Goal: Task Accomplishment & Management: Manage account settings

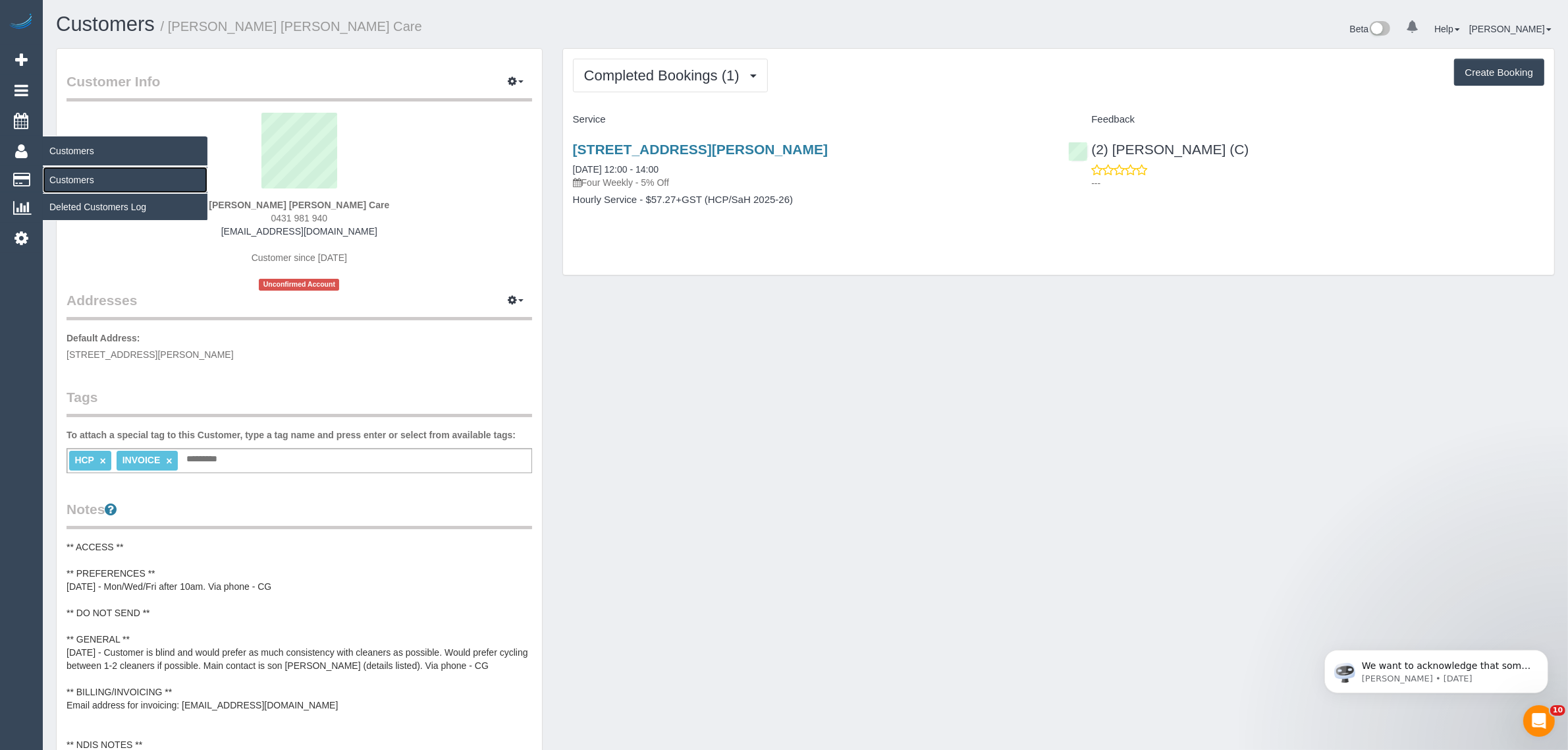
click at [73, 177] on link "Customers" at bounding box center [125, 180] width 165 height 26
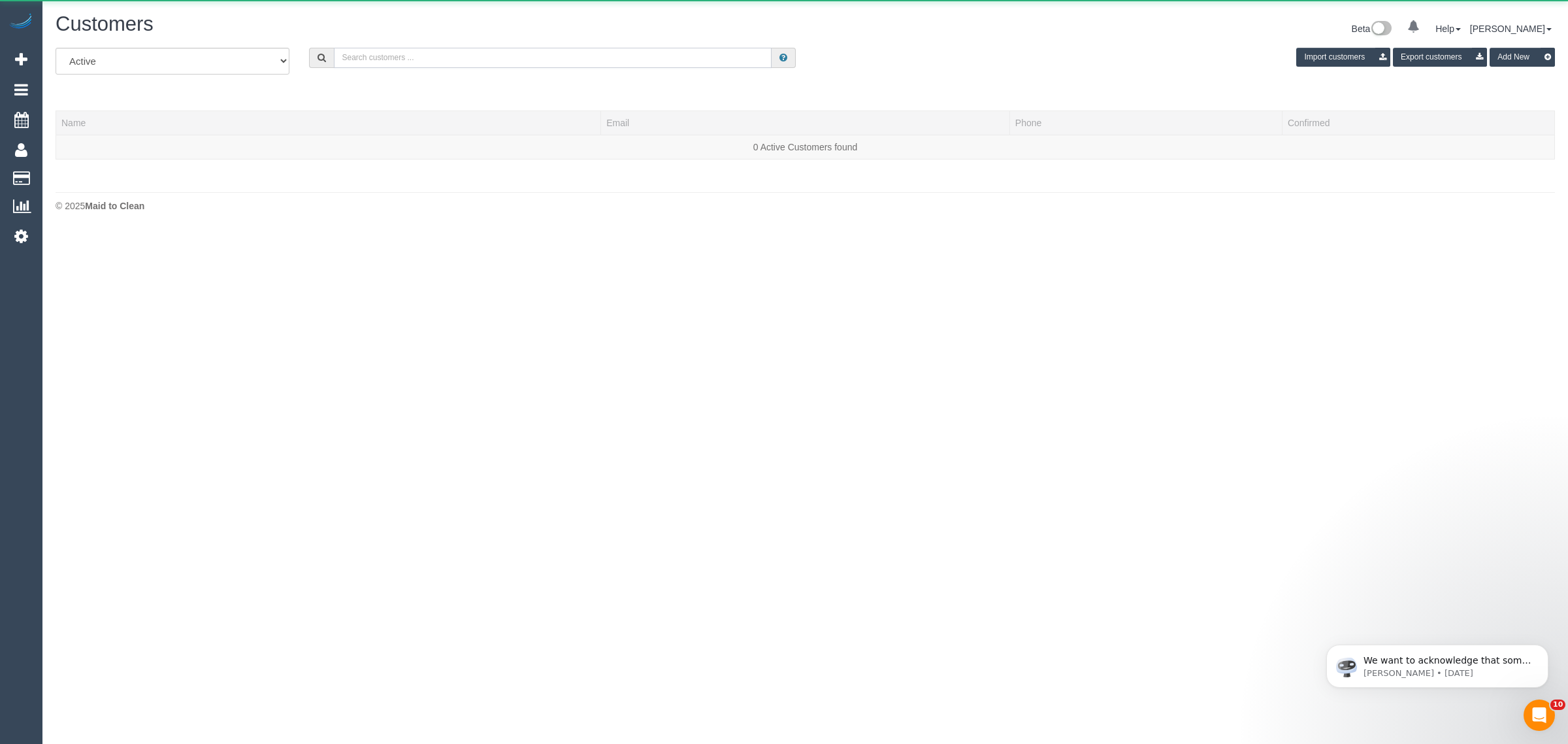
click at [629, 65] on input "text" at bounding box center [553, 58] width 438 height 21
paste input "Erica Garis"
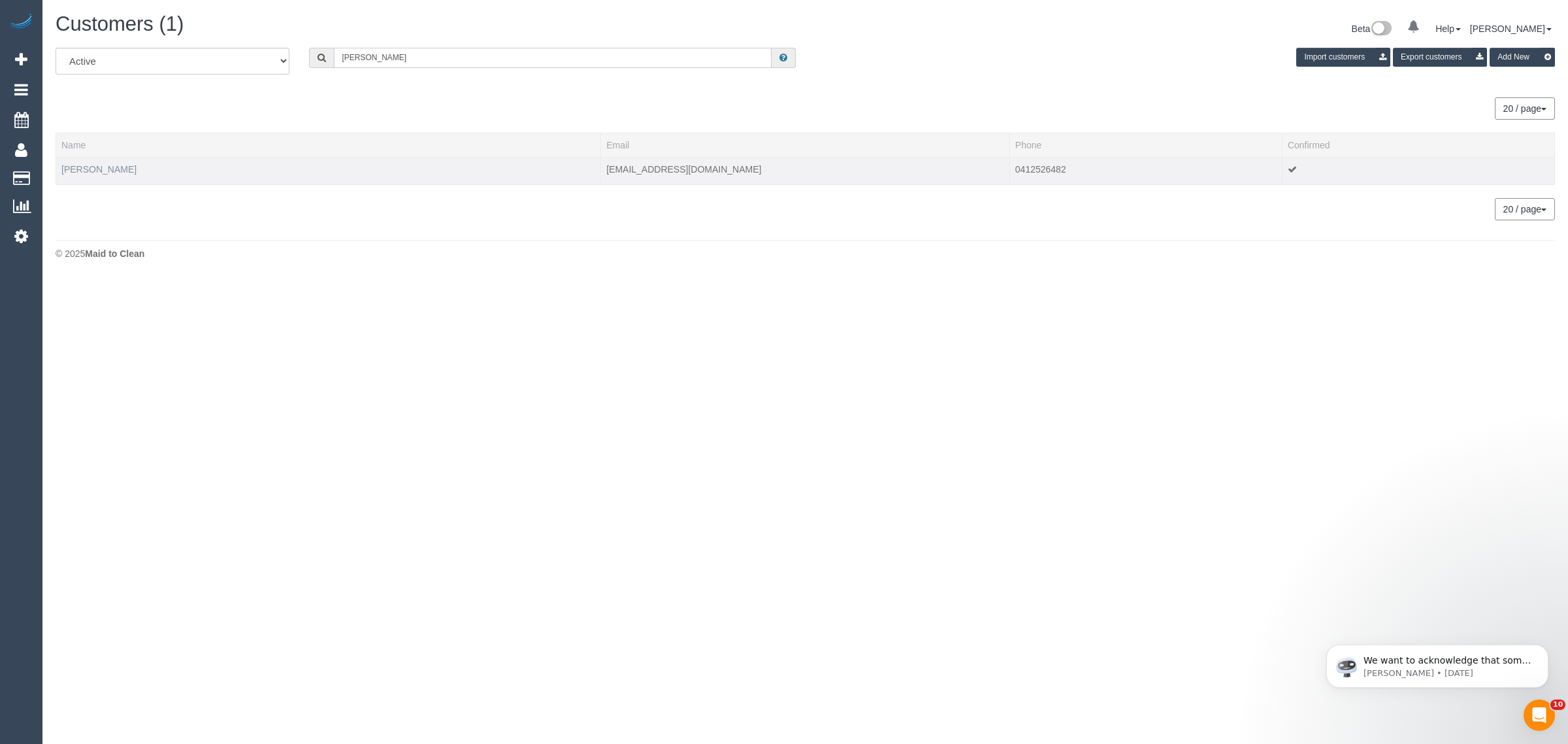
type input "Erica Garis"
click at [91, 171] on link "Erica Garis" at bounding box center [98, 169] width 75 height 10
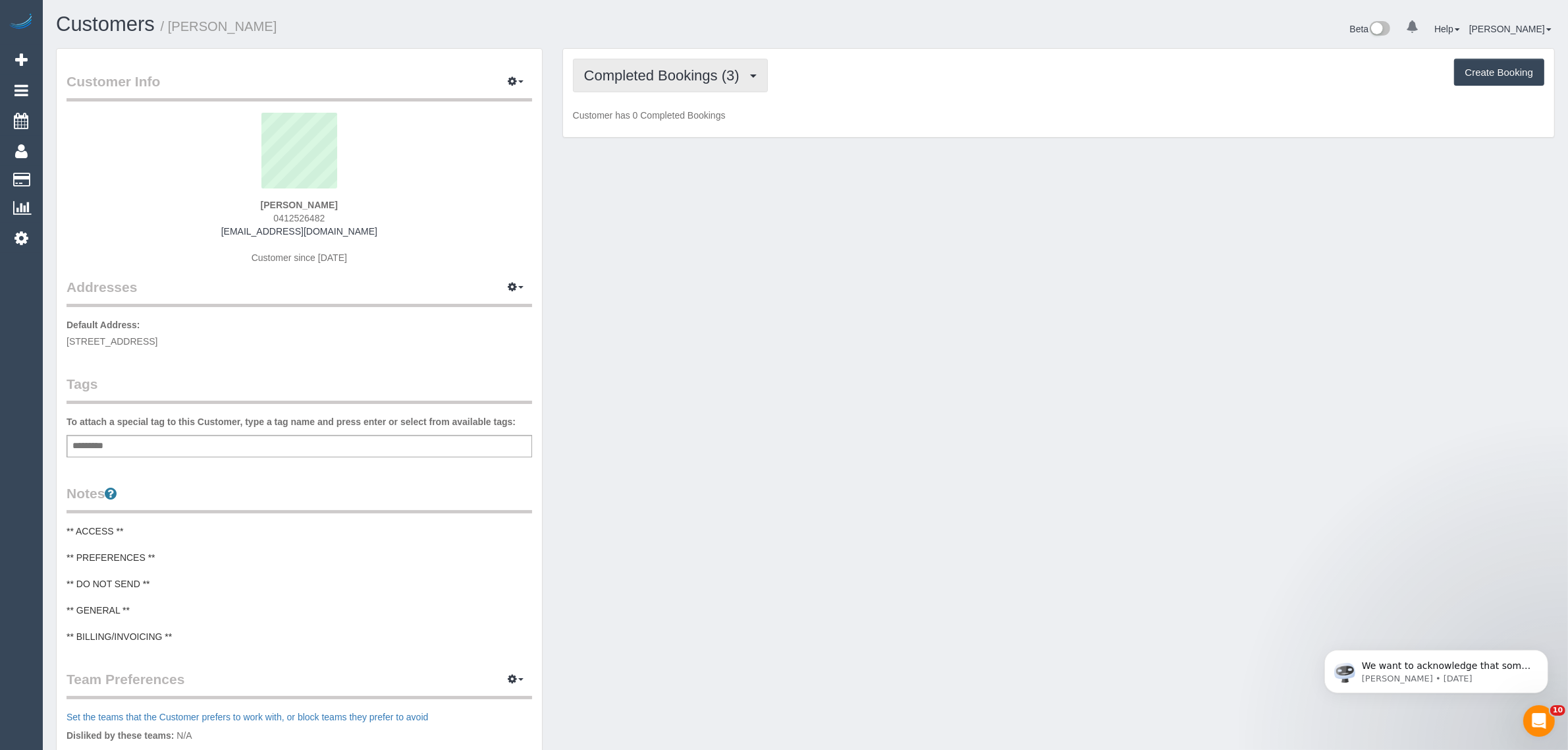
click at [629, 62] on button "Completed Bookings (3)" at bounding box center [671, 75] width 195 height 34
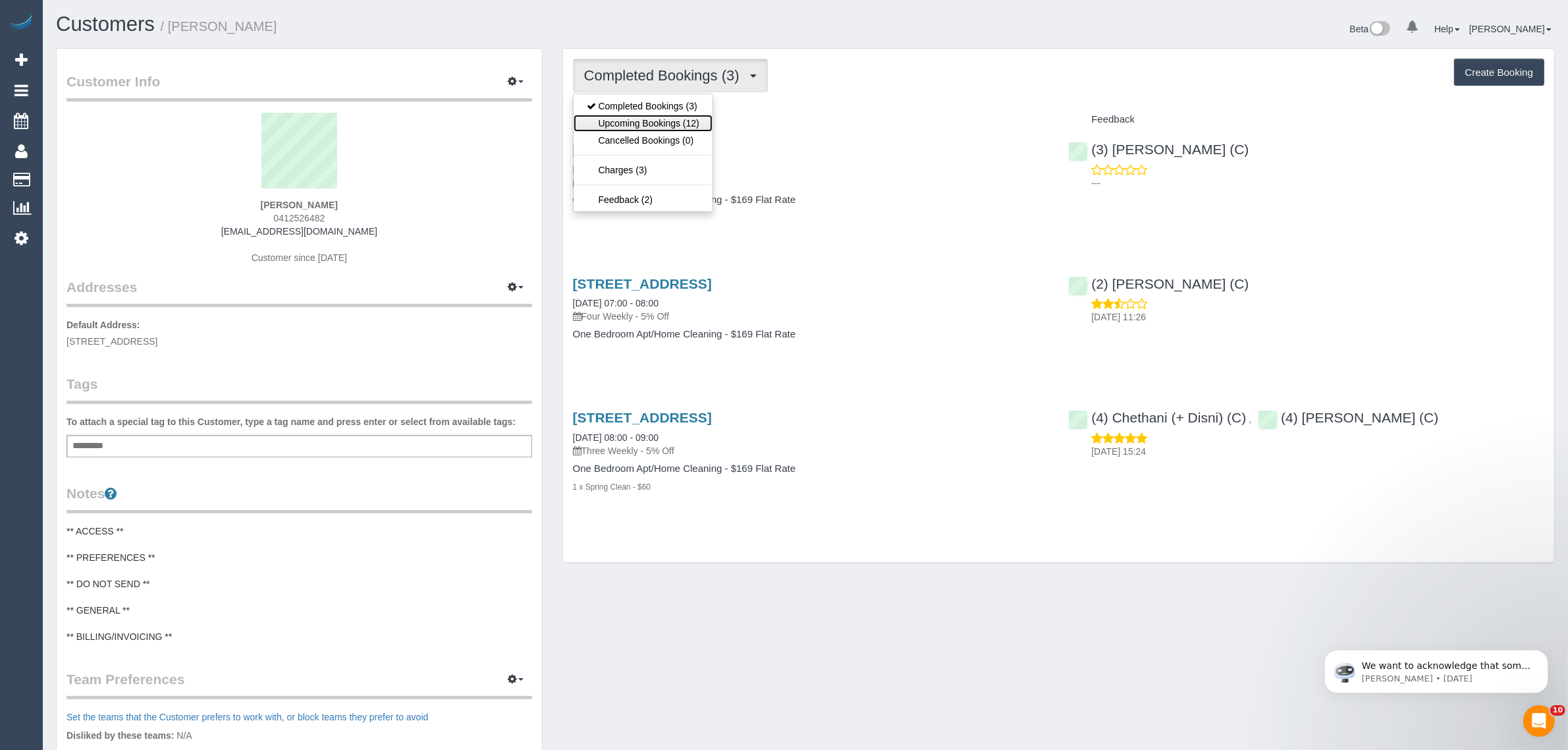
click at [631, 124] on link "Upcoming Bookings (12)" at bounding box center [643, 122] width 139 height 17
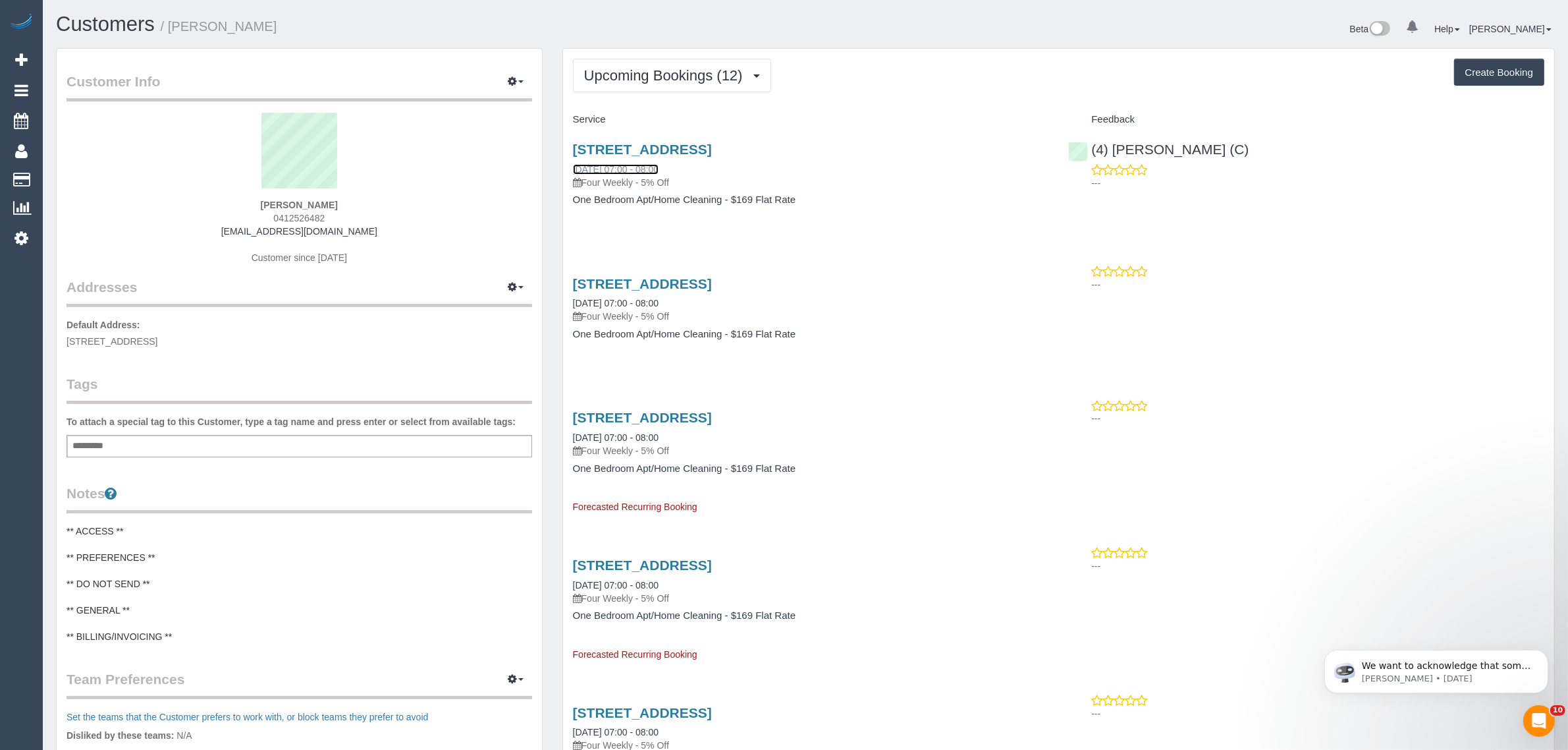
click at [643, 171] on link "25/09/2025 07:00 - 08:00" at bounding box center [615, 169] width 86 height 10
drag, startPoint x: 694, startPoint y: 162, endPoint x: 567, endPoint y: 171, distance: 127.3
click at [567, 171] on div "8/1 The Esplanade, St Kilda, VIC 3182 25/09/2025 07:00 - 08:00 Four Weekly - 5%…" at bounding box center [811, 181] width 496 height 102
copy link "25/09/2025 07:00 - 08:00"
drag, startPoint x: 1257, startPoint y: 152, endPoint x: 1096, endPoint y: 144, distance: 161.2
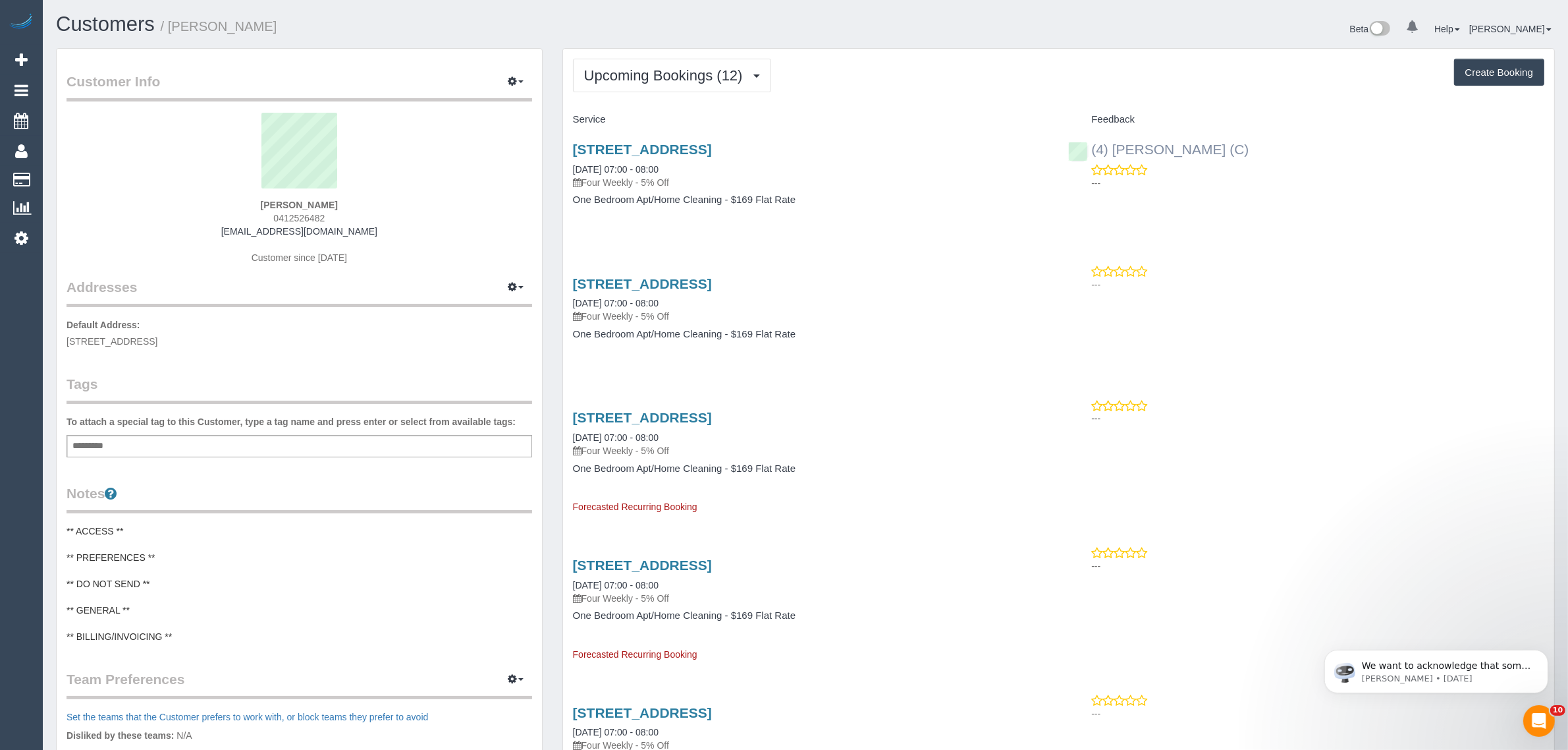
click at [1096, 144] on div "(4) Imanuil Afiuo (C) ---" at bounding box center [1306, 162] width 496 height 65
copy link "4) Imanuil Afiuo (C)"
click at [157, 341] on span "8/1 The Esplanade, St Kilda, VIC 3182" at bounding box center [112, 341] width 91 height 10
drag, startPoint x: 148, startPoint y: 338, endPoint x: 180, endPoint y: 336, distance: 32.1
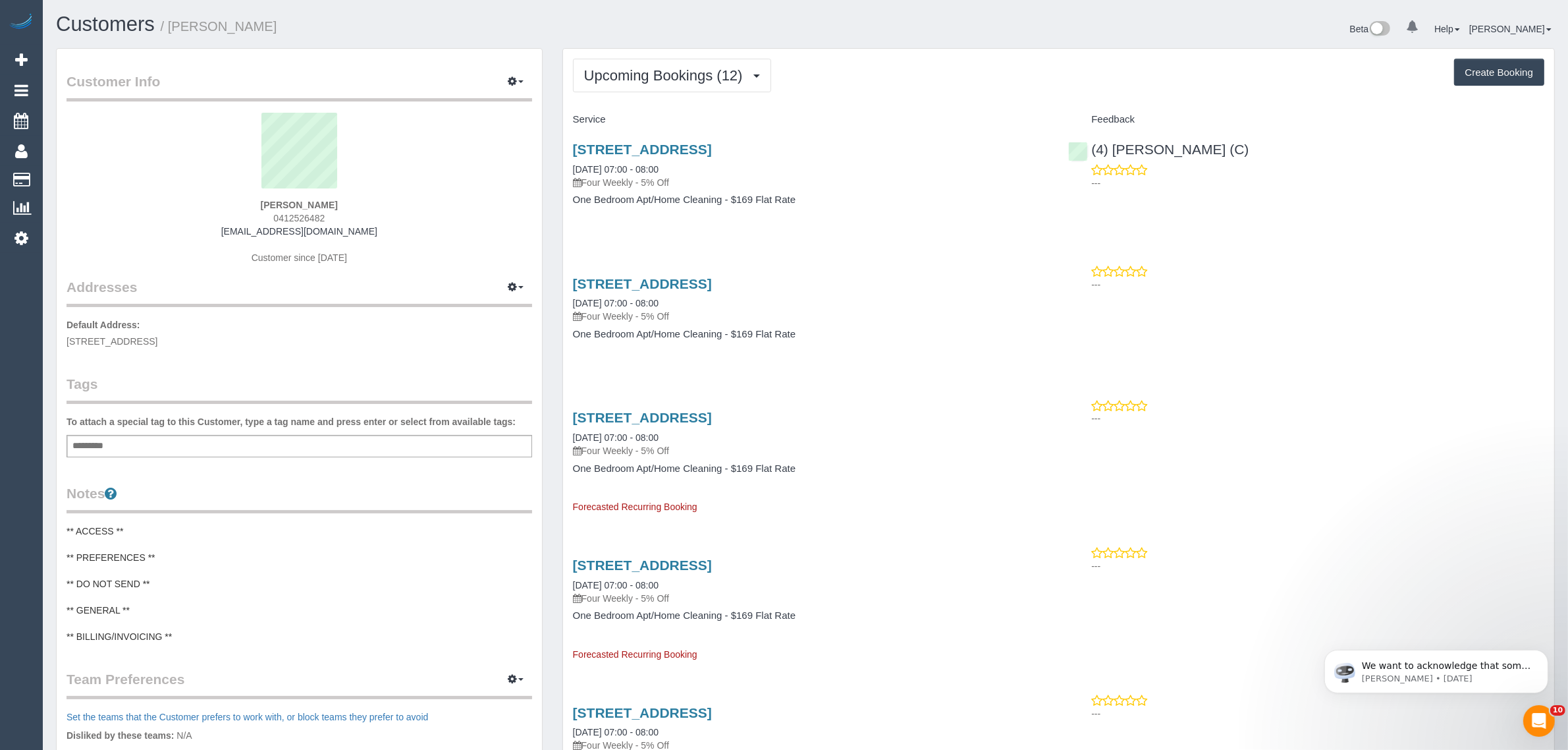
click at [157, 336] on span "8/1 The Esplanade, St Kilda, VIC 3182" at bounding box center [112, 341] width 91 height 10
copy span "St Kilda"
click at [639, 71] on span "Upcoming Bookings (12)" at bounding box center [667, 75] width 165 height 17
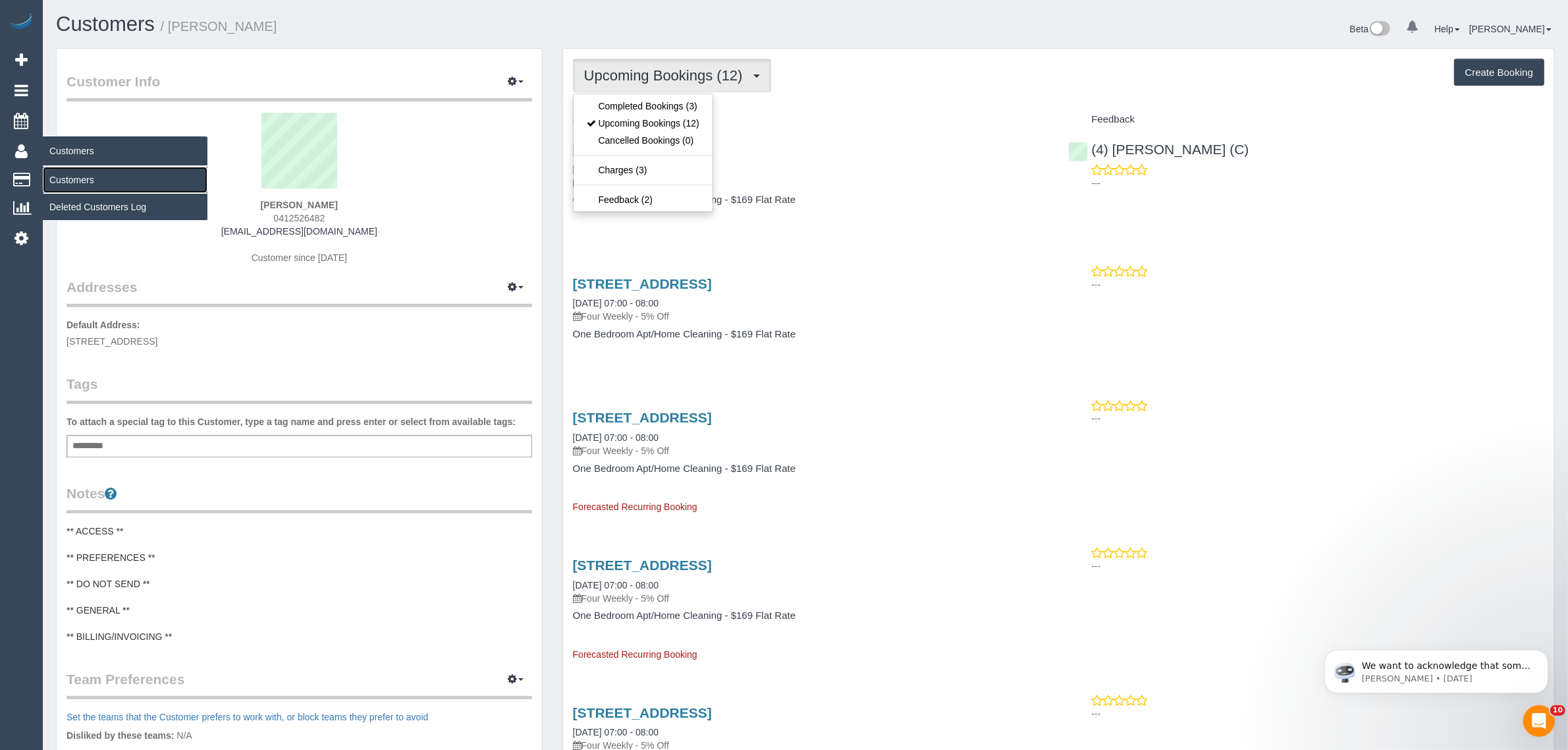
click at [77, 176] on link "Customers" at bounding box center [125, 180] width 165 height 26
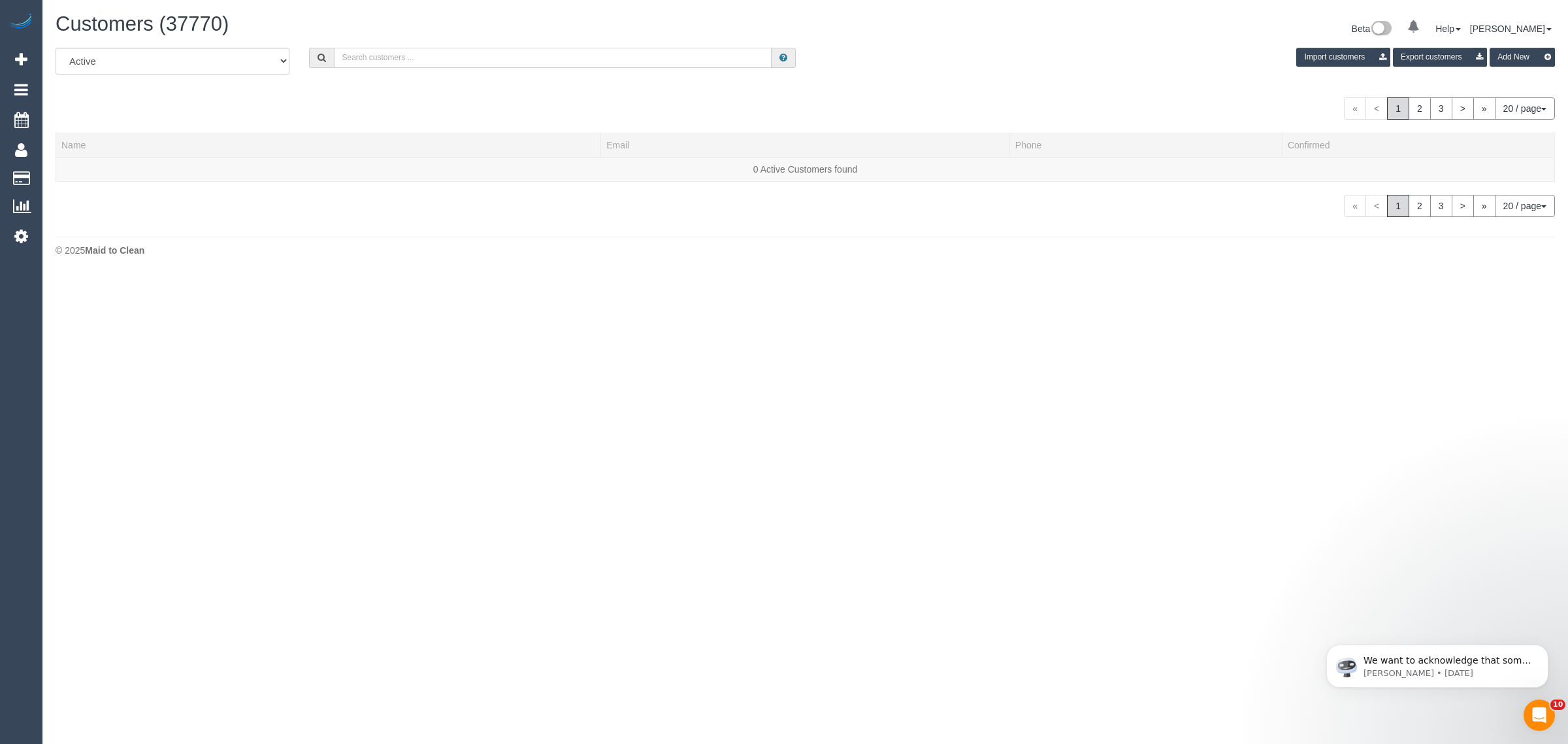
click at [618, 50] on input "text" at bounding box center [553, 58] width 438 height 21
paste input "Harry Dhasmana (C) - MTC Cleaner"
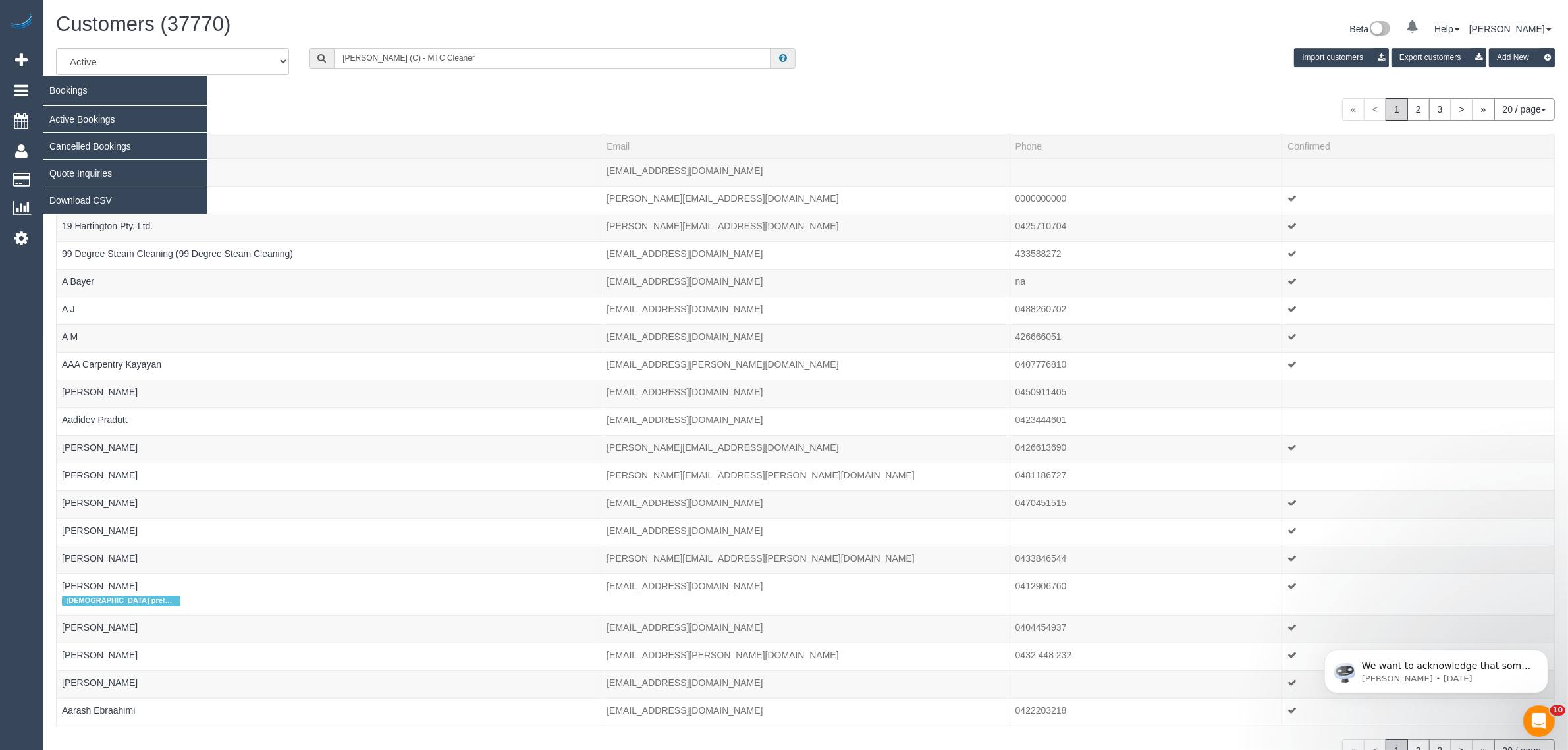
type input "Harry Dhasmana (C) - MTC Cleaner"
drag, startPoint x: 80, startPoint y: 115, endPoint x: 129, endPoint y: 97, distance: 52.2
click at [81, 115] on link "Active Bookings" at bounding box center [125, 119] width 165 height 26
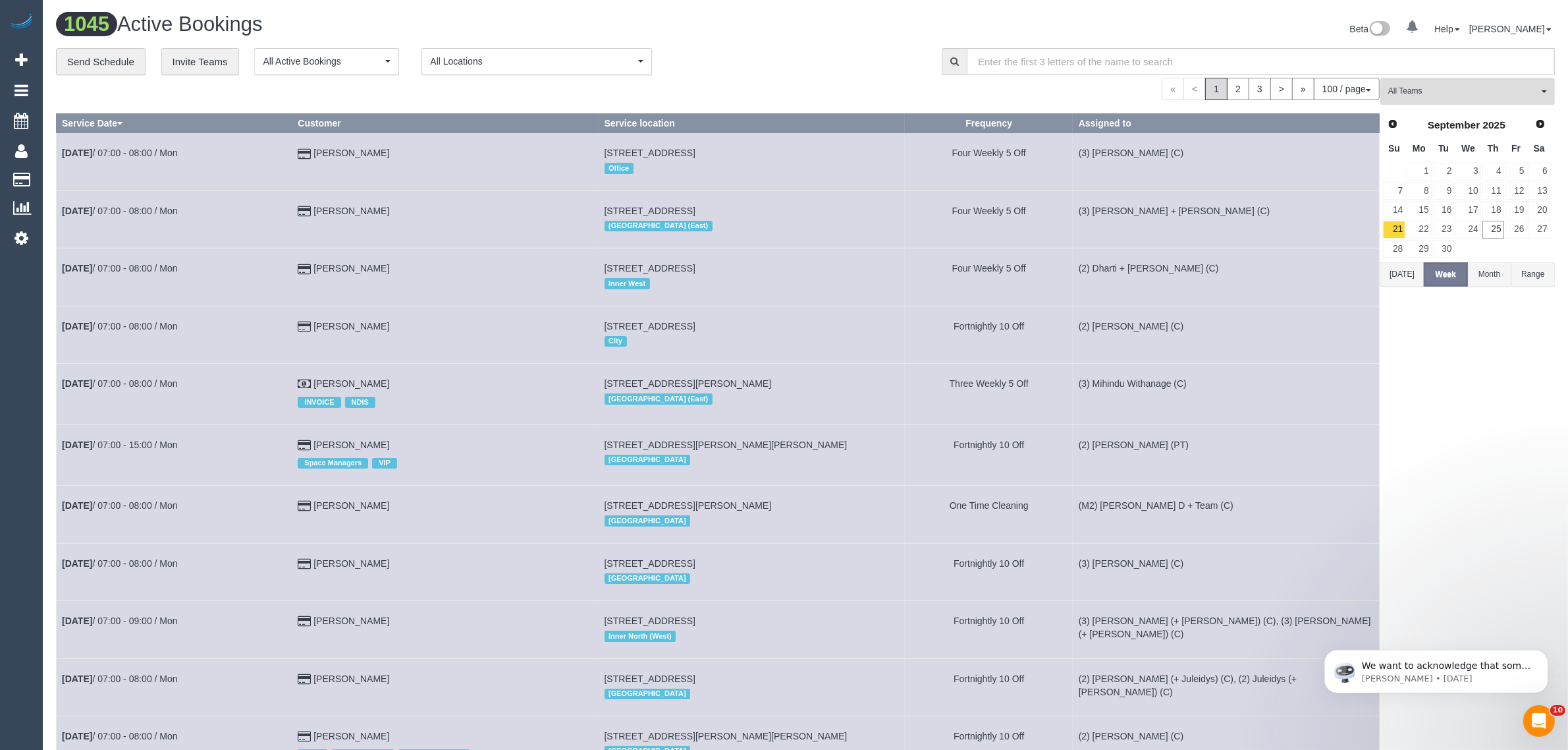
click at [1486, 91] on span "All Teams" at bounding box center [1463, 91] width 150 height 11
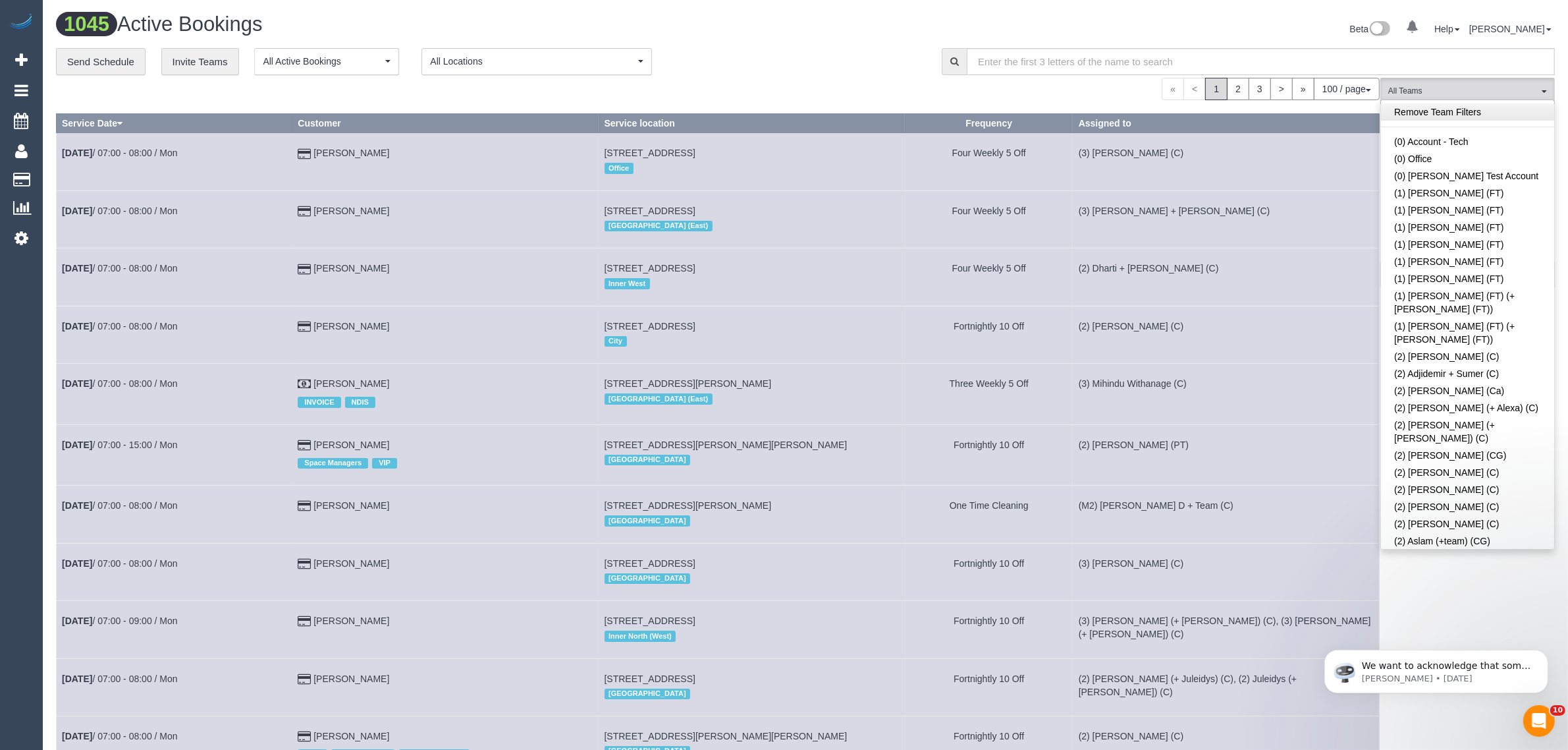
click at [1514, 106] on link "Remove Team Filters" at bounding box center [1467, 111] width 173 height 17
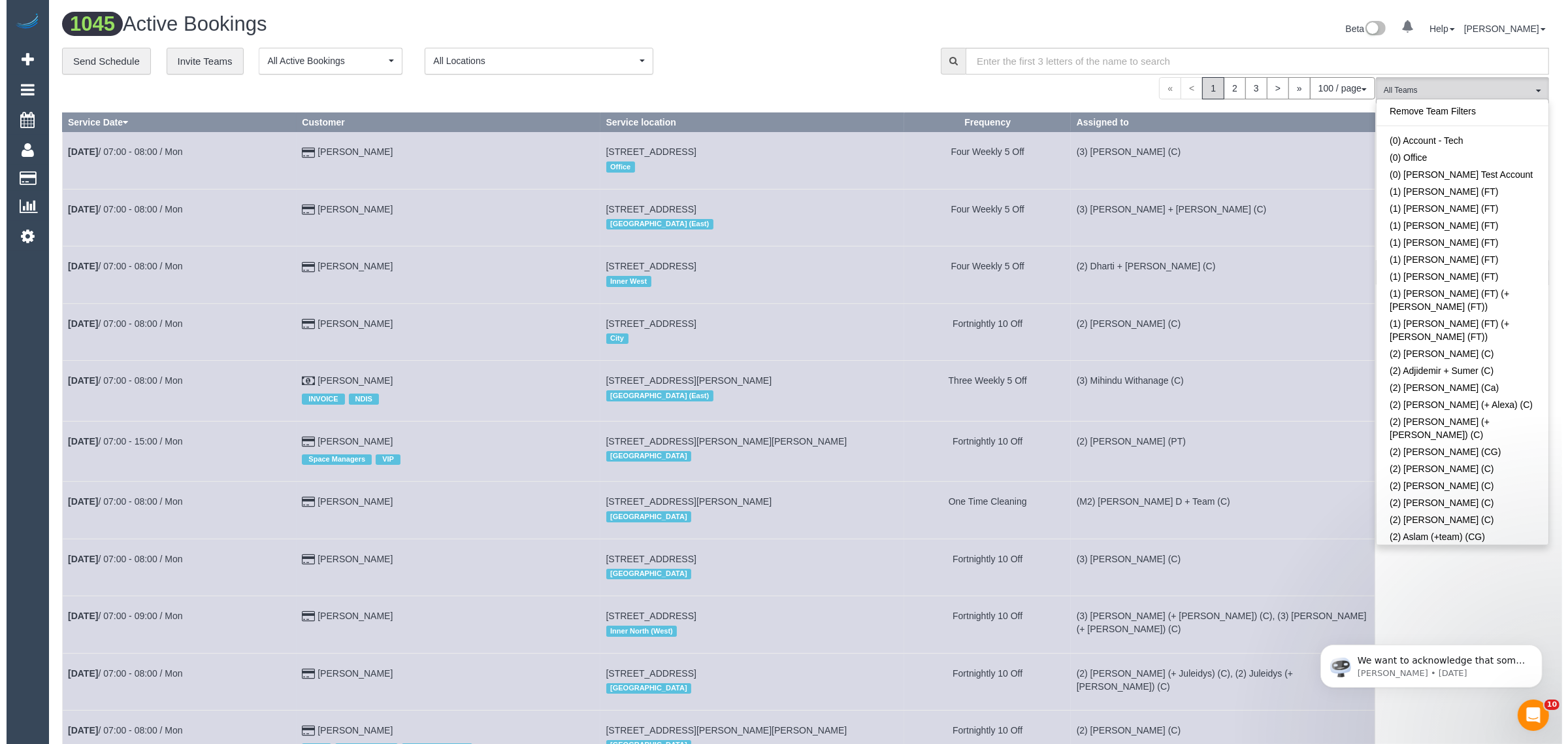
scroll to position [549, 0]
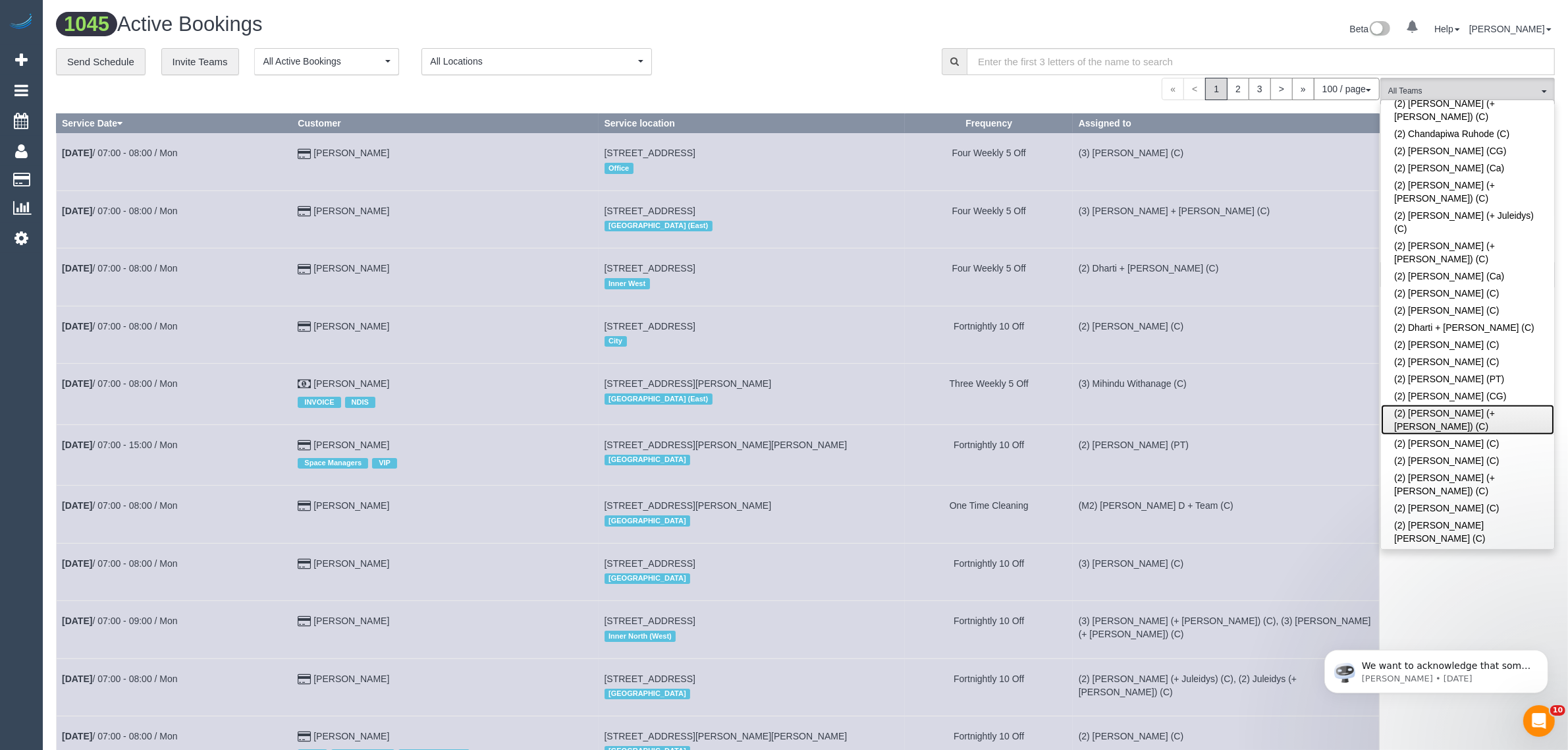
click at [1443, 405] on link "(2) [PERSON_NAME] (+[PERSON_NAME]) (C)" at bounding box center [1467, 420] width 173 height 30
click at [1447, 405] on link "(2) [PERSON_NAME] (+[PERSON_NAME]) (C)" at bounding box center [1467, 420] width 173 height 30
click at [1443, 435] on link "(2) Harry Dhasmana (C)" at bounding box center [1467, 443] width 173 height 17
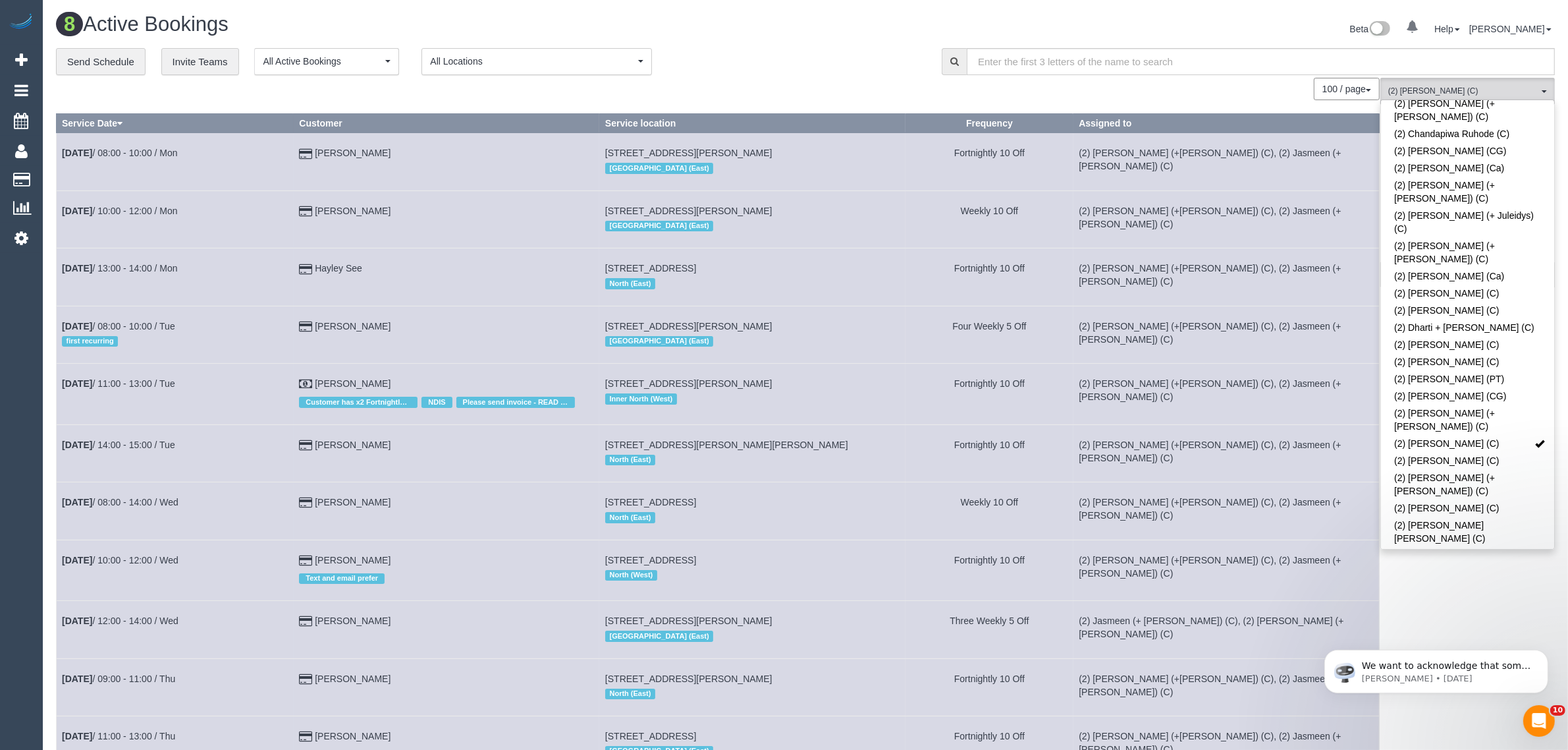
click at [786, 59] on div "**********" at bounding box center [489, 62] width 866 height 28
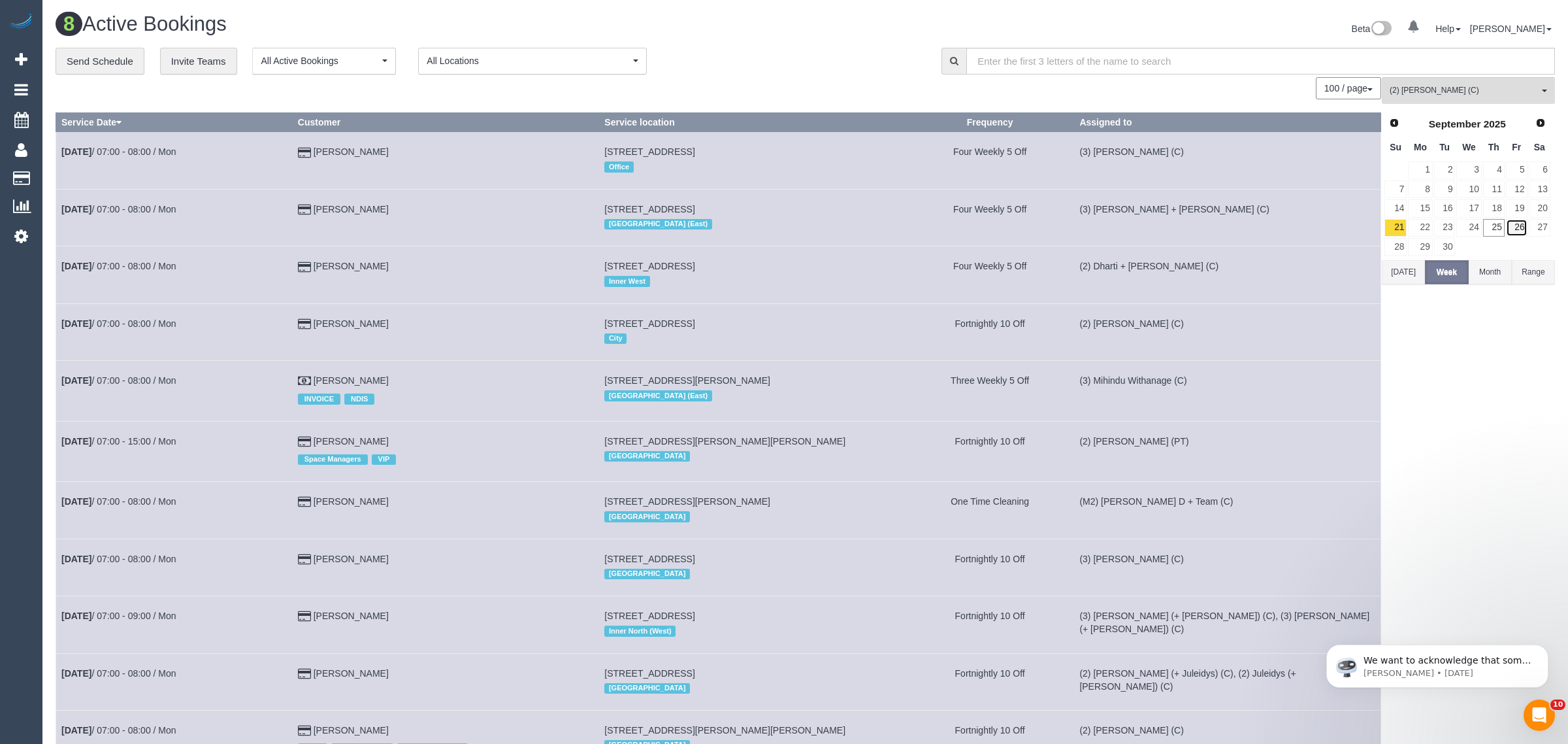
click at [1506, 228] on link "26" at bounding box center [1516, 228] width 21 height 17
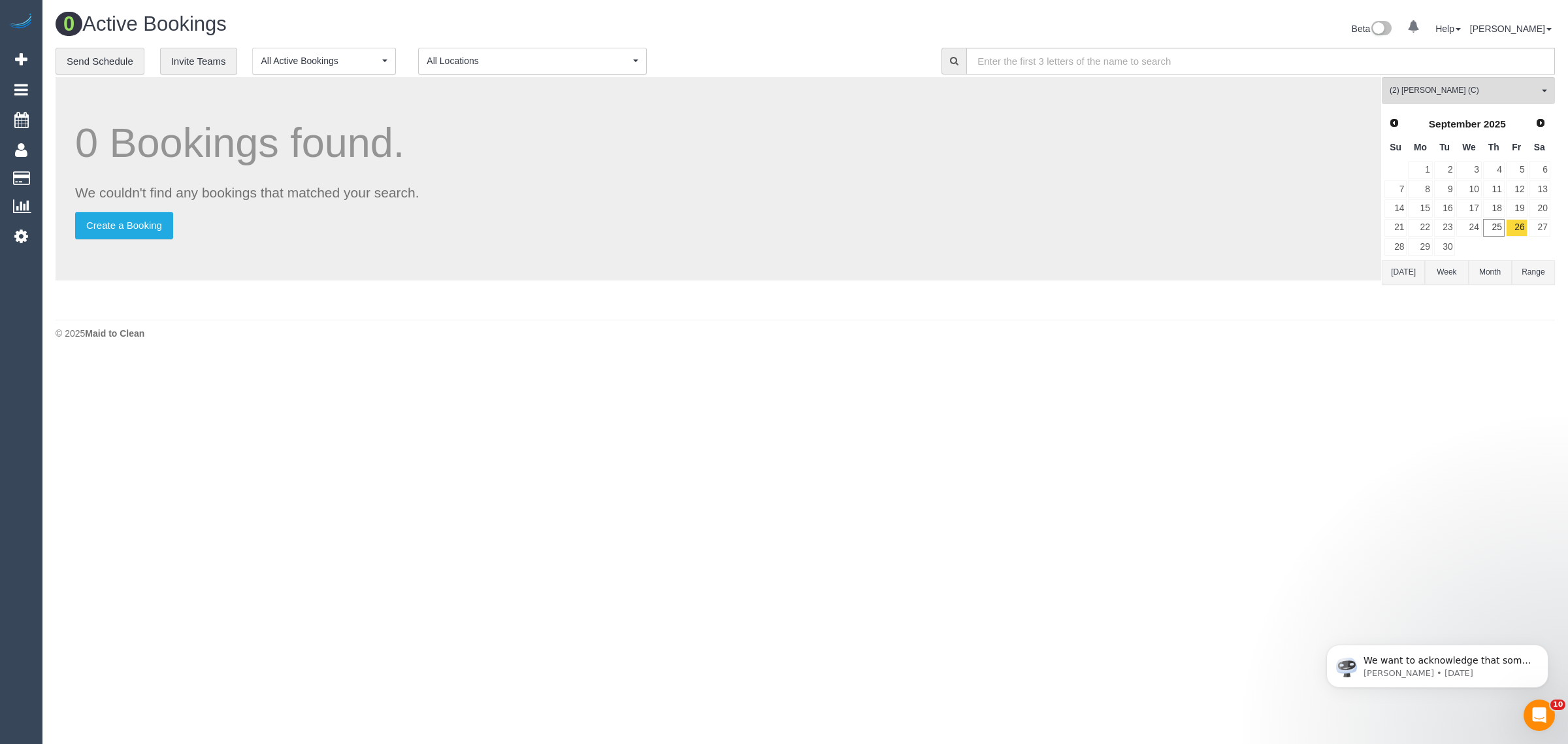
click at [736, 34] on h1 "0 Active Bookings" at bounding box center [426, 24] width 740 height 22
click at [870, 332] on div "© 2025 Maid to Clean" at bounding box center [805, 333] width 1499 height 13
click at [1493, 230] on link "25" at bounding box center [1493, 228] width 21 height 17
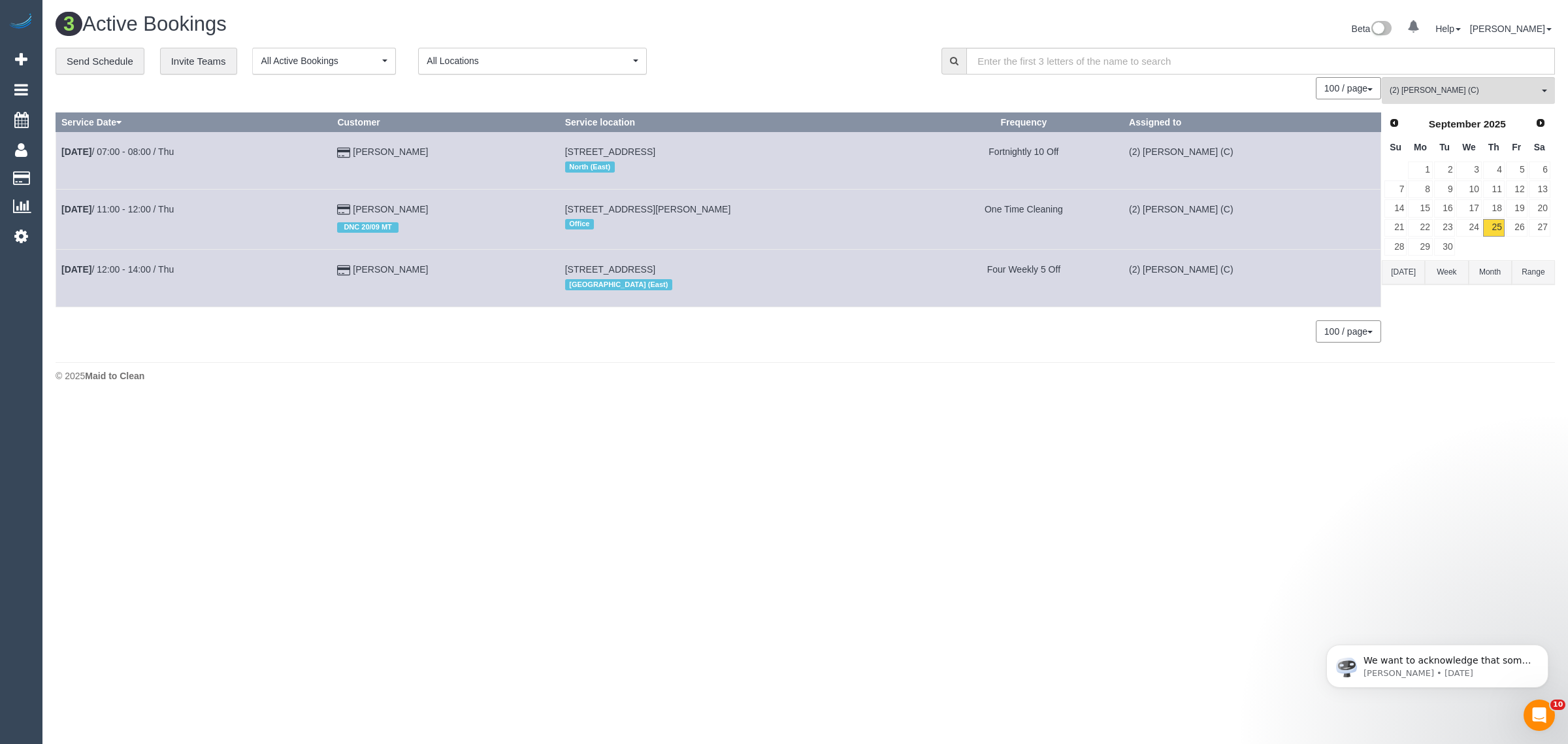
click at [730, 387] on footer "© 2025 Maid to Clean" at bounding box center [805, 375] width 1499 height 26
drag, startPoint x: 449, startPoint y: 206, endPoint x: 194, endPoint y: 236, distance: 256.8
click at [59, 206] on tr "Sep 25th / 11:00 - 12:00 / Thu Navleen Kaur DNC 20/09 MT 91 Nickson Street, Bun…" at bounding box center [718, 219] width 1325 height 60
copy tr "Sep 25th / 11:00 - 12:00 / Thu Navleen Kaur"
click at [524, 362] on footer "© 2025 Maid to Clean" at bounding box center [805, 375] width 1499 height 26
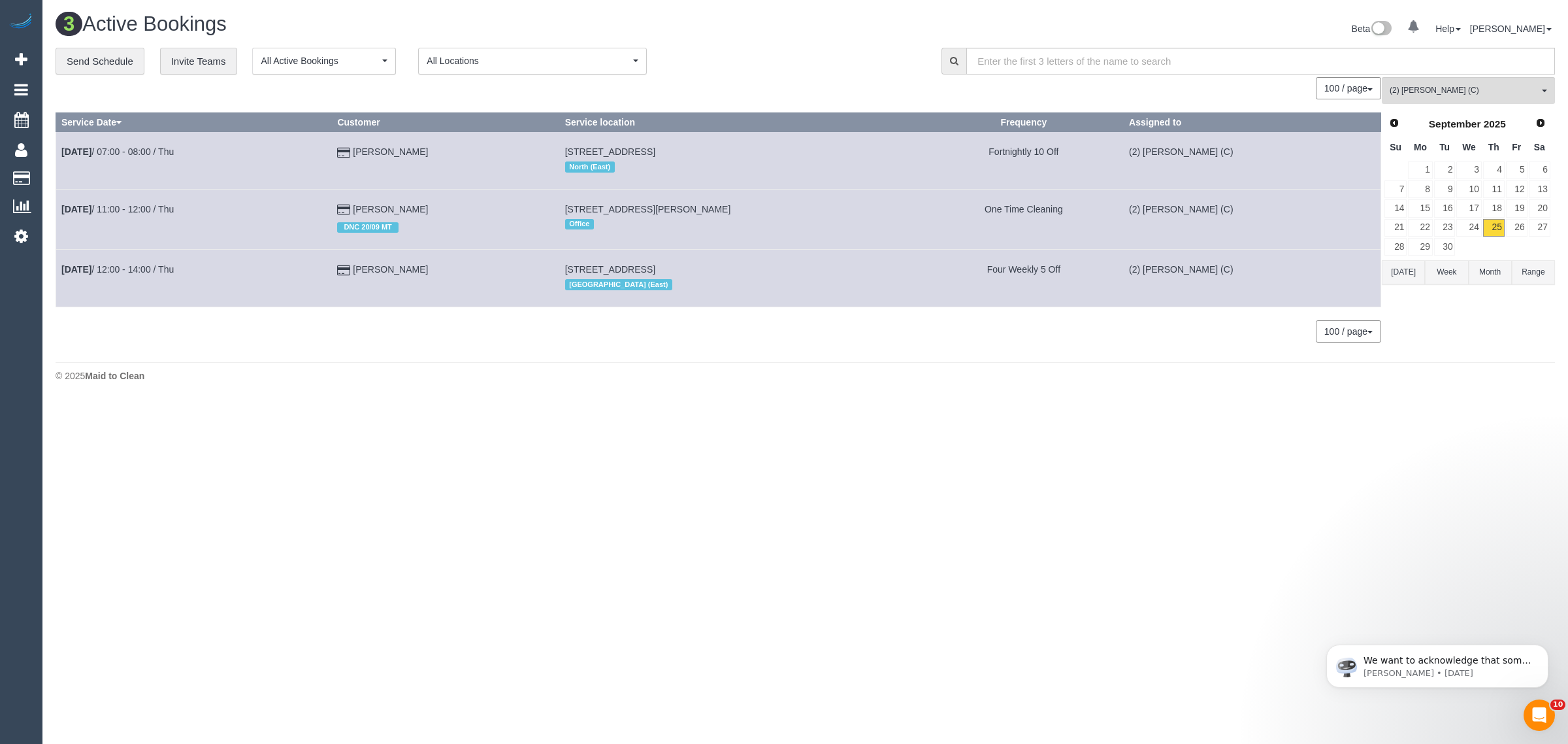
drag, startPoint x: 481, startPoint y: 278, endPoint x: 60, endPoint y: 274, distance: 421.0
click at [60, 274] on tr "Sep 25th / 12:00 - 14:00 / Thu Kit Kavanagh-Ryan 1/30 Highlands Road, Thomastow…" at bounding box center [718, 278] width 1325 height 57
copy tr "Sep 25th / 12:00 - 14:00 / Thu Kit Kavanagh-Ryan"
click at [1448, 100] on button "(2) Harry Dhasmana (C) All Teams" at bounding box center [1468, 90] width 173 height 27
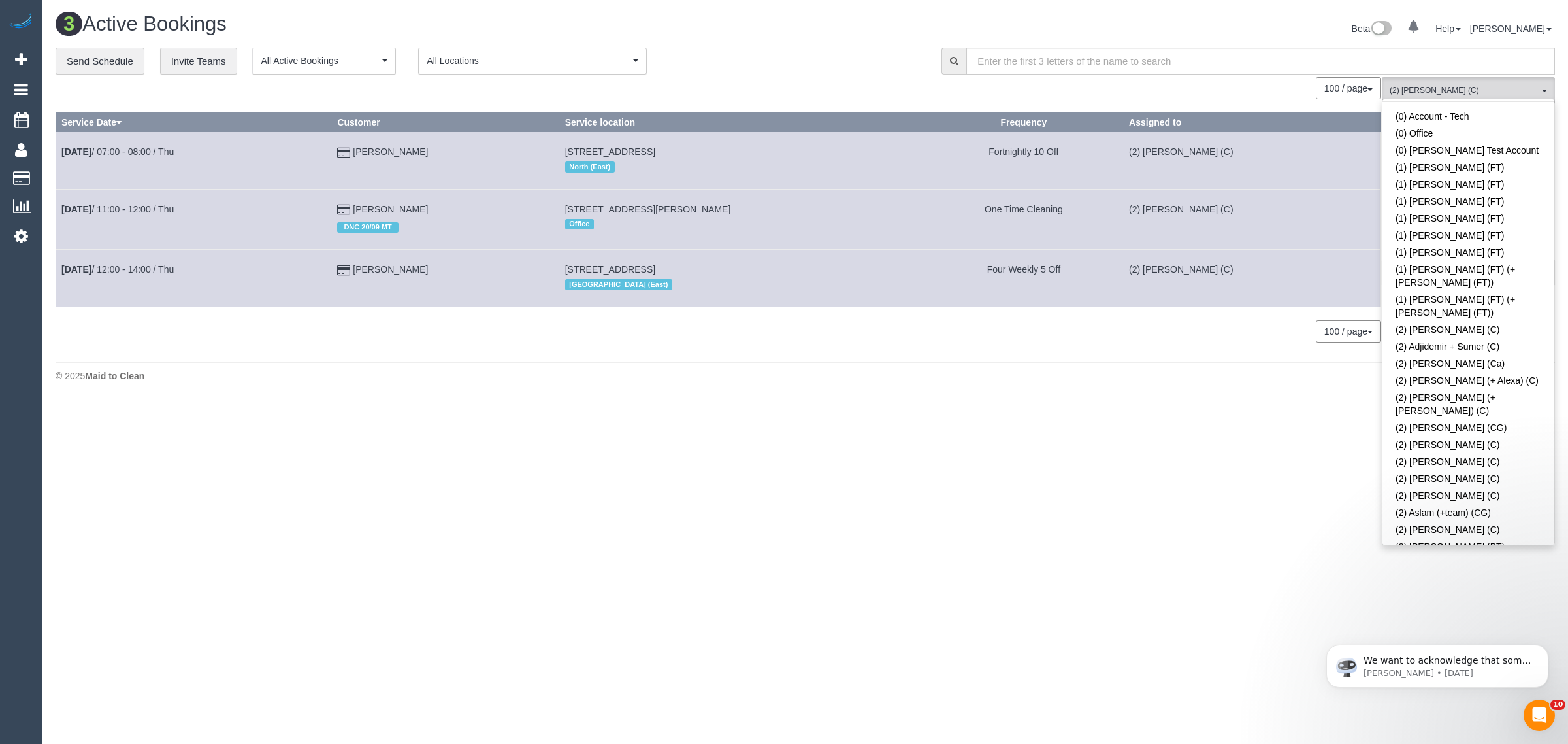
scroll to position [0, 0]
click at [1469, 97] on button "(2) Harry Dhasmana (C) All Teams" at bounding box center [1468, 90] width 173 height 27
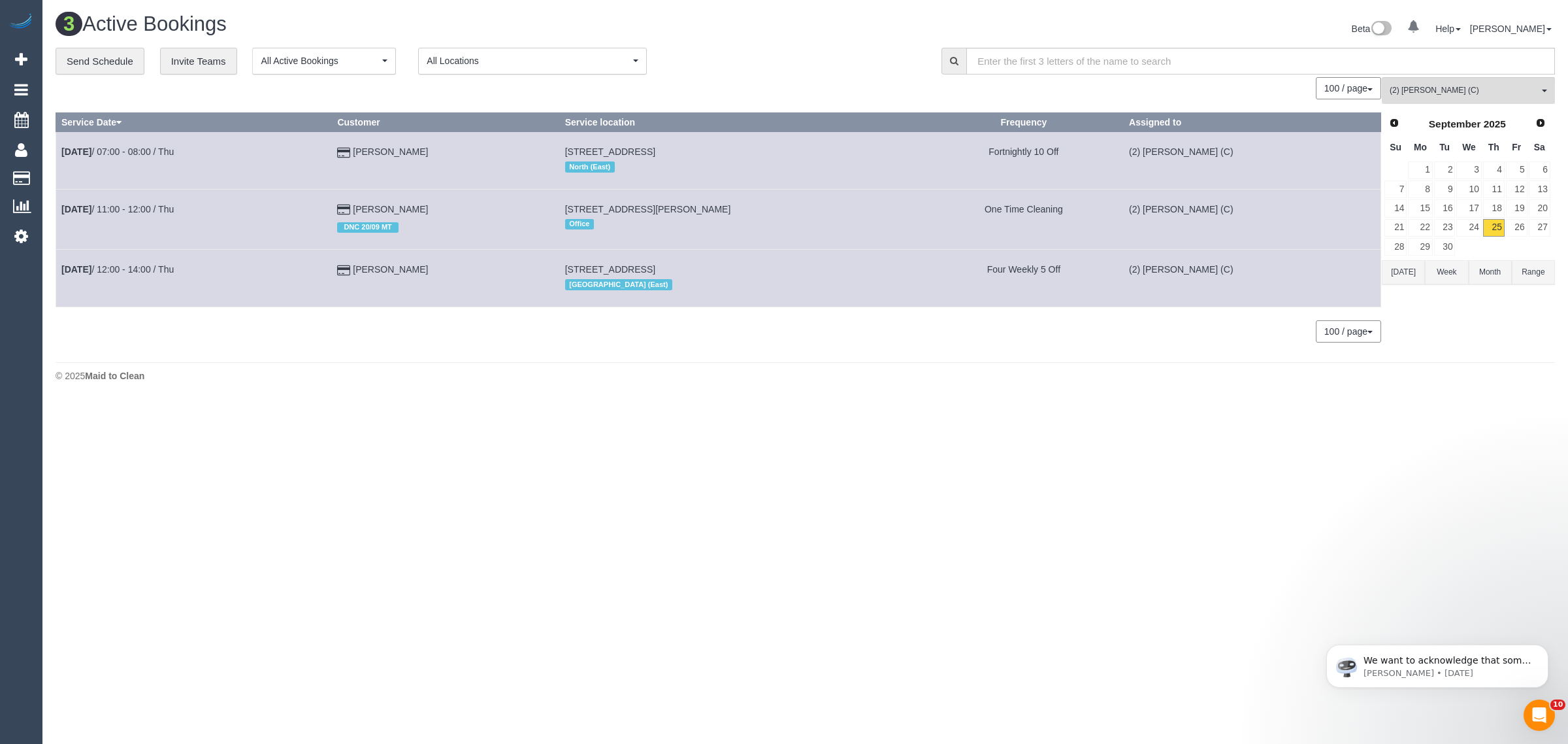
click at [1463, 110] on div "Prev Next September 2025 Su Mo Tu We Th Fr Sa 1 2 3 4 5 6 7 8 9 10 11 12 13 14 …" at bounding box center [1467, 185] width 171 height 149
click at [1477, 92] on span "(2) Harry Dhasmana (C)" at bounding box center [1464, 90] width 149 height 11
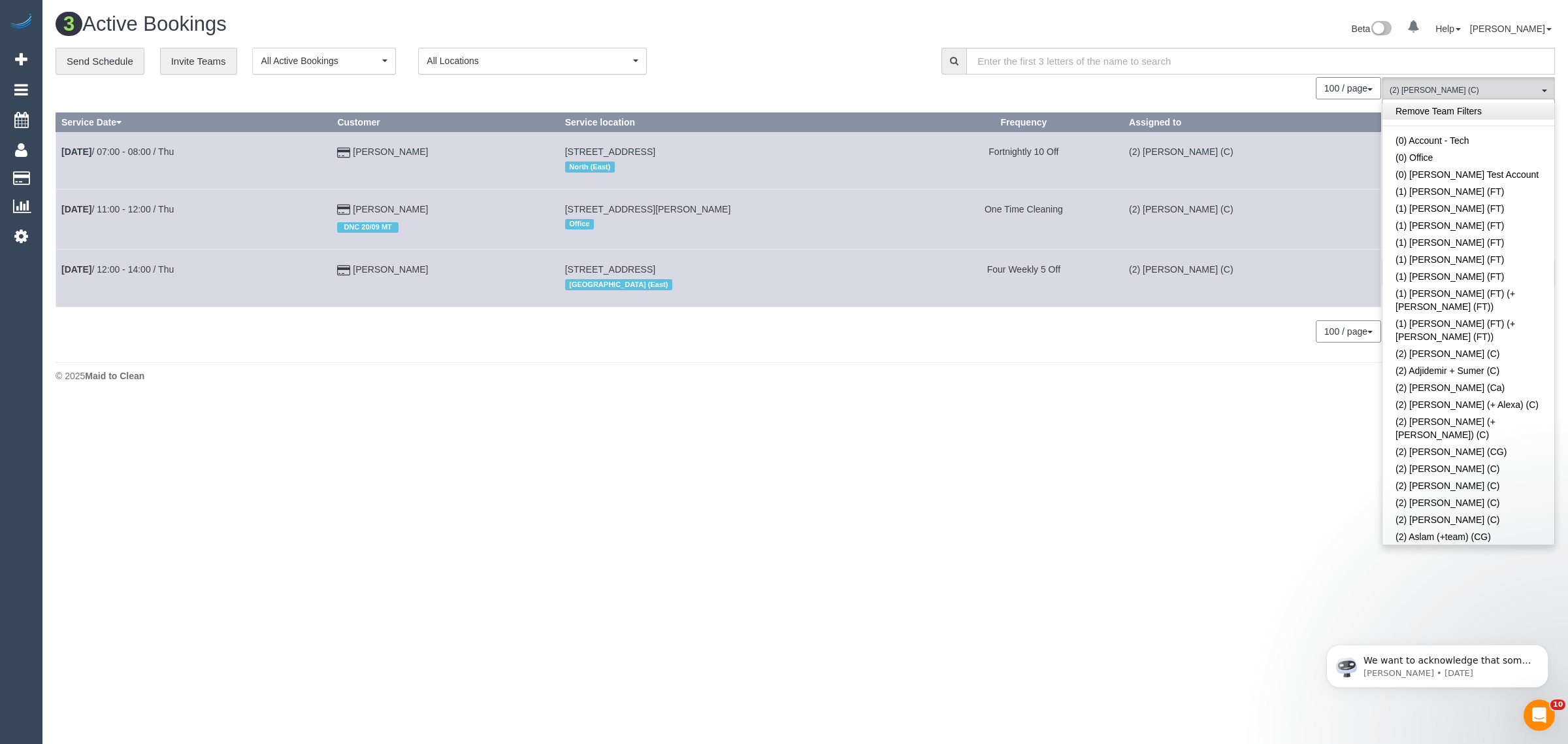
click at [1470, 113] on link "Remove Team Filters" at bounding box center [1468, 110] width 172 height 17
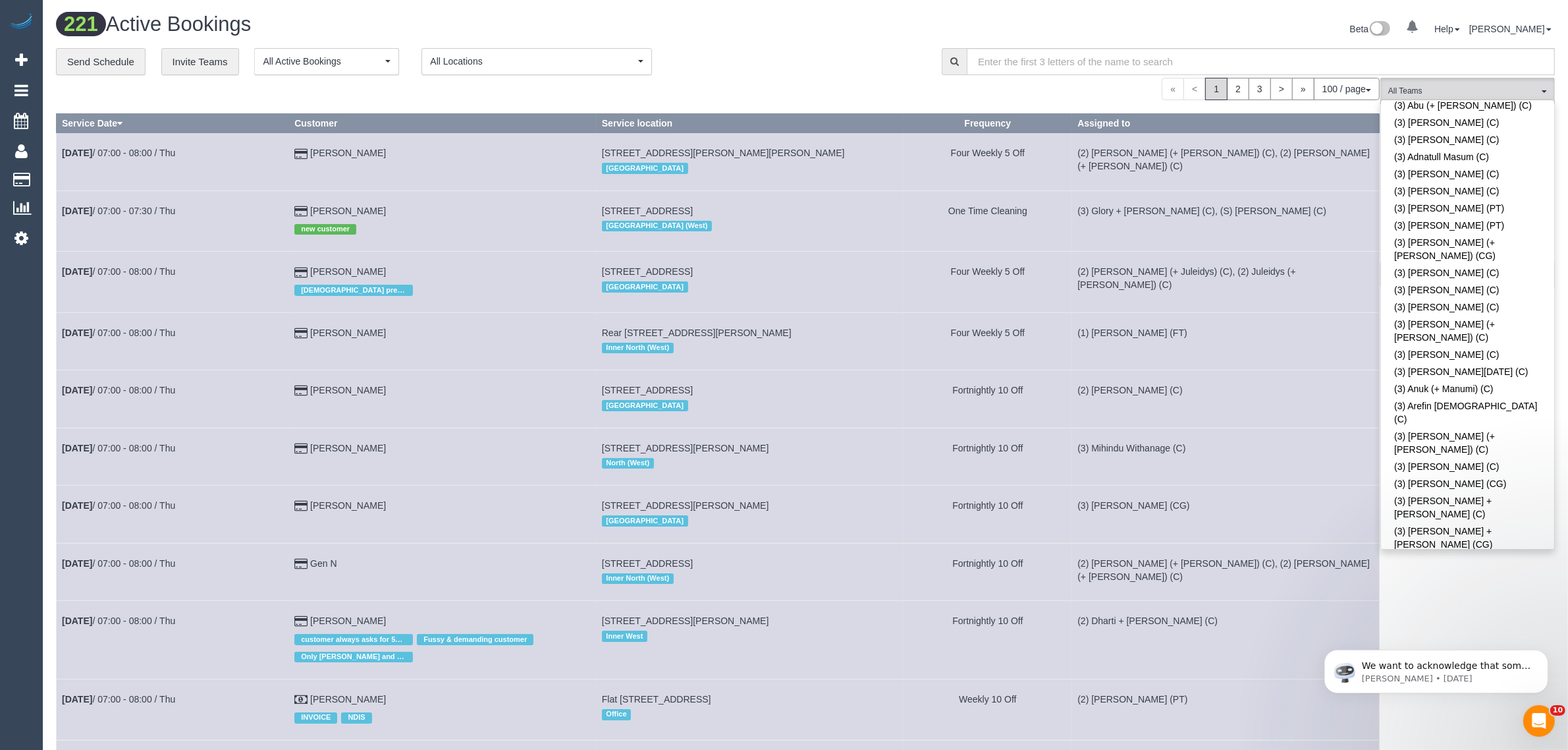
click at [1437, 648] on link "(3) Damian Maynes (C)" at bounding box center [1467, 656] width 173 height 17
click at [717, 62] on div "**********" at bounding box center [489, 62] width 866 height 28
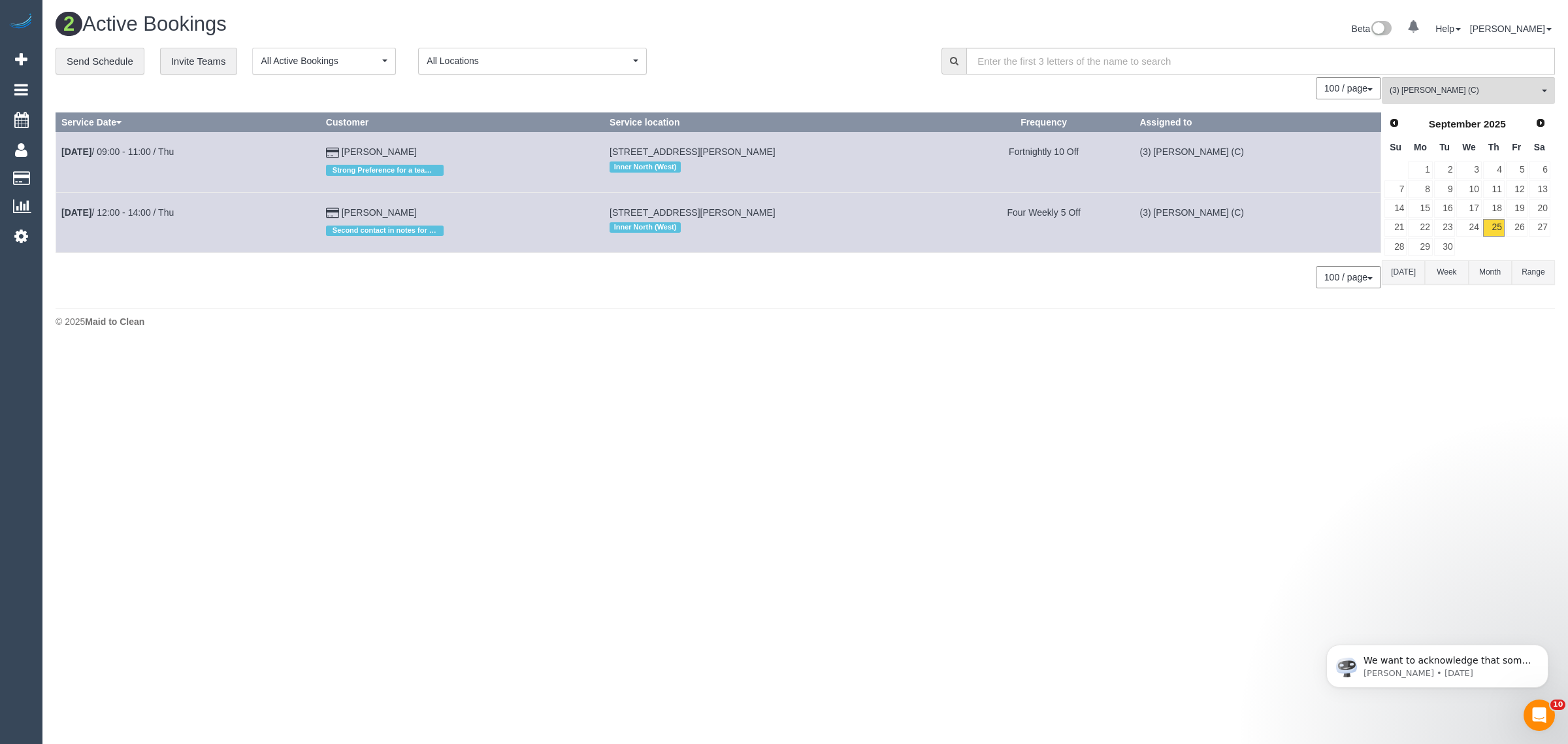
click at [896, 340] on div "2 Active Bookings Beta 0 Your Notifications You have 0 alerts Help Help Docs Ta…" at bounding box center [805, 174] width 1525 height 347
click at [618, 316] on div "© 2025 Maid to Clean" at bounding box center [805, 321] width 1499 height 13
drag, startPoint x: 426, startPoint y: 148, endPoint x: 64, endPoint y: 152, distance: 362.0
click at [64, 152] on tr "Sep 25th / 09:00 - 11:00 / Thu Ruth C Strong Preference for a team of 2 Unit 30…" at bounding box center [718, 162] width 1325 height 60
copy tr "Sep 25th / 09:00 - 11:00 / Thu Ruth C"
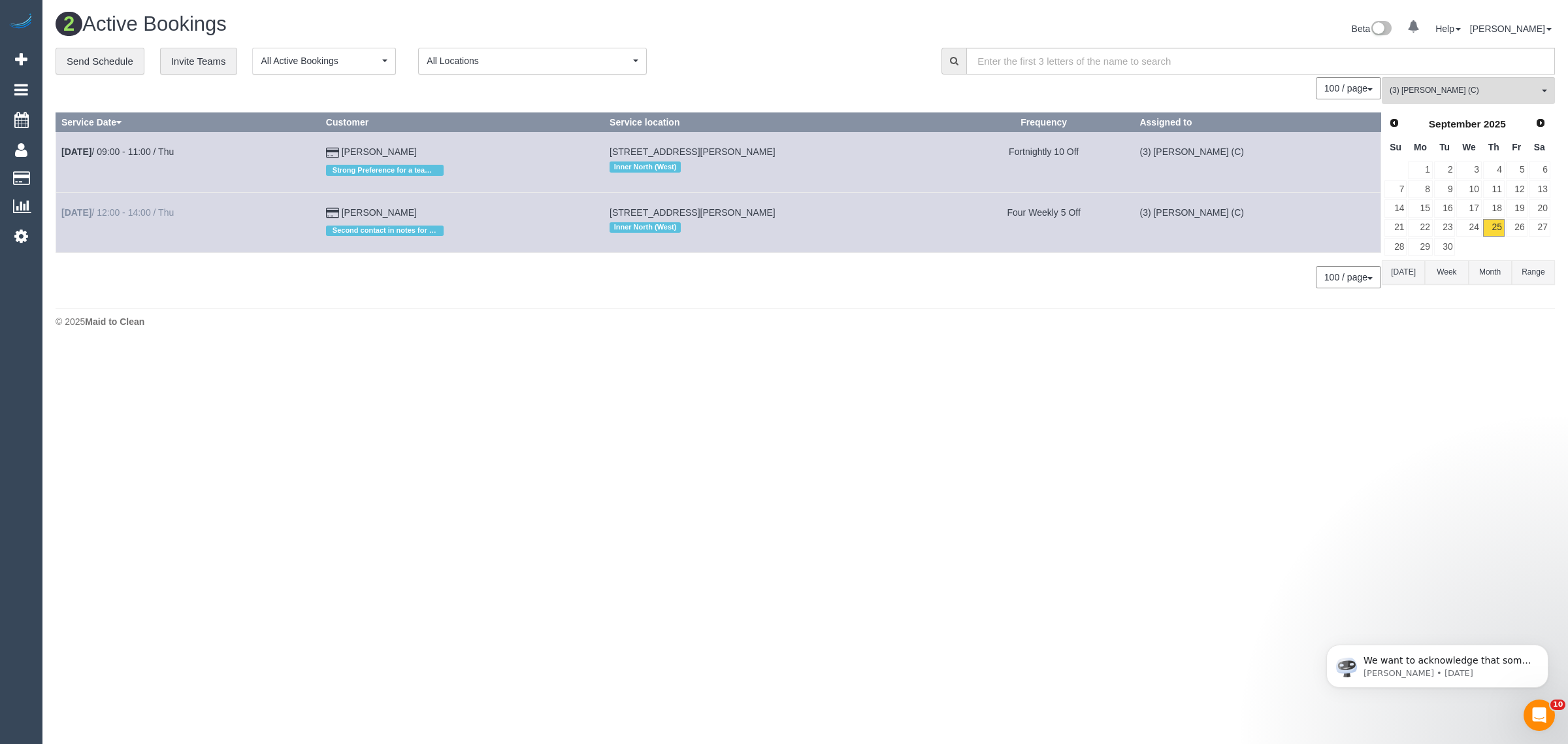
drag, startPoint x: 429, startPoint y: 210, endPoint x: 61, endPoint y: 209, distance: 368.0
click at [61, 209] on tr "Sep 25th / 12:00 - 14:00 / Thu Ryan Noreiks Second contact in notes for parking…" at bounding box center [718, 222] width 1325 height 60
copy tr "Sep 25th / 12:00 - 14:00 / Thu Ryan Noreiks"
click at [1519, 223] on link "26" at bounding box center [1516, 228] width 21 height 17
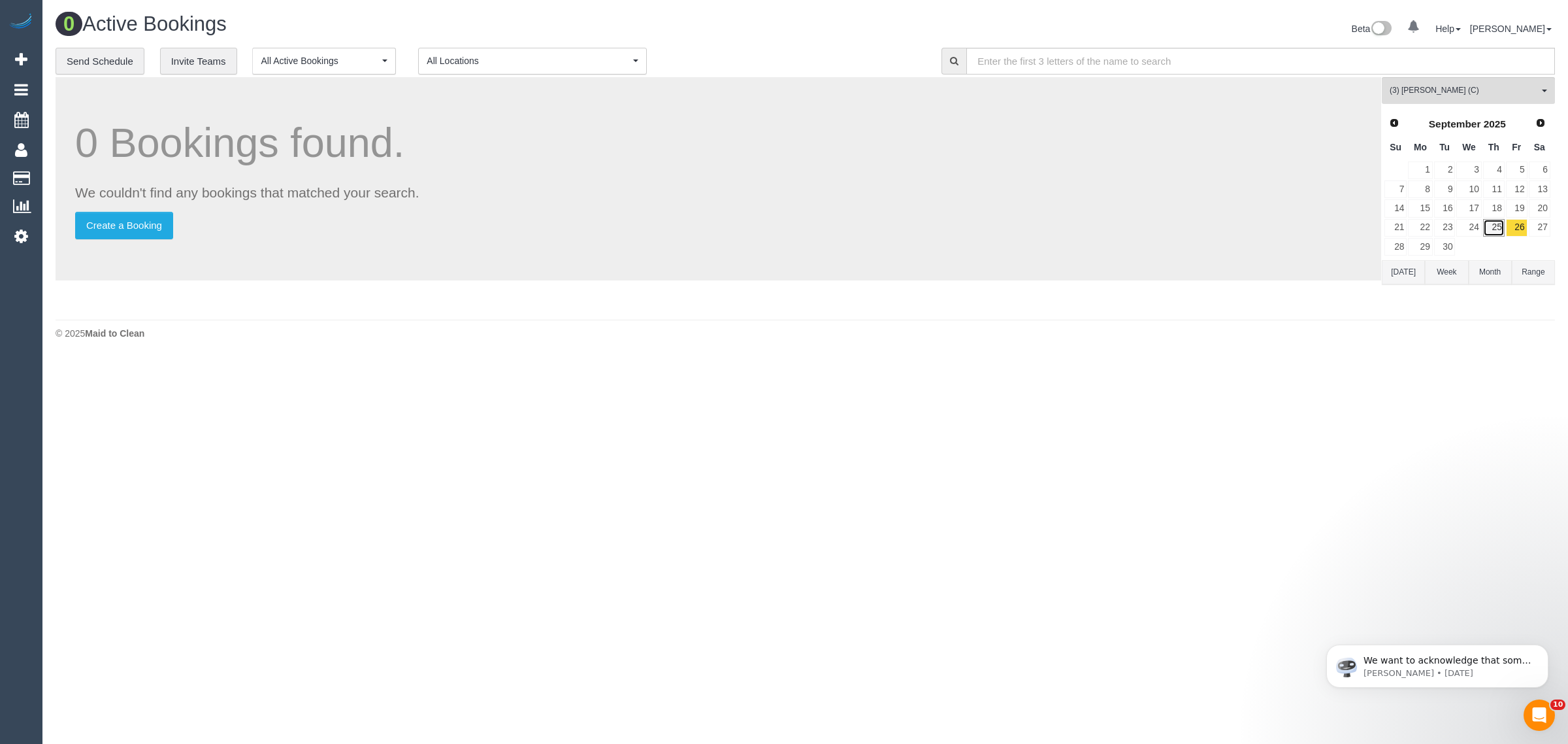
click at [1490, 230] on link "25" at bounding box center [1493, 228] width 21 height 17
click at [1215, 391] on div "2 Active Bookings Beta 0 Your Notifications You have 0 alerts Help Help Docs Ta…" at bounding box center [805, 201] width 1525 height 404
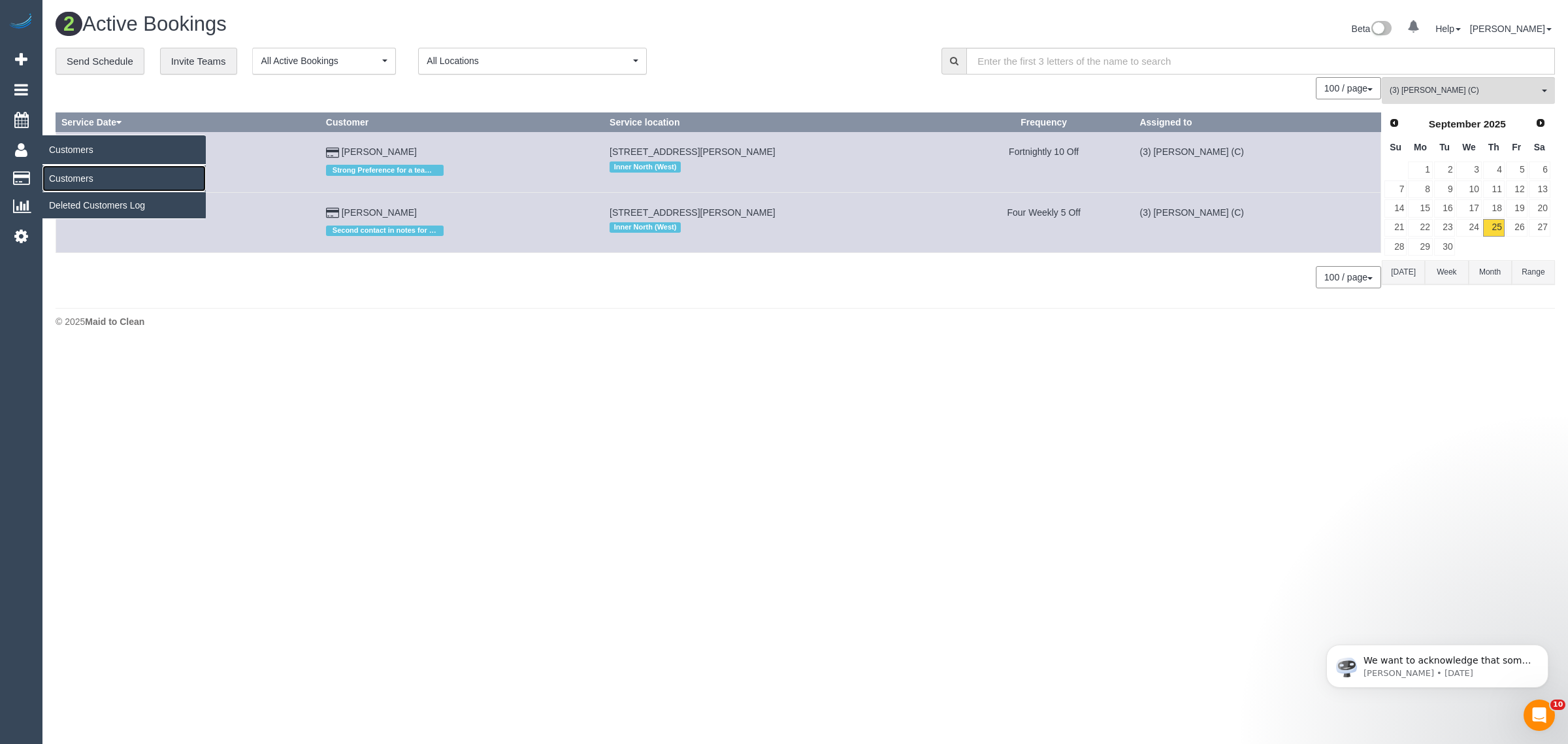
click at [80, 167] on link "Customers" at bounding box center [124, 178] width 163 height 26
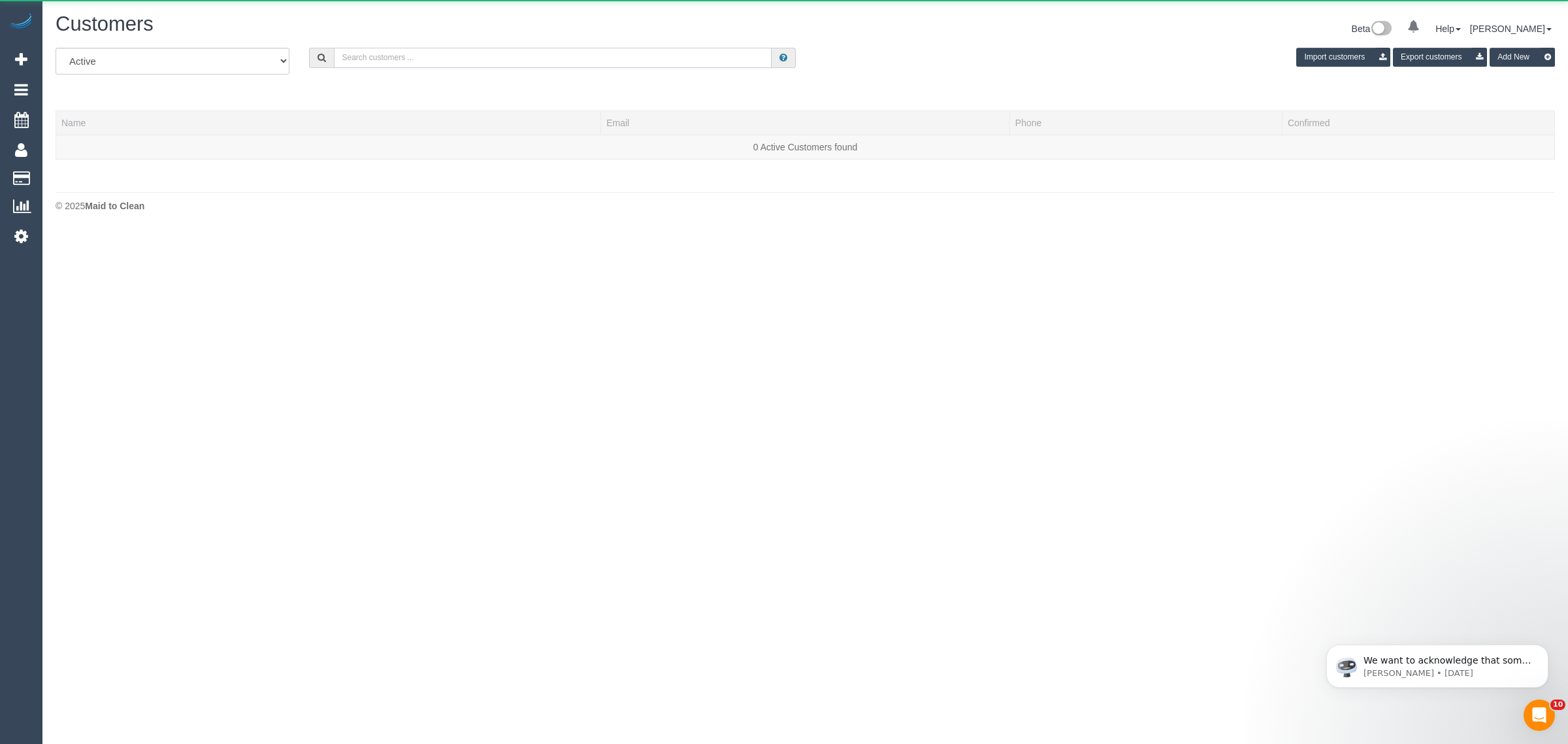
click at [476, 56] on input "text" at bounding box center [553, 58] width 438 height 21
paste input "Eleanor Brignell"
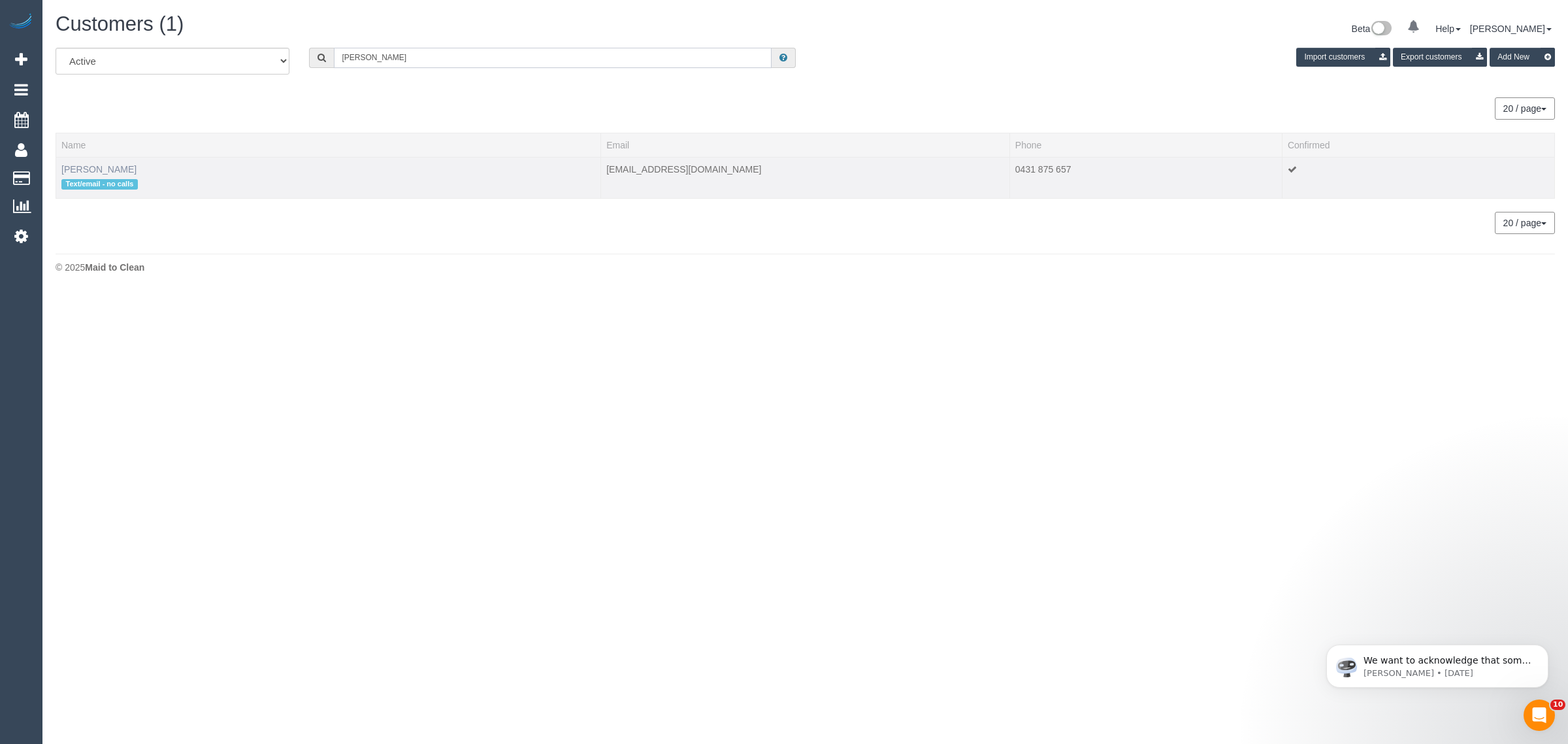
type input "Eleanor Brignel"
click at [97, 168] on link "Eleanor Brignell" at bounding box center [98, 169] width 75 height 10
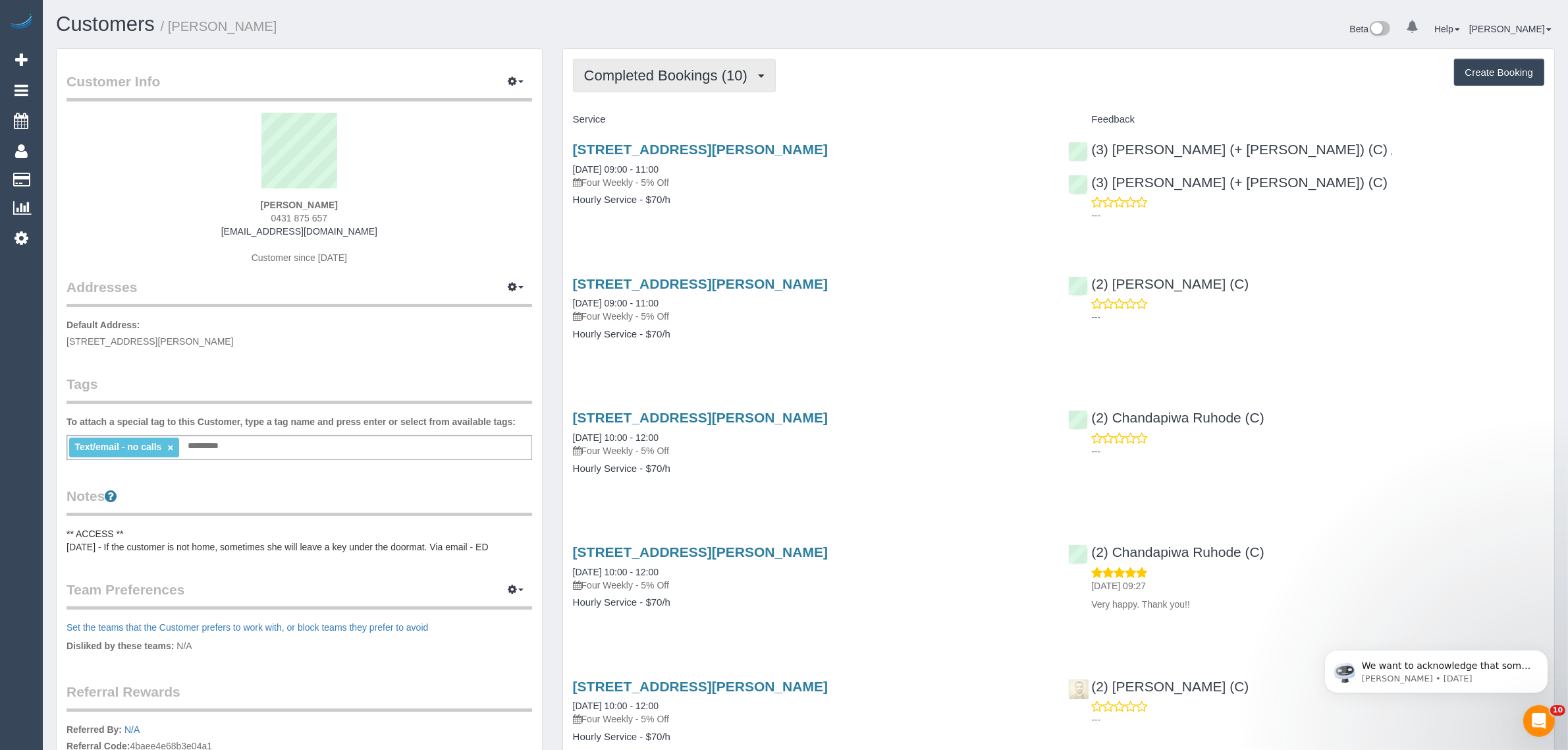
click at [659, 73] on span "Completed Bookings (10)" at bounding box center [669, 75] width 170 height 17
click at [686, 119] on link "Upcoming Bookings (12)" at bounding box center [645, 122] width 142 height 17
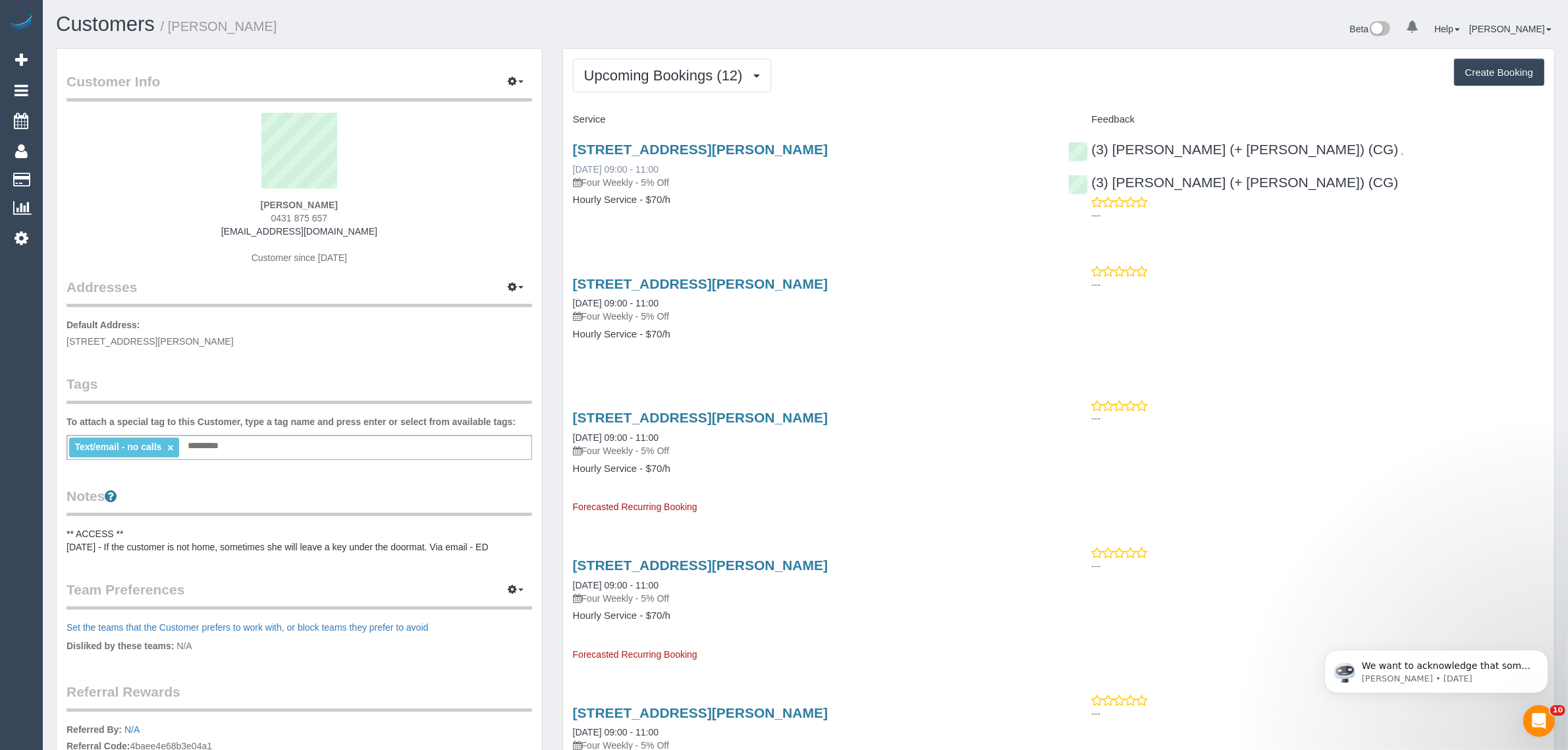
drag, startPoint x: 686, startPoint y: 172, endPoint x: 575, endPoint y: 166, distance: 111.2
click at [575, 166] on div "21 Shirley St, Fawkner, VIC 3060 25/09/2025 09:00 - 11:00 Four Weekly - 5% Off" at bounding box center [811, 165] width 476 height 47
copy link "[DATE] 09:00 - 11:00"
click at [956, 188] on p "Four Weekly - 5% Off" at bounding box center [811, 182] width 476 height 13
drag, startPoint x: 1506, startPoint y: 152, endPoint x: 1305, endPoint y: 149, distance: 201.0
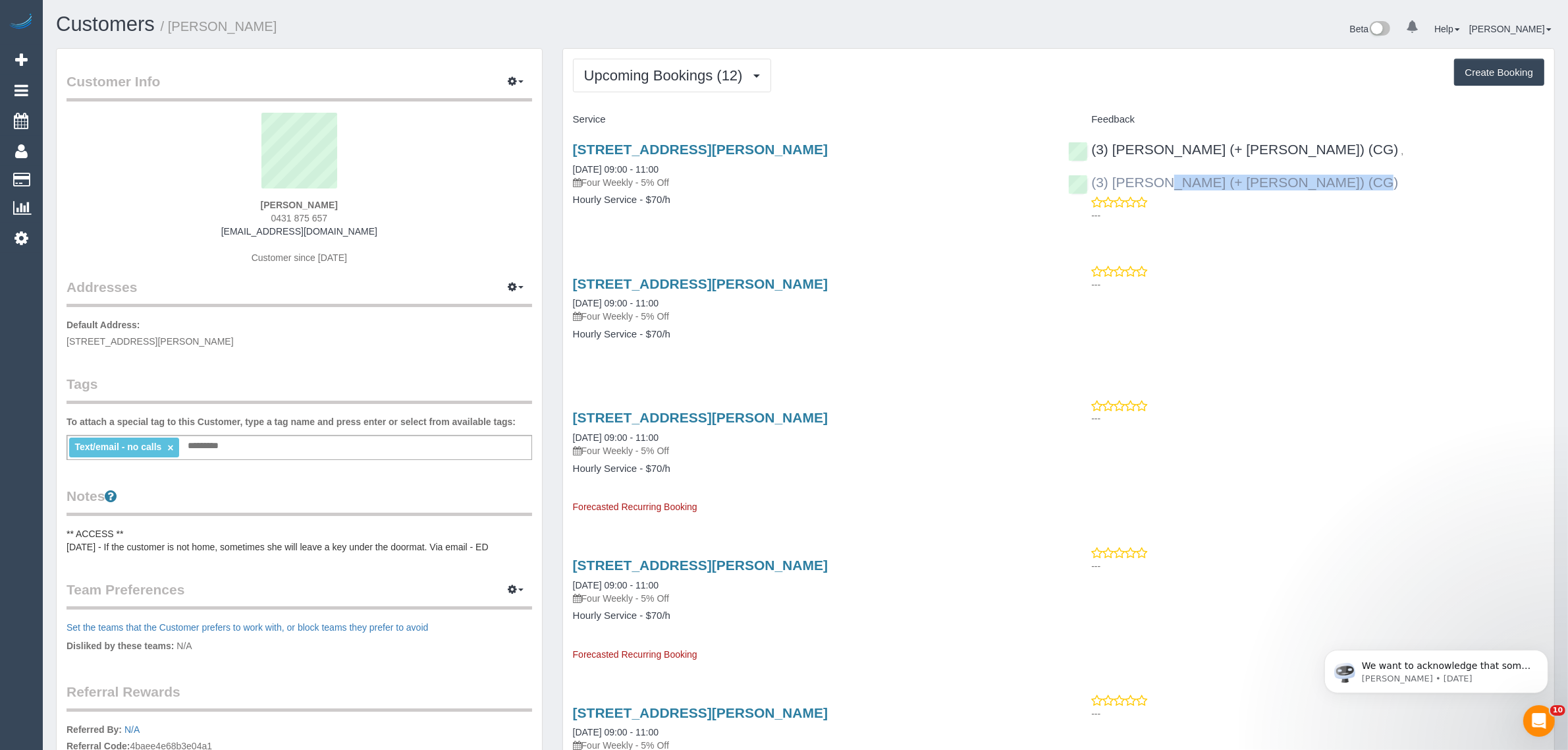
click at [1305, 149] on div "(3) Amninder (+ Sohail) (CG) , (3) Sohail (+ Amninder) (CG) ---" at bounding box center [1306, 179] width 496 height 98
copy link "(3) Sohail (+ Amninder) (CG)"
click at [137, 344] on span "21 Shirley St, Fawkner, VIC 3060" at bounding box center [149, 341] width 167 height 10
copy span "Fawkner"
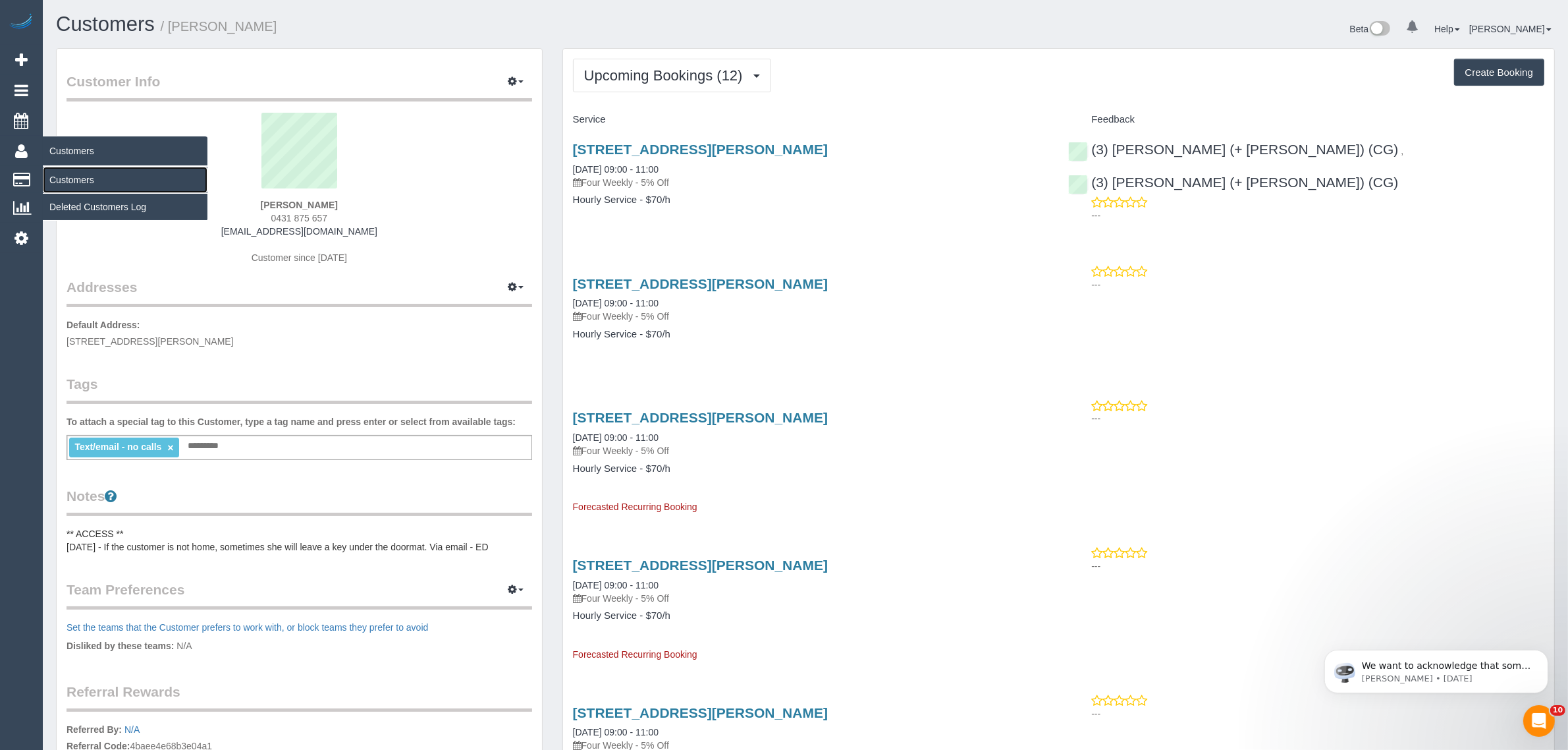
click at [99, 170] on link "Customers" at bounding box center [125, 180] width 165 height 26
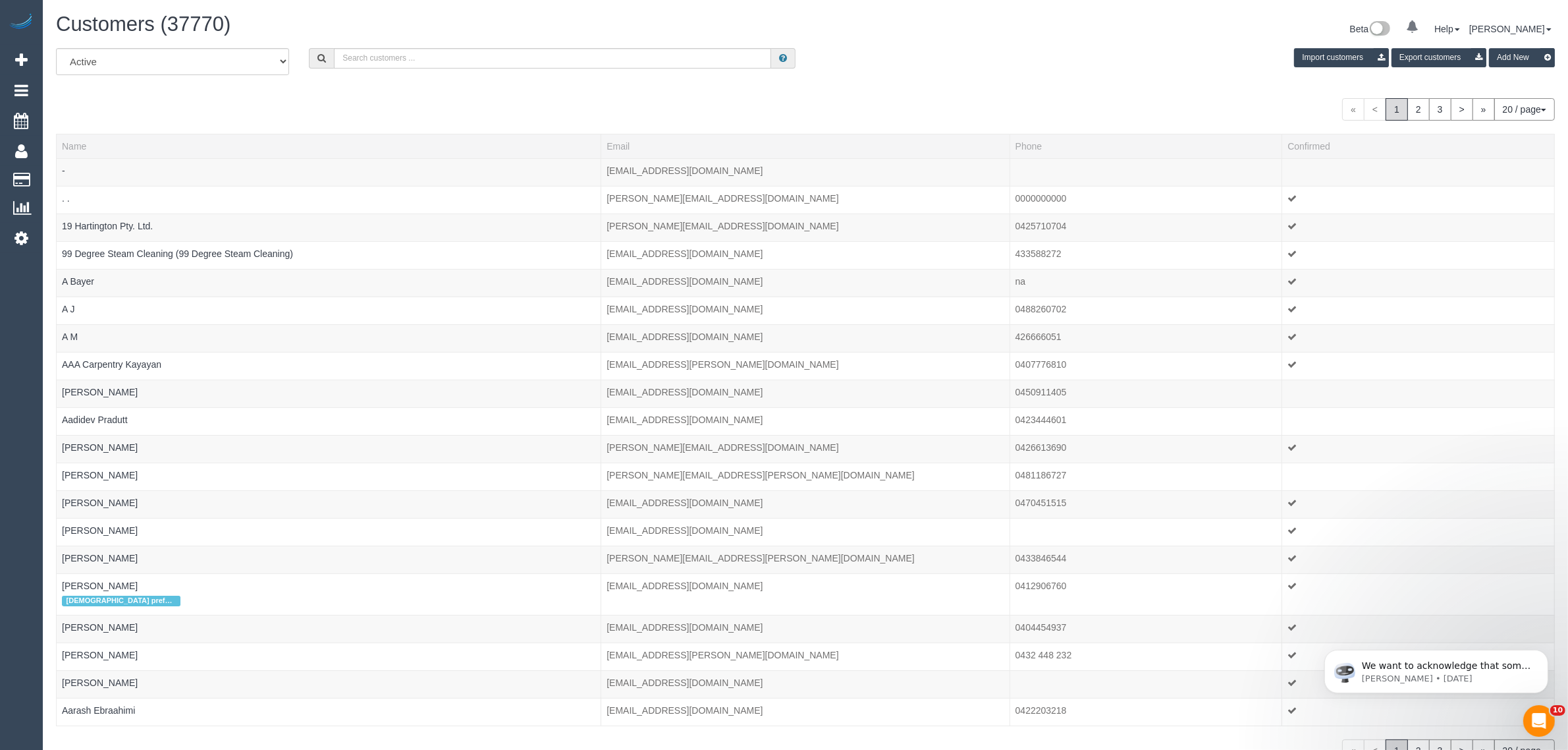
click at [934, 59] on div "Import customers Export customers Add New" at bounding box center [1185, 58] width 759 height 19
click at [578, 62] on input "text" at bounding box center [552, 58] width 437 height 21
paste input "hva"
type input "h"
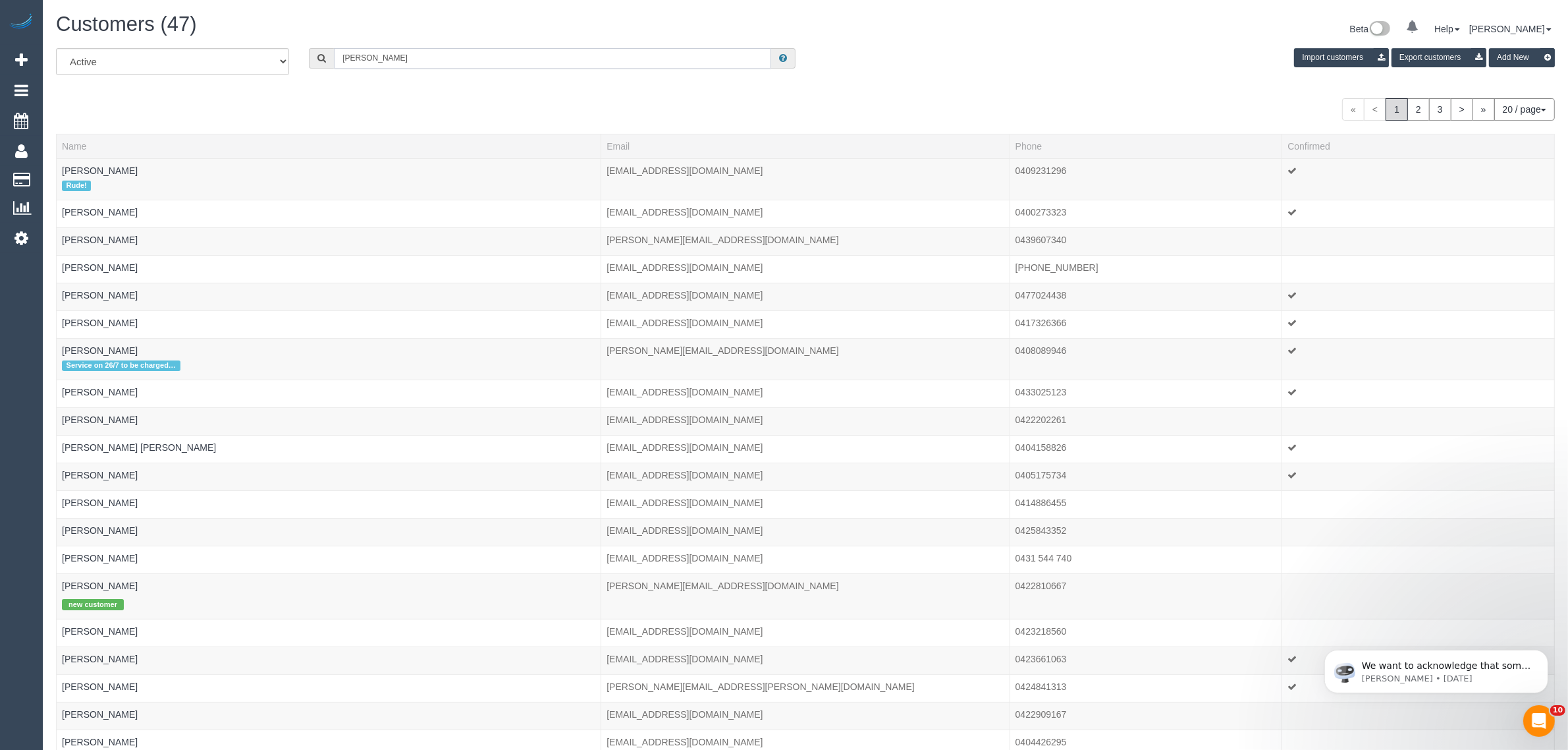
type input "Sarah Rav"
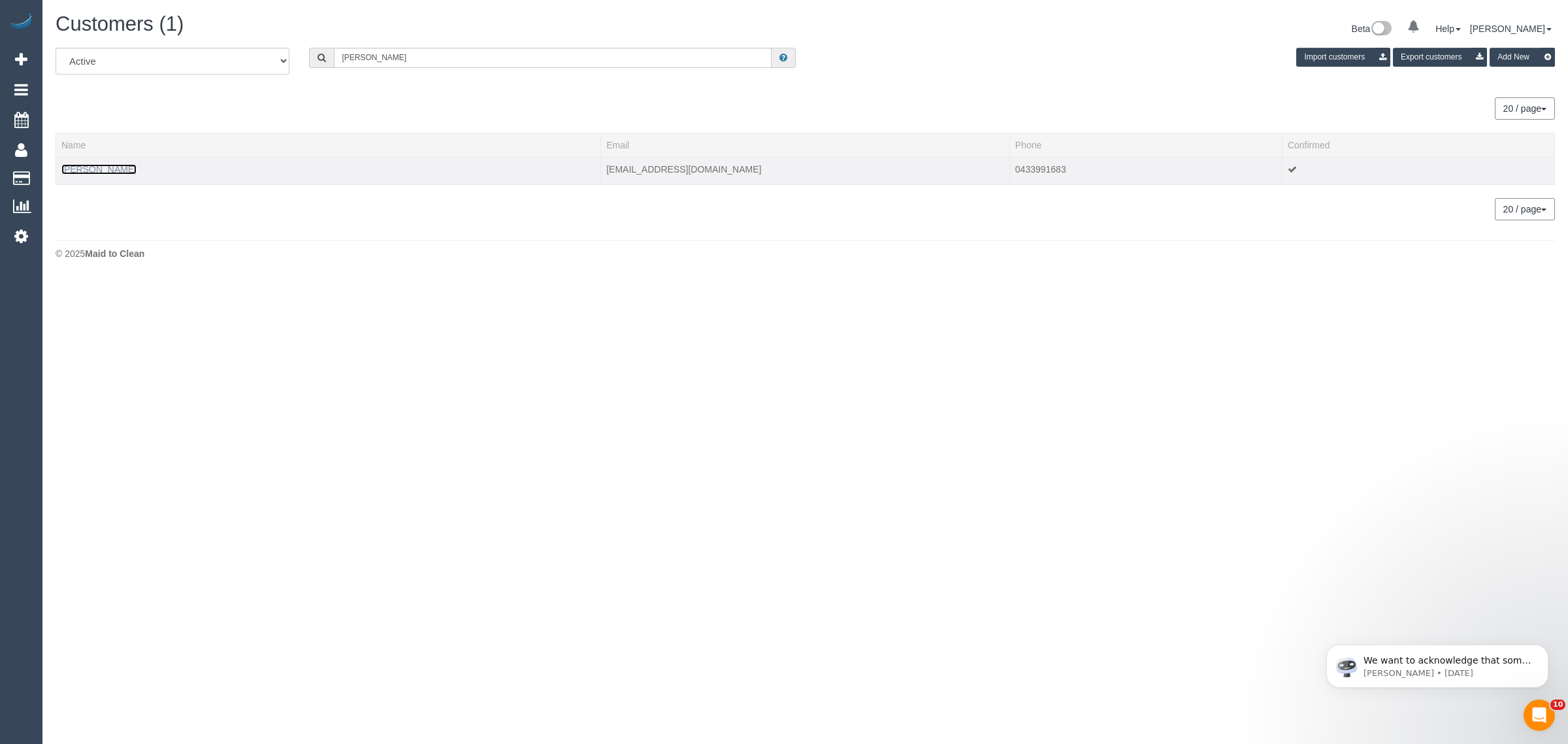
click at [74, 170] on link "Sarah Rav" at bounding box center [98, 169] width 75 height 10
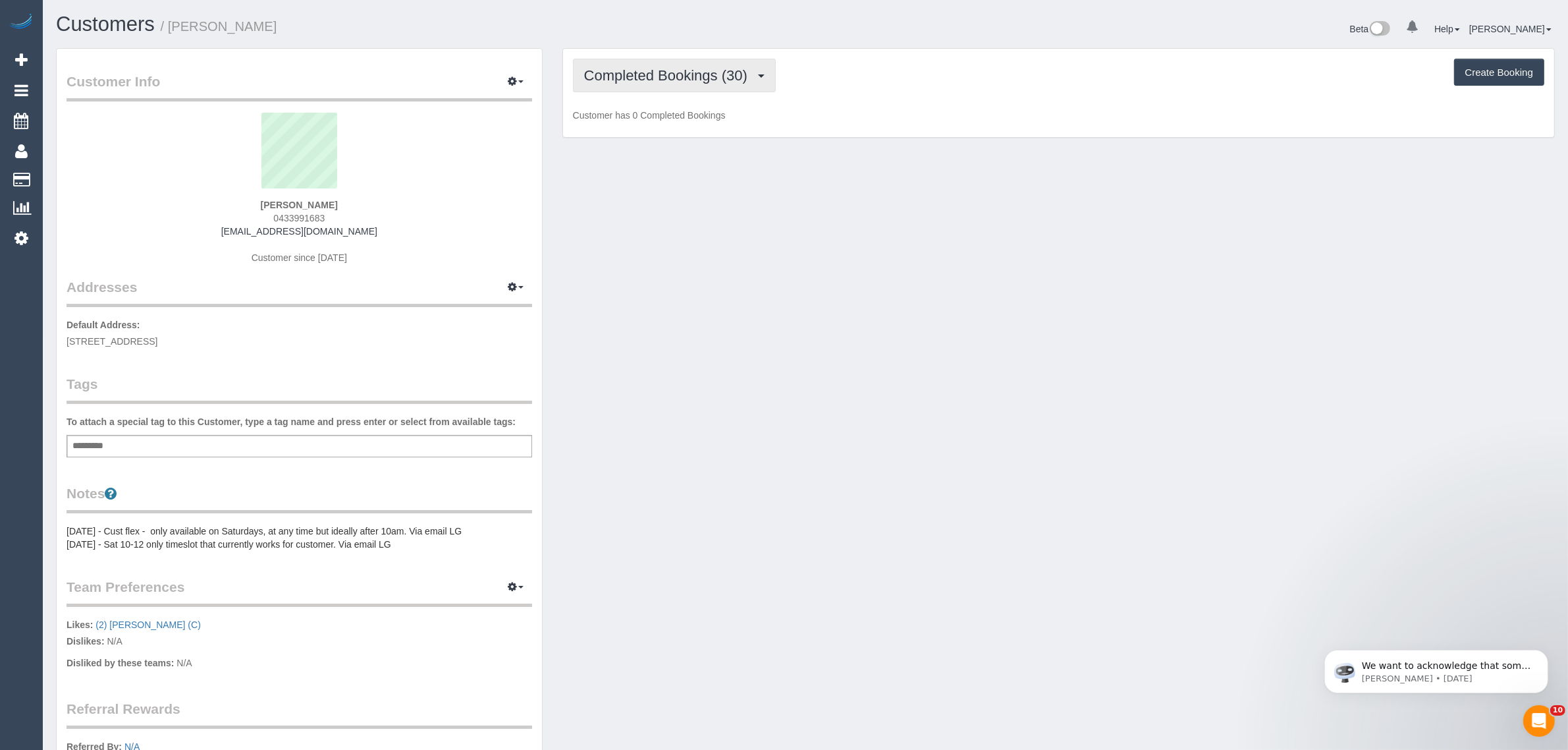
click at [674, 74] on span "Completed Bookings (30)" at bounding box center [669, 75] width 170 height 17
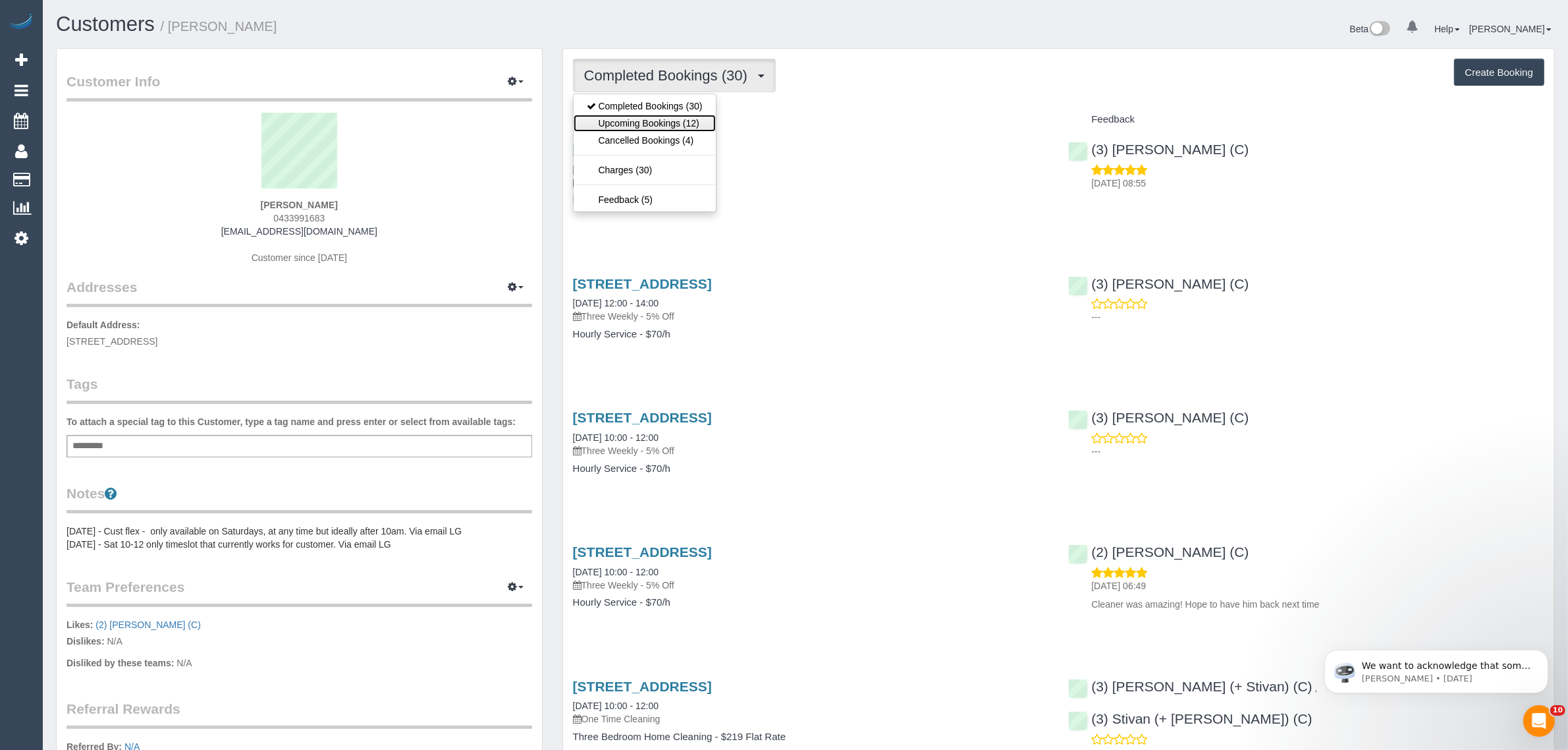
click at [667, 127] on link "Upcoming Bookings (12)" at bounding box center [645, 122] width 142 height 17
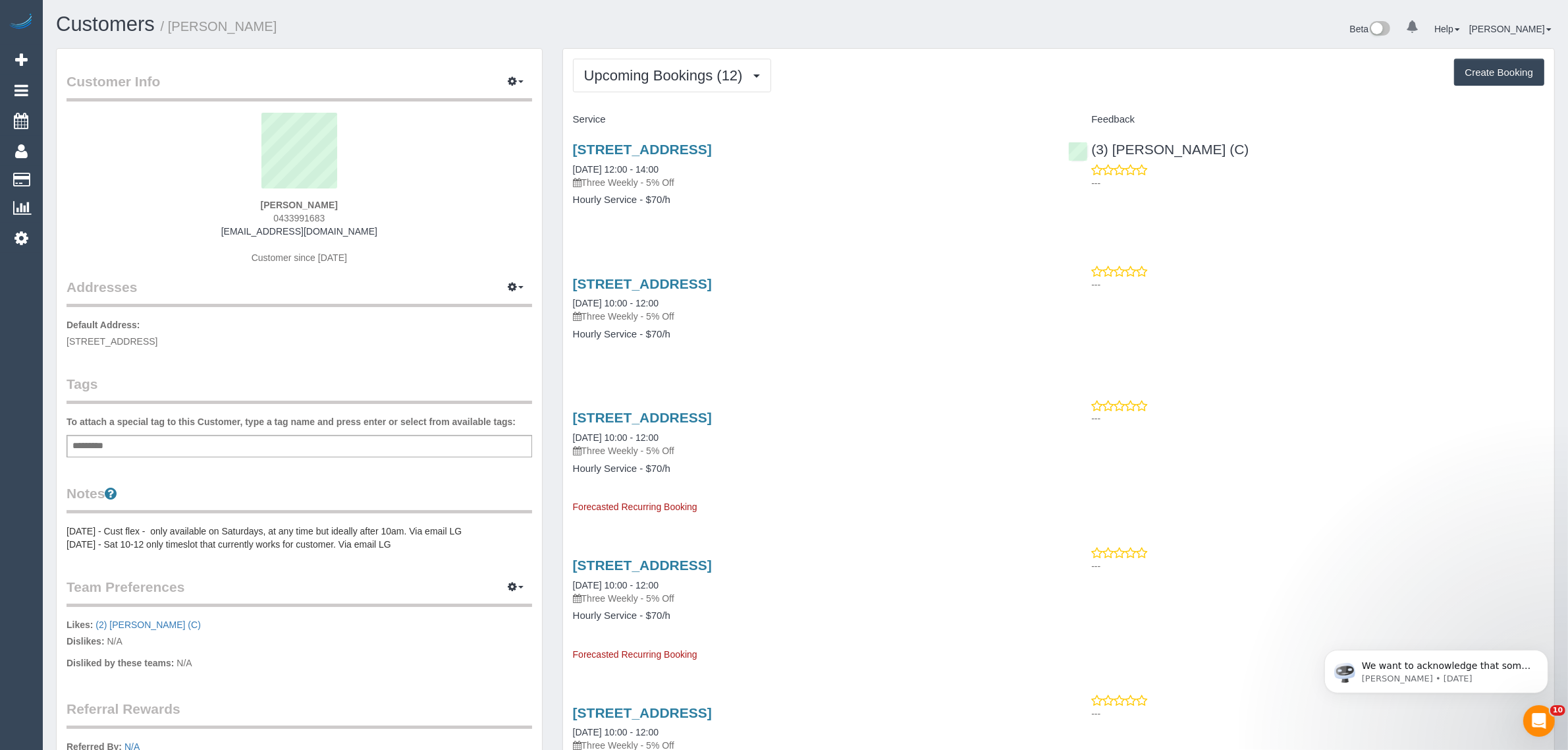
drag, startPoint x: 694, startPoint y: 167, endPoint x: 565, endPoint y: 173, distance: 129.1
click at [565, 173] on div "16 Palermo St, South Yarra, VIC 3141 27/09/2025 12:00 - 14:00 Three Weekly - 5%…" at bounding box center [811, 181] width 496 height 102
drag, startPoint x: 1227, startPoint y: 148, endPoint x: 1094, endPoint y: 156, distance: 133.2
click at [1094, 156] on div "(3) Rowan Walia (C) ---" at bounding box center [1306, 162] width 496 height 65
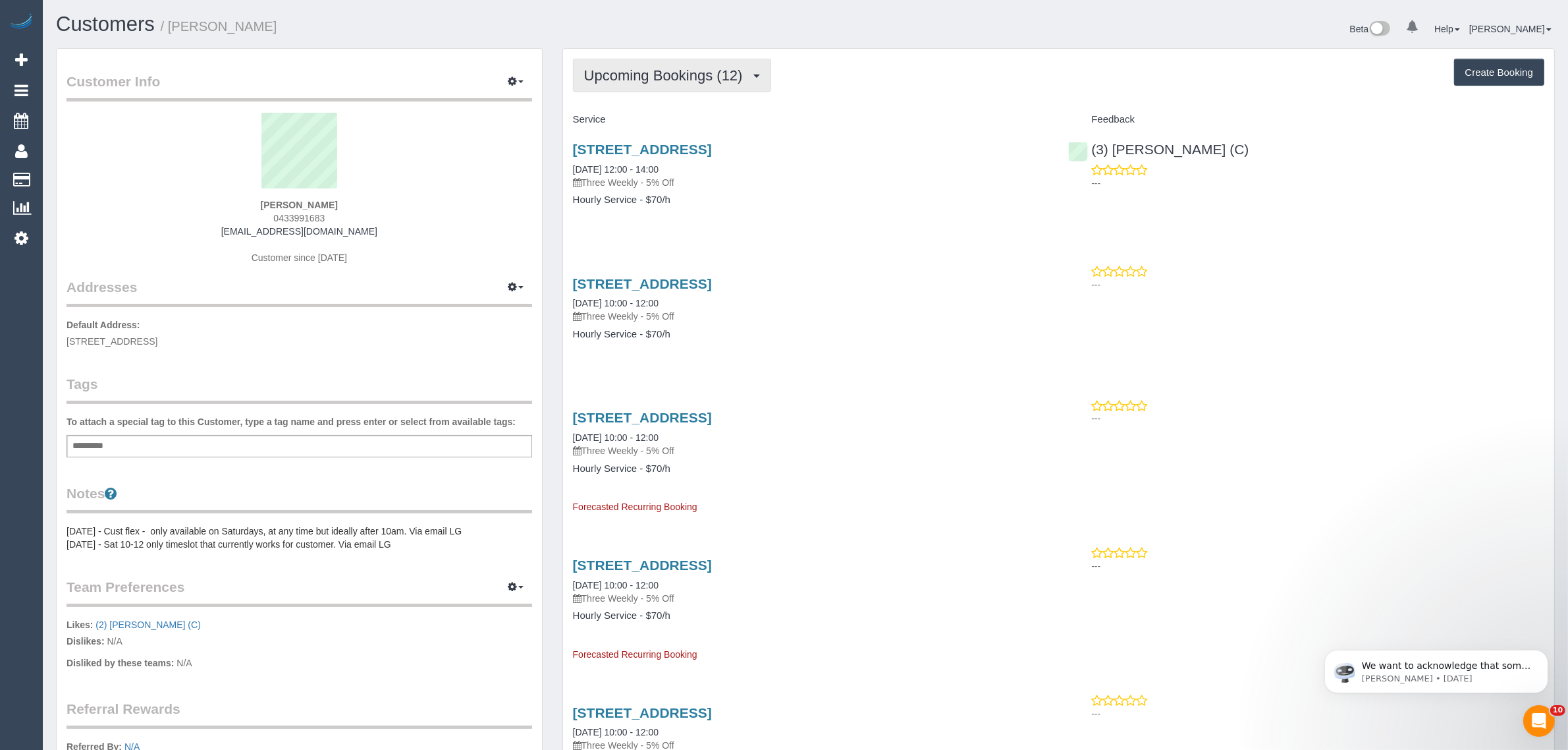
click at [690, 74] on span "Upcoming Bookings (12)" at bounding box center [667, 75] width 165 height 17
click at [679, 107] on link "Completed Bookings (30)" at bounding box center [645, 106] width 142 height 17
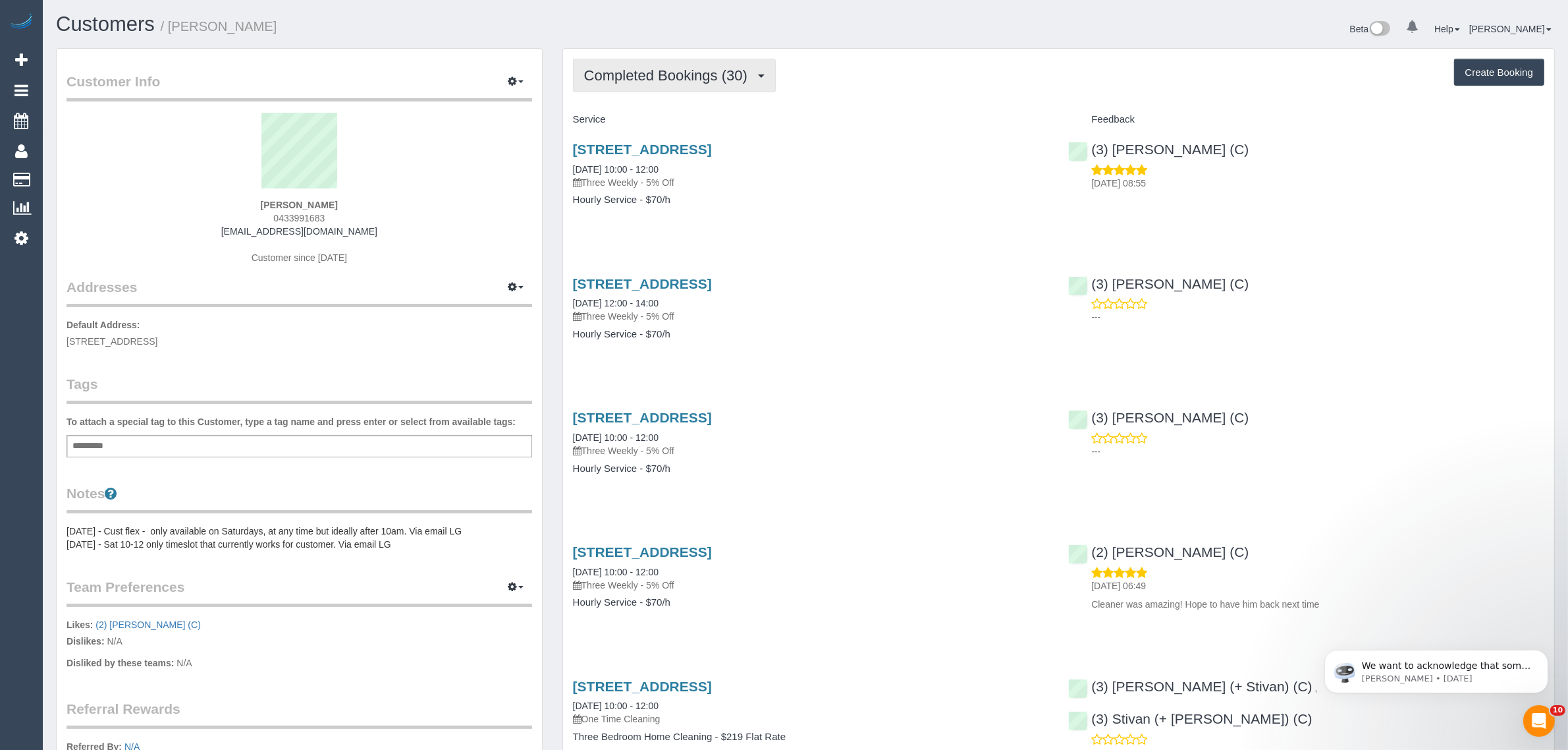
click at [680, 70] on span "Completed Bookings (30)" at bounding box center [669, 75] width 170 height 17
click at [647, 119] on link "Upcoming Bookings (12)" at bounding box center [645, 122] width 142 height 17
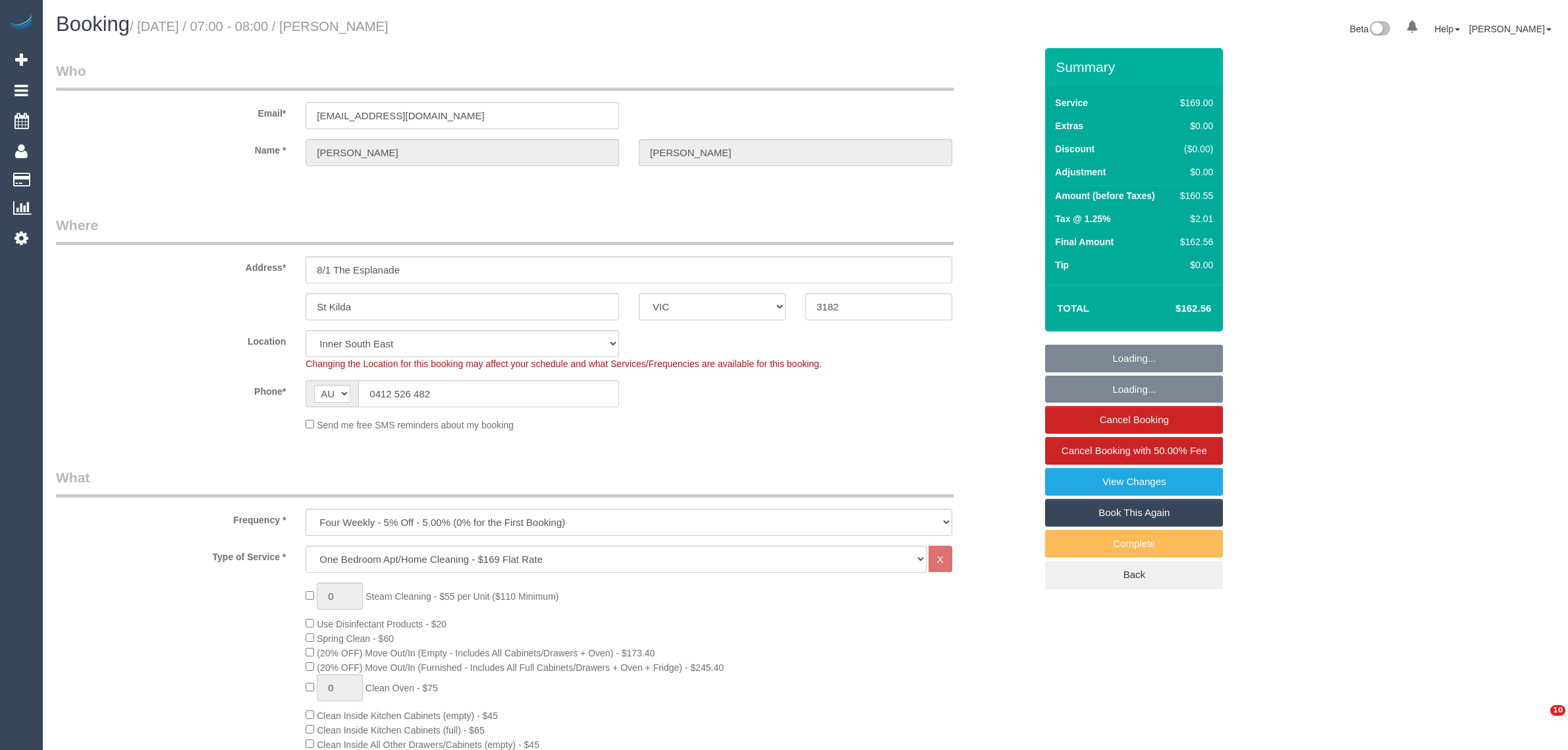
select select "VIC"
select select "string:stripe-pm_1Rdi8x2GScqysDRVC2V5ftg0"
select select "number:28"
select select "number:14"
select select "number:20"
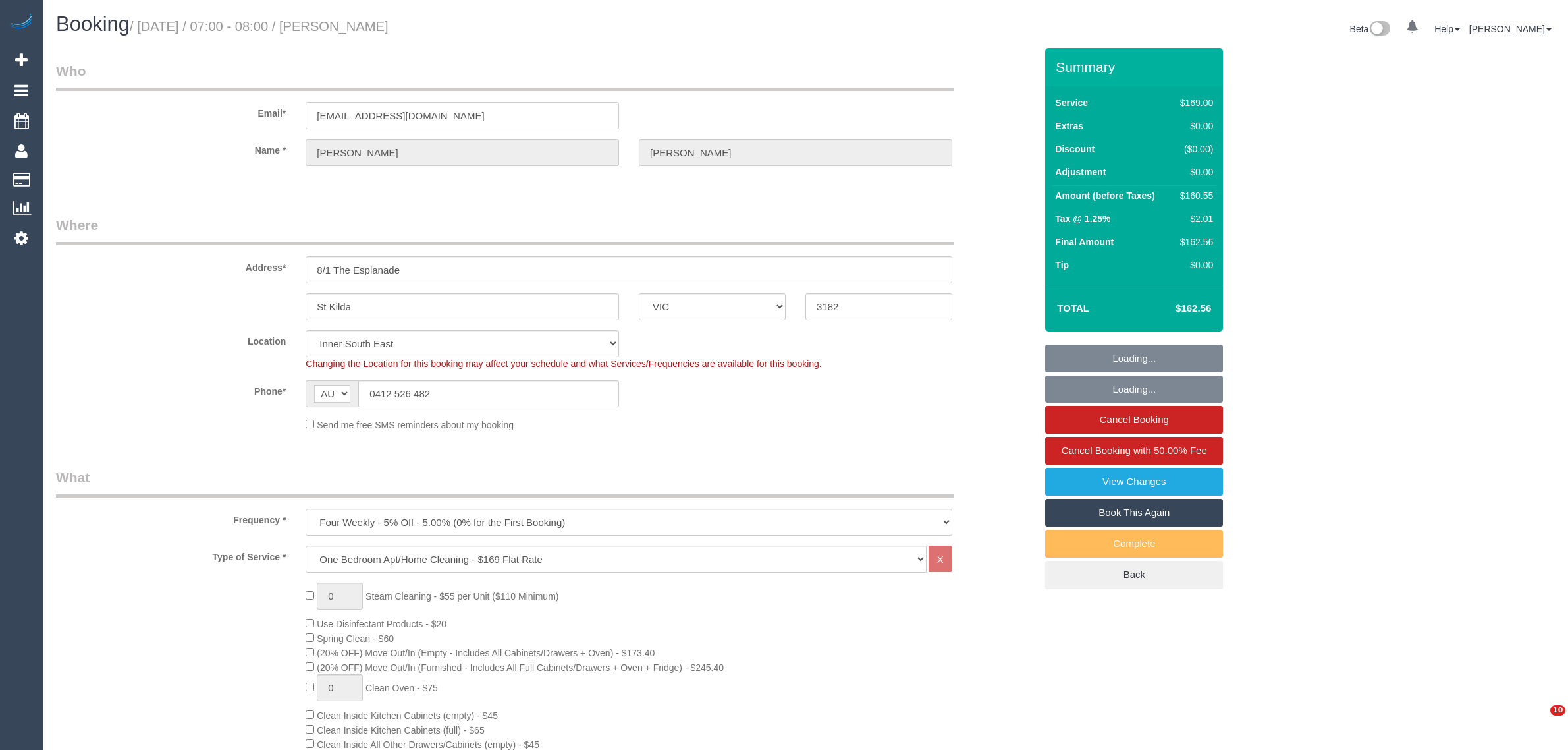
select select "number:23"
select select "number:33"
select select "number:13"
select select "spot1"
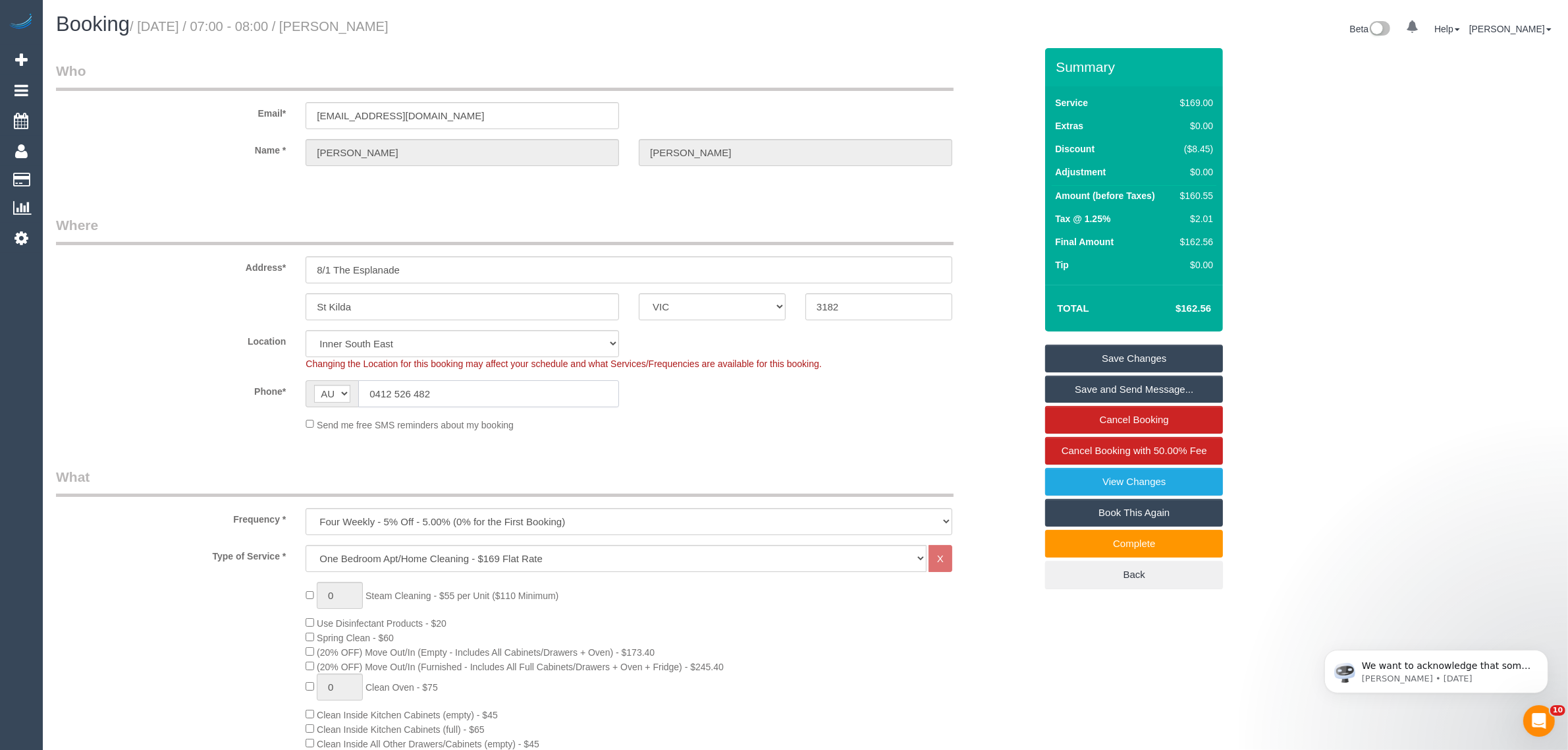
click at [579, 389] on input "0412 526 482" at bounding box center [488, 394] width 261 height 27
click at [579, 389] on input "0412 526 482" at bounding box center [488, 394] width 261 height 27
click at [827, 440] on fieldset "Where Address* 8/1 The Esplanade St Kilda ACT NSW NT QLD SA TAS VIC WA 3182 Loc…" at bounding box center [546, 329] width 980 height 226
drag, startPoint x: 269, startPoint y: 351, endPoint x: 283, endPoint y: 350, distance: 14.0
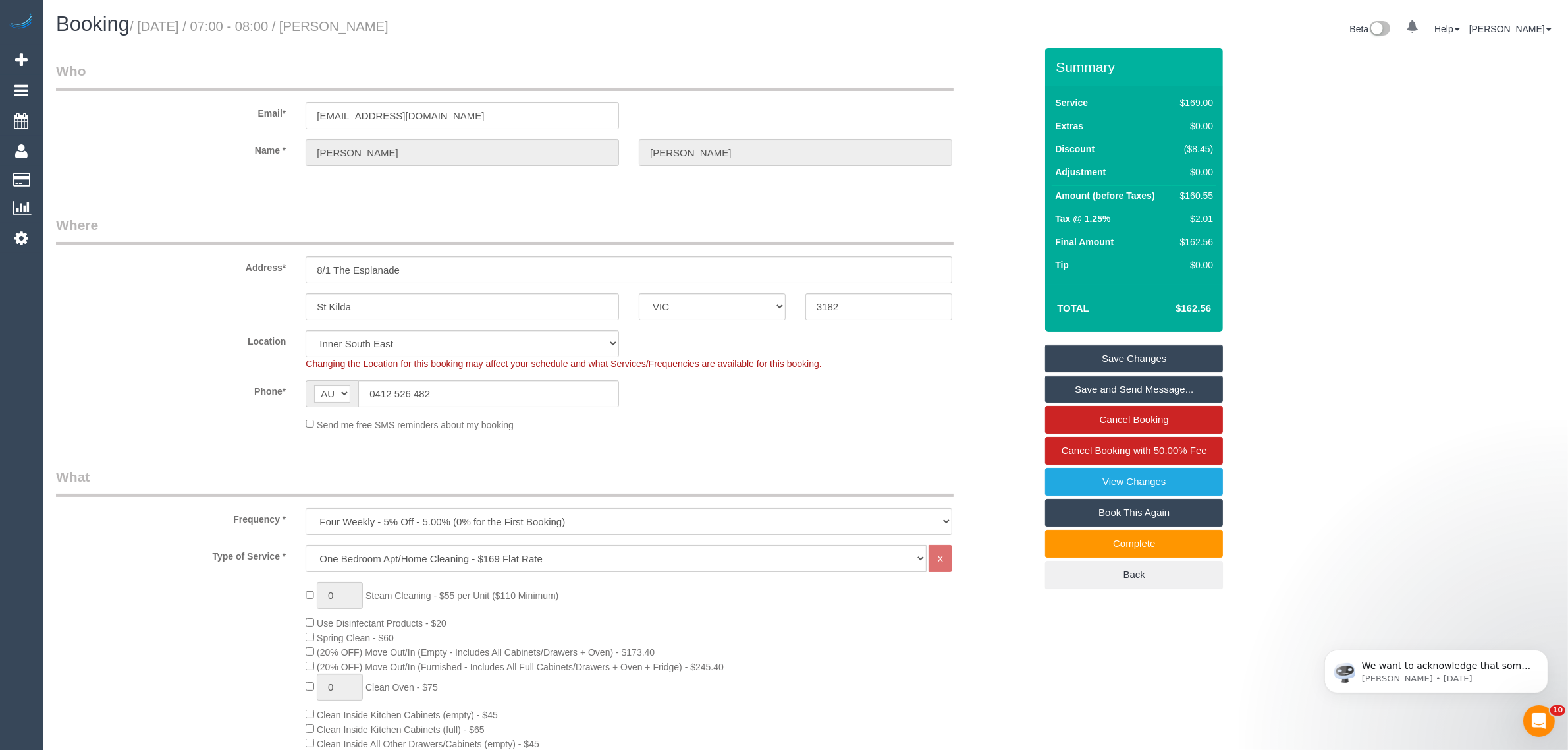
click at [269, 351] on div "Location Office City East (North) East (South) Inner East Inner North (East) In…" at bounding box center [546, 350] width 999 height 40
click at [472, 384] on input "0412 526 482" at bounding box center [488, 394] width 261 height 27
click at [769, 407] on sui-booking-location "Location [GEOGRAPHIC_DATA] (North) East (South) [GEOGRAPHIC_DATA] (East) [GEOGR…" at bounding box center [546, 381] width 980 height 102
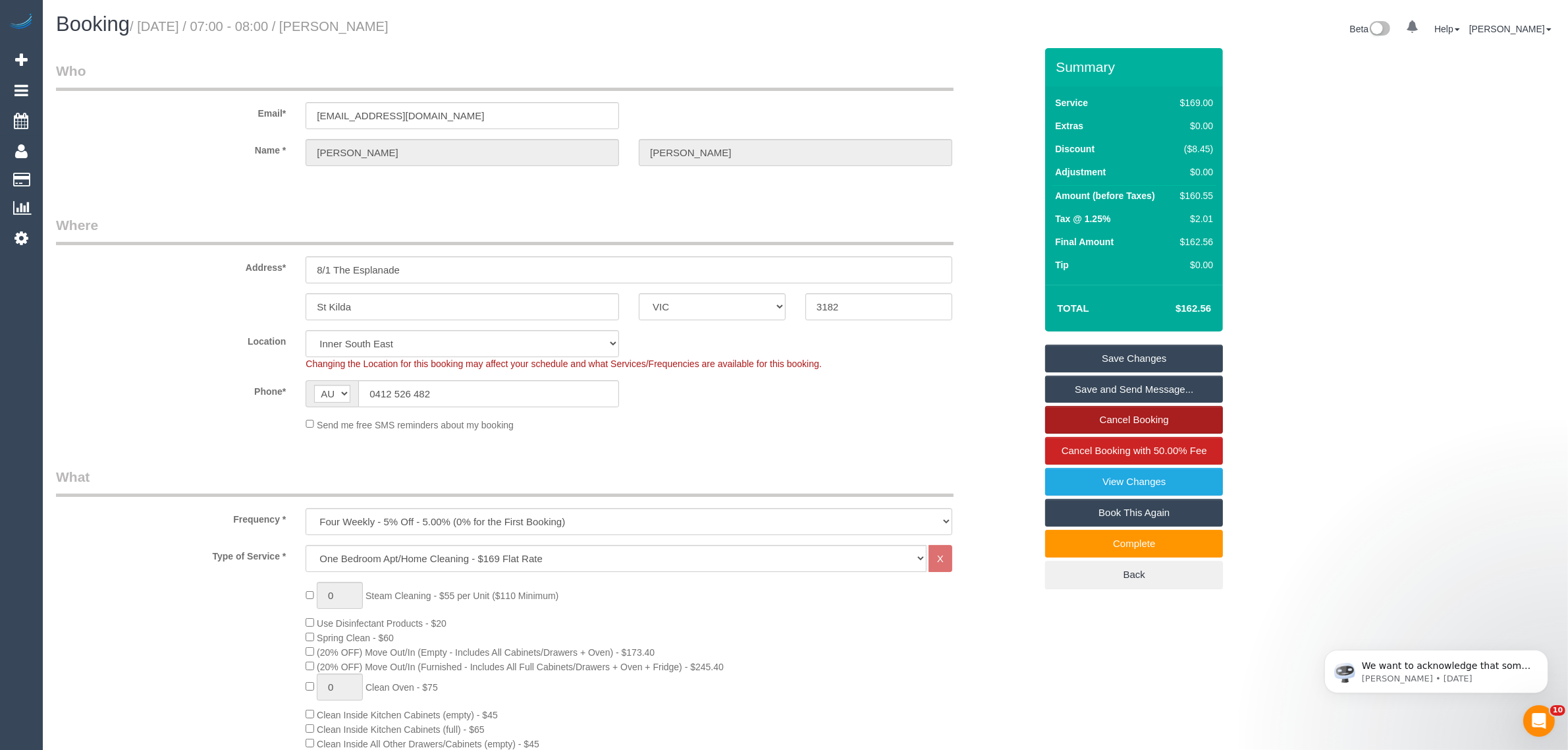
click at [1148, 417] on link "Cancel Booking" at bounding box center [1134, 420] width 178 height 28
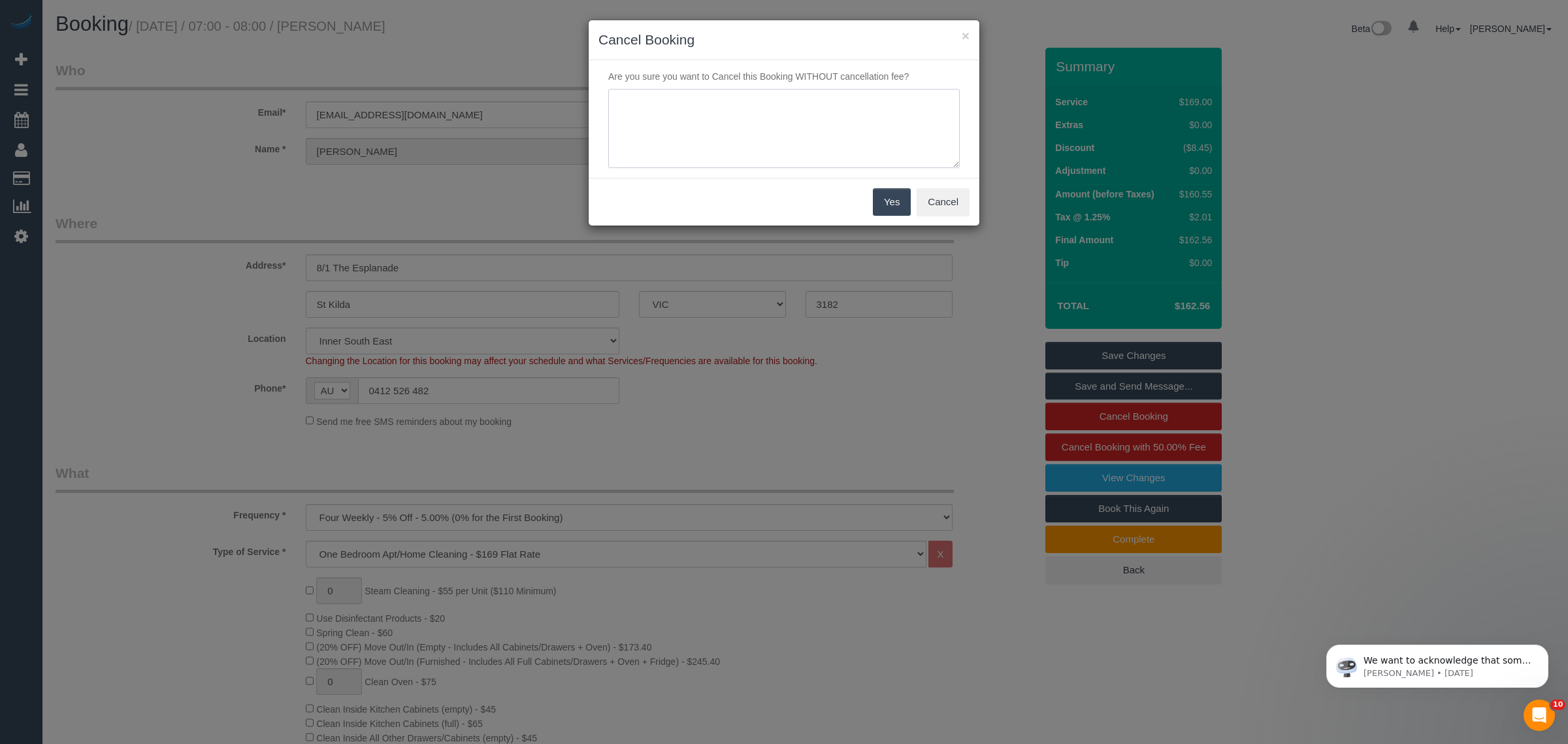
click at [691, 140] on textarea at bounding box center [783, 128] width 351 height 80
type textarea "customer wants to cancel ongoing. reliability issues via txt - KA"
click at [882, 206] on button "Yes" at bounding box center [892, 201] width 38 height 28
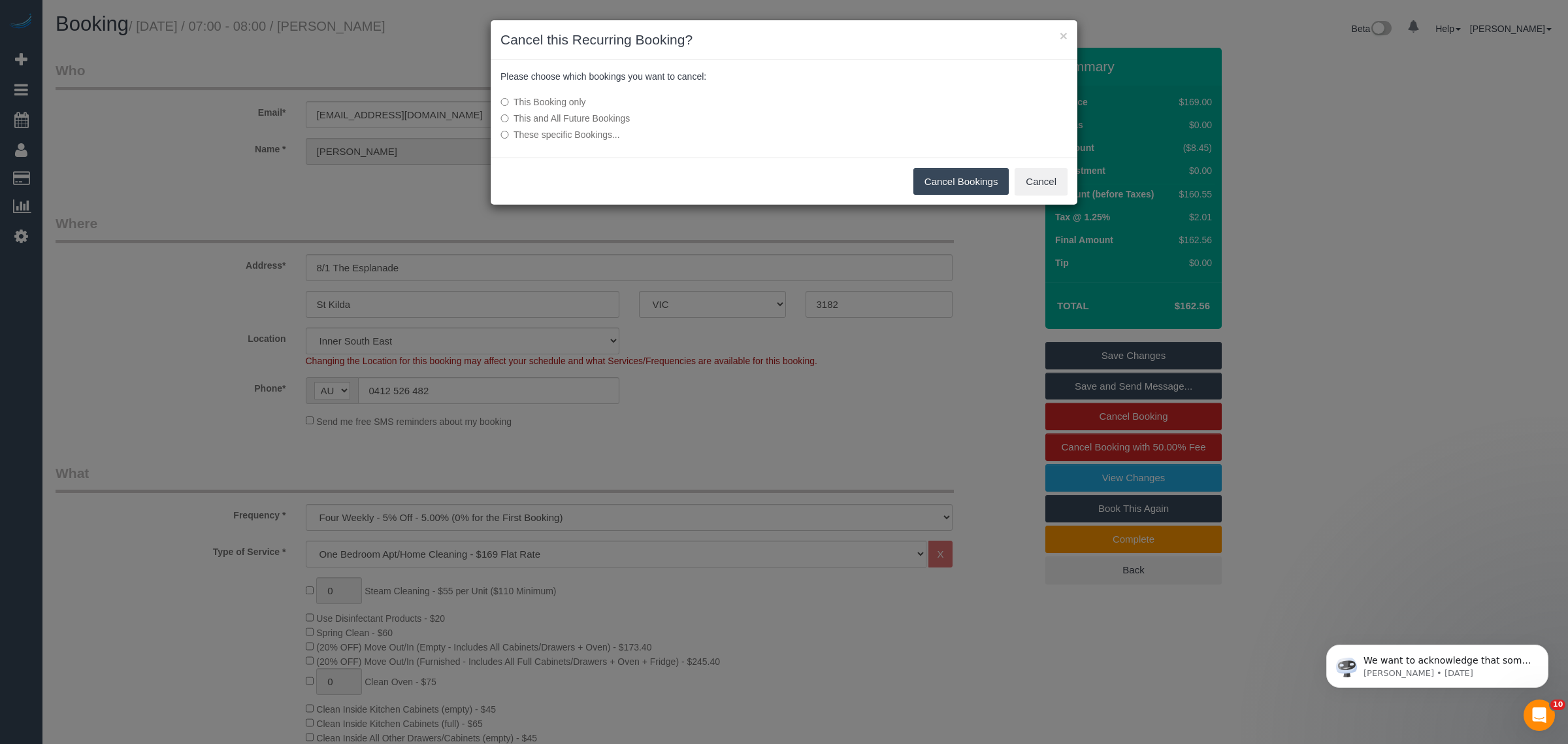
click at [606, 123] on label "This and All Future Bookings" at bounding box center [686, 118] width 372 height 13
click at [954, 178] on button "Cancel Bookings" at bounding box center [961, 182] width 96 height 28
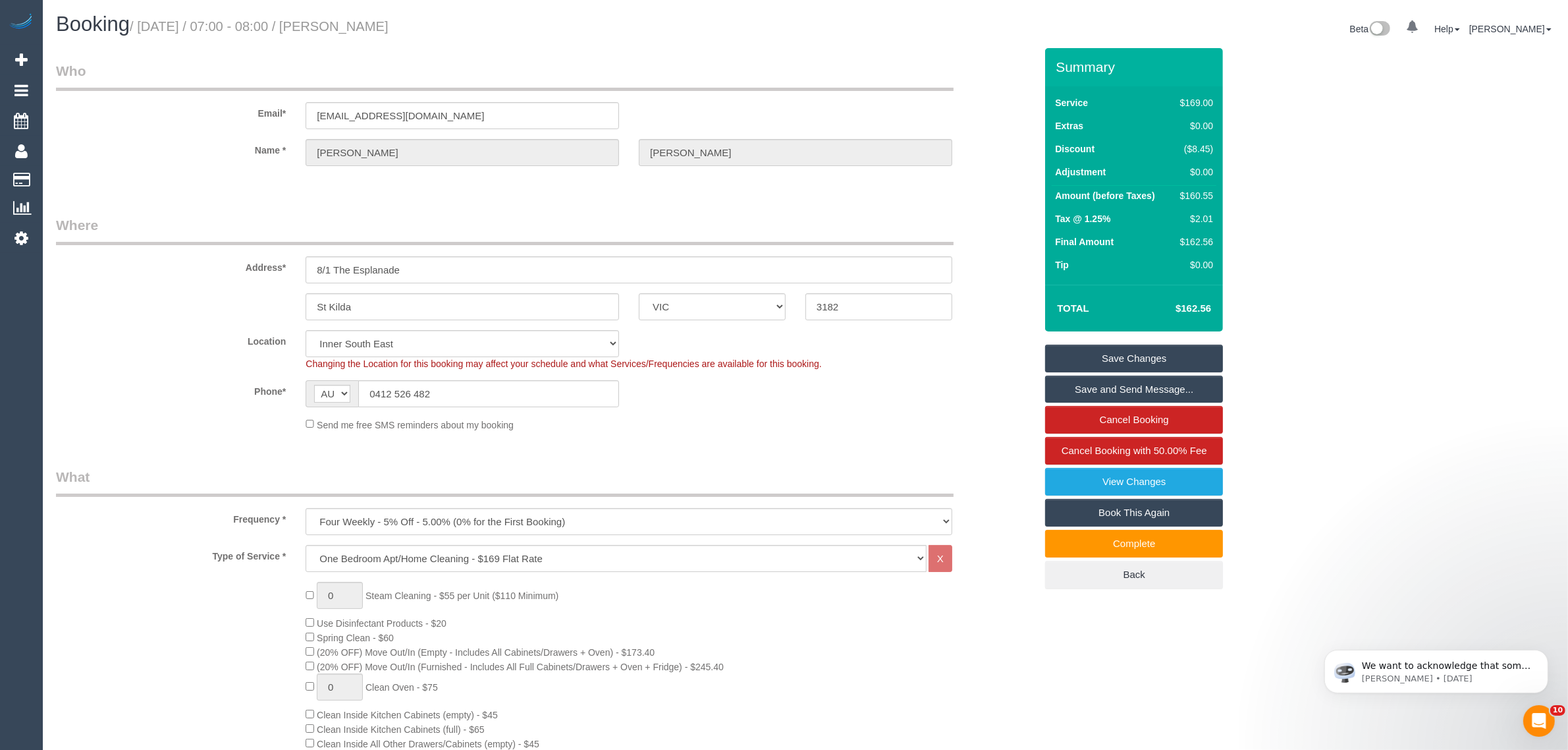
drag, startPoint x: 147, startPoint y: 410, endPoint x: 201, endPoint y: 390, distance: 57.6
click at [147, 410] on sui-booking-location "Location [GEOGRAPHIC_DATA] (North) East (South) [GEOGRAPHIC_DATA] (East) [GEOGR…" at bounding box center [546, 381] width 980 height 102
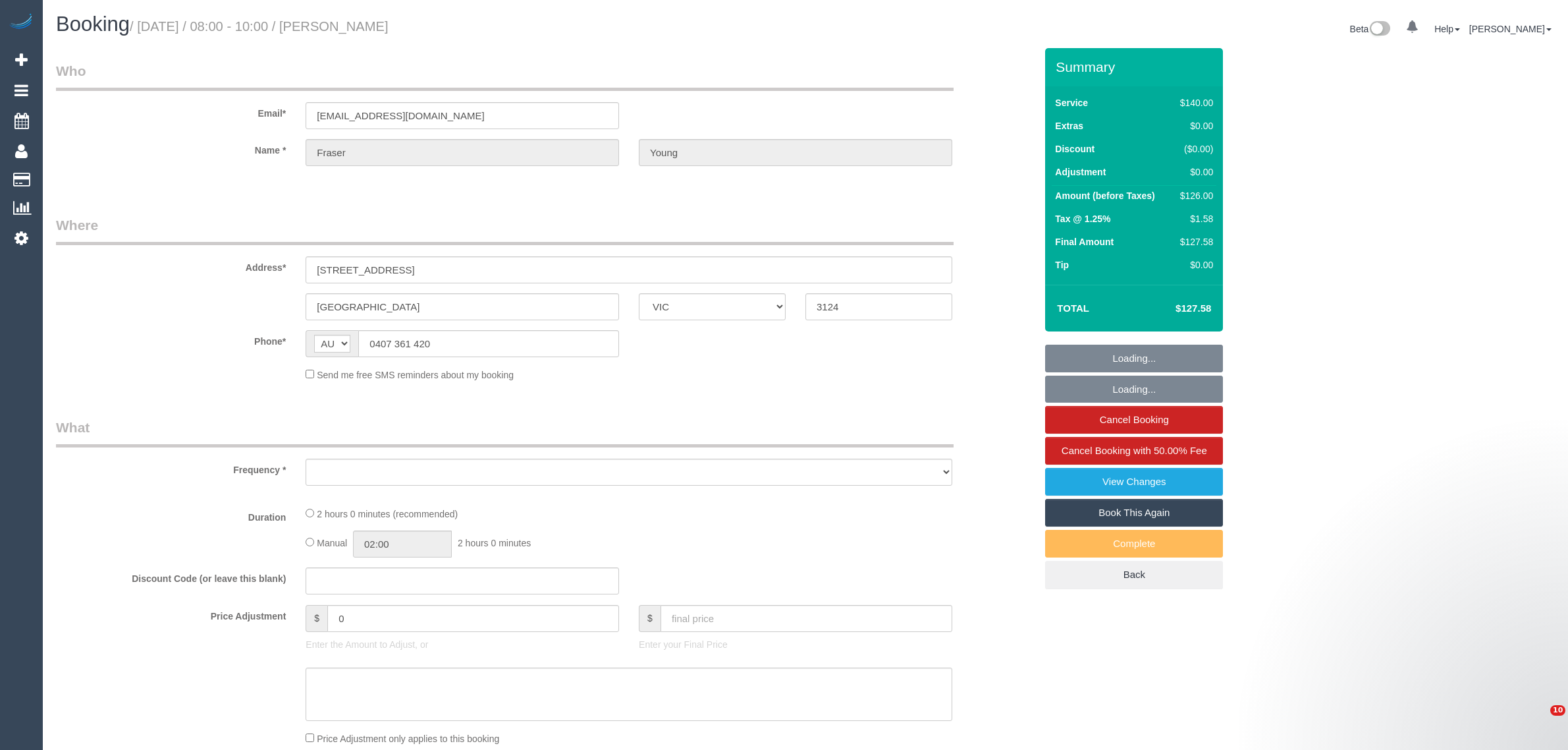
select select "VIC"
select select "string:stripe-pm_1Ru8ES2GScqysDRVumNgA70K"
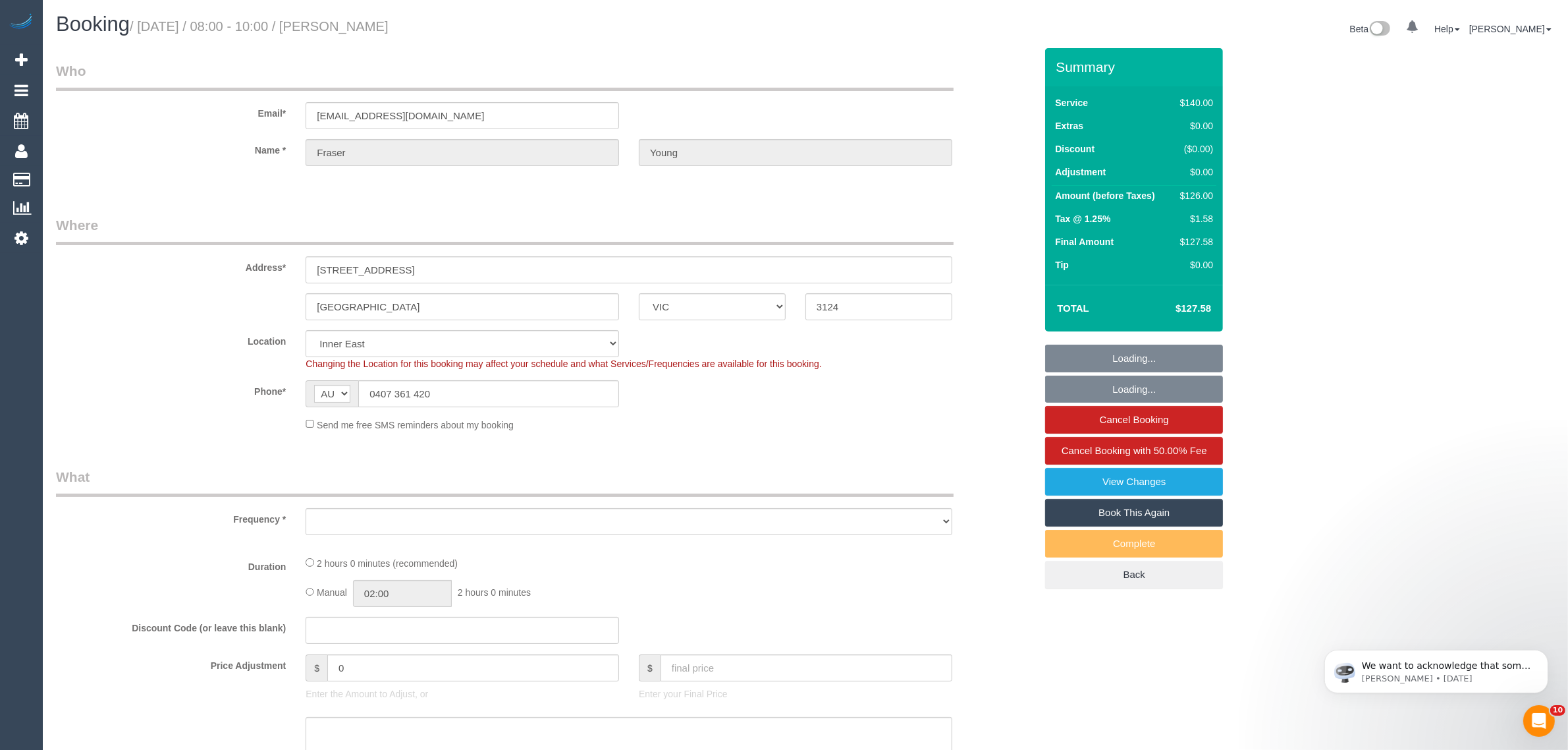
select select "object:534"
select select "number:27"
select select "number:14"
select select "number:19"
select select "number:36"
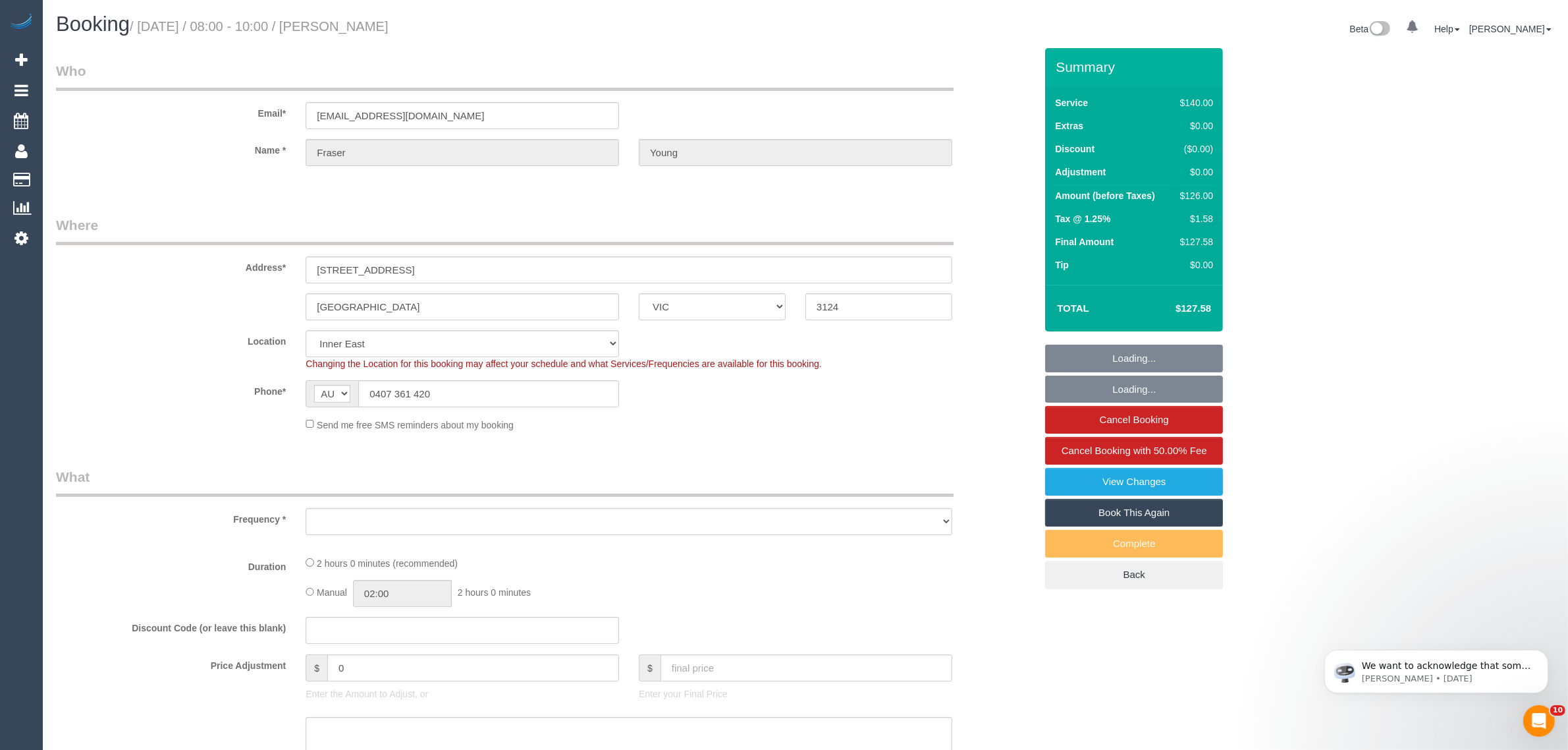
select select "number:34"
click at [508, 391] on input "0407 361 420" at bounding box center [488, 394] width 261 height 27
select select "object:870"
select select "spot1"
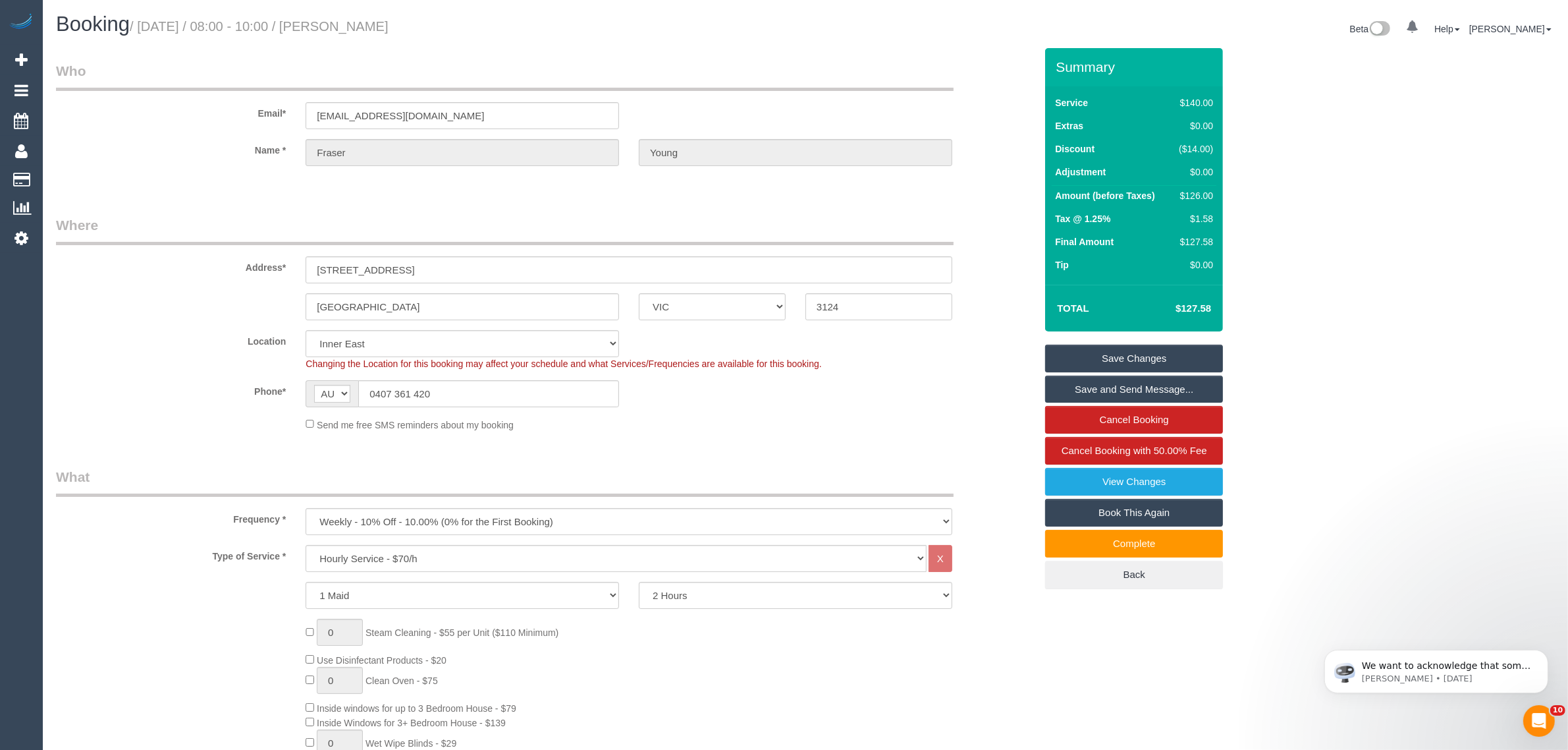
click at [988, 264] on div "Address* 11 Council Street" at bounding box center [546, 249] width 999 height 68
drag, startPoint x: 218, startPoint y: 412, endPoint x: 303, endPoint y: 417, distance: 85.1
click at [218, 412] on sui-booking-location "Location Office City East (North) East (South) Inner East Inner North (East) In…" at bounding box center [546, 381] width 980 height 102
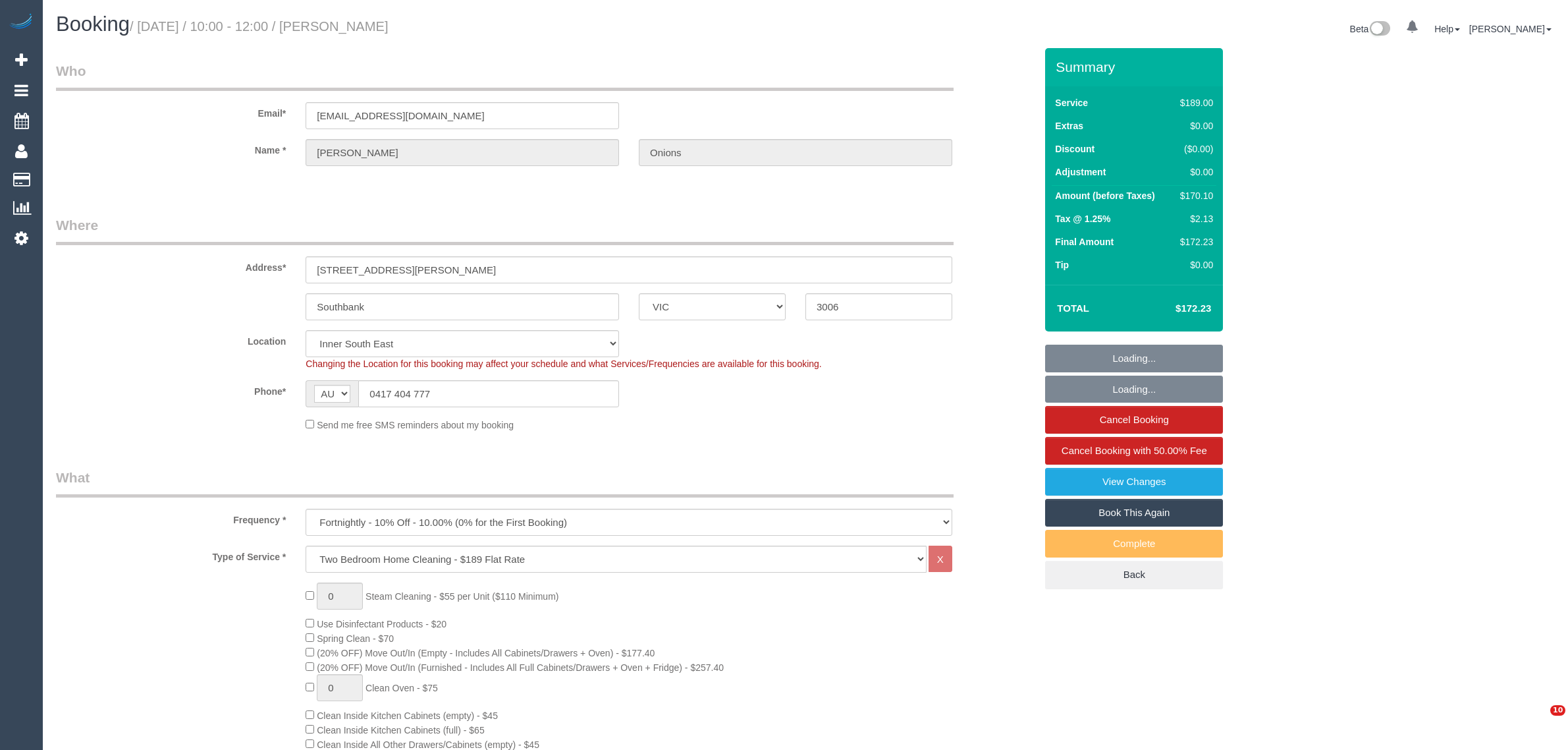
select select "VIC"
select select "spot1"
select select "number:29"
select select "number:14"
select select "number:20"
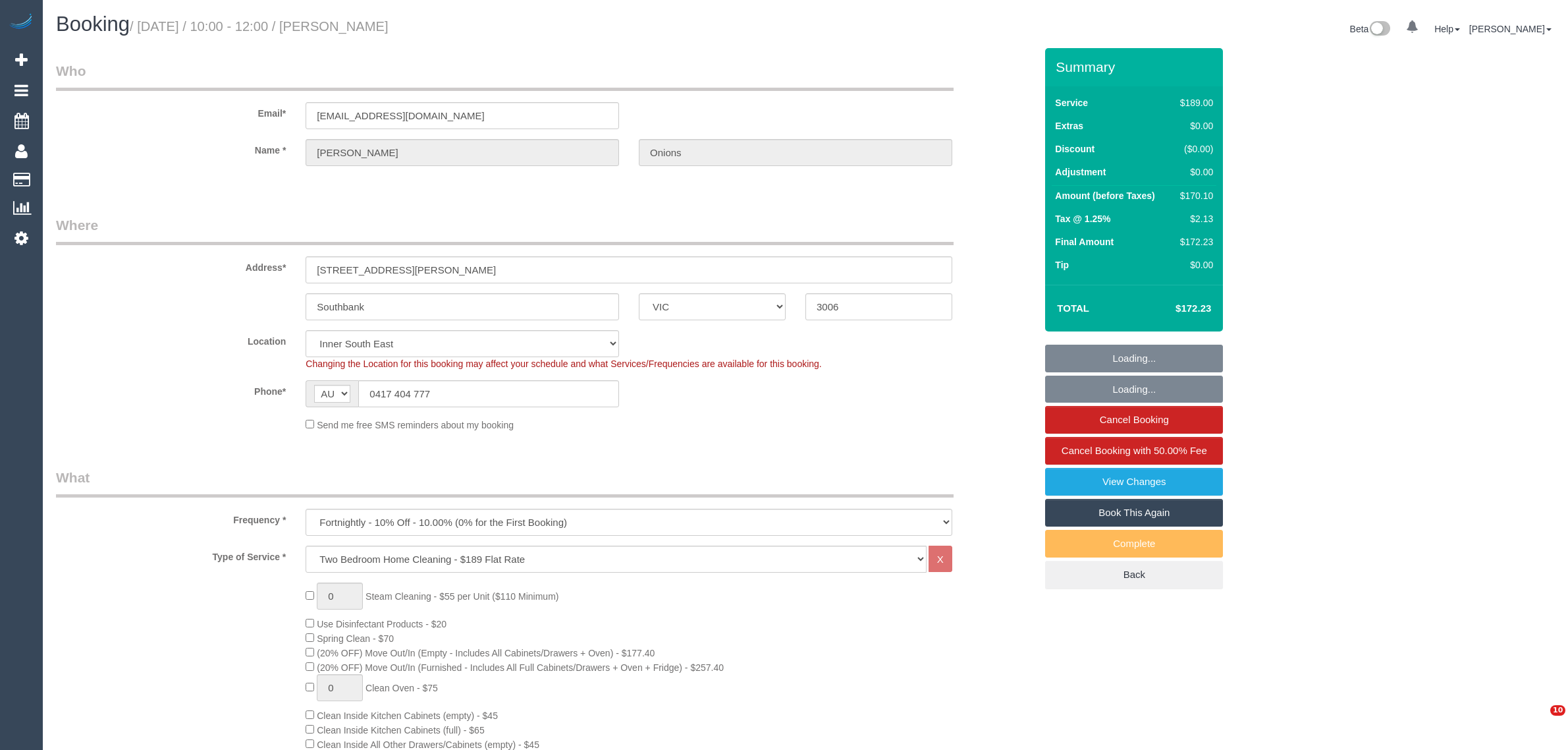
select select "number:24"
select select "number:34"
select select "number:26"
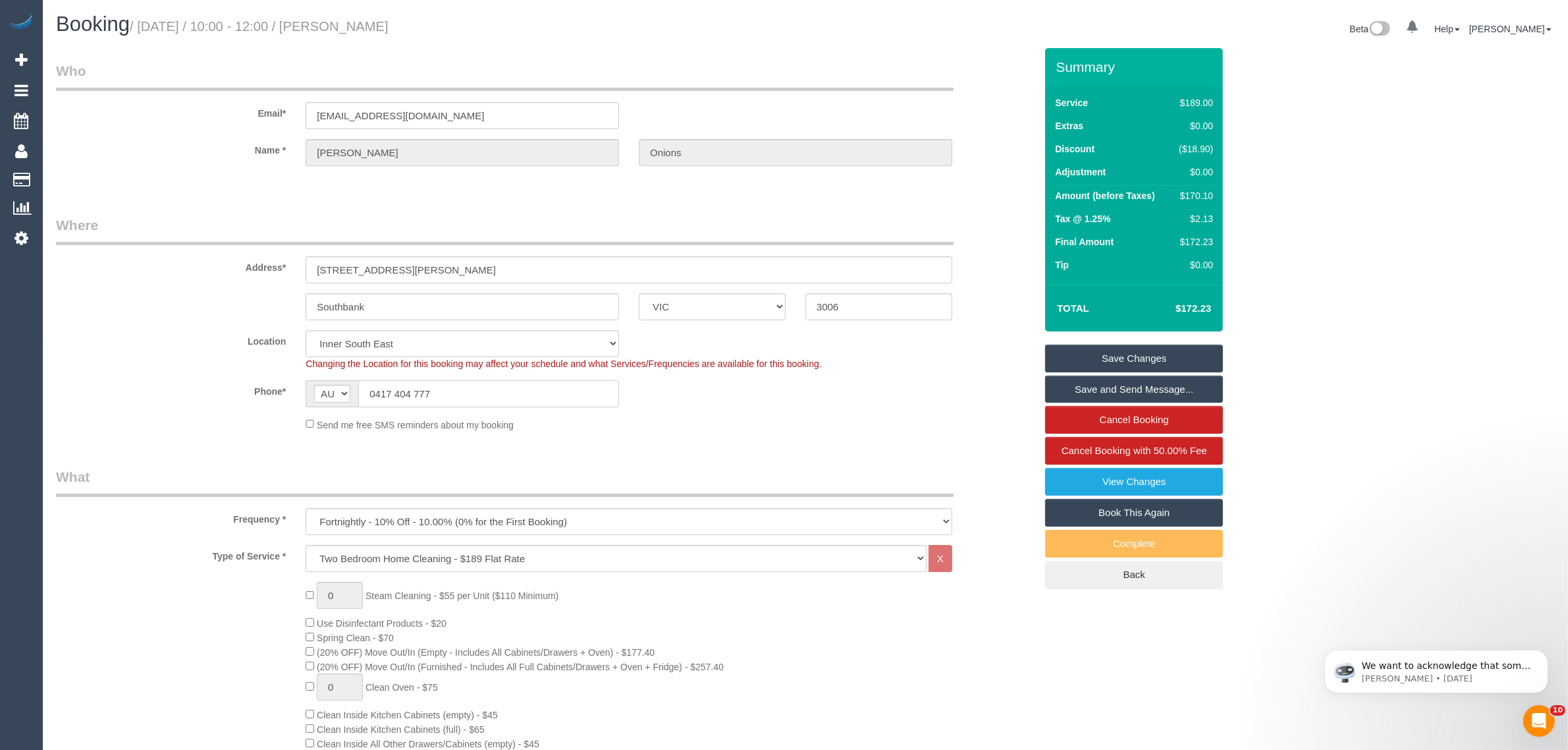
click at [545, 388] on input "0417 404 777" at bounding box center [488, 394] width 261 height 27
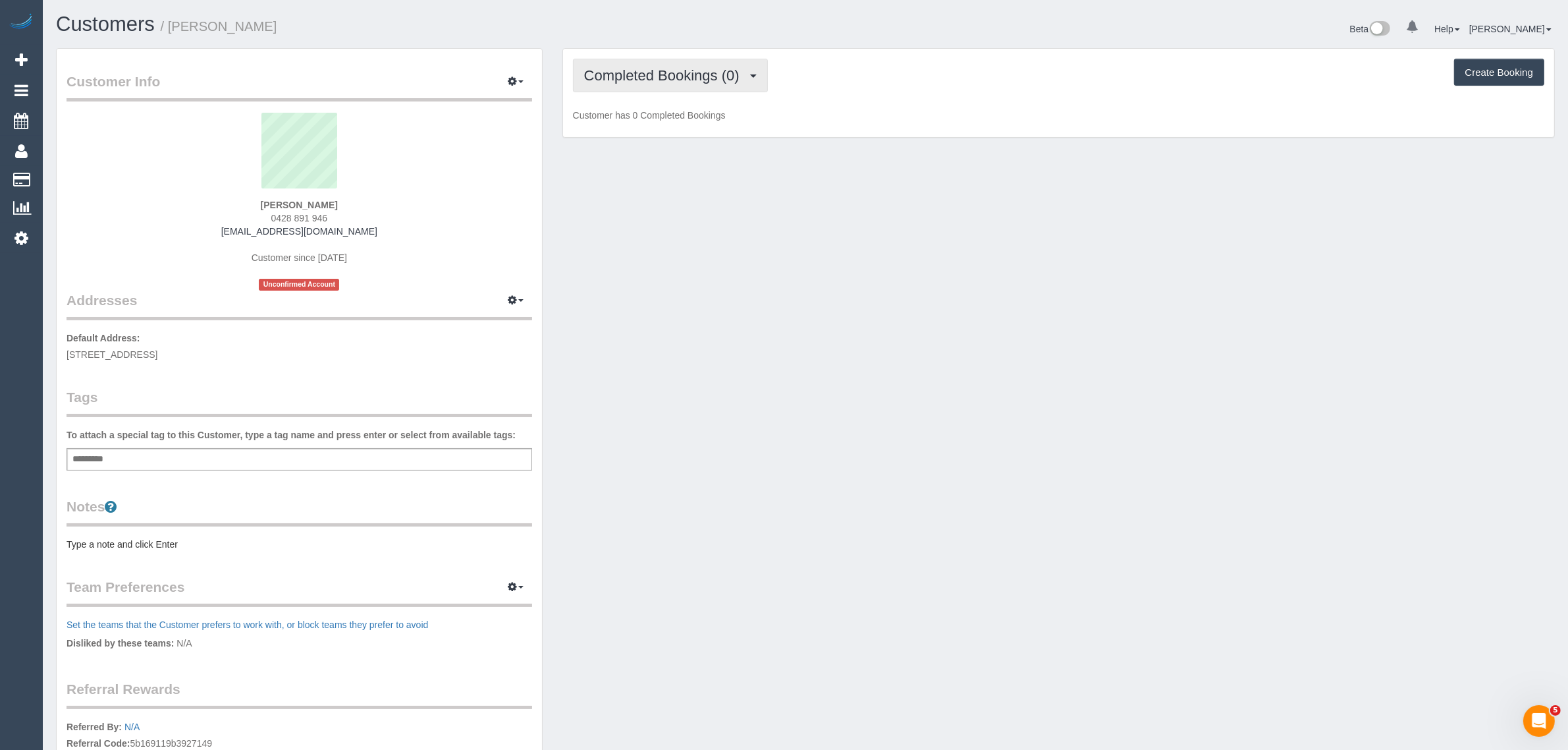
click at [616, 73] on span "Completed Bookings (0)" at bounding box center [665, 75] width 162 height 17
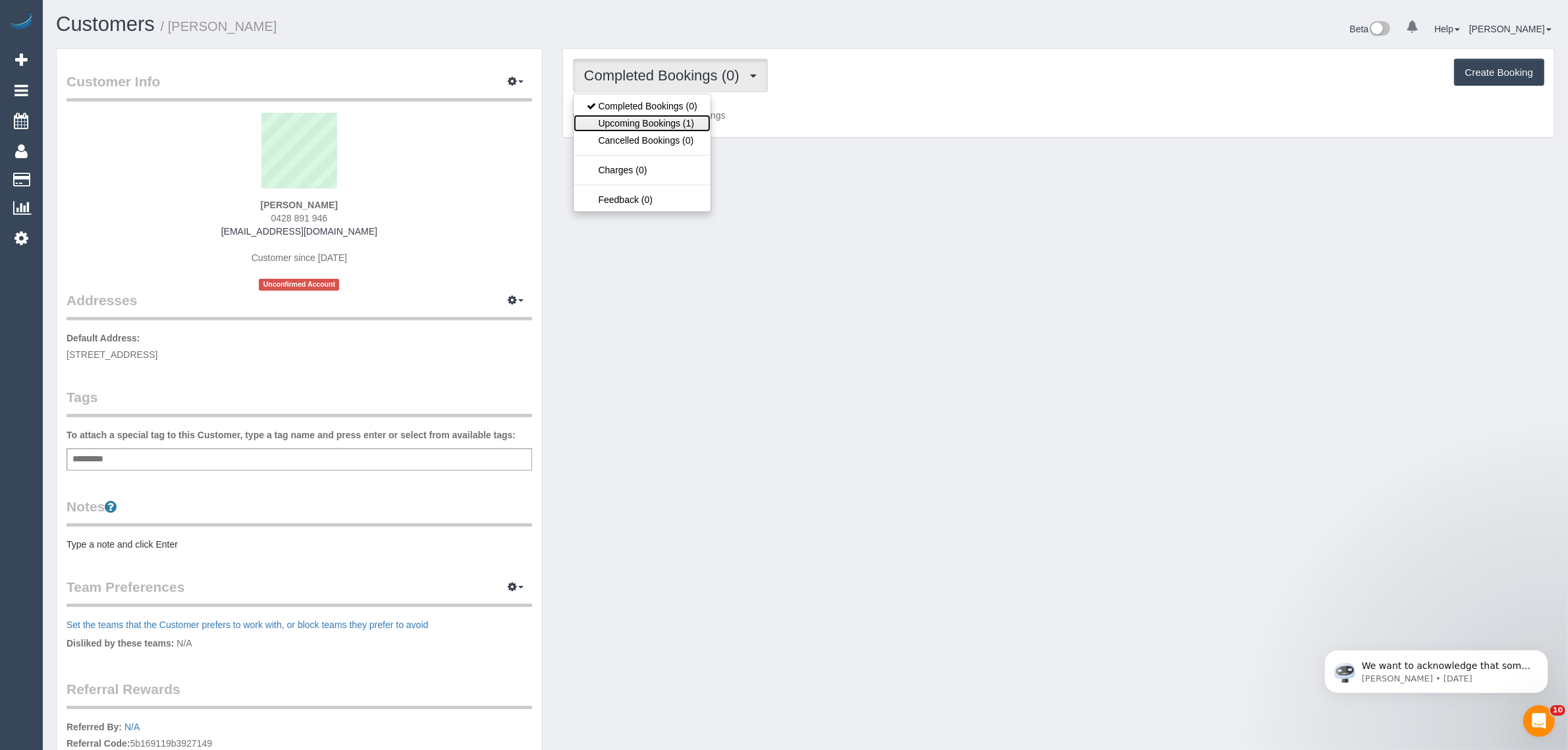
drag, startPoint x: 626, startPoint y: 126, endPoint x: 646, endPoint y: 133, distance: 21.2
click at [626, 126] on link "Upcoming Bookings (1)" at bounding box center [642, 122] width 137 height 17
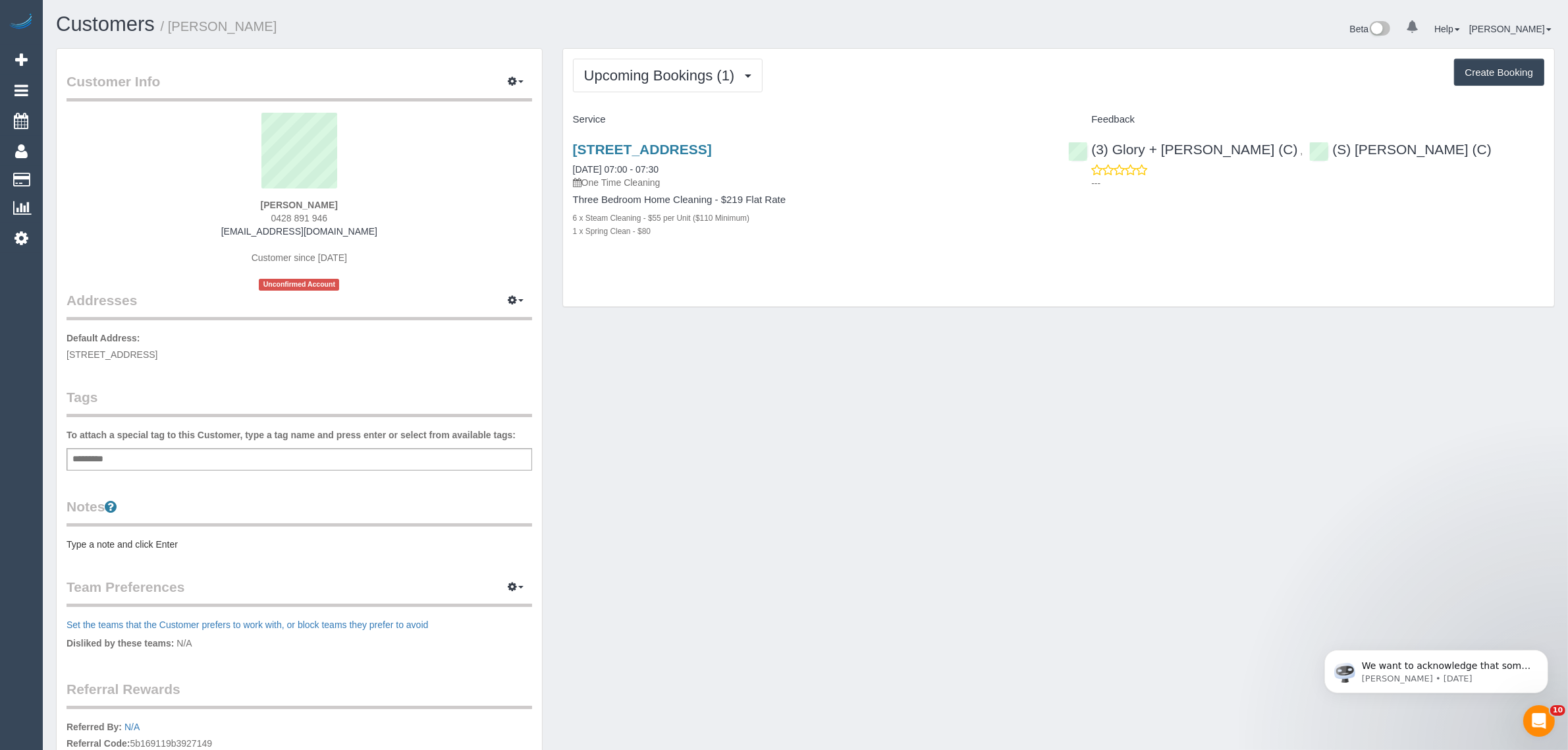
click at [280, 216] on span "0428 891 946" at bounding box center [300, 217] width 57 height 10
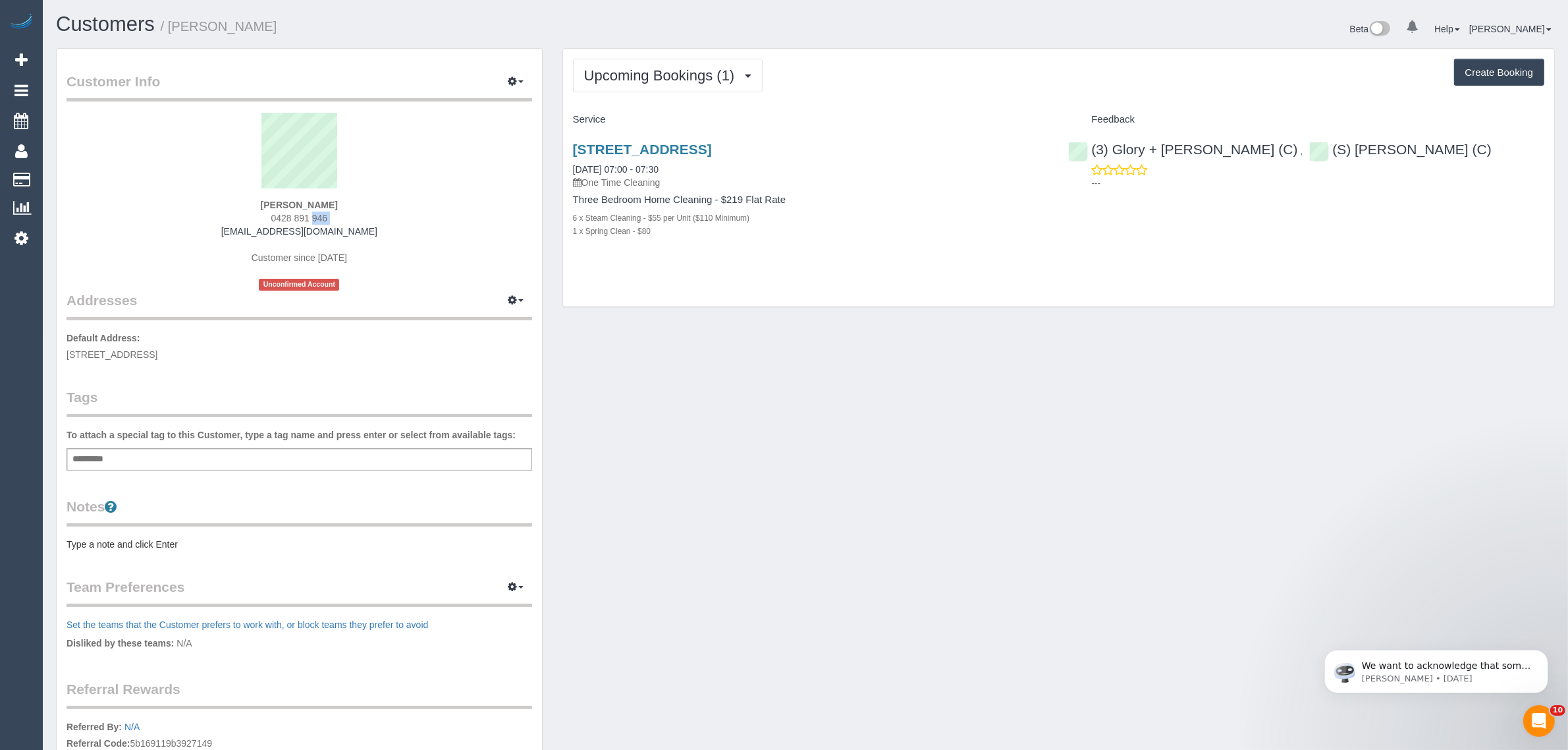
click at [280, 216] on span "0428 891 946" at bounding box center [300, 217] width 57 height 10
click at [631, 155] on link "[STREET_ADDRESS]" at bounding box center [643, 149] width 139 height 15
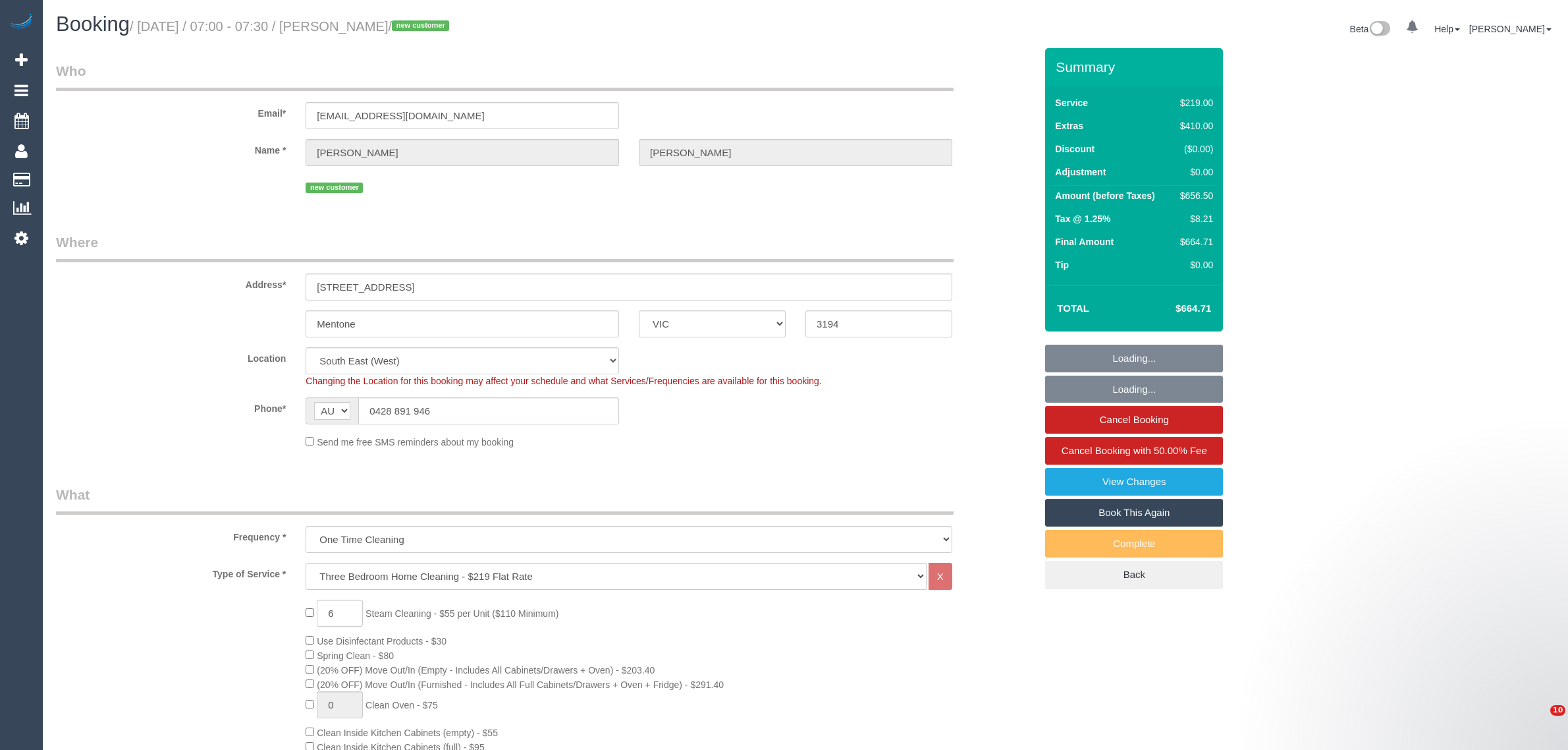
select select "VIC"
select select "number:28"
select select "number:14"
select select "number:19"
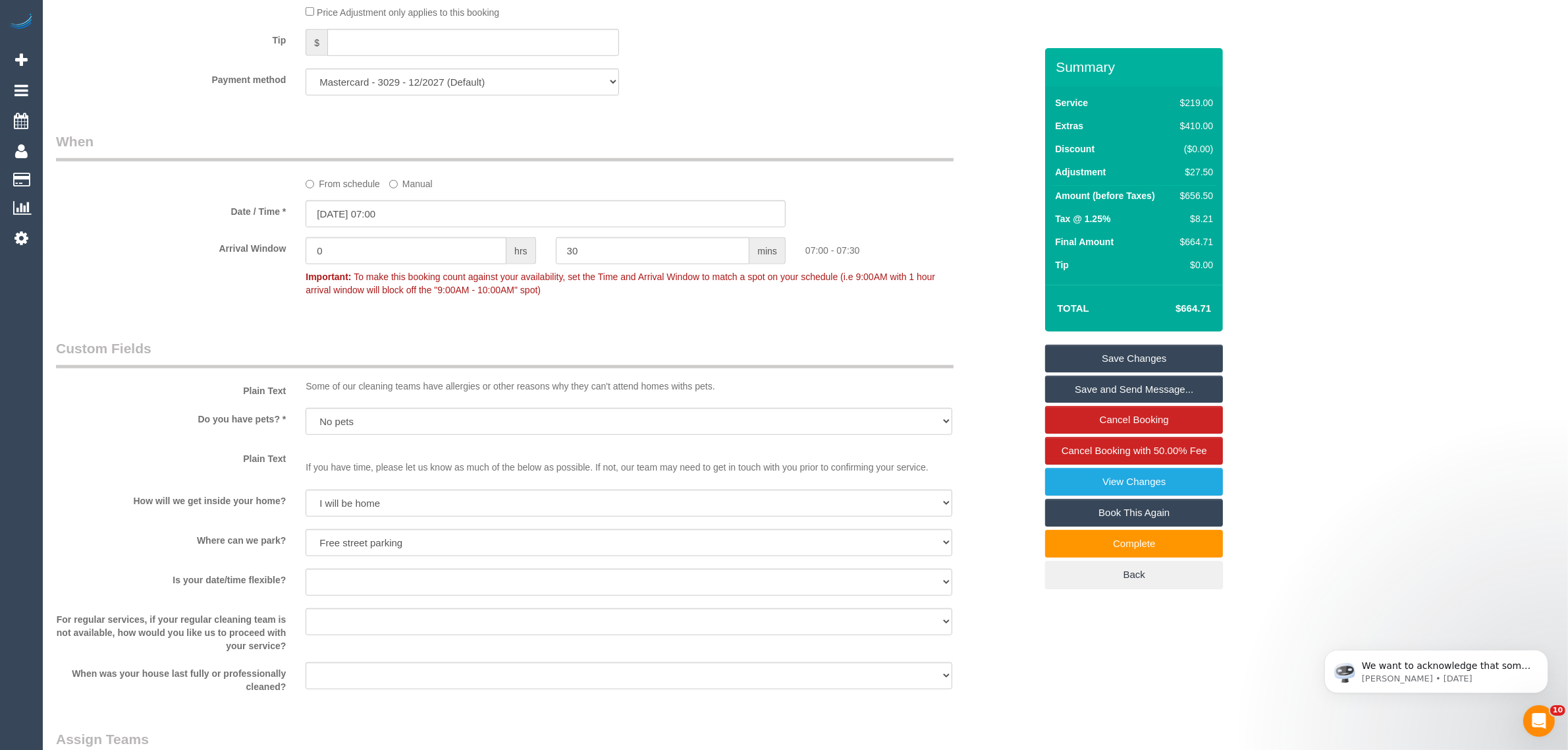
scroll to position [1647, 0]
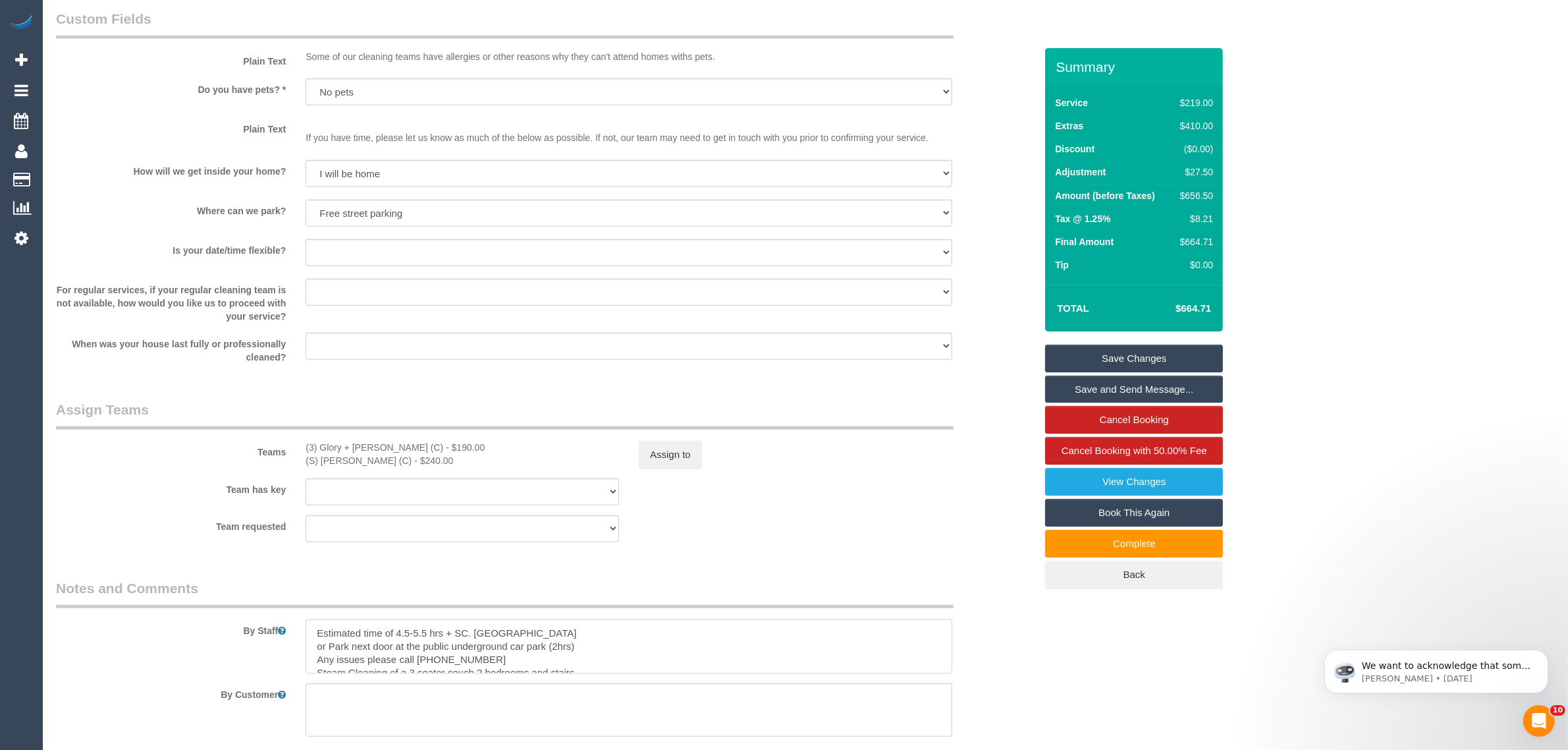
click at [565, 626] on textarea at bounding box center [628, 647] width 647 height 54
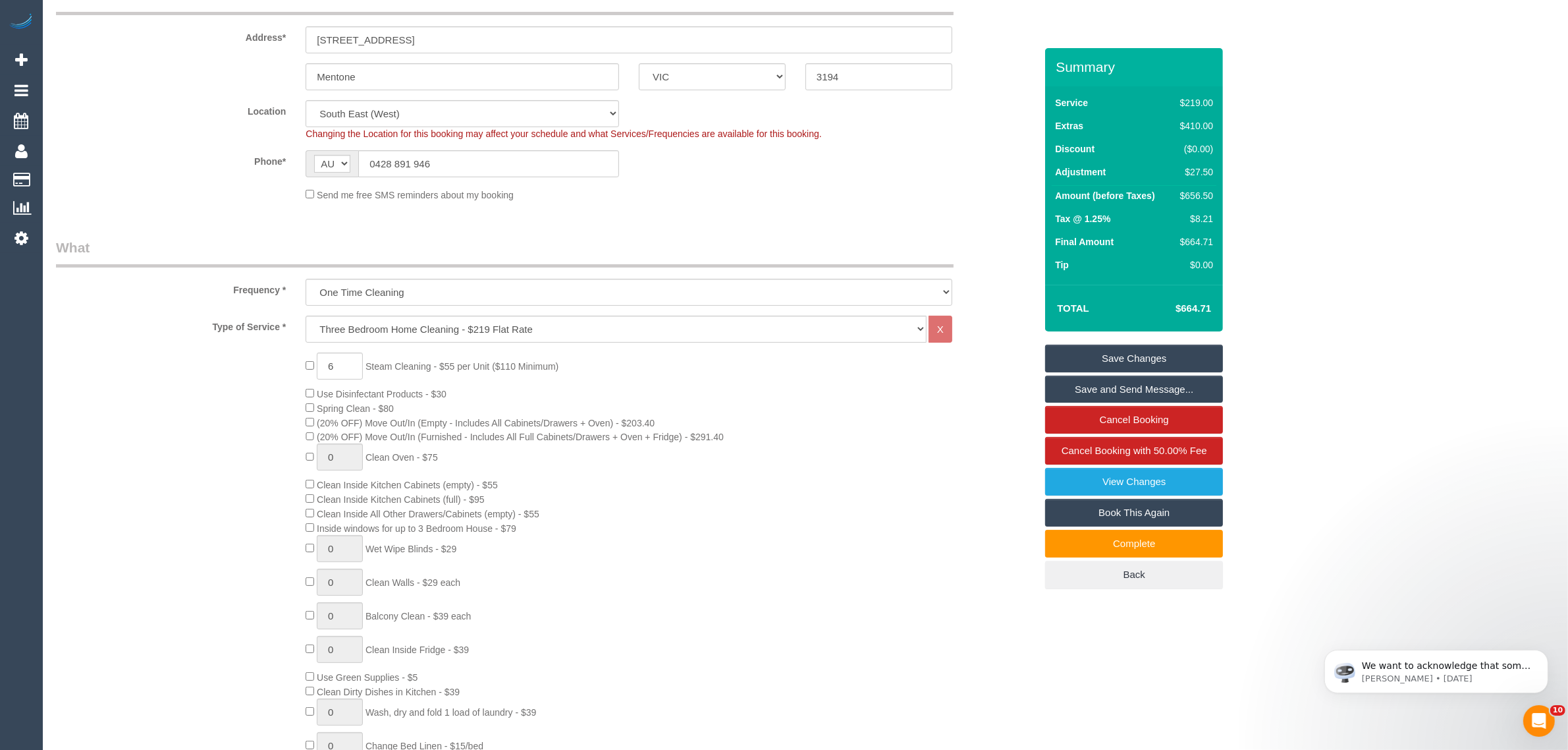
scroll to position [0, 0]
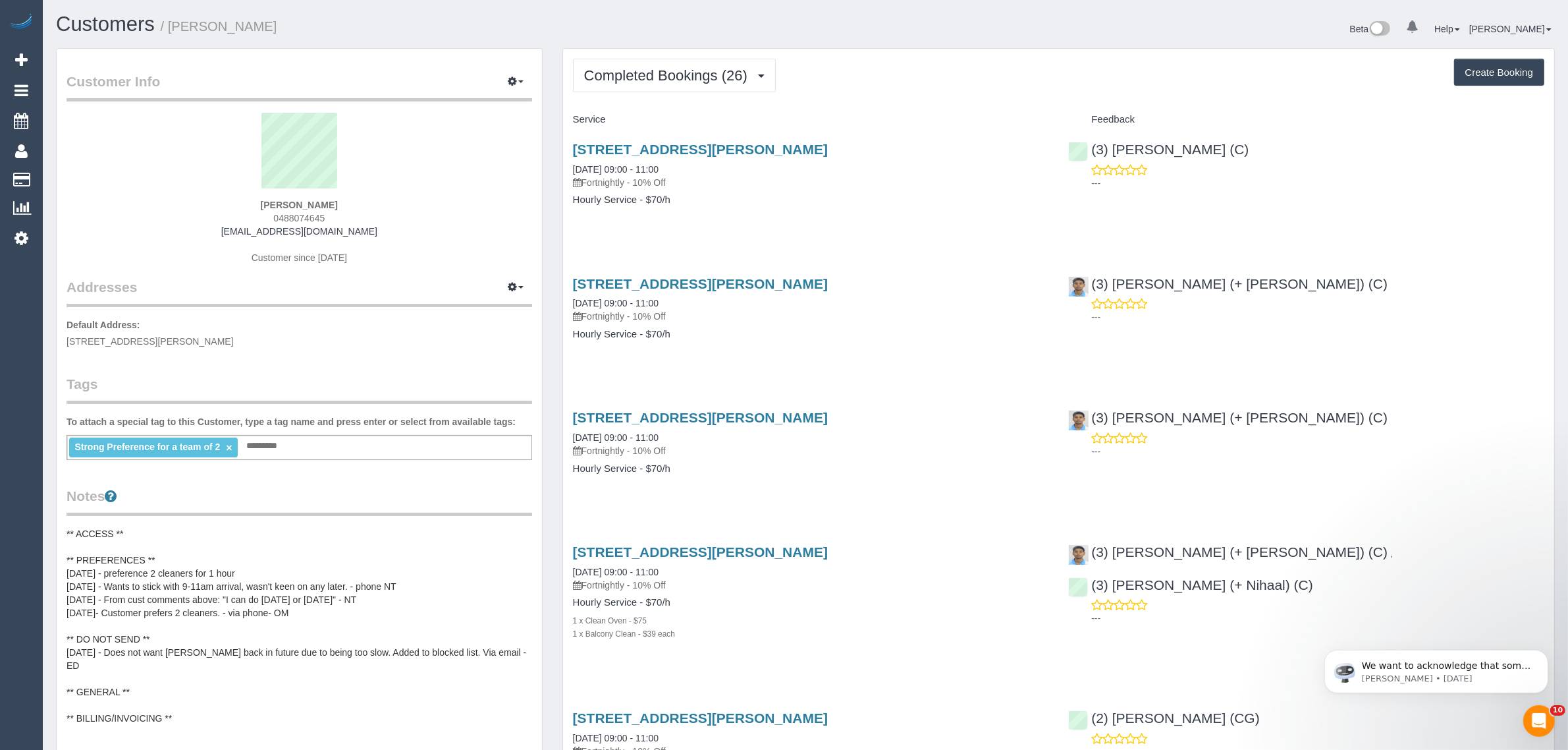
click at [313, 216] on span "0488074645" at bounding box center [299, 217] width 51 height 10
click at [312, 216] on span "0488074645" at bounding box center [299, 217] width 51 height 10
copy div "0488074645"
click at [702, 73] on span "Completed Bookings (26)" at bounding box center [669, 75] width 170 height 17
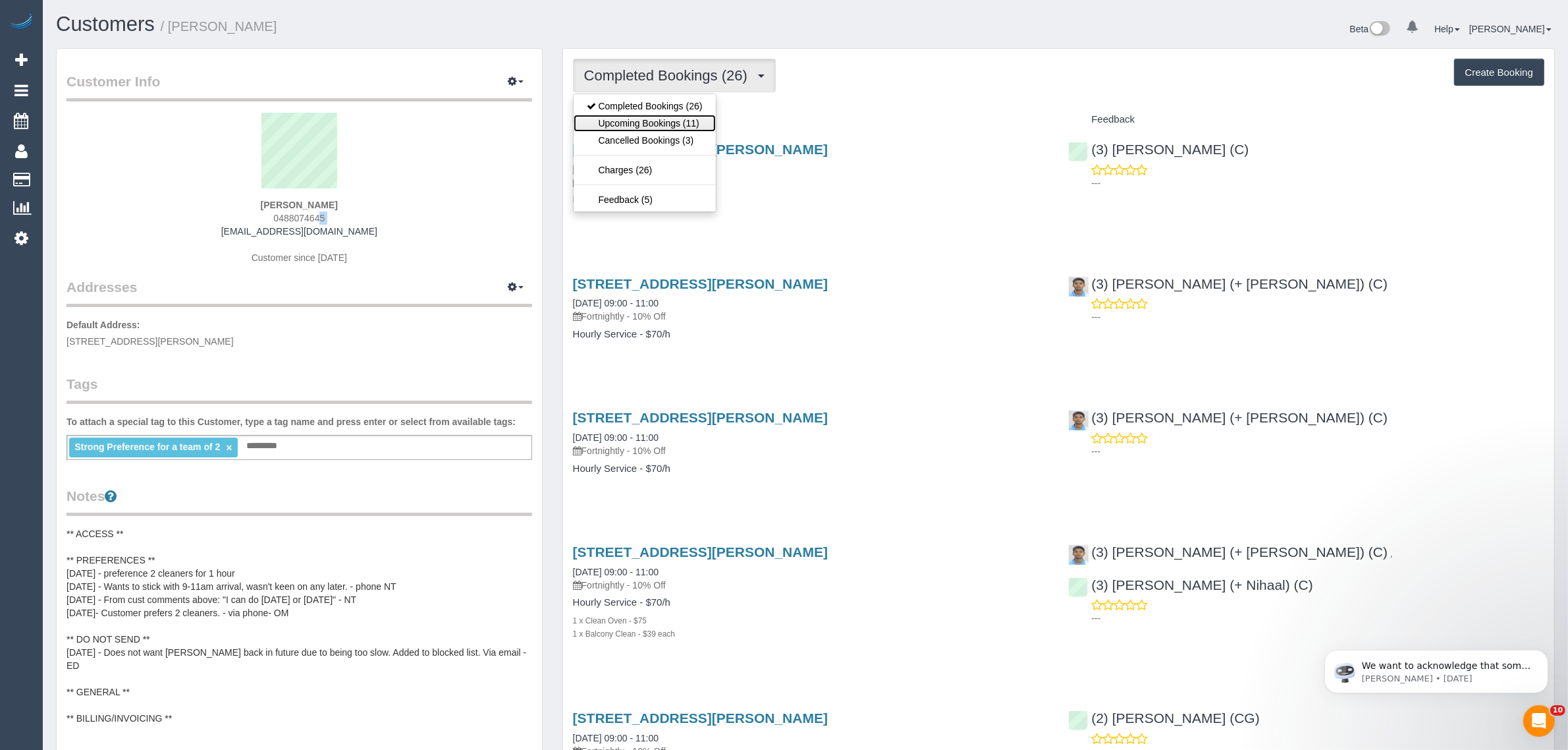
click at [670, 120] on link "Upcoming Bookings (11)" at bounding box center [645, 122] width 142 height 17
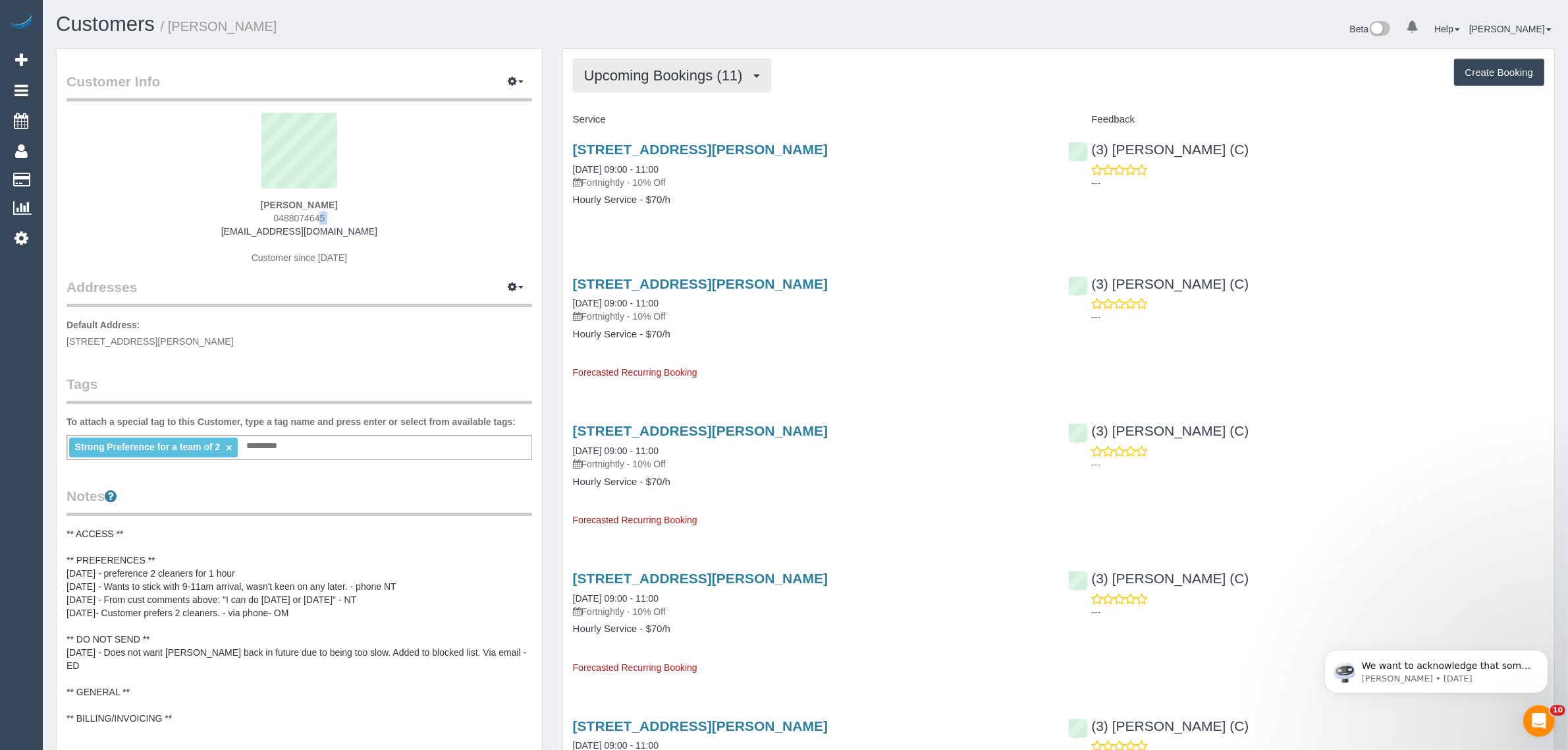
click at [640, 78] on span "Upcoming Bookings (11)" at bounding box center [667, 75] width 165 height 17
click at [637, 103] on link "Completed Bookings (26)" at bounding box center [645, 106] width 142 height 17
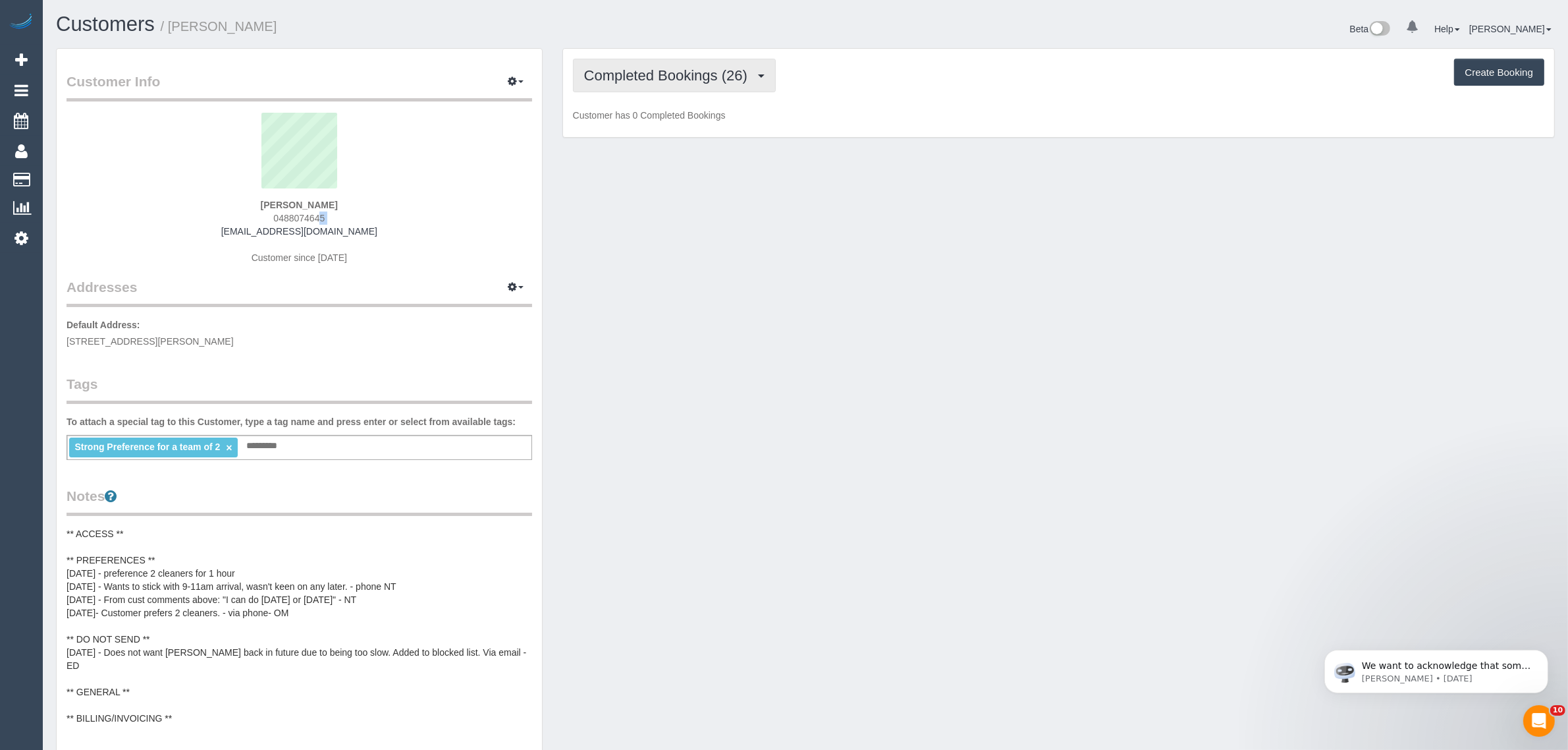
click at [650, 74] on span "Completed Bookings (26)" at bounding box center [669, 75] width 170 height 17
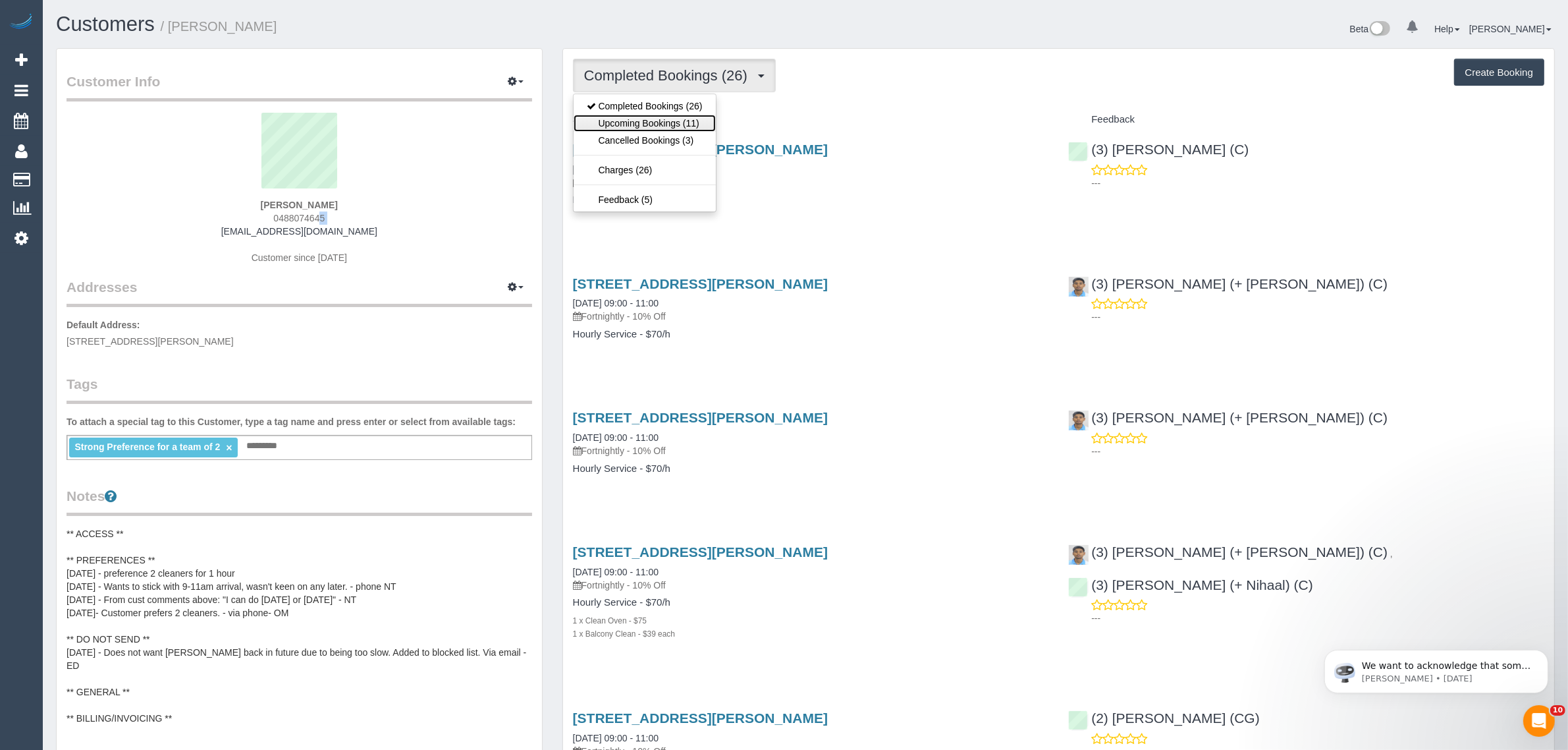
click at [644, 123] on link "Upcoming Bookings (11)" at bounding box center [645, 122] width 142 height 17
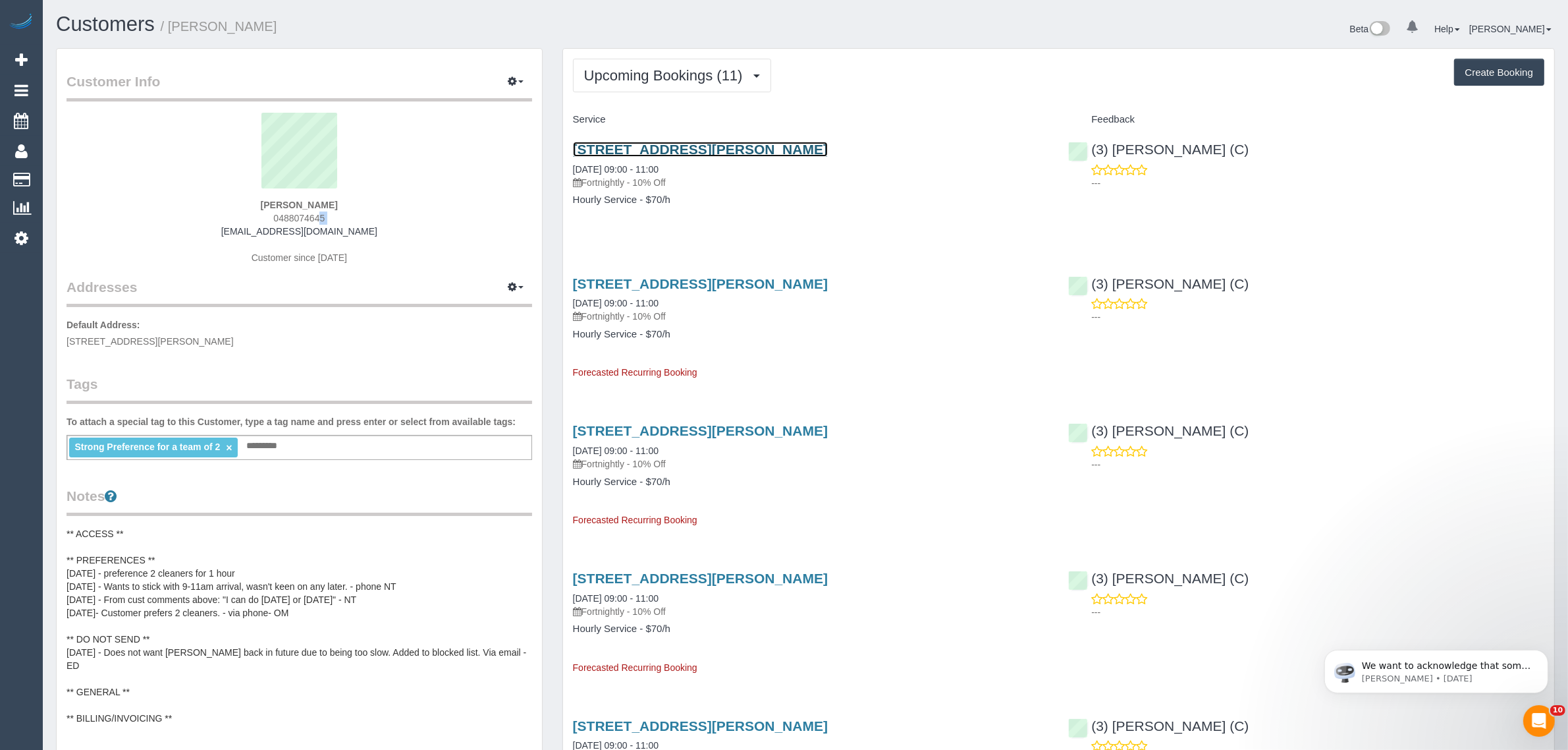
drag, startPoint x: 637, startPoint y: 150, endPoint x: 644, endPoint y: 152, distance: 7.3
click at [637, 150] on link "[STREET_ADDRESS][PERSON_NAME]" at bounding box center [700, 149] width 255 height 15
click at [673, 88] on button "Upcoming Bookings (11)" at bounding box center [672, 75] width 198 height 34
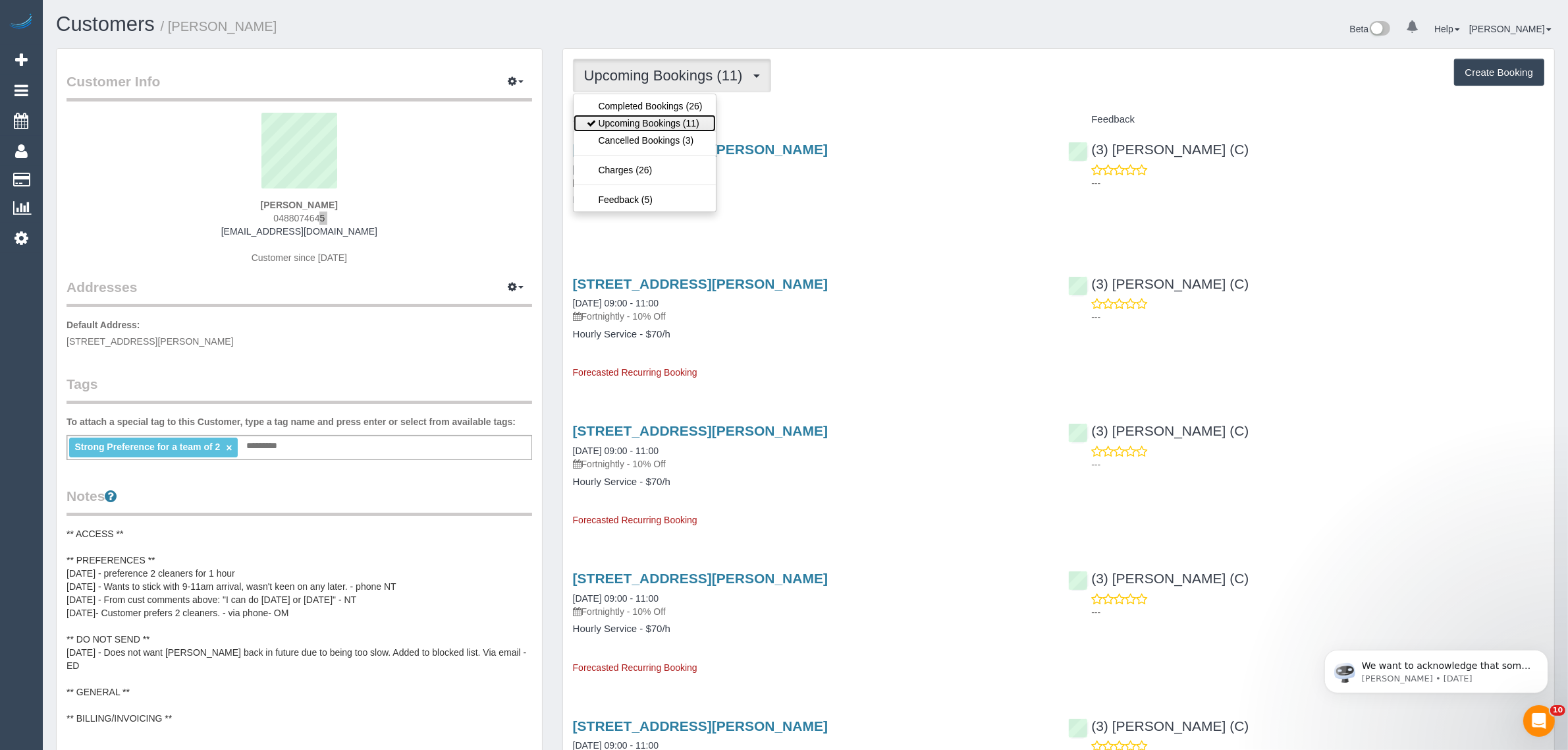
click at [639, 126] on link "Upcoming Bookings (11)" at bounding box center [645, 122] width 142 height 17
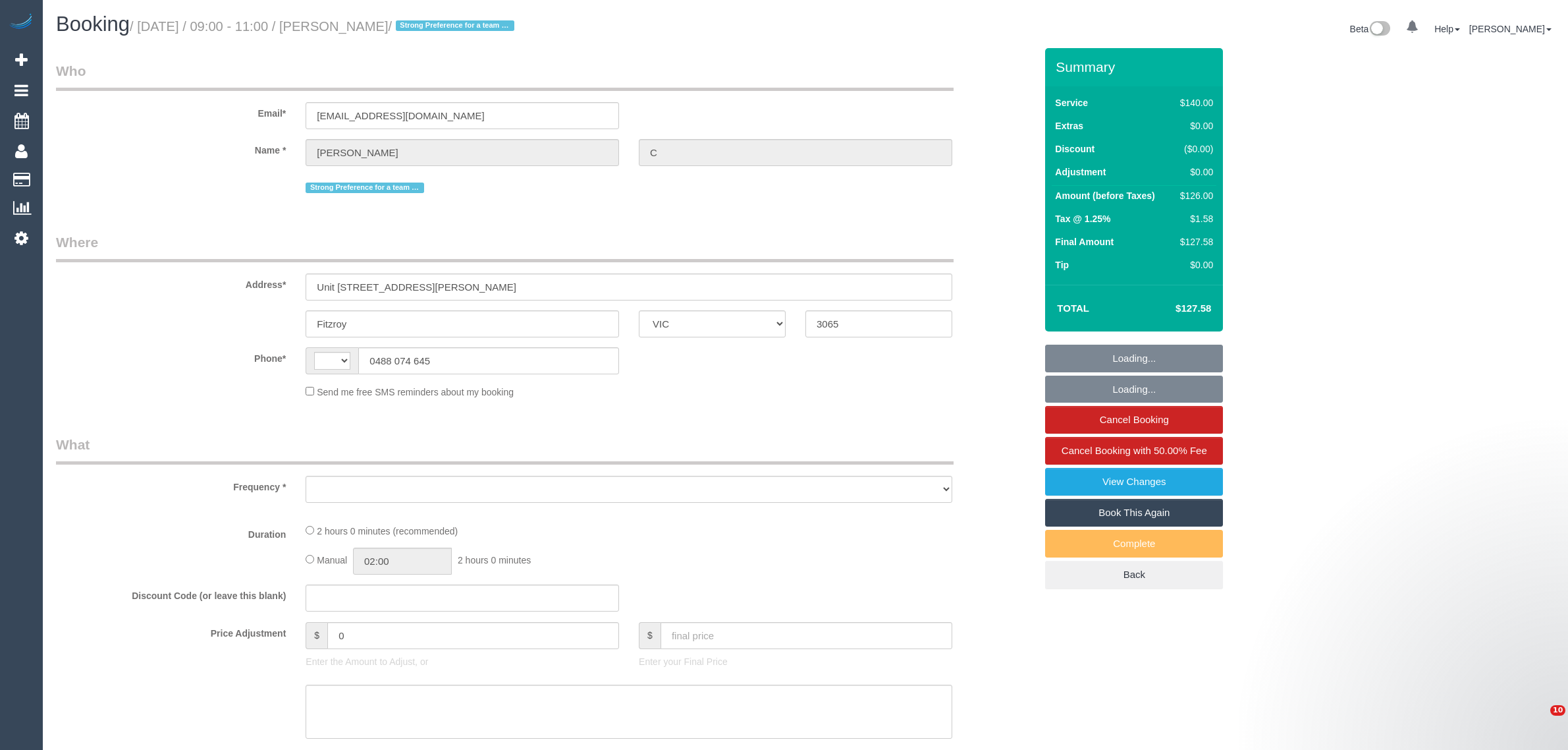
select select "VIC"
select select "string:AU"
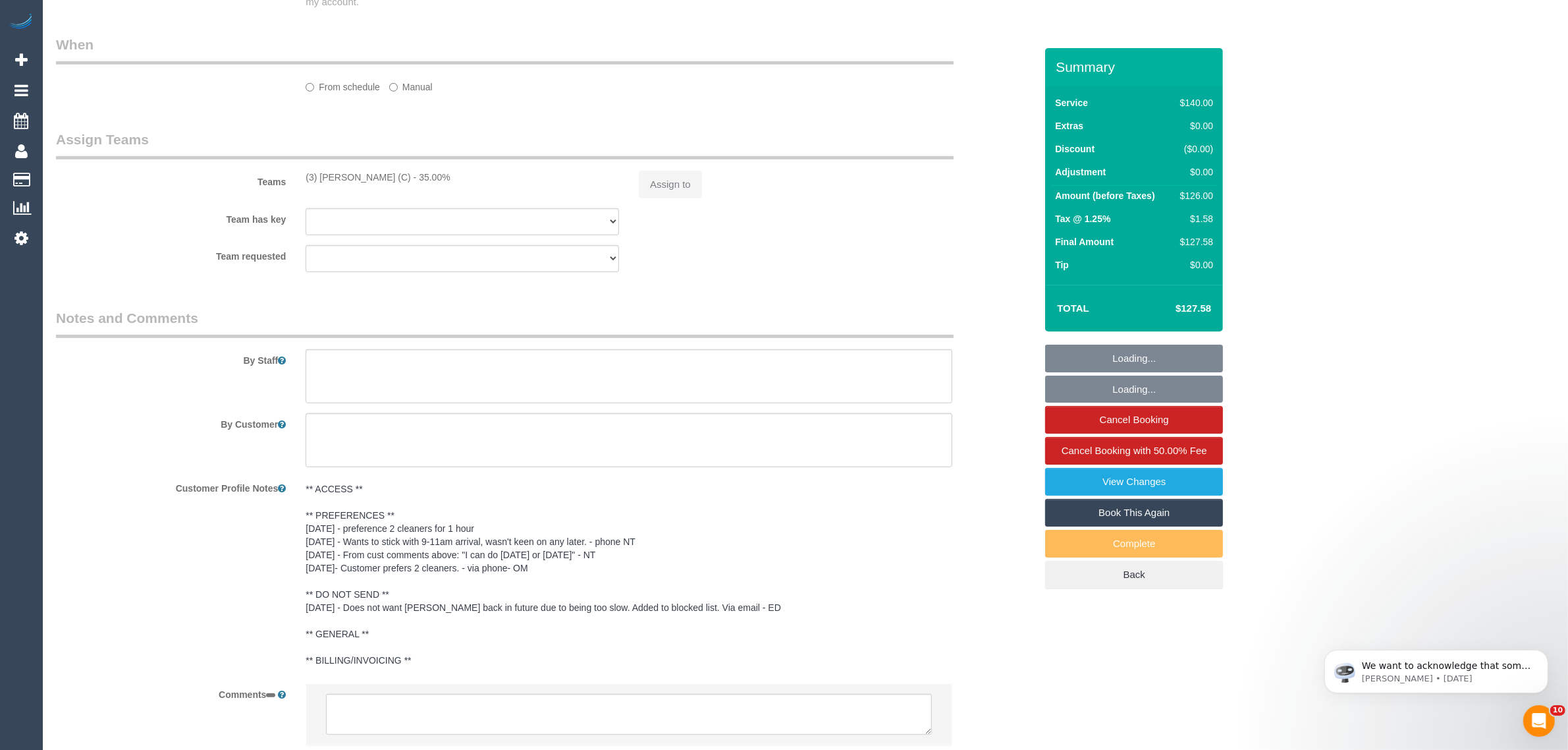
select select "string:stripe-pm_1QRSer2GScqysDRVdsBRKzC8"
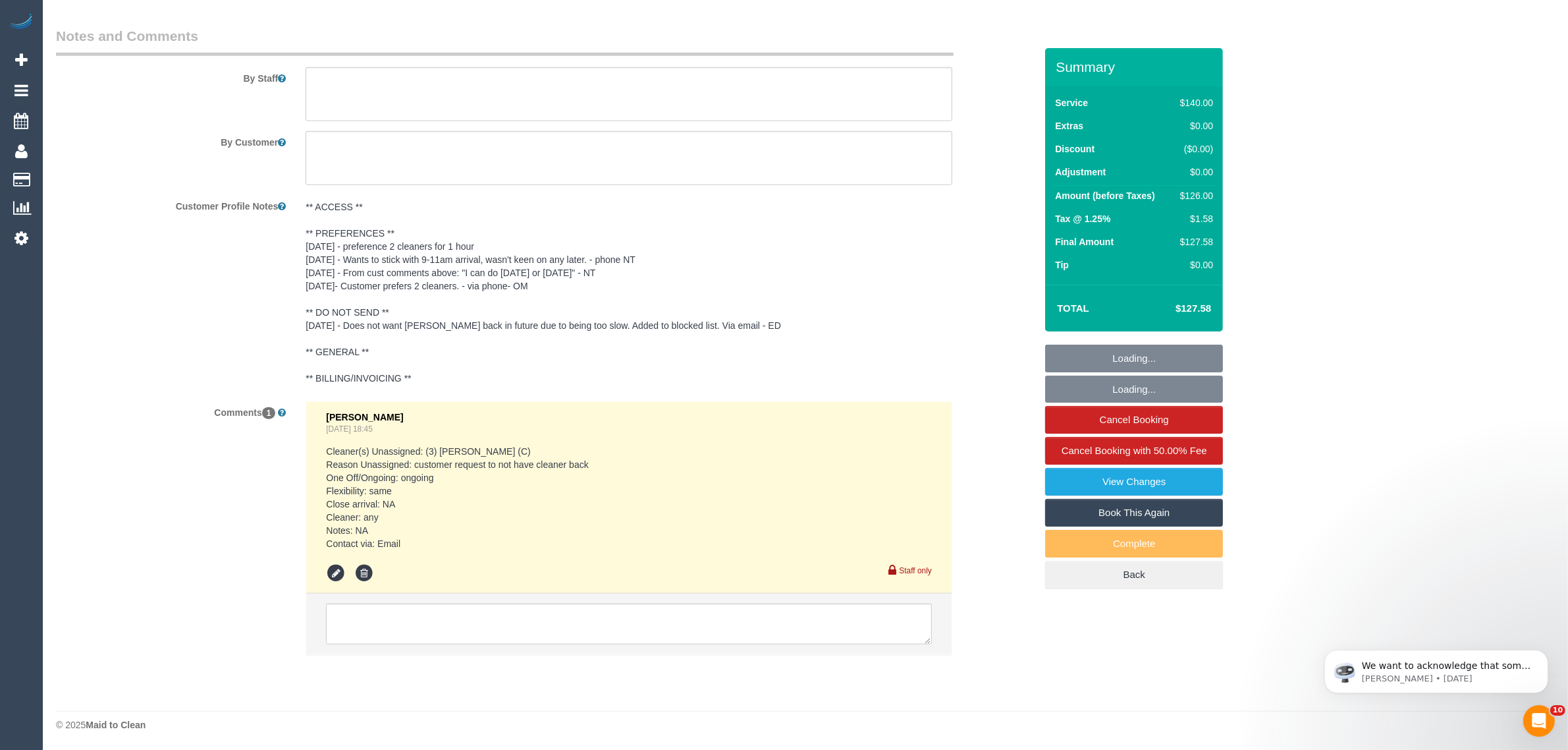
select select "object:733"
select select "spot1"
select select "number:28"
select select "number:14"
select select "number:19"
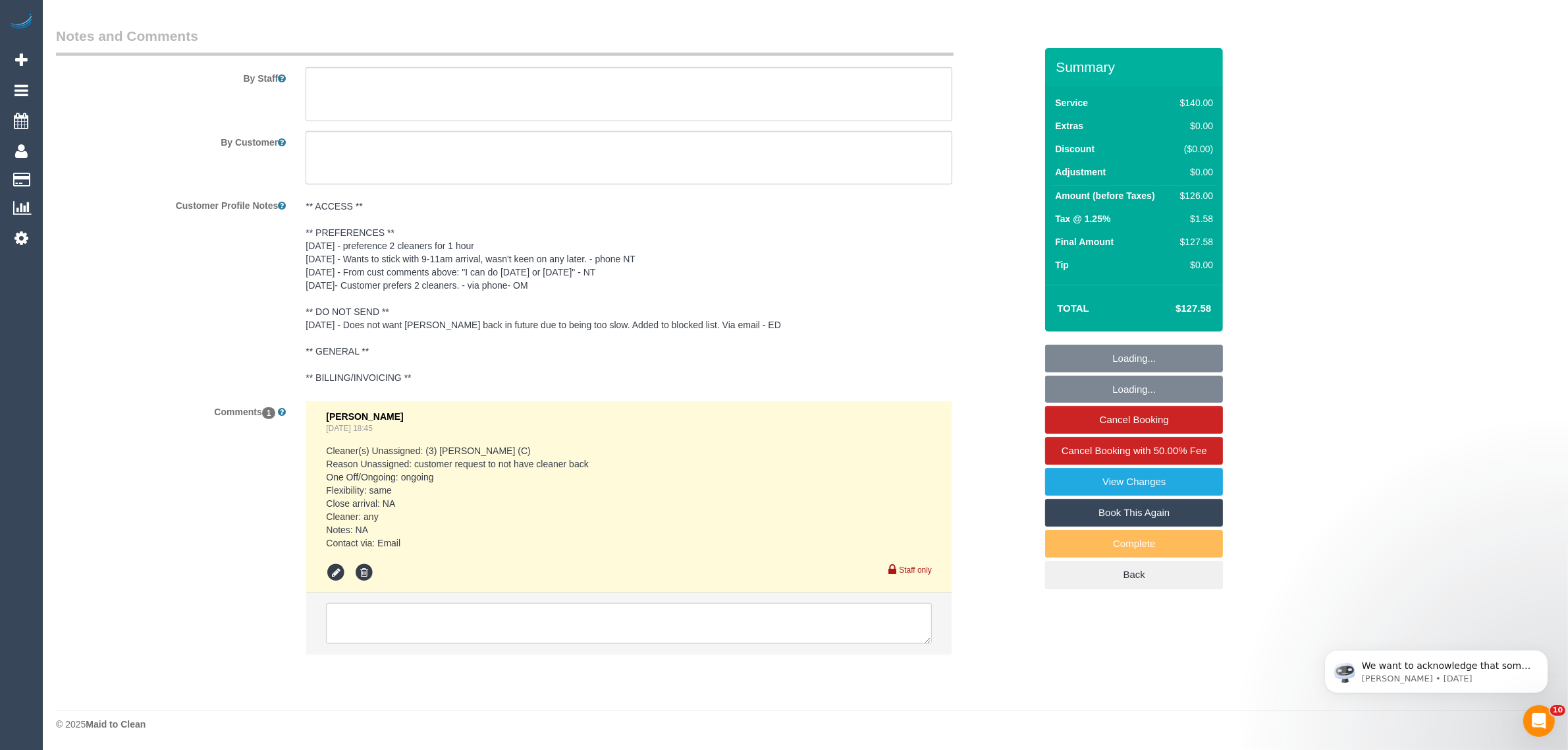
select select "number:36"
select select "number:11"
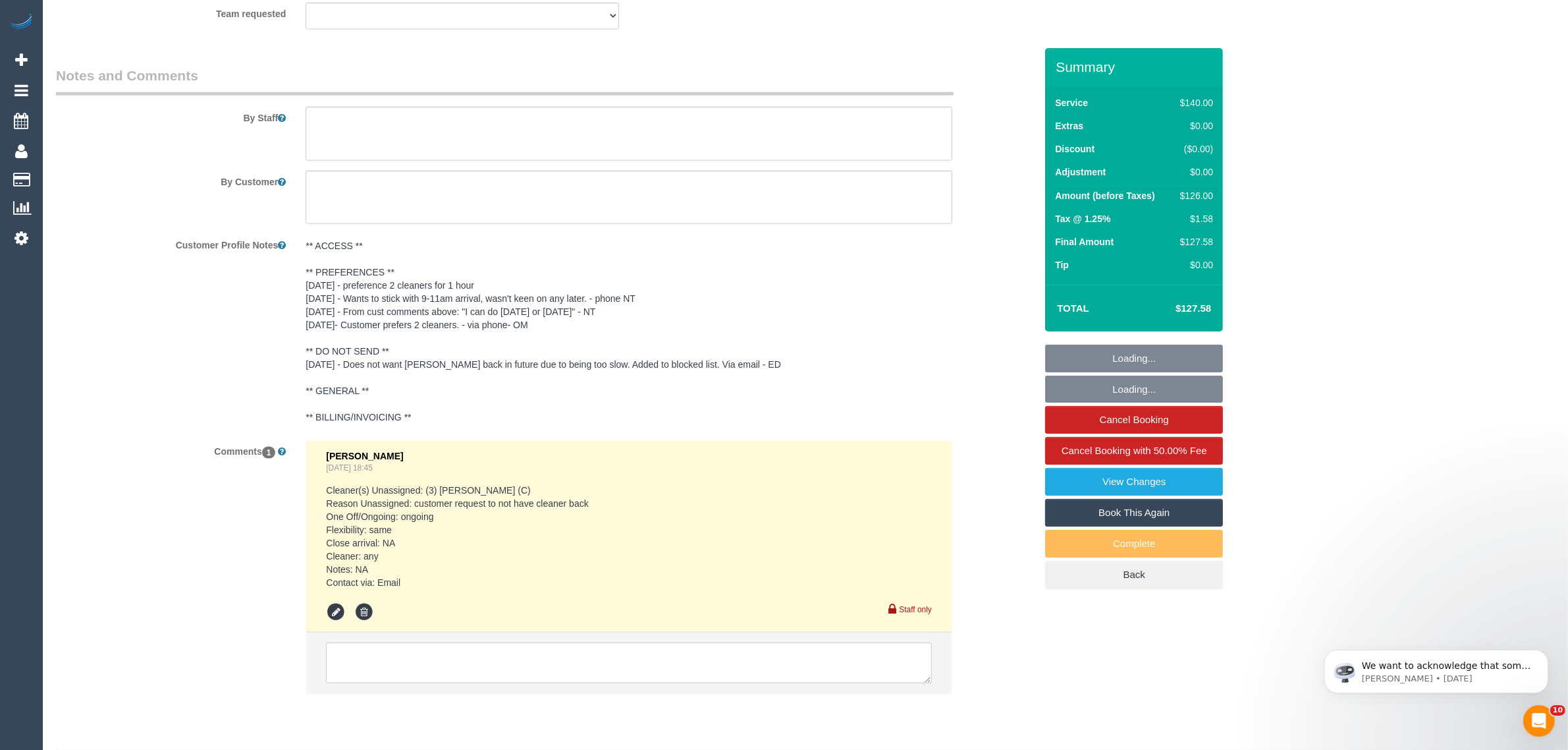
scroll to position [2092, 0]
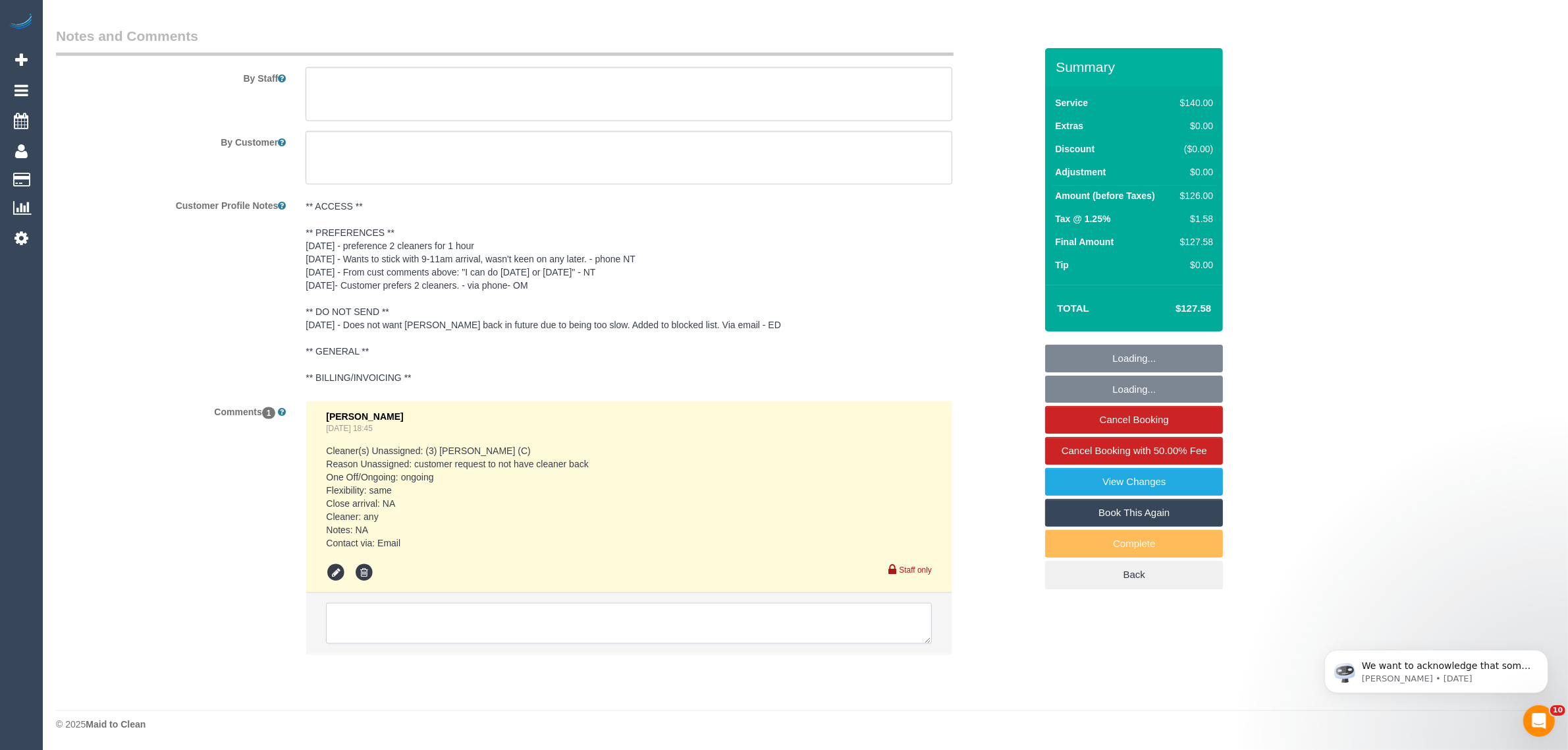
click at [762, 643] on textarea at bounding box center [629, 623] width 606 height 41
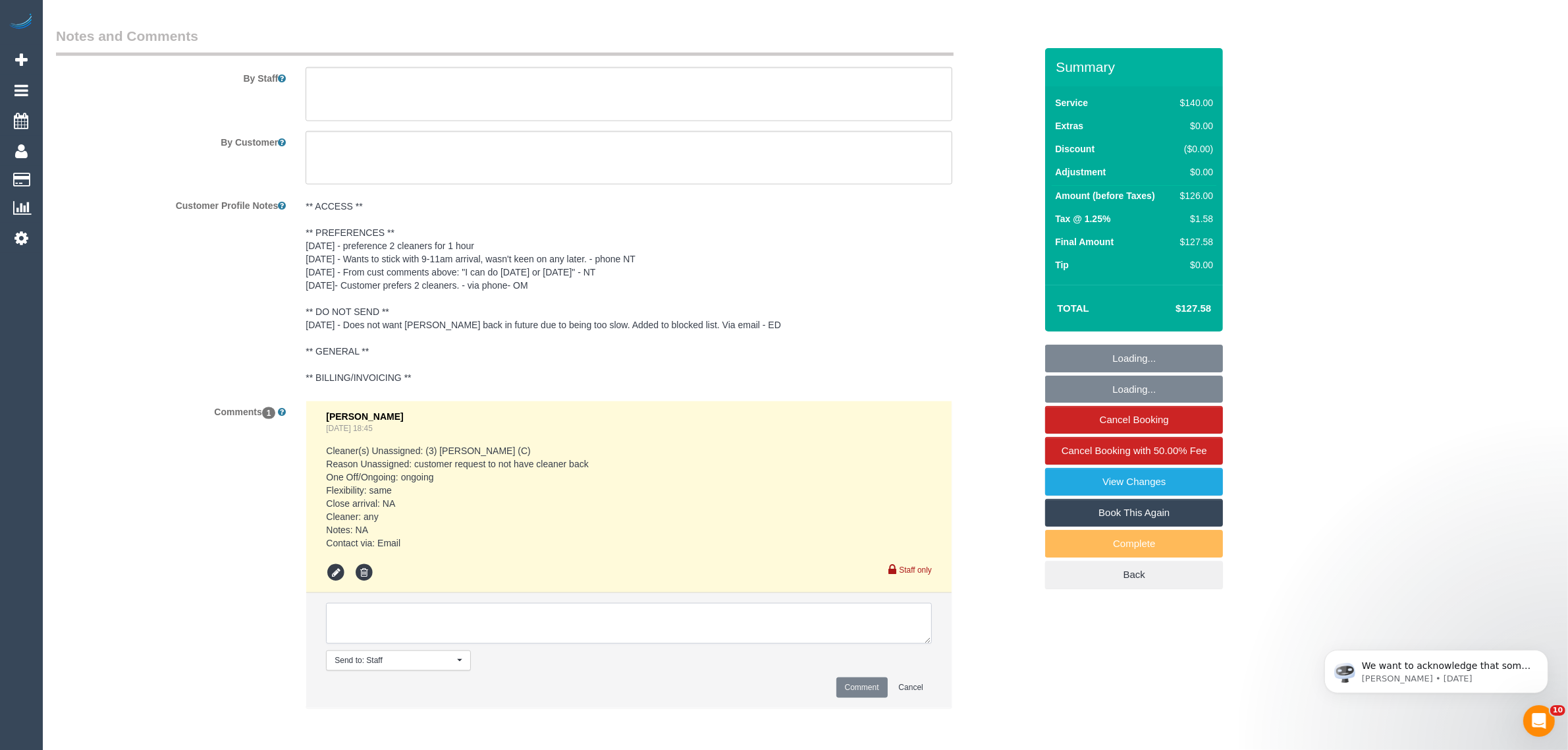
paste textarea "Cleaner(s) Unassigned: Reason Unassigned: Contact via: Which message sent: Addi…"
drag, startPoint x: 925, startPoint y: 636, endPoint x: 932, endPoint y: 653, distance: 18.4
click at [932, 644] on textarea at bounding box center [629, 623] width 606 height 41
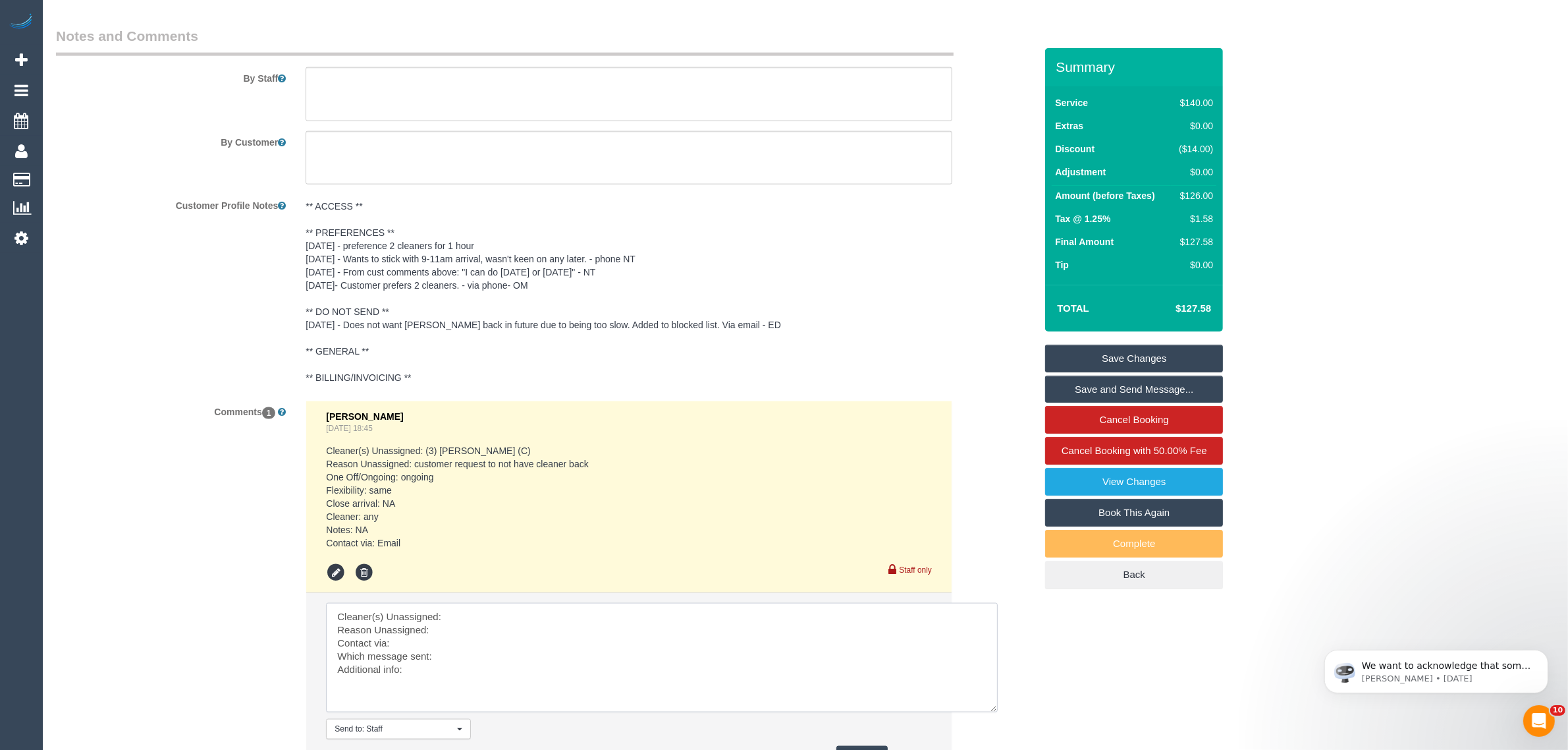
scroll to position [1763, 0]
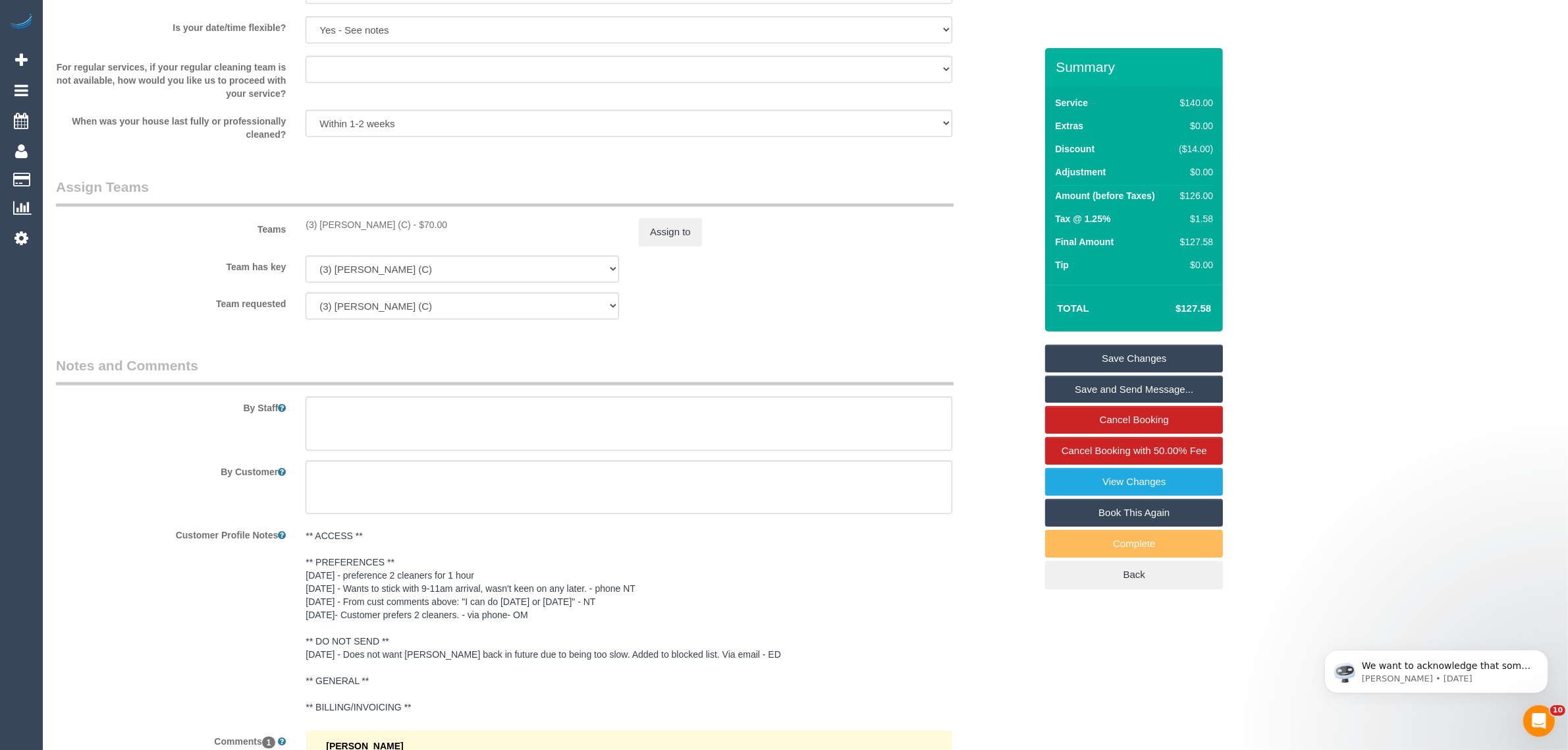
drag, startPoint x: 303, startPoint y: 219, endPoint x: 404, endPoint y: 215, distance: 101.1
click at [404, 215] on div "Teams (3) Damian Maynes (C) - $70.00 Assign to" at bounding box center [546, 212] width 999 height 69
copy div "(3) [PERSON_NAME] (C)"
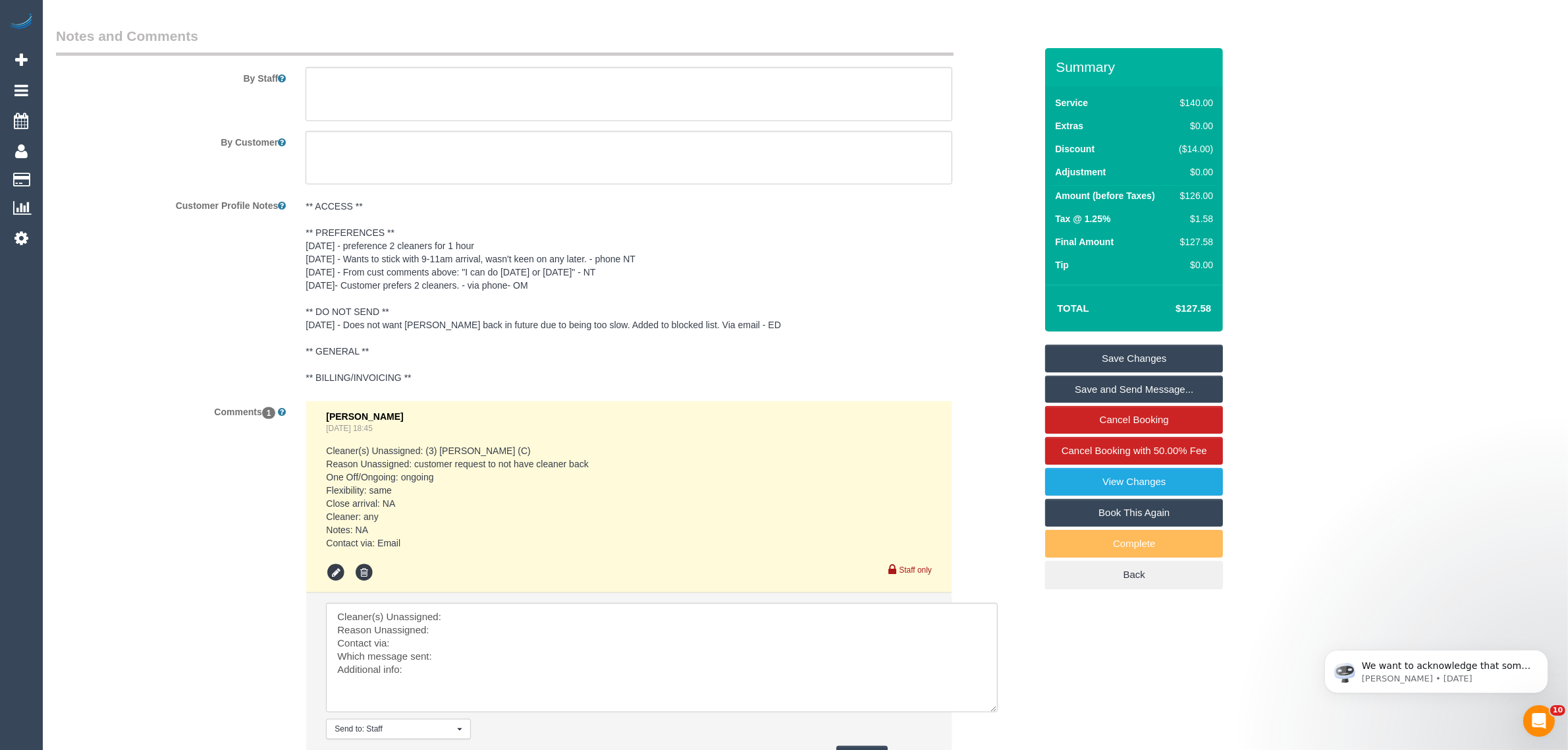
scroll to position [2216, 0]
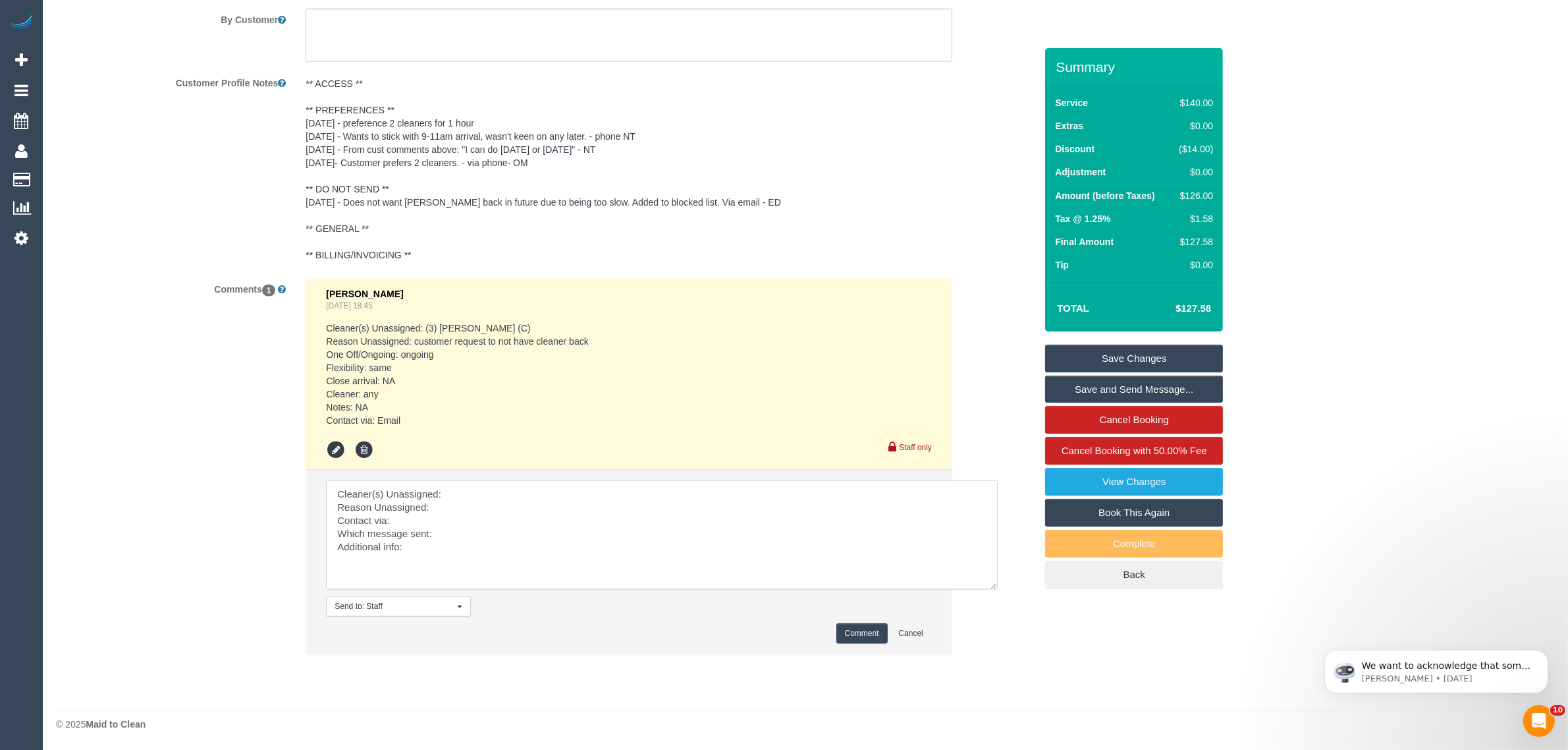
click at [555, 494] on textarea at bounding box center [662, 535] width 672 height 110
paste textarea "(3) [PERSON_NAME] (C)"
click at [494, 512] on textarea at bounding box center [662, 535] width 672 height 110
click at [502, 534] on textarea at bounding box center [662, 535] width 672 height 110
type textarea "Cleaner(s) Unassigned:(3) Damian Maynes (C) Reason Unassigned: sick Contact via…"
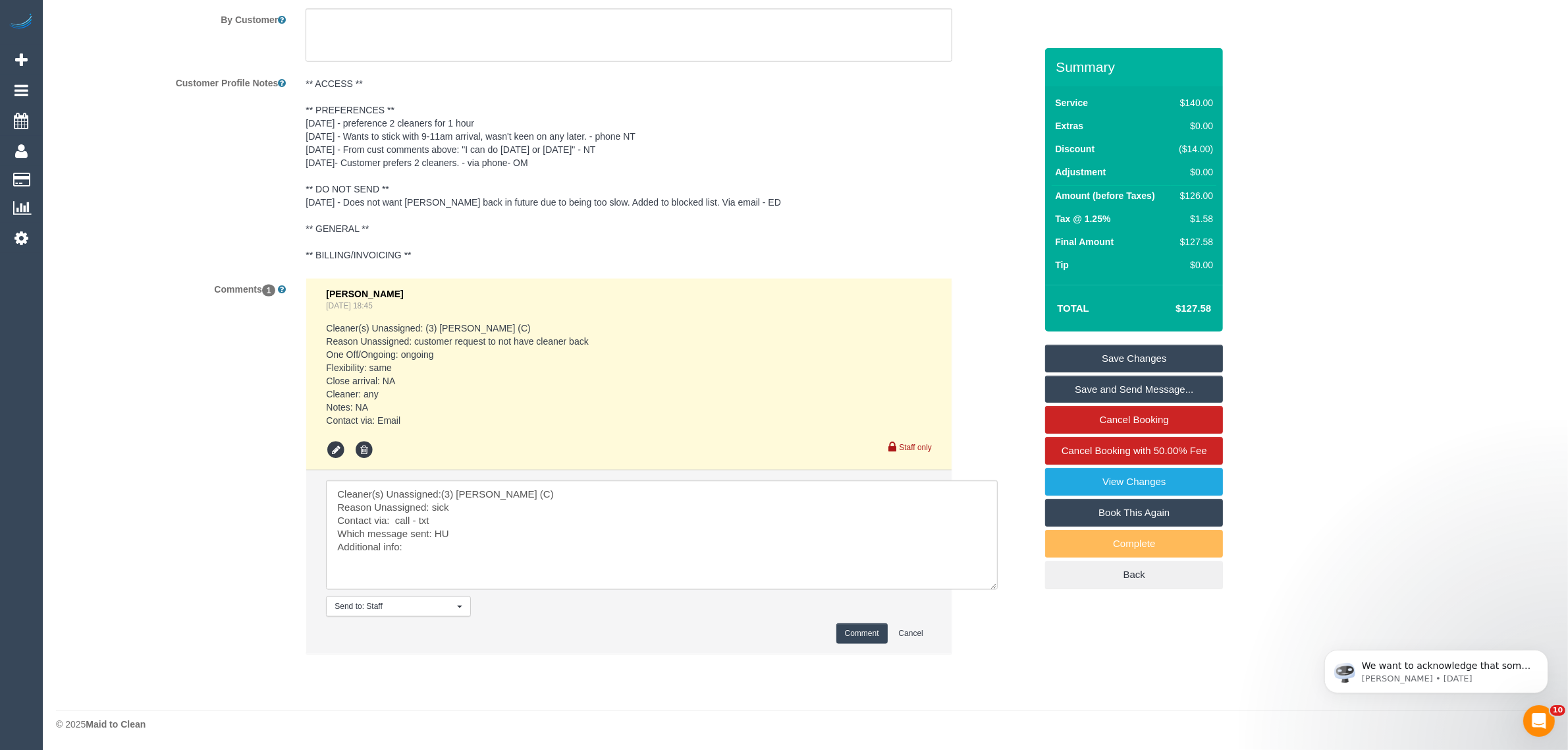
click at [855, 628] on button "Comment" at bounding box center [862, 634] width 51 height 21
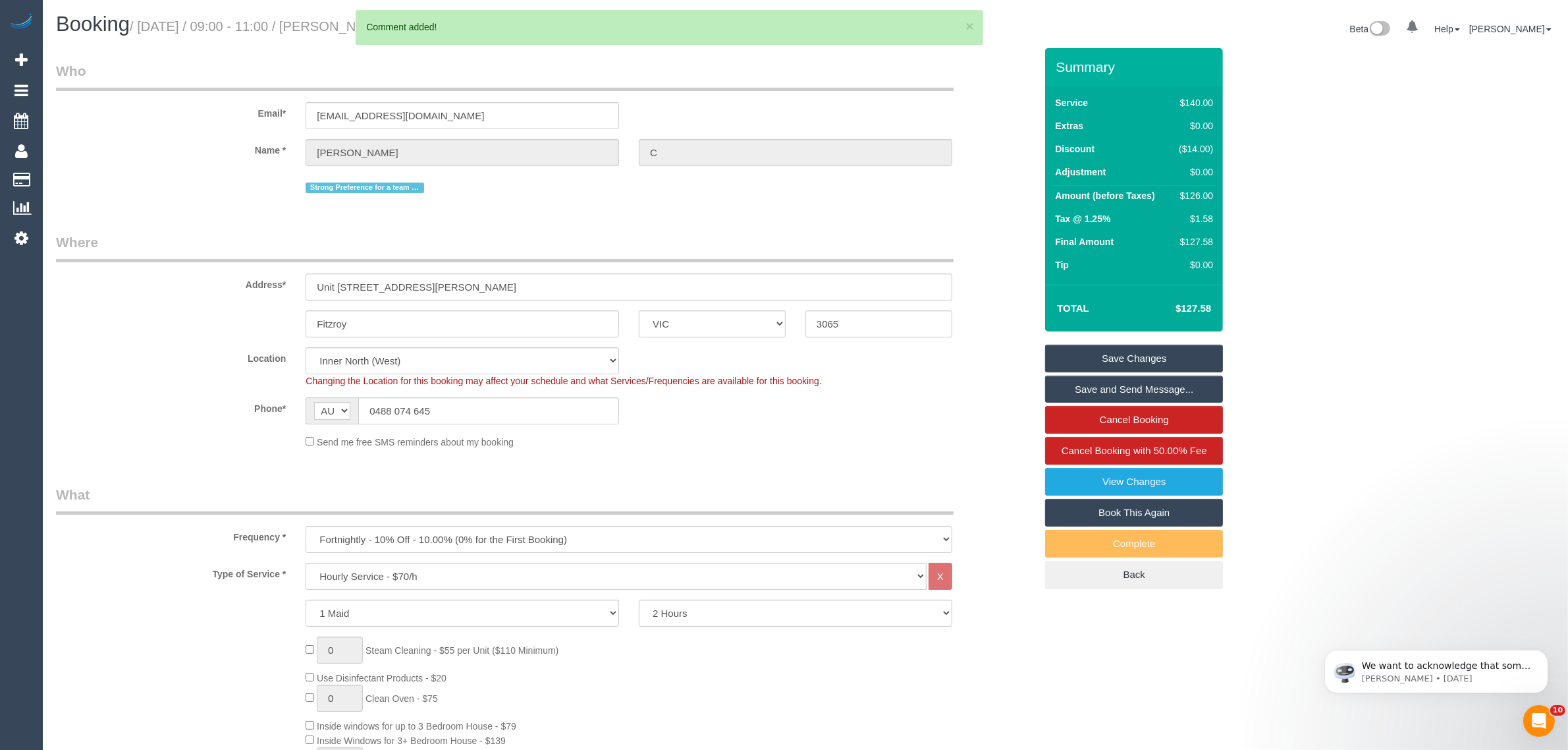
scroll to position [329, 0]
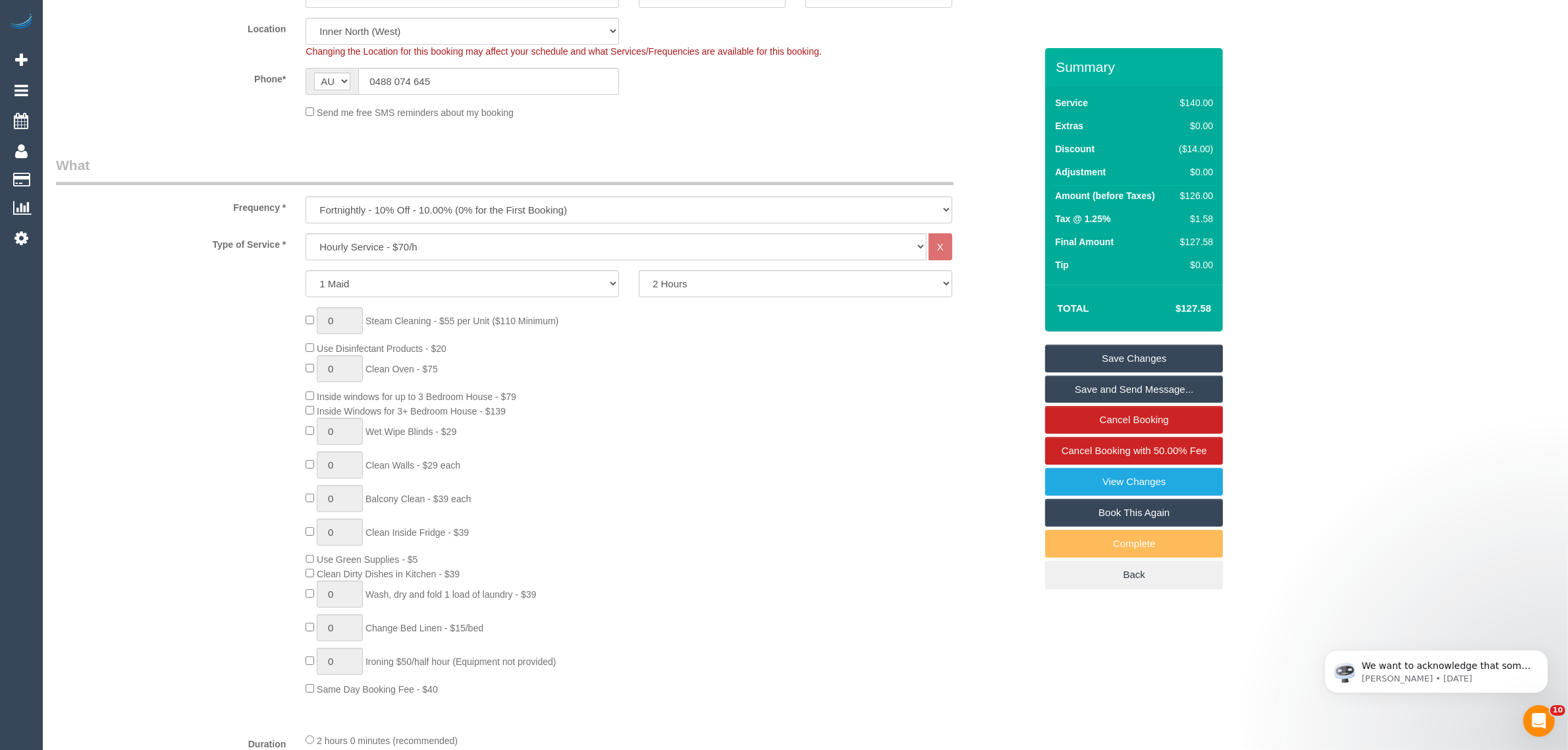
click at [217, 363] on div "0 Steam Cleaning - $55 per Unit ($110 Minimum) Use Disinfectant Products - $20 …" at bounding box center [546, 501] width 999 height 389
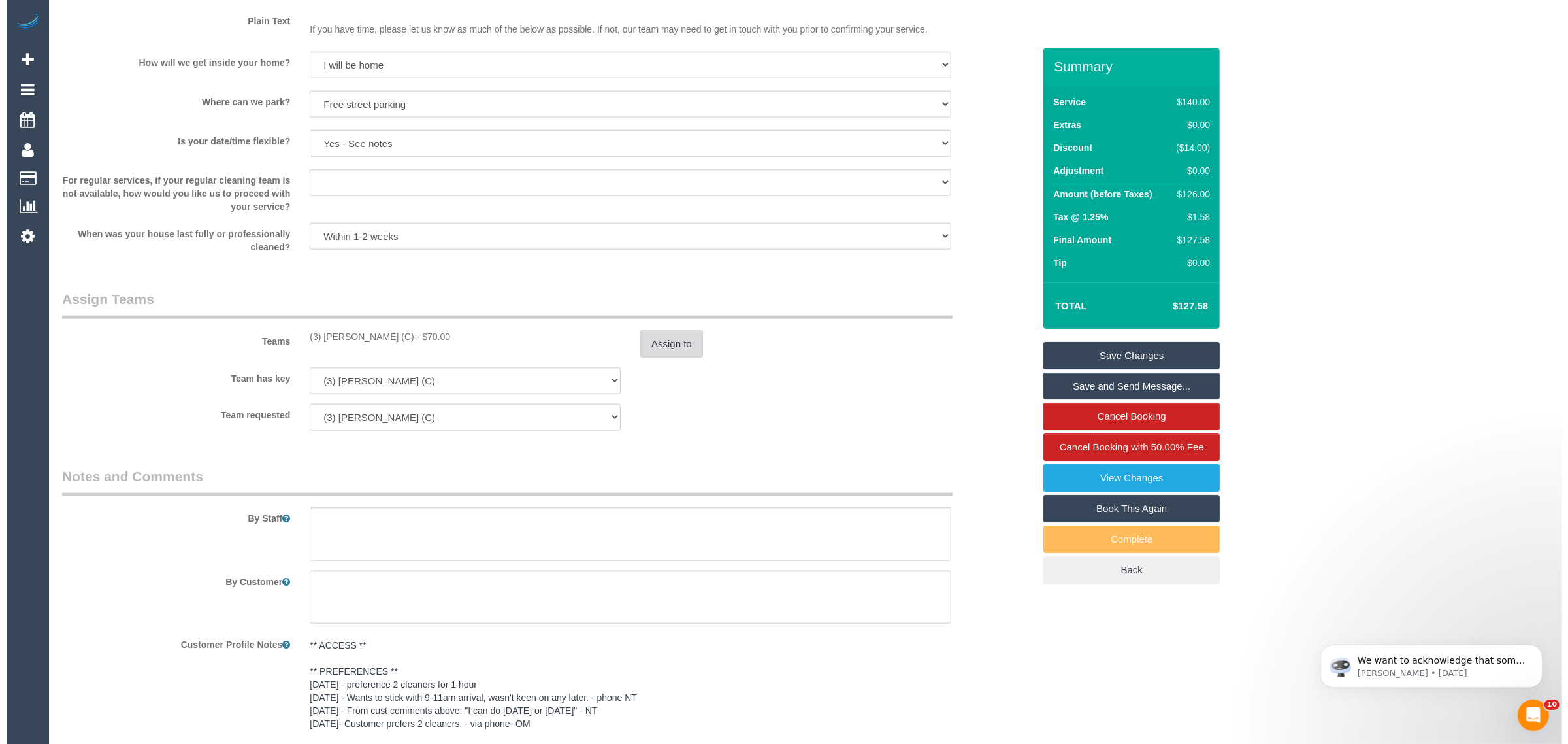
scroll to position [1634, 0]
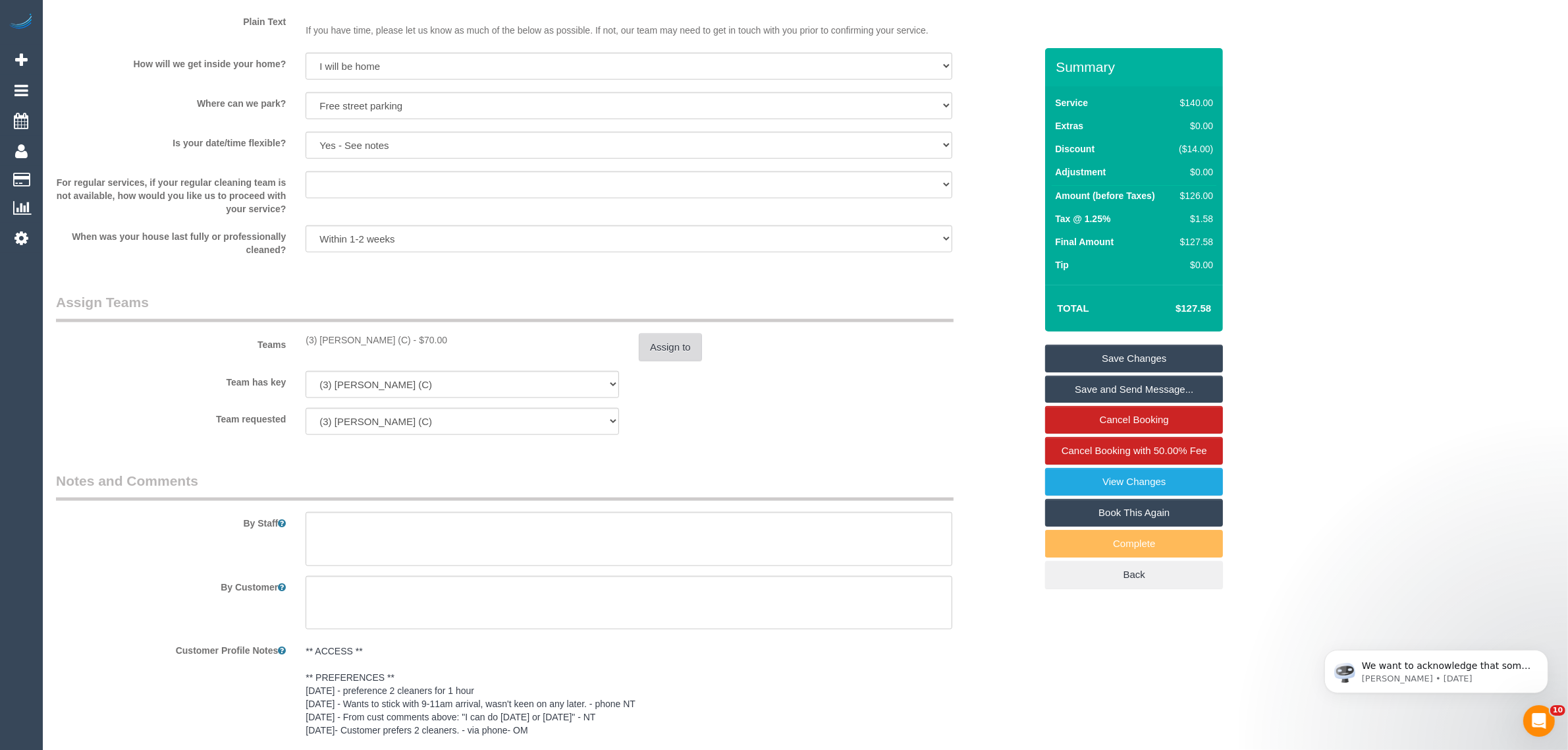
click at [686, 343] on button "Assign to" at bounding box center [670, 347] width 63 height 28
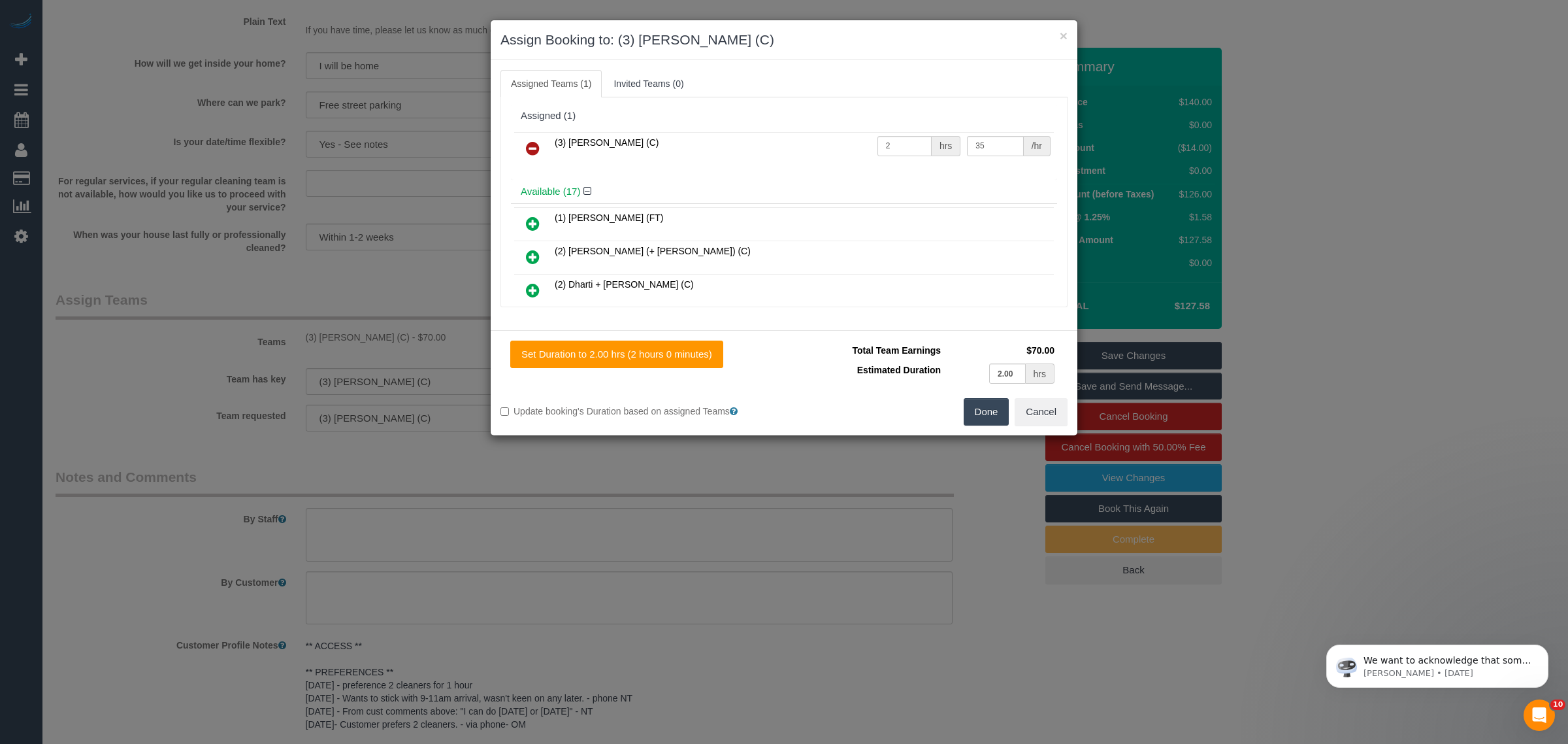
click at [541, 151] on link at bounding box center [533, 148] width 31 height 26
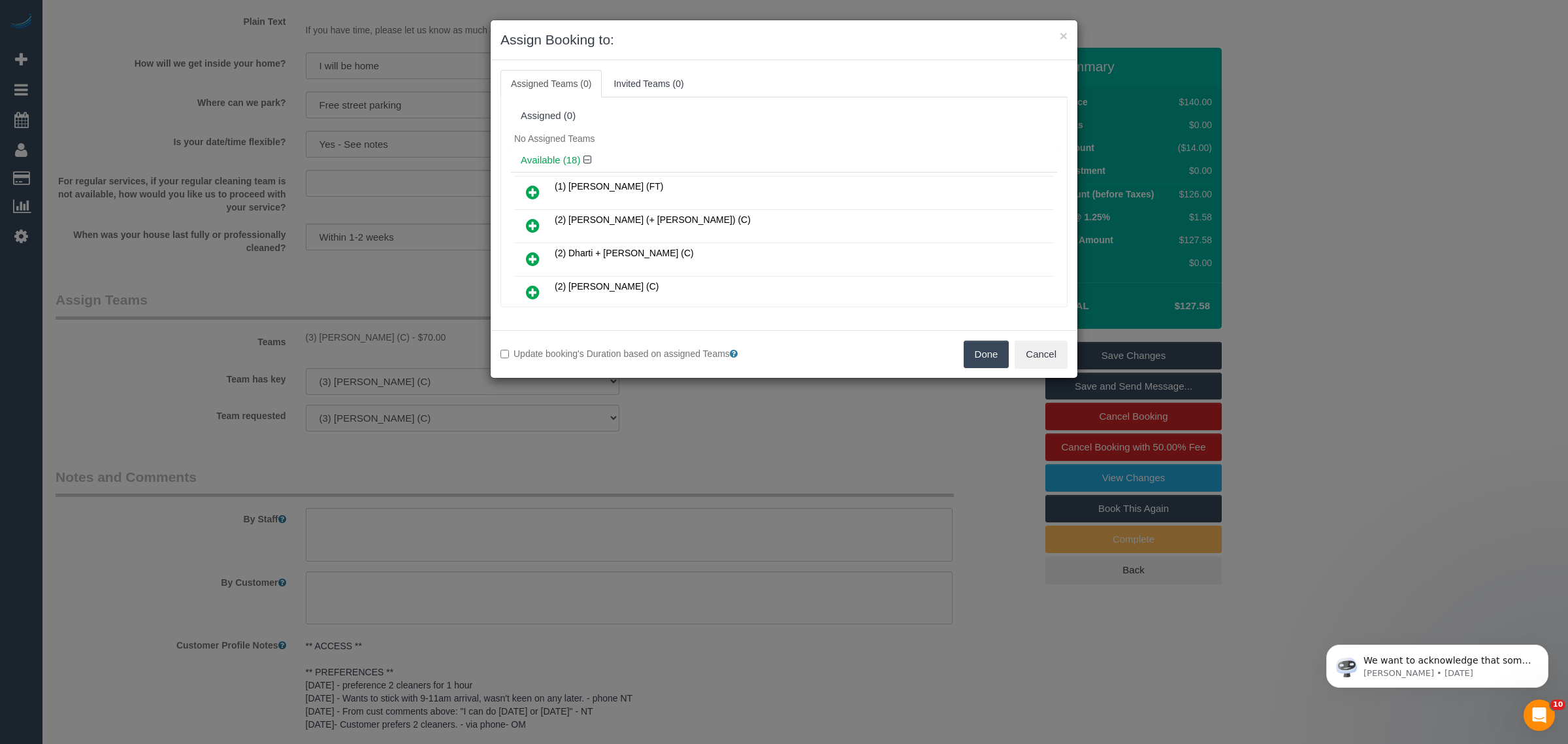
click at [982, 354] on button "Done" at bounding box center [987, 354] width 46 height 28
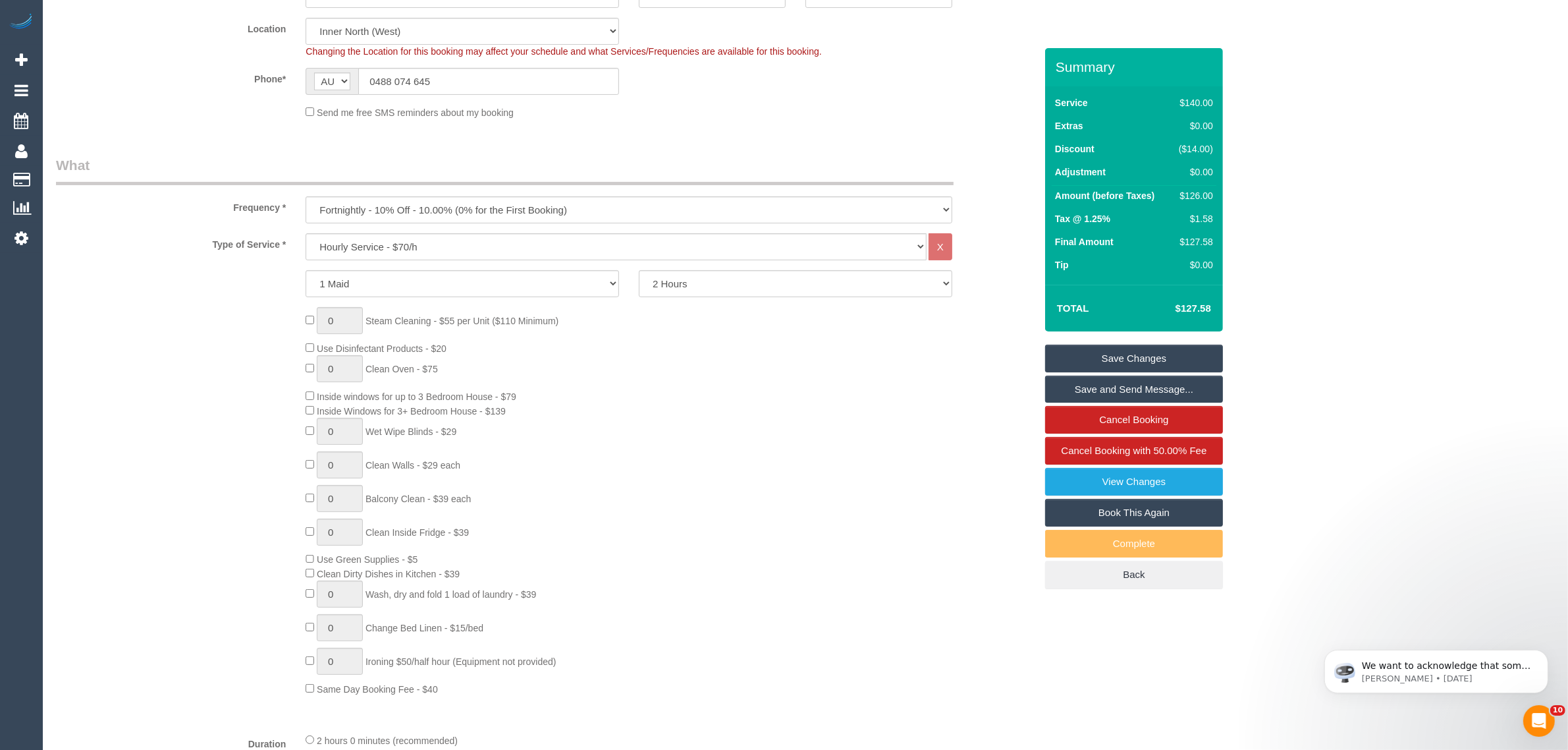
scroll to position [0, 0]
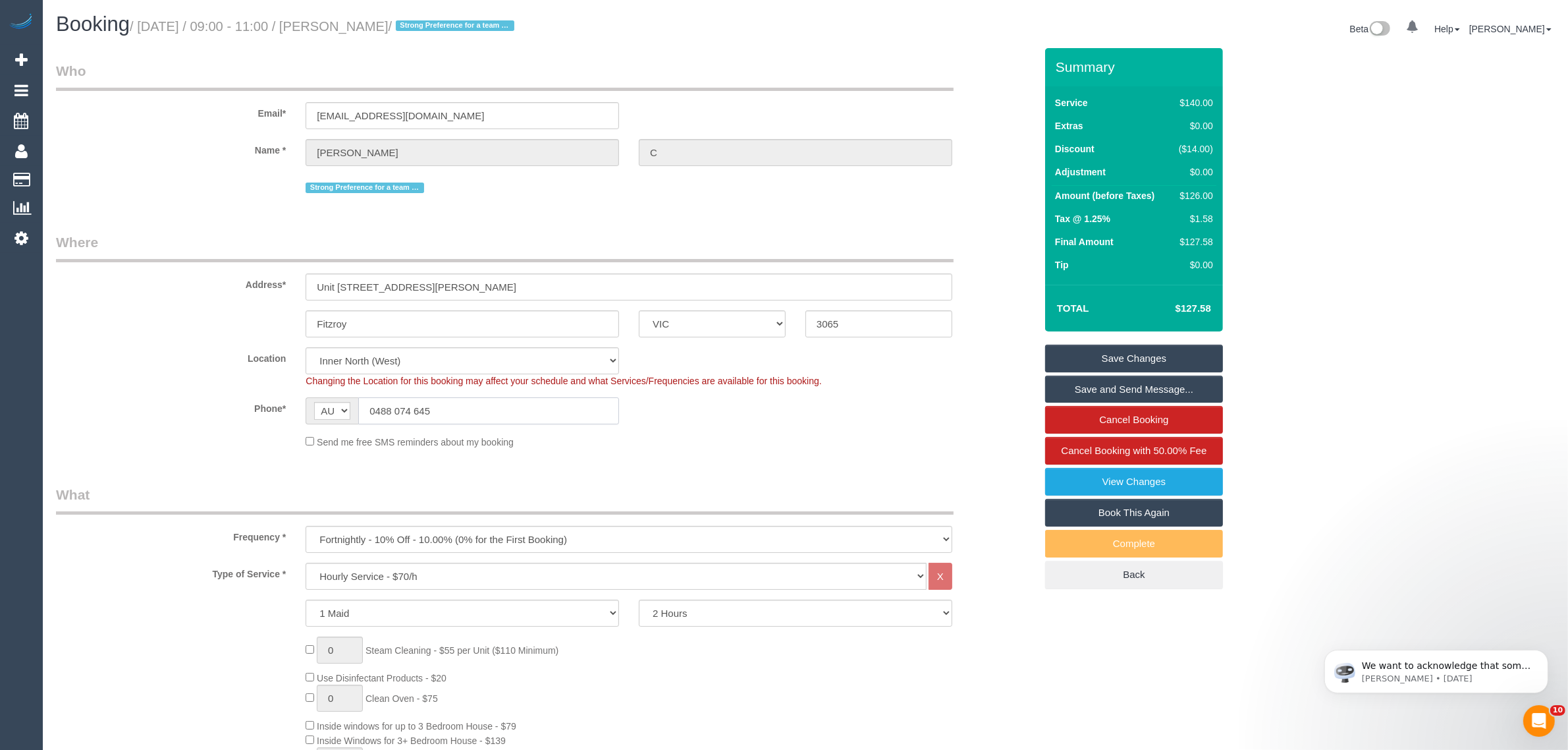
click at [539, 416] on input "0488 074 645" at bounding box center [488, 411] width 261 height 27
click at [958, 382] on div "Changing the Location for this booking may affect your schedule and what Servic…" at bounding box center [629, 381] width 667 height 13
click at [1072, 361] on link "Save Changes" at bounding box center [1134, 358] width 178 height 28
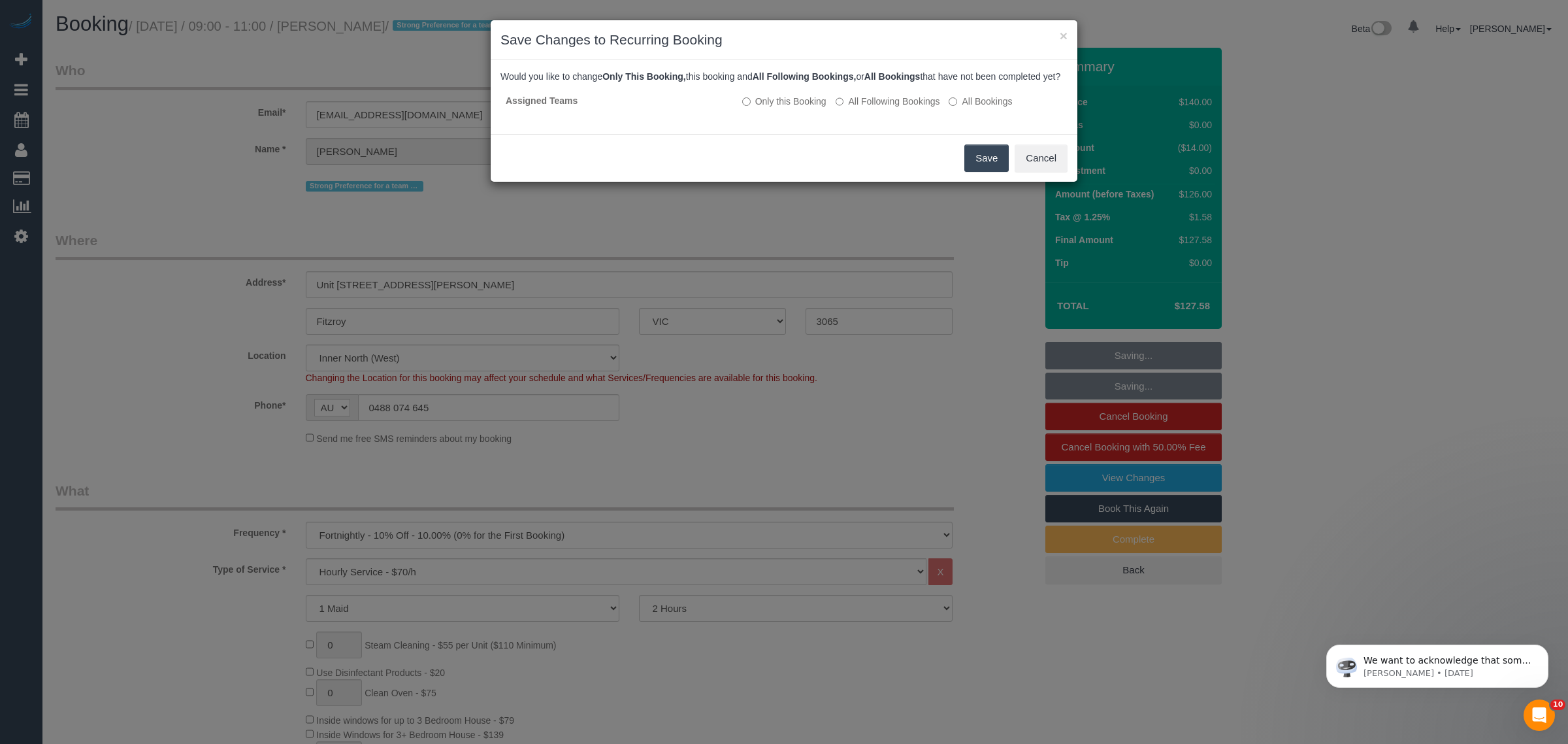
click at [966, 168] on button "Save" at bounding box center [986, 158] width 44 height 28
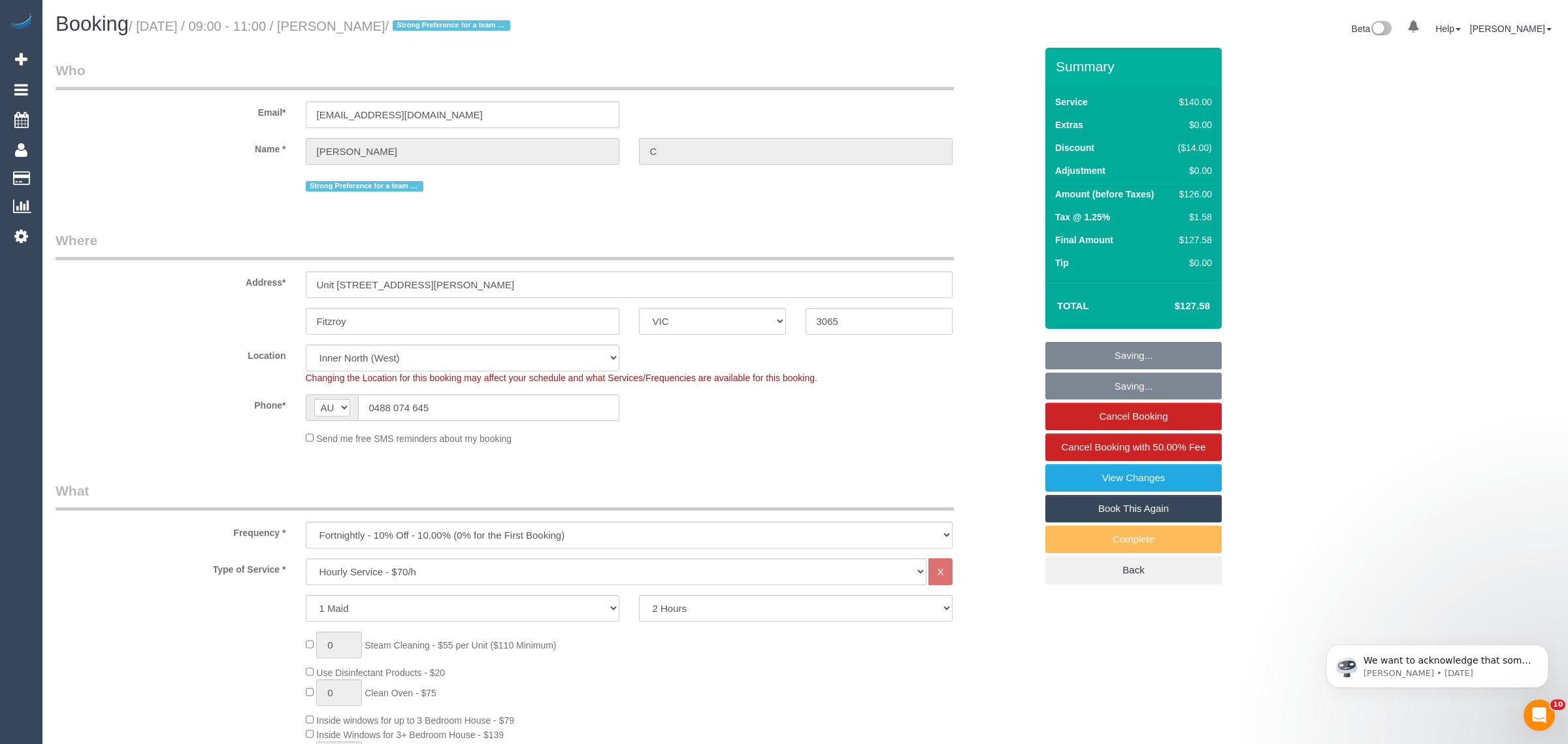
click at [968, 168] on div "× Save Changes to Recurring Booking Would you like to change Only This Booking,…" at bounding box center [784, 372] width 1568 height 744
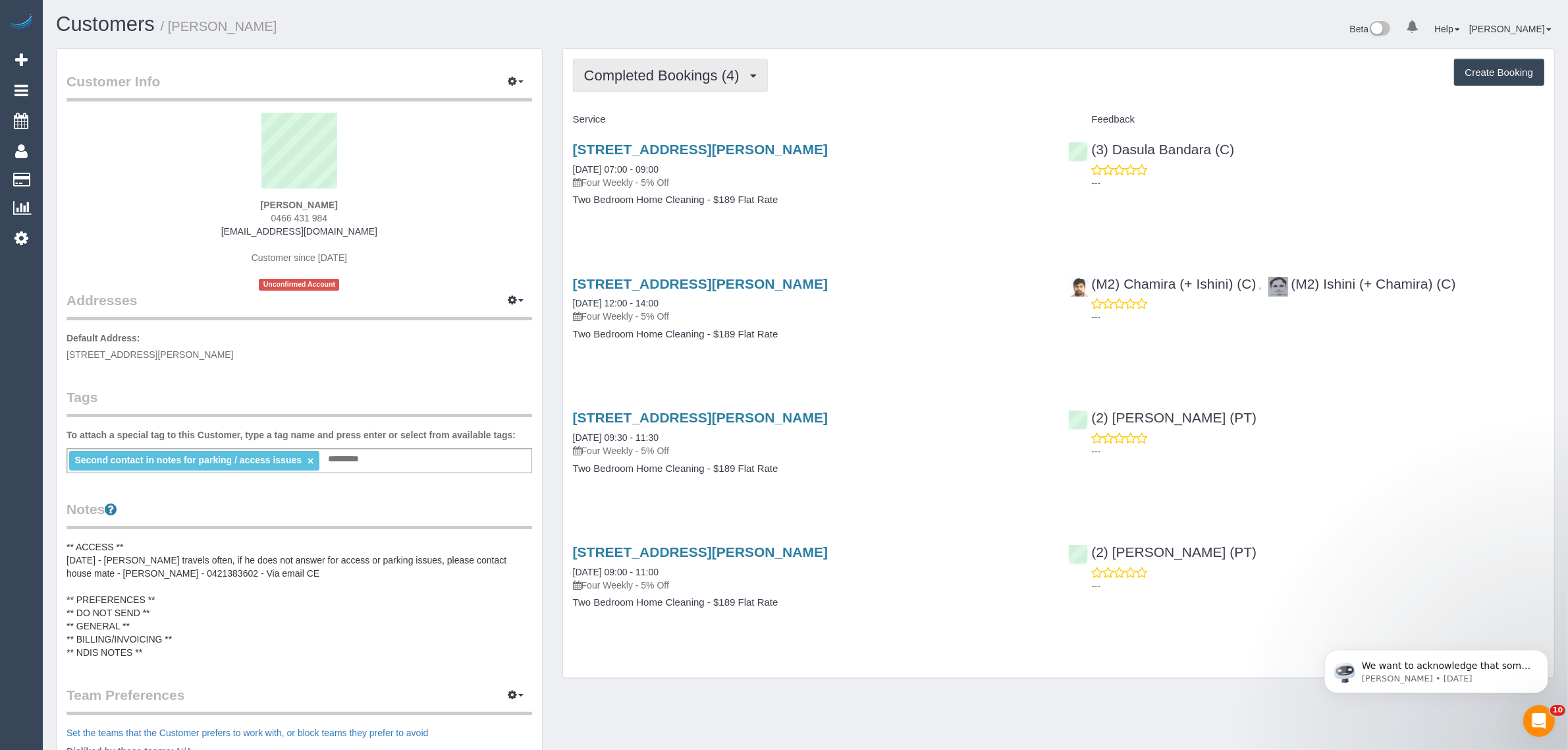
click at [627, 60] on button "Completed Bookings (4)" at bounding box center [671, 75] width 195 height 34
click at [653, 122] on link "Upcoming Bookings (12)" at bounding box center [643, 122] width 139 height 17
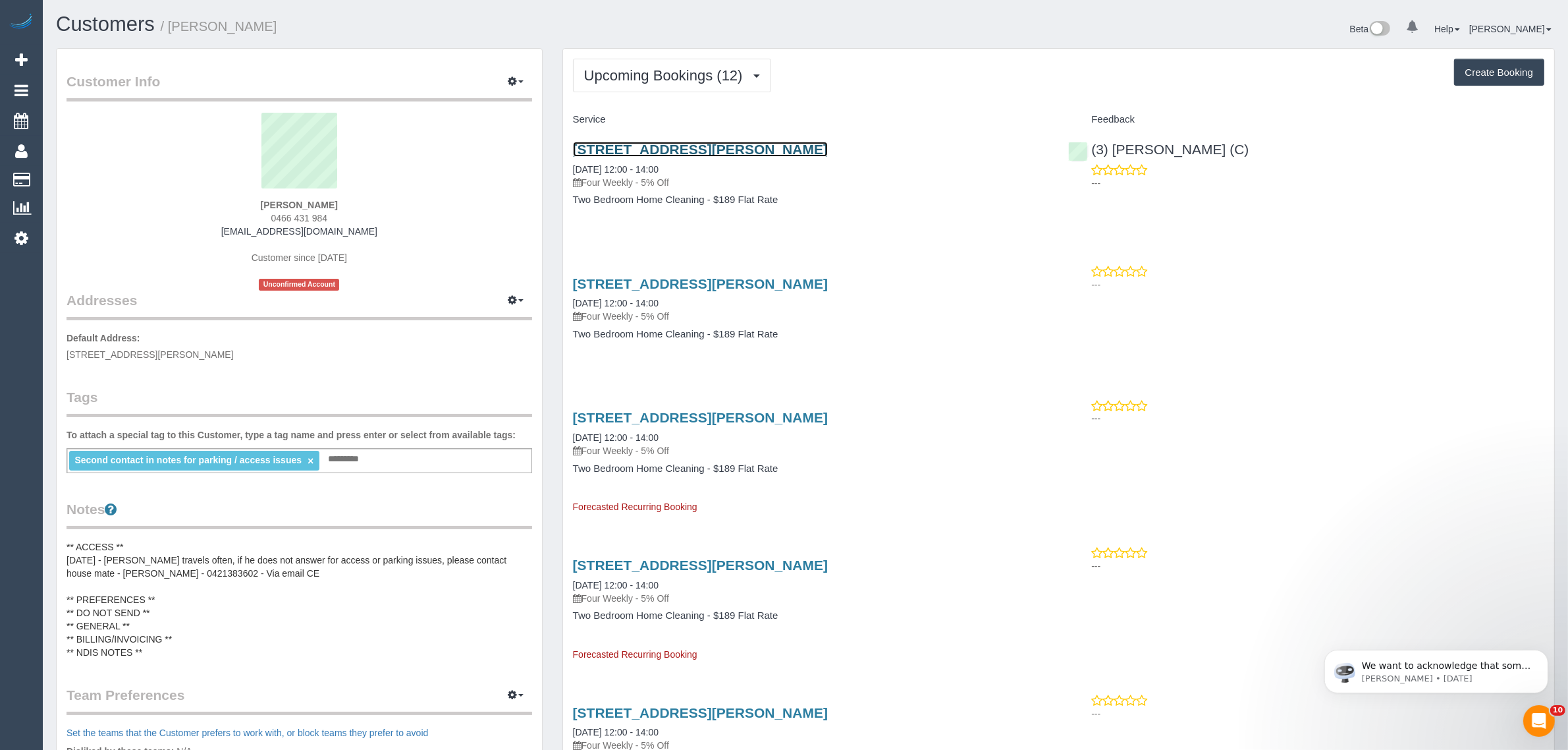
click at [676, 143] on link "[STREET_ADDRESS][PERSON_NAME]" at bounding box center [700, 149] width 255 height 15
click at [692, 81] on span "Upcoming Bookings (12)" at bounding box center [667, 75] width 165 height 17
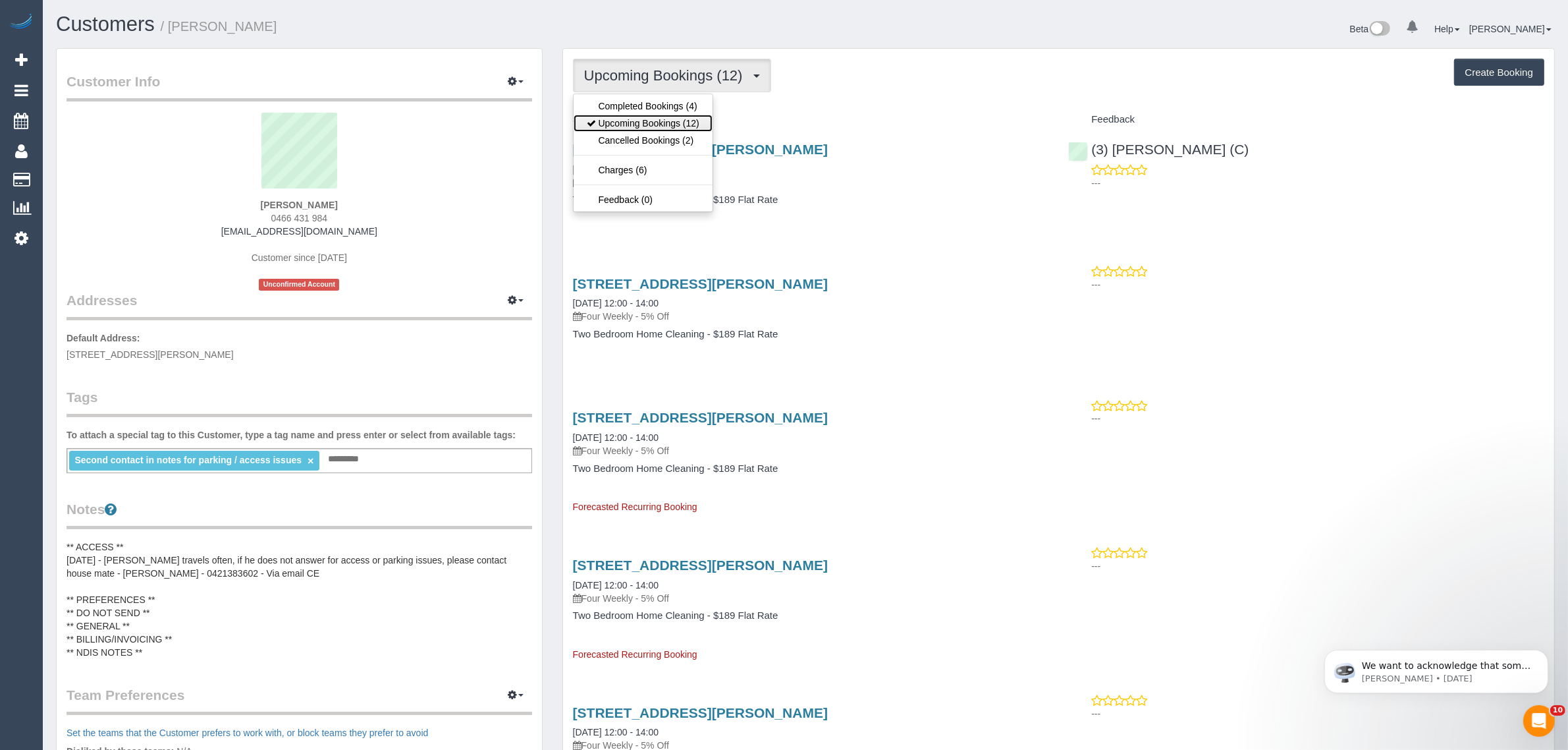
click at [652, 127] on link "Upcoming Bookings (12)" at bounding box center [643, 122] width 139 height 17
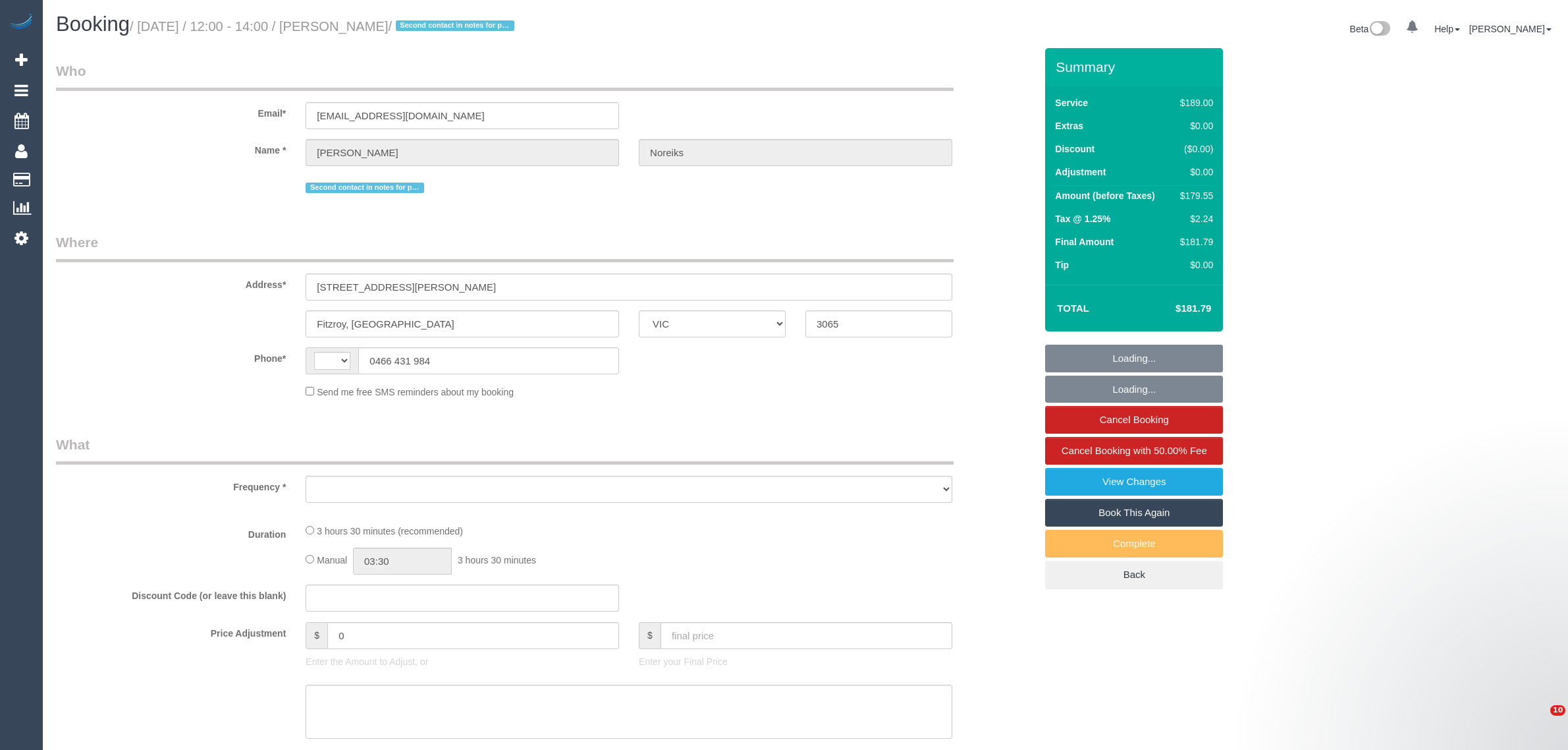
select select "VIC"
select select "string:stripe-pm_1RAmjl2GScqysDRVPvEuMGzw"
select select "string:AU"
select select "object:294"
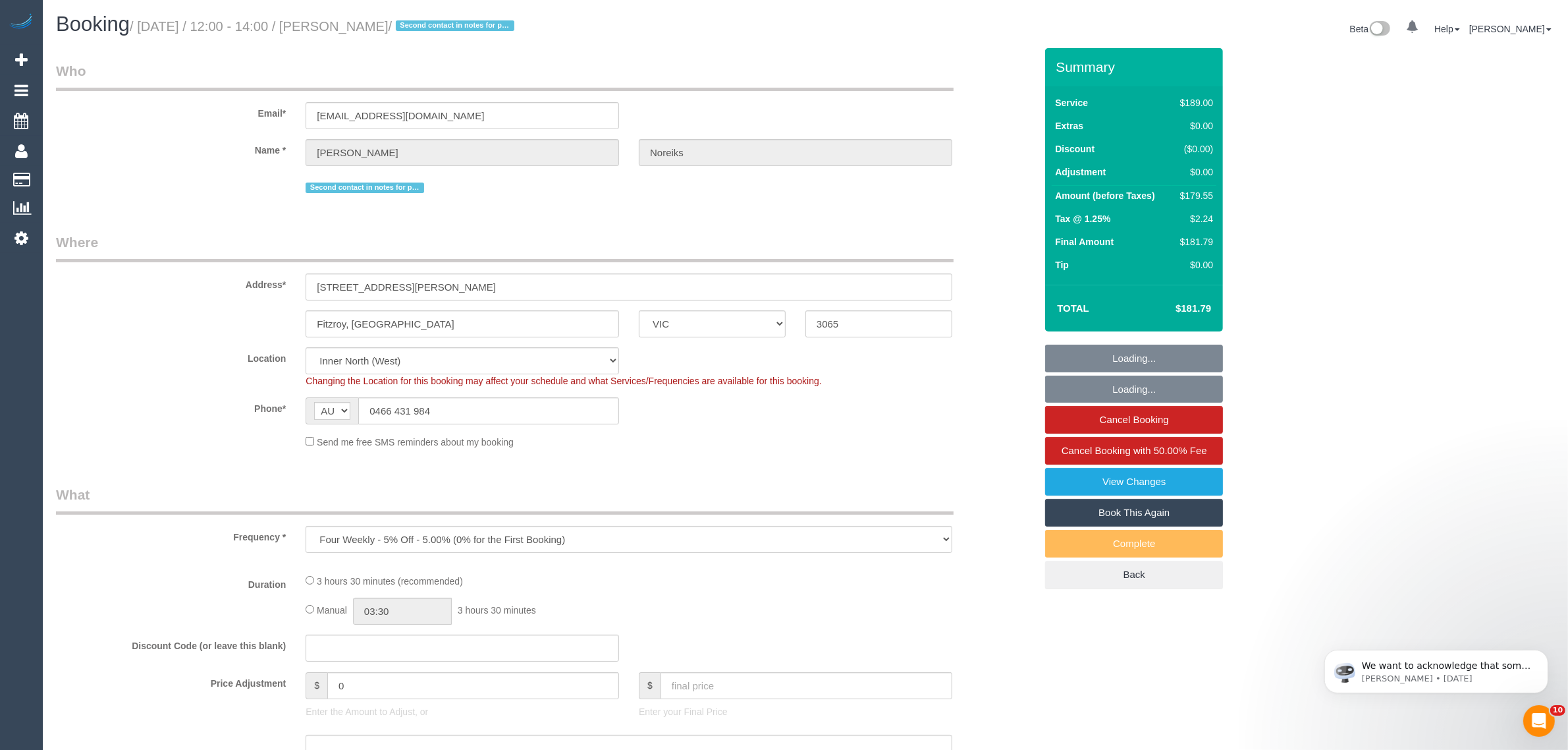
select select "number:27"
select select "number:14"
select select "number:19"
select select "number:22"
select select "number:34"
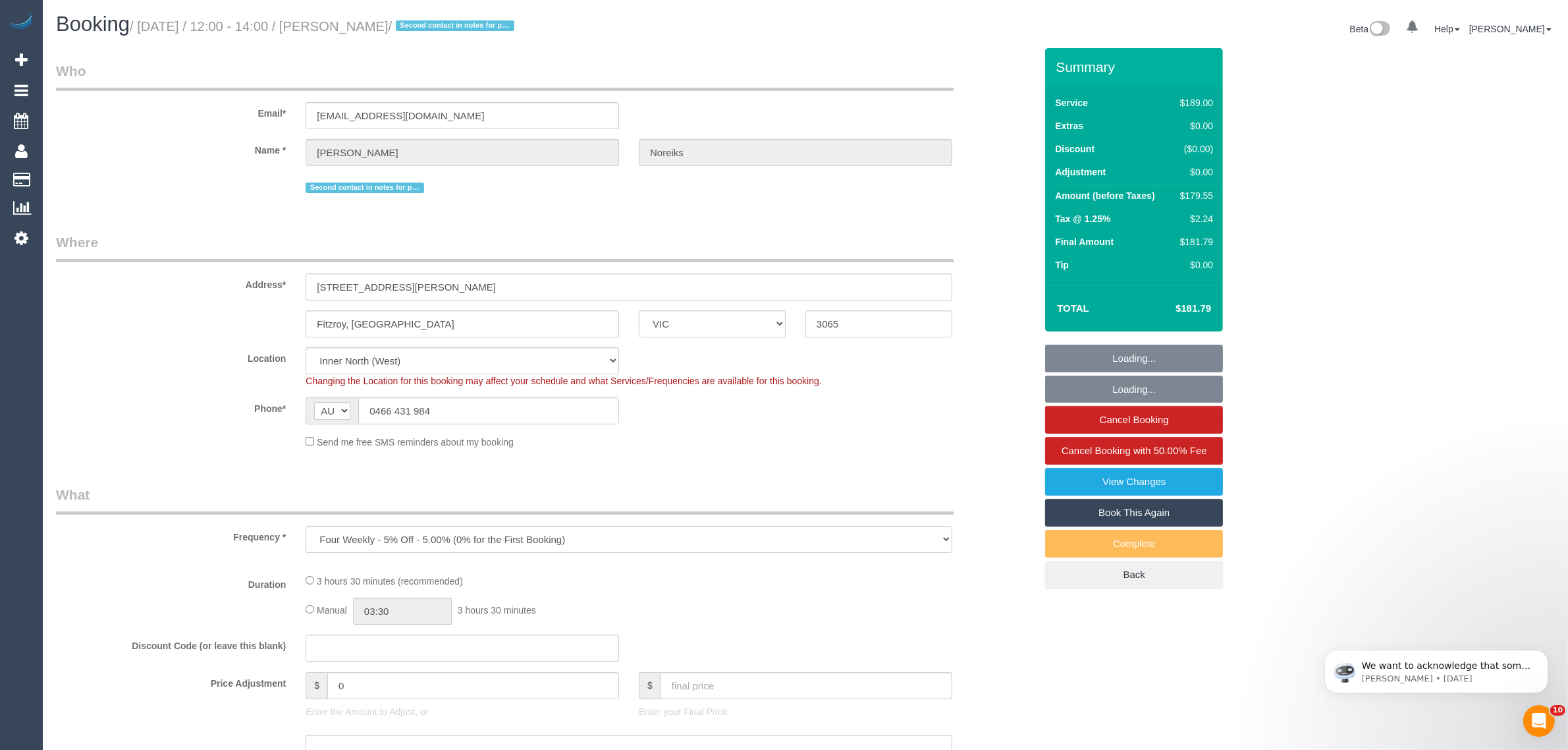
select select "number:26"
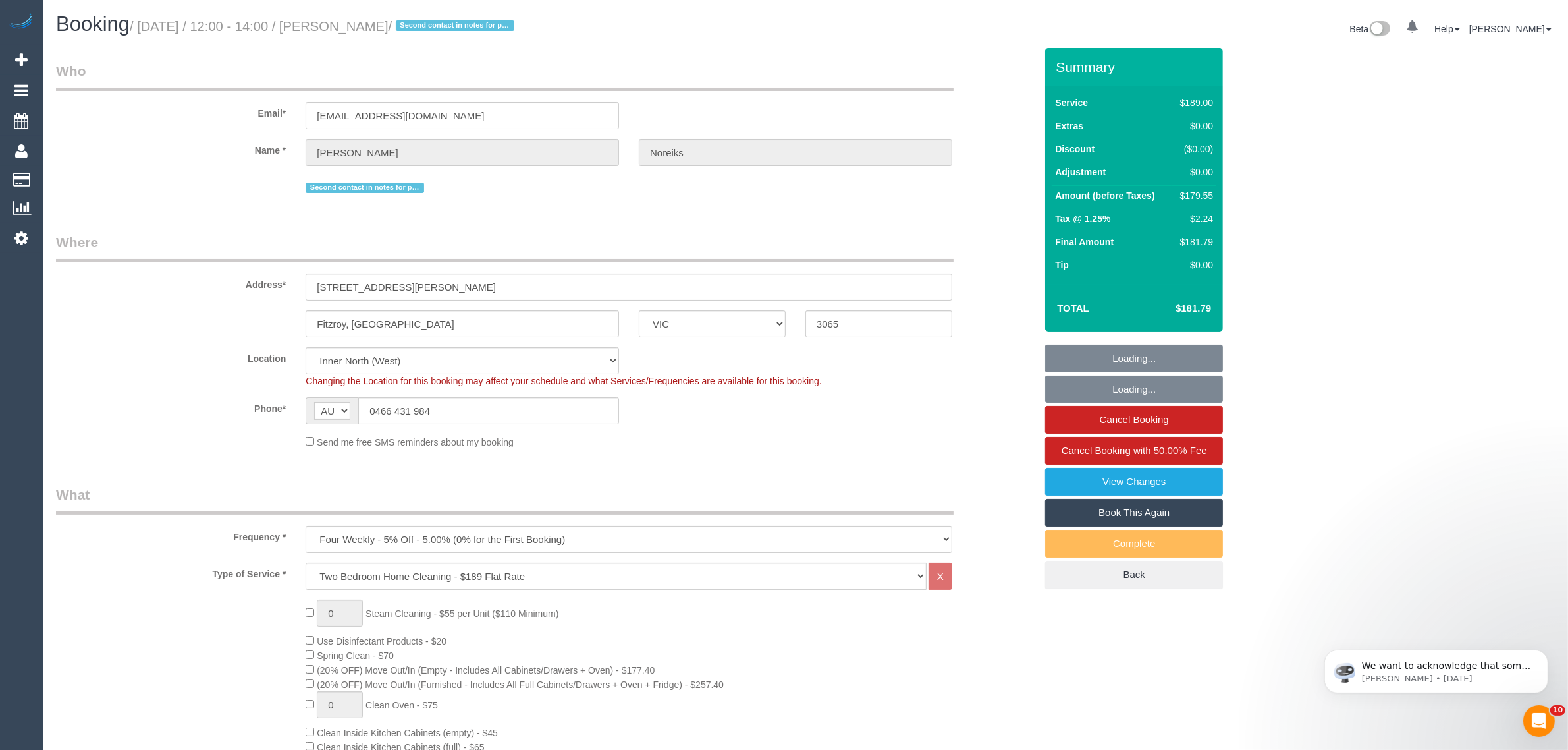
select select "object:790"
select select "spot1"
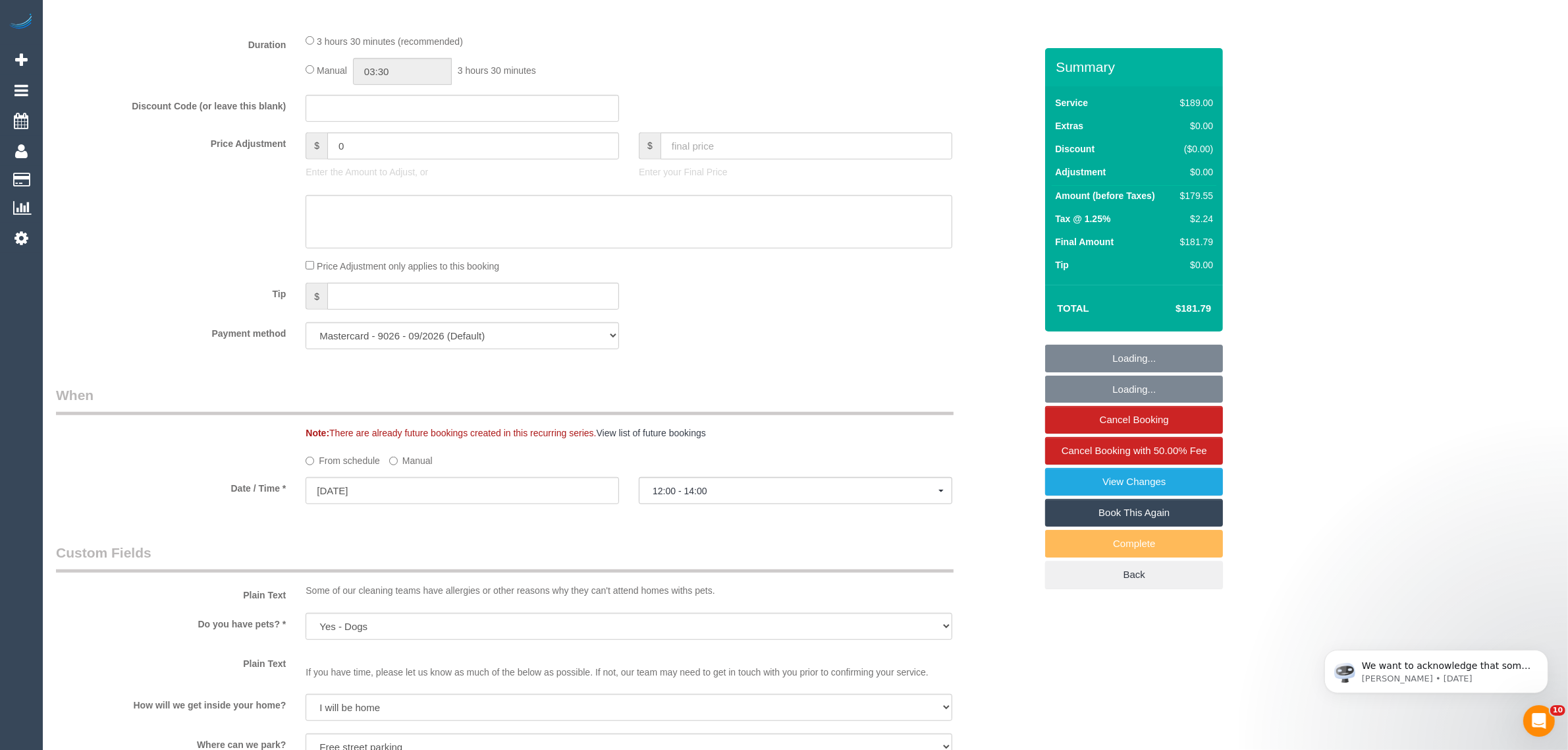
scroll to position [1881, 0]
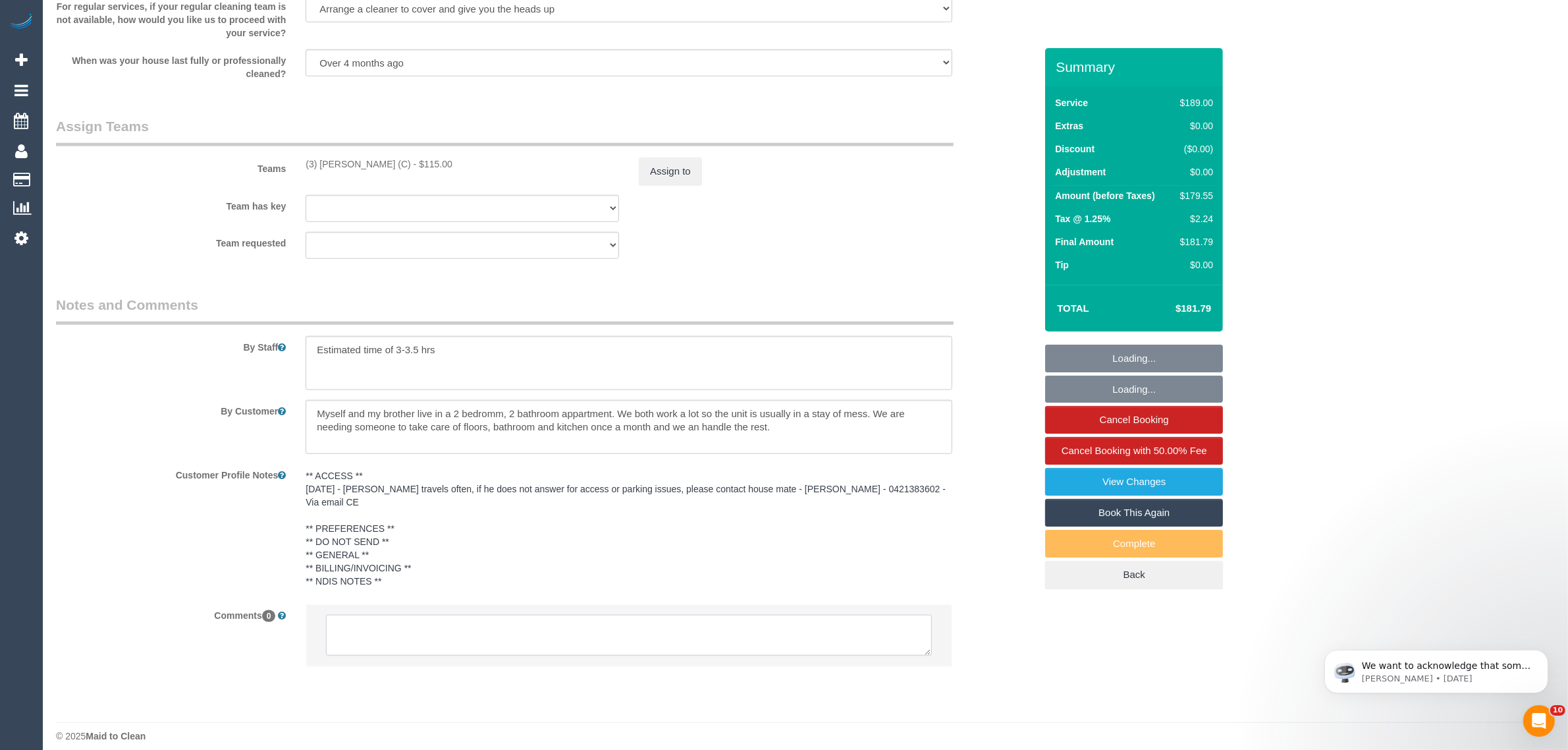
click at [697, 627] on textarea at bounding box center [629, 635] width 606 height 41
paste textarea "Cleaner(s) Unassigned: Reason Unassigned: Contact via: Which message sent: Addi…"
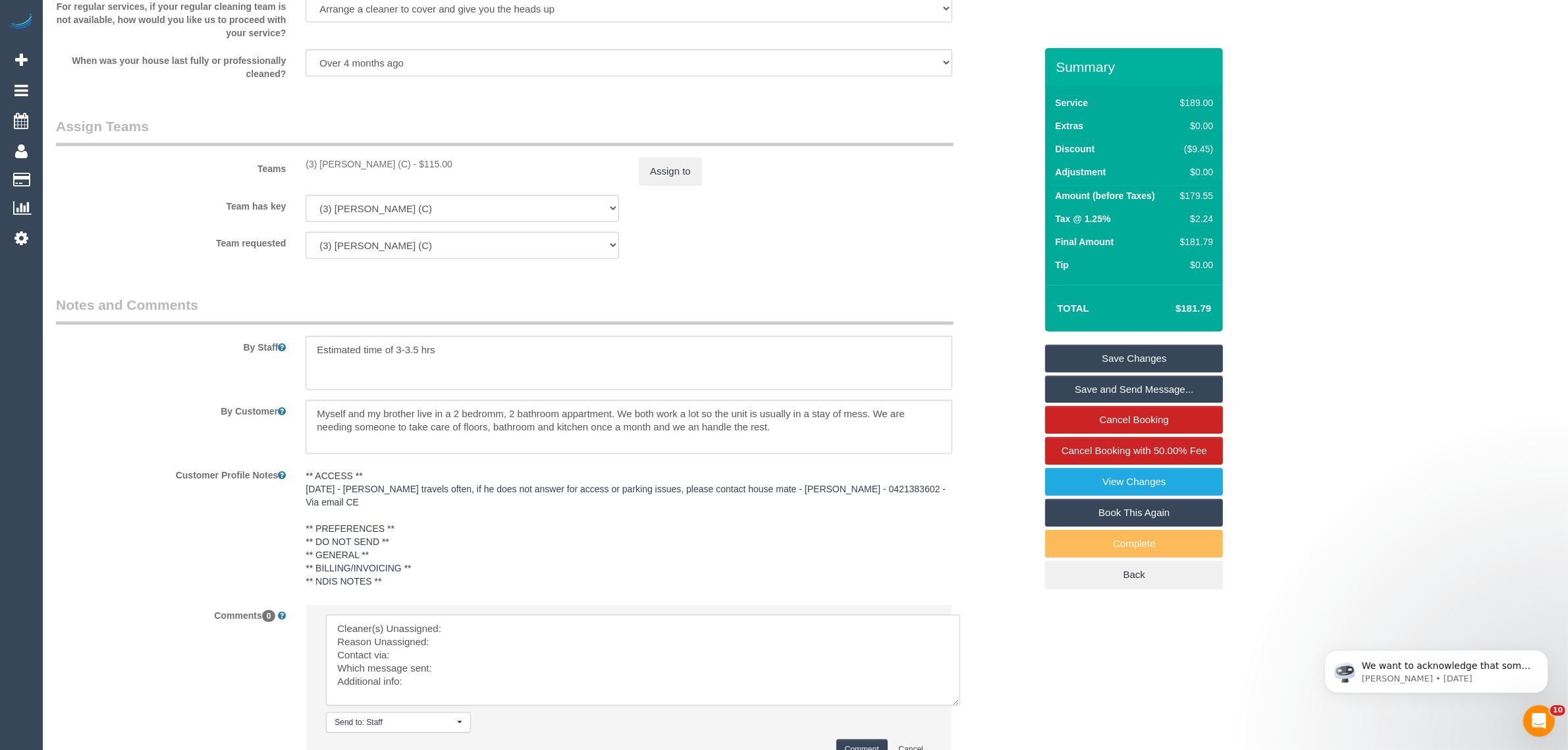
scroll to position [0, 0]
drag, startPoint x: 925, startPoint y: 641, endPoint x: 964, endPoint y: 720, distance: 88.1
click at [964, 720] on textarea at bounding box center [648, 675] width 644 height 121
drag, startPoint x: 301, startPoint y: 165, endPoint x: 399, endPoint y: 173, distance: 98.3
click at [399, 173] on div "Teams (3) [PERSON_NAME] (C) - $115.00 Assign to" at bounding box center [546, 151] width 999 height 69
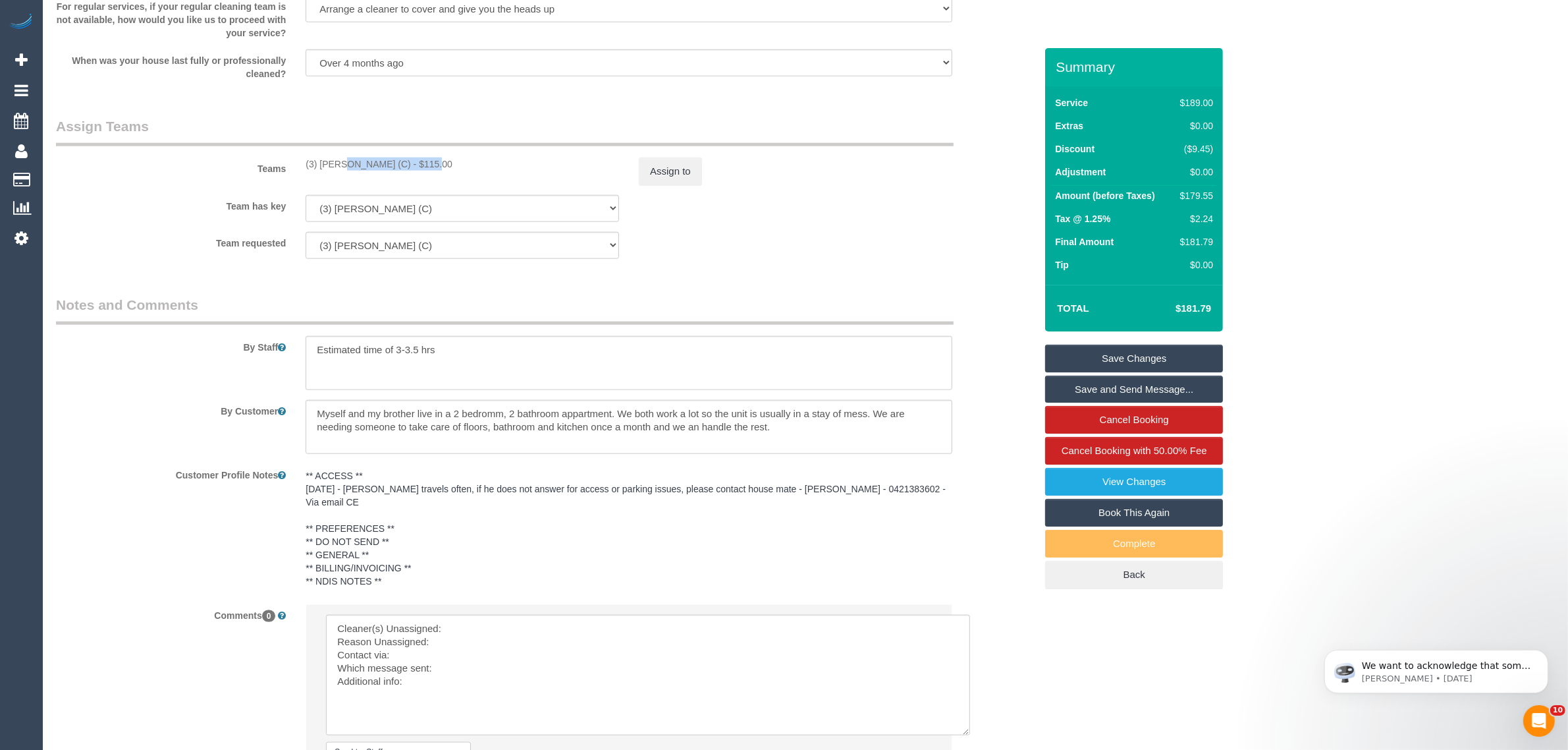
copy div "(3) [PERSON_NAME] (C"
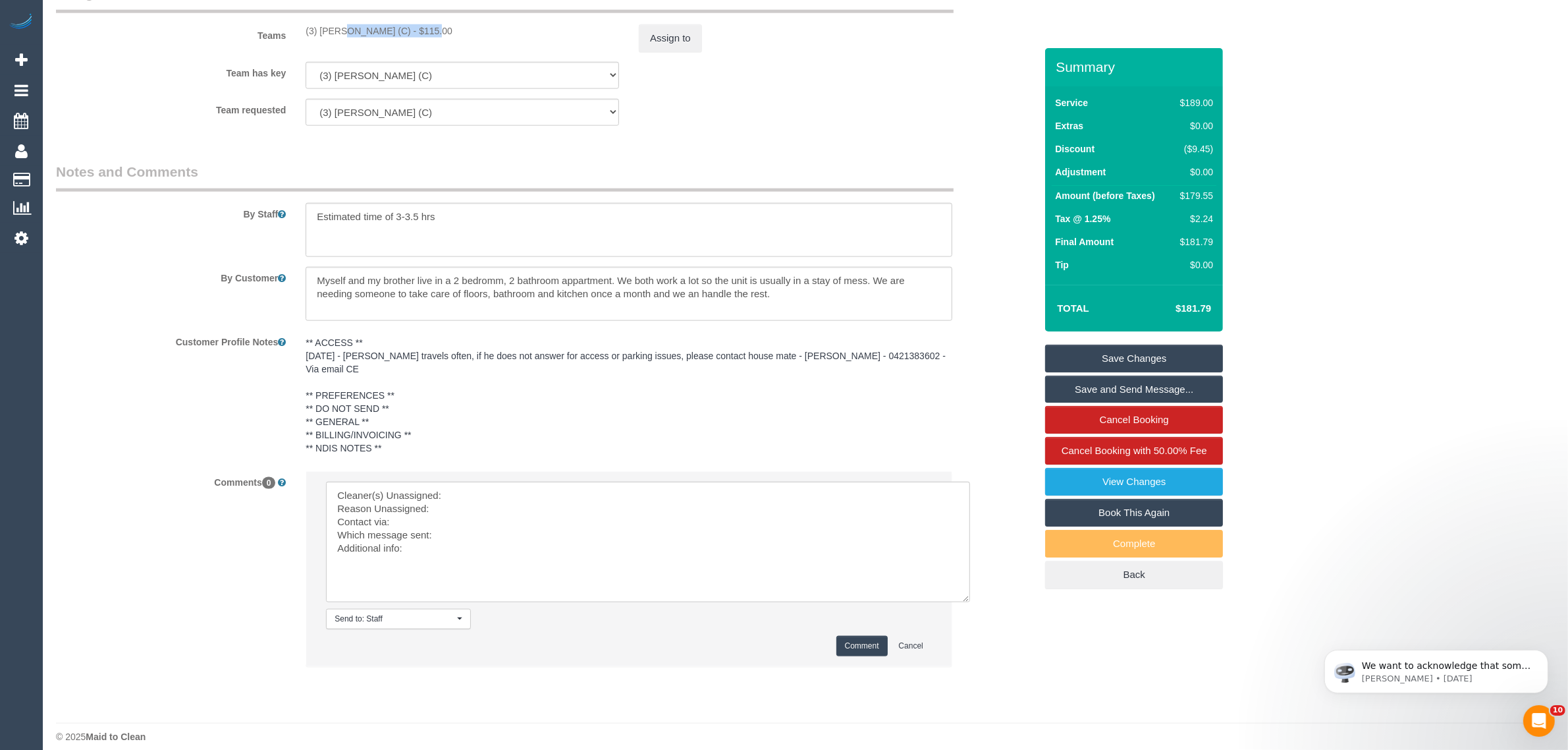
scroll to position [2015, 0]
click at [519, 481] on textarea at bounding box center [648, 541] width 644 height 121
paste textarea "(3) [PERSON_NAME] (C"
click at [511, 494] on textarea at bounding box center [648, 541] width 644 height 121
click at [542, 528] on textarea at bounding box center [648, 541] width 644 height 121
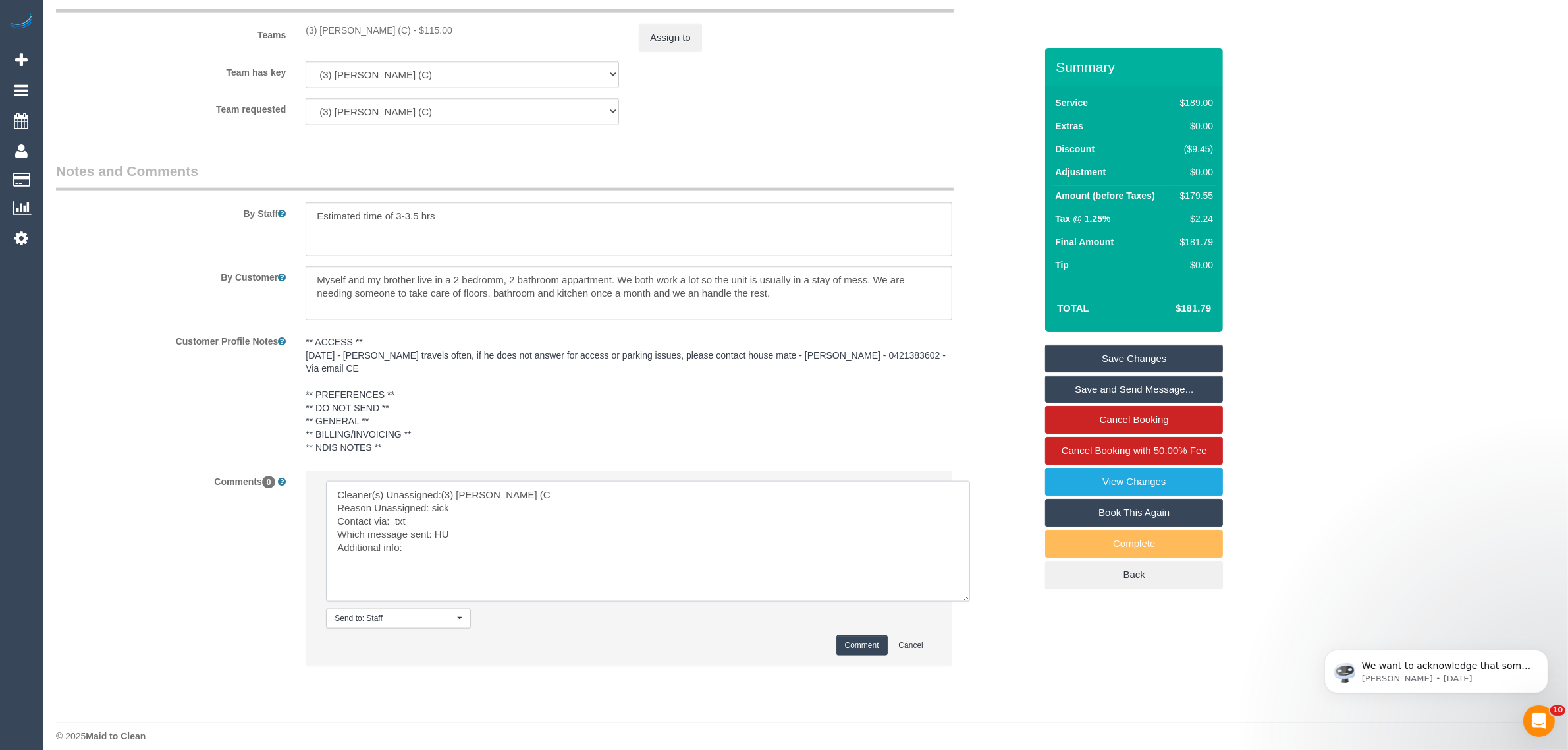
type textarea "Cleaner(s) Unassigned:(3) [PERSON_NAME] (C Reason Unassigned: sick Contact via:…"
click at [841, 640] on button "Comment" at bounding box center [862, 646] width 51 height 21
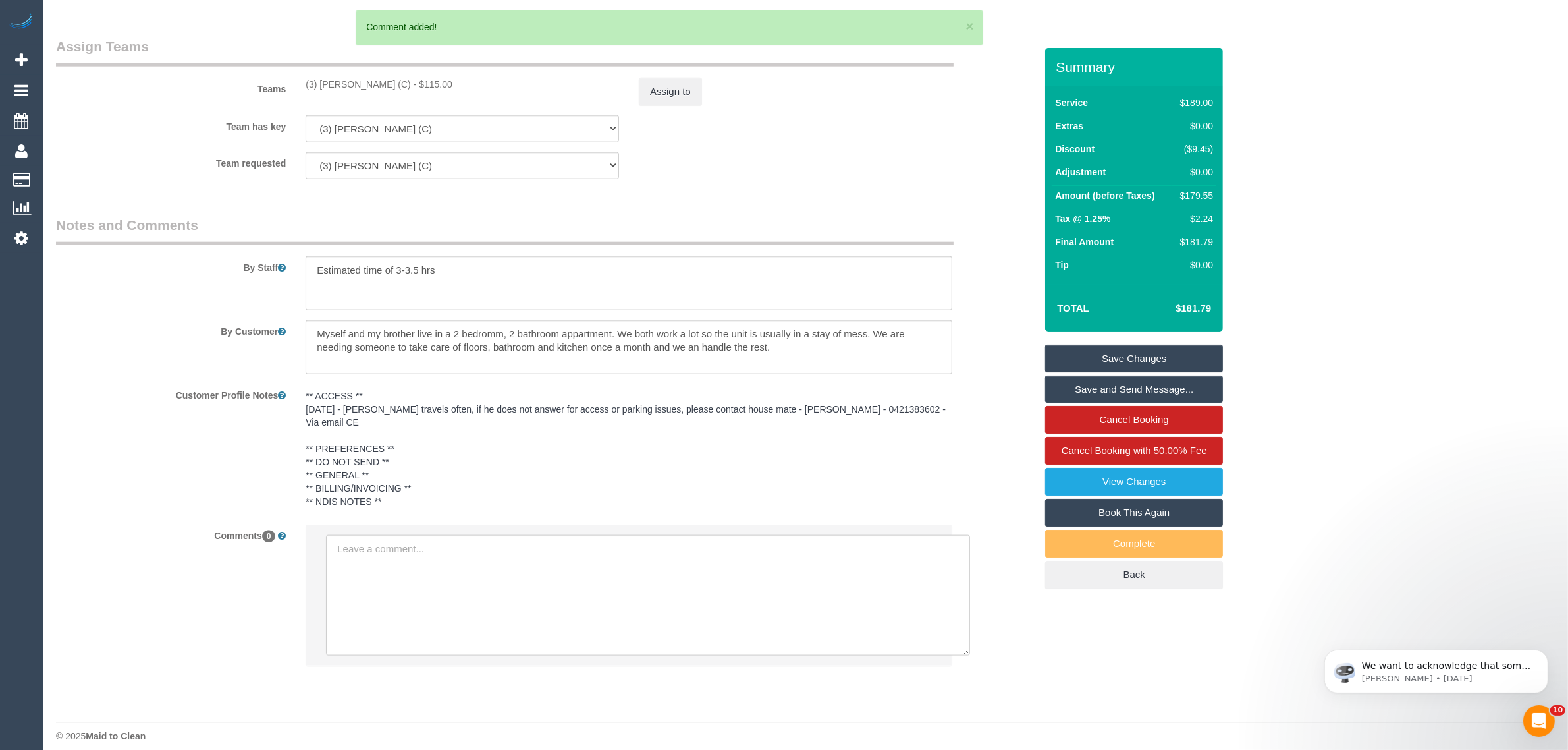
click at [656, 42] on div "× 3 Comment added!" at bounding box center [669, 27] width 627 height 35
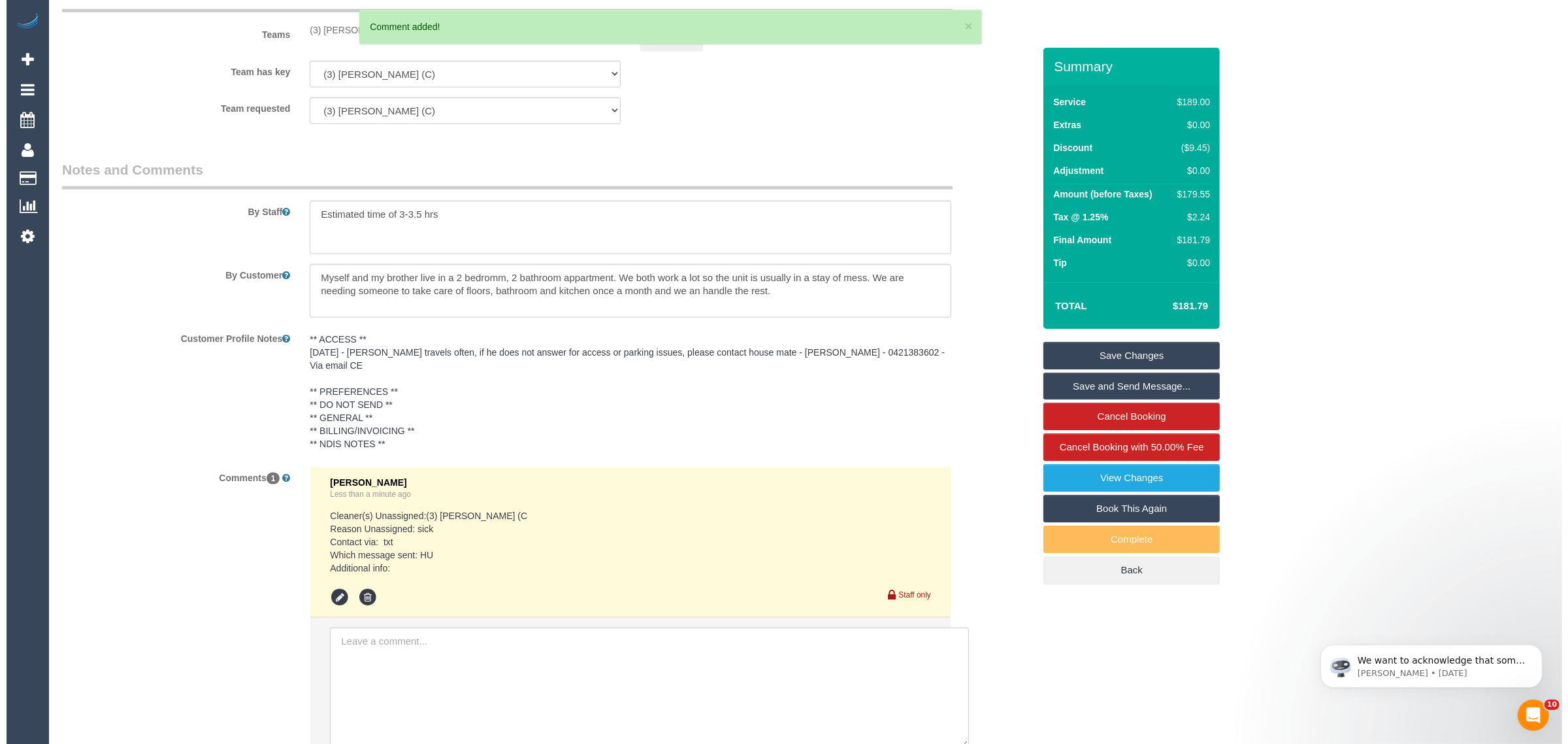
scroll to position [1672, 0]
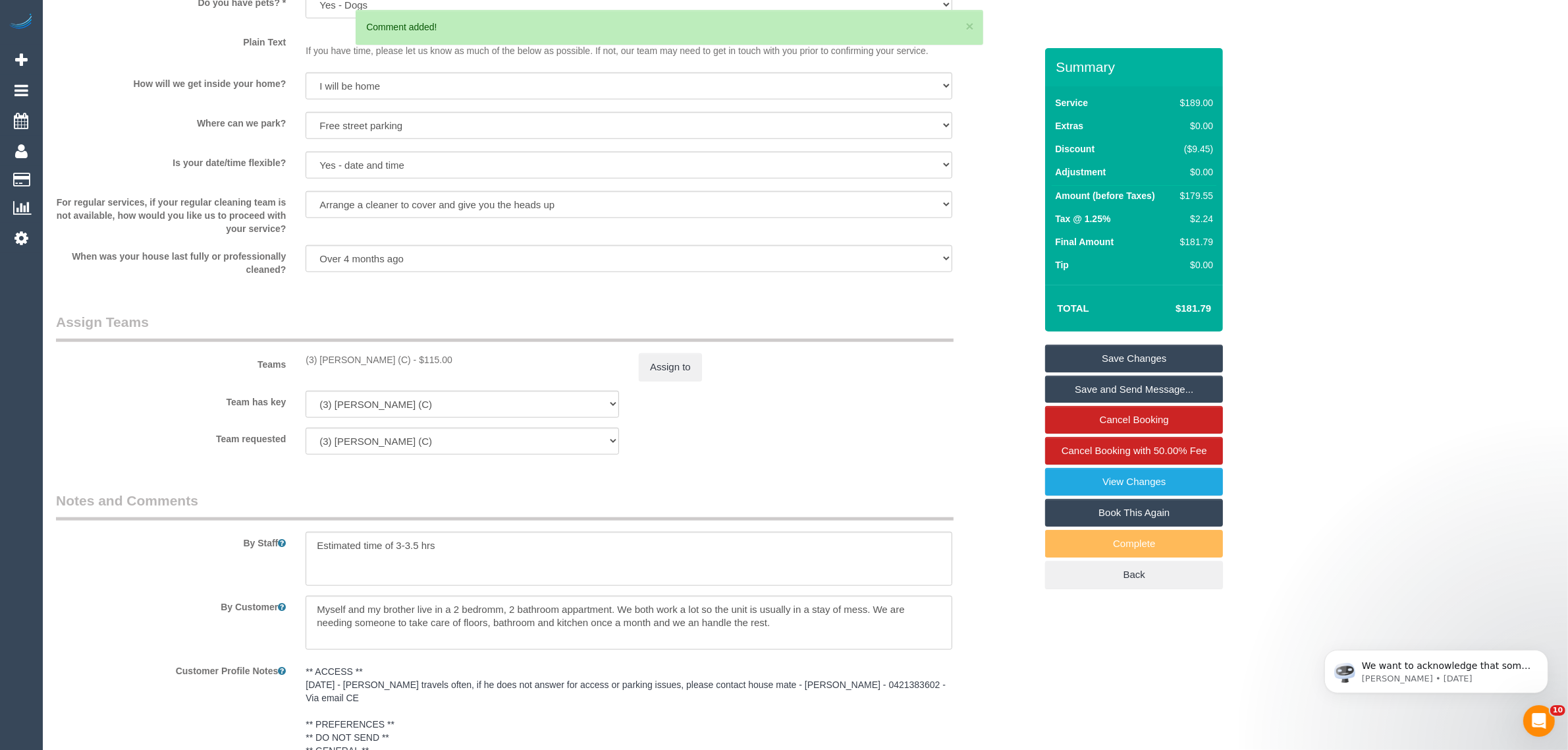
click at [660, 383] on sui-booking-teams "Teams (3) Damian Maynes (C) - $115.00 Assign to Team has key (3) Damian Maynes …" at bounding box center [546, 384] width 980 height 142
click at [669, 365] on button "Assign to" at bounding box center [670, 367] width 63 height 28
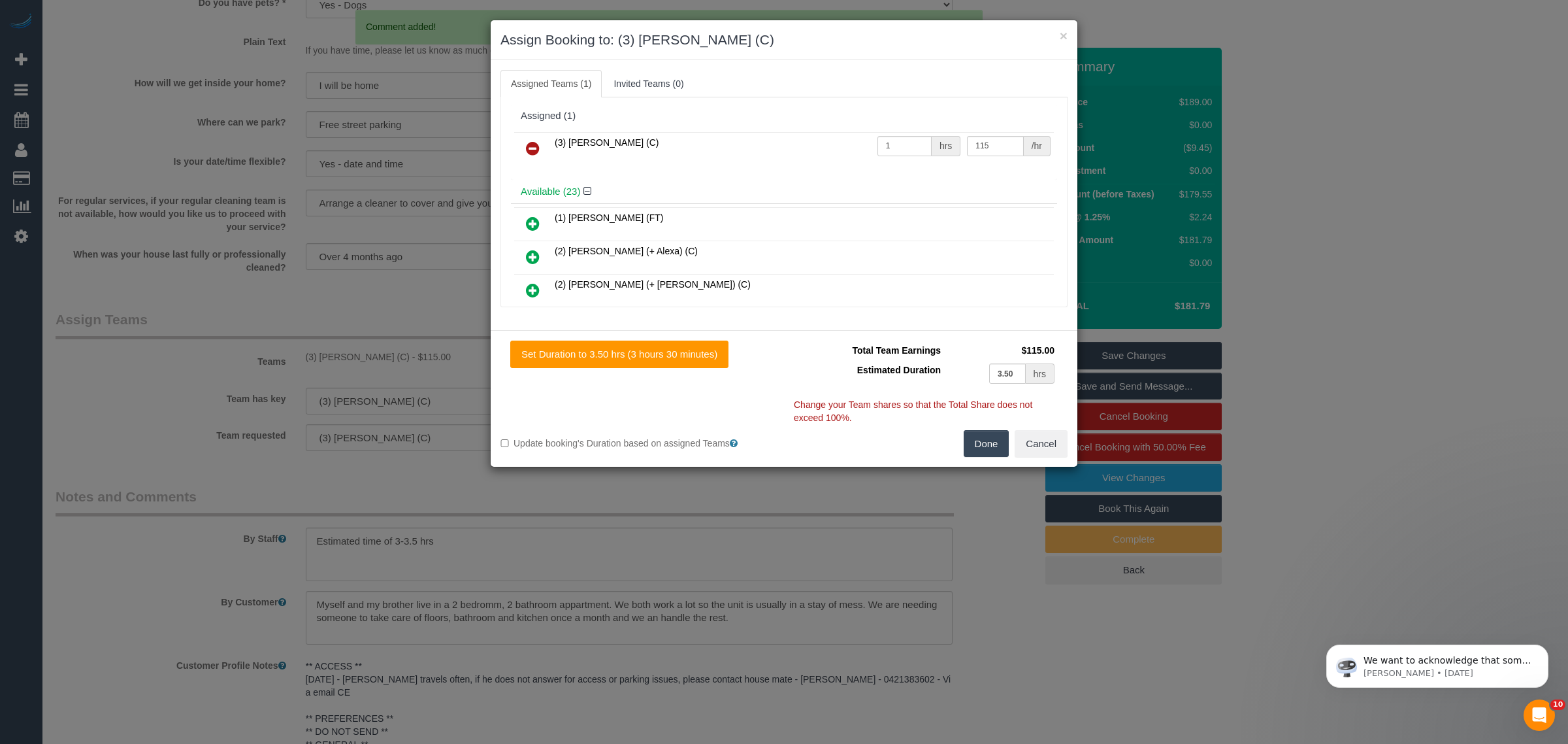
drag, startPoint x: 522, startPoint y: 140, endPoint x: 556, endPoint y: 159, distance: 38.9
click at [523, 140] on link at bounding box center [533, 148] width 31 height 26
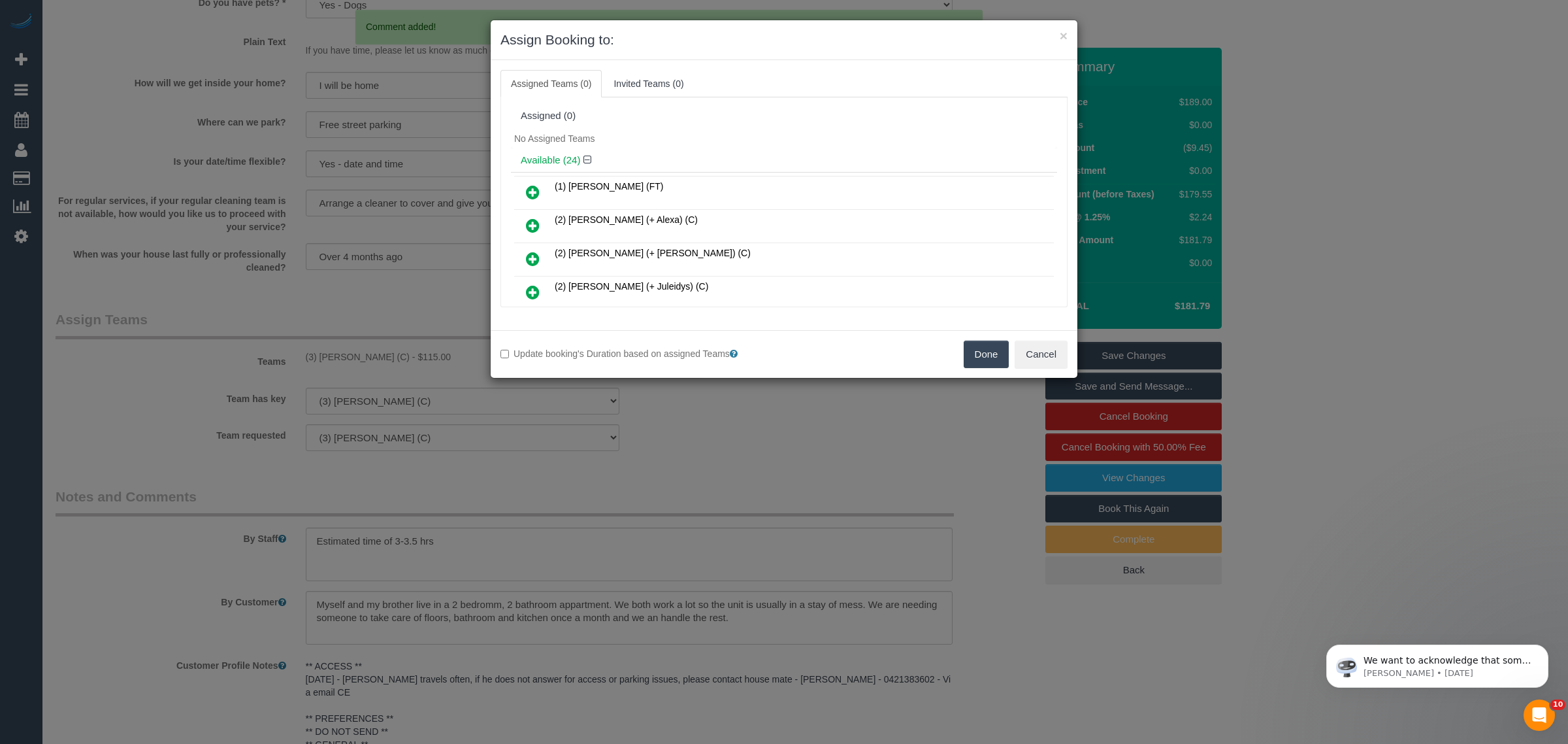
click at [984, 351] on button "Done" at bounding box center [987, 354] width 46 height 28
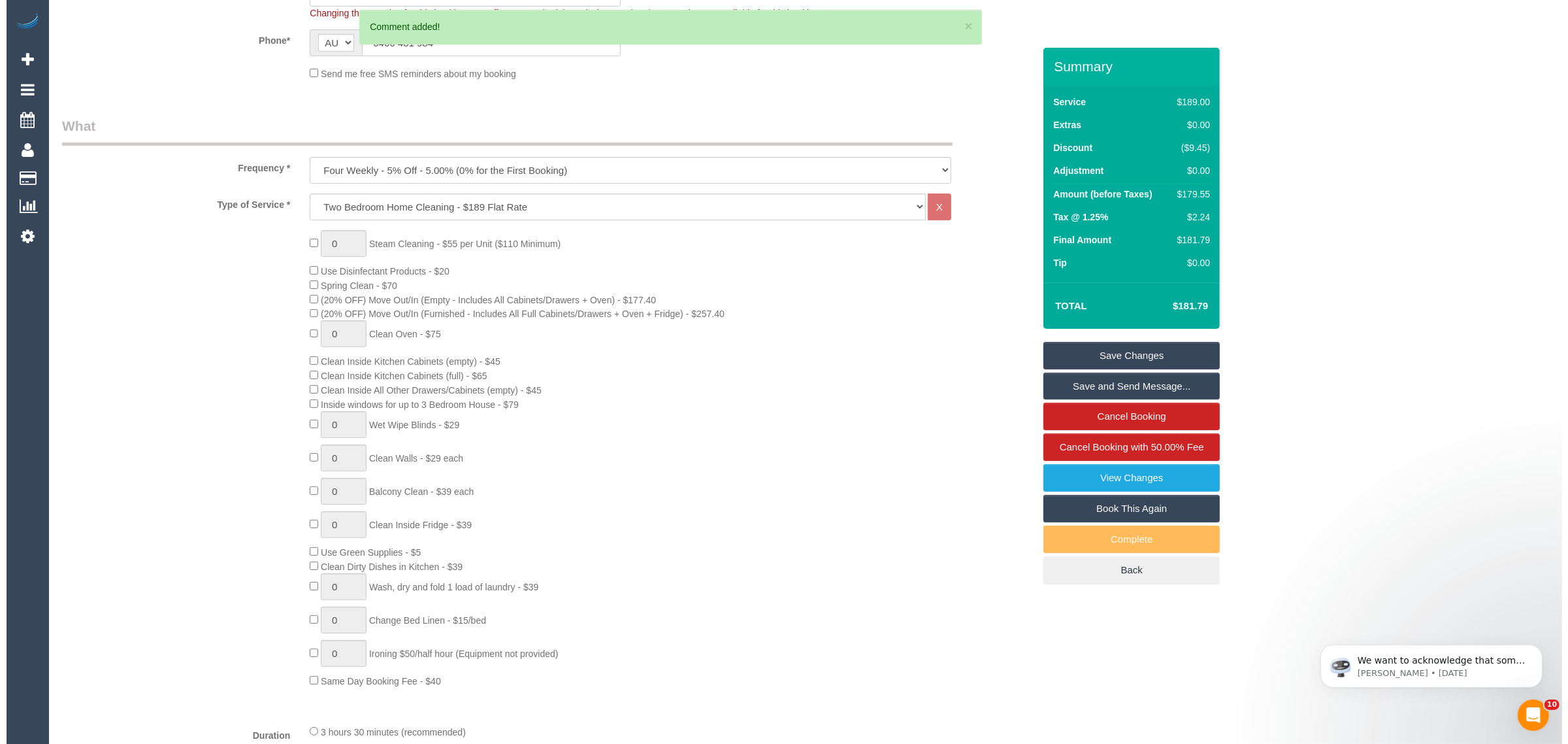
scroll to position [0, 0]
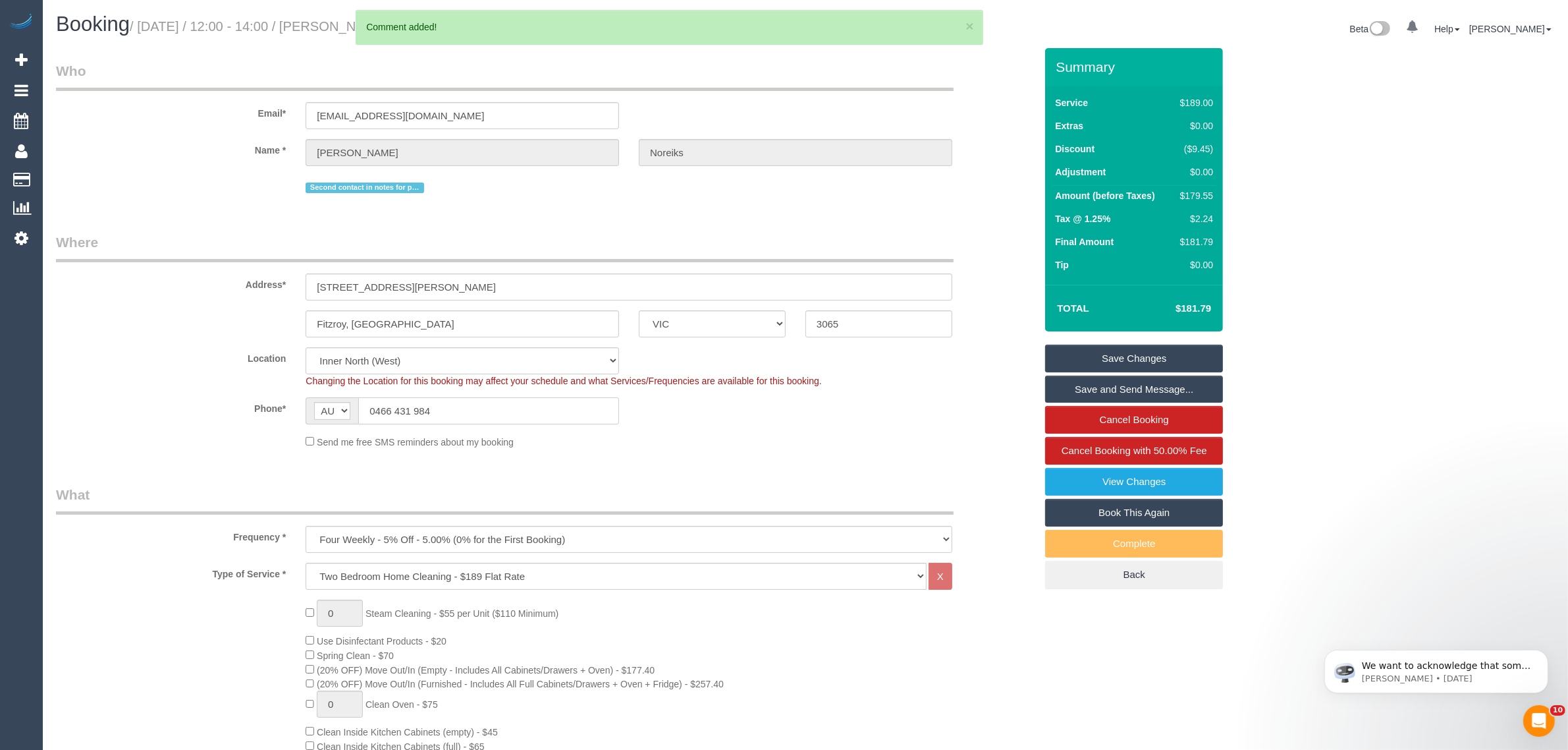
click at [488, 413] on input "0466 431 984" at bounding box center [488, 411] width 261 height 27
click at [1065, 347] on link "Save Changes" at bounding box center [1134, 358] width 178 height 28
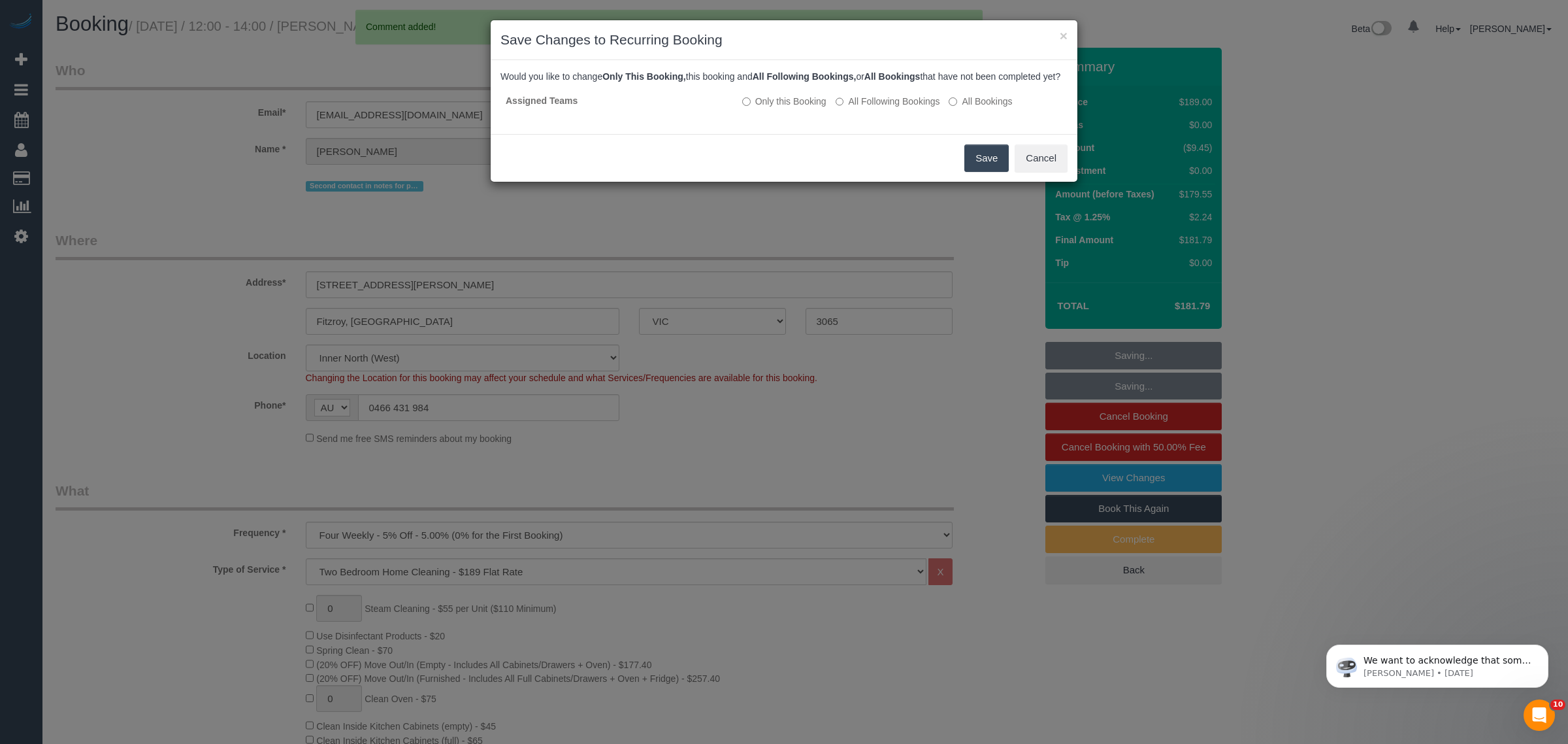
click at [978, 167] on button "Save" at bounding box center [986, 158] width 44 height 28
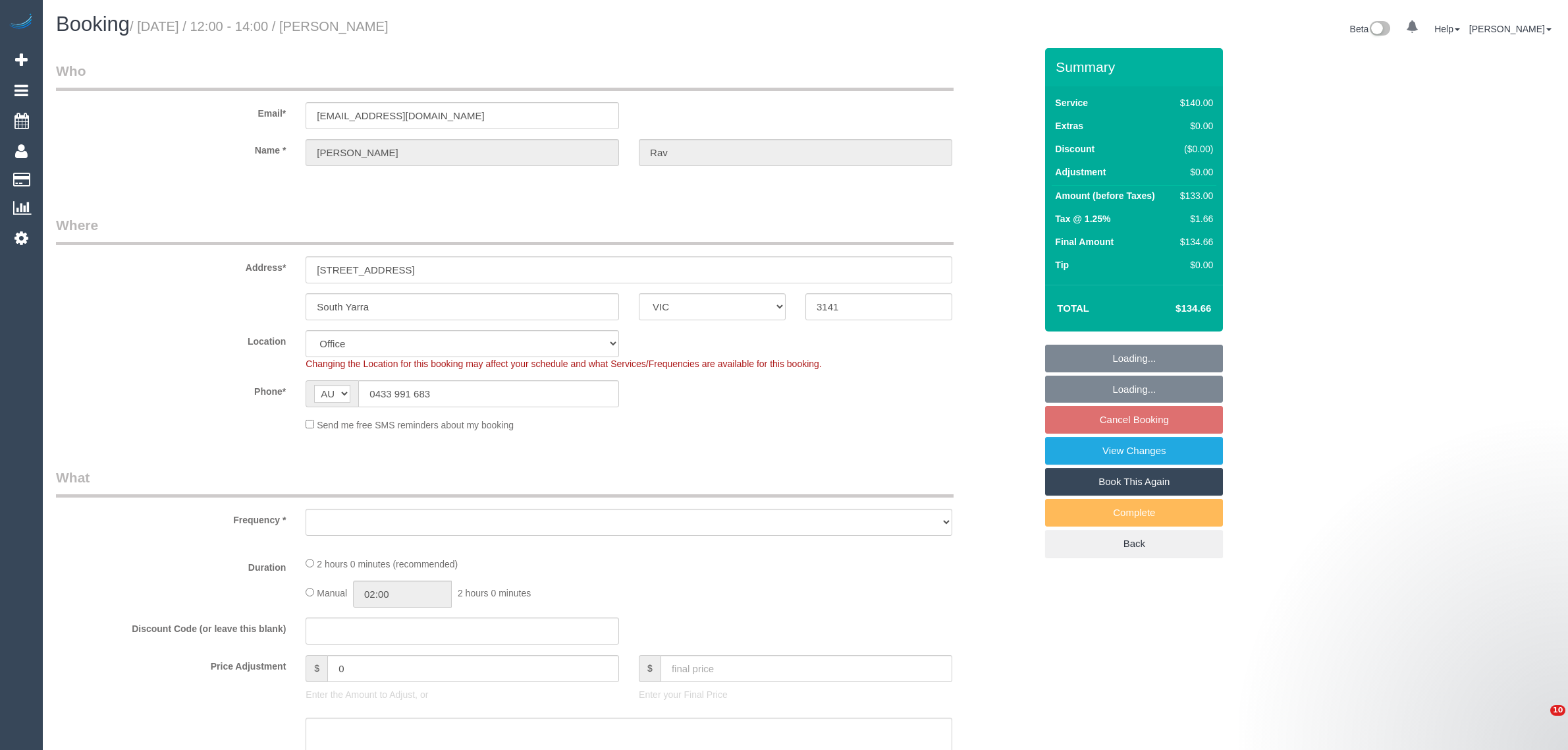
select select "VIC"
select select "string:stripe-pm_1RSq6j2GScqysDRVUNLOtD5F"
select select "number:28"
select select "number:14"
select select "number:19"
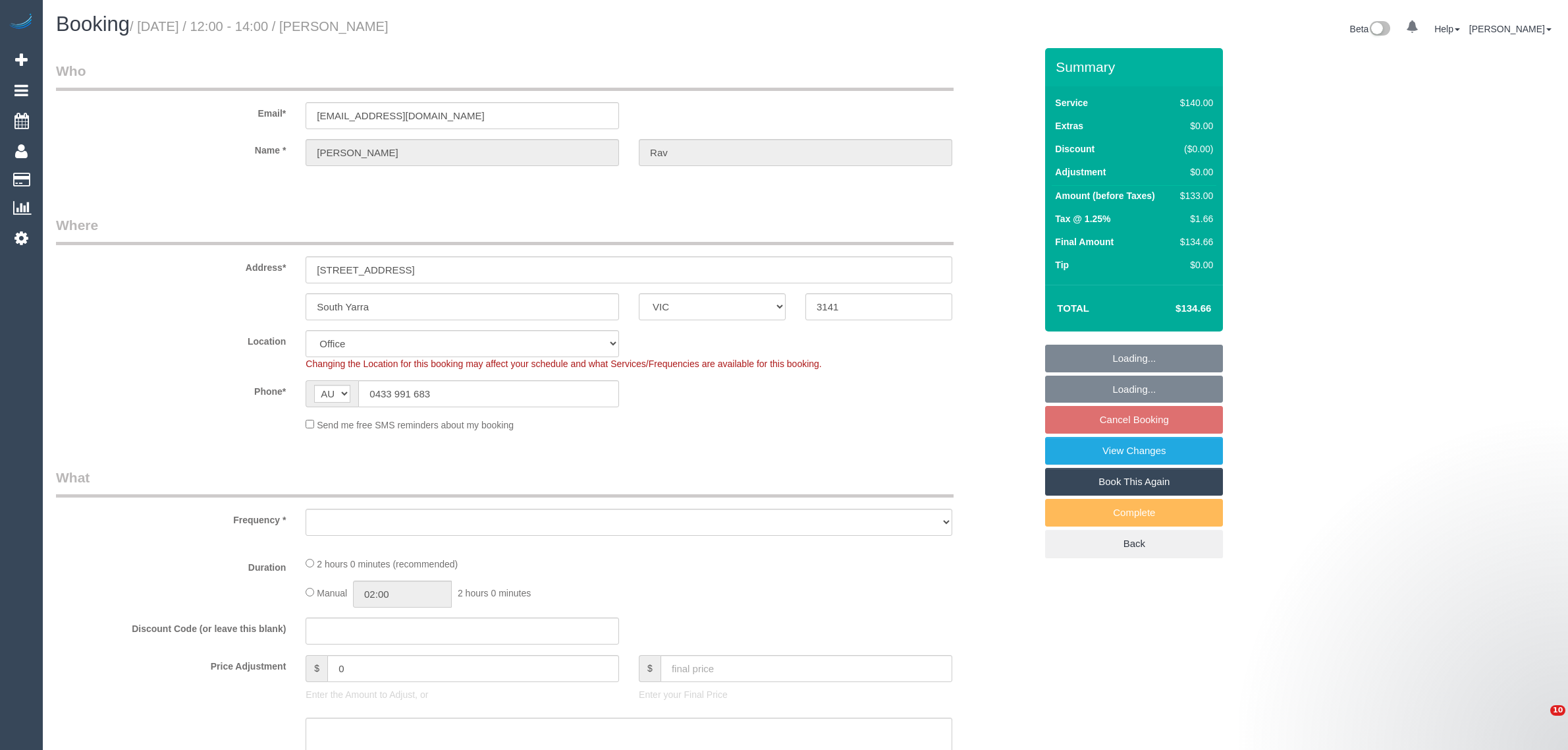
select select "number:25"
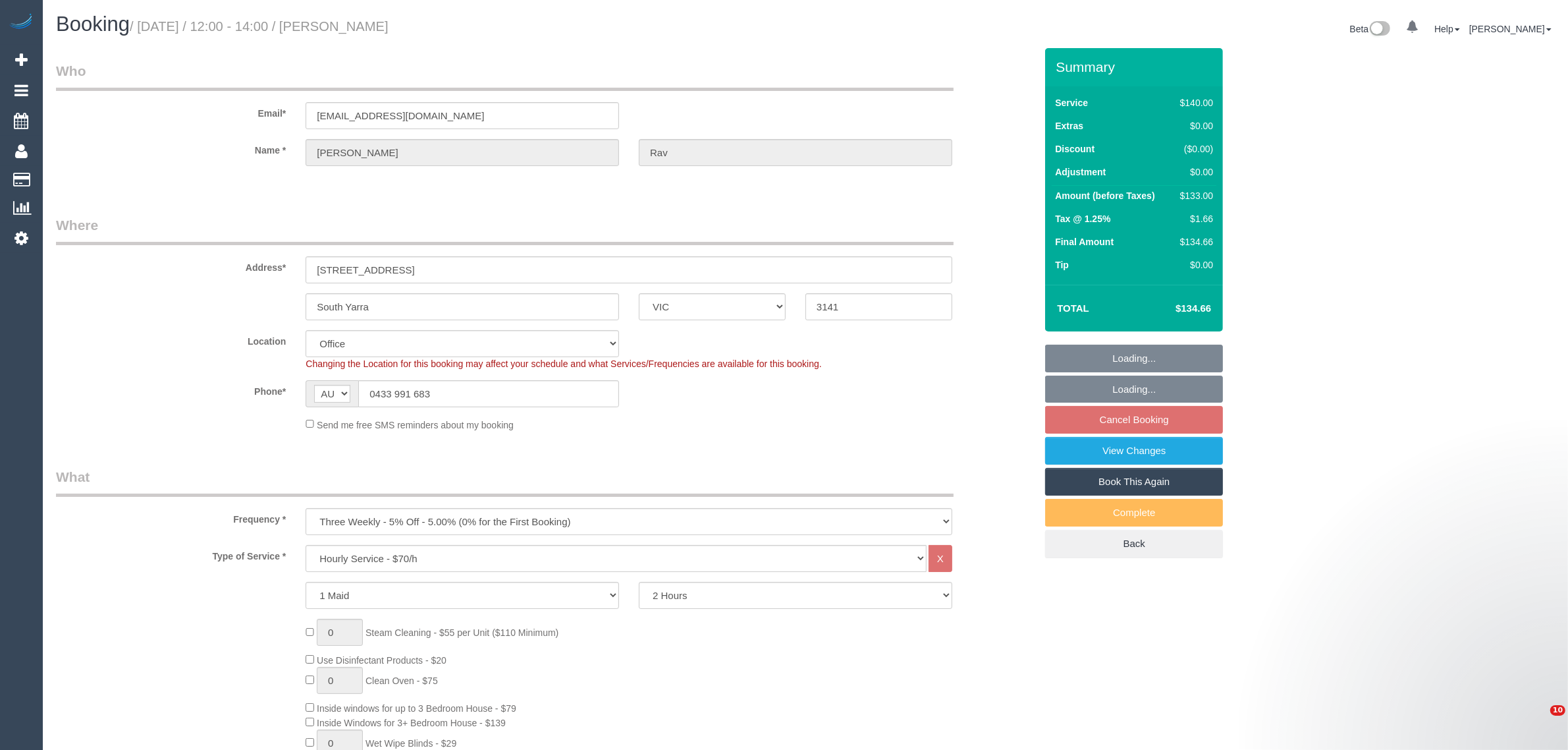
select select "object:2211"
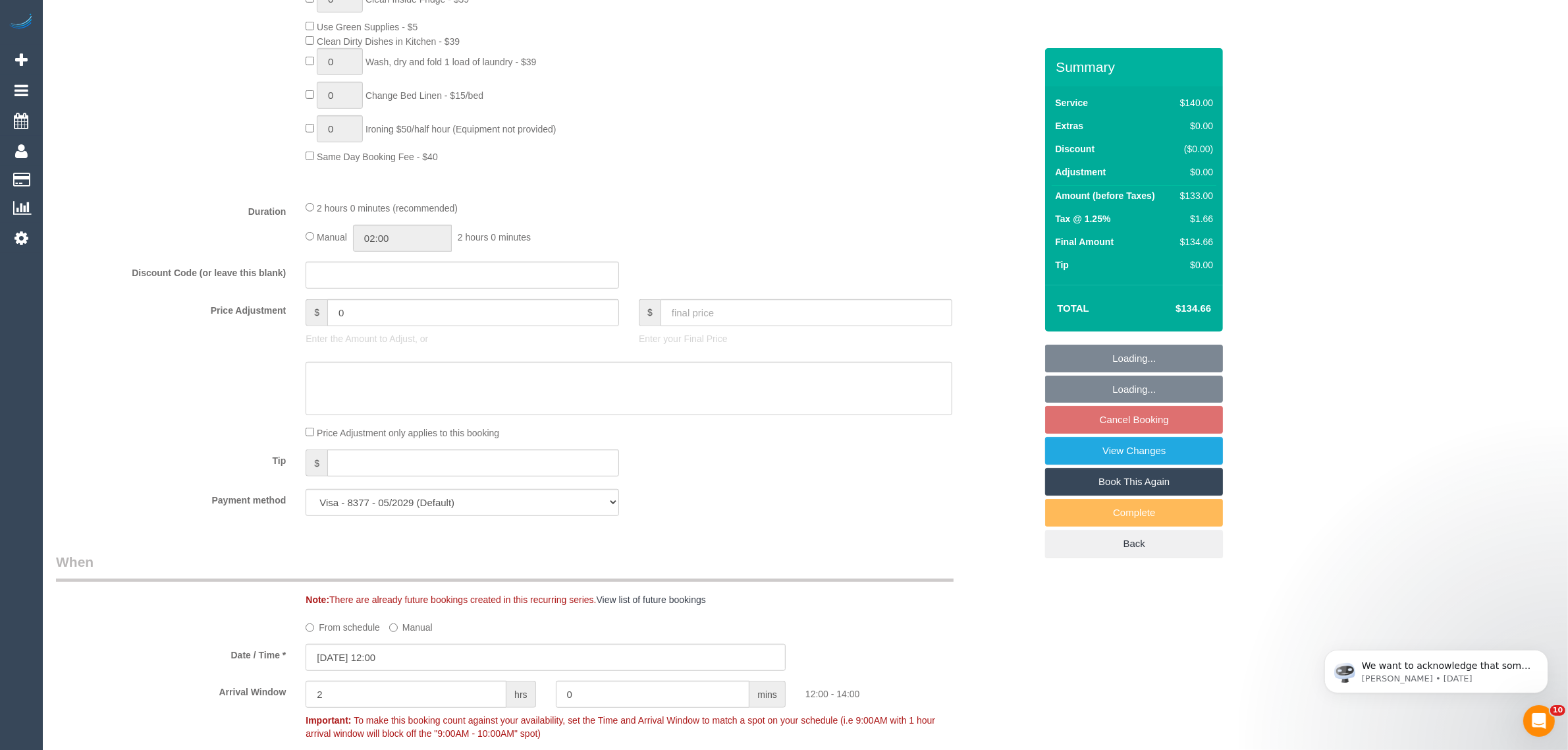
scroll to position [988, 0]
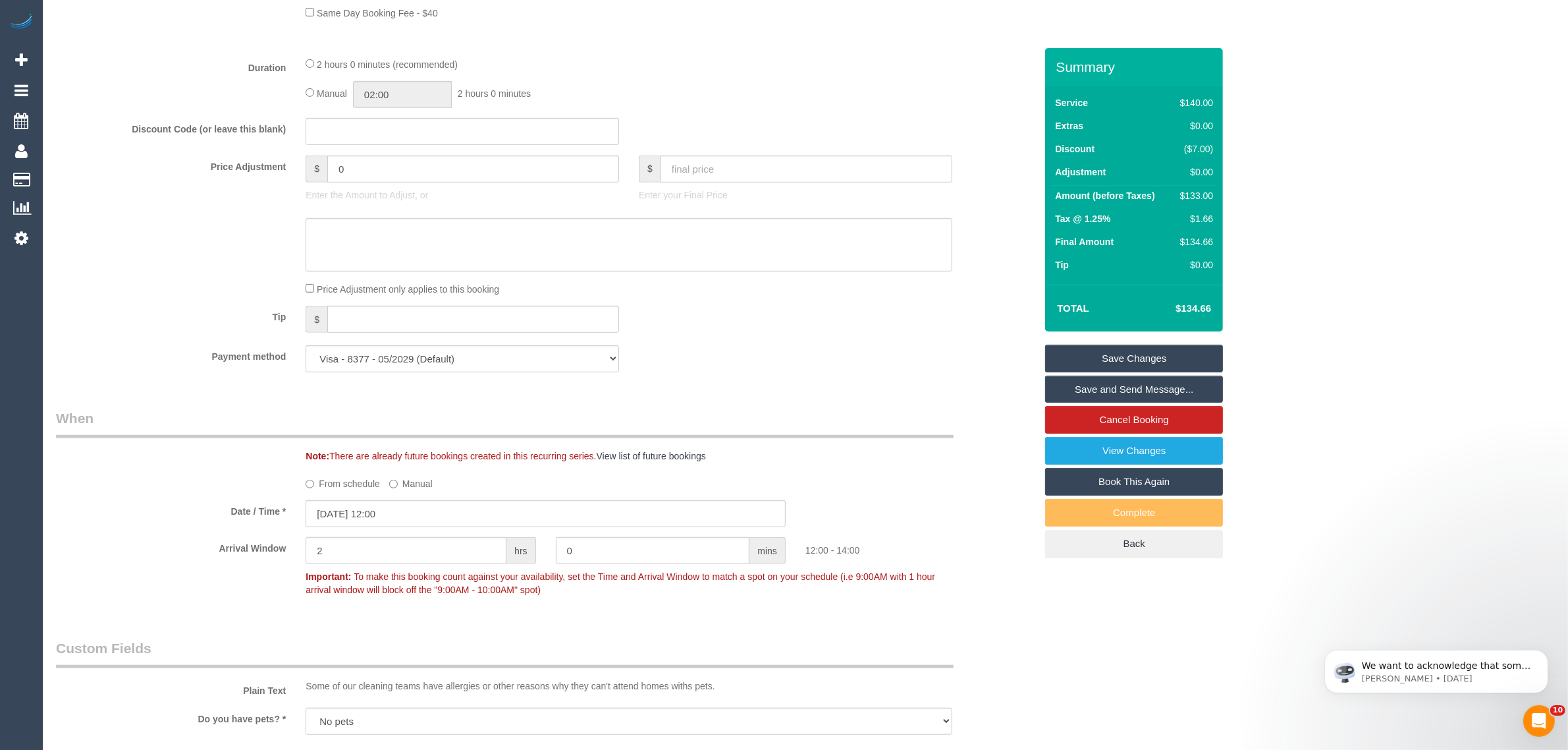
click at [334, 489] on label "From schedule" at bounding box center [342, 481] width 74 height 18
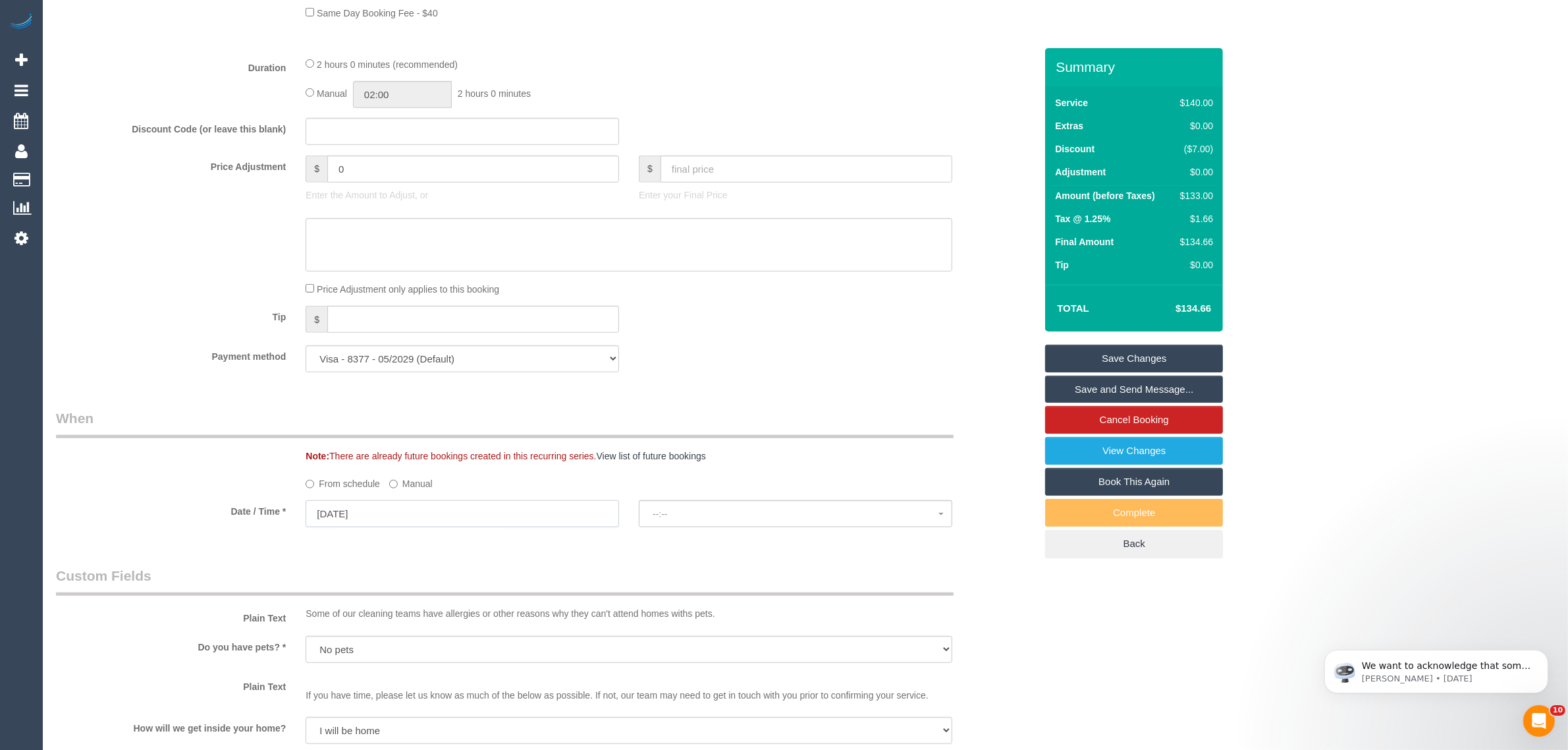
click at [495, 521] on input "27/09/2025" at bounding box center [462, 514] width 313 height 27
select select "spot6"
click at [822, 393] on div "Who Email* sarahrav21@gmail.com Name * Sarah Rav Where Address* 16 Palermo St S…" at bounding box center [546, 311] width 999 height 2503
click at [465, 508] on input "27/09/2025" at bounding box center [462, 514] width 313 height 27
click at [810, 366] on div "Payment method Visa - 8201 - 08/2025 Visa - 5183 - 06/2027 Visa - 8377 - 05/202…" at bounding box center [546, 359] width 999 height 27
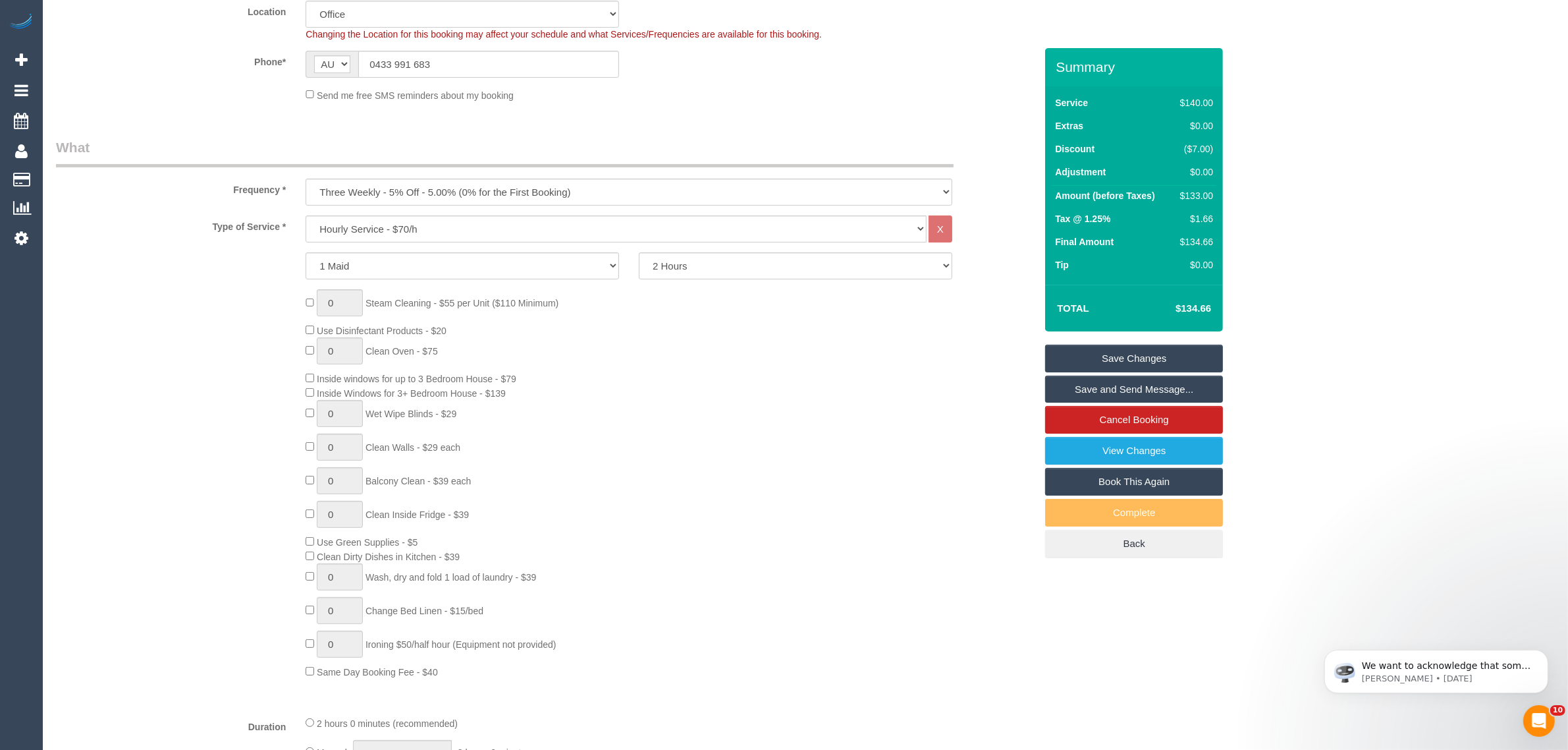
scroll to position [0, 0]
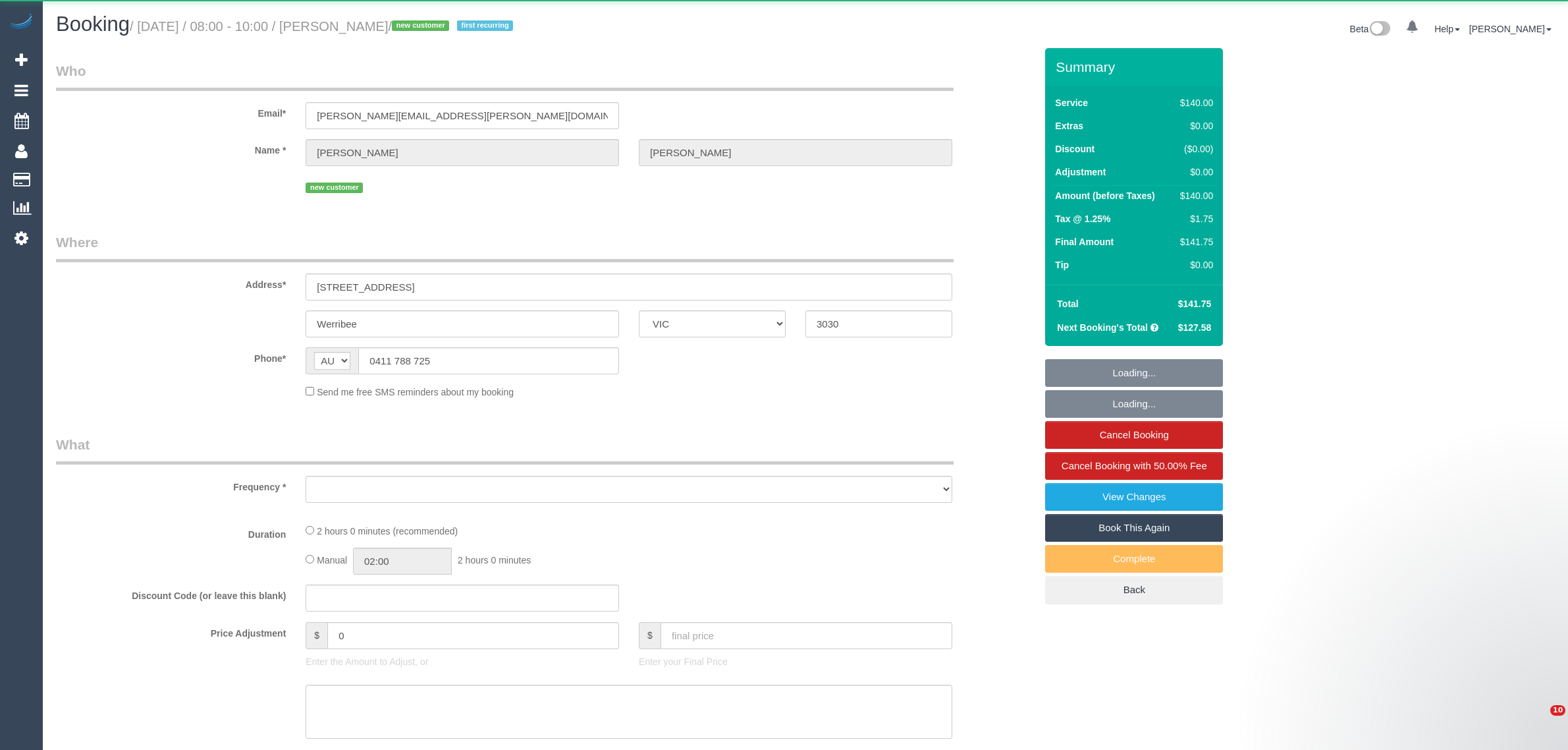
select select "VIC"
select select "string:stripe-pm_1S2Ljz2GScqysDRVxxHeqWLO"
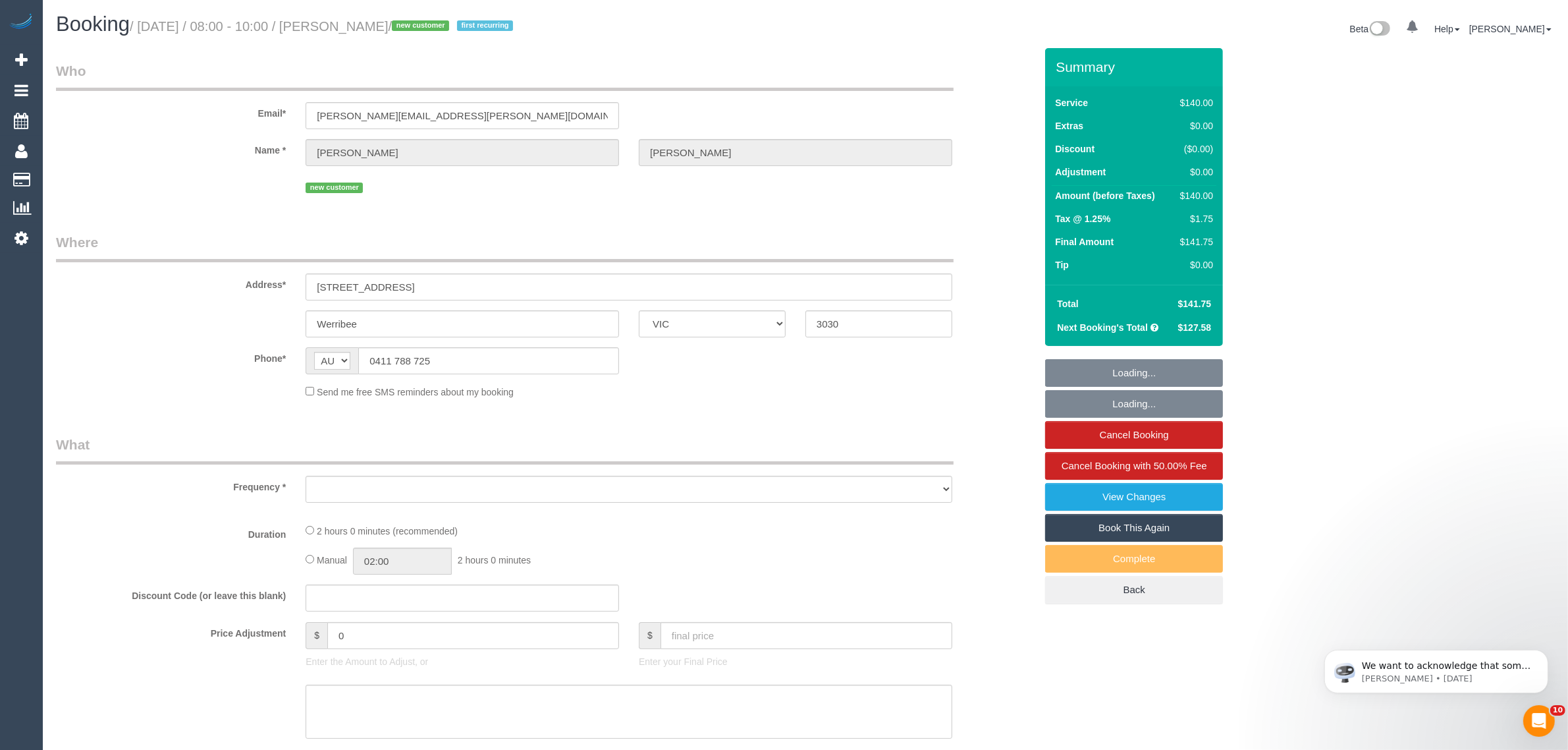
select select "object:546"
select select "number:28"
select select "number:17"
select select "number:19"
select select "number:24"
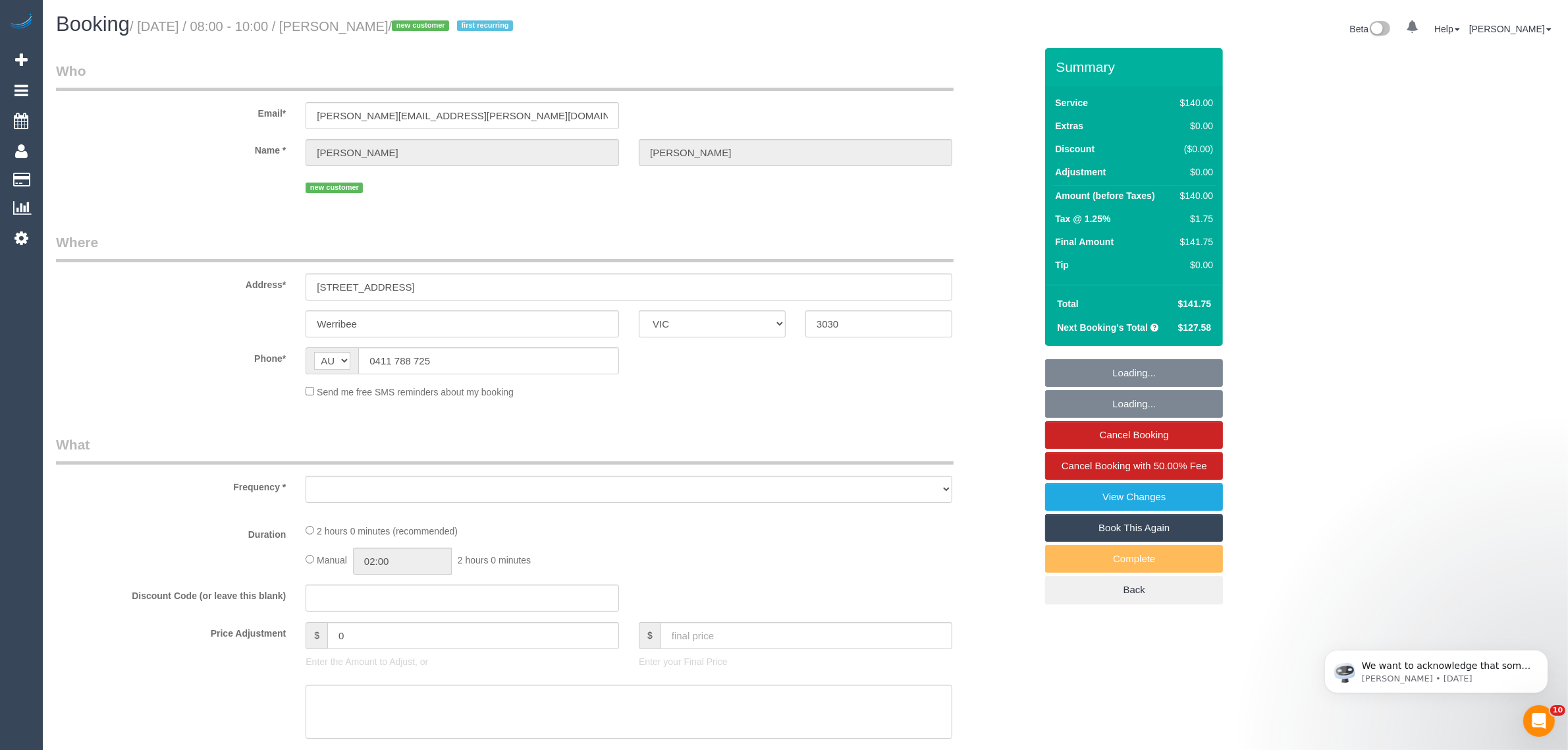
select select "number:34"
select select "number:26"
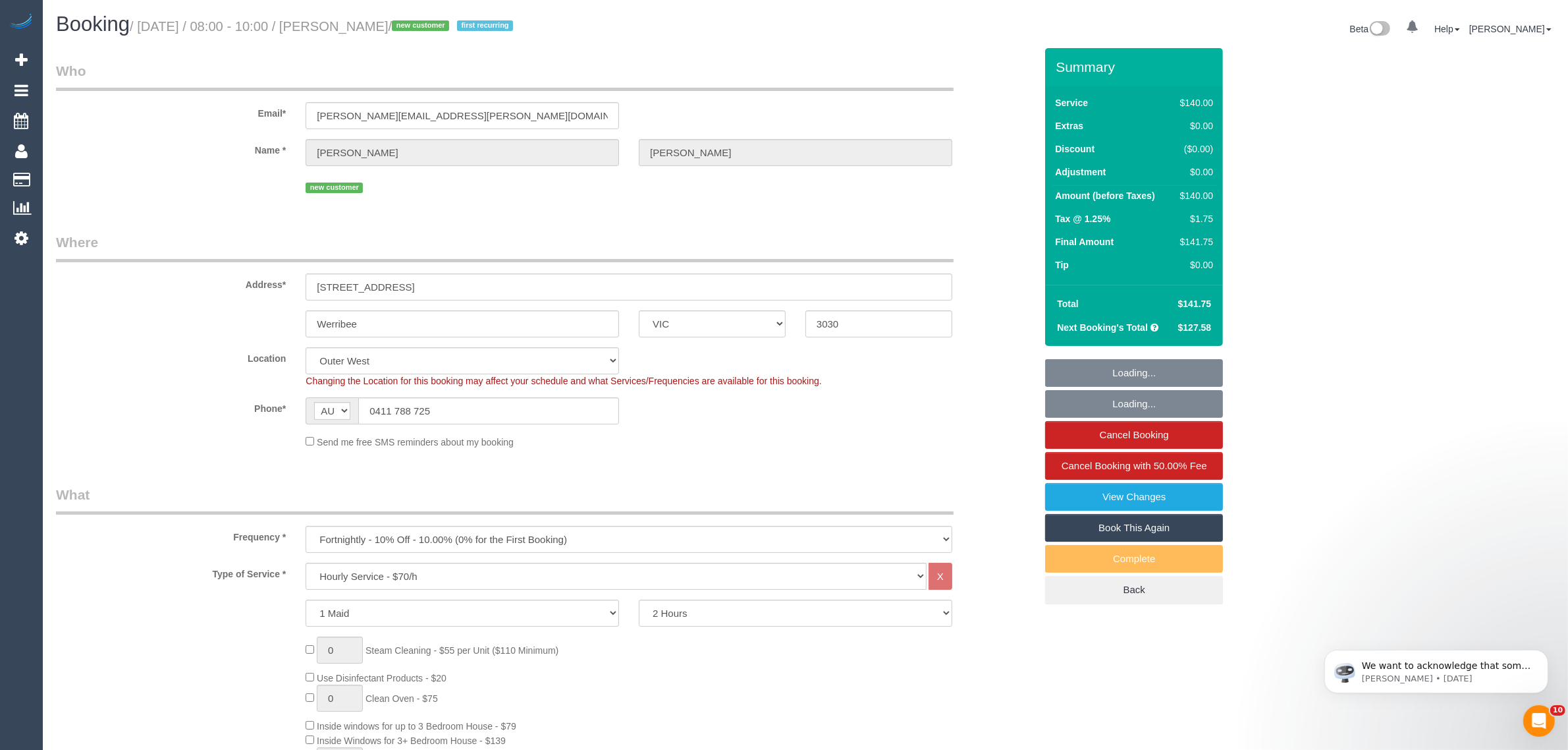
select select "object:1261"
select select "spot1"
click at [492, 414] on input "0411 788 725" at bounding box center [488, 411] width 261 height 27
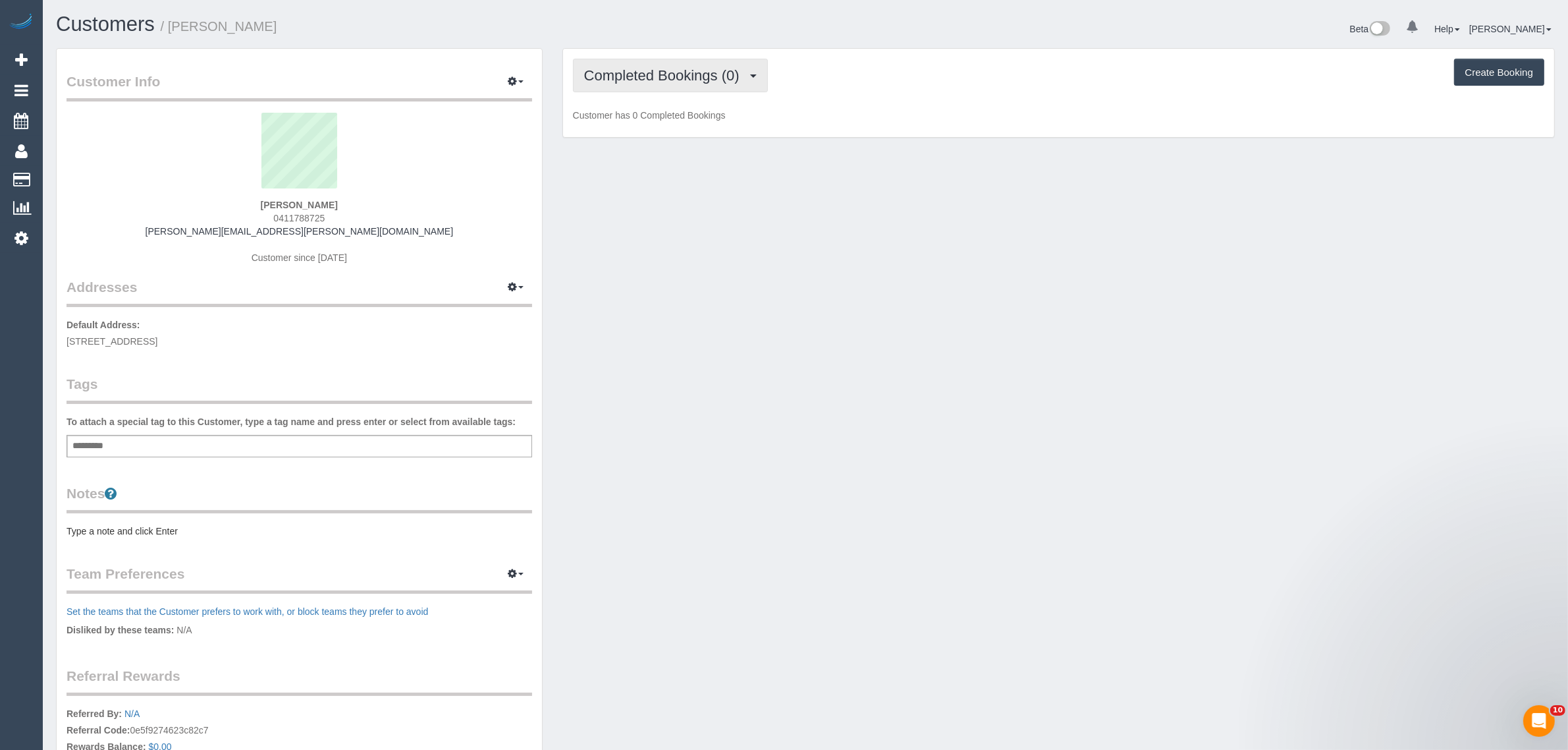
click at [670, 81] on span "Completed Bookings (0)" at bounding box center [665, 75] width 162 height 17
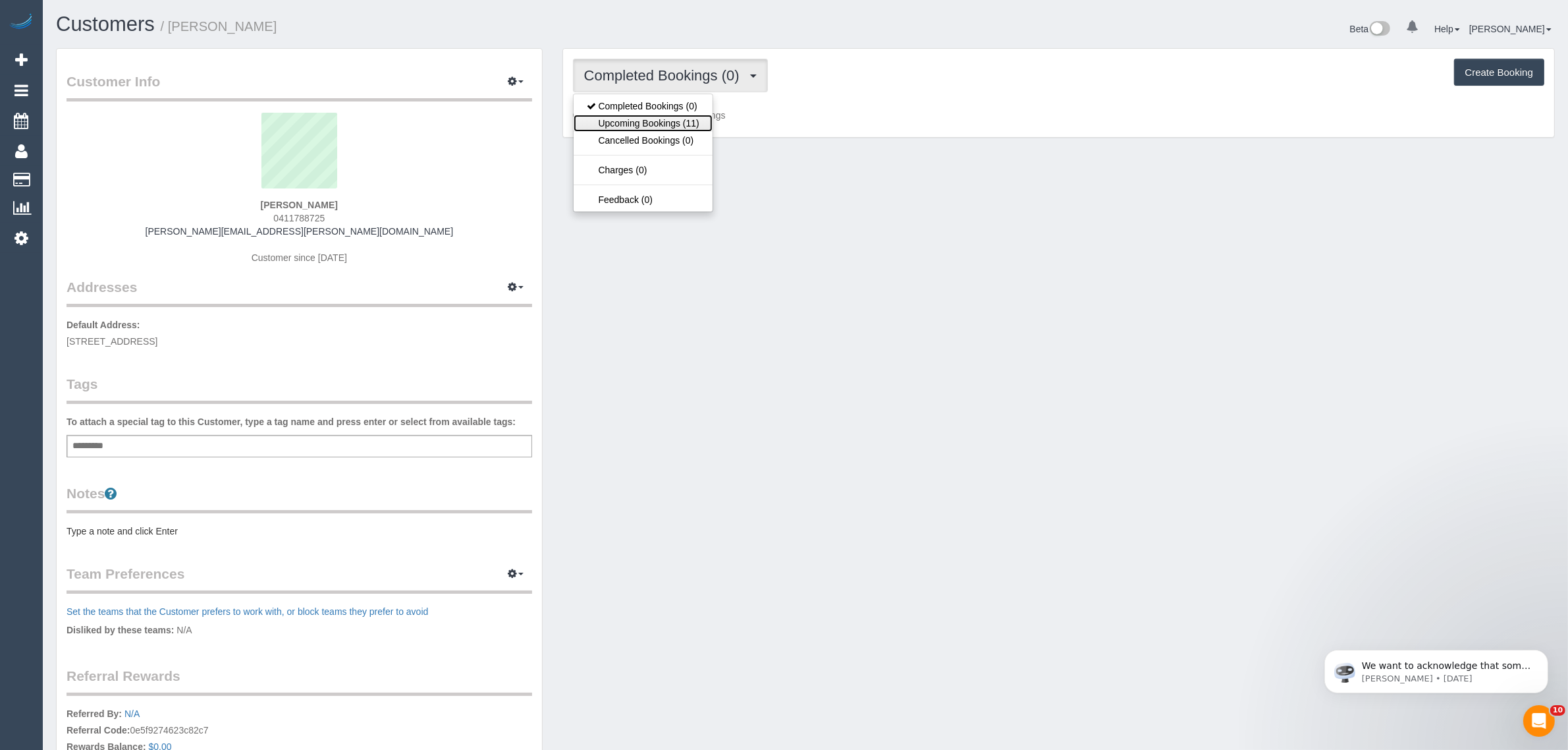
click at [666, 119] on link "Upcoming Bookings (11)" at bounding box center [643, 122] width 139 height 17
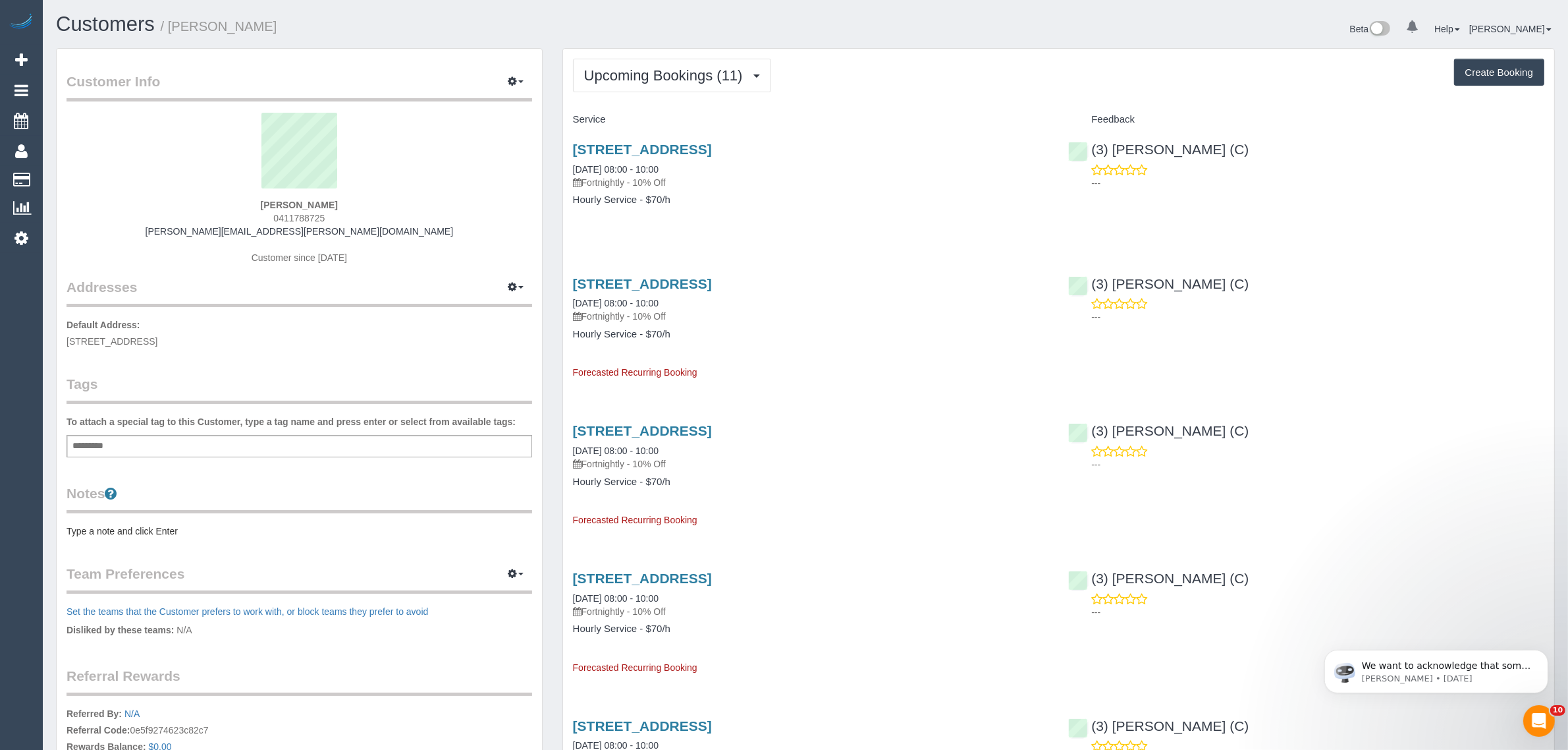
drag, startPoint x: 571, startPoint y: 301, endPoint x: 620, endPoint y: 295, distance: 49.4
click at [620, 295] on div "2/48 Goegan Street, Werribee, VIC 3030 09/10/2025 08:00 - 10:00 Fortnightly - 1…" at bounding box center [811, 321] width 496 height 114
copy link "09/10/2025"
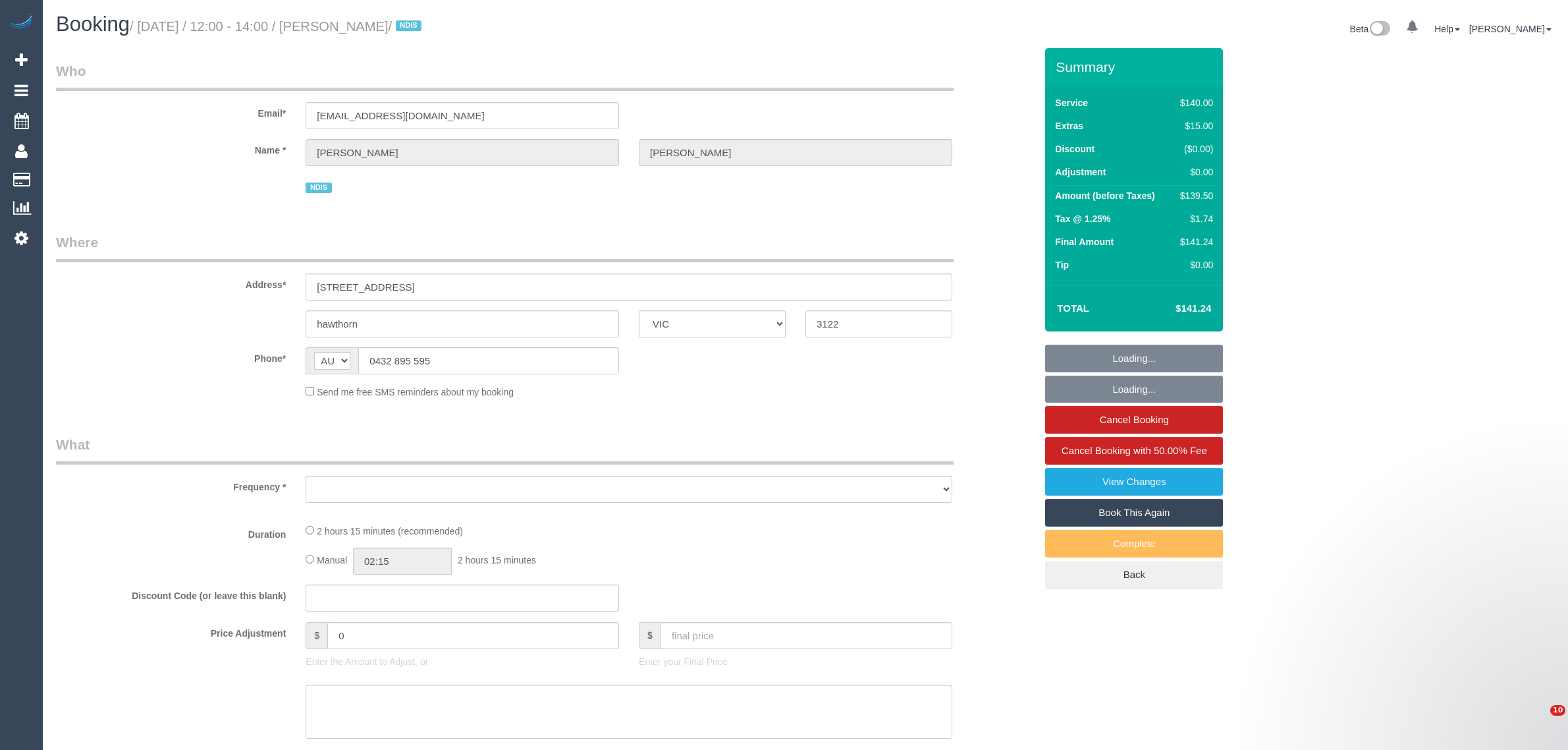
select select "VIC"
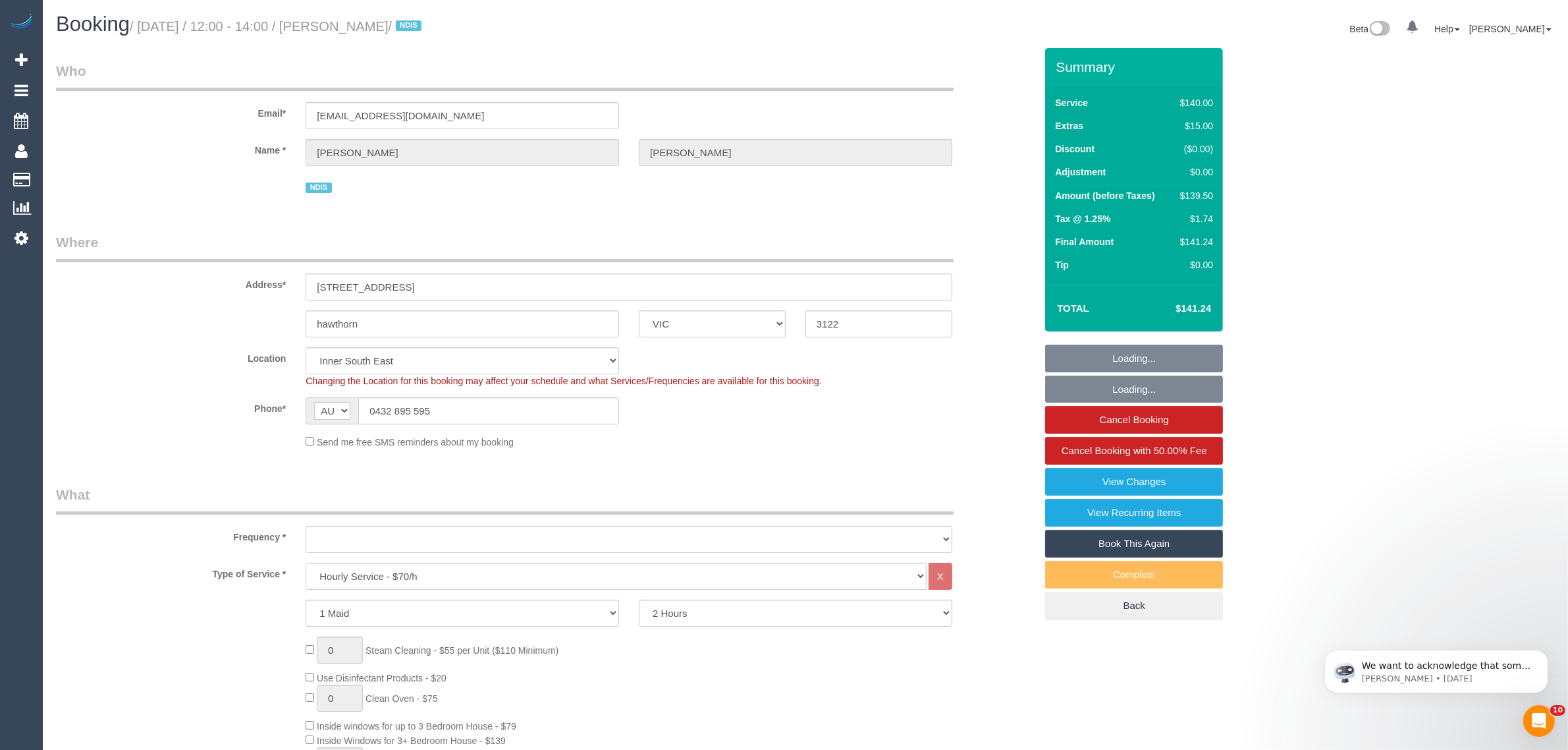
select select "string:stripe-pm_1Ntq0H2GScqysDRVjScYiFAW"
select select "object:730"
click at [547, 403] on input "0432 895 595" at bounding box center [488, 411] width 261 height 27
select select "number:28"
select select "number:14"
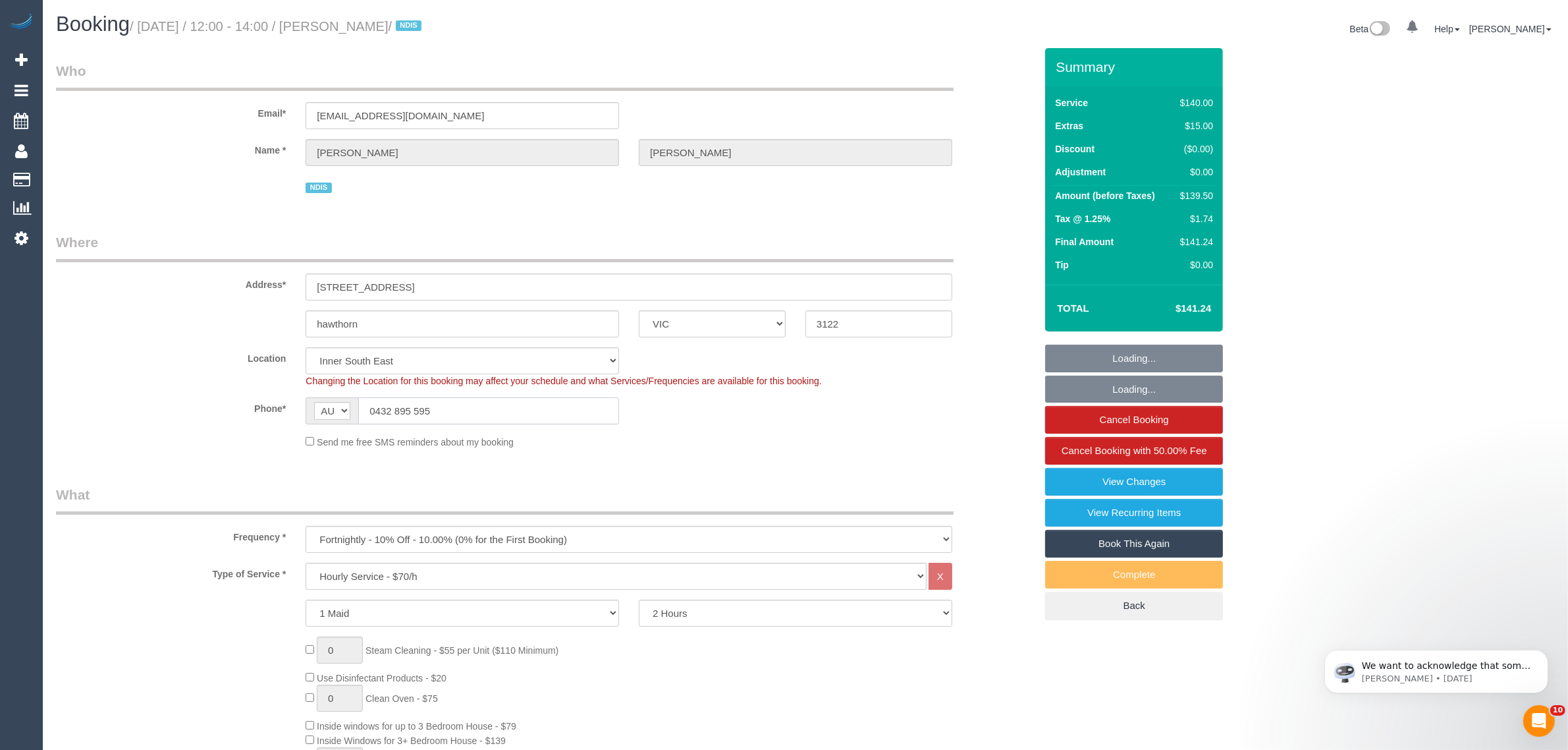
select select "number:21"
select select "number:25"
select select "number:35"
select select "number:12"
select select "object:1484"
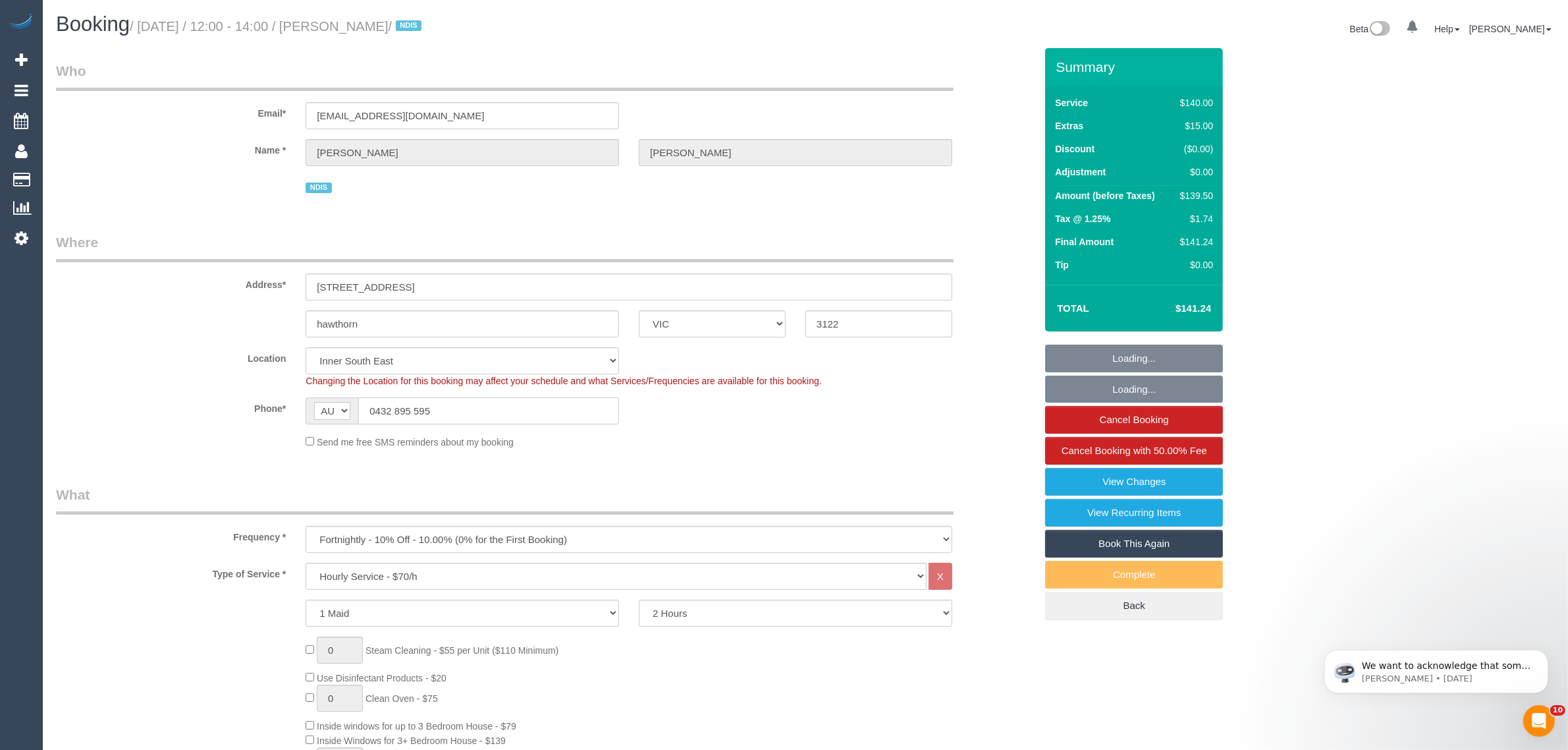
select select "spot1"
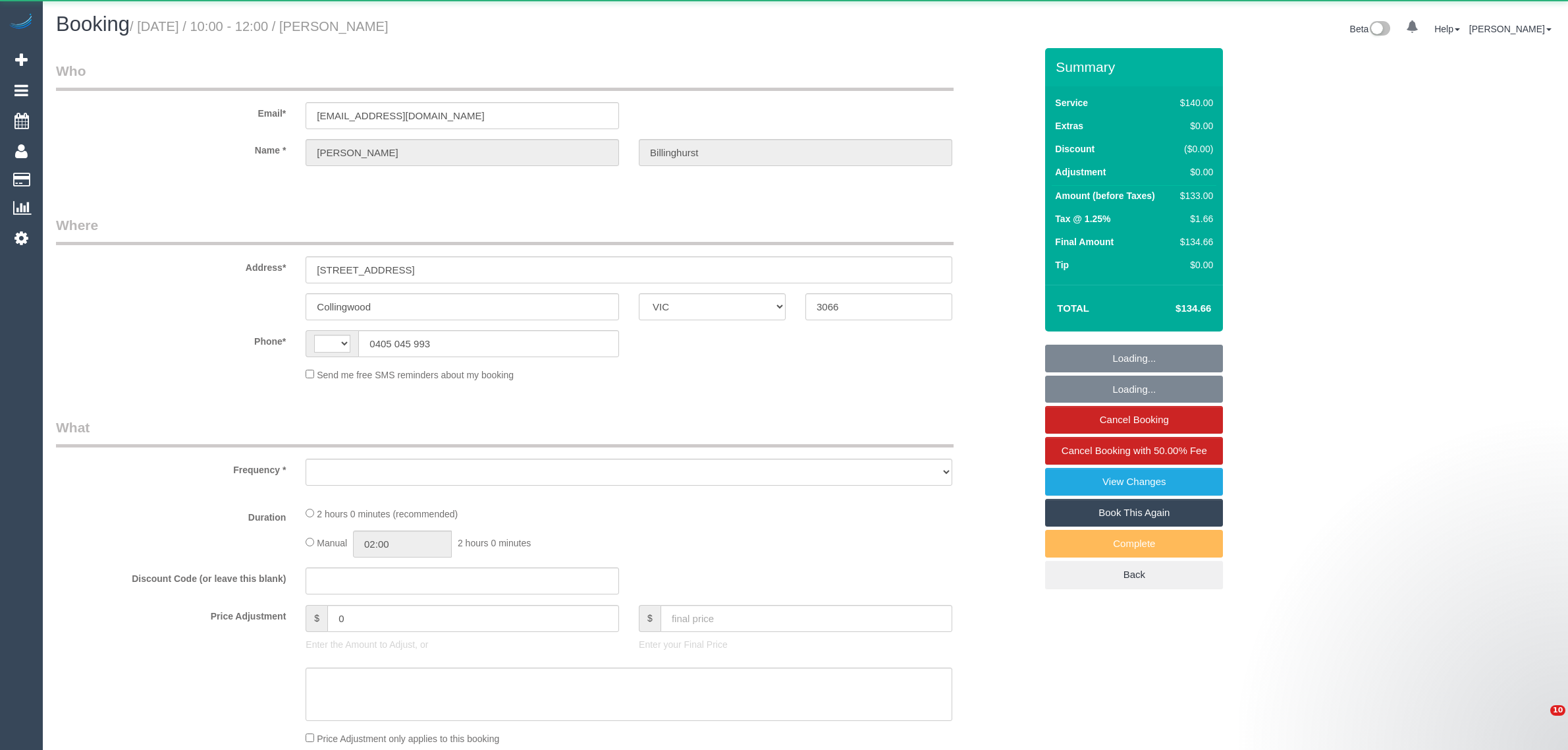
select select "VIC"
select select "string:AU"
select select "string:stripe-pm_1ROywW2GScqysDRVwT9C6N05"
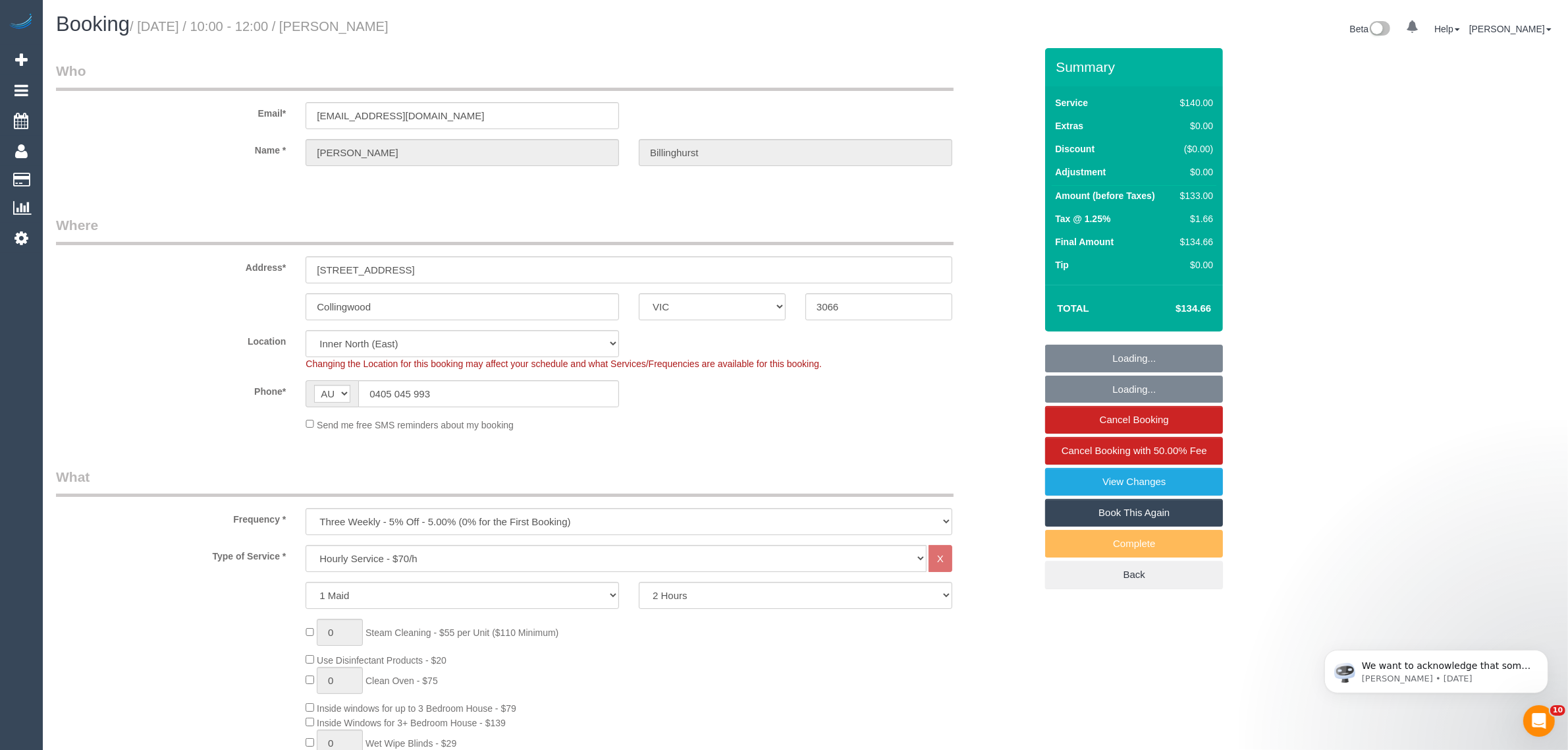
select select "object:724"
select select "number:29"
select select "number:14"
select select "number:20"
select select "number:22"
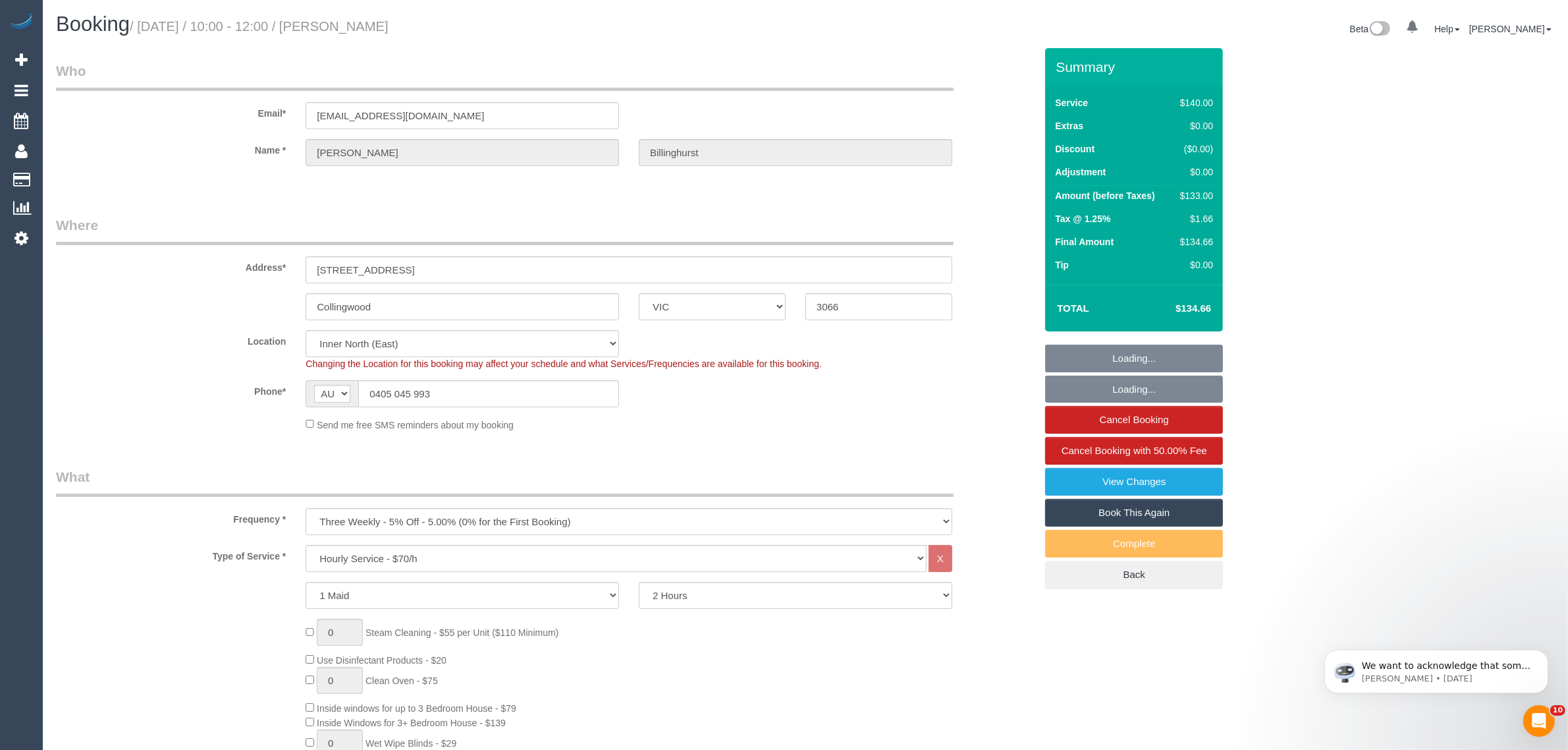
select select "number:33"
select select "number:13"
click at [535, 396] on input "0405 045 993" at bounding box center [488, 394] width 261 height 27
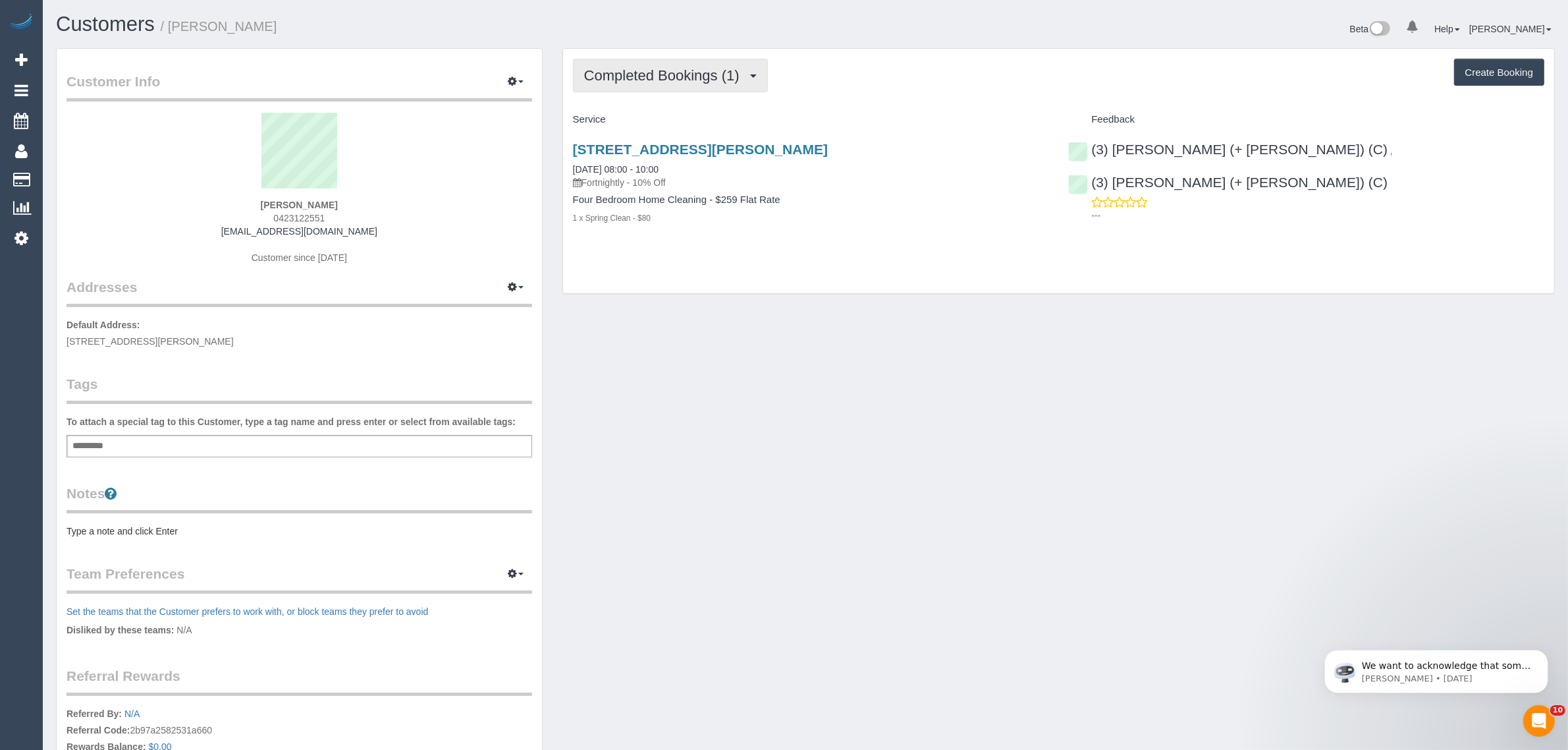
click at [676, 70] on span "Completed Bookings (1)" at bounding box center [665, 75] width 162 height 17
click at [669, 123] on link "Upcoming Bookings (11)" at bounding box center [643, 122] width 139 height 17
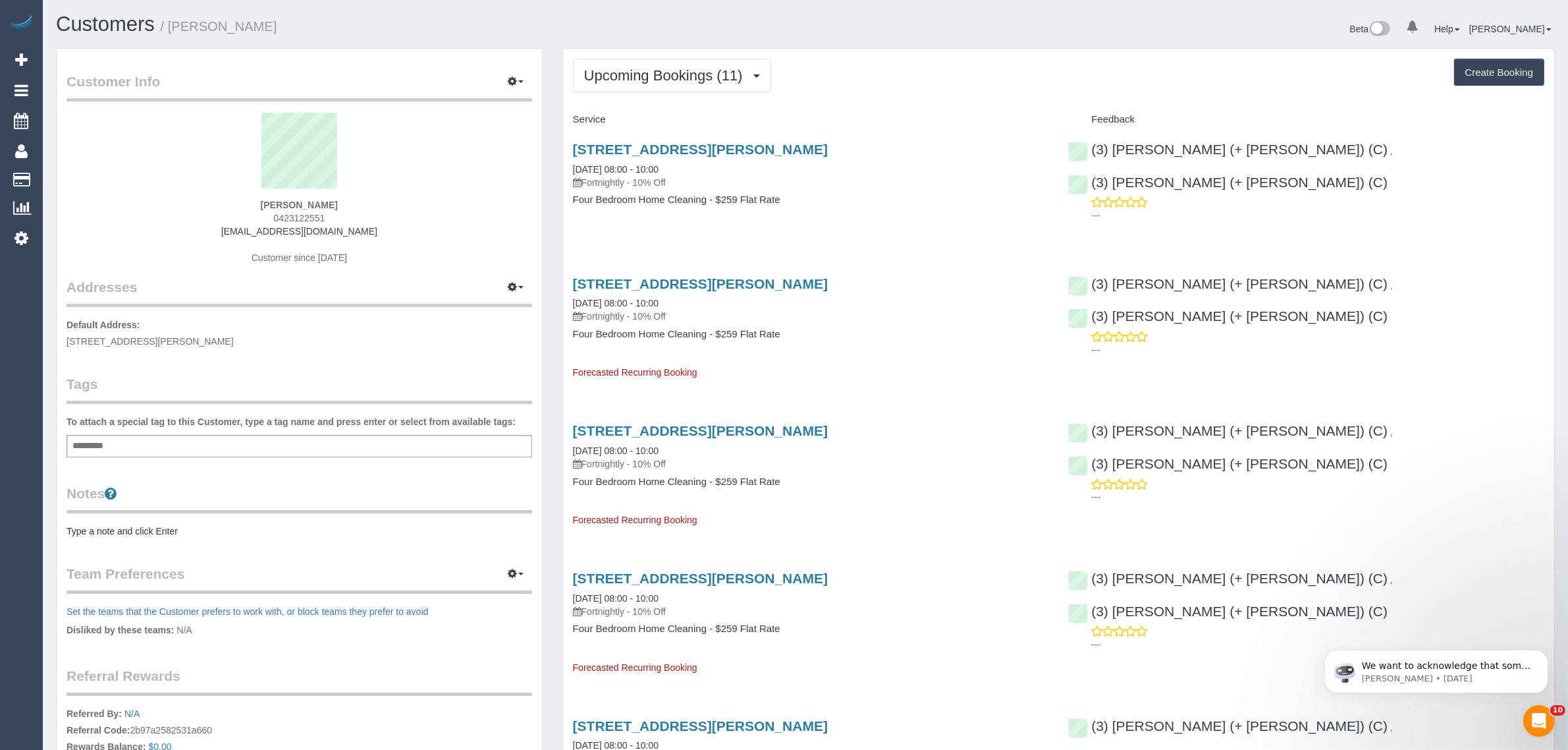
drag, startPoint x: 690, startPoint y: 172, endPoint x: 558, endPoint y: 173, distance: 132.0
copy link "26/09/2025 08:00 - 10:00"
click at [1263, 229] on div "106 Glyndon Rd, Camberwell, VIC 3124 26/09/2025 08:00 - 10:00 Fortnightly - 10%…" at bounding box center [1059, 181] width 991 height 102
drag, startPoint x: 1482, startPoint y: 156, endPoint x: 1299, endPoint y: 154, distance: 183.0
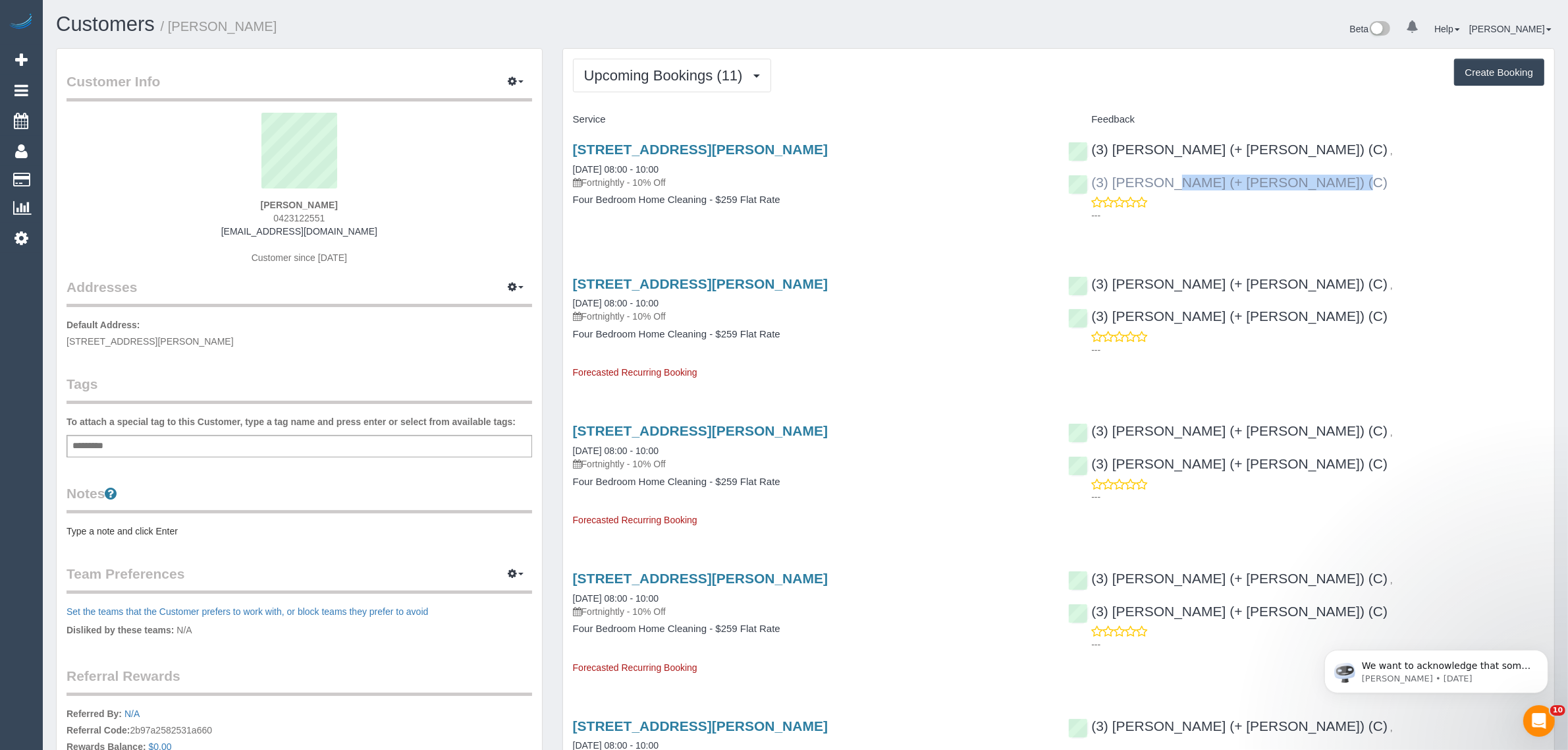
click at [1299, 154] on div "(3) Rayhan (+ Shahida) (C) , (3) Shahida (+ Rayhan) (C) ---" at bounding box center [1306, 179] width 496 height 98
copy link "3) Shahida (+ Rayhan) (C)"
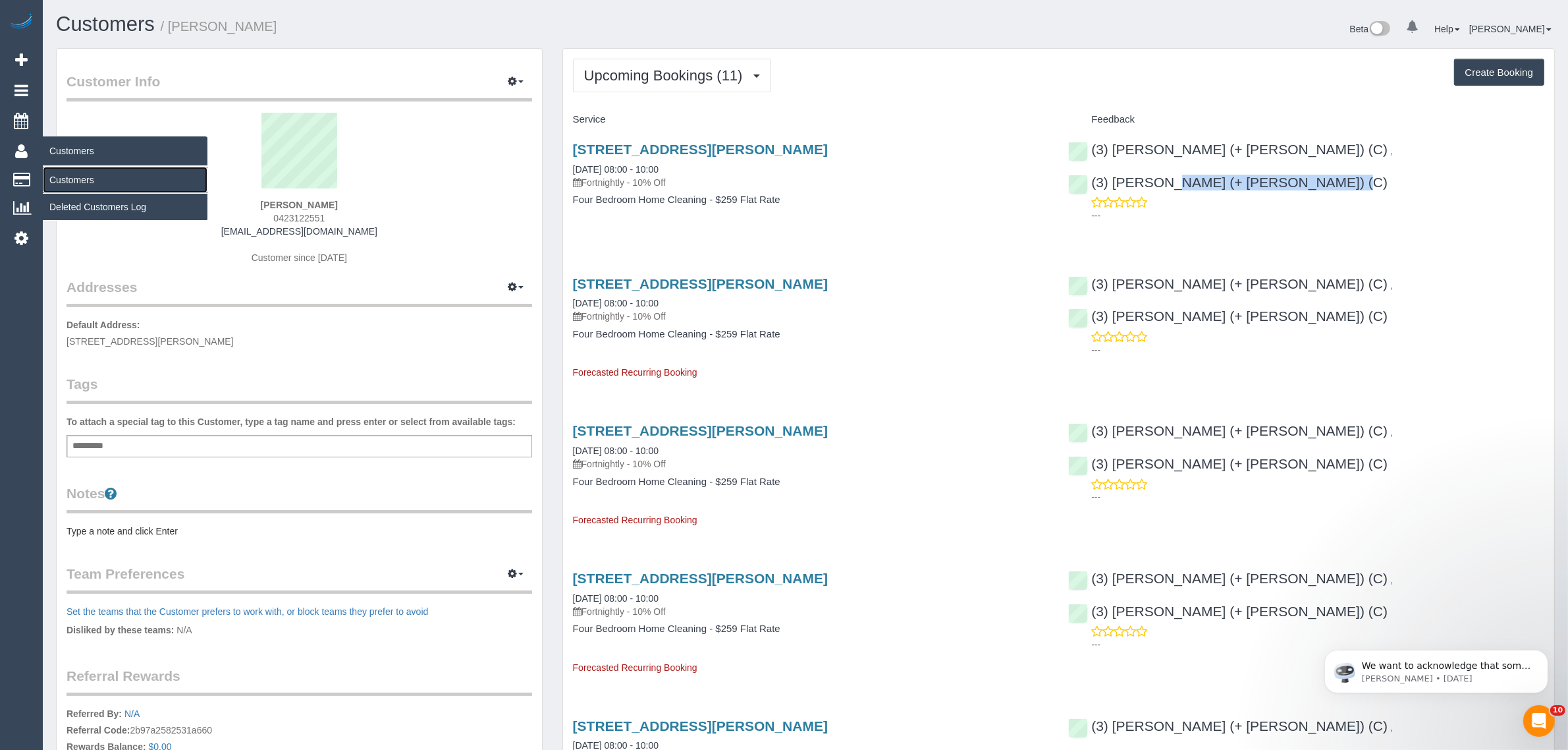
click at [58, 174] on link "Customers" at bounding box center [125, 180] width 165 height 26
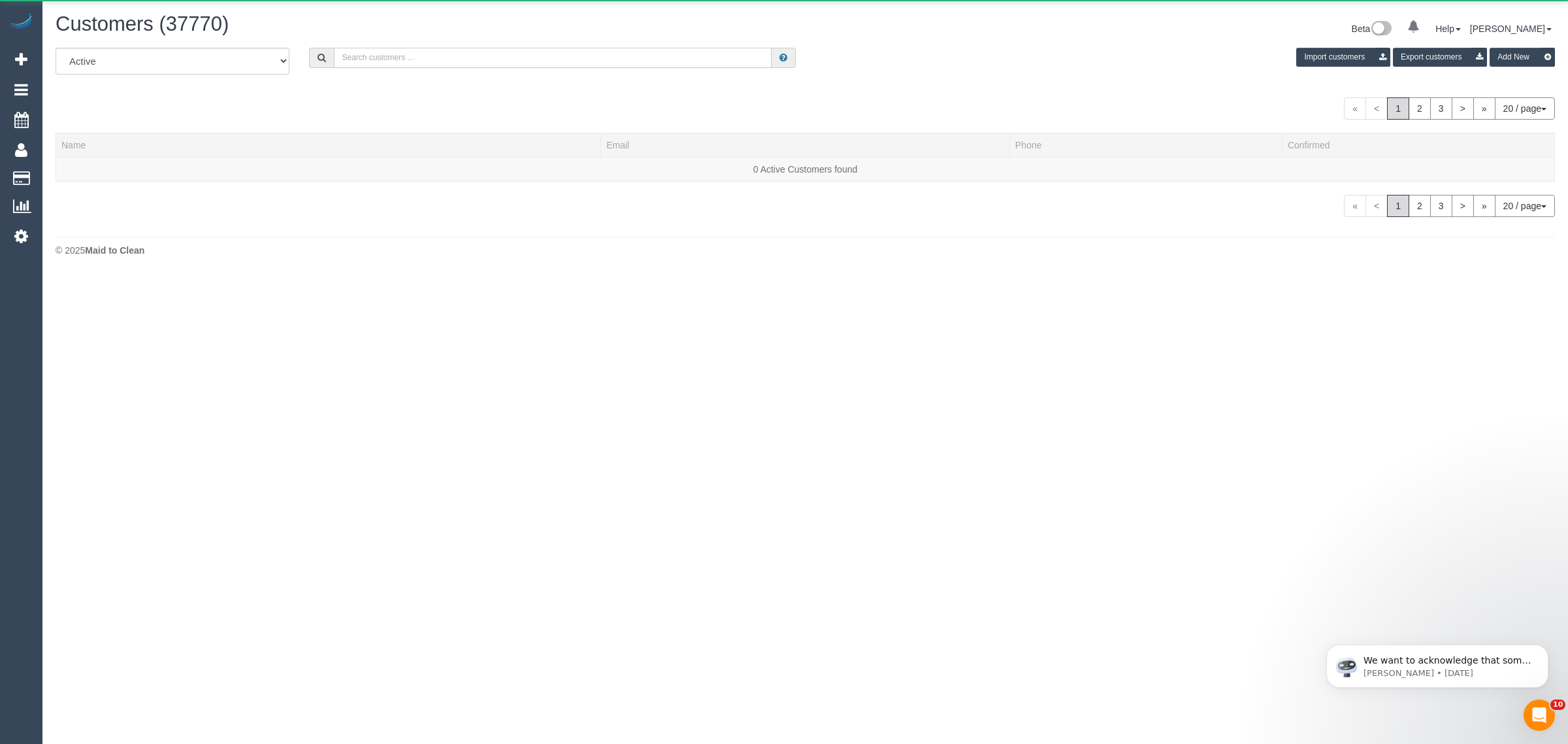
click at [393, 59] on input "text" at bounding box center [553, 58] width 438 height 21
paste input "+61468577550 Aircall new contact"
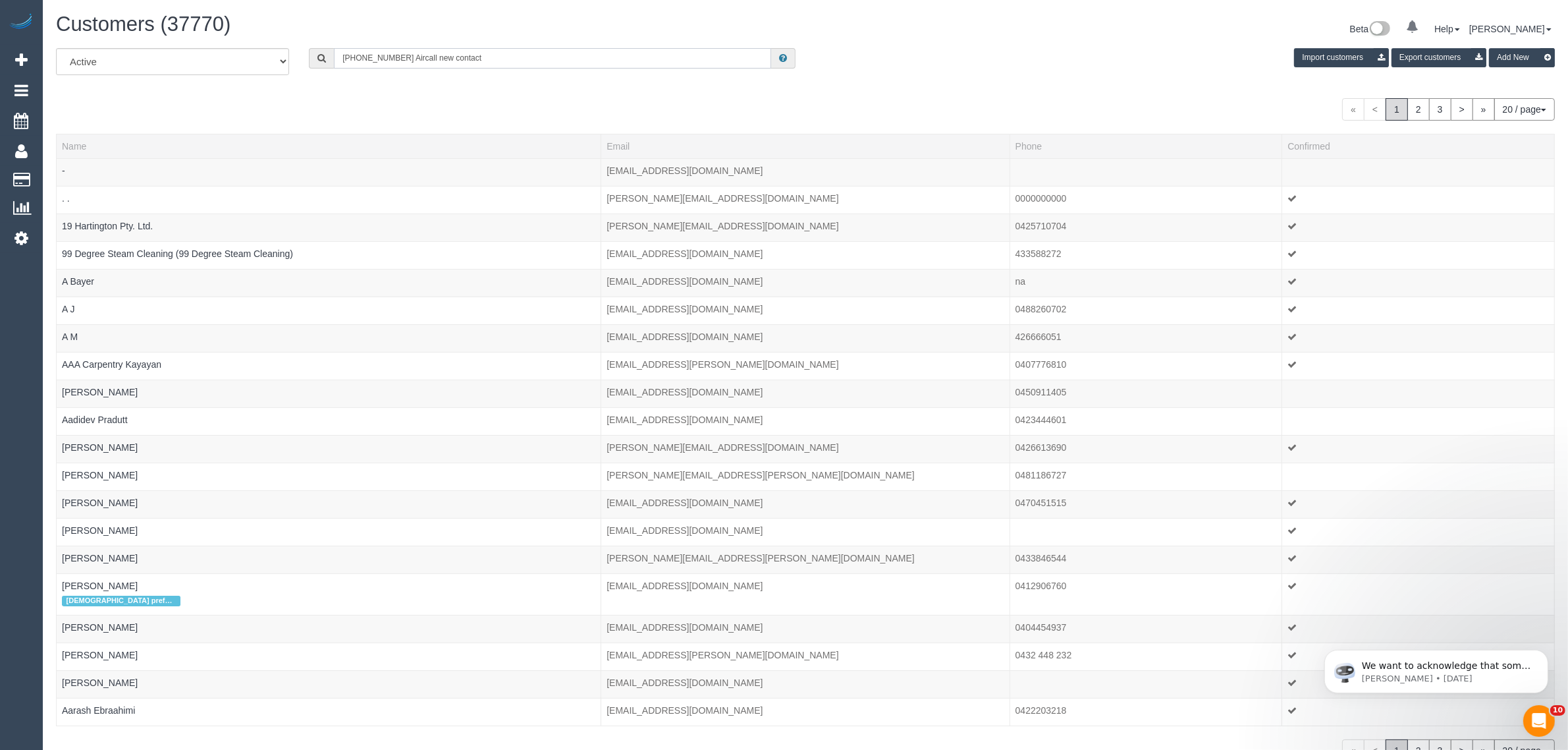
drag, startPoint x: 405, startPoint y: 53, endPoint x: 562, endPoint y: 50, distance: 157.0
click at [562, 50] on input "+61468577550 Aircall new contact" at bounding box center [552, 58] width 437 height 21
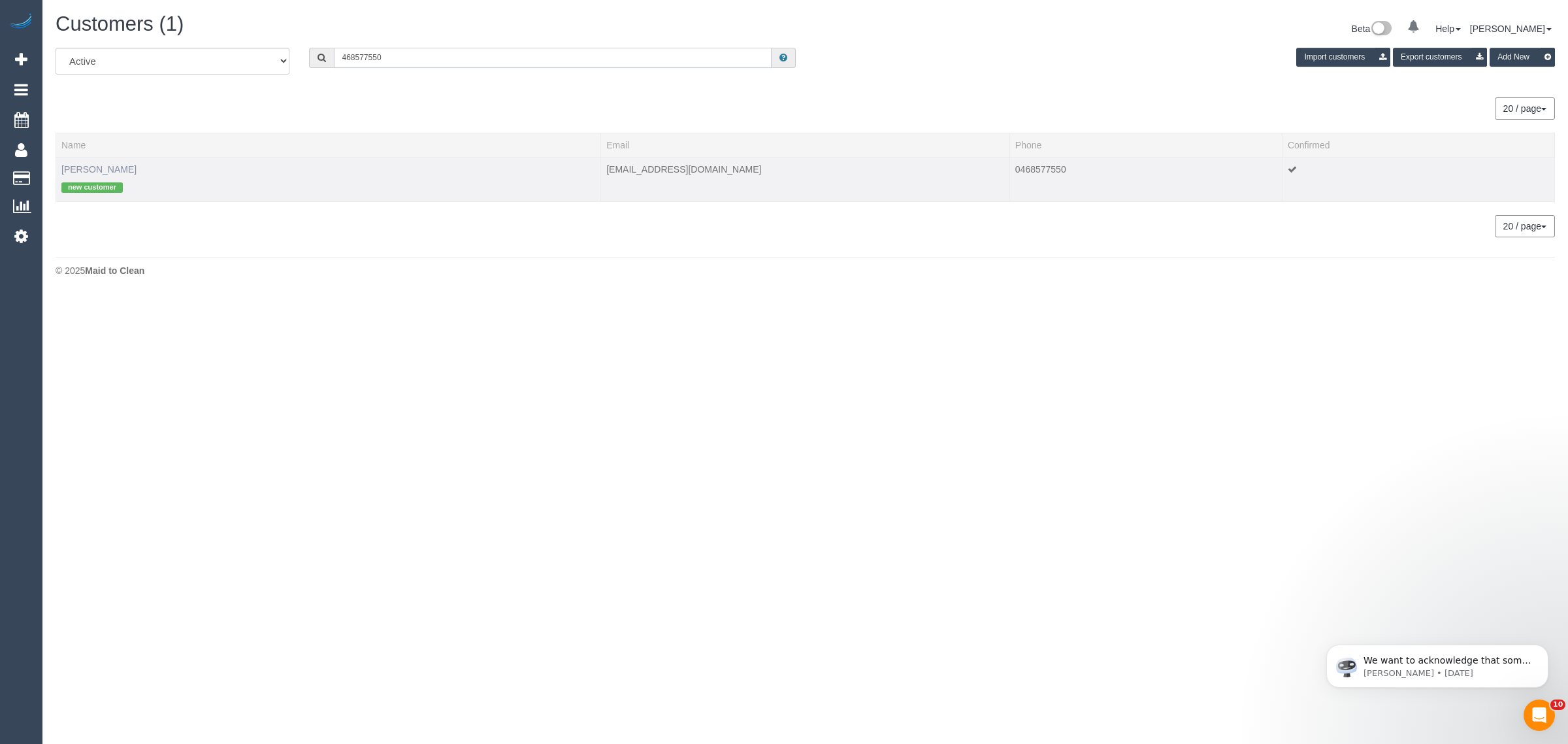
type input "468577550"
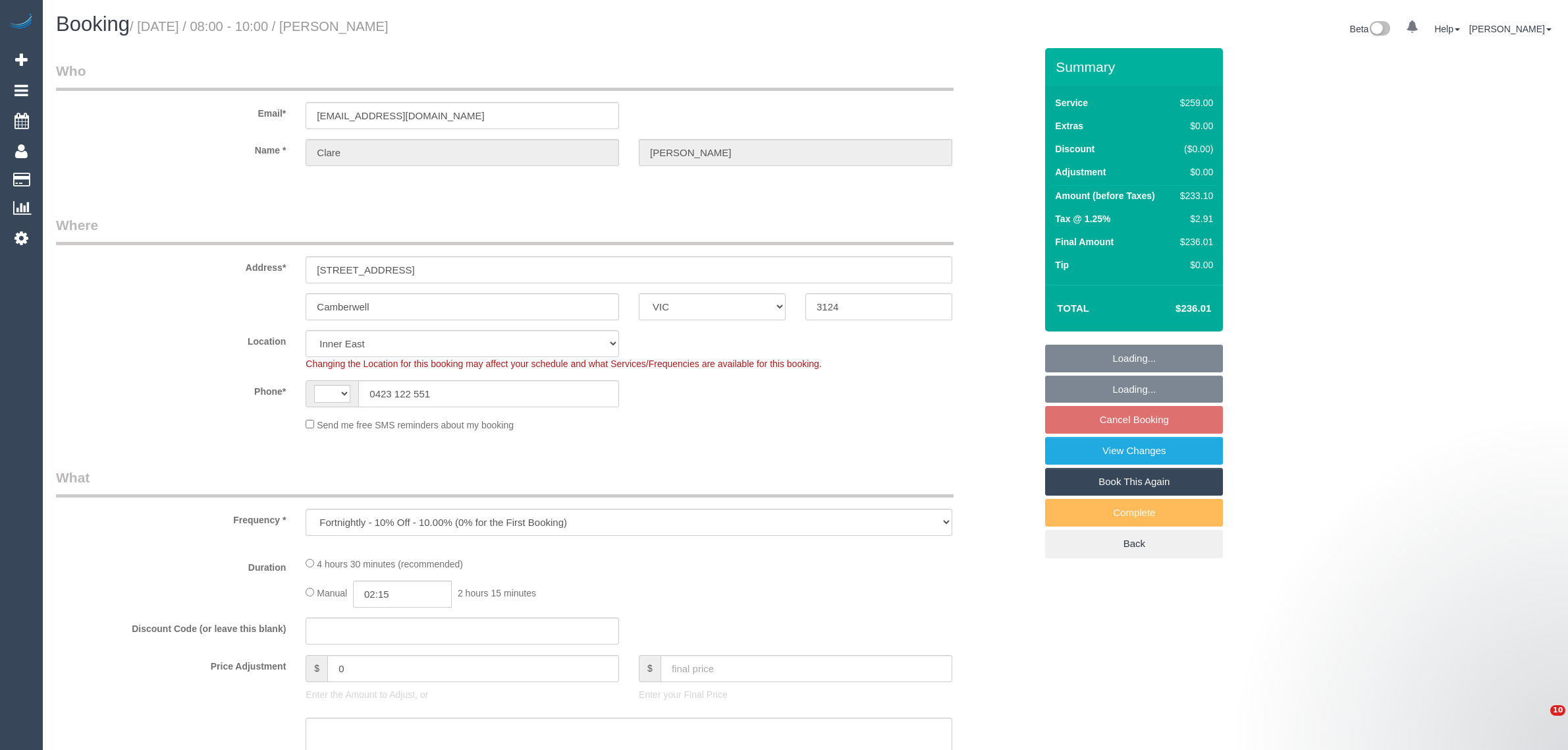
select select "VIC"
select select "number:27"
select select "number:16"
select select "number:18"
select select "number:36"
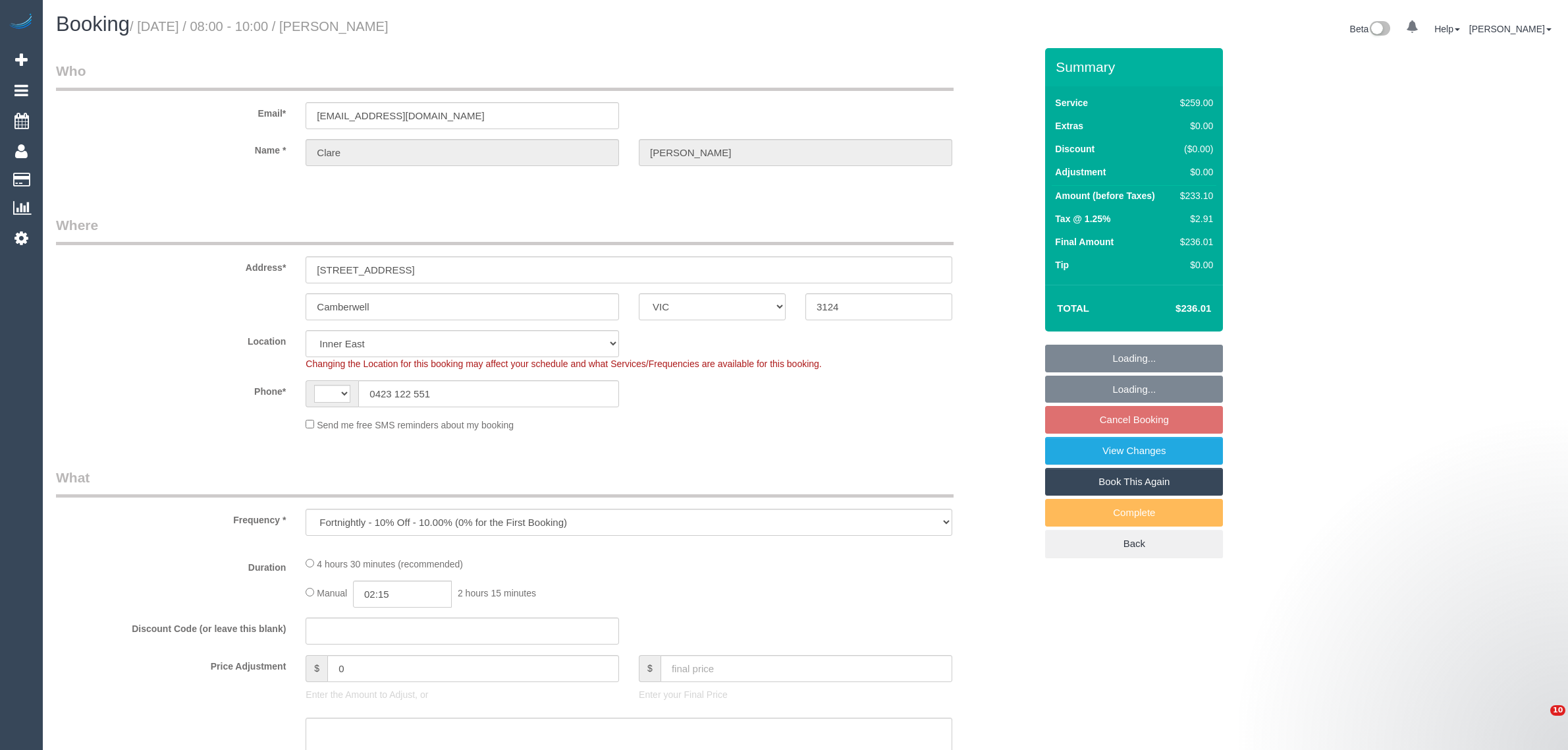
select select "number:34"
select select "number:12"
select select "string:AU"
select select "string:stripe-pm_1S1a9F2GScqysDRV8SH56SZS"
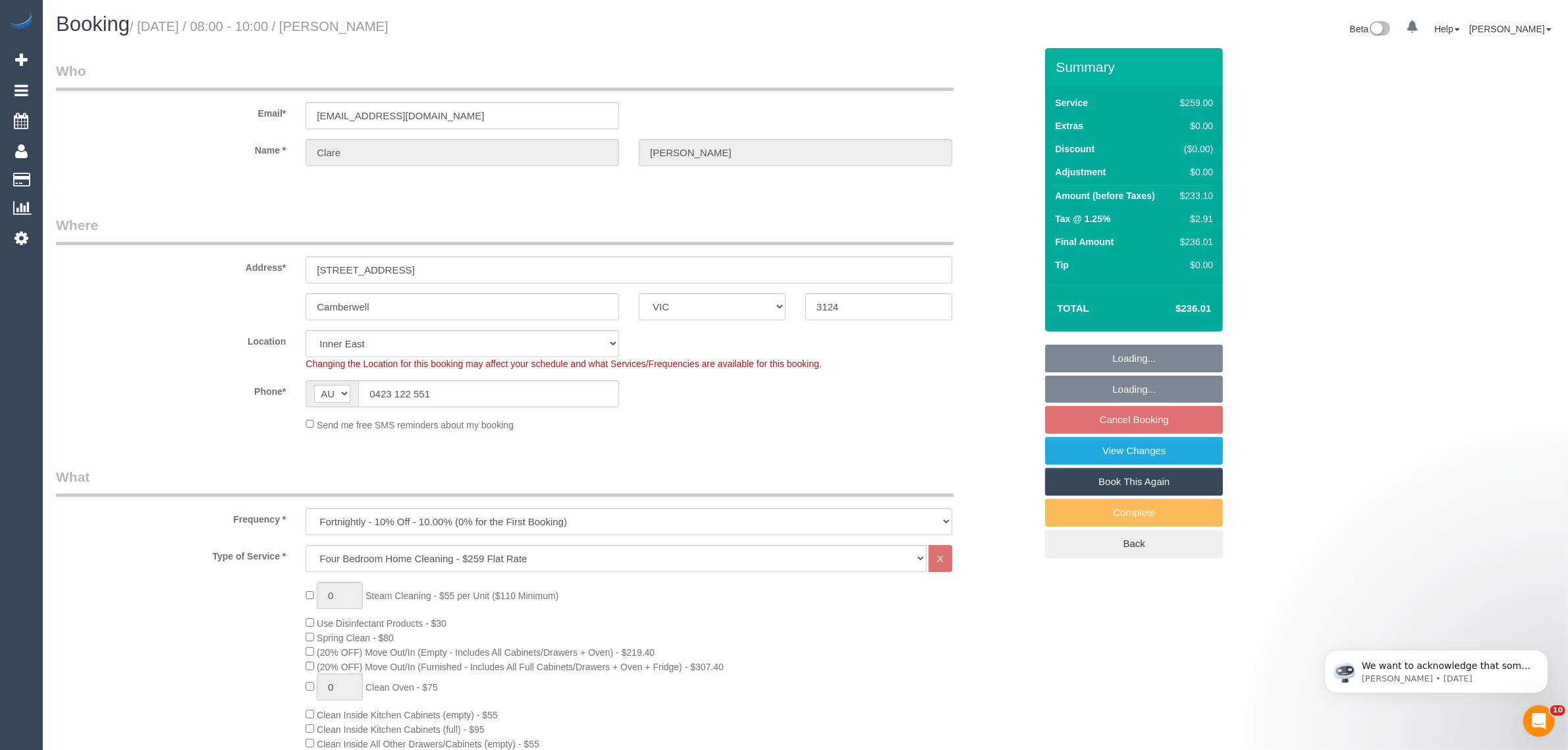
select select "object:1435"
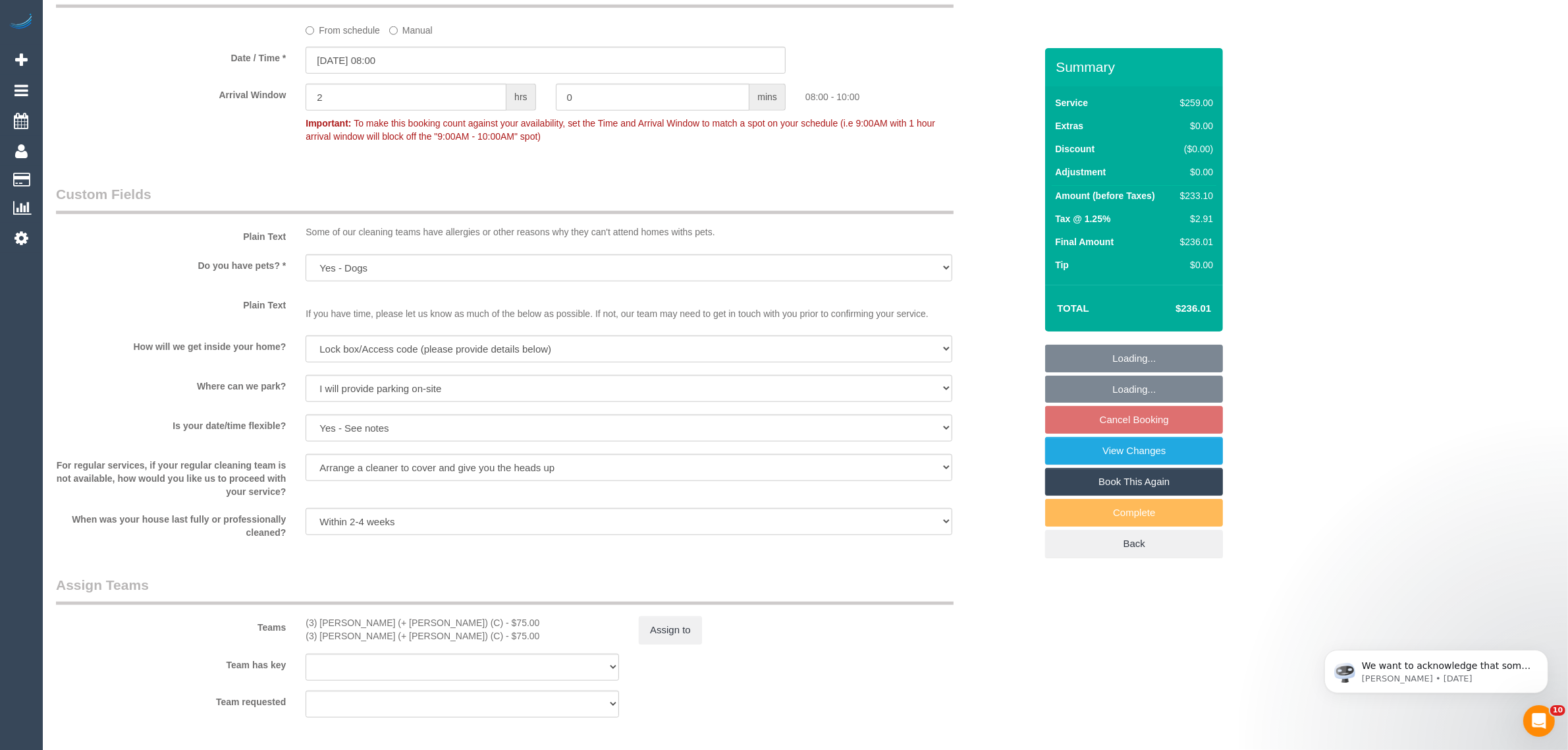
scroll to position [1813, 0]
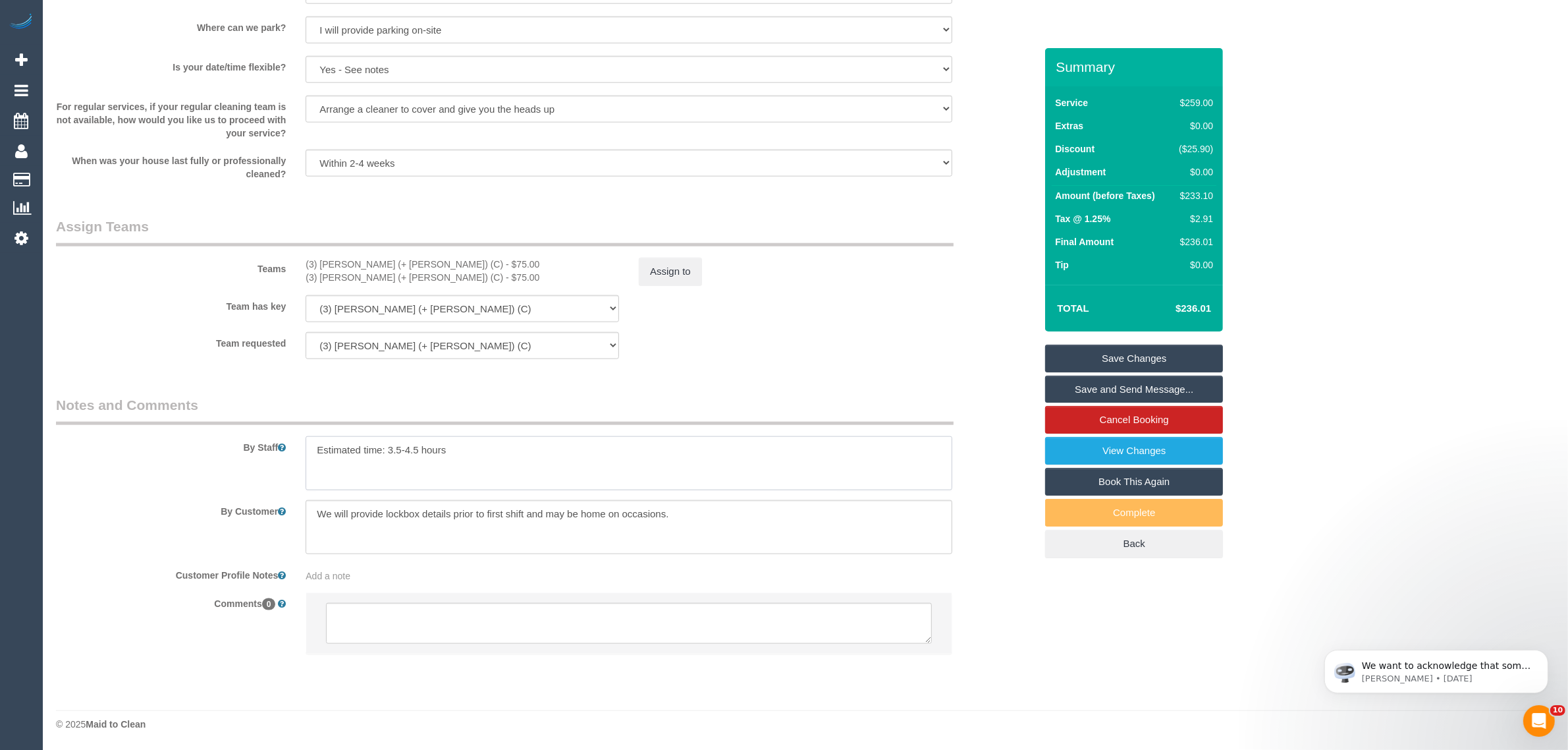
click at [514, 466] on textarea at bounding box center [628, 464] width 647 height 54
paste textarea "I'd prefer if we don't go over time, so if we could prioritise the bathrooms, k…"
click at [488, 460] on textarea at bounding box center [628, 464] width 647 height 54
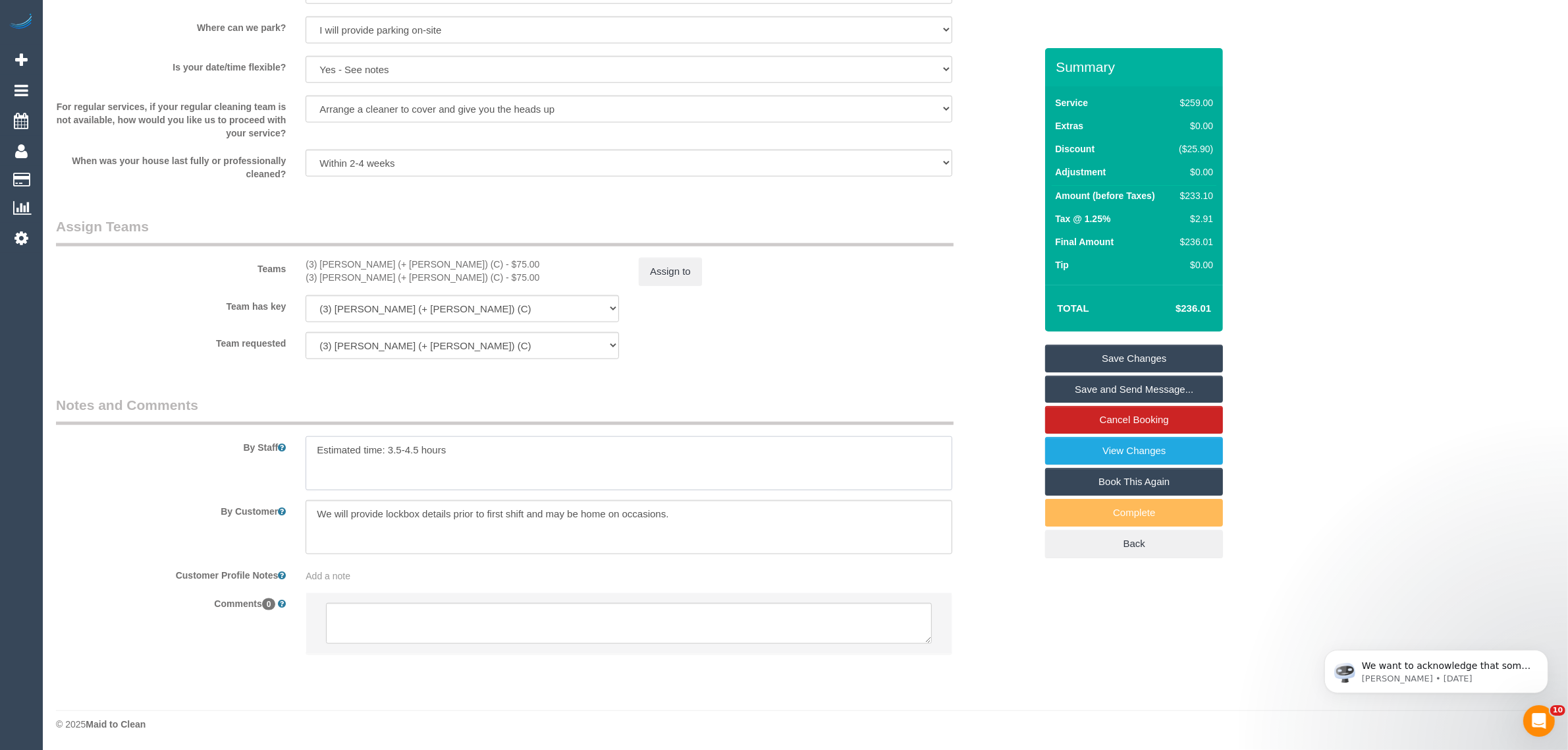
type textarea "Estimated time: 3.5-4.5 hours"
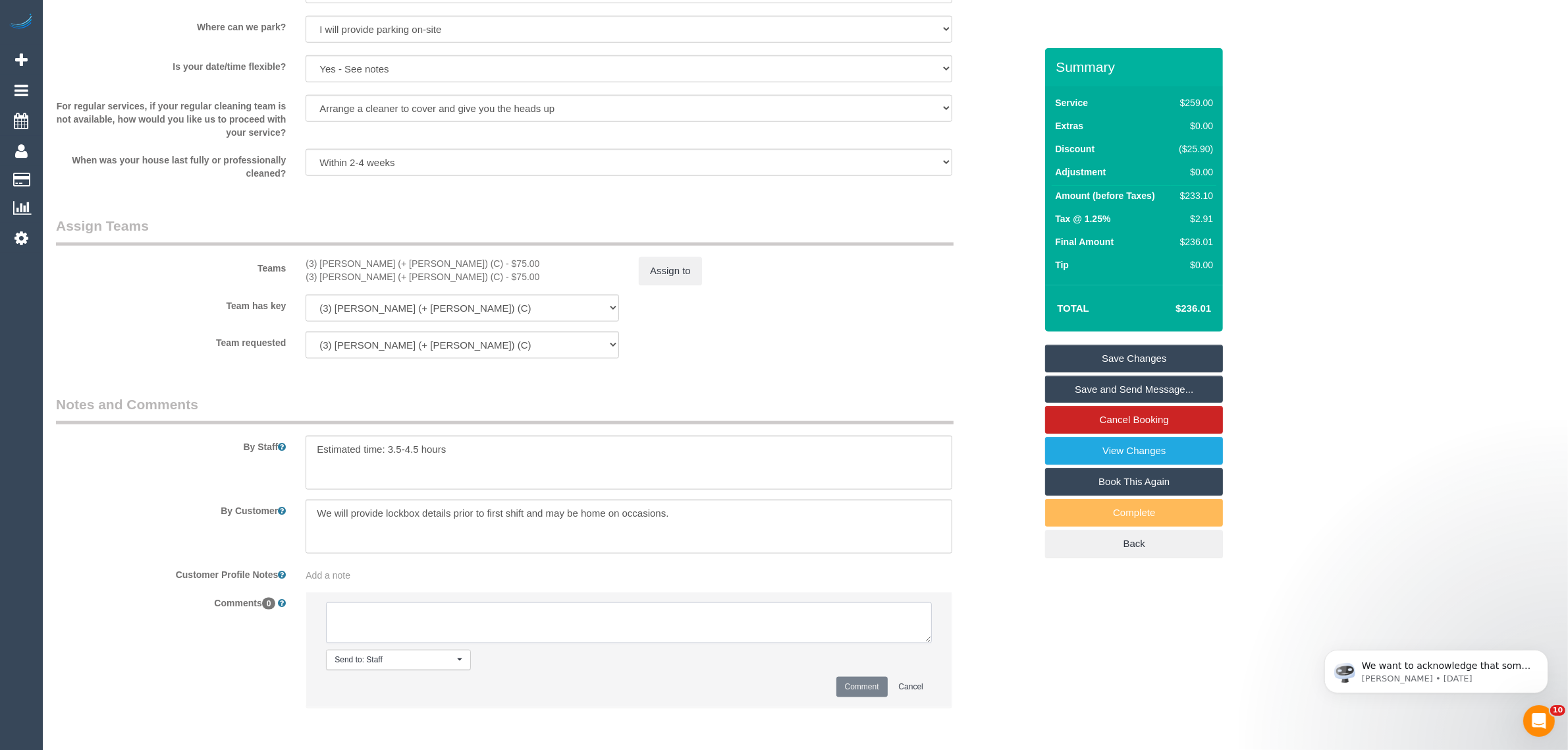
click at [459, 607] on textarea at bounding box center [629, 622] width 606 height 41
paste textarea "I'd prefer if we don't go over time, so if we could prioritise the bathrooms, k…"
click at [335, 617] on textarea at bounding box center [629, 622] width 606 height 41
type textarea "customer sent a txt - "I'd prefer if we don't go over time, so if we could prio…"
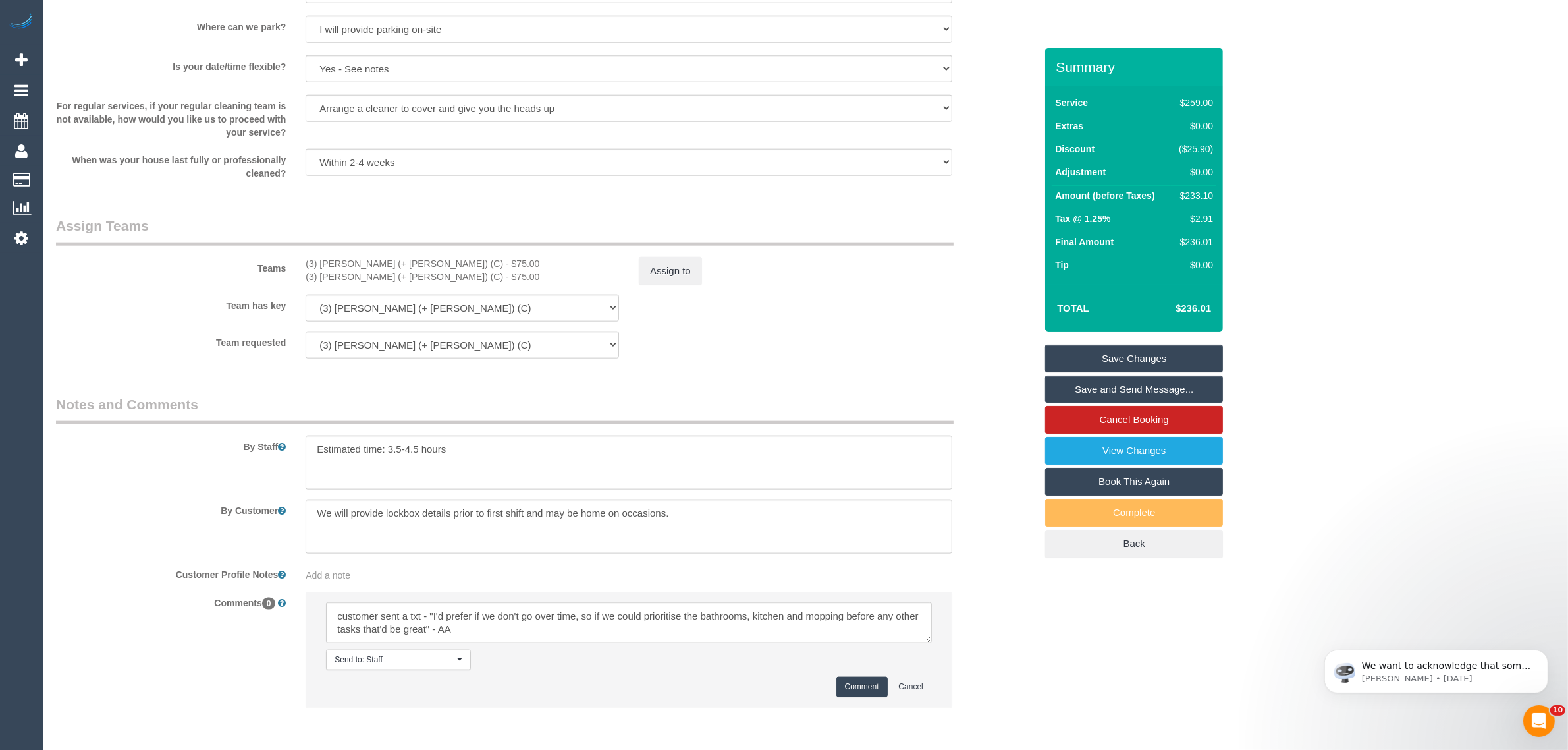
click at [850, 680] on button "Comment" at bounding box center [862, 687] width 51 height 21
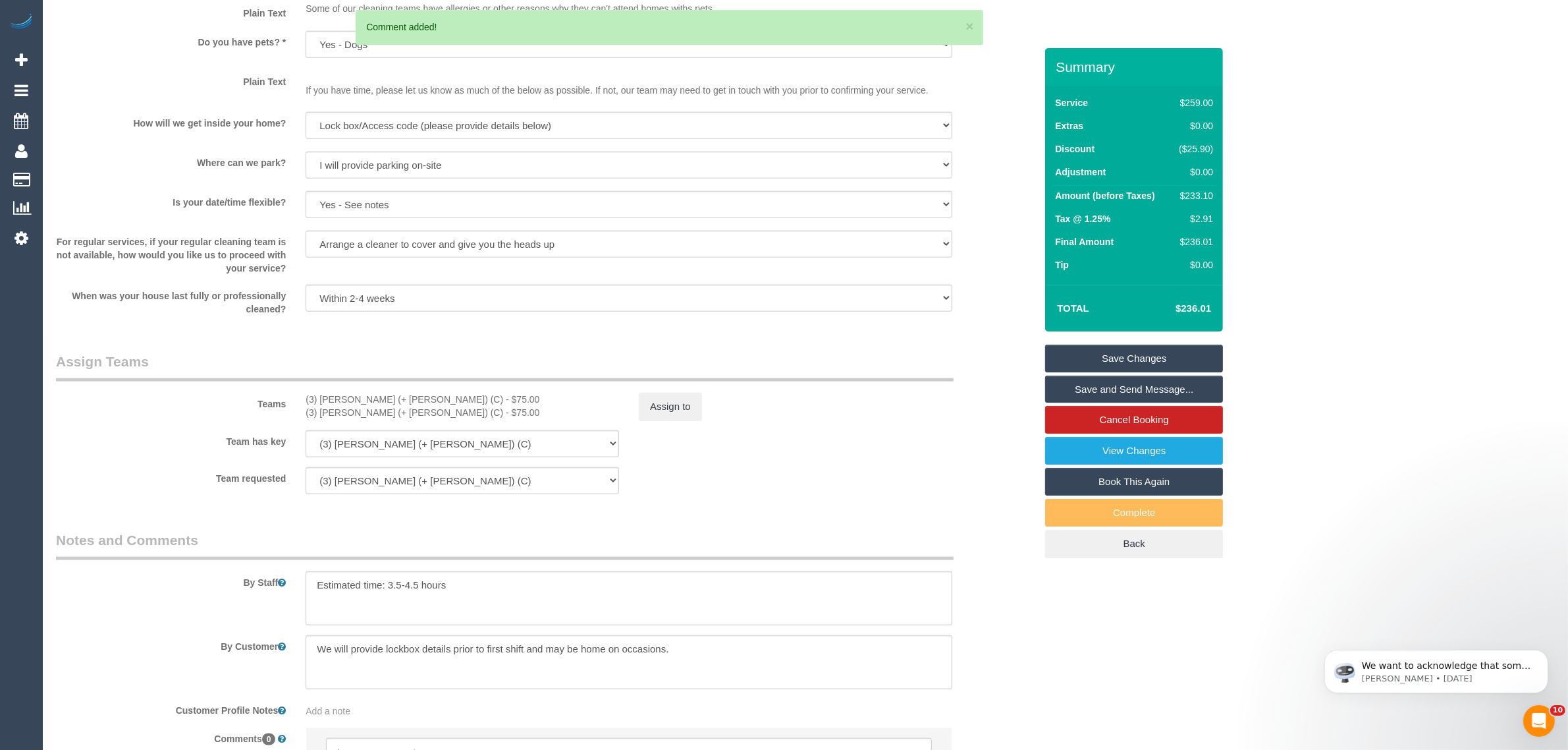
scroll to position [1813, 0]
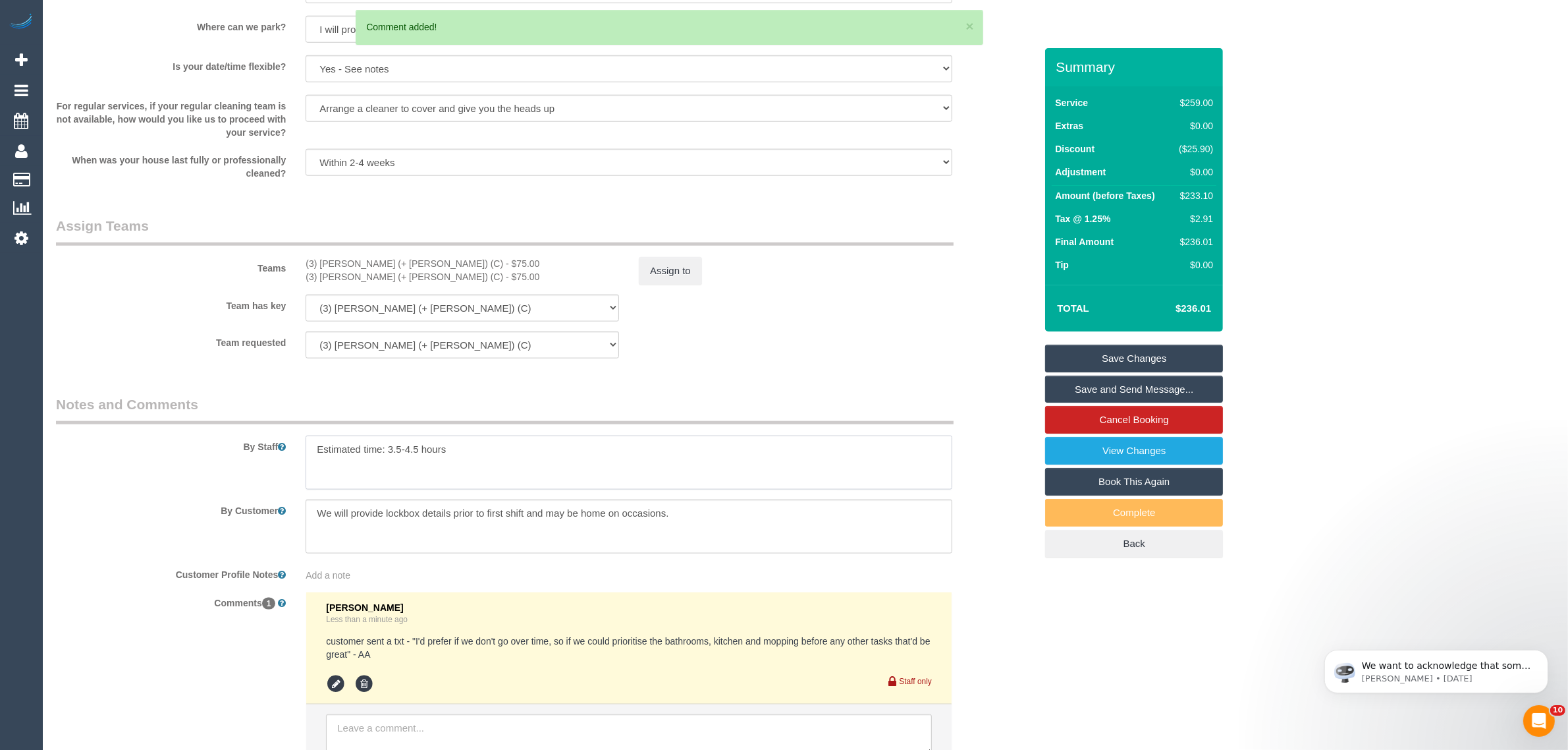
click at [462, 457] on textarea at bounding box center [628, 463] width 647 height 54
paste textarea "I'd prefer if we don't go over time, so if we could prioritise the bathrooms, k…"
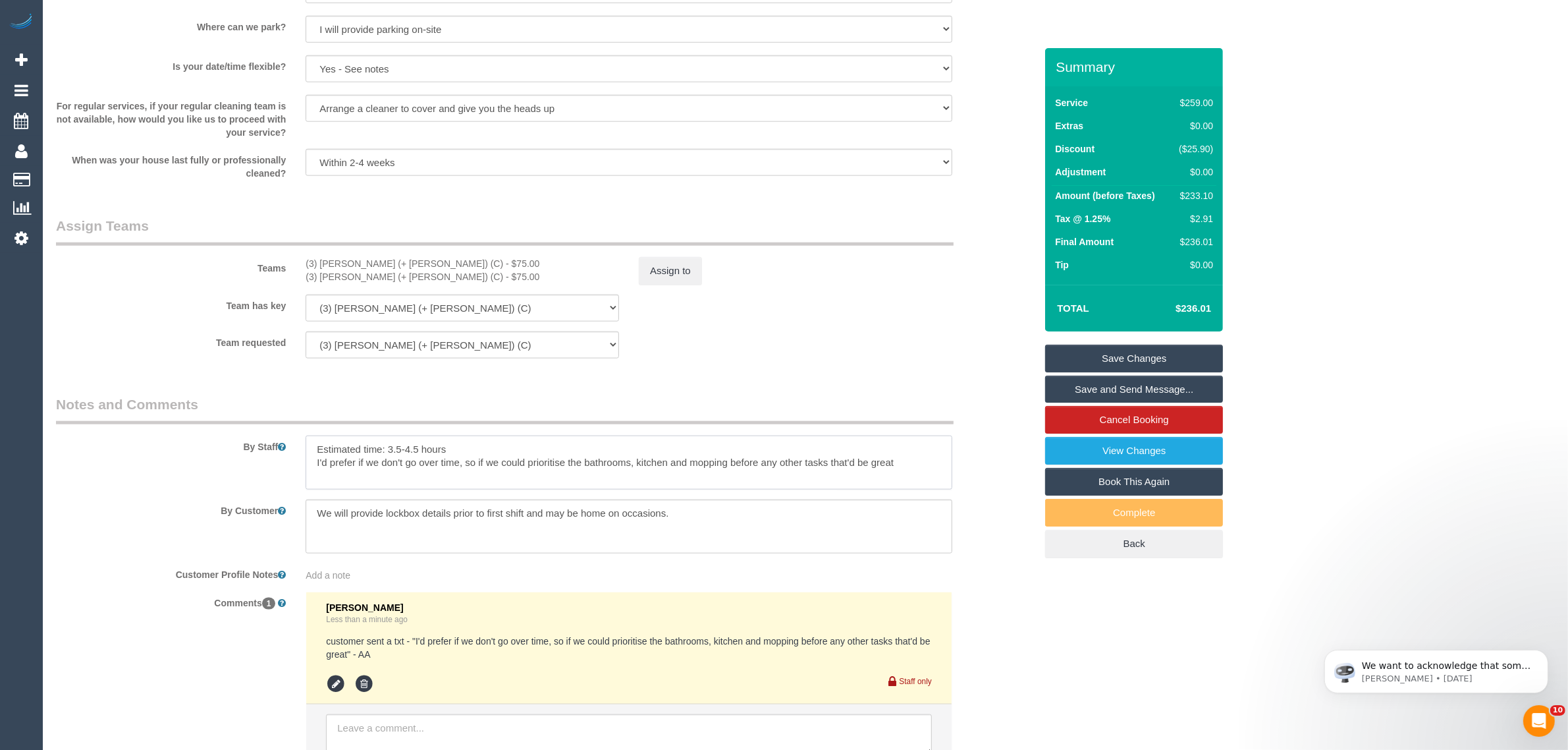
drag, startPoint x: 527, startPoint y: 462, endPoint x: 303, endPoint y: 462, distance: 224.0
click at [303, 462] on div at bounding box center [629, 463] width 667 height 54
click at [739, 461] on textarea at bounding box center [628, 463] width 647 height 54
drag, startPoint x: 653, startPoint y: 459, endPoint x: 774, endPoint y: 459, distance: 121.0
click at [774, 459] on textarea at bounding box center [628, 463] width 647 height 54
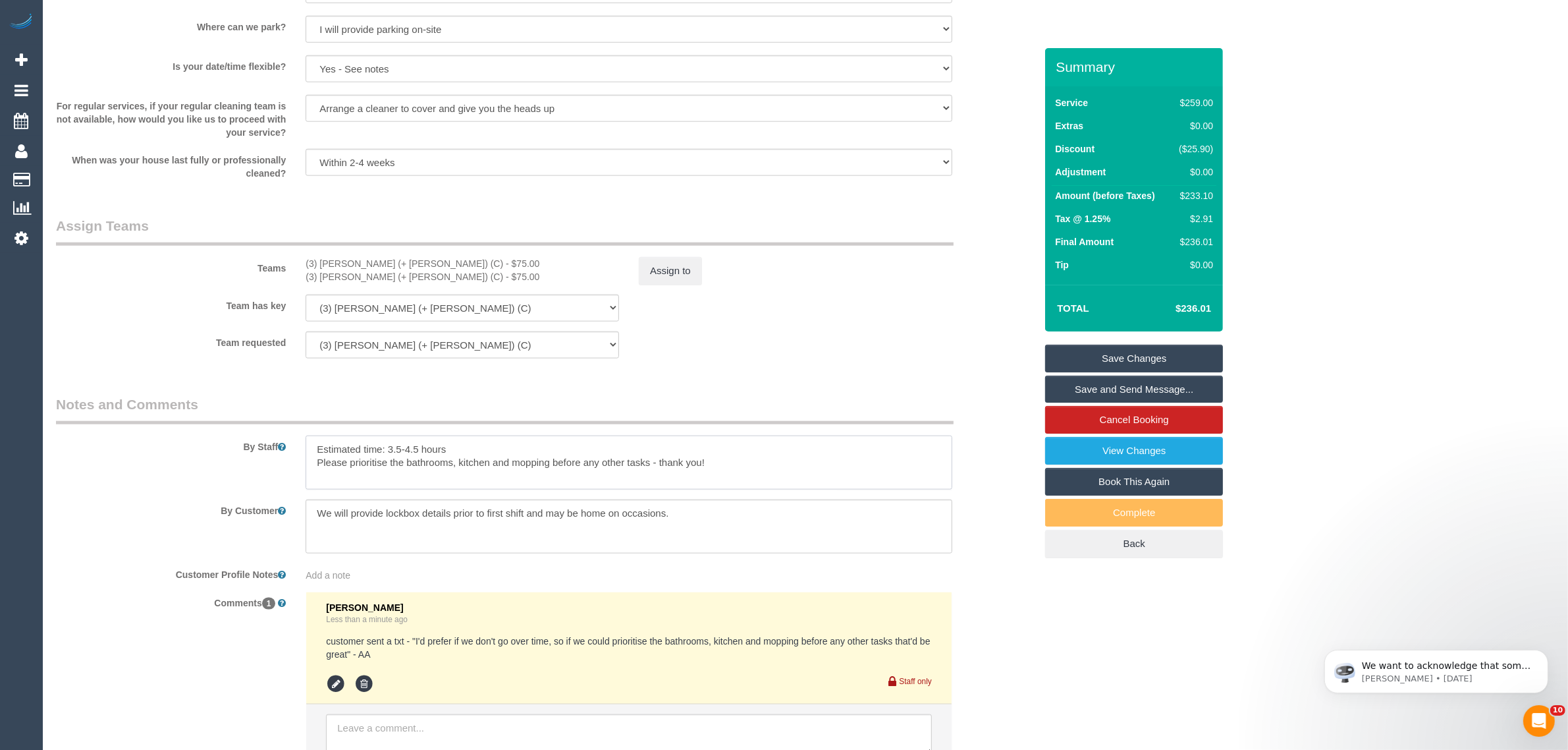
type textarea "Estimated time: 3.5-4.5 hours Please prioritise the bathrooms, kitchen and mopp…"
click at [990, 493] on sui-booking-comments "By Staff By Customer Customer Profile Notes Add a note Comments 1 Kimberly Arjo…" at bounding box center [546, 587] width 980 height 384
click at [1104, 353] on link "Save Changes" at bounding box center [1134, 358] width 178 height 28
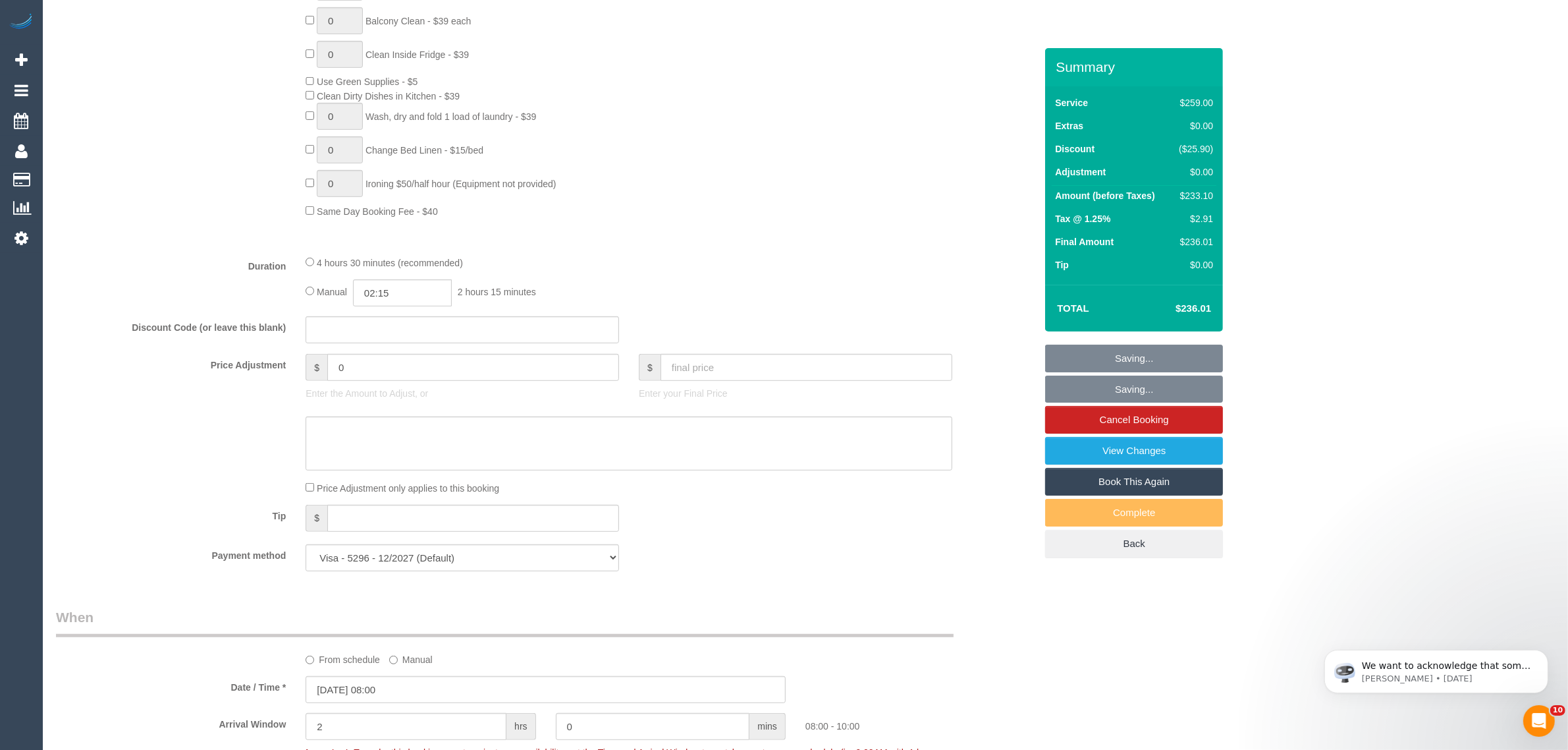
scroll to position [166, 0]
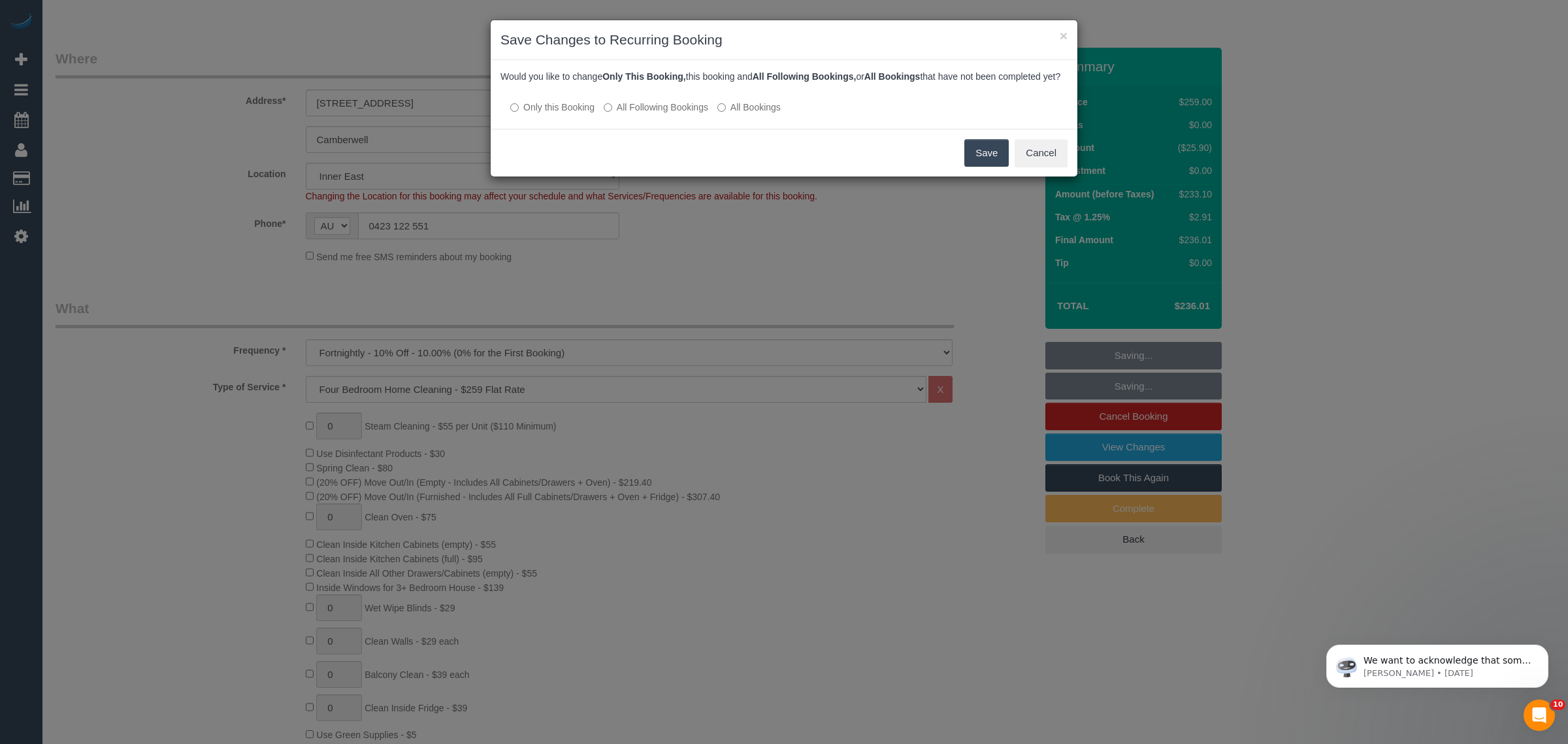
click at [644, 113] on label "All Following Bookings" at bounding box center [656, 107] width 105 height 13
click at [968, 165] on button "Save" at bounding box center [986, 153] width 44 height 28
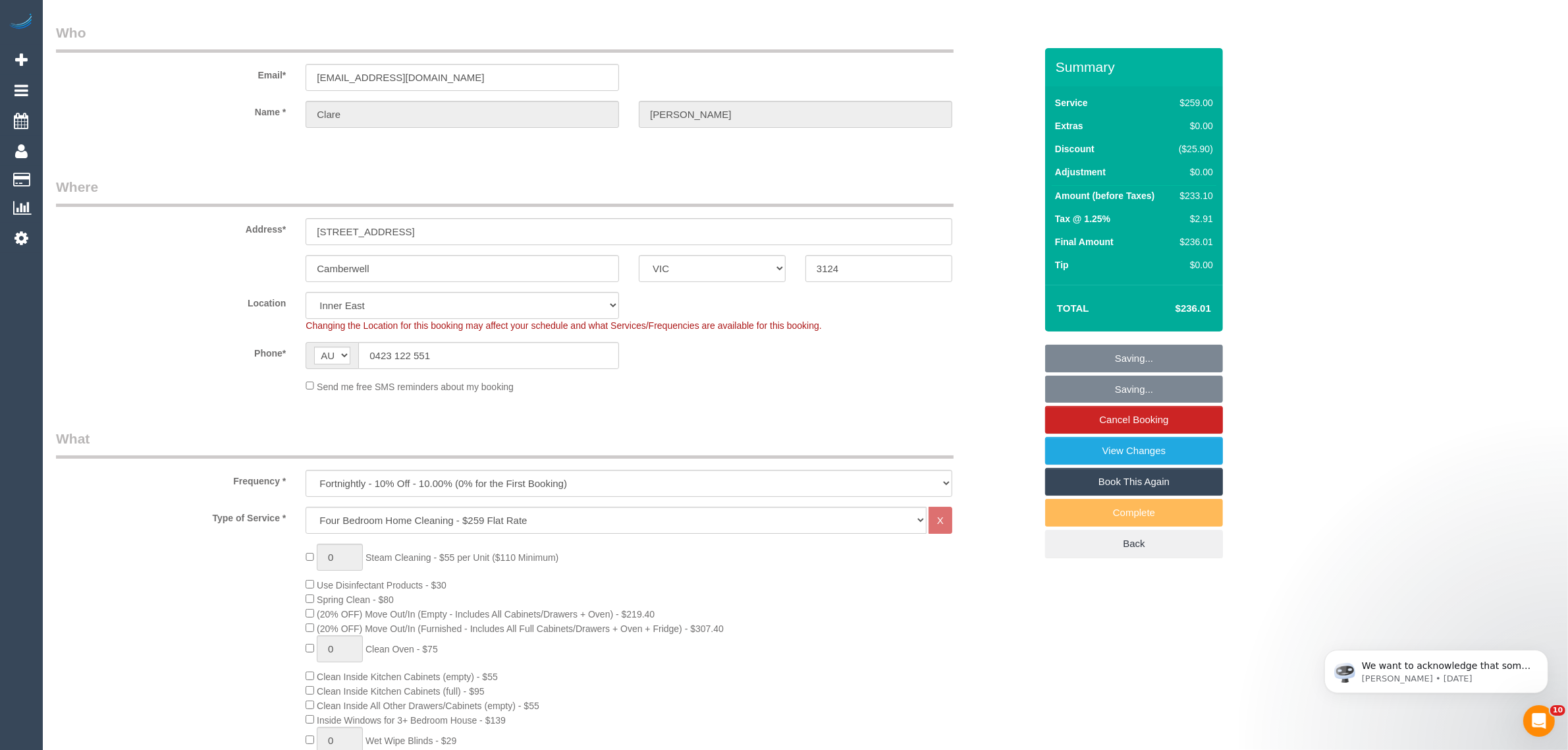
scroll to position [0, 0]
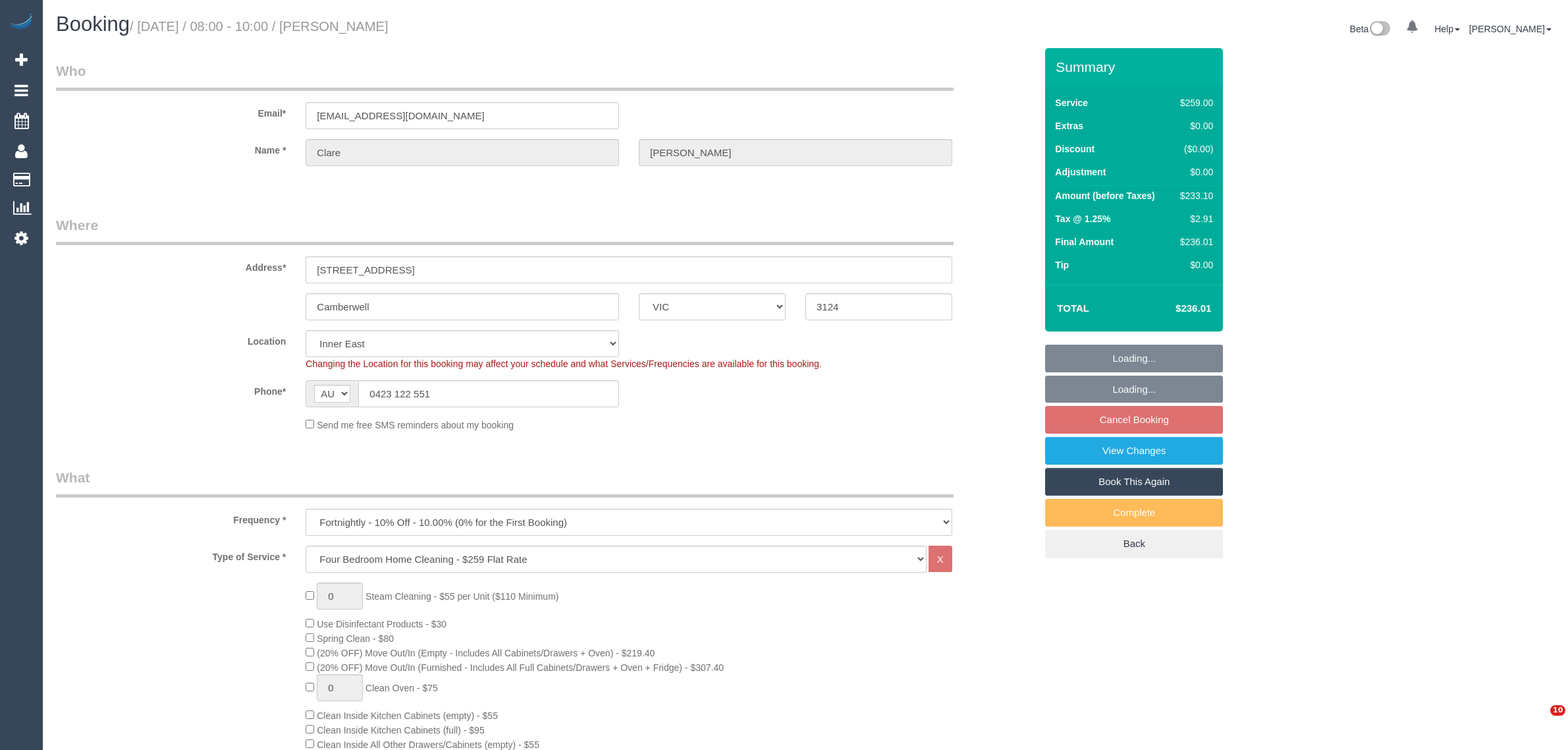
select select "VIC"
select select "number:27"
select select "number:16"
select select "number:18"
select select "number:36"
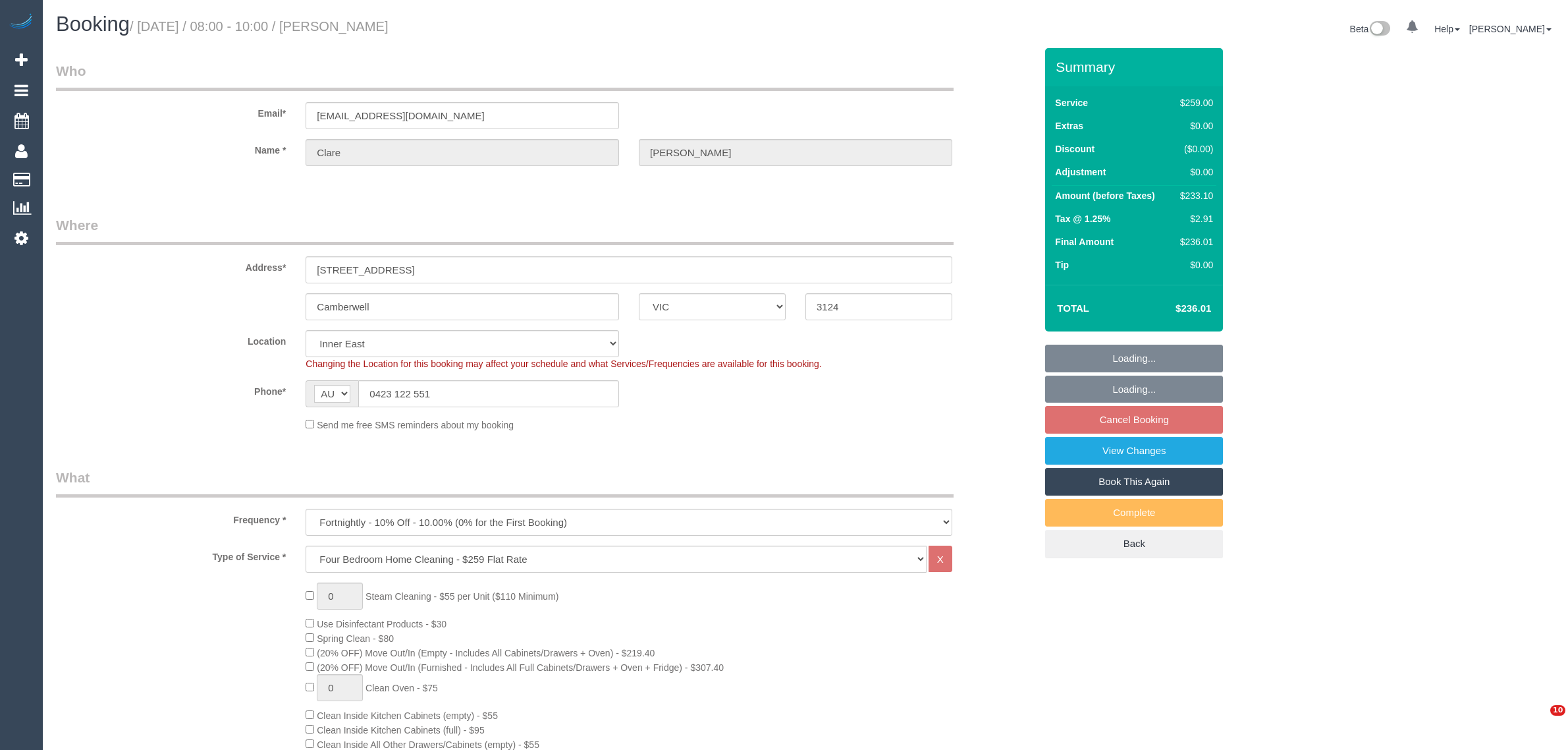
select select "number:34"
select select "number:12"
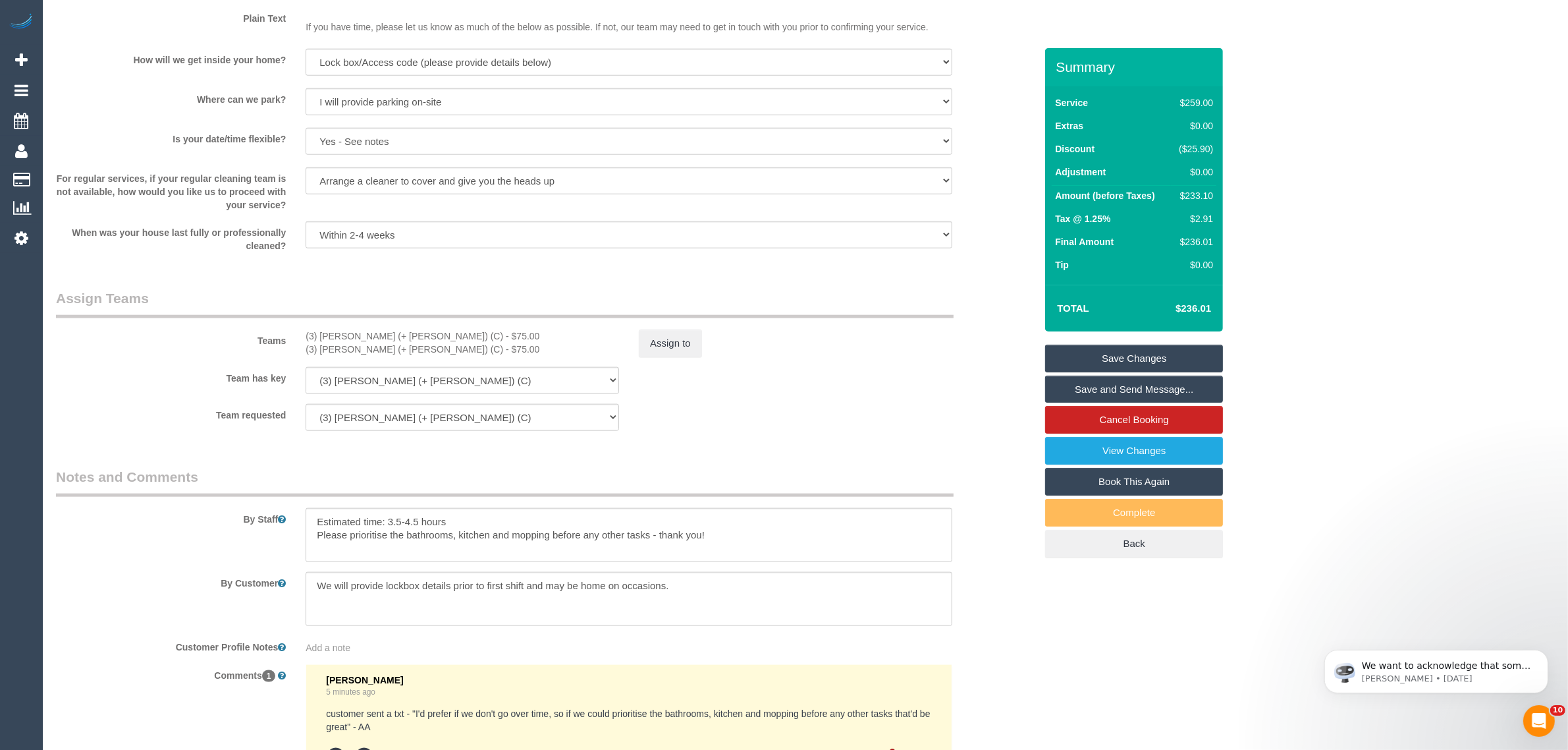
scroll to position [1925, 0]
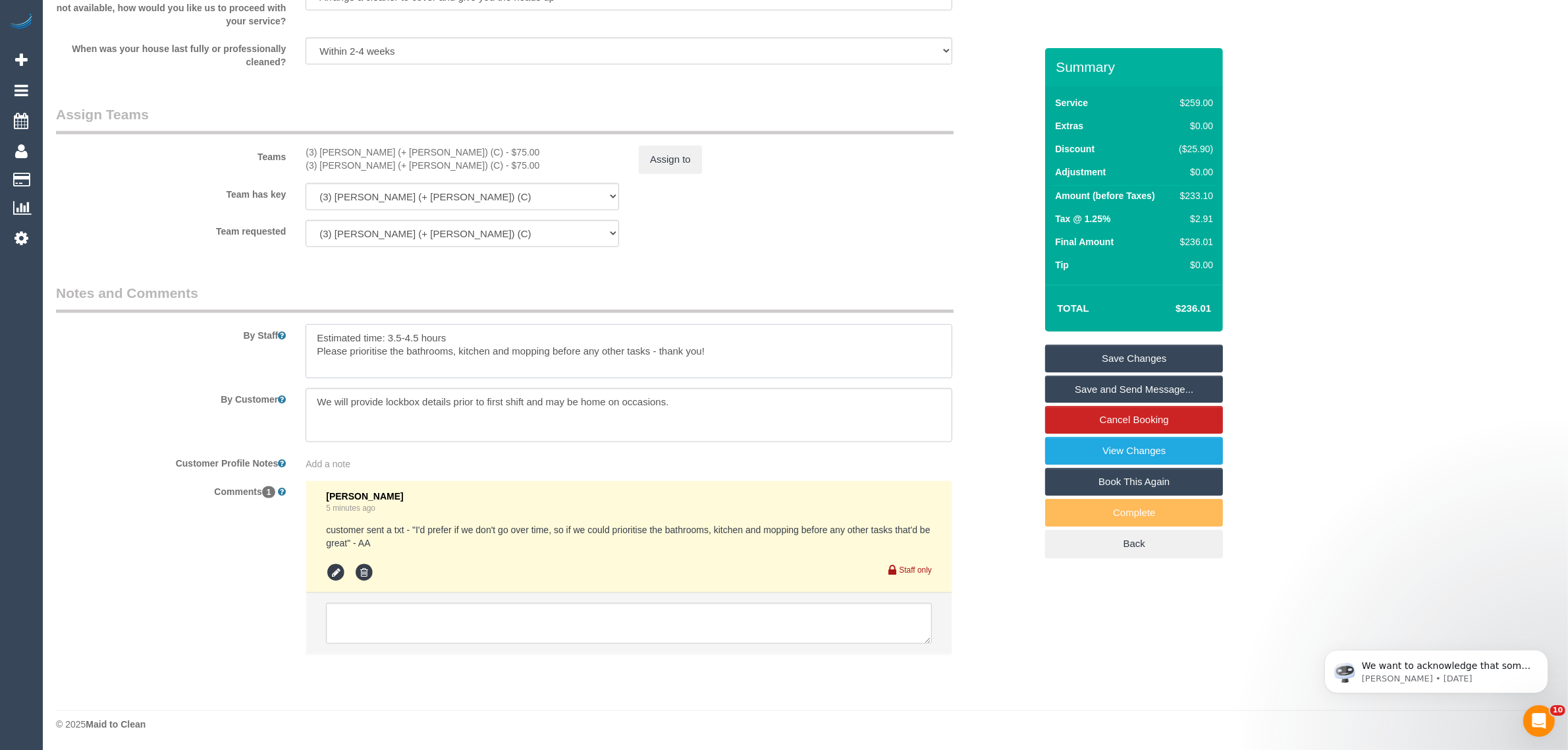
drag, startPoint x: 461, startPoint y: 327, endPoint x: 309, endPoint y: 333, distance: 152.1
click at [309, 333] on textarea at bounding box center [628, 351] width 647 height 54
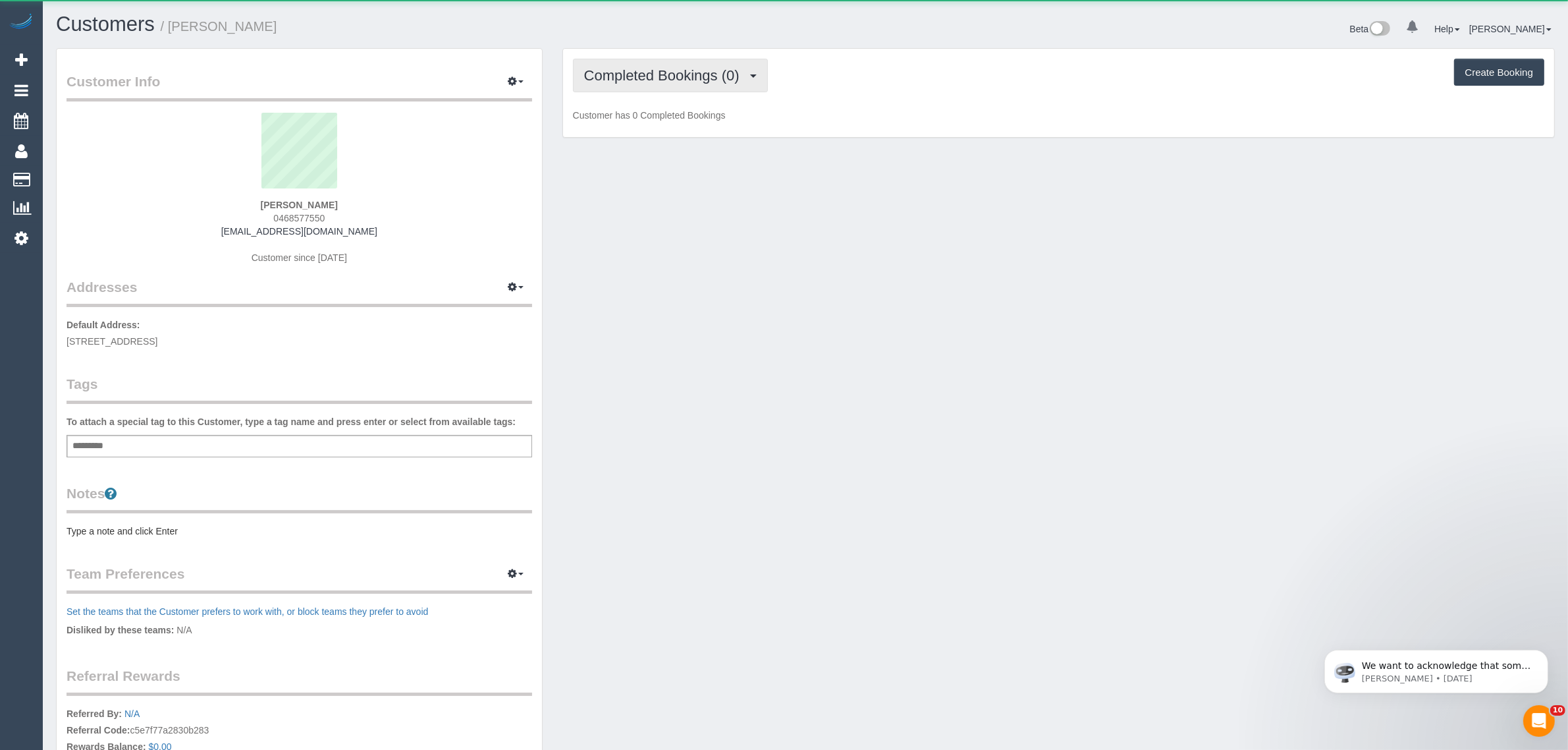
click at [633, 73] on span "Completed Bookings (0)" at bounding box center [665, 75] width 162 height 17
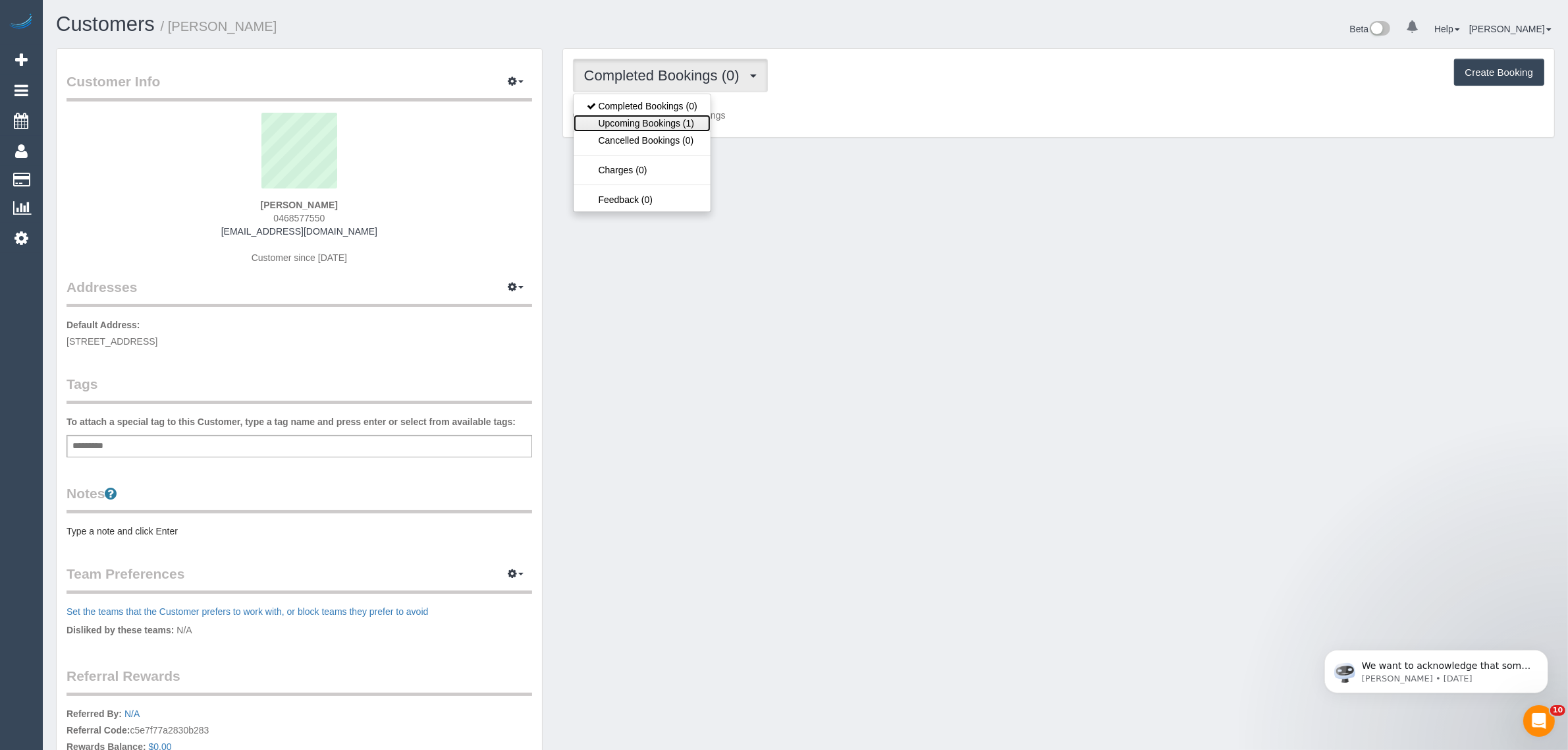
click at [634, 122] on link "Upcoming Bookings (1)" at bounding box center [642, 122] width 137 height 17
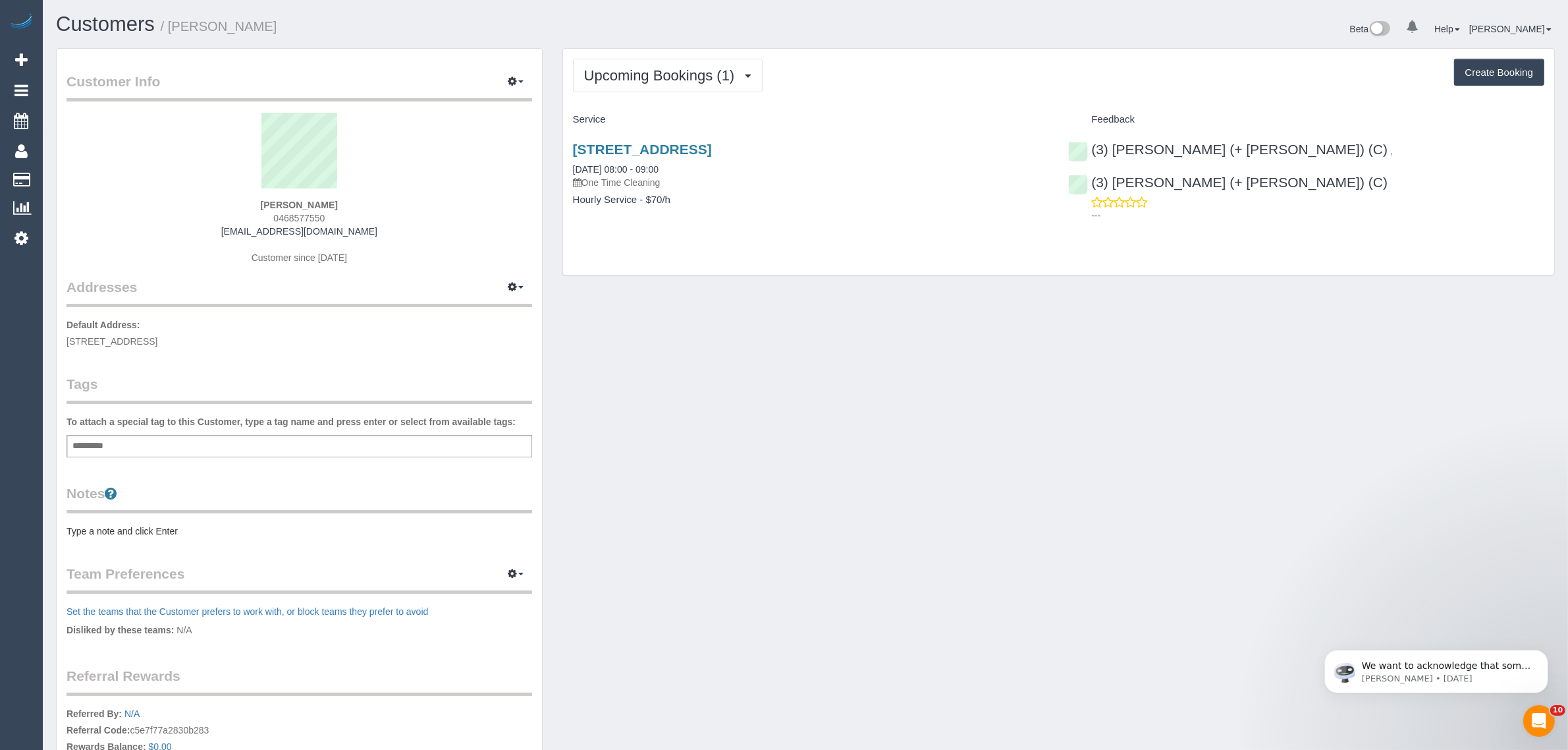
drag, startPoint x: 690, startPoint y: 170, endPoint x: 565, endPoint y: 170, distance: 125.0
click at [565, 170] on div "25 Wominjeka Walk, 209, West Melbourne, VIC 3003 25/09/2025 08:00 - 09:00 One T…" at bounding box center [811, 181] width 496 height 102
copy link "25/09/2025 08:00 - 09:00"
click at [1181, 204] on div "25 Wominjeka Walk, 209, West Melbourne, VIC 3003 25/09/2025 08:00 - 09:00 One T…" at bounding box center [1059, 181] width 991 height 102
drag, startPoint x: 1422, startPoint y: 139, endPoint x: 1315, endPoint y: 139, distance: 107.0
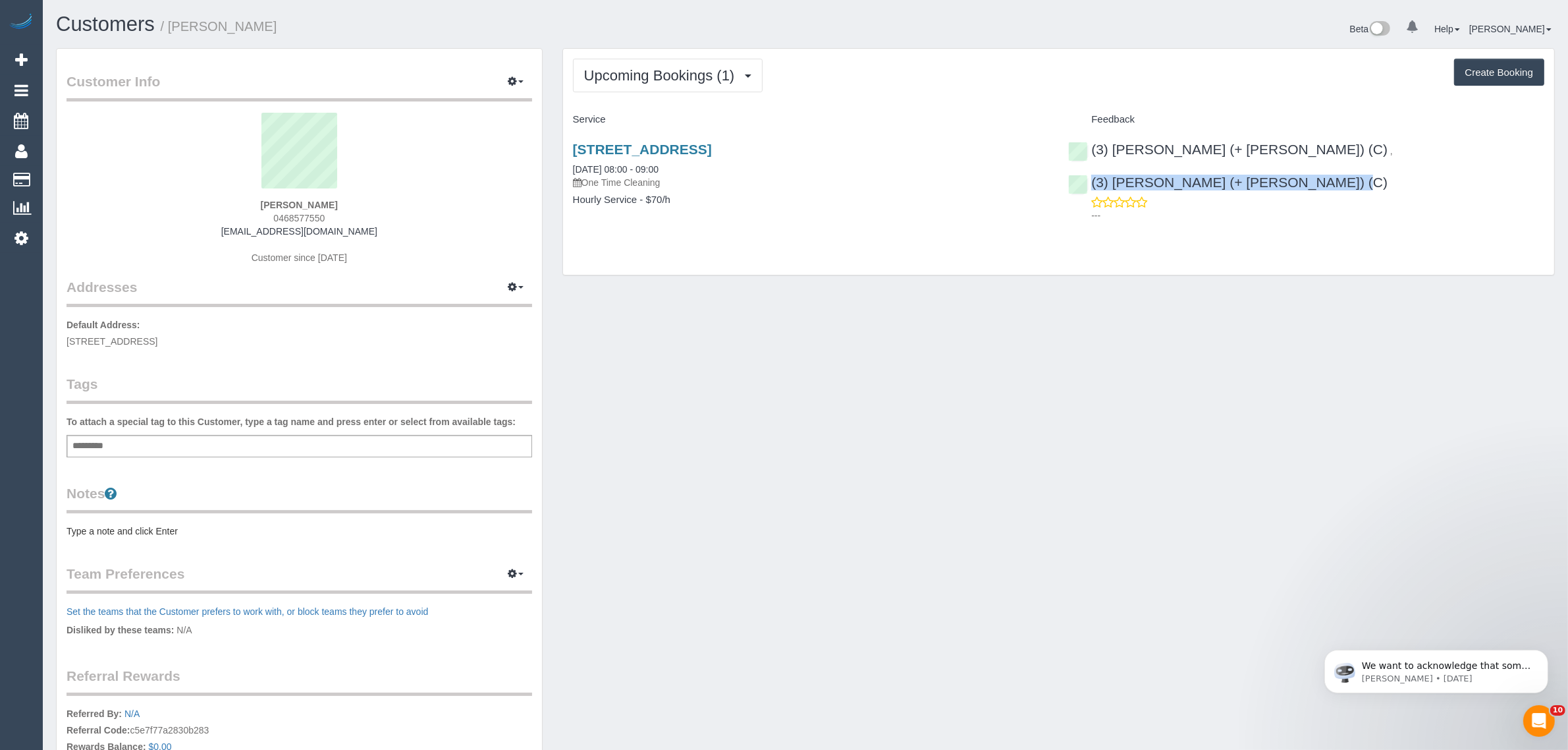
click at [1315, 139] on div "(3) Tania (+ Cristian) (C) , (3) Cristian (+ Tania) (C) ---" at bounding box center [1306, 179] width 496 height 98
copy div "(3) [PERSON_NAME] (+ [PERSON_NAME]) (C)"
click at [692, 65] on button "Upcoming Bookings (1)" at bounding box center [668, 75] width 190 height 34
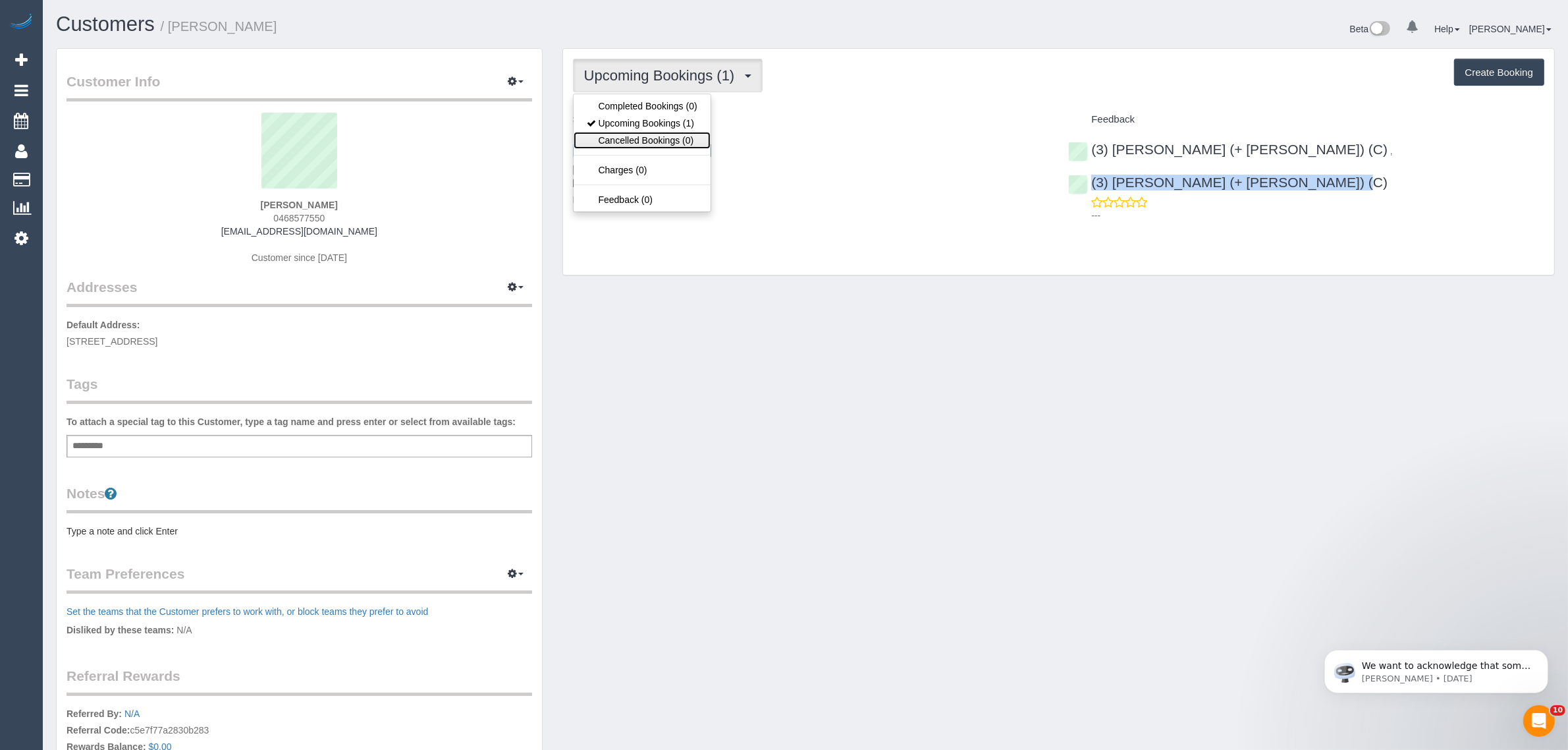
click at [641, 137] on link "Cancelled Bookings (0)" at bounding box center [642, 140] width 137 height 17
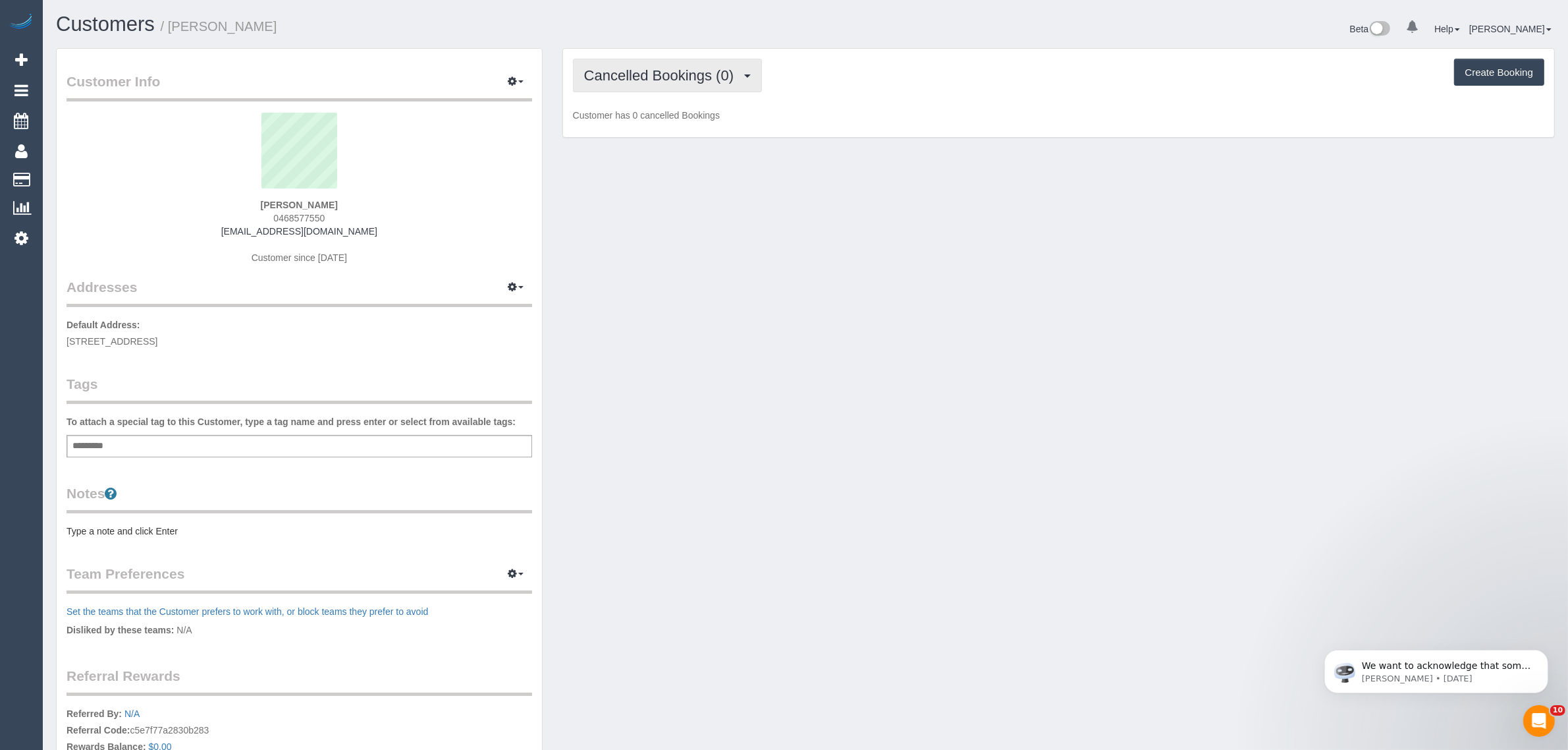
click at [688, 68] on span "Cancelled Bookings (0)" at bounding box center [662, 75] width 156 height 17
click at [656, 124] on link "Upcoming Bookings (1)" at bounding box center [642, 122] width 137 height 17
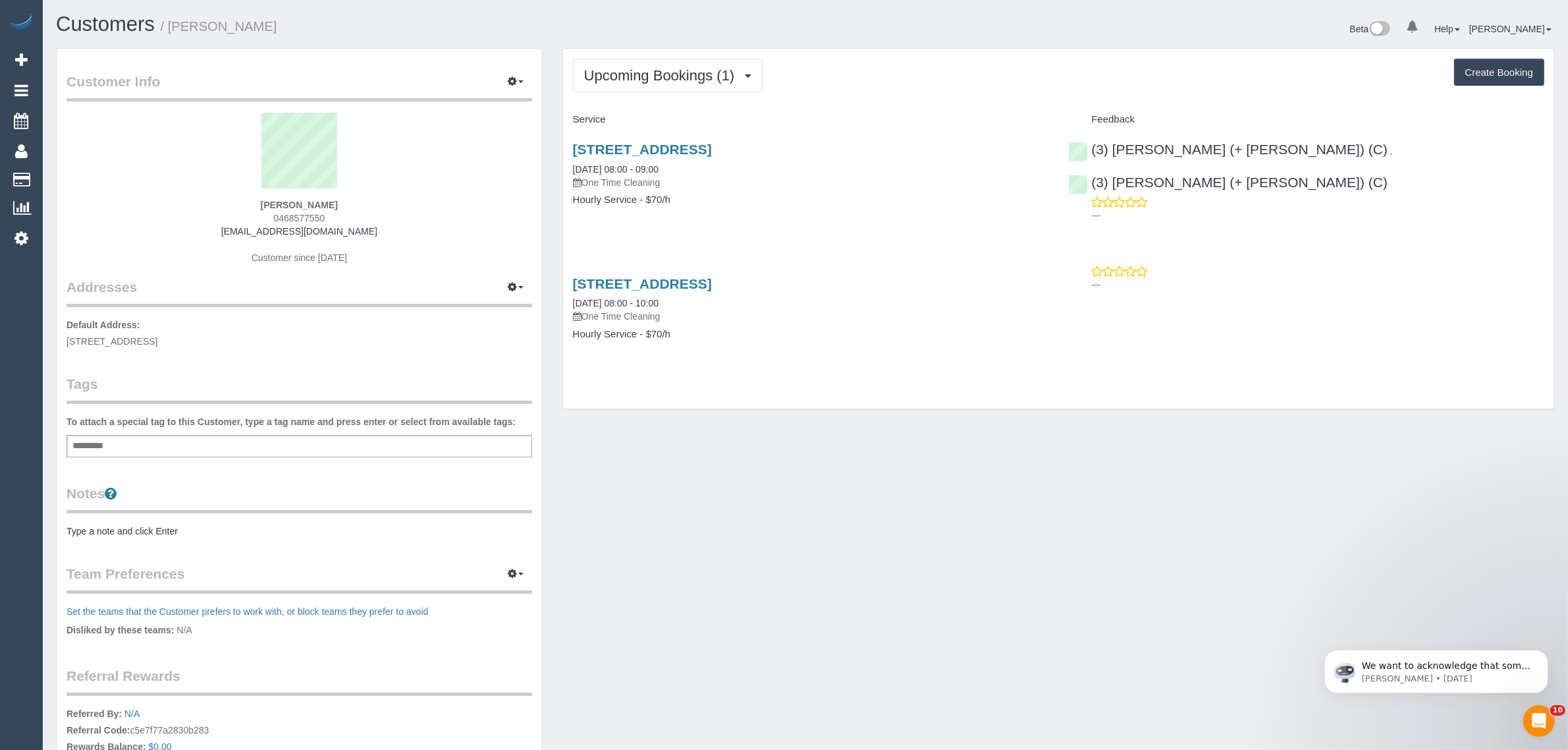
drag, startPoint x: 972, startPoint y: 353, endPoint x: 950, endPoint y: 354, distance: 22.0
click at [972, 354] on div "25 Wominjeka Walk, 209, West Melbourne, VIC 3003 03/11/2025 08:00 - 10:00 One T…" at bounding box center [811, 315] width 496 height 102
click at [693, 279] on link "[STREET_ADDRESS]" at bounding box center [643, 283] width 139 height 15
click at [840, 222] on div "25 Wominjeka Walk, 209, West Melbourne, VIC 3003 25/09/2025 08:00 - 09:00 One T…" at bounding box center [811, 181] width 496 height 102
drag, startPoint x: 690, startPoint y: 304, endPoint x: 575, endPoint y: 301, distance: 115.0
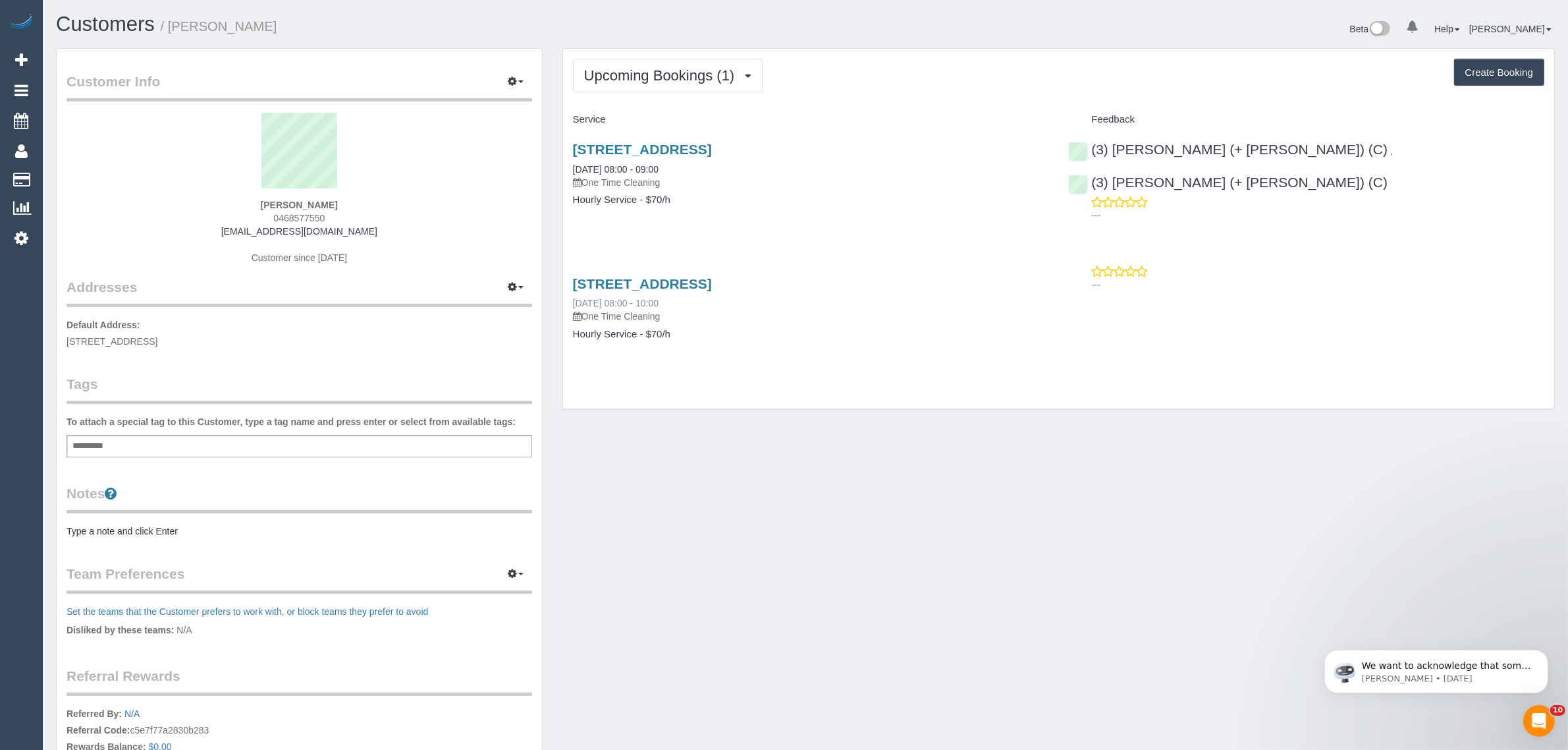
click at [575, 301] on div "25 Wominjeka Walk, 209, West Melbourne, VIC 3003 03/11/2025 08:00 - 10:00 One T…" at bounding box center [811, 299] width 476 height 47
copy link "03/11/2025 08:00 - 10:00"
drag, startPoint x: 758, startPoint y: 321, endPoint x: 742, endPoint y: 317, distance: 16.5
click at [758, 321] on p "One Time Cleaning" at bounding box center [811, 316] width 476 height 13
click at [631, 304] on link "03/11/2025 08:00 - 10:00" at bounding box center [615, 303] width 86 height 10
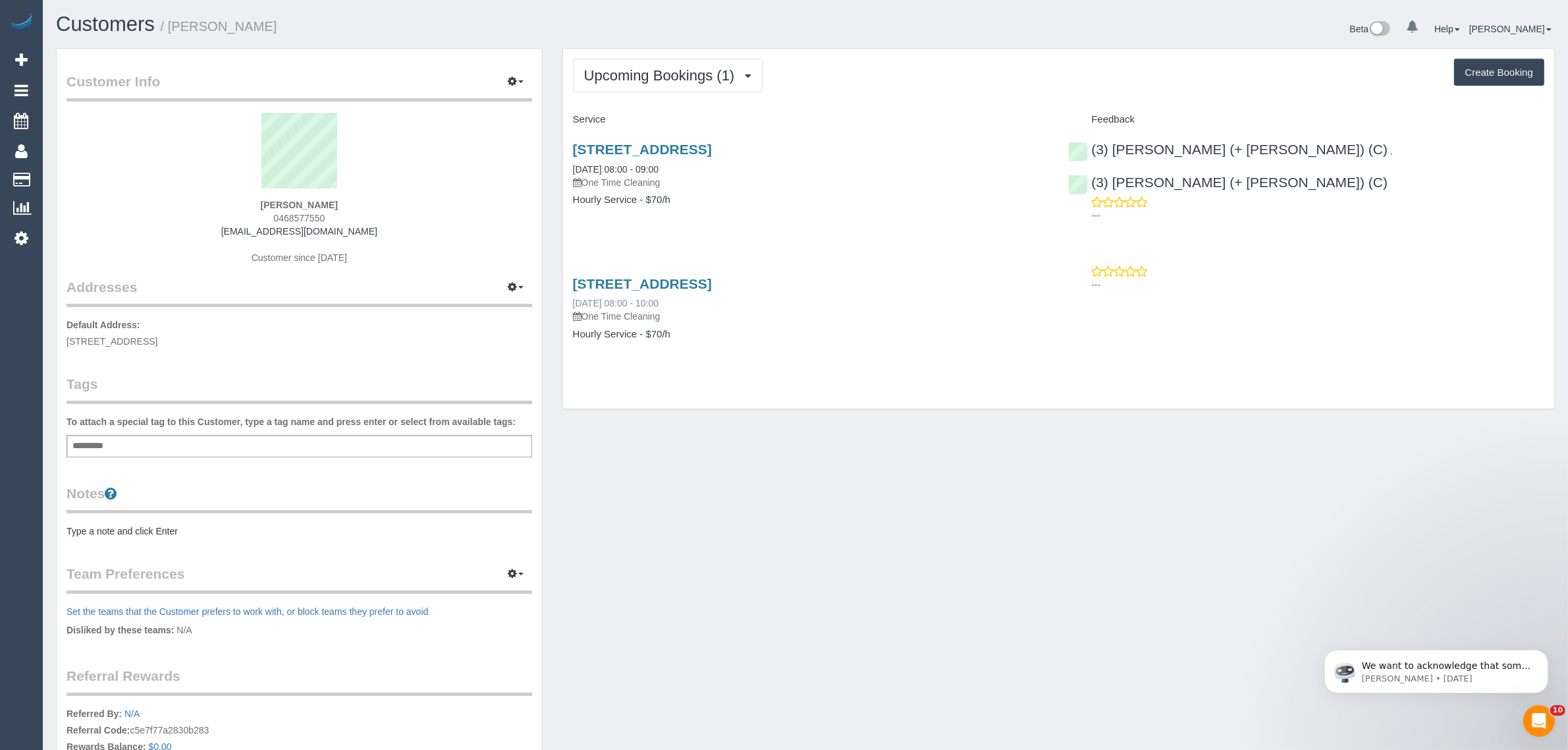
drag, startPoint x: 682, startPoint y: 298, endPoint x: 571, endPoint y: 298, distance: 111.0
click at [573, 298] on div "25 Wominjeka Walk, 209, West Melbourne, VIC 3003 03/11/2025 08:00 - 10:00 One T…" at bounding box center [811, 299] width 476 height 47
copy link "03/11/2025 08:00 - 10:00"
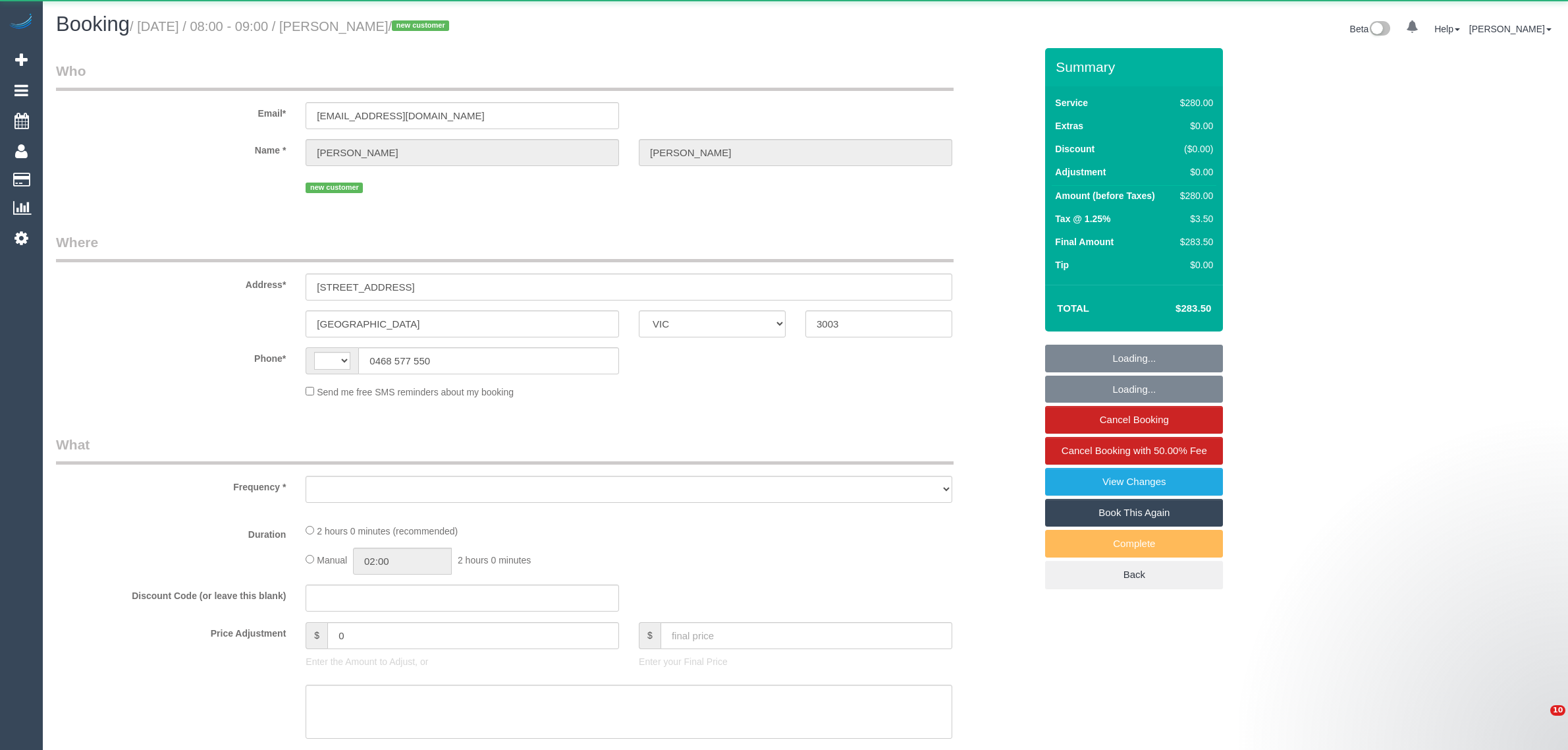
select select "VIC"
select select "string:AU"
select select "string:stripe-pm_1SAPOI2GScqysDRVR3ju1fWB"
select select "number:28"
select select "number:14"
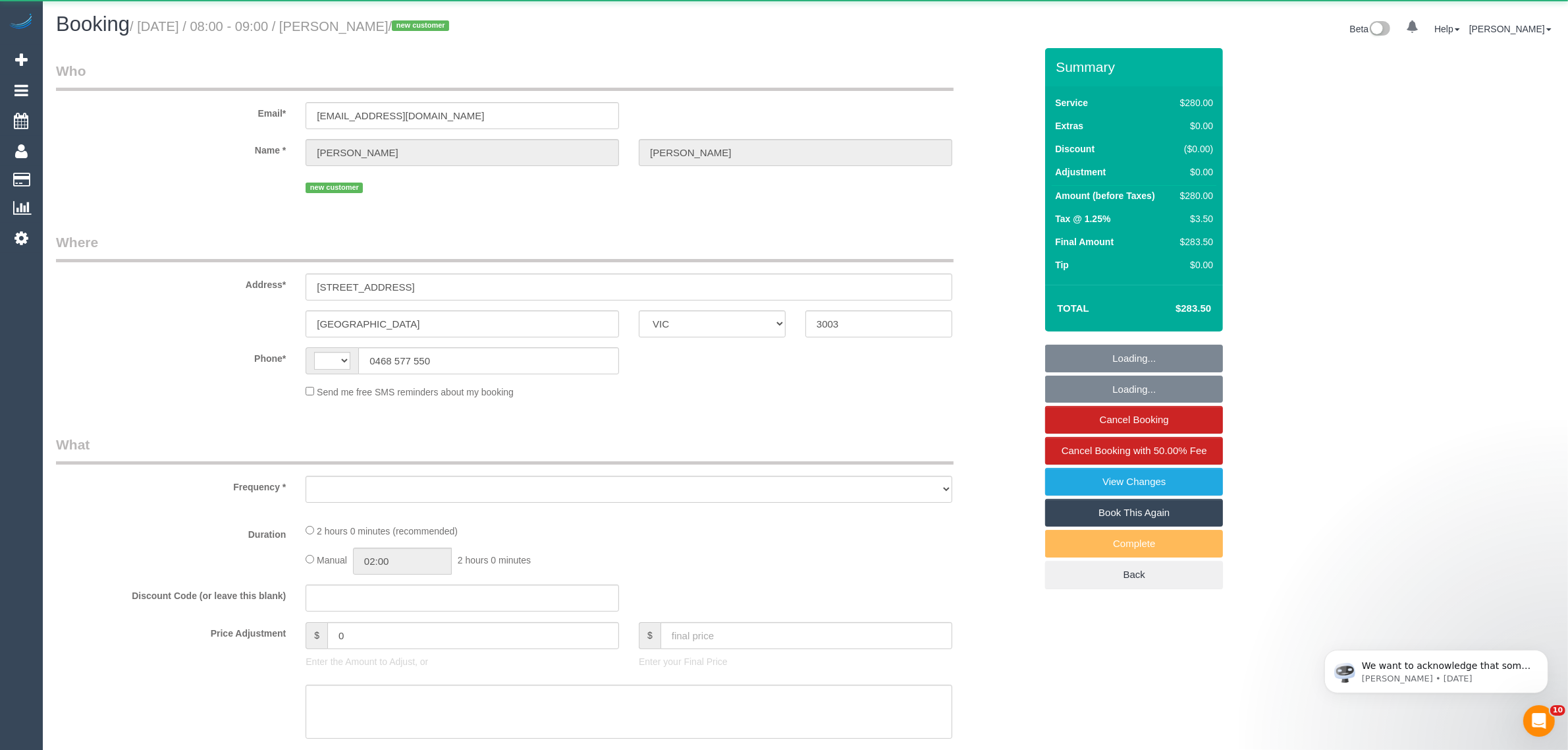
select select "number:20"
select select "number:25"
select select "number:26"
select select "object:691"
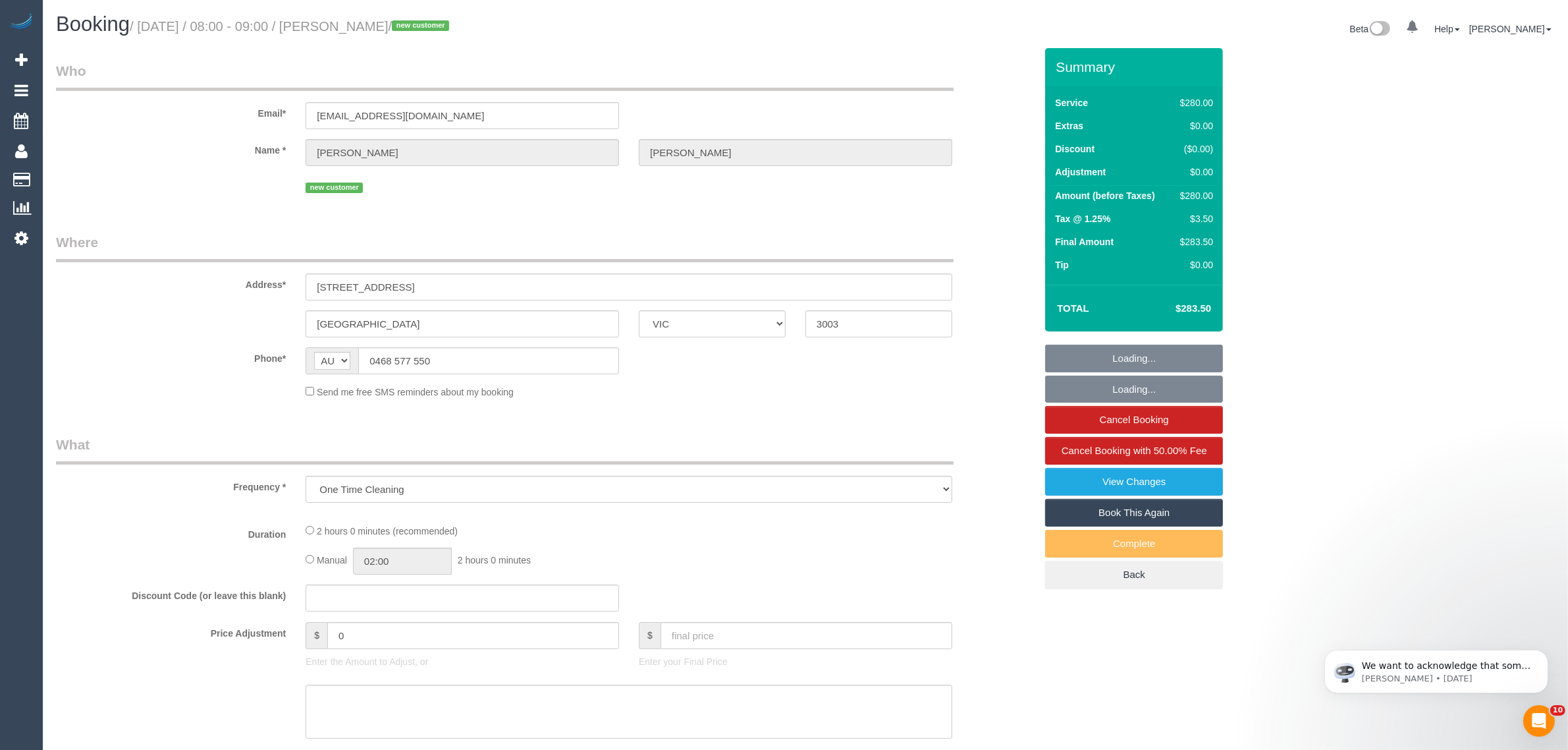
select select "2"
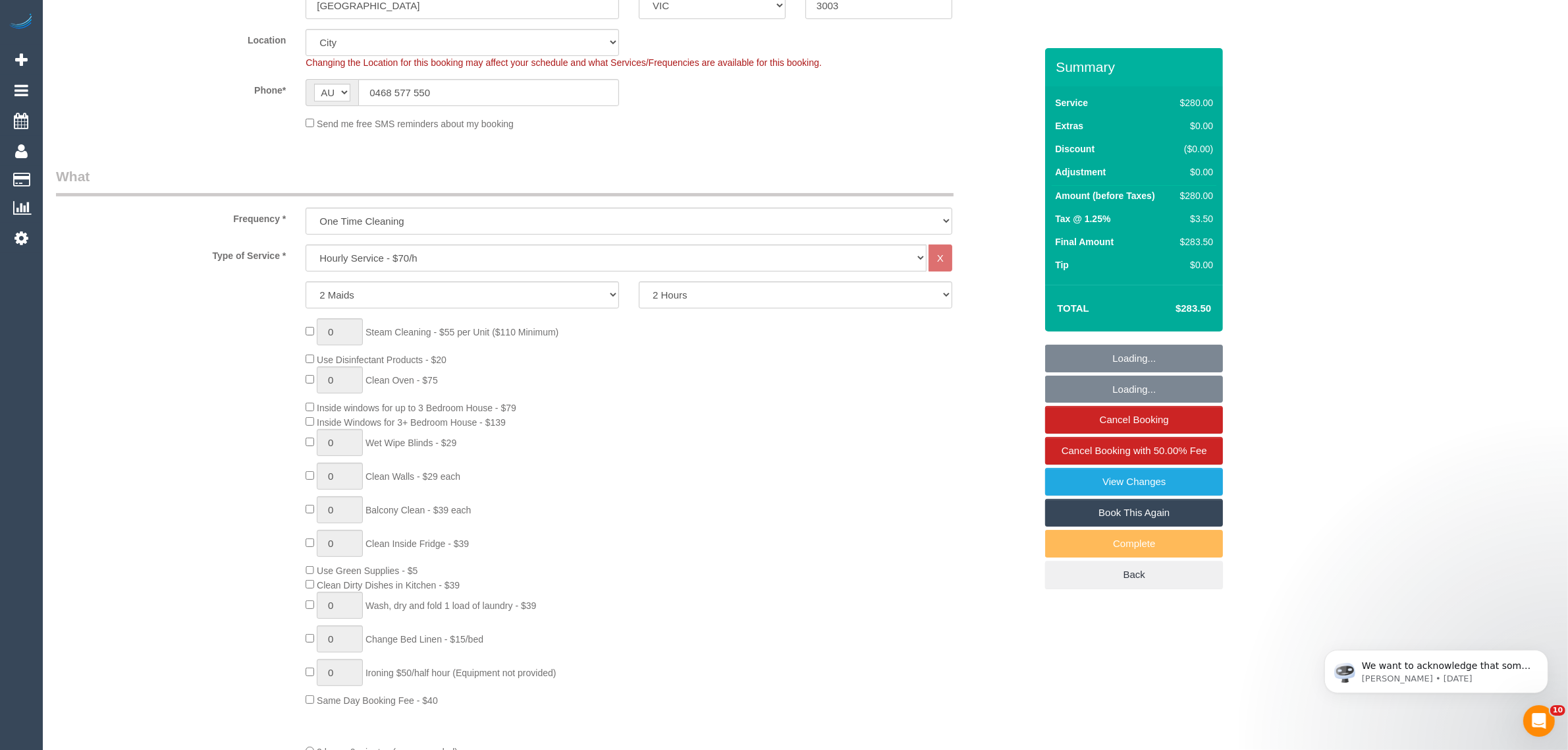
scroll to position [329, 0]
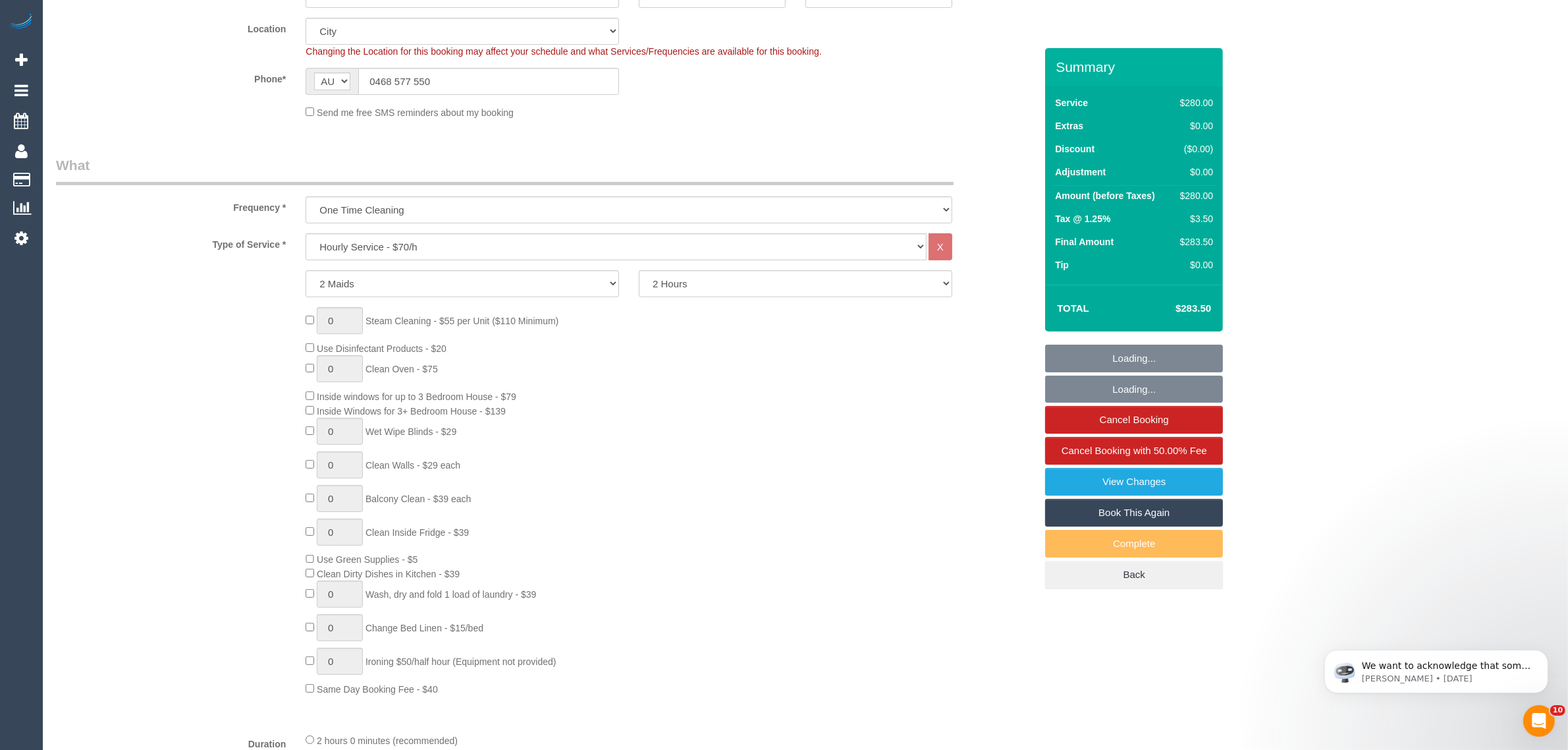
select select "object:1309"
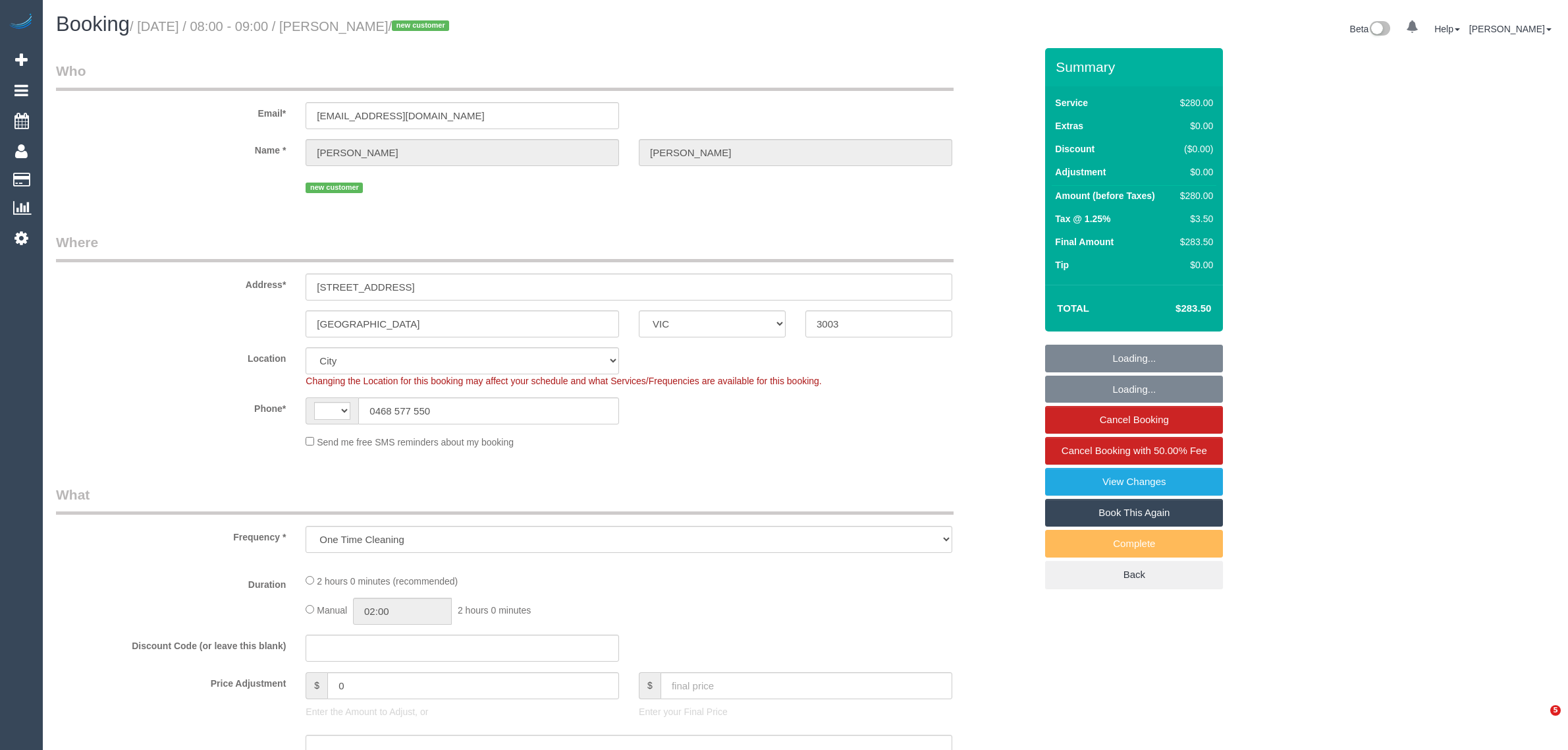
select select "VIC"
select select "string:stripe-pm_1SAPOI2GScqysDRVR3ju1fWB"
select select "object:594"
select select "string:AU"
select select "number:28"
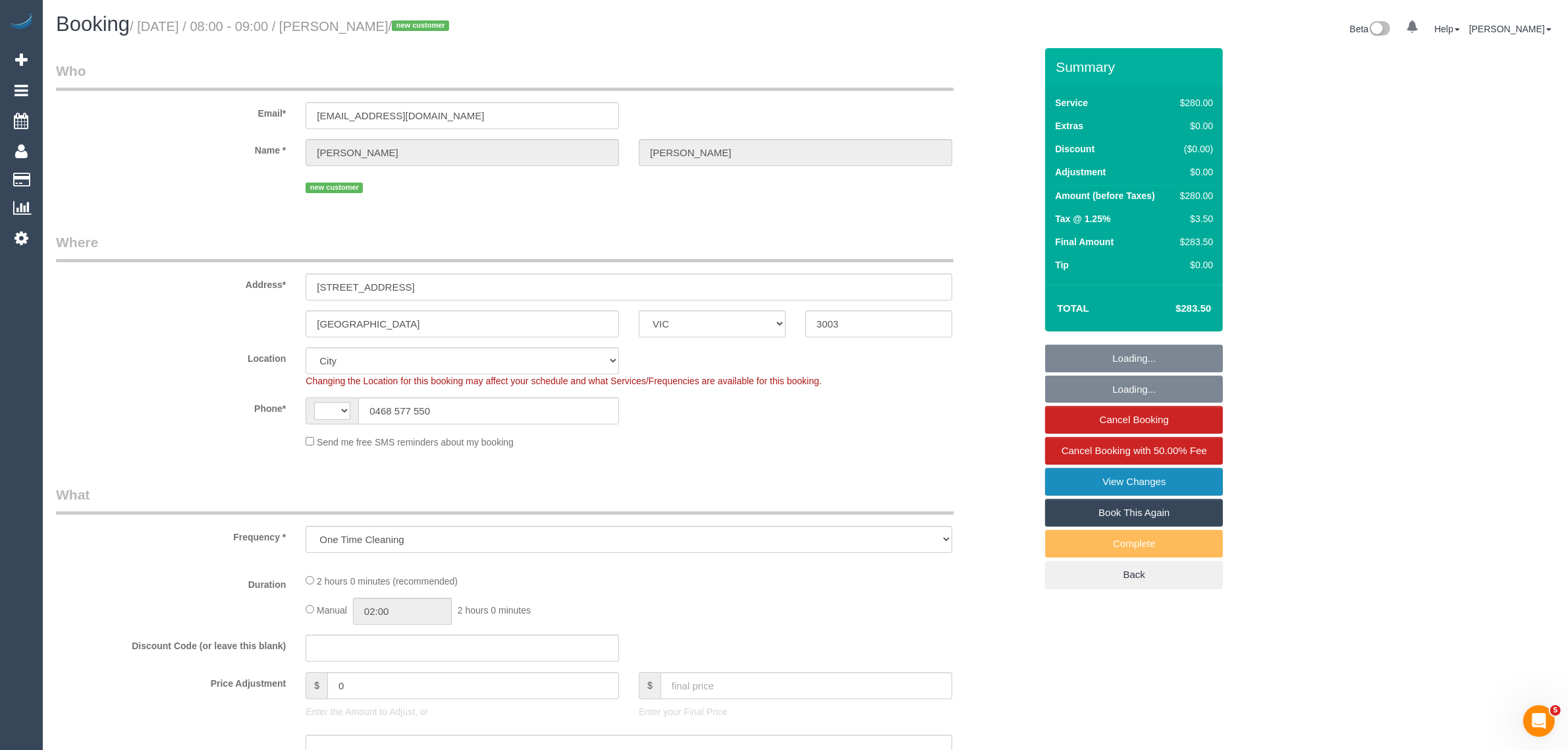
select select "number:14"
select select "number:20"
select select "number:25"
select select "number:26"
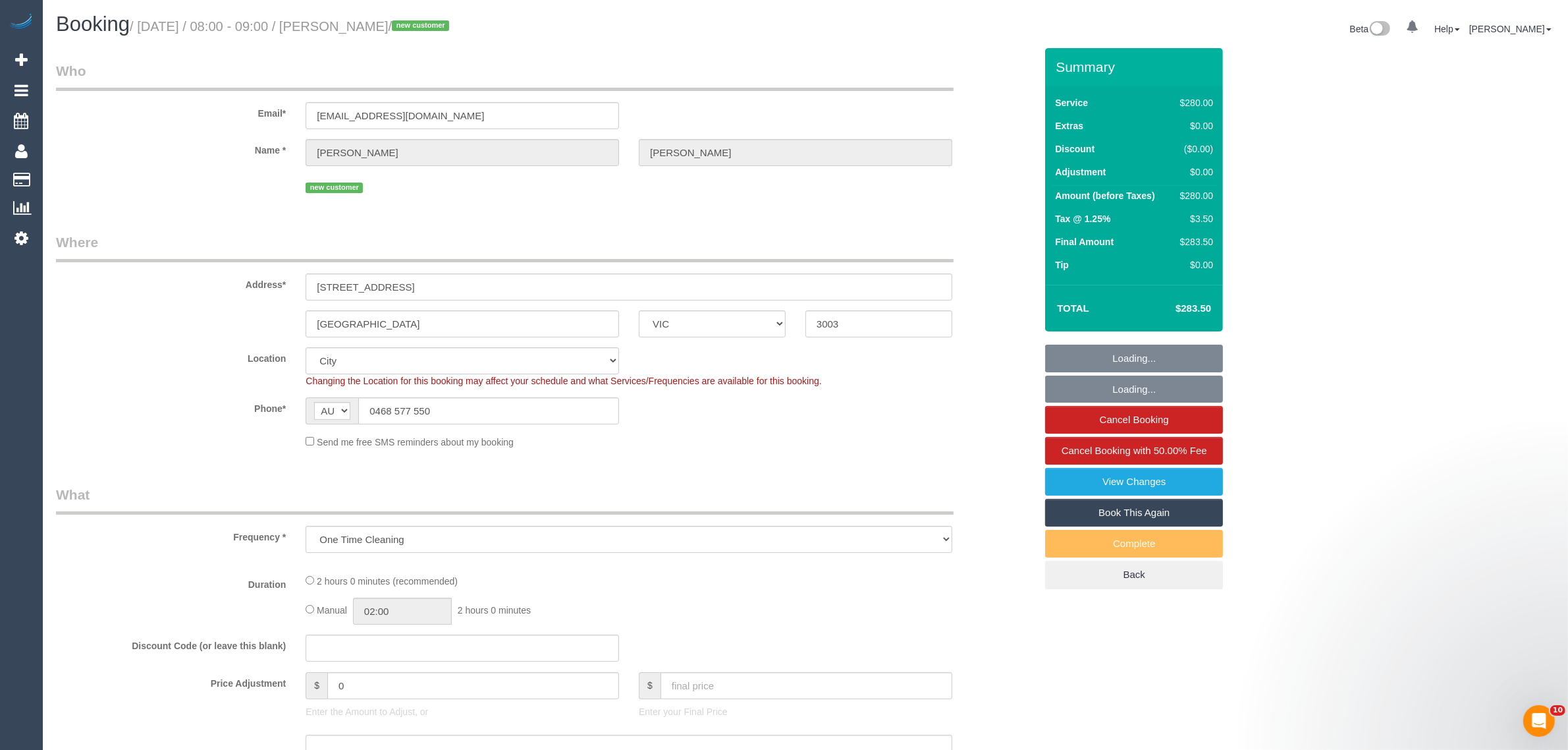
select select "2"
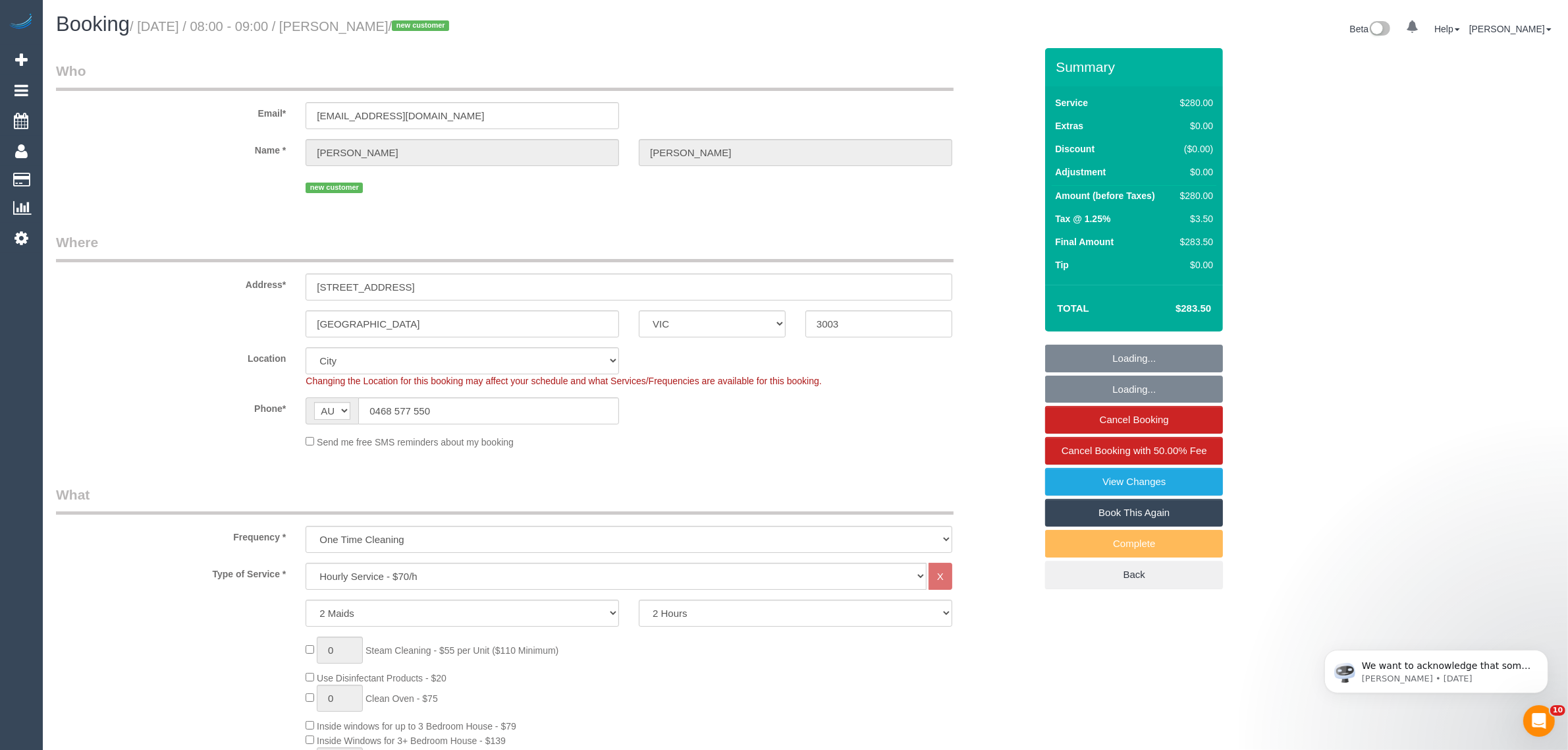
click at [1126, 515] on link "Book This Again" at bounding box center [1134, 513] width 178 height 28
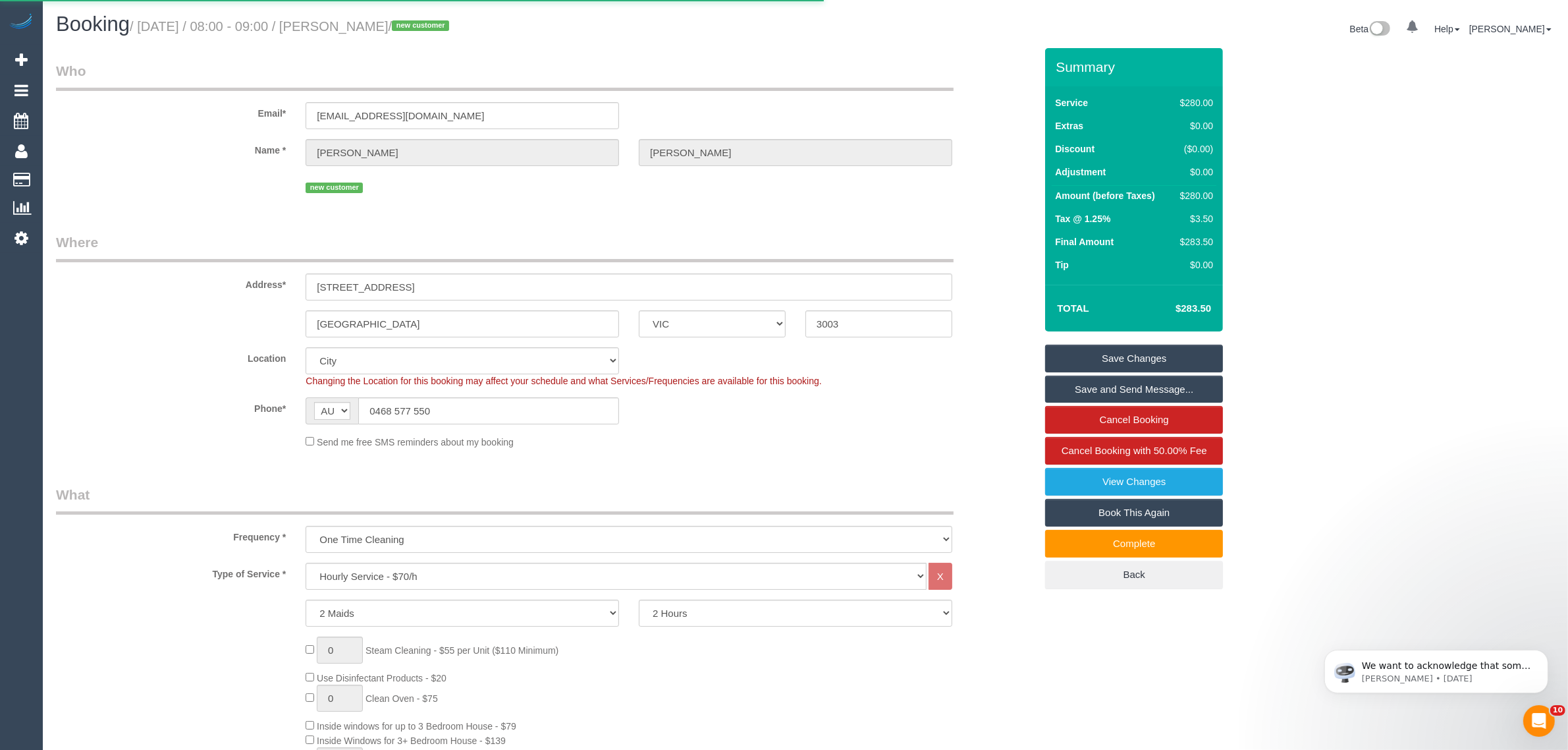
select select "VIC"
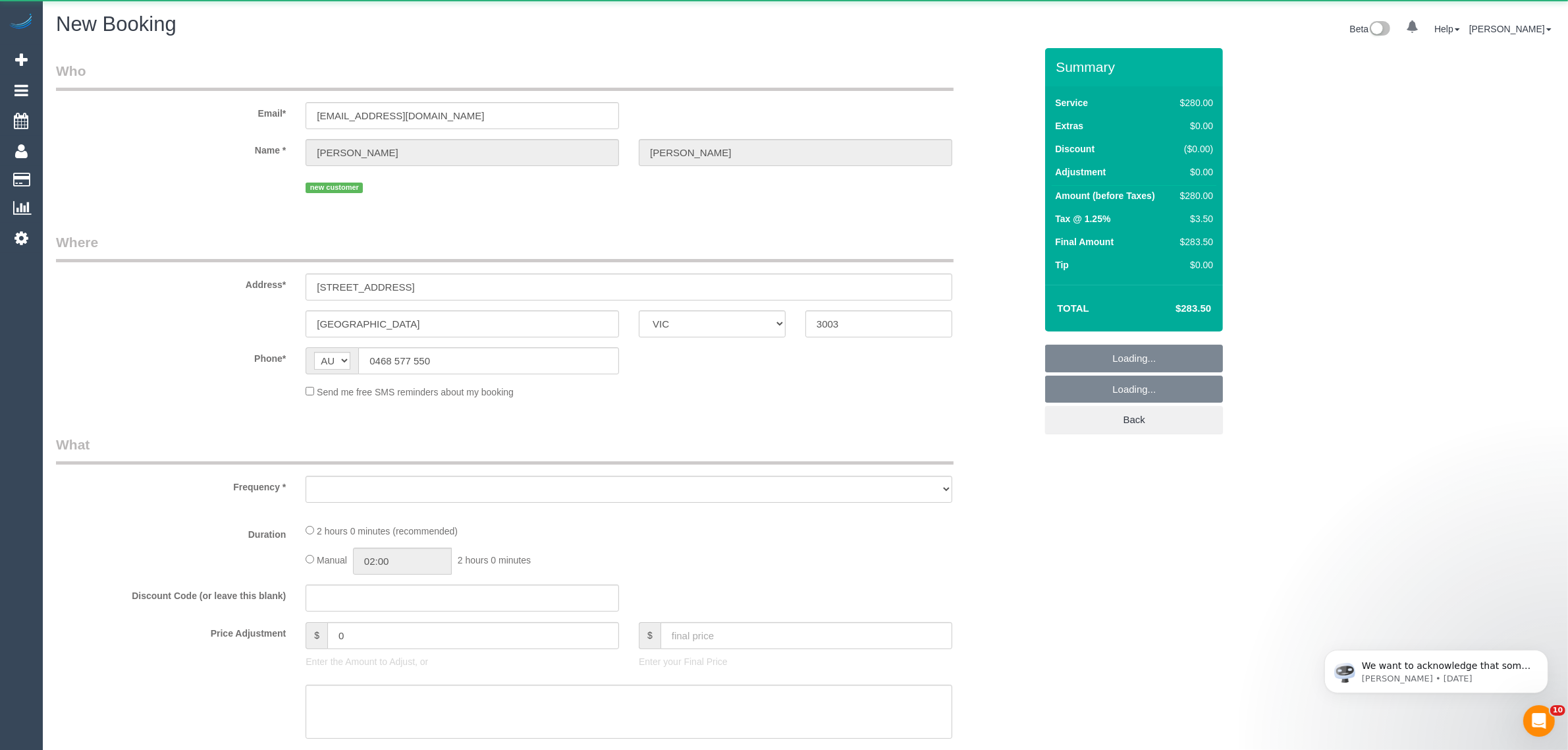
select select "string:stripe-pm_1SAPOI2GScqysDRVR3ju1fWB"
select select "object:1669"
select select "number:28"
select select "number:14"
select select "number:20"
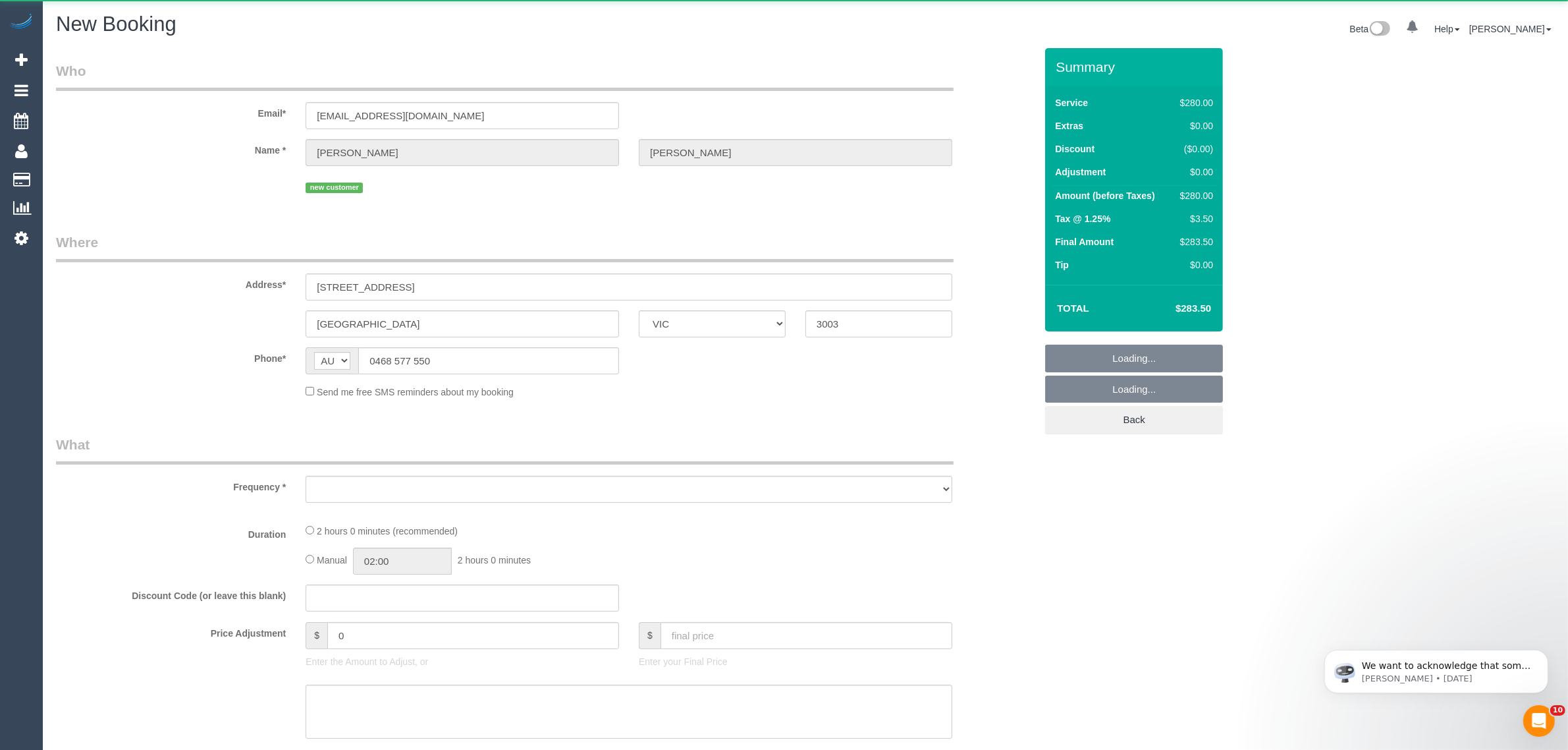
select select "number:25"
select select "number:26"
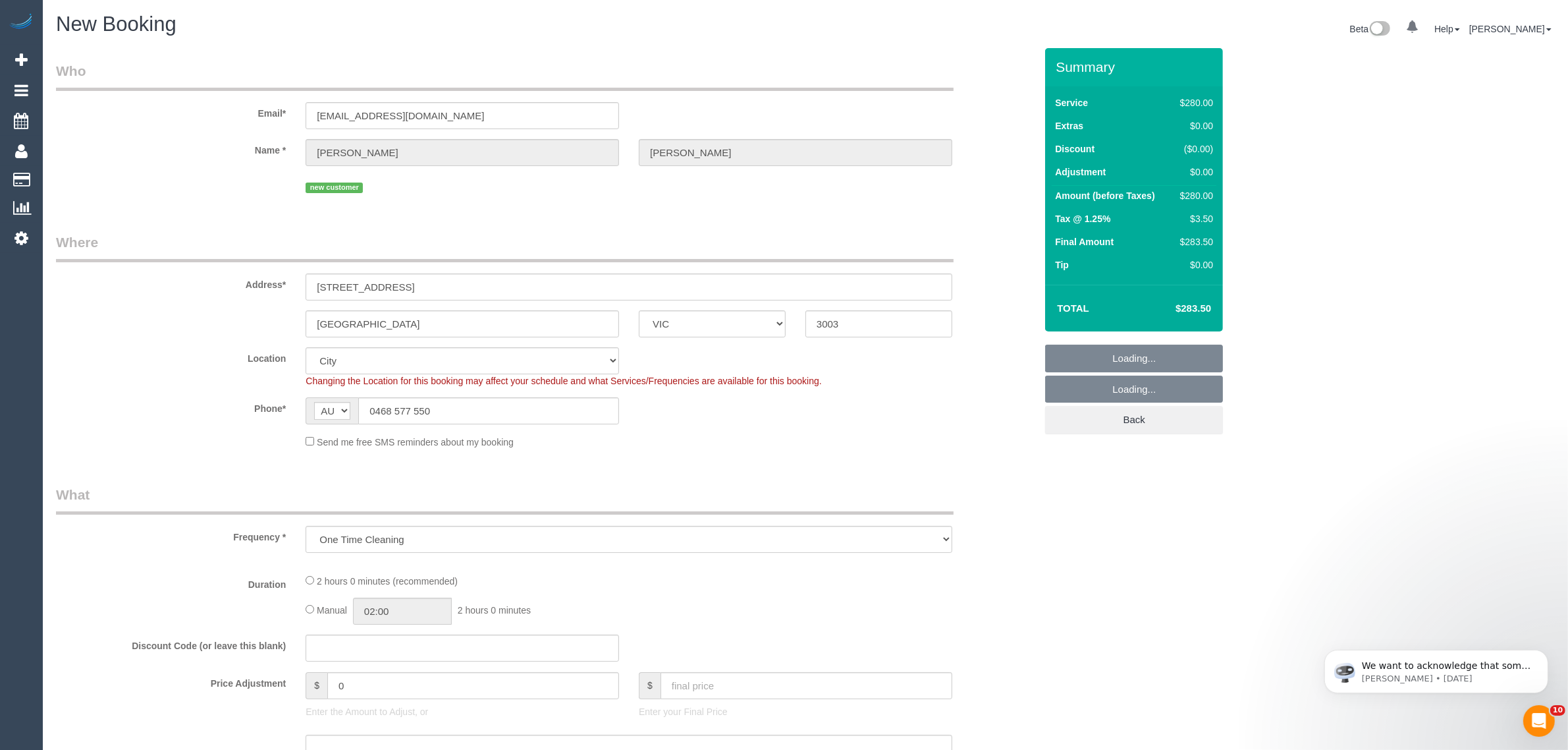
select select "object:2239"
select select "2"
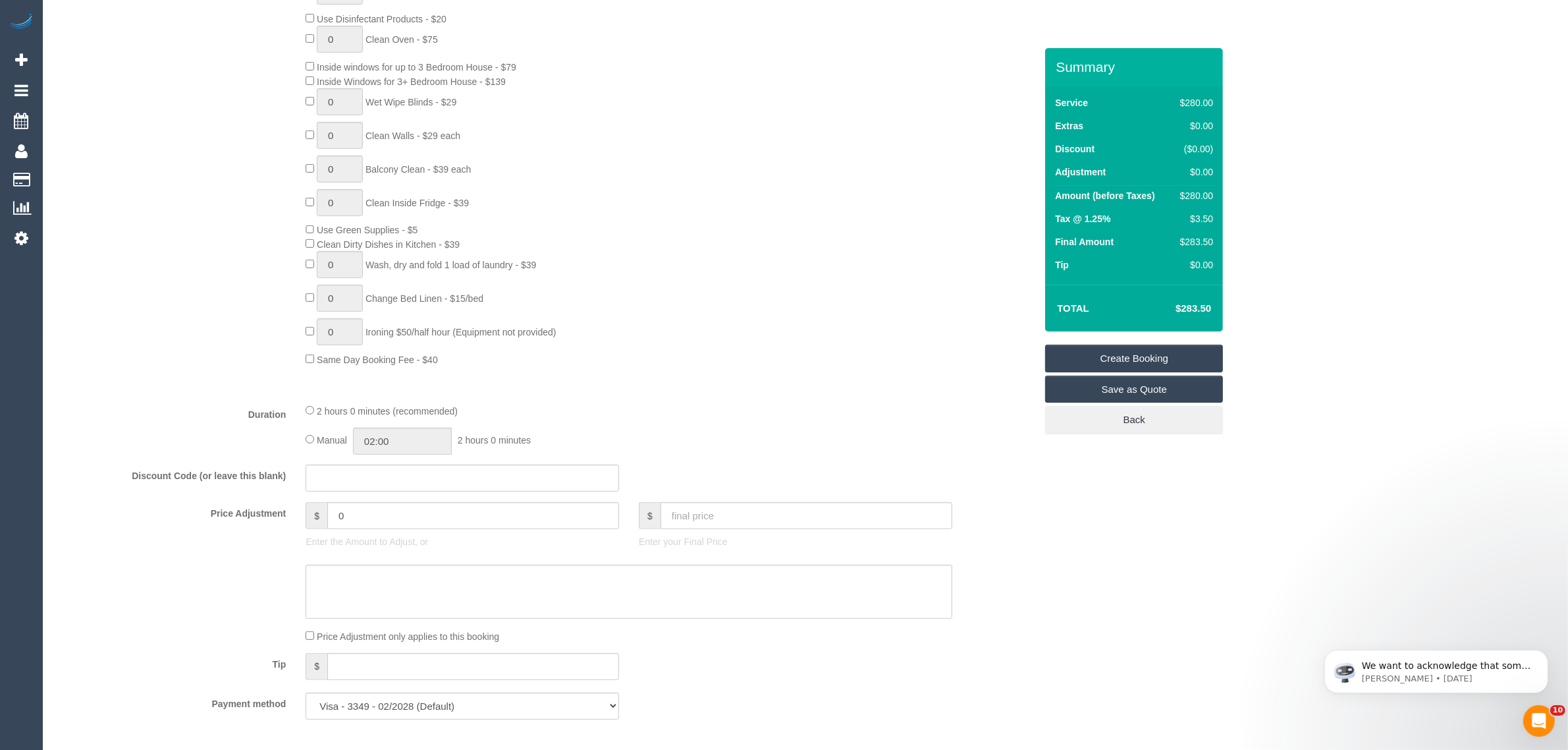
select select "object:2244"
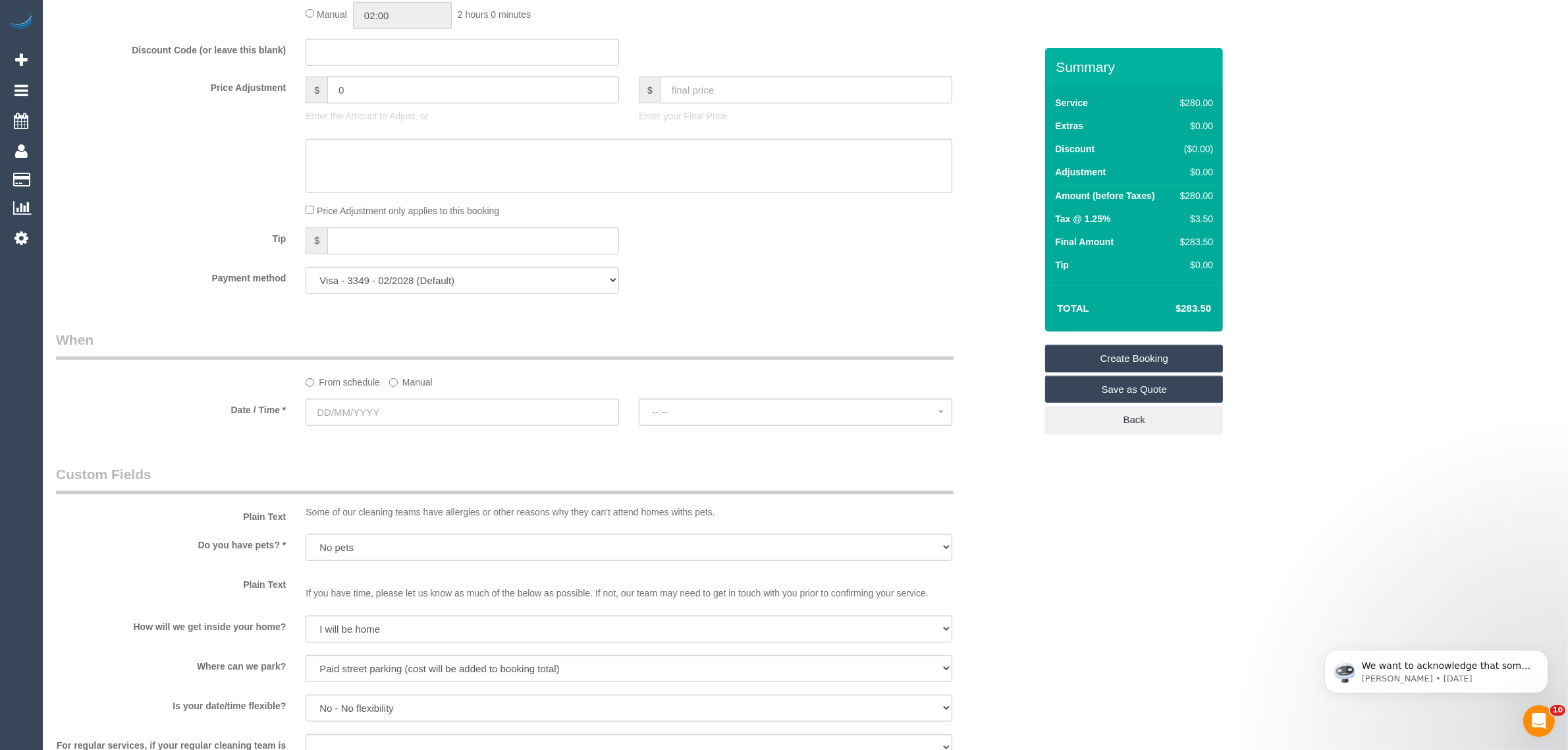
scroll to position [1318, 0]
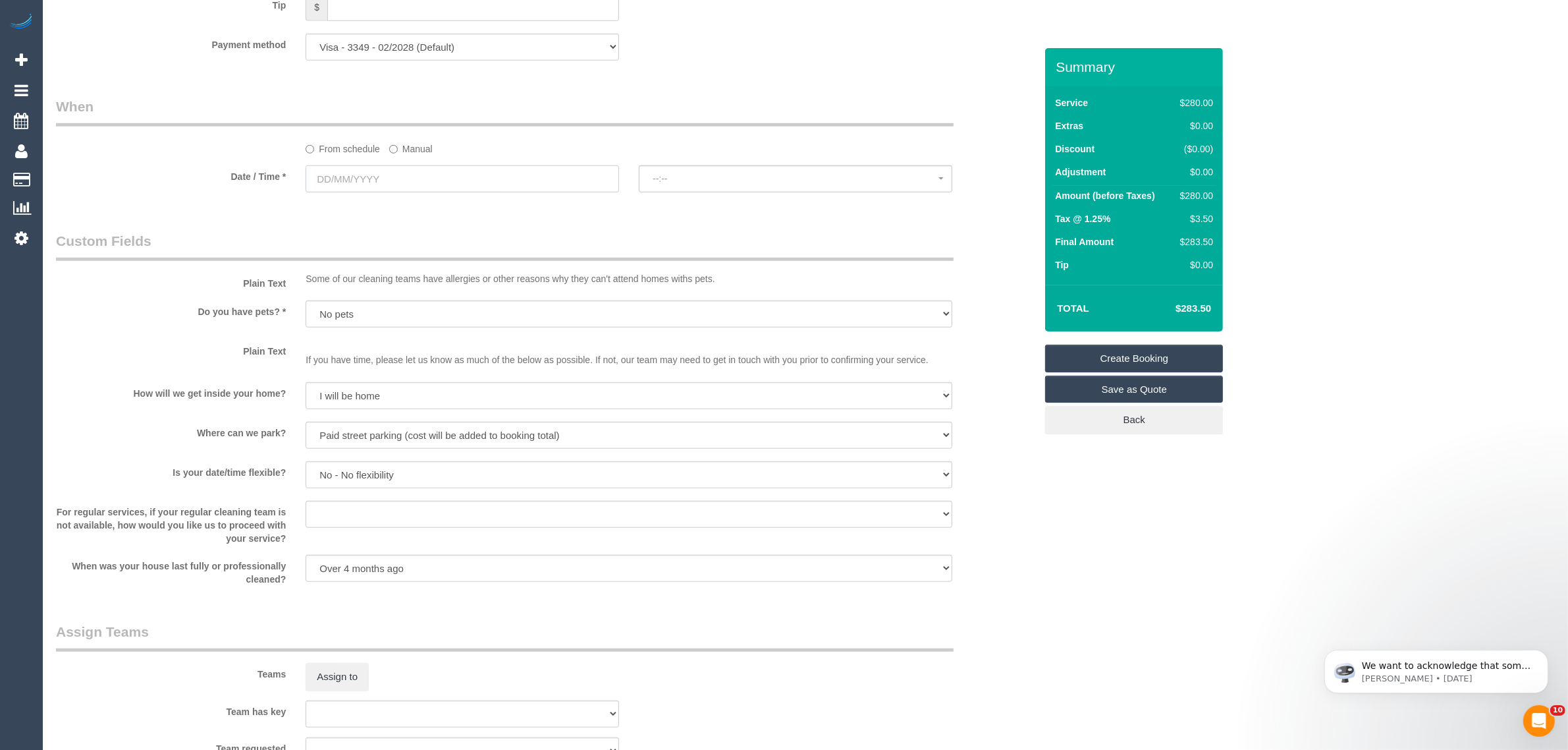
click at [456, 175] on input "text" at bounding box center [462, 179] width 313 height 27
click at [472, 201] on link "Next" at bounding box center [464, 205] width 18 height 18
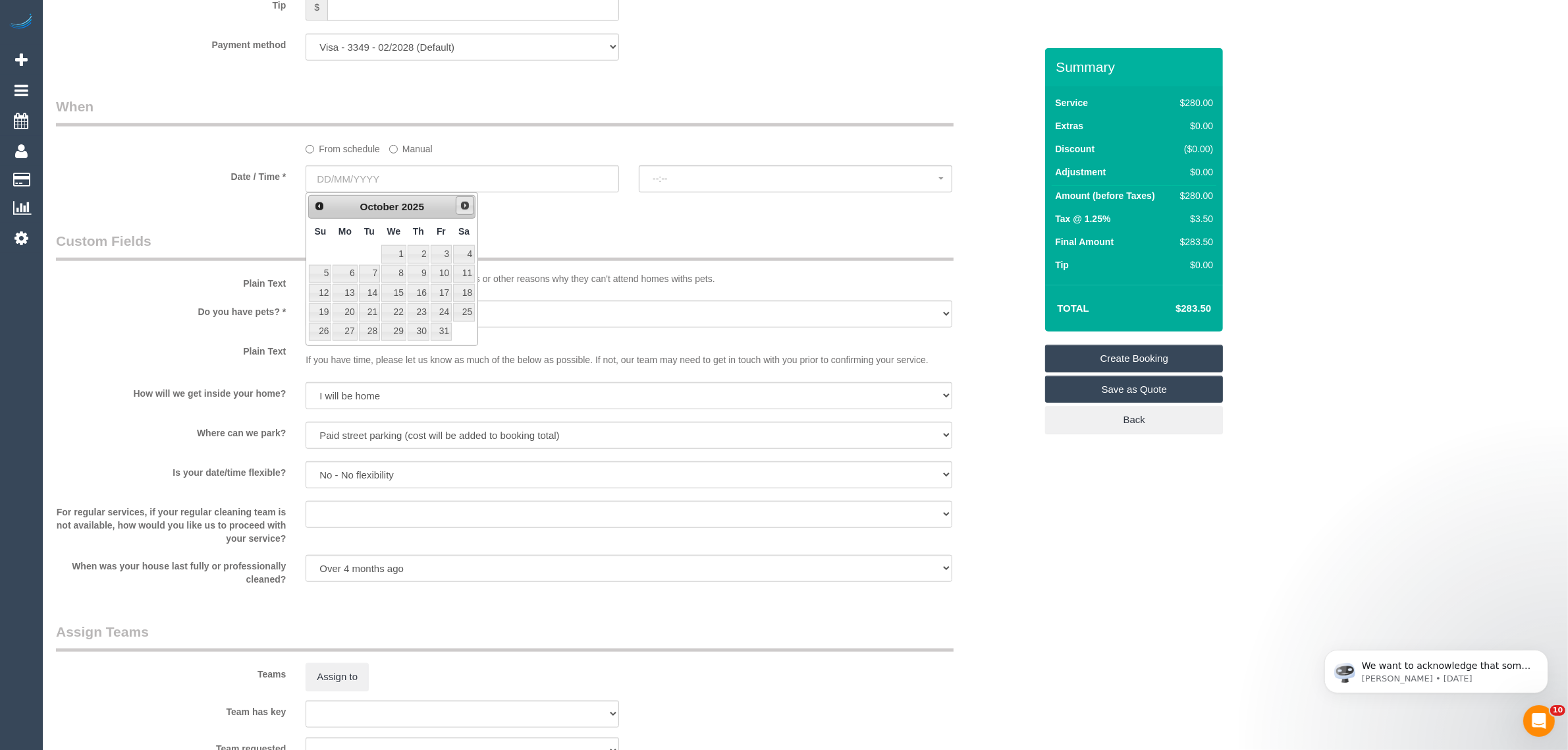
click at [472, 201] on link "Next" at bounding box center [464, 205] width 18 height 18
click at [356, 272] on tr "2 3 4 5 6 7 8" at bounding box center [392, 273] width 167 height 19
click at [350, 276] on link "3" at bounding box center [344, 273] width 24 height 18
type input "[DATE]"
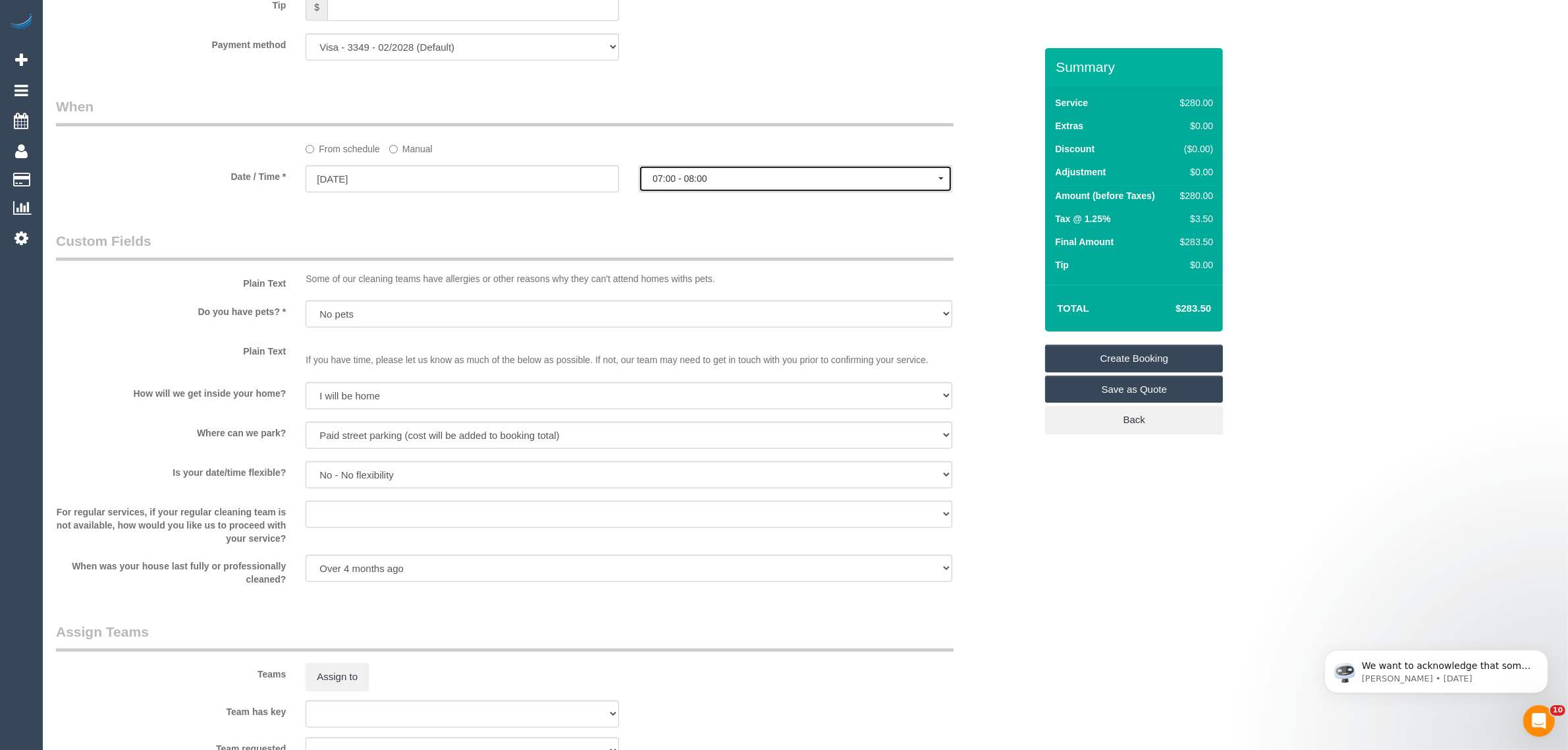
click at [755, 182] on span "07:00 - 08:00" at bounding box center [796, 178] width 286 height 10
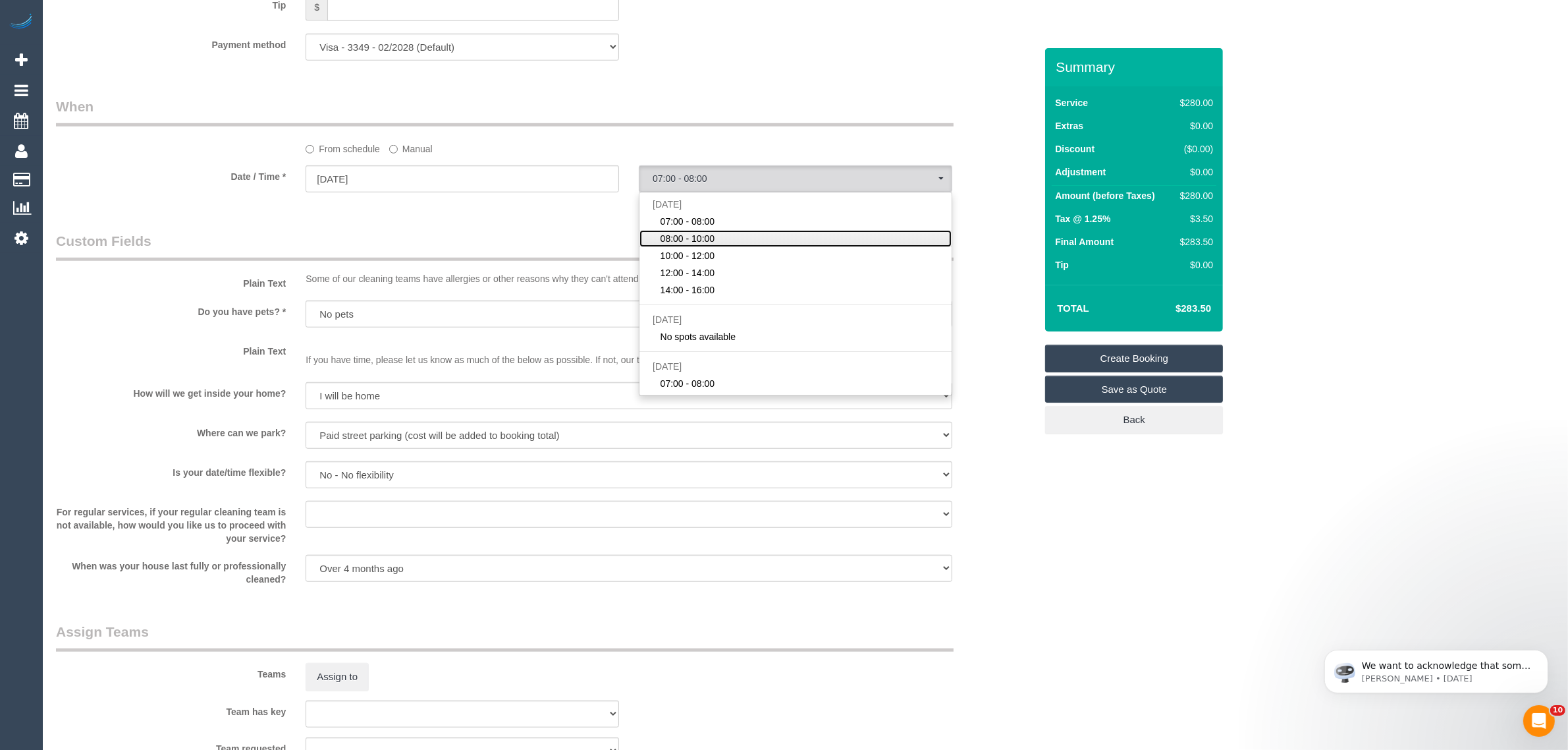
click at [728, 231] on link "08:00 - 10:00" at bounding box center [795, 238] width 312 height 17
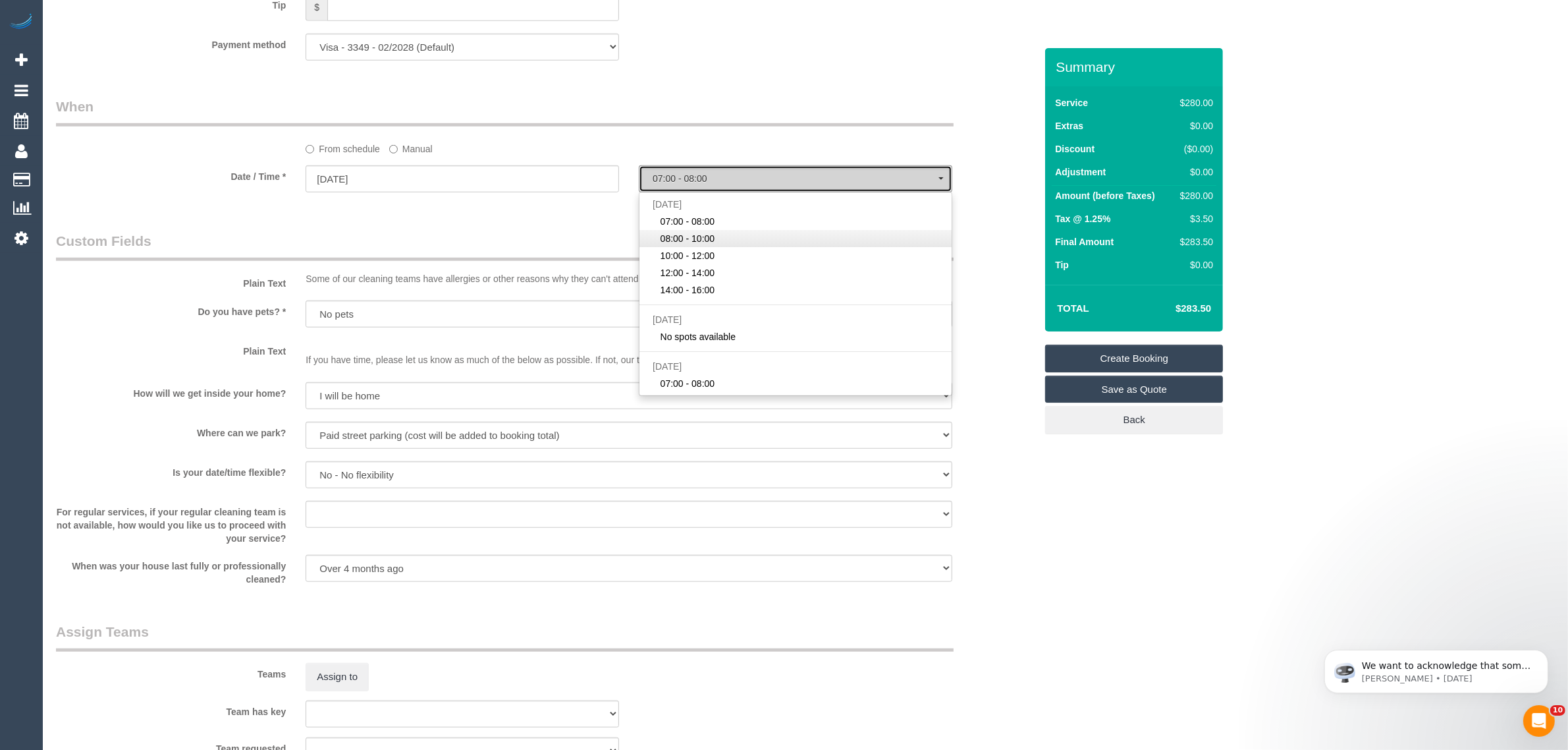
select select "spot7"
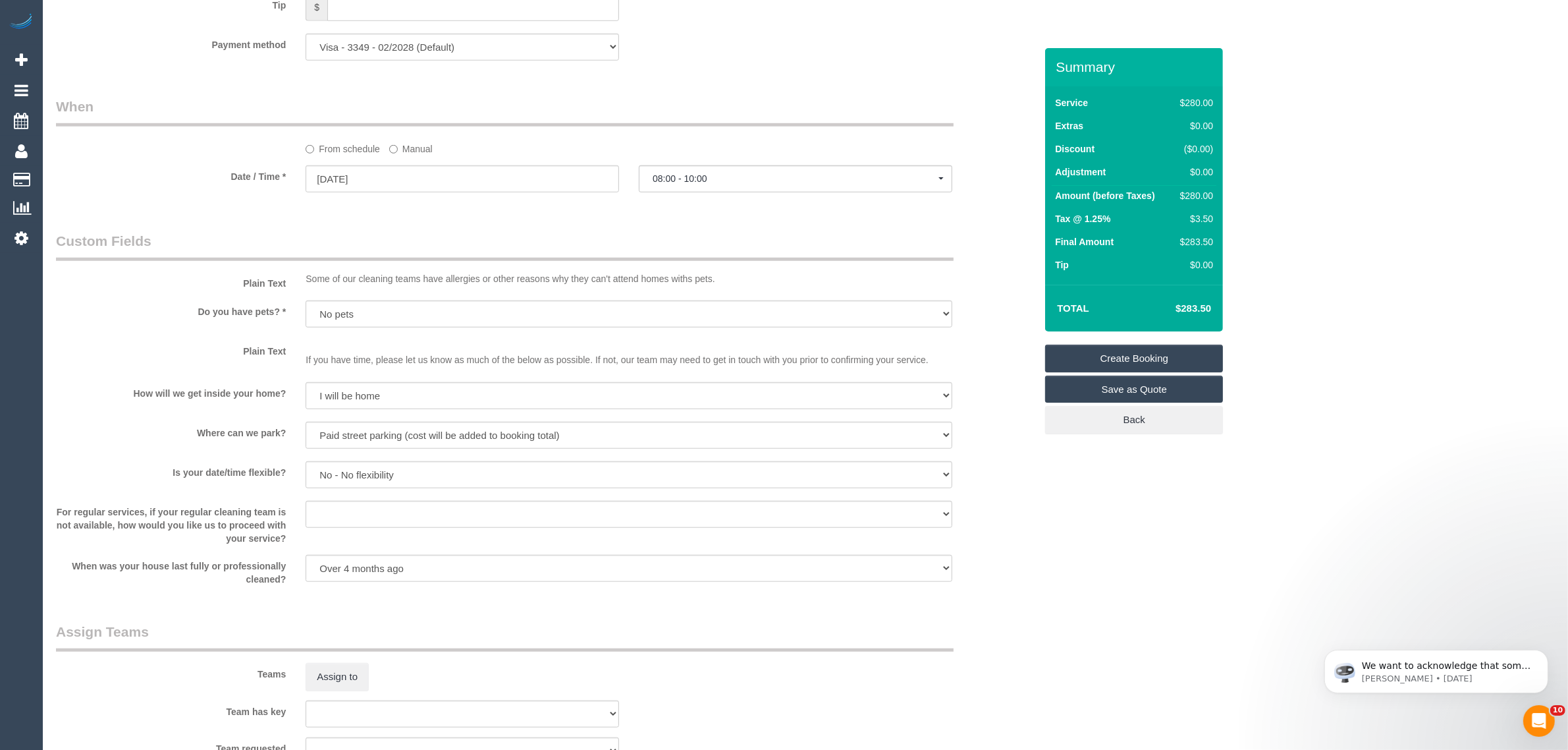
click at [564, 245] on legend "Custom Fields" at bounding box center [504, 245] width 897 height 30
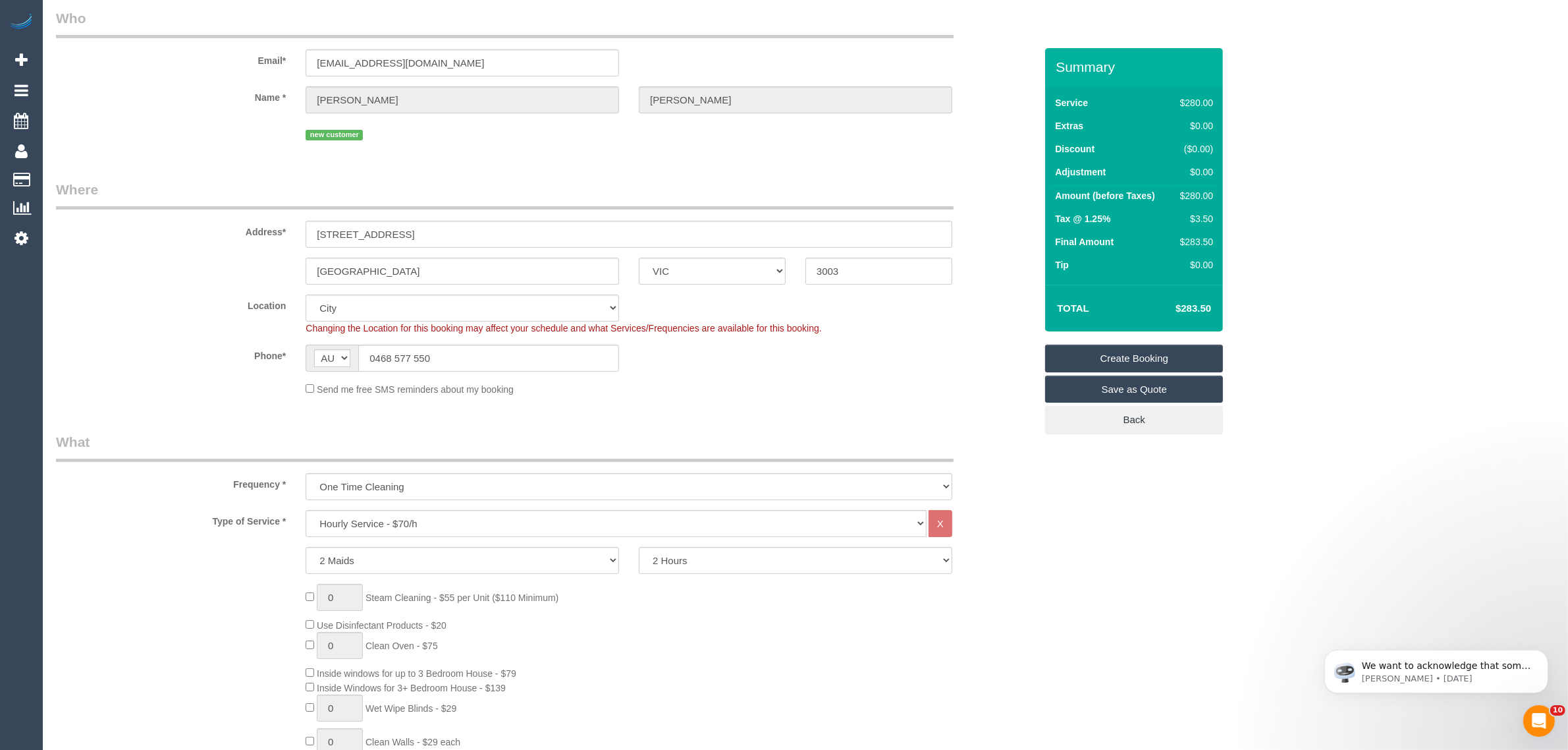
scroll to position [0, 0]
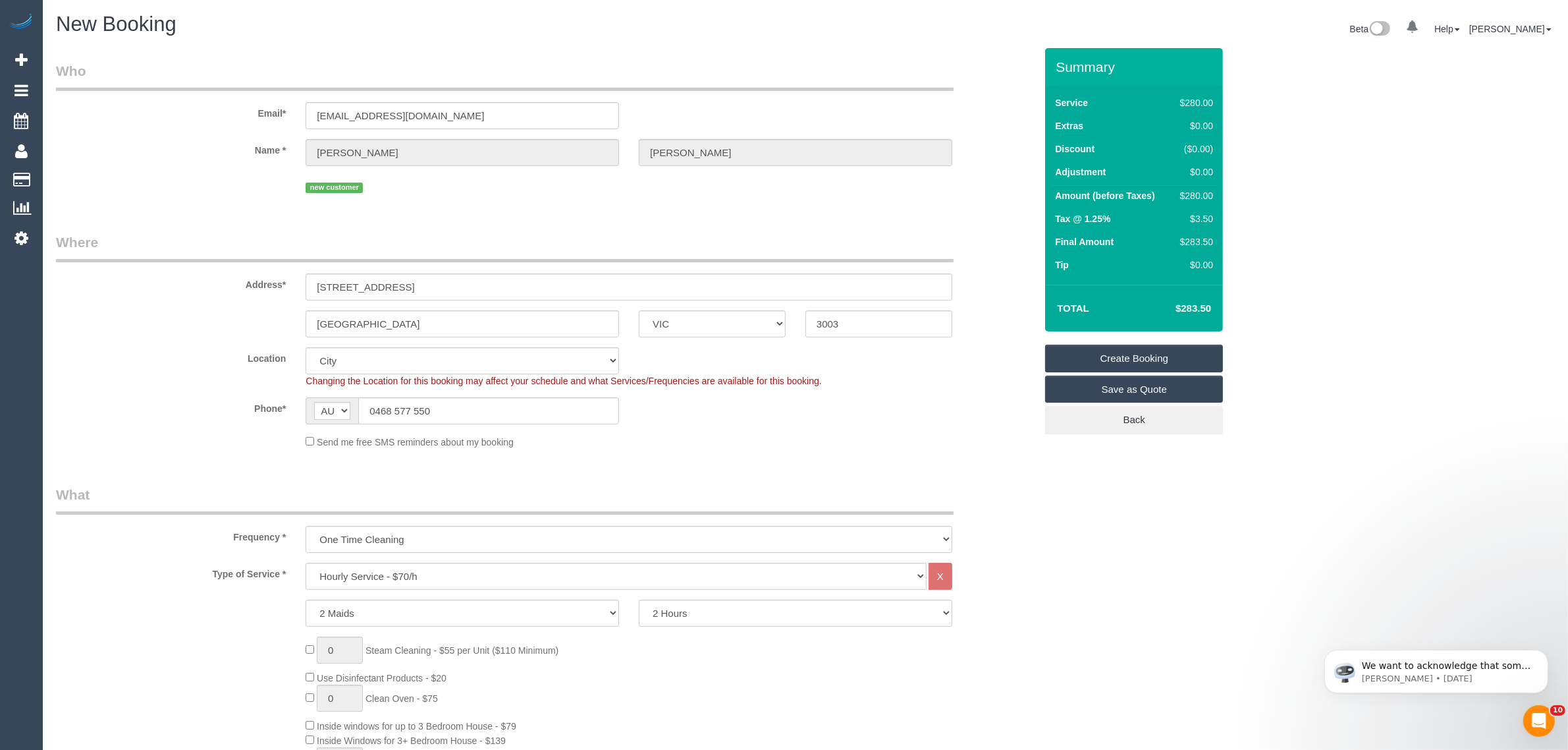
click at [1103, 353] on link "Create Booking" at bounding box center [1134, 358] width 178 height 28
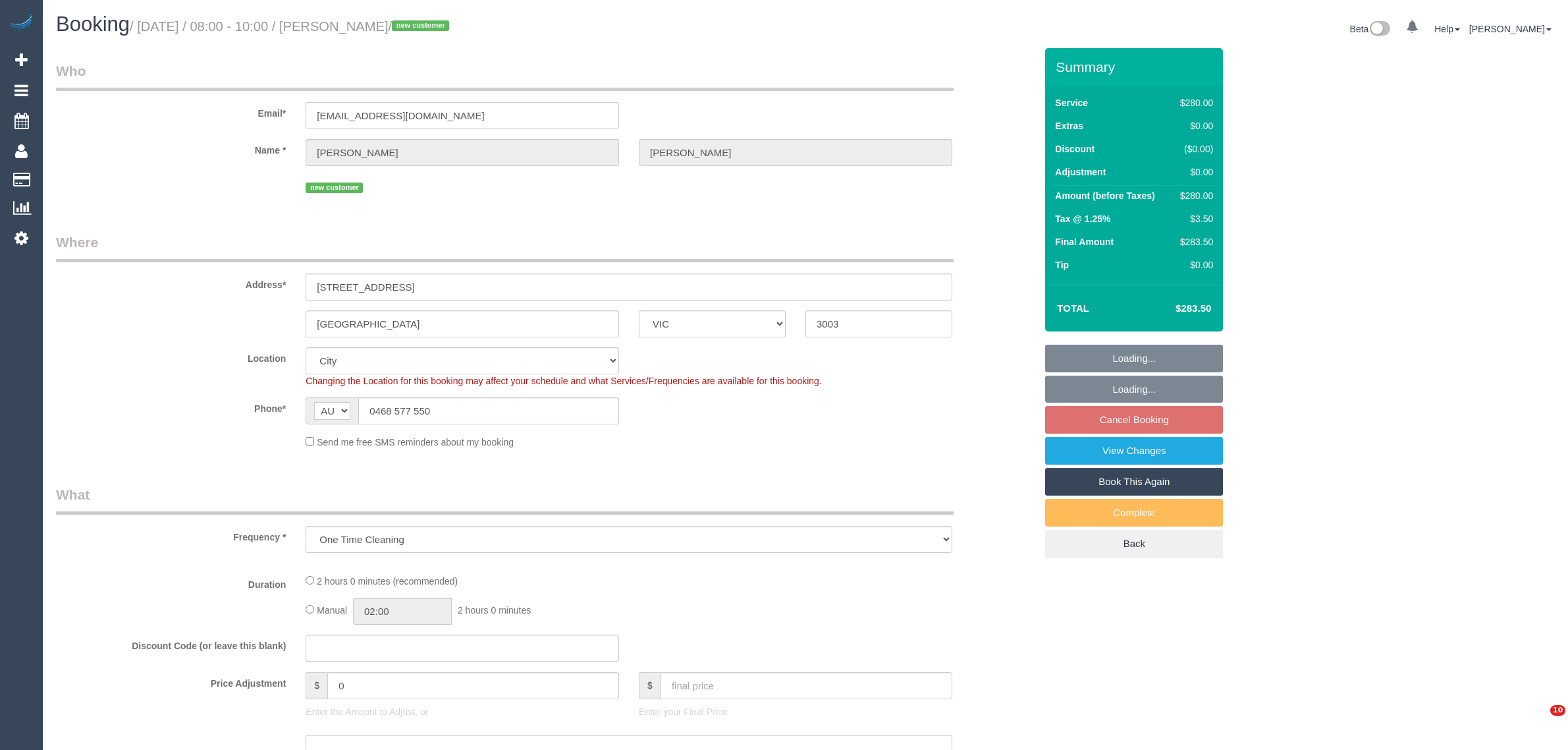
select select "VIC"
select select "number:28"
select select "number:14"
select select "number:20"
select select "number:25"
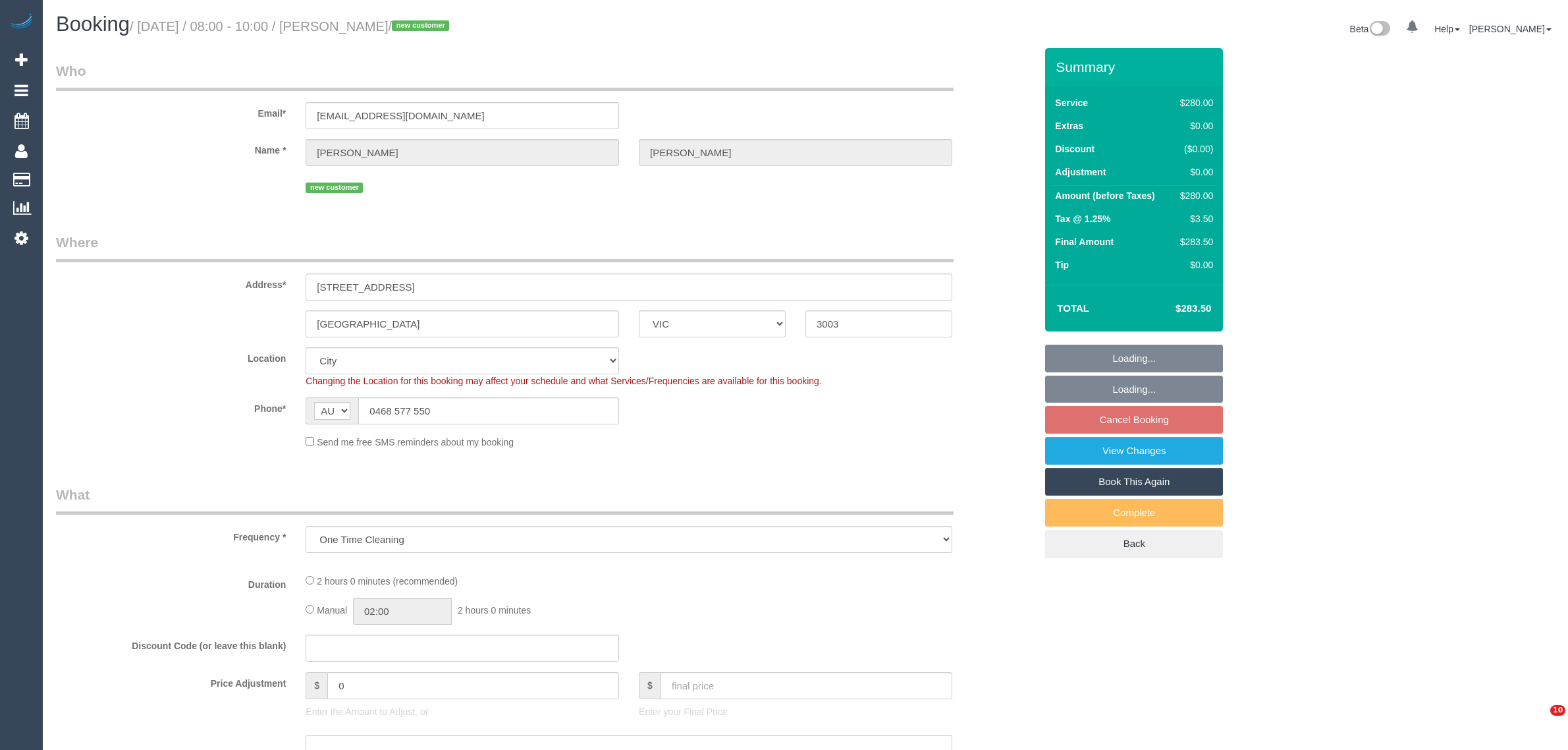
select select "number:26"
select select "object:848"
select select "2"
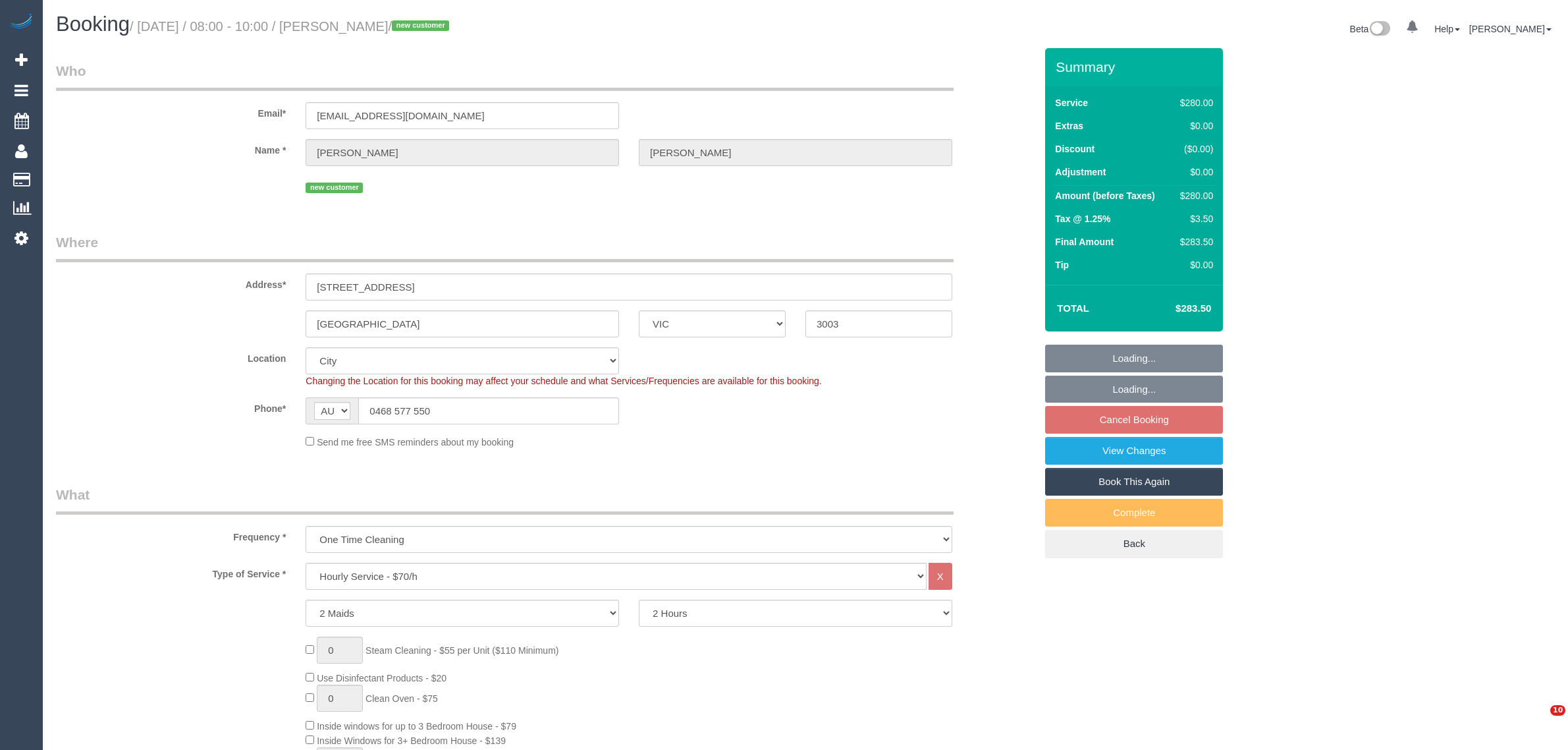
select select "spot2"
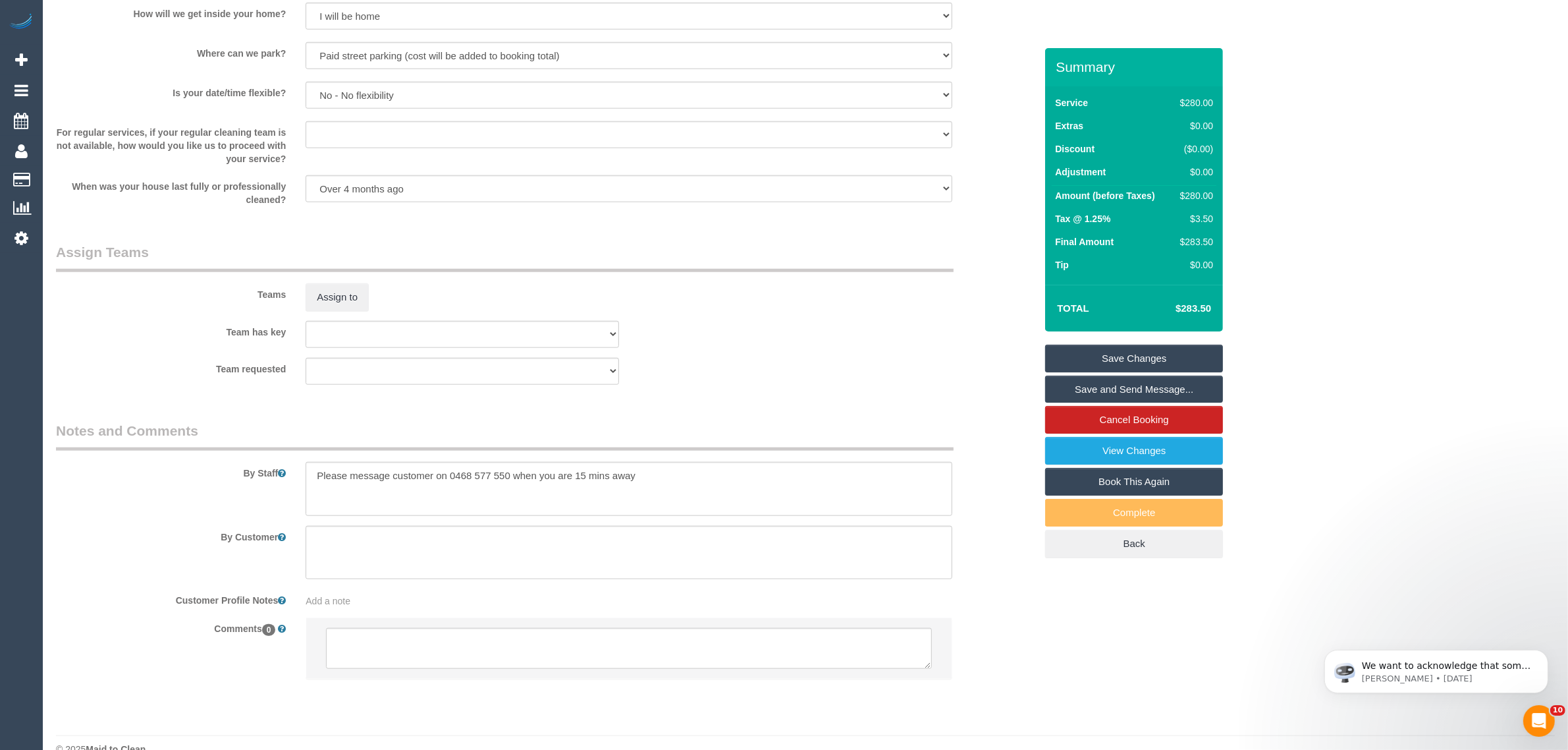
scroll to position [1724, 0]
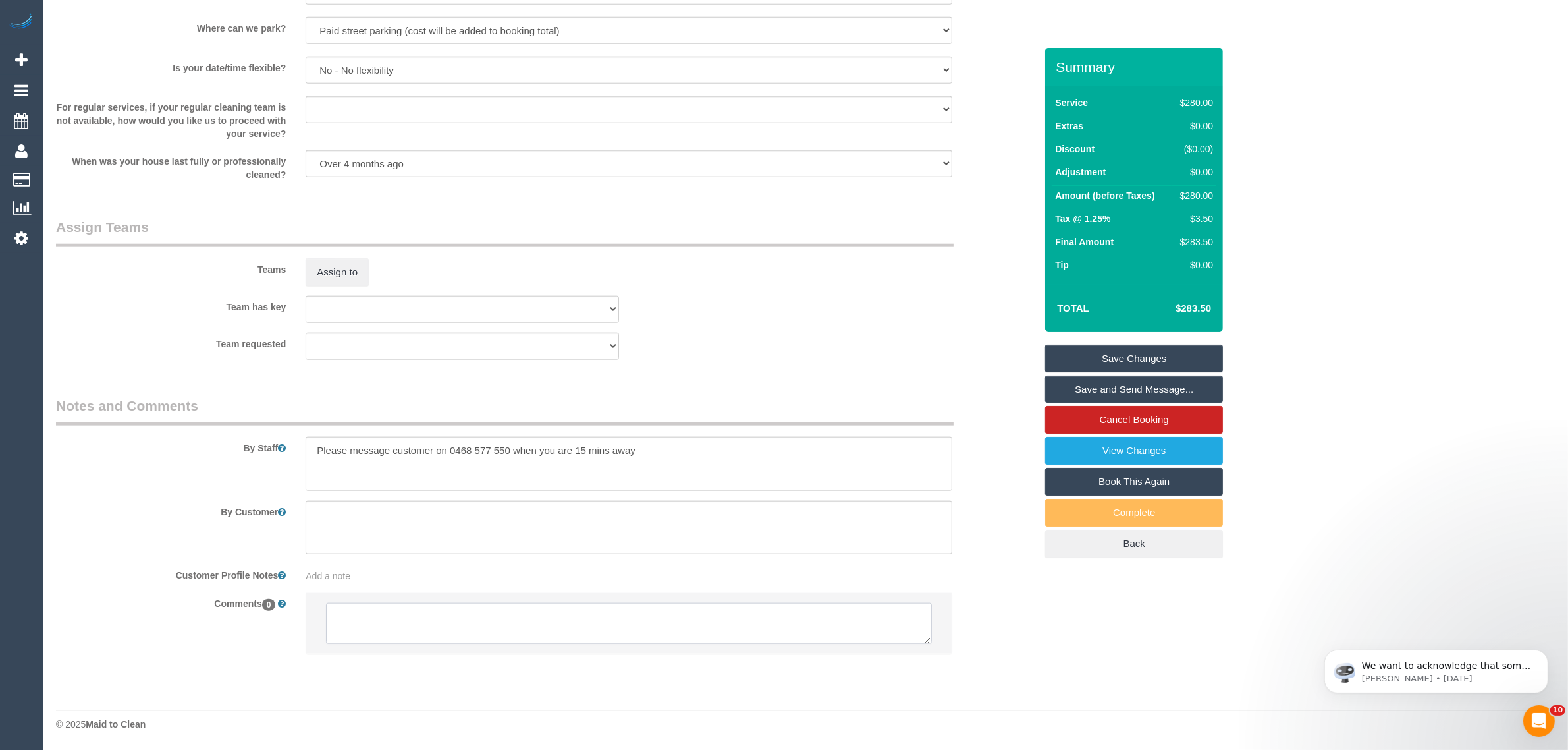
click at [629, 618] on textarea at bounding box center [629, 623] width 606 height 41
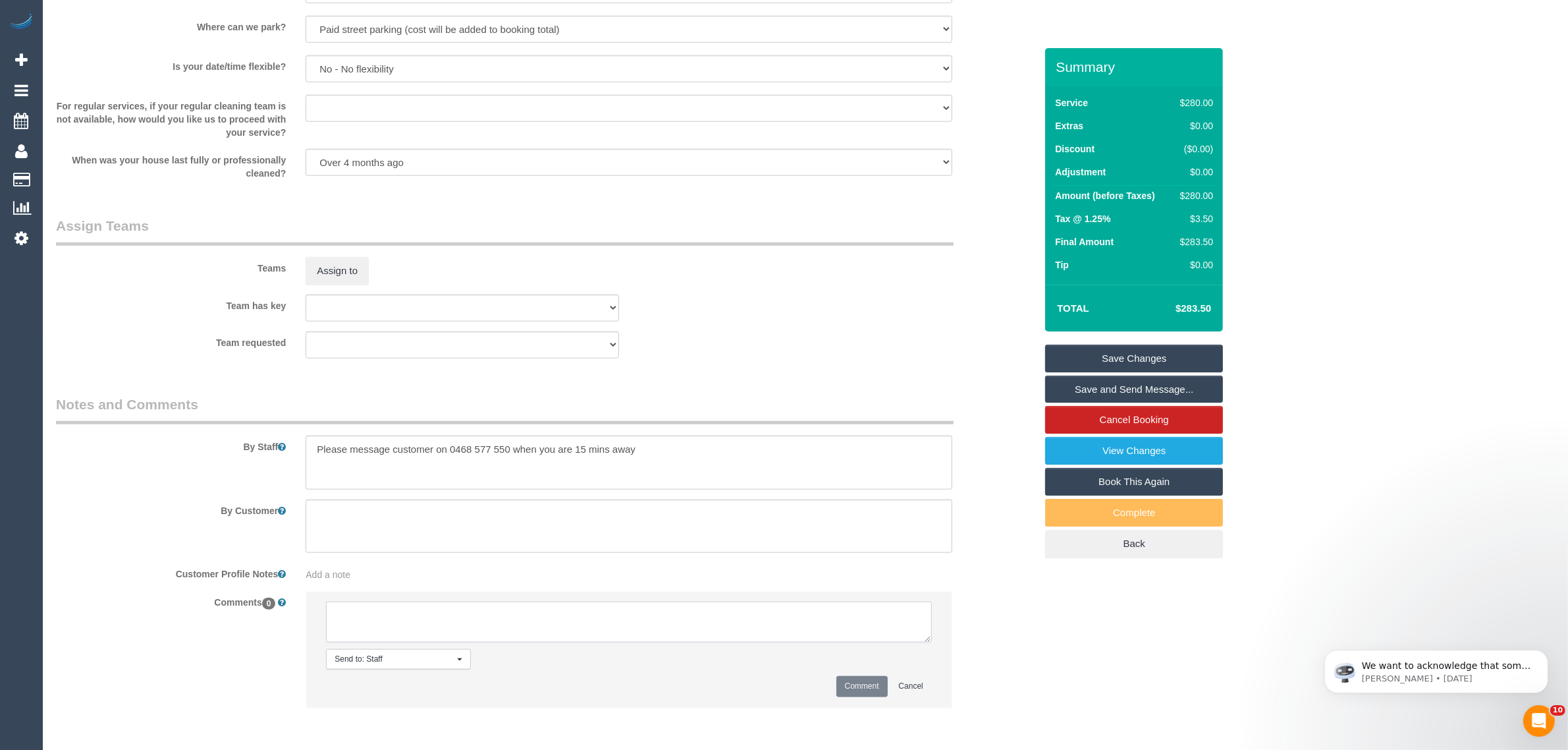
paste textarea "customer wants to book another clean with [PERSON_NAME] and [PERSON_NAME], pref…"
click at [613, 621] on textarea at bounding box center [629, 621] width 606 height 41
type textarea "customer wants to book another clean with [PERSON_NAME] and [PERSON_NAME] ONLY,…"
click at [854, 683] on button "Comment" at bounding box center [862, 687] width 51 height 21
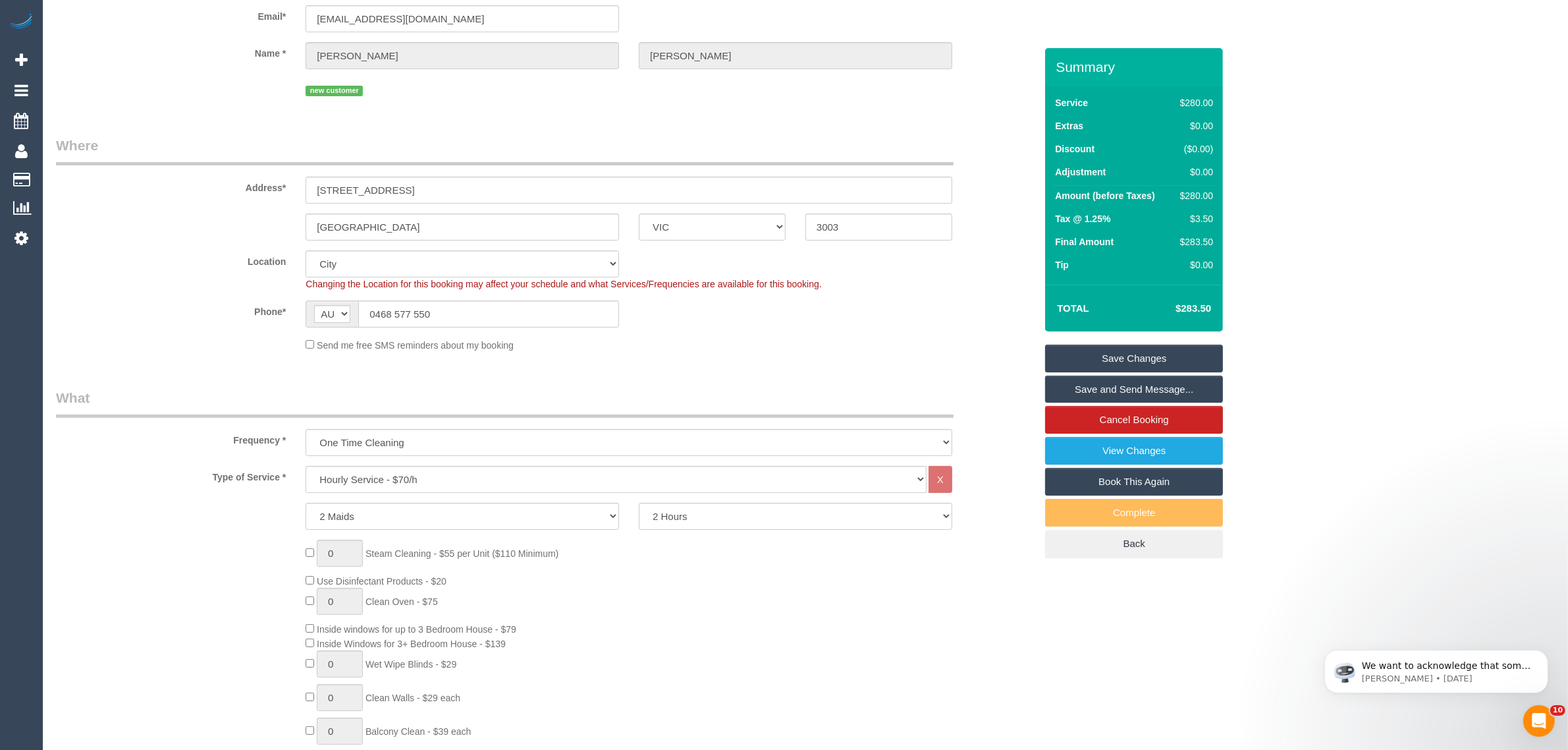
scroll to position [0, 0]
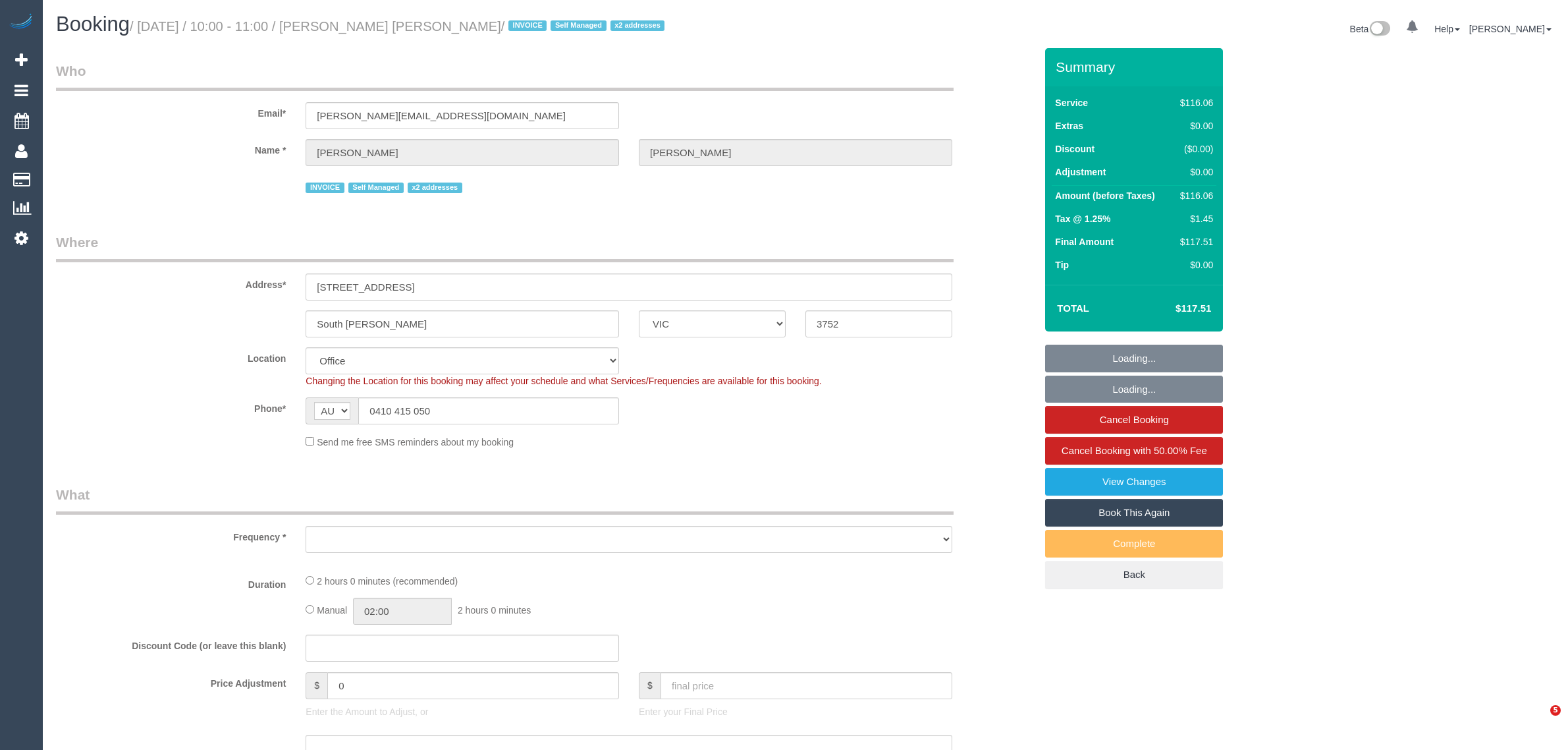
select select "VIC"
select select "object:686"
select select "number:28"
select select "number:14"
select select "number:19"
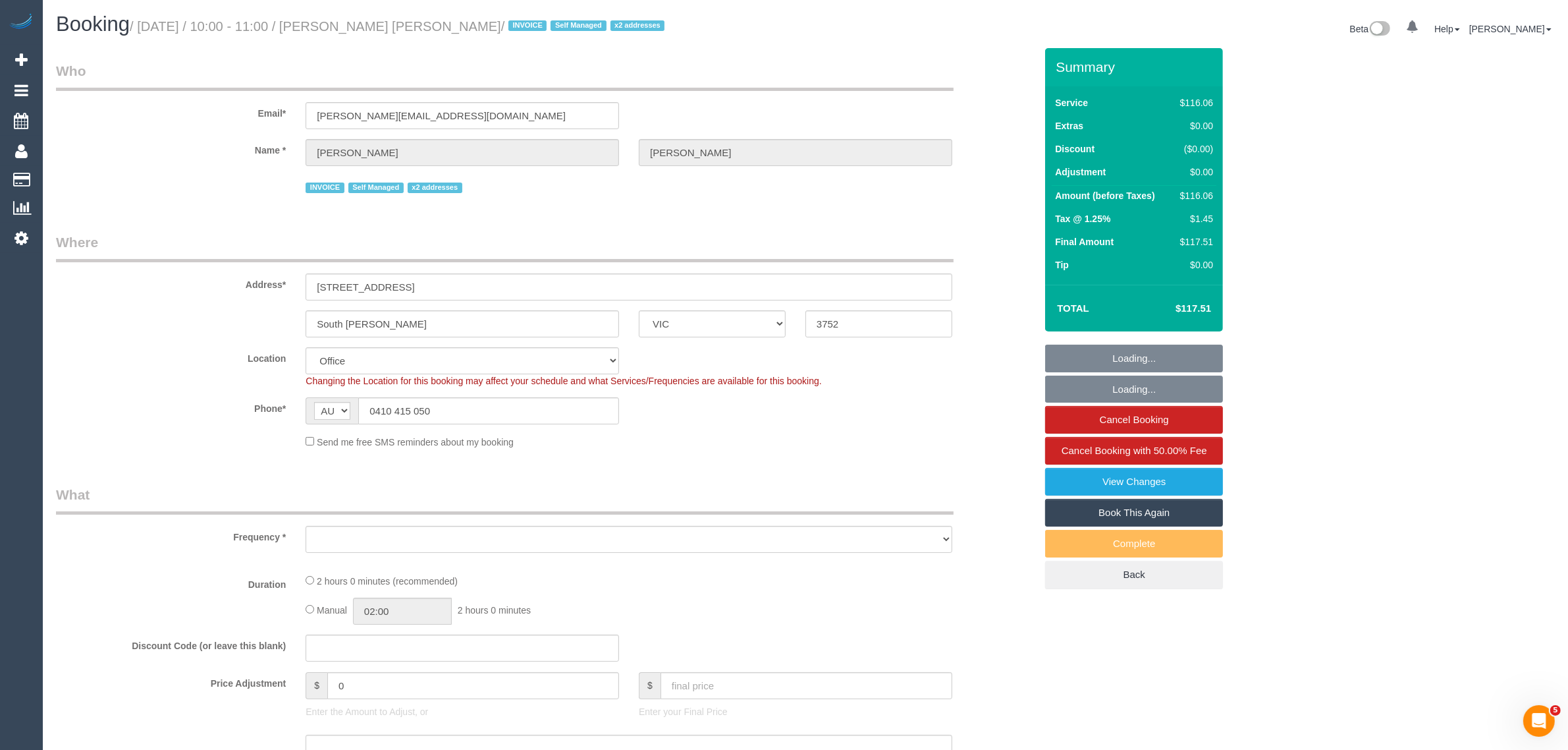
select select "number:36"
select select "number:35"
select select "number:11"
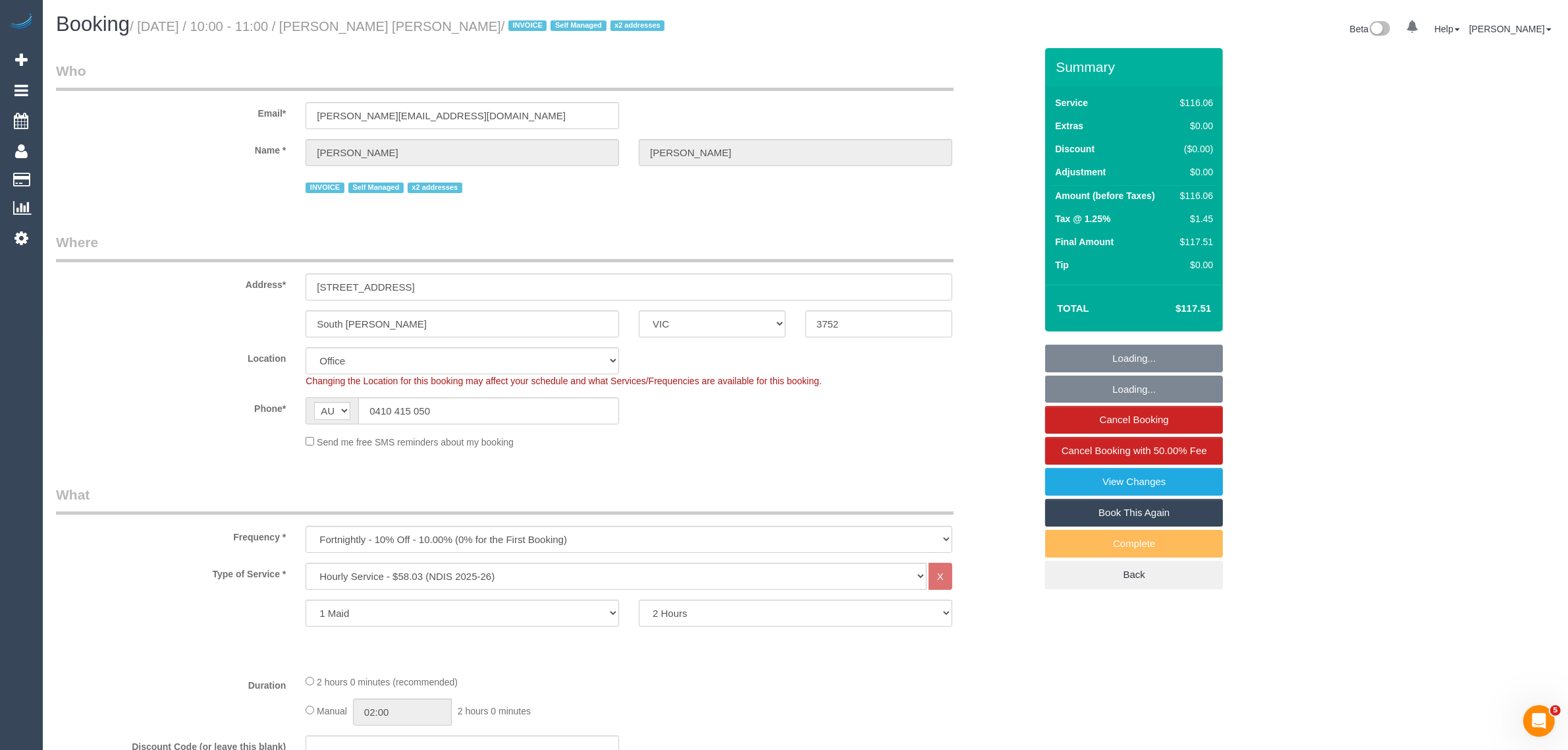
select select "object:750"
select select "34298"
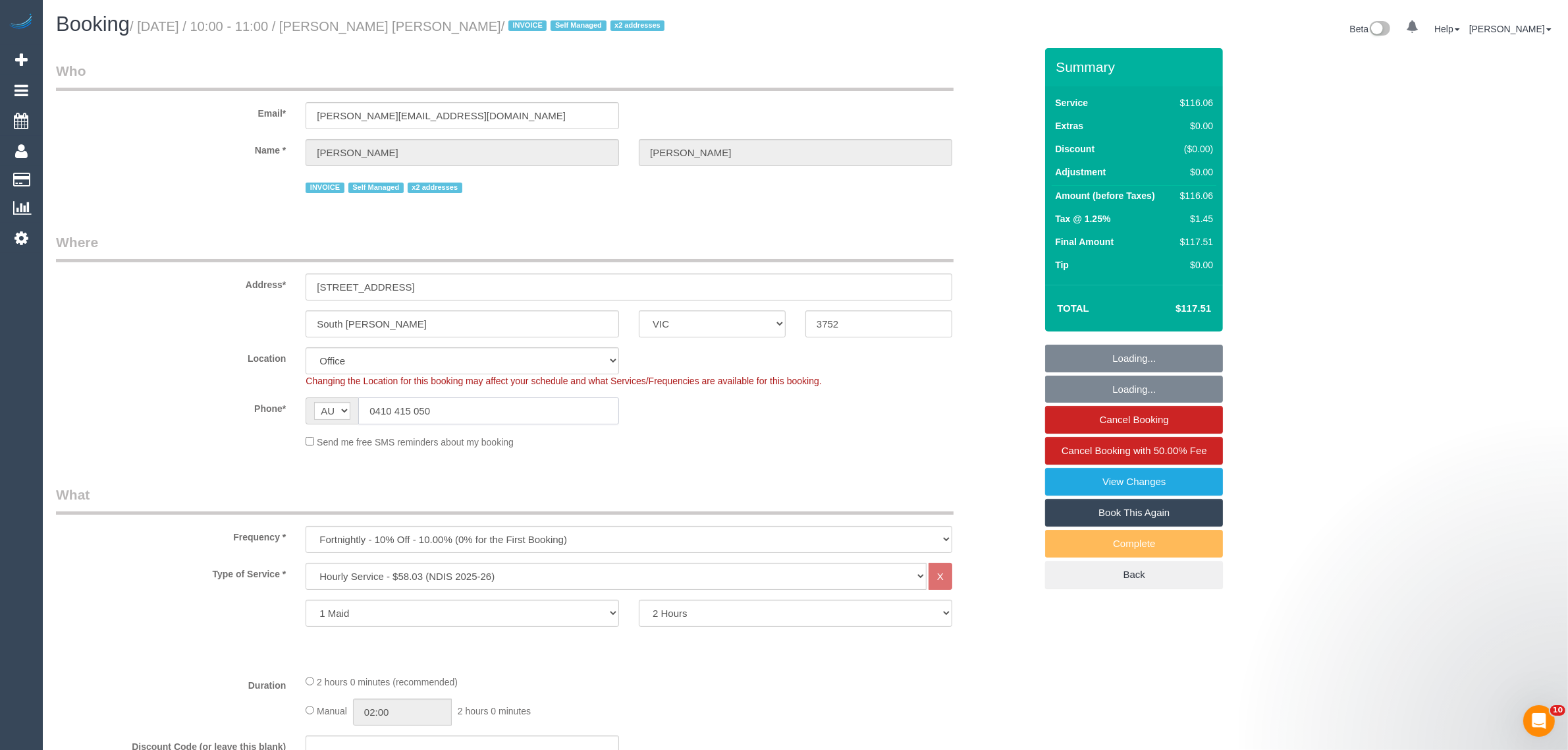
click at [469, 422] on input "0410 415 050" at bounding box center [488, 411] width 261 height 27
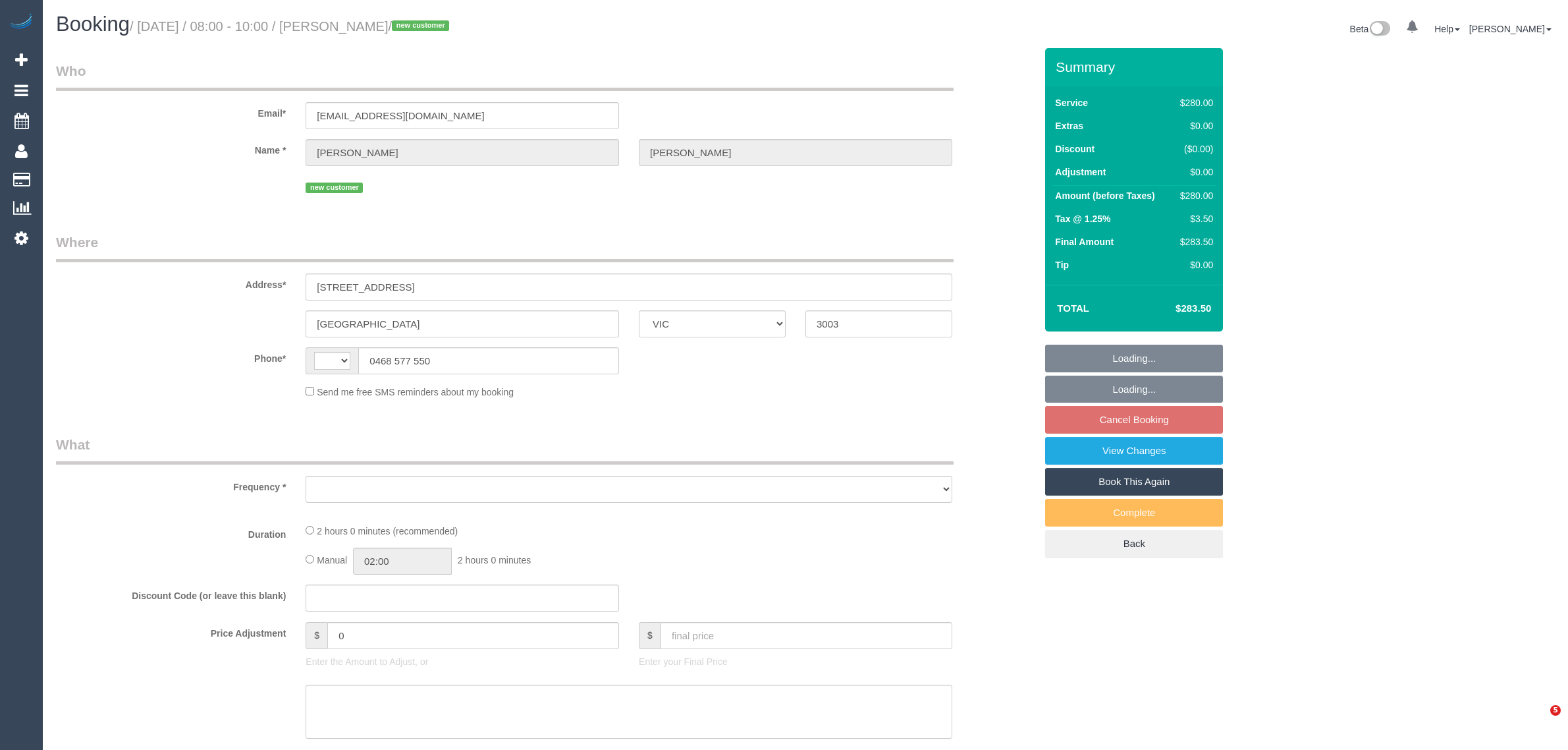
select select "VIC"
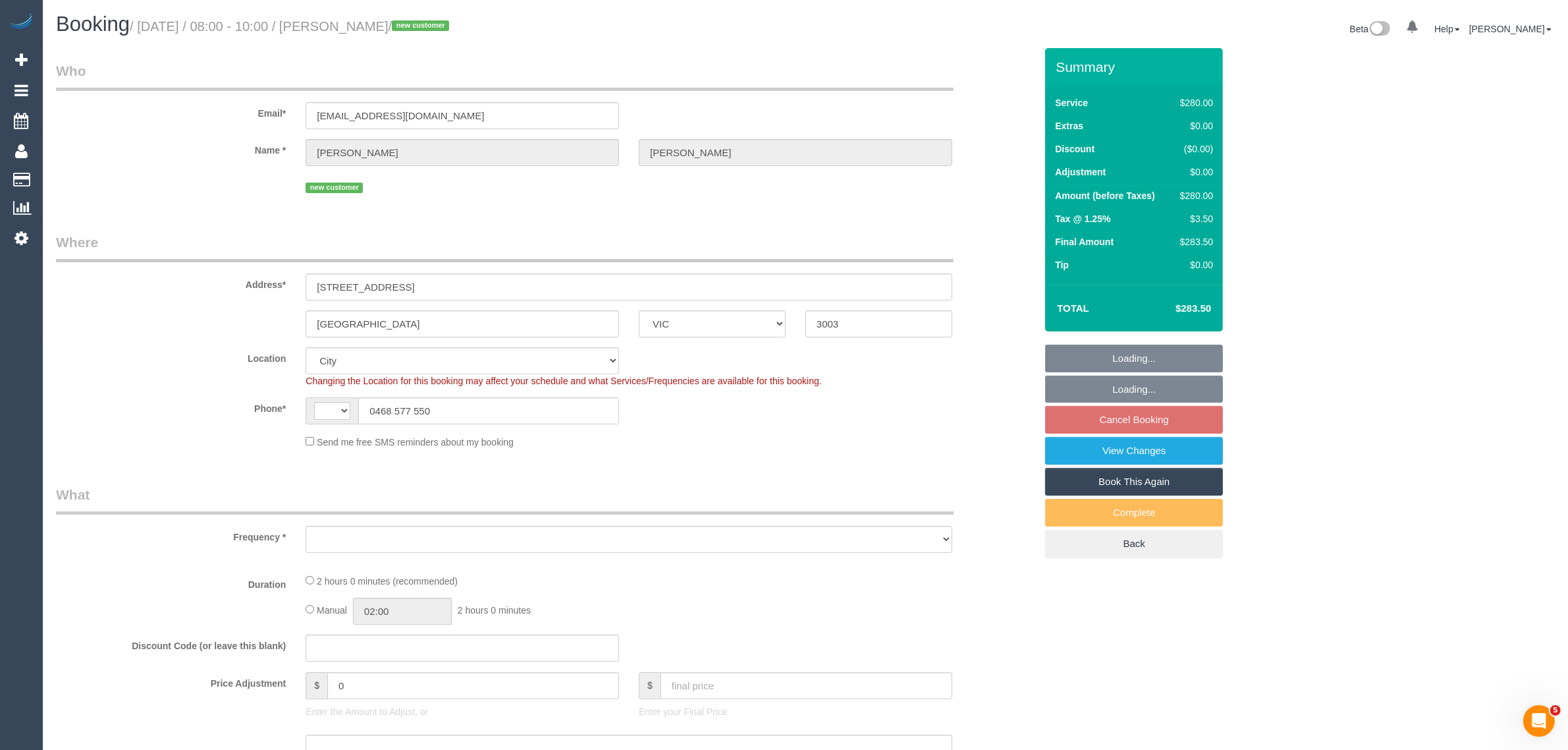
select select "string:AU"
select select "string:stripe-pm_1SAPOI2GScqysDRVR3ju1fWB"
select select "number:28"
select select "number:14"
select select "number:20"
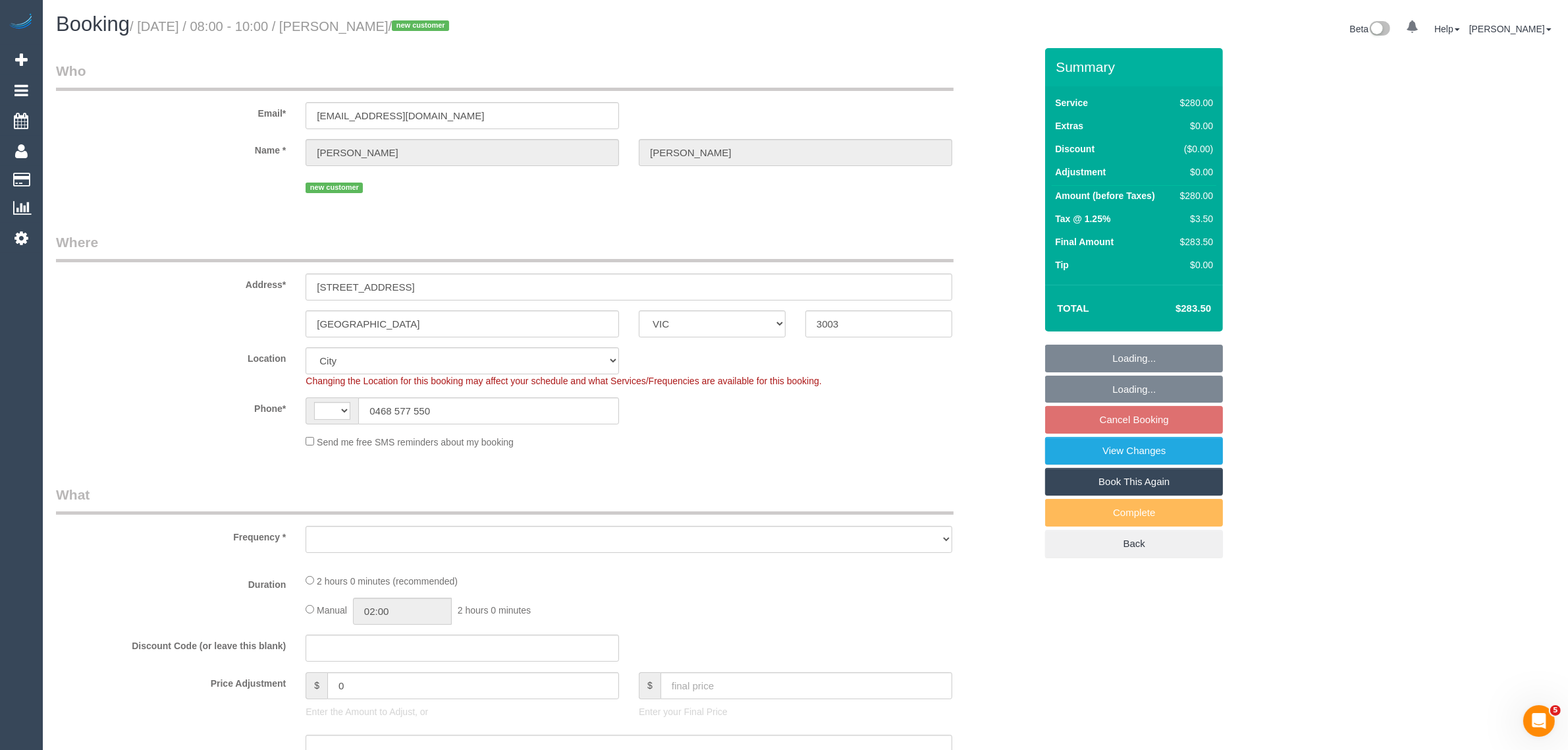
select select "number:25"
select select "number:26"
select select "object:869"
select select "2"
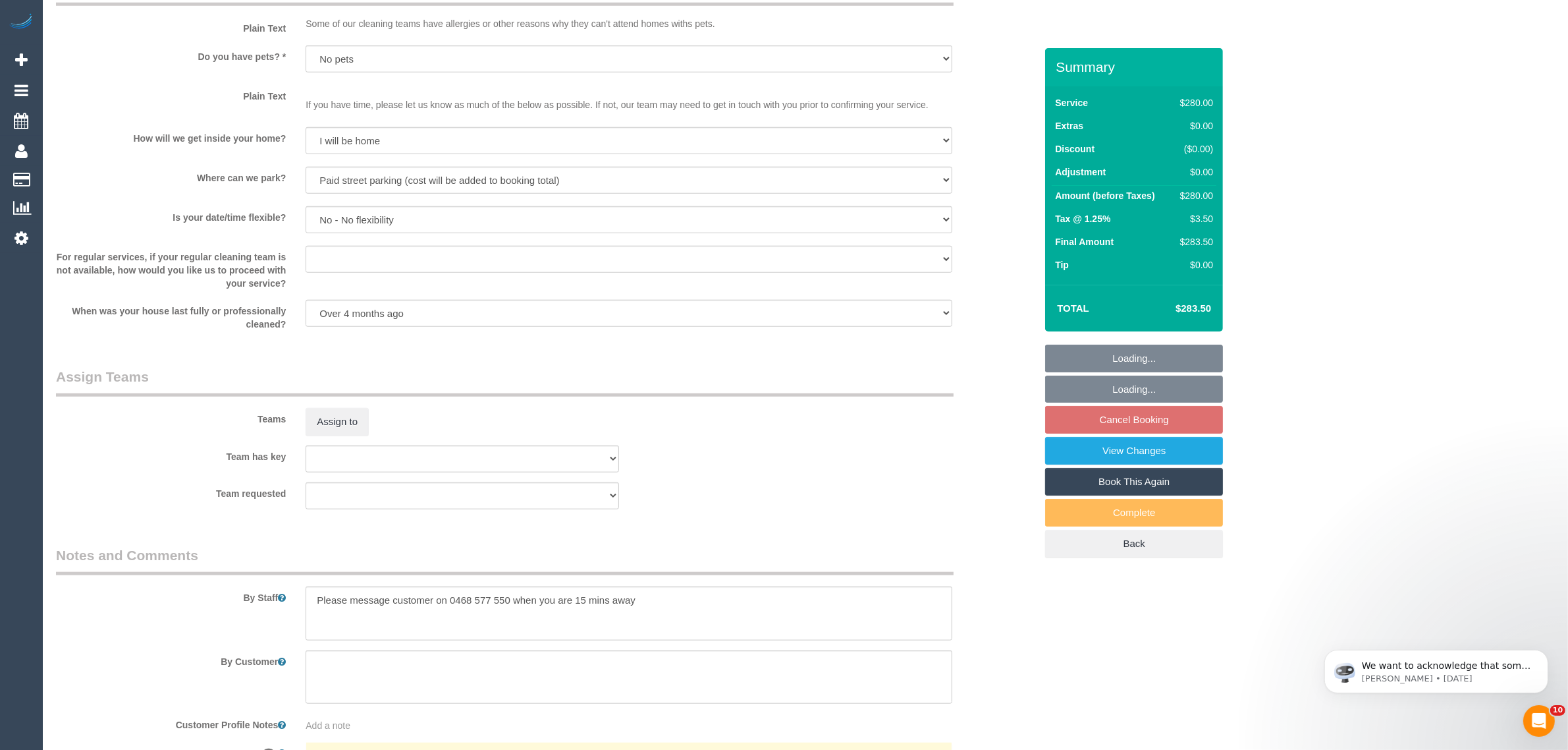
scroll to position [1687, 0]
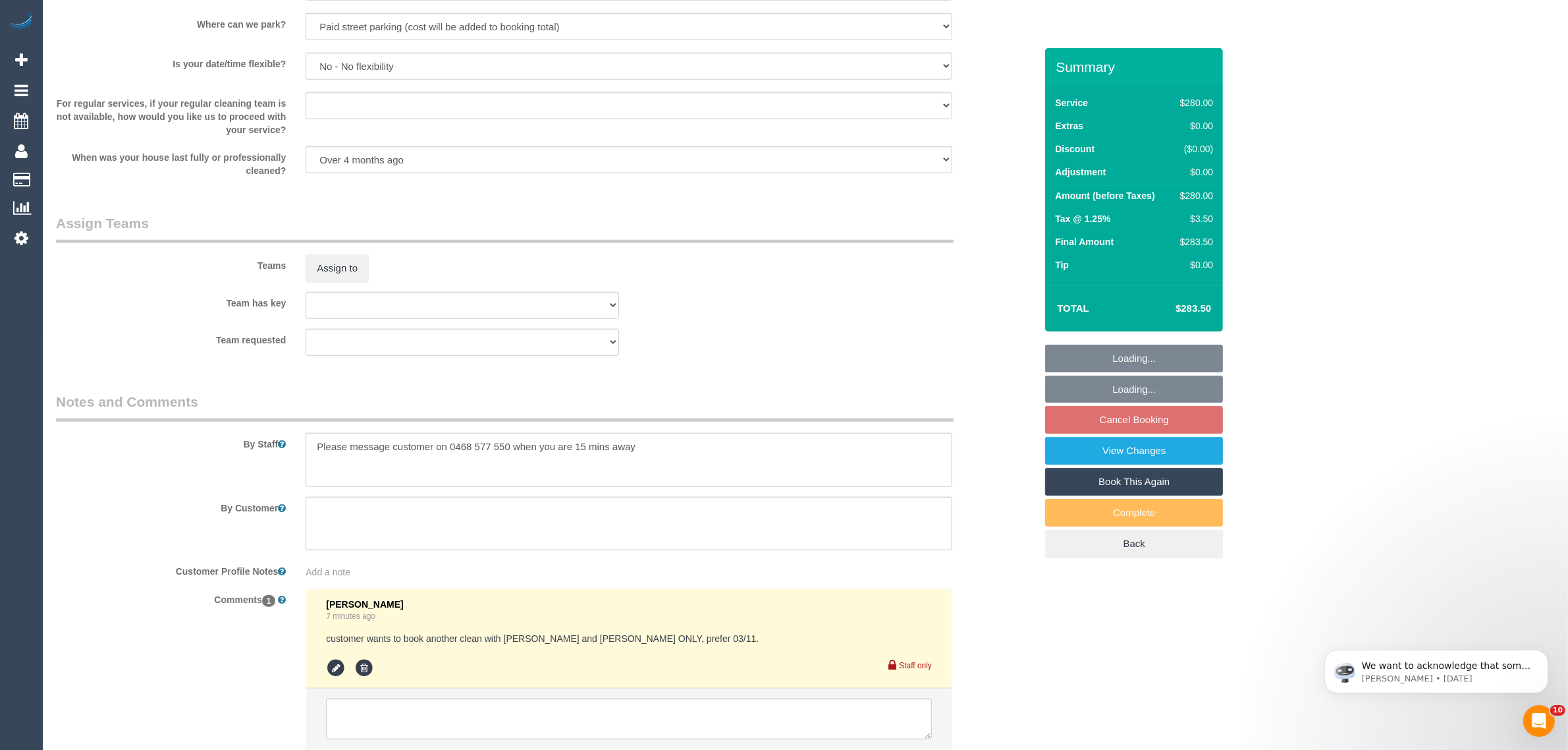
select select "spot2"
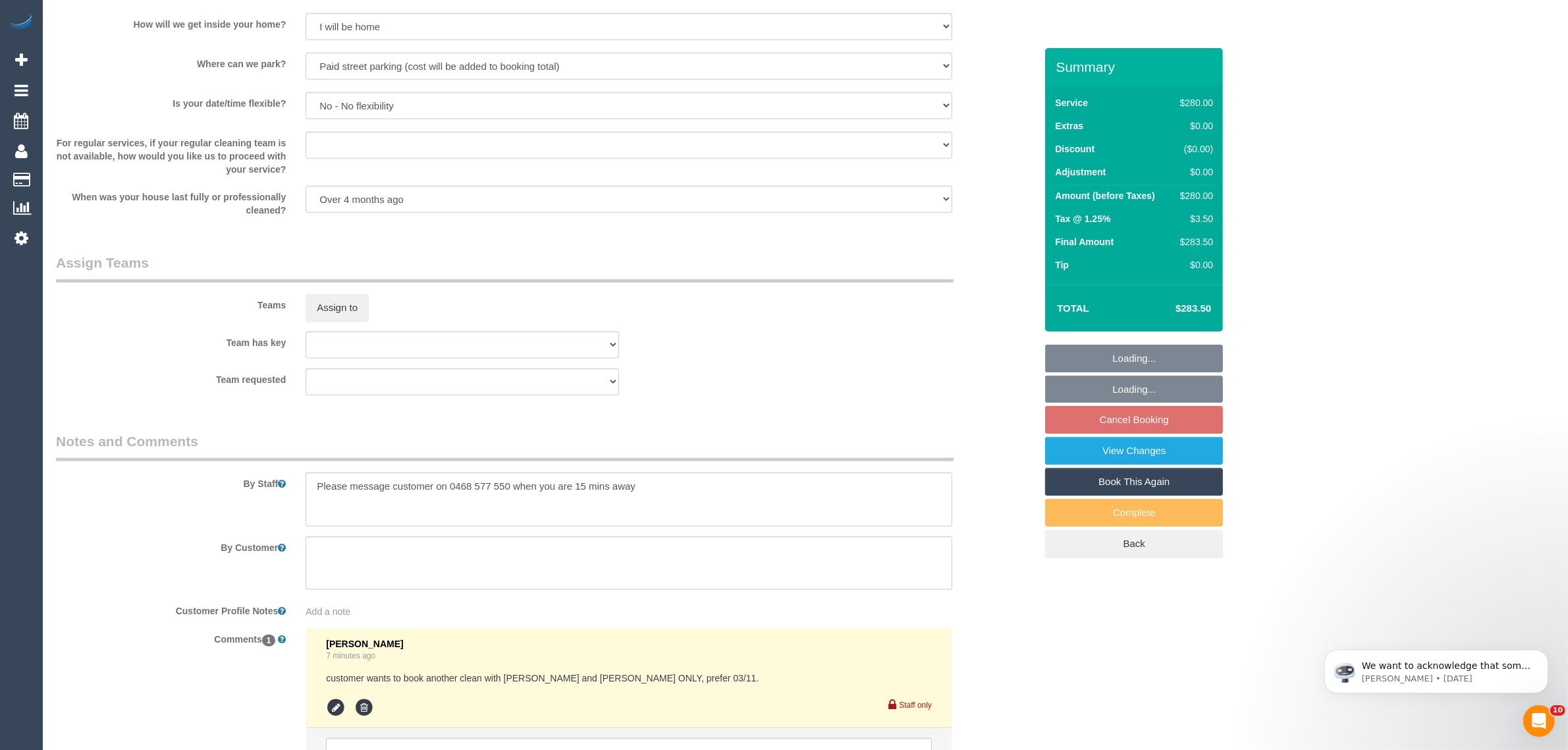
scroll to position [1823, 0]
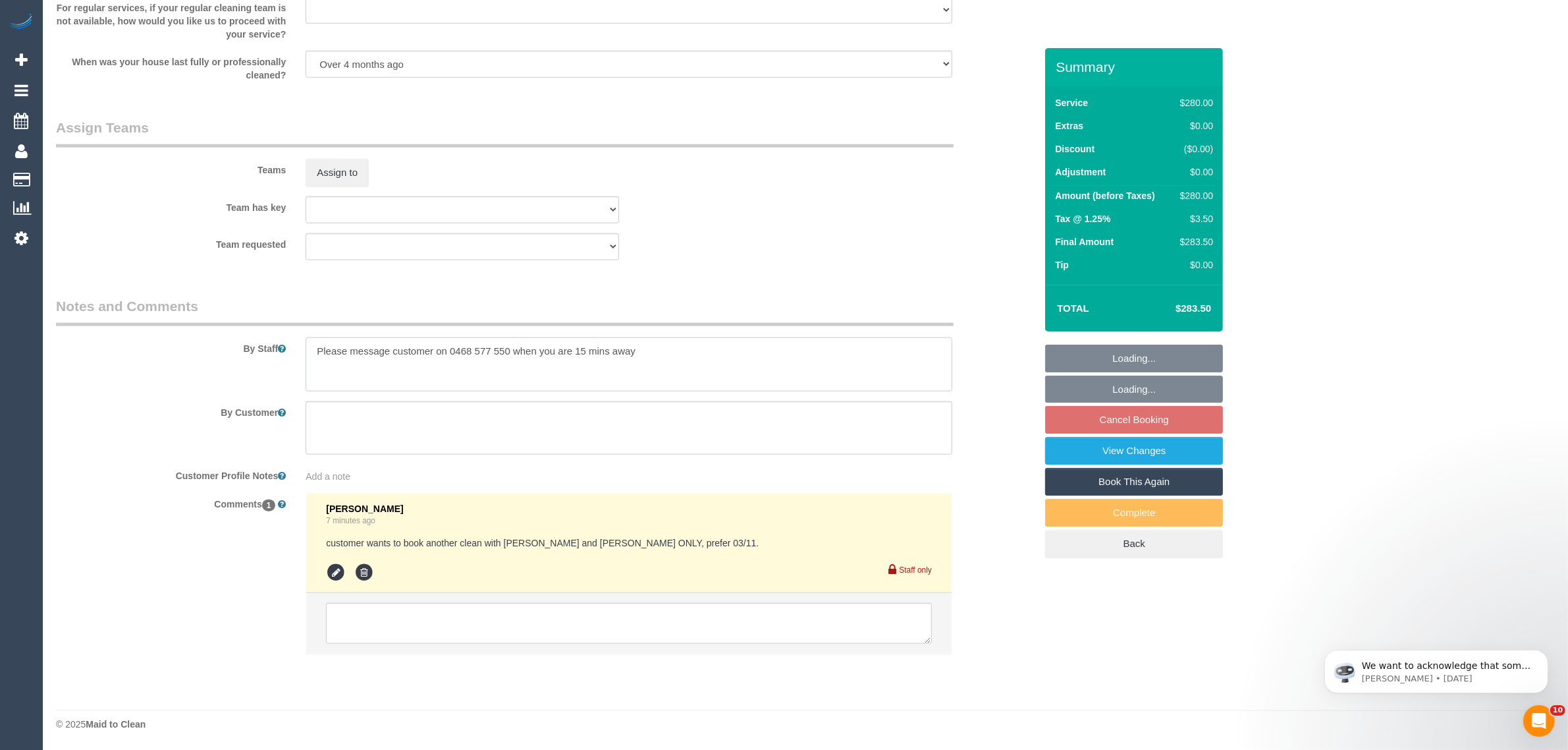
click at [680, 362] on textarea at bounding box center [628, 365] width 647 height 54
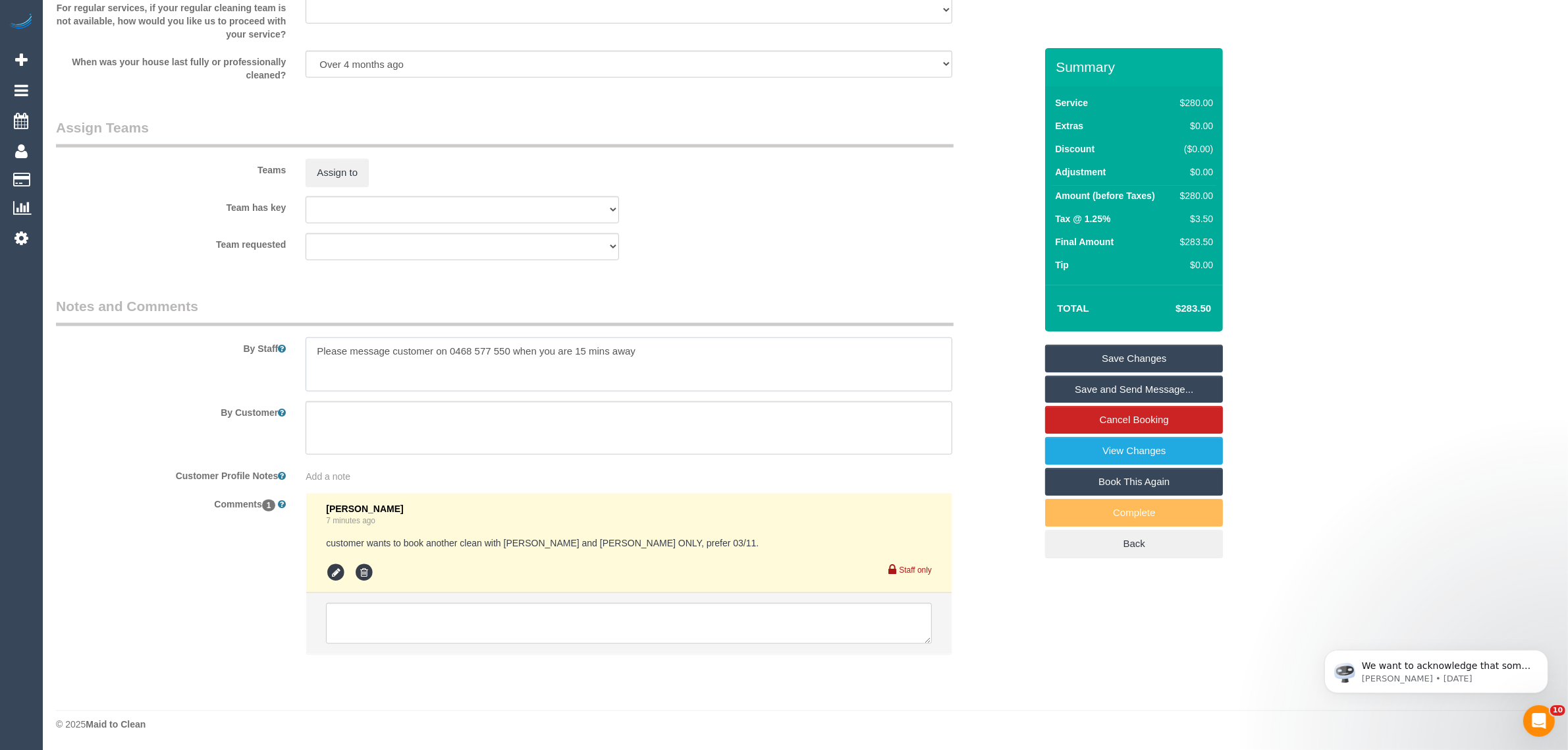
paste textarea "balcony and inside too."
click at [317, 370] on textarea at bounding box center [628, 365] width 647 height 54
type textarea "Please message customer on 0468 577 550 when you are 15 mins away clean balcony…"
click at [1068, 349] on link "Save Changes" at bounding box center [1134, 358] width 178 height 28
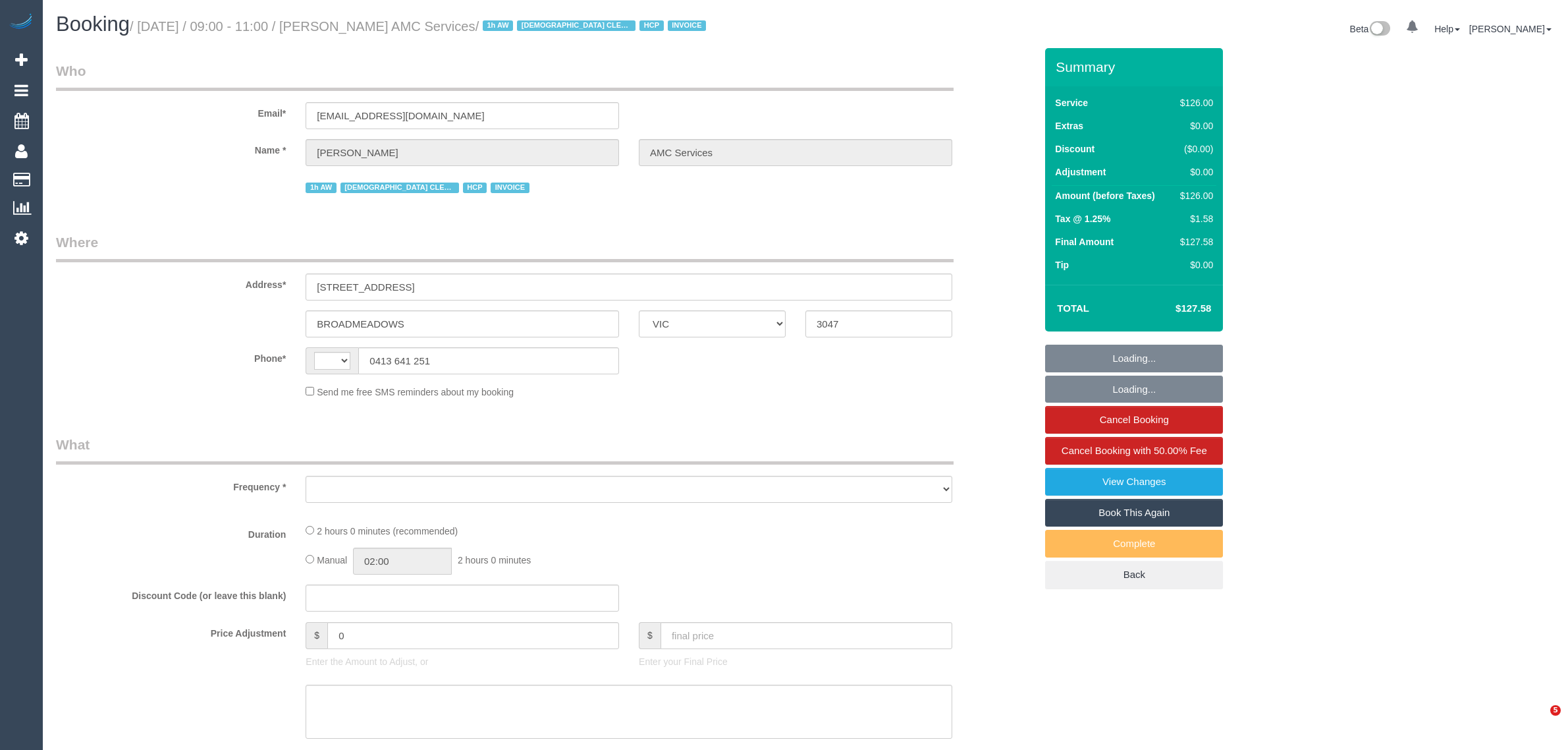
select select "VIC"
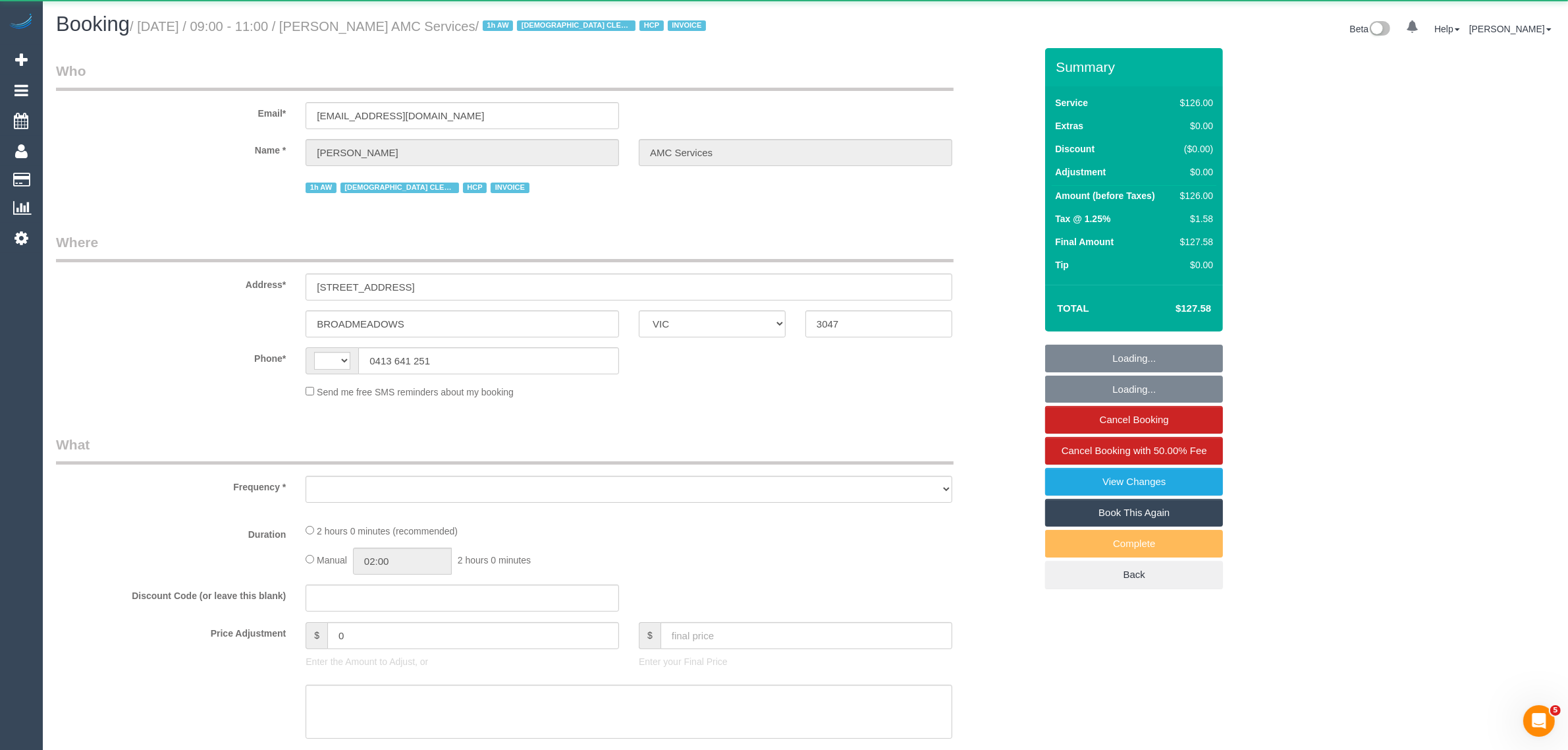
select select "object:311"
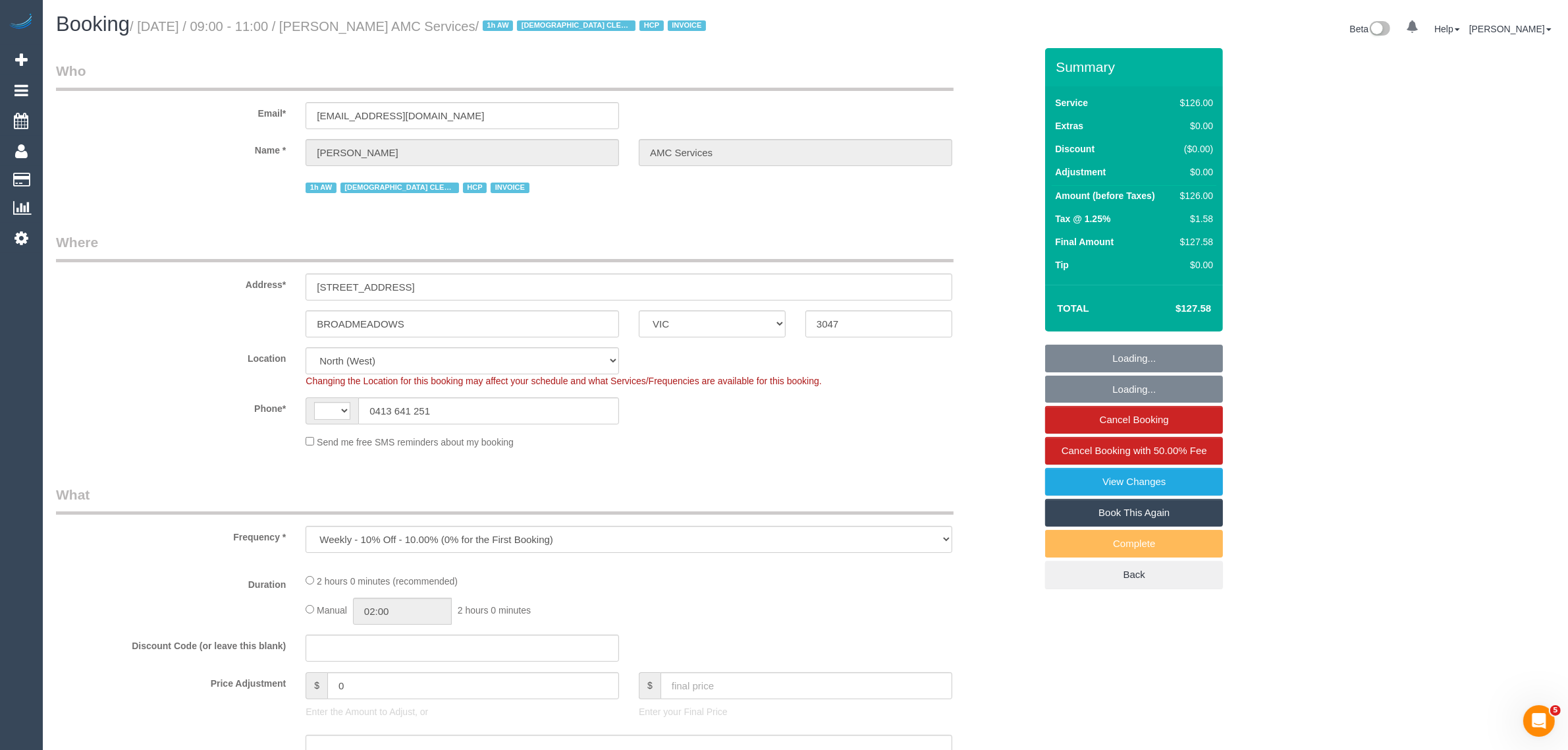
select select "120"
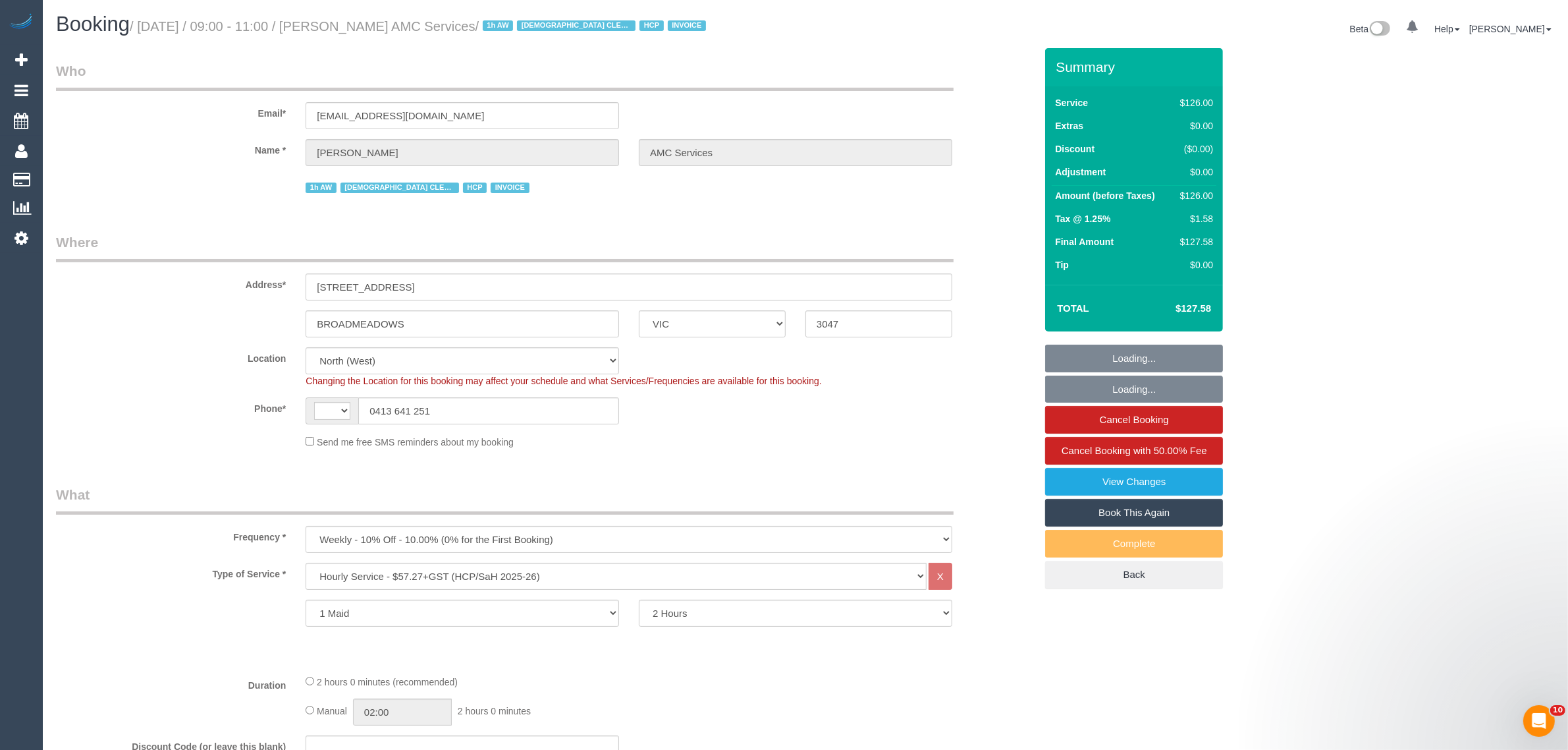
select select "object:395"
select select "string:AU"
select select "number:28"
select select "number:14"
select select "number:19"
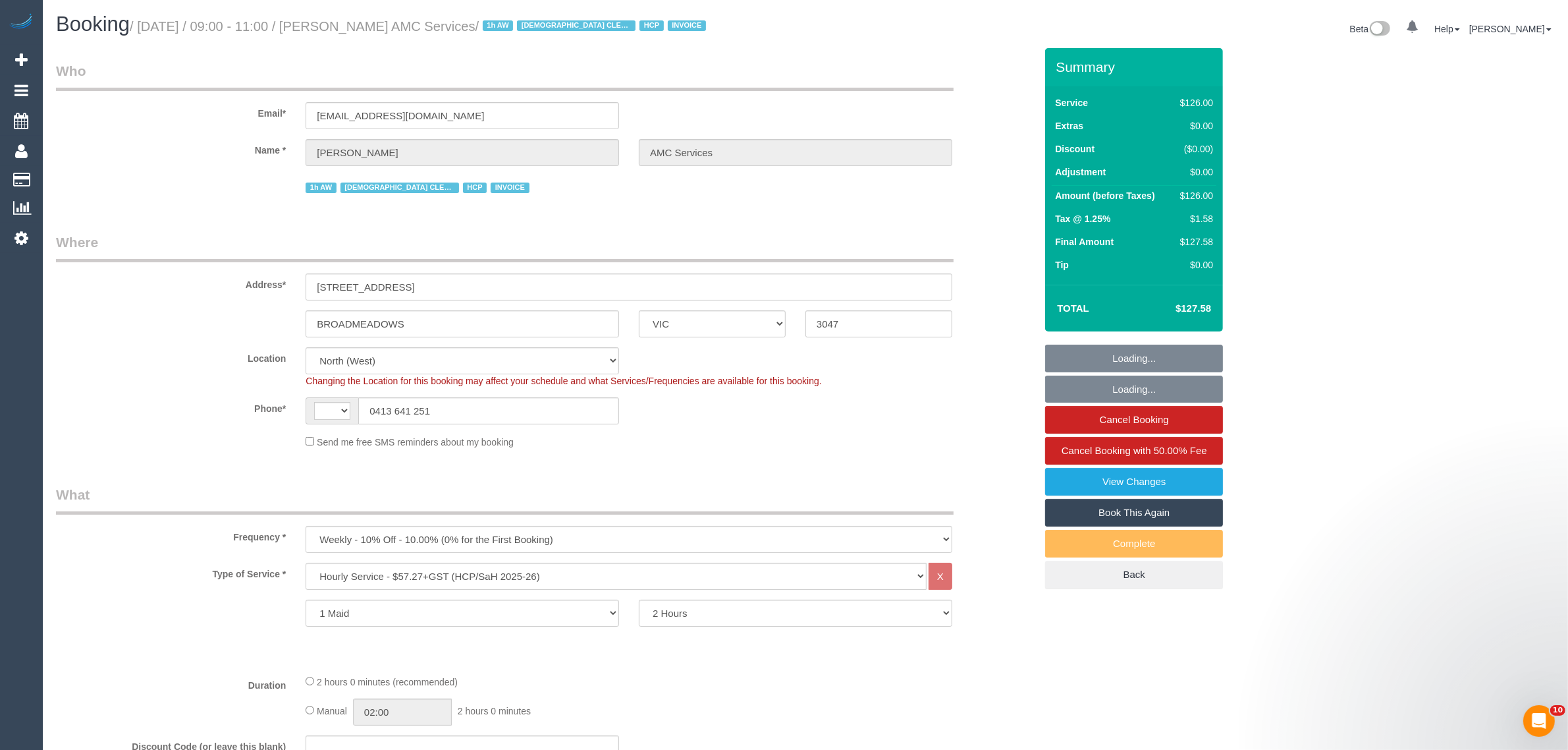
select select "number:36"
select select "number:34"
click at [535, 403] on input "0413 641 251" at bounding box center [488, 411] width 261 height 27
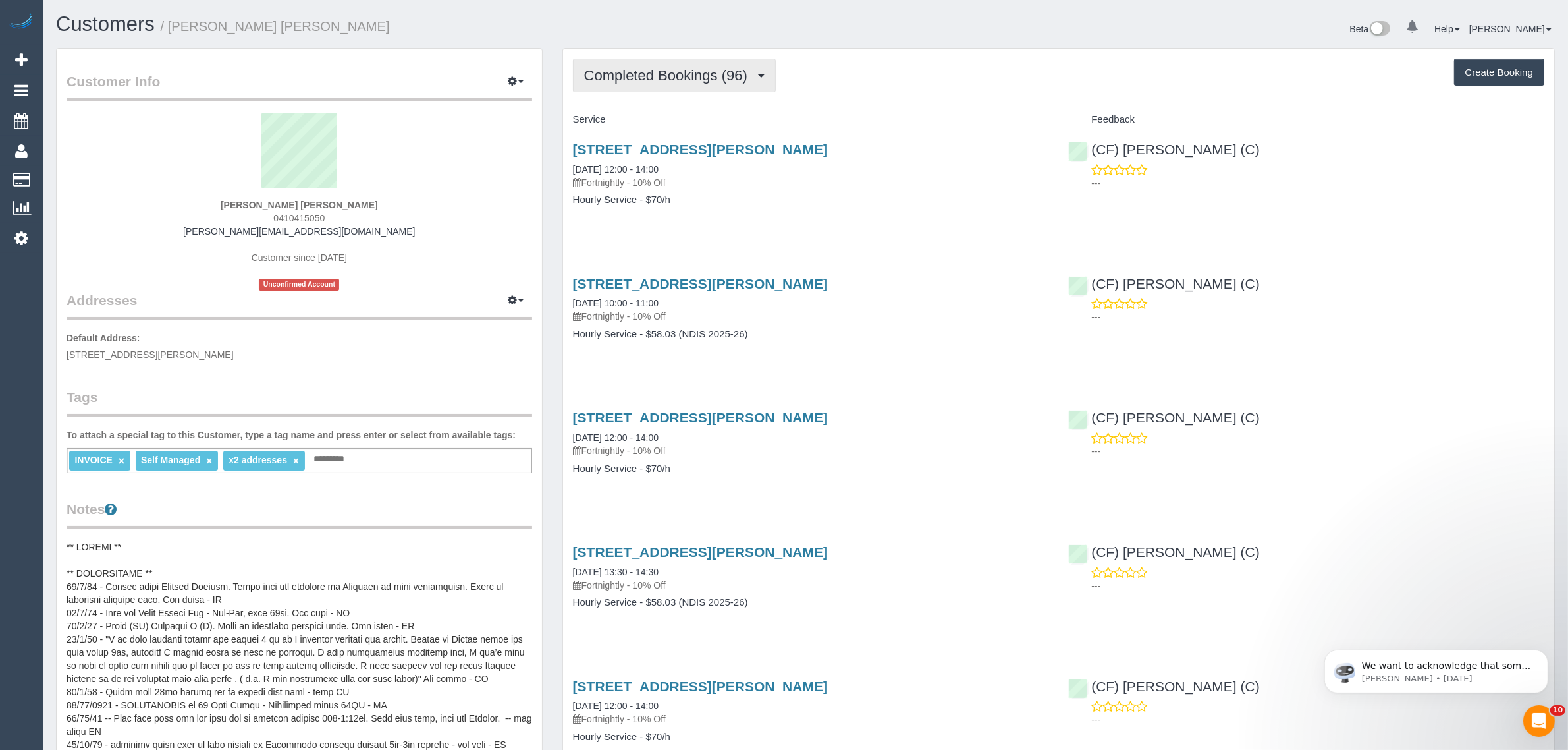
click at [624, 87] on button "Completed Bookings (96)" at bounding box center [675, 75] width 203 height 34
click at [620, 115] on link "Upcoming Bookings (22)" at bounding box center [645, 122] width 142 height 17
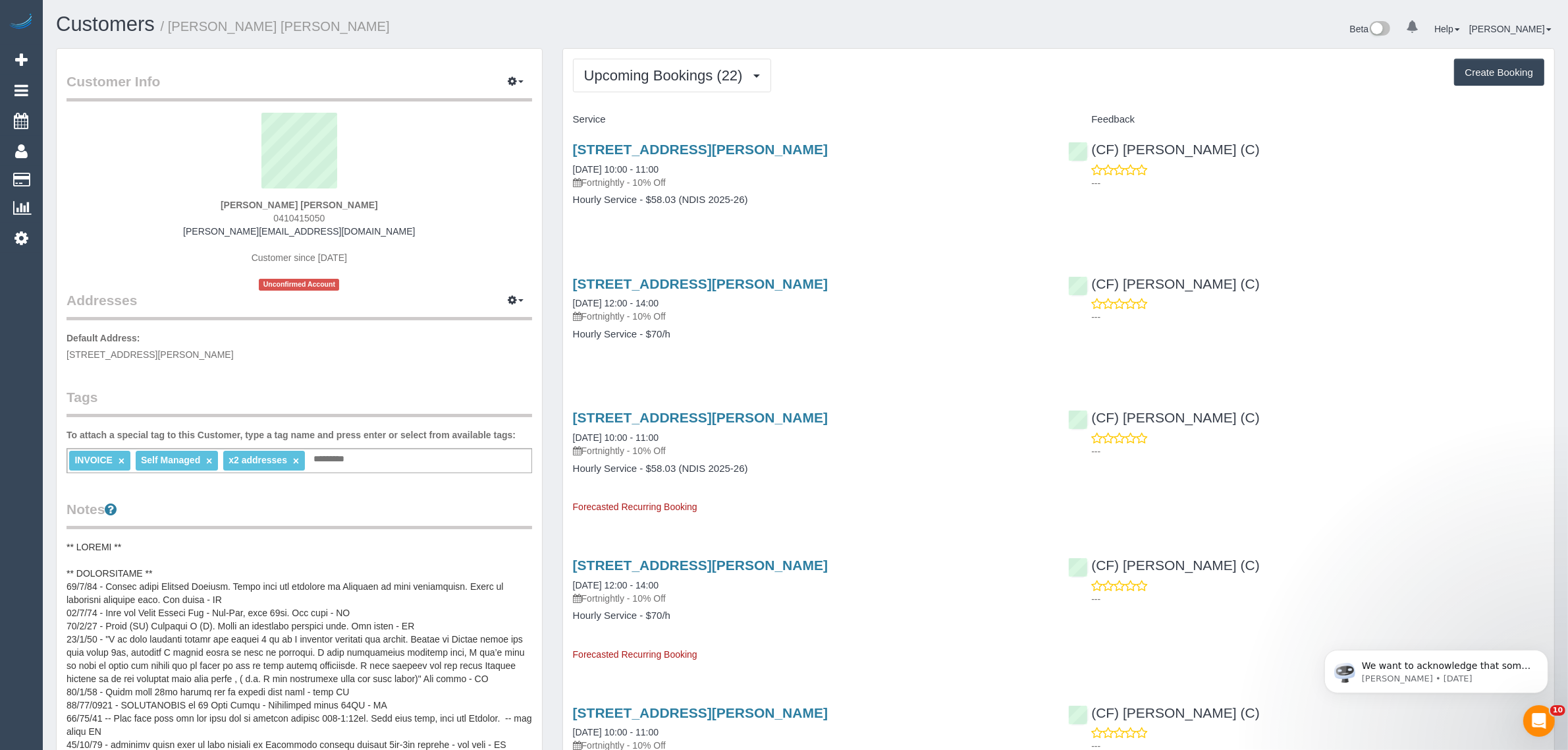
click at [294, 216] on span "0410415050" at bounding box center [299, 217] width 51 height 10
copy div "0410415050"
click at [666, 90] on button "Upcoming Bookings (22)" at bounding box center [672, 75] width 198 height 34
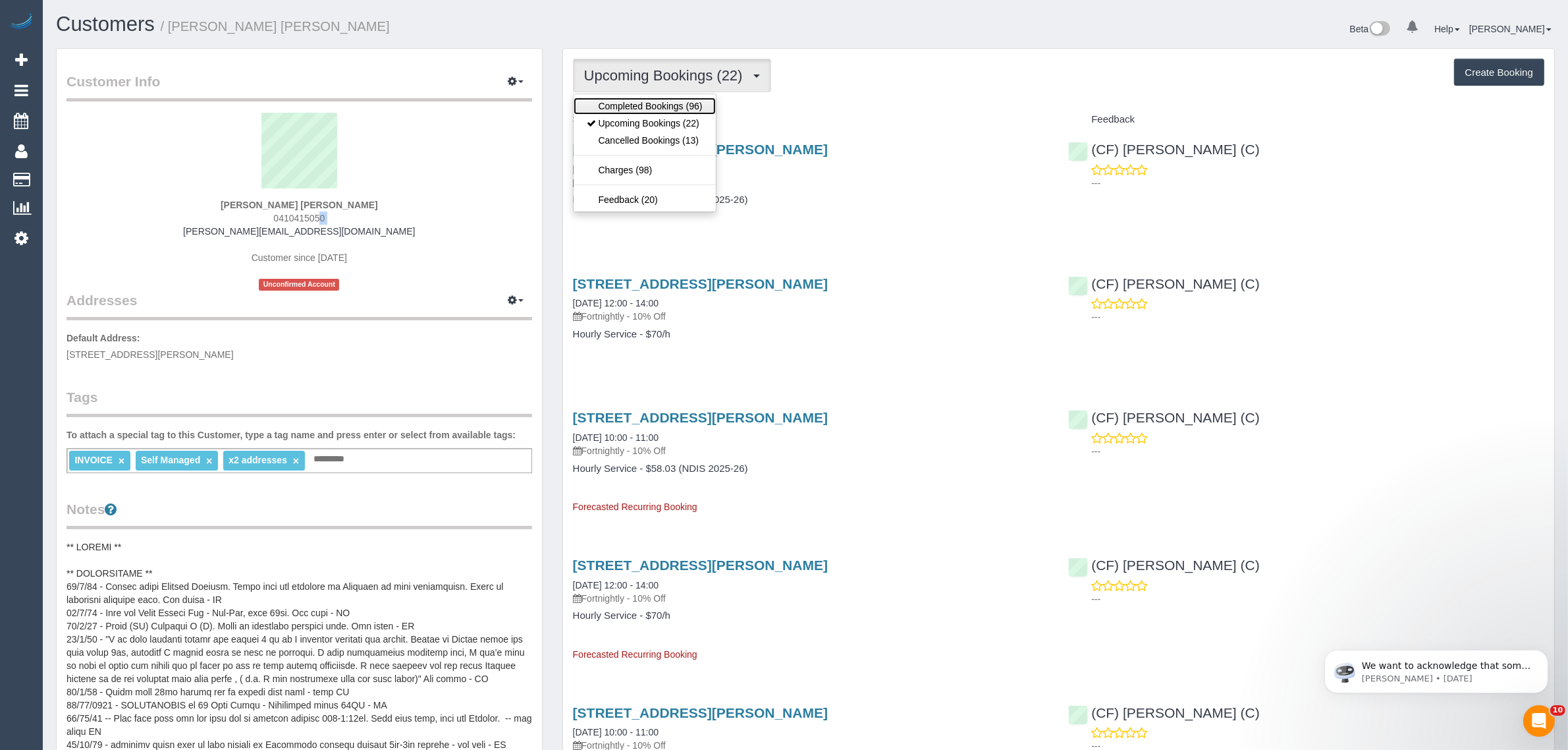
click at [662, 103] on link "Completed Bookings (96)" at bounding box center [645, 106] width 142 height 17
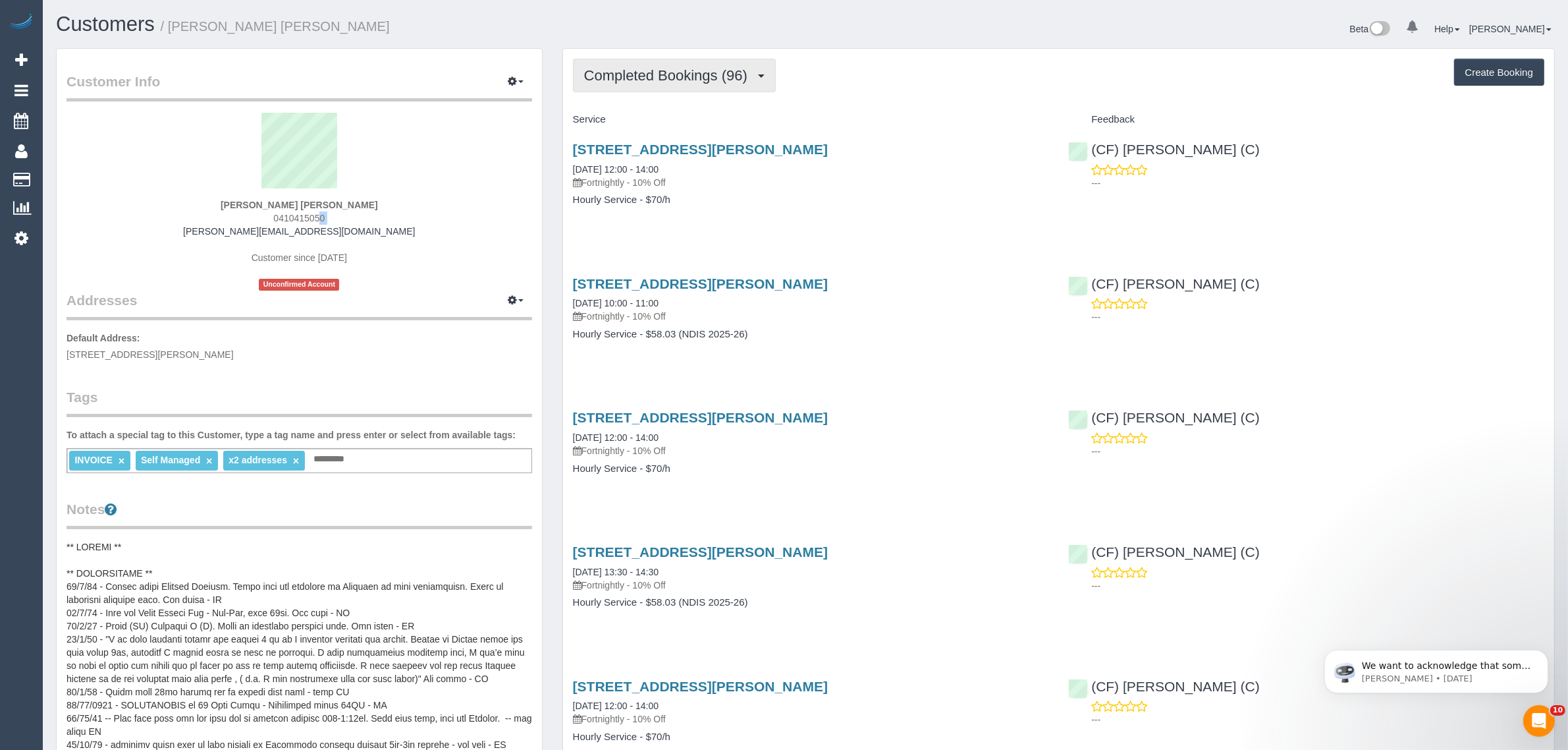
click at [680, 68] on span "Completed Bookings (96)" at bounding box center [669, 75] width 170 height 17
click at [667, 112] on link "Completed Bookings (96)" at bounding box center [645, 106] width 142 height 17
click at [674, 74] on span "Completed Bookings (96)" at bounding box center [669, 75] width 170 height 17
click at [654, 120] on link "Upcoming Bookings (22)" at bounding box center [645, 122] width 142 height 17
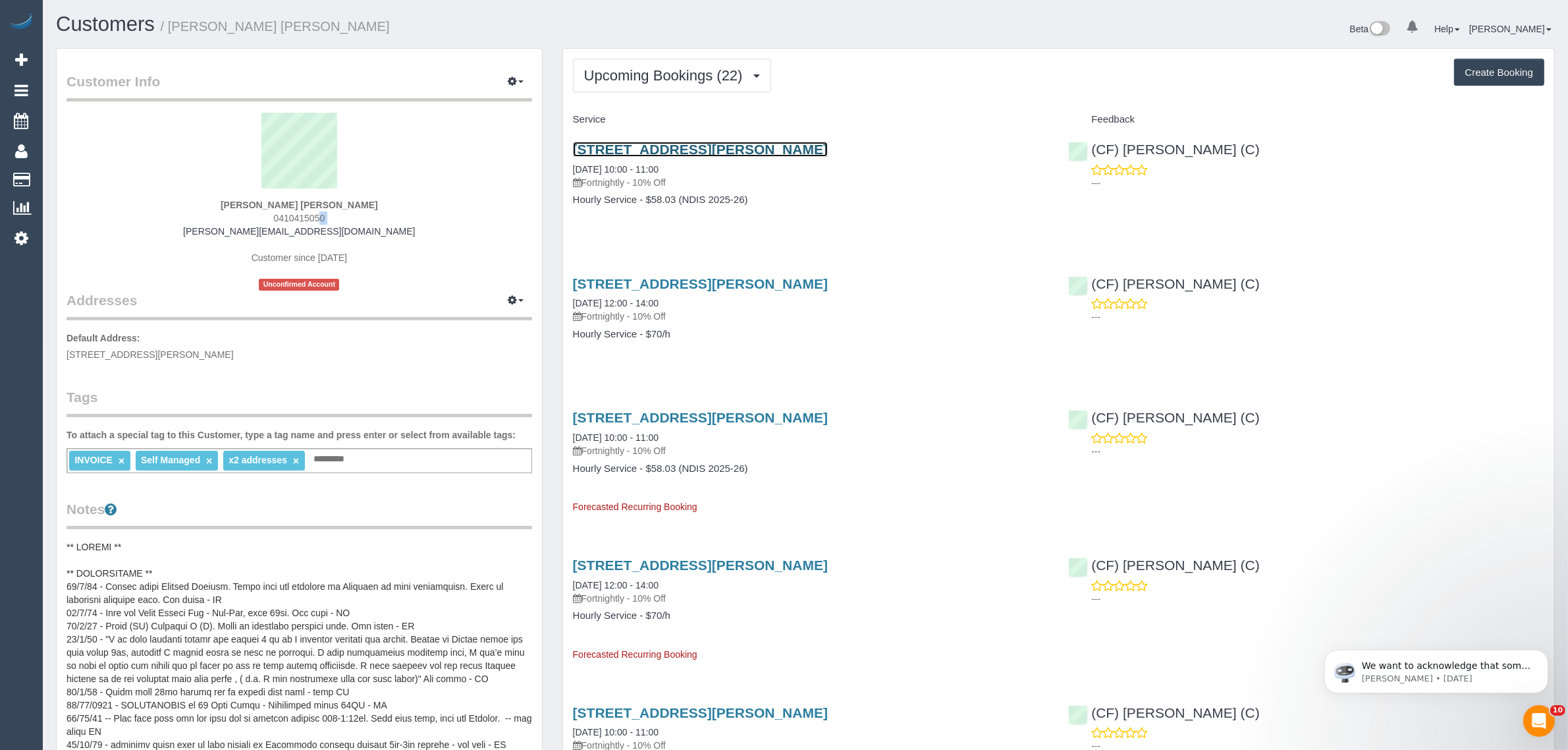
click at [683, 142] on link "18 Mount Eccles Way, South Morang, VIC 3752" at bounding box center [700, 149] width 255 height 15
click at [623, 62] on button "Upcoming Bookings (22)" at bounding box center [672, 75] width 198 height 34
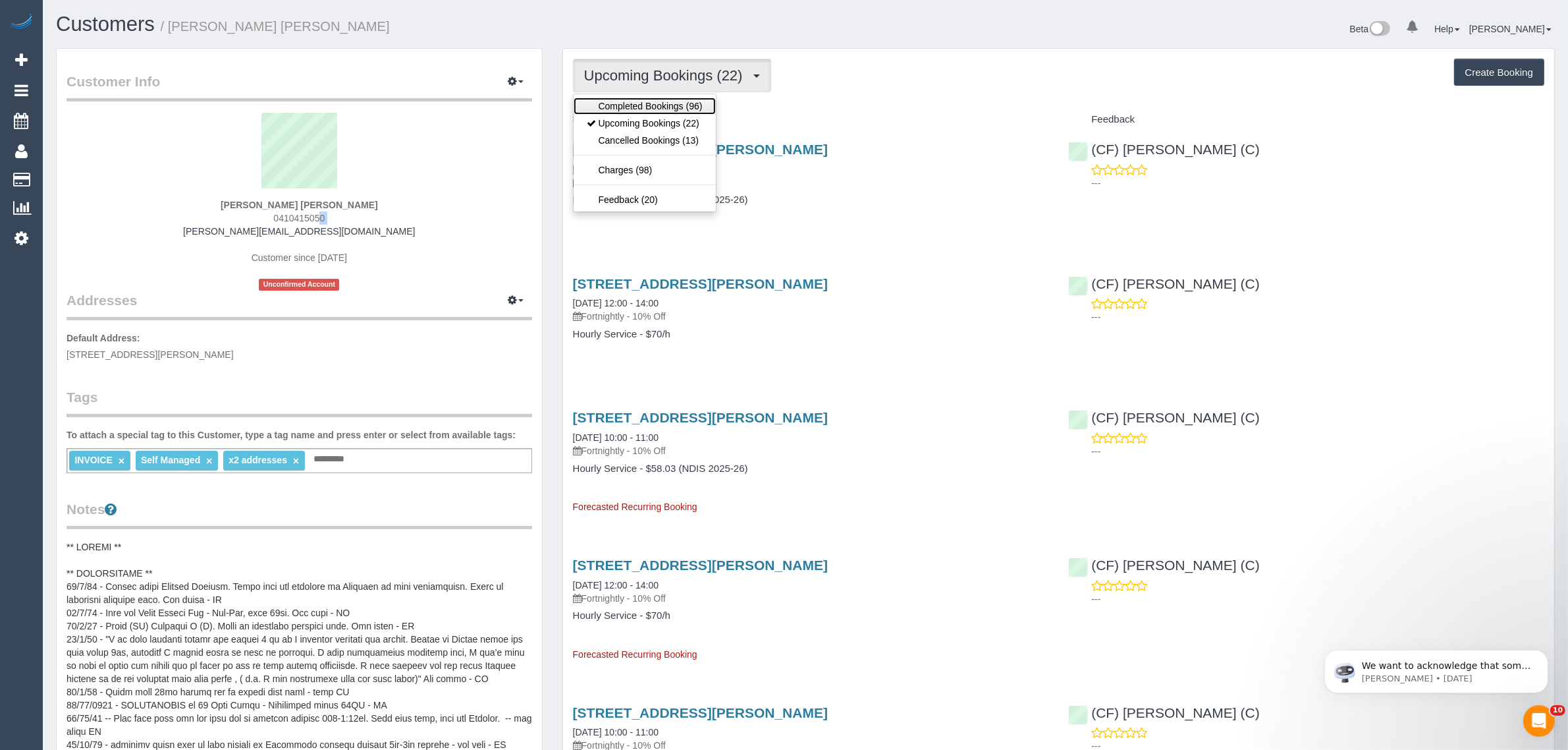
drag, startPoint x: 623, startPoint y: 102, endPoint x: 697, endPoint y: 7, distance: 120.4
click at [623, 102] on link "Completed Bookings (96)" at bounding box center [645, 106] width 142 height 17
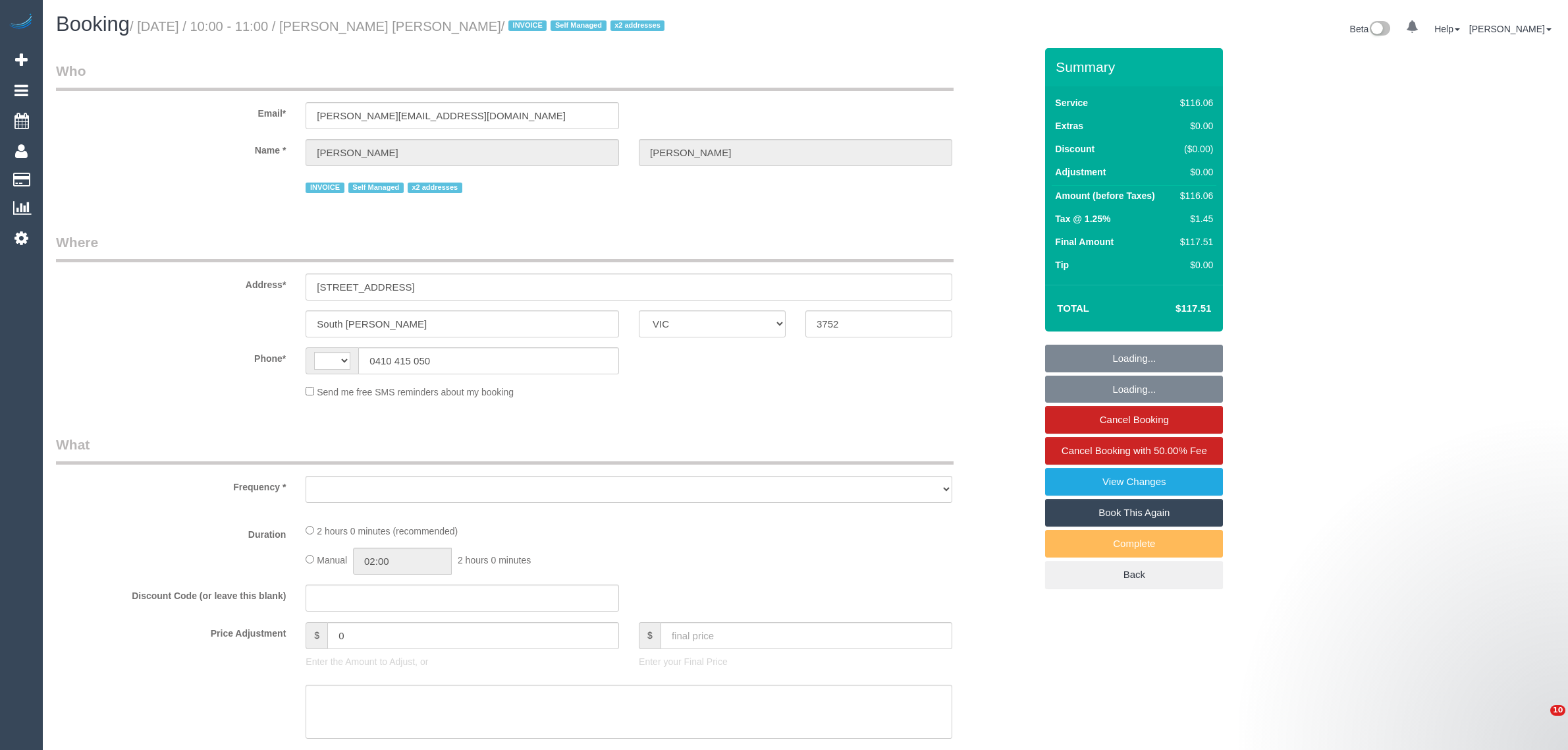
select select "VIC"
select select "string:AU"
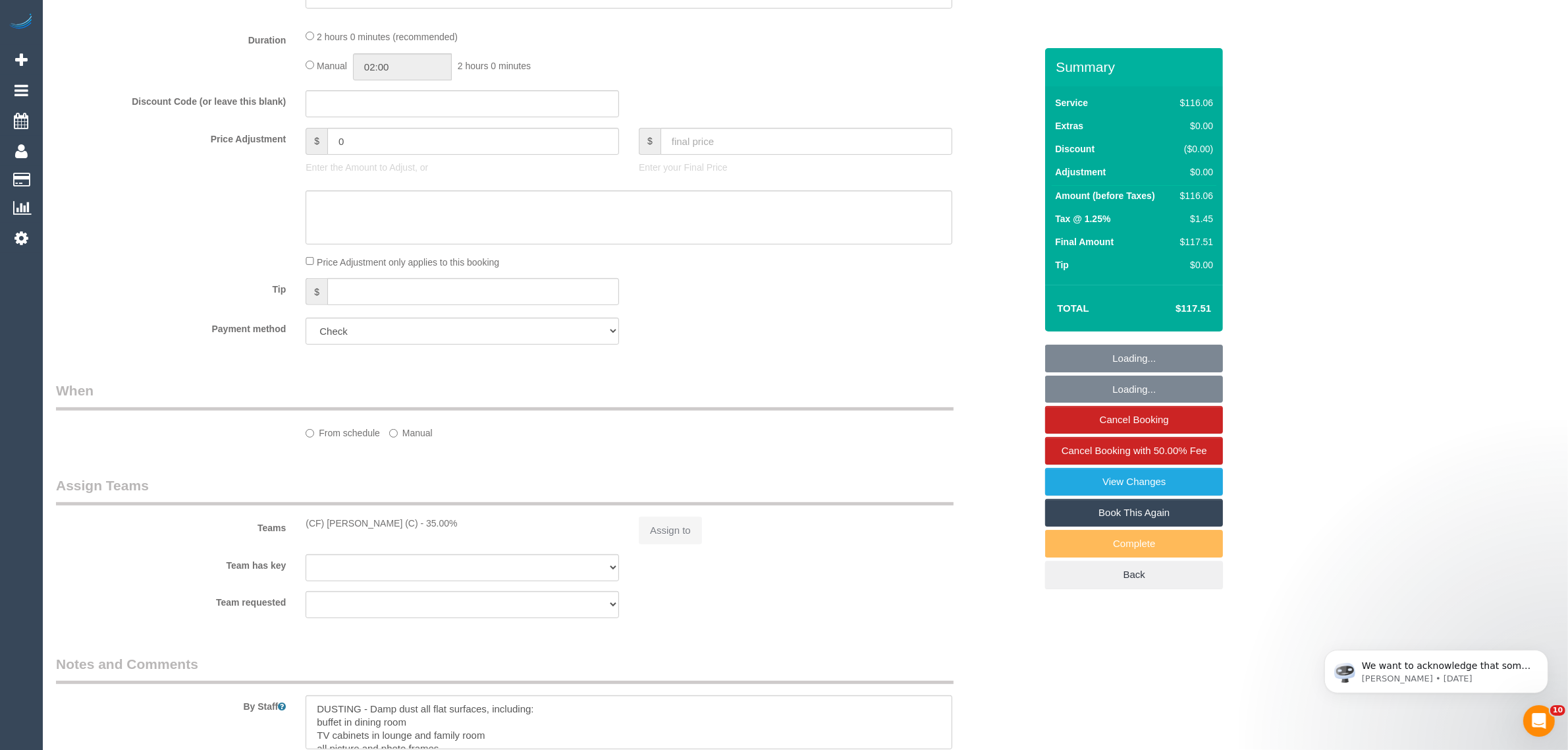
select select "object:540"
select select "number:28"
select select "number:14"
select select "number:19"
select select "number:36"
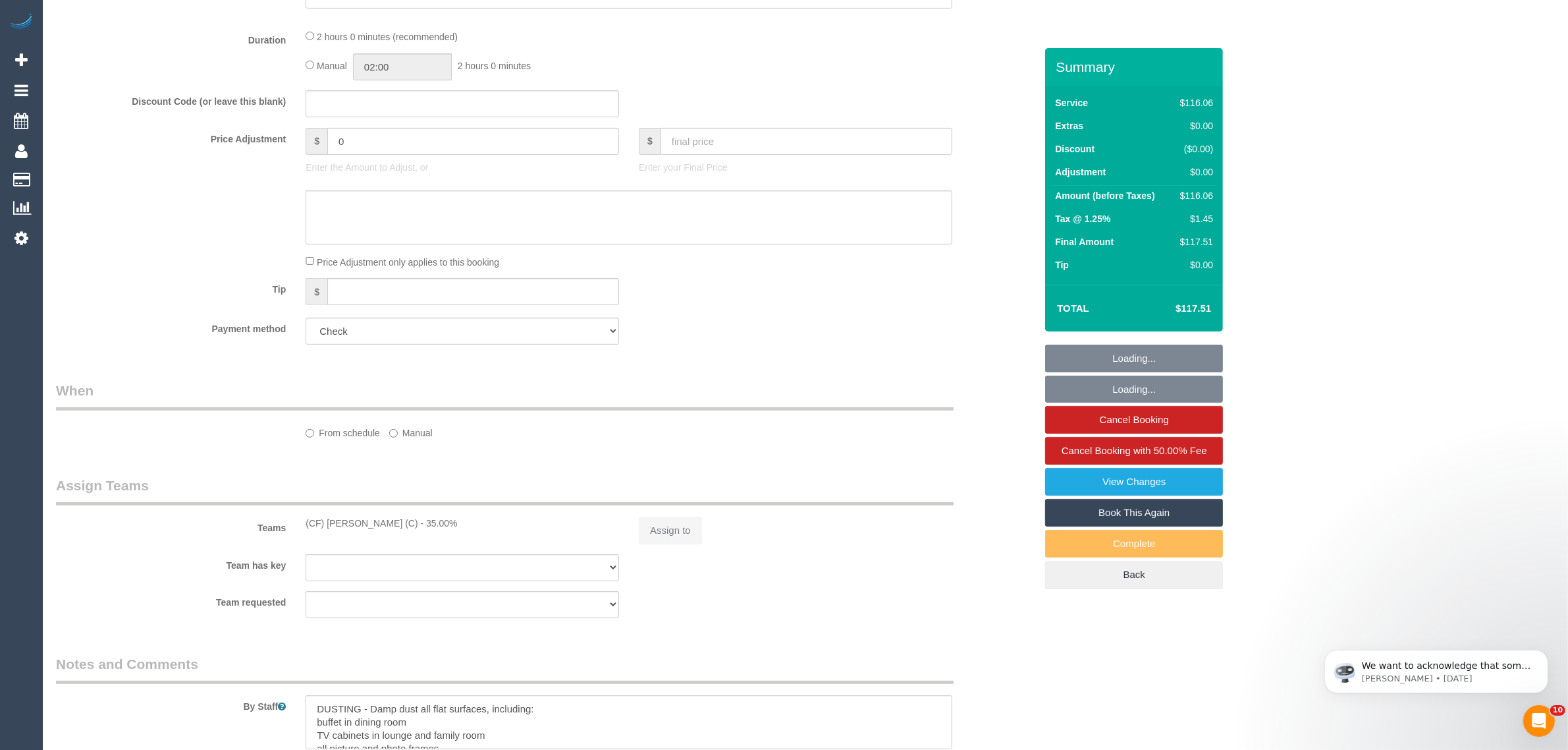
select select "number:35"
select select "number:11"
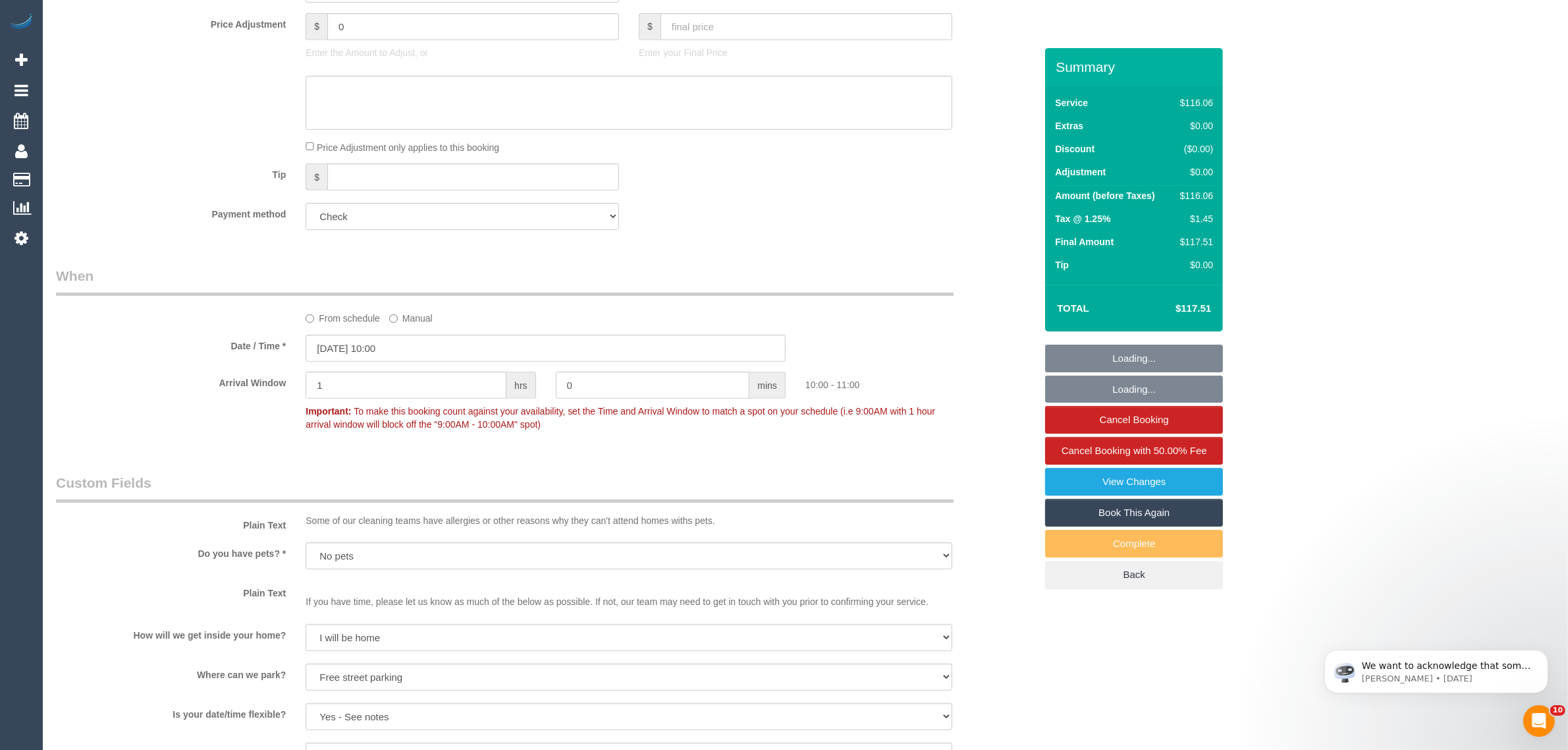
select select "34298"
select select "object:2092"
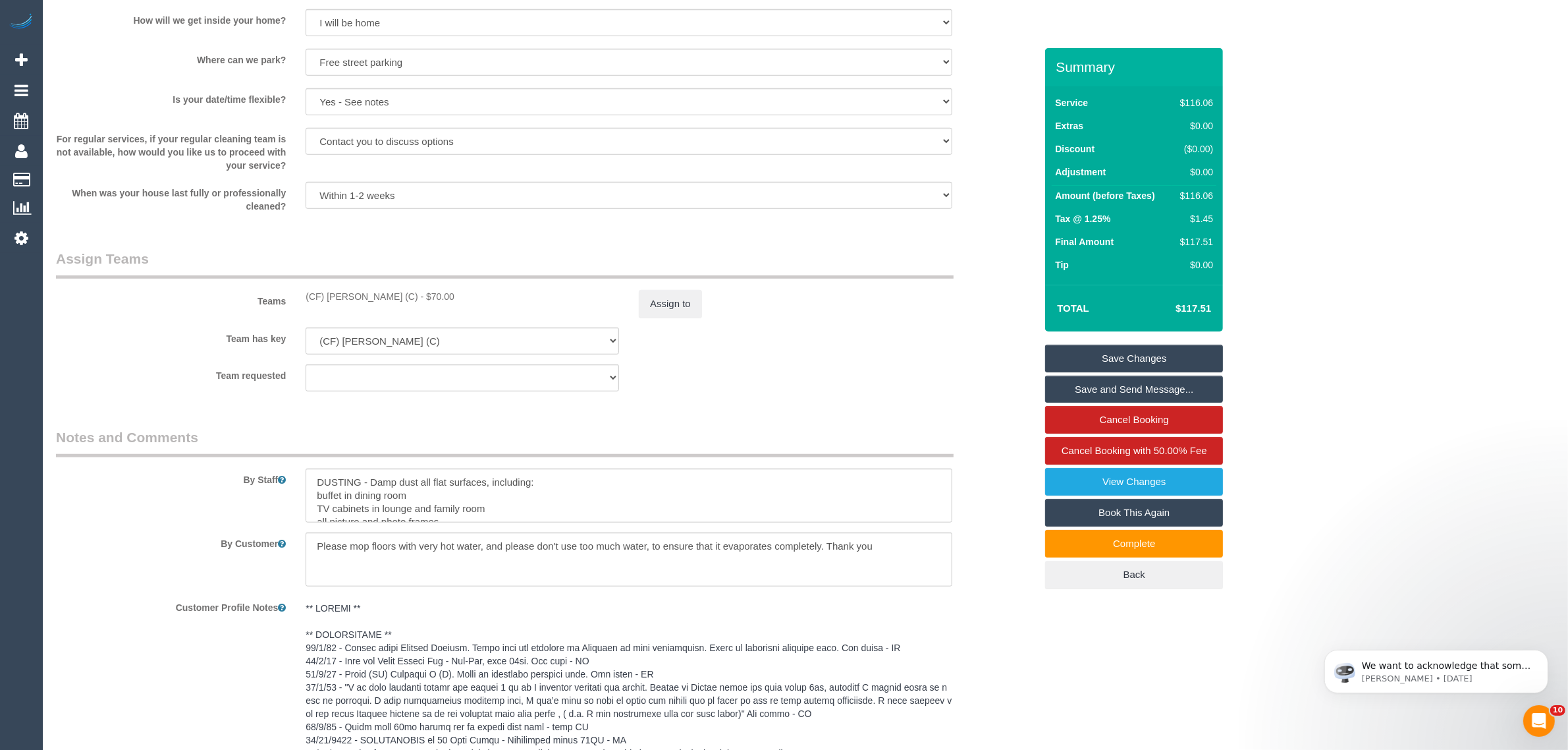
scroll to position [2033, 0]
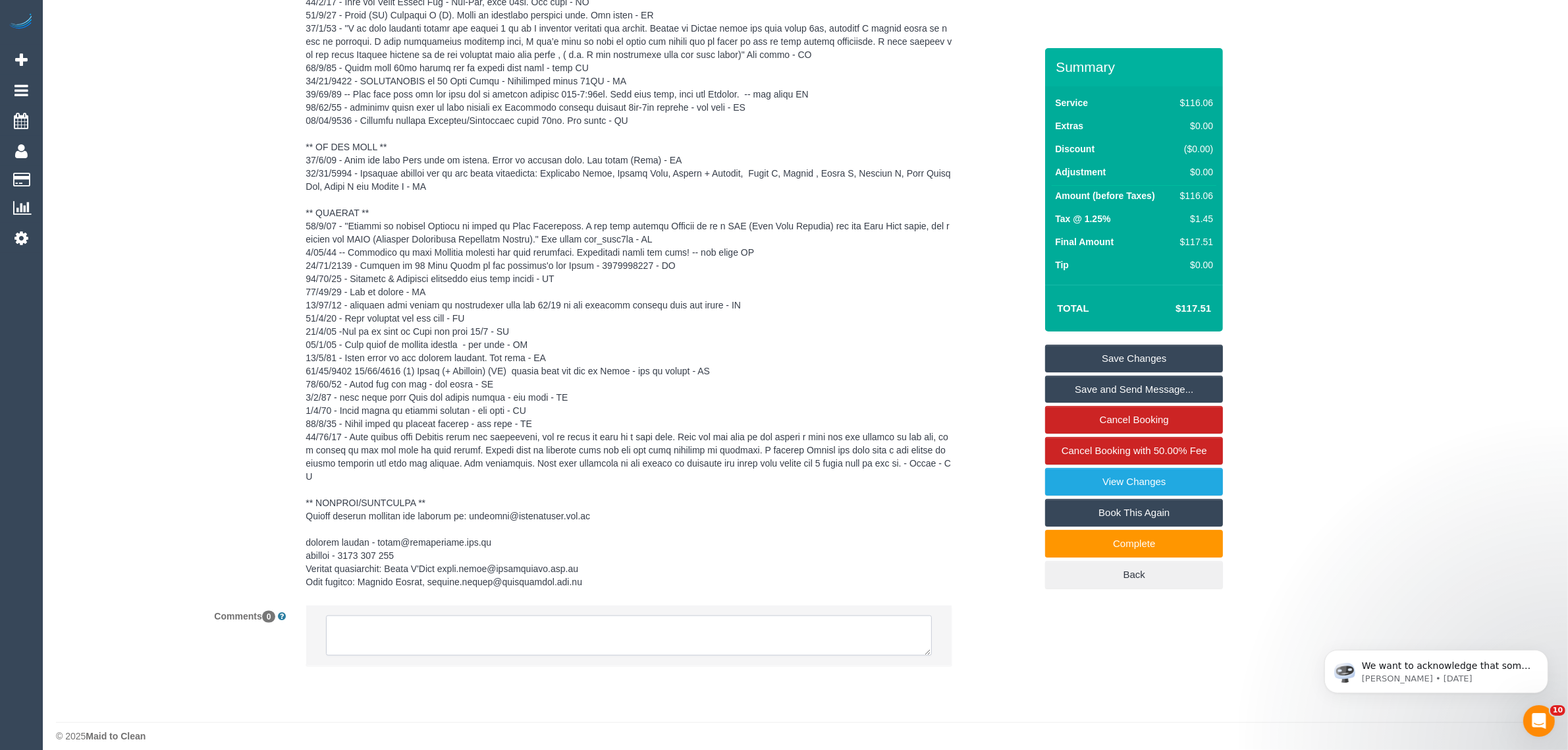
click at [649, 616] on textarea at bounding box center [629, 636] width 606 height 41
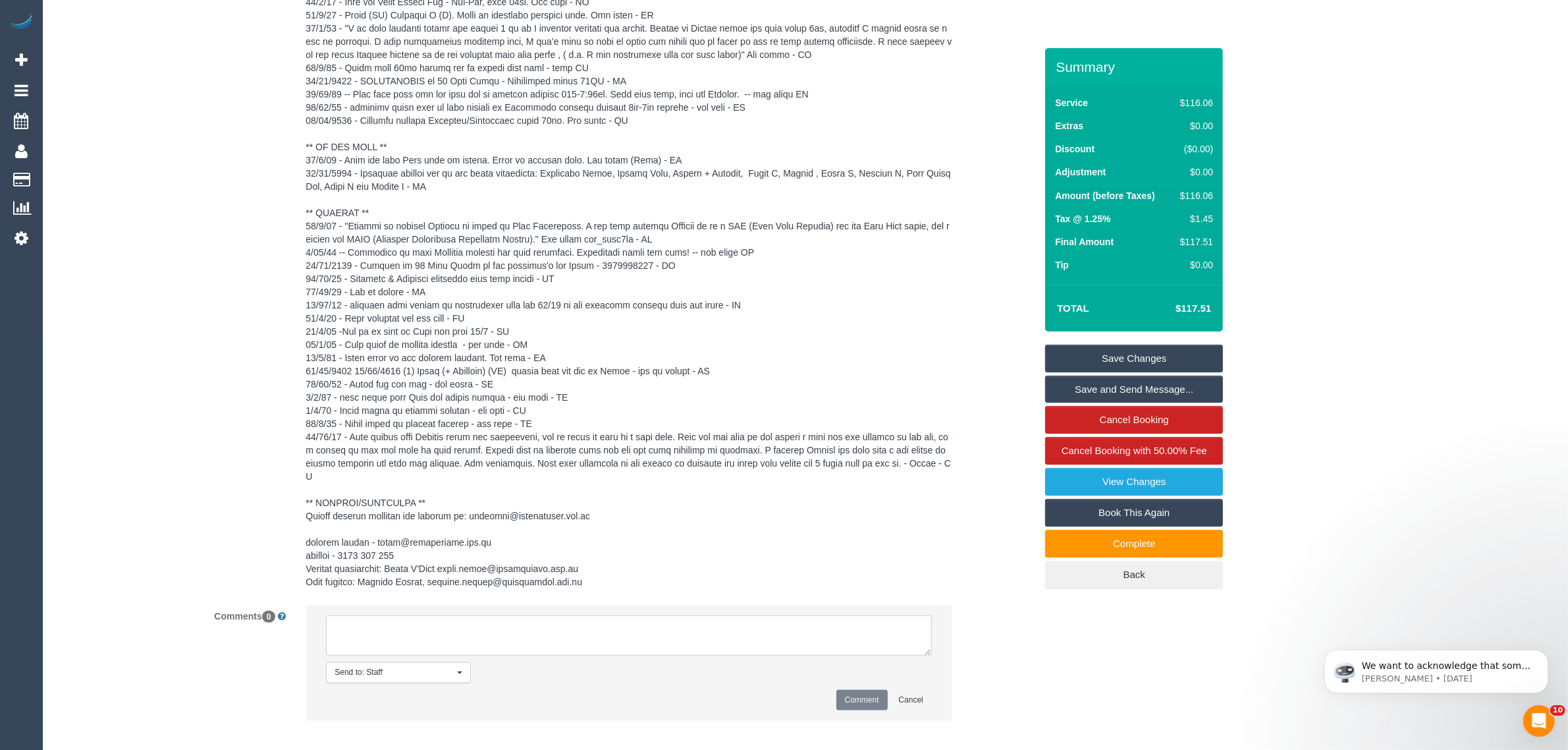
paste textarea "Cleaner(s) Unassigned: Reason Unassigned: Contact via: Which message sent: Addi…"
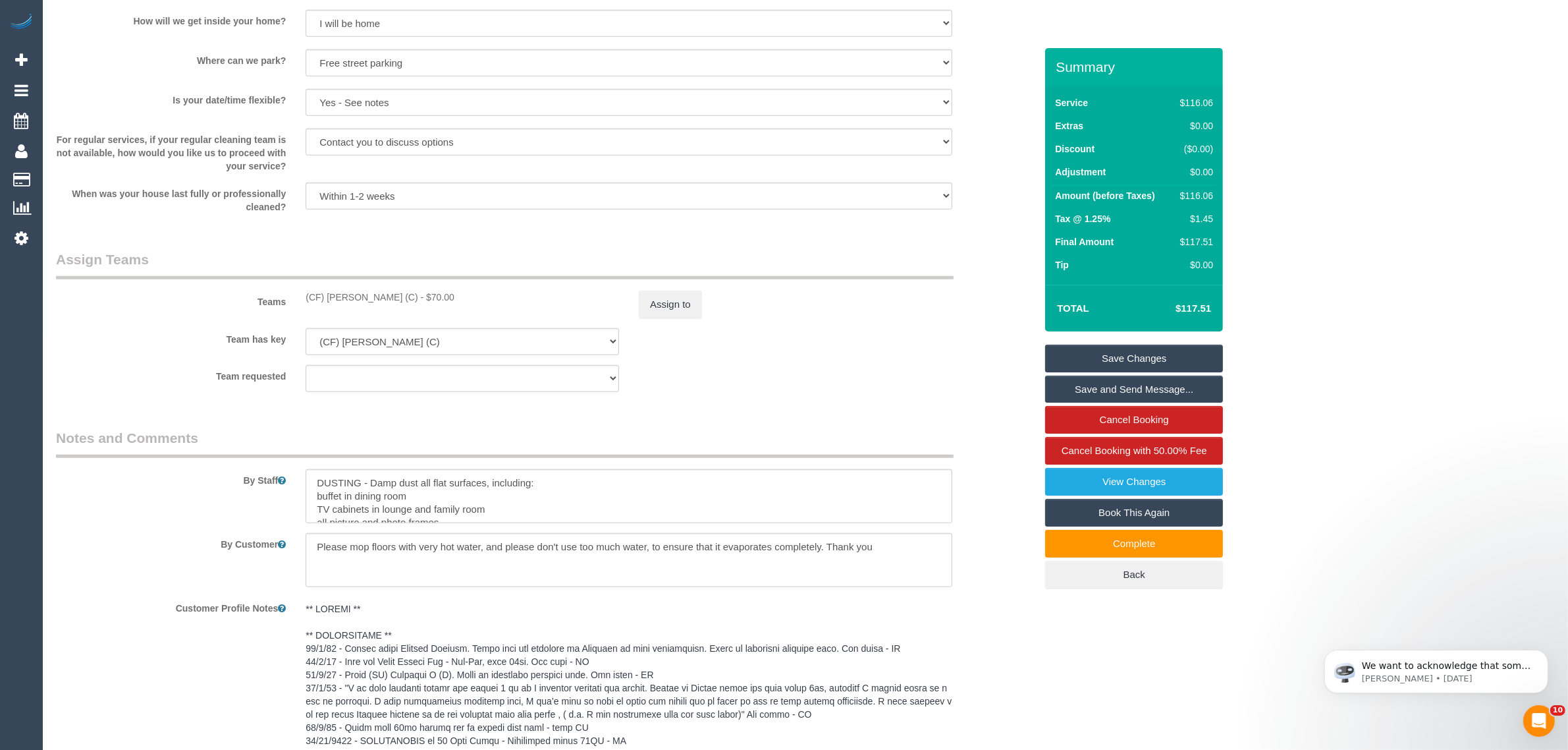
scroll to position [1374, 0]
drag, startPoint x: 295, startPoint y: 298, endPoint x: 380, endPoint y: 298, distance: 85.0
click at [380, 298] on div "(CF) Dhanusha S (C) - $70.00" at bounding box center [462, 297] width 333 height 13
copy div "(CF) Dhanusha S"
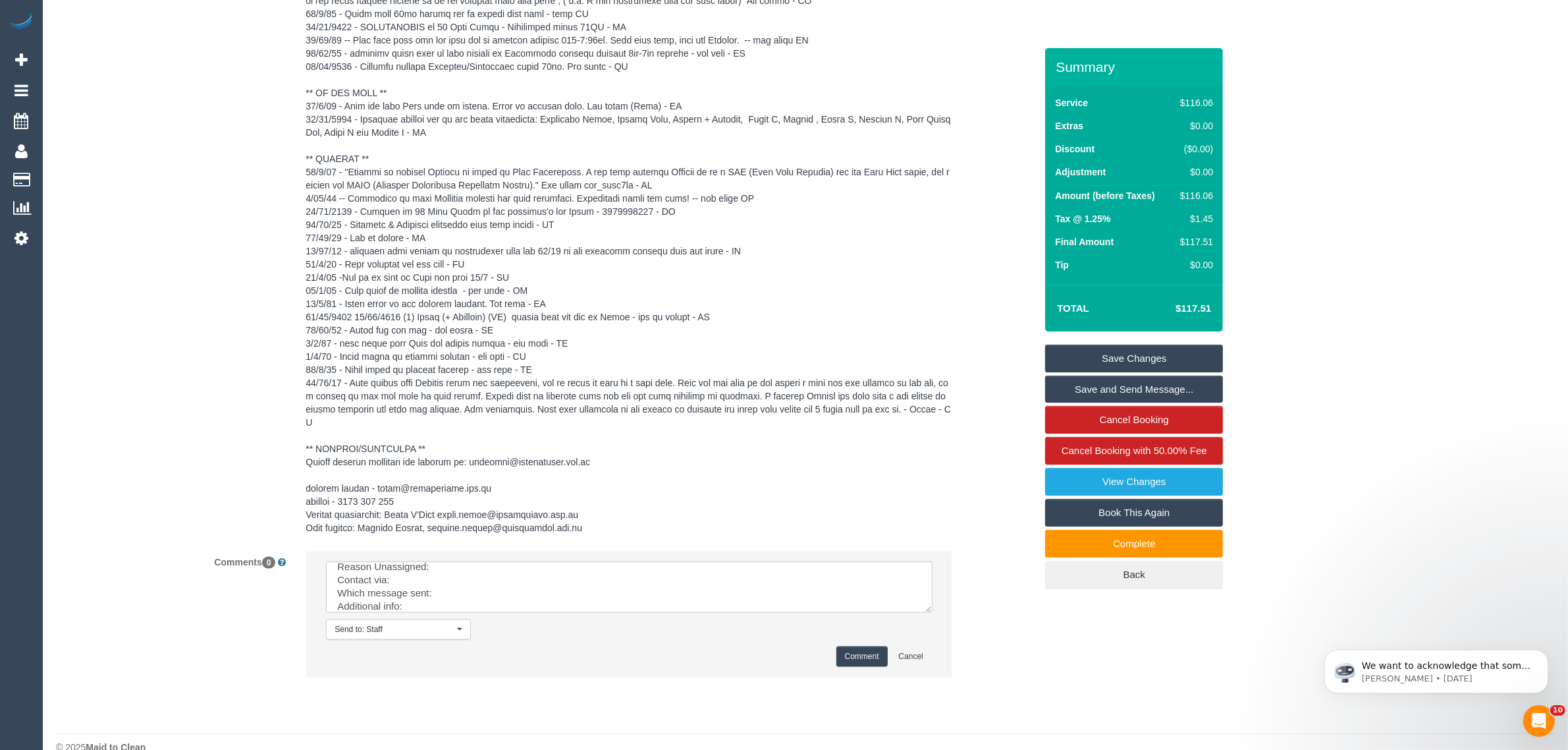
scroll to position [0, 0]
drag, startPoint x: 930, startPoint y: 585, endPoint x: 953, endPoint y: 661, distance: 79.4
click at [933, 612] on textarea at bounding box center [629, 587] width 607 height 51
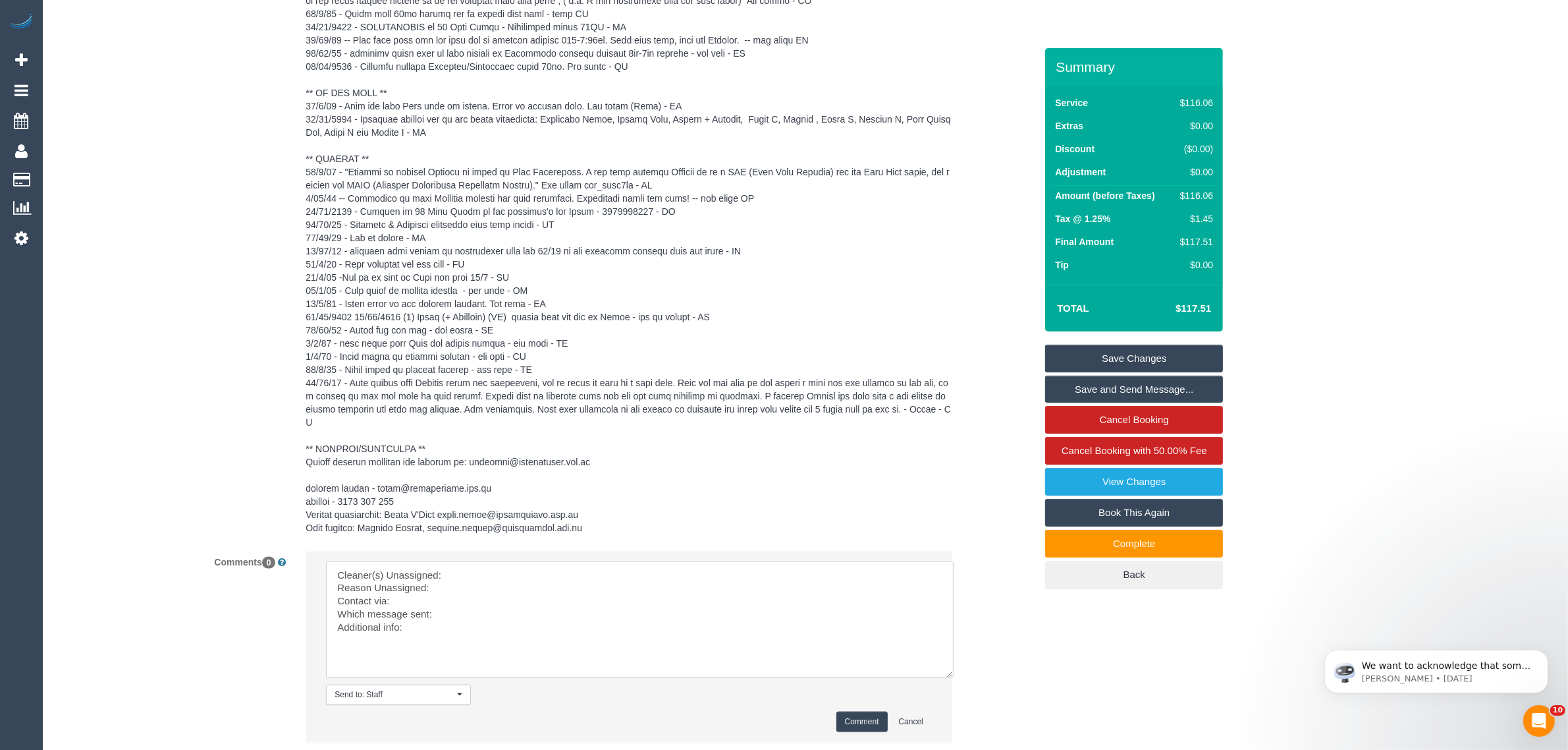
click at [726, 561] on textarea at bounding box center [639, 620] width 627 height 117
paste textarea "(CF) Dhanusha S"
click at [439, 577] on textarea at bounding box center [639, 620] width 627 height 117
click at [443, 564] on textarea at bounding box center [639, 620] width 627 height 117
click at [458, 578] on textarea at bounding box center [639, 620] width 627 height 117
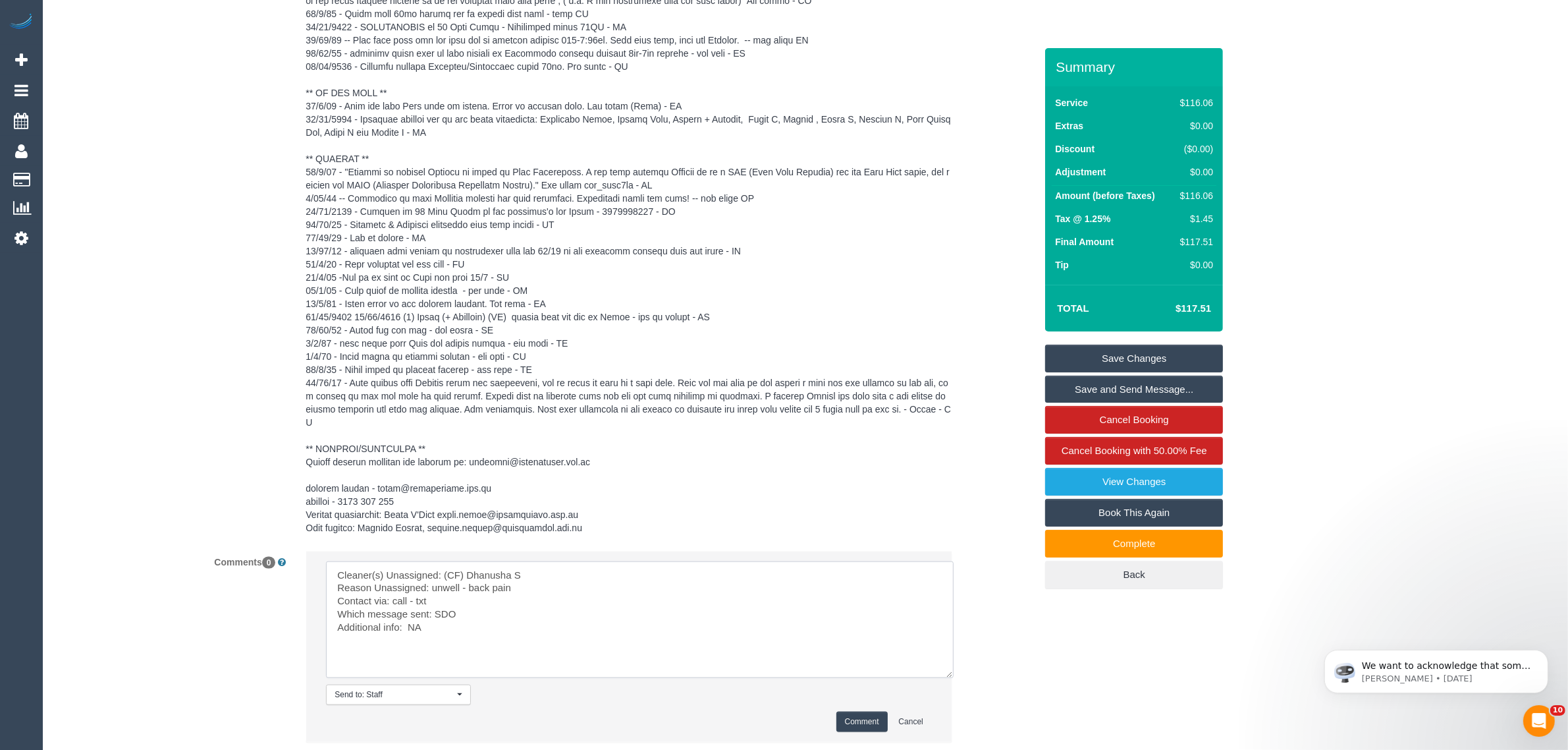
type textarea "Cleaner(s) Unassigned: (CF) Dhanusha S Reason Unassigned: unwell - back pain Co…"
click at [855, 712] on button "Comment" at bounding box center [862, 722] width 51 height 21
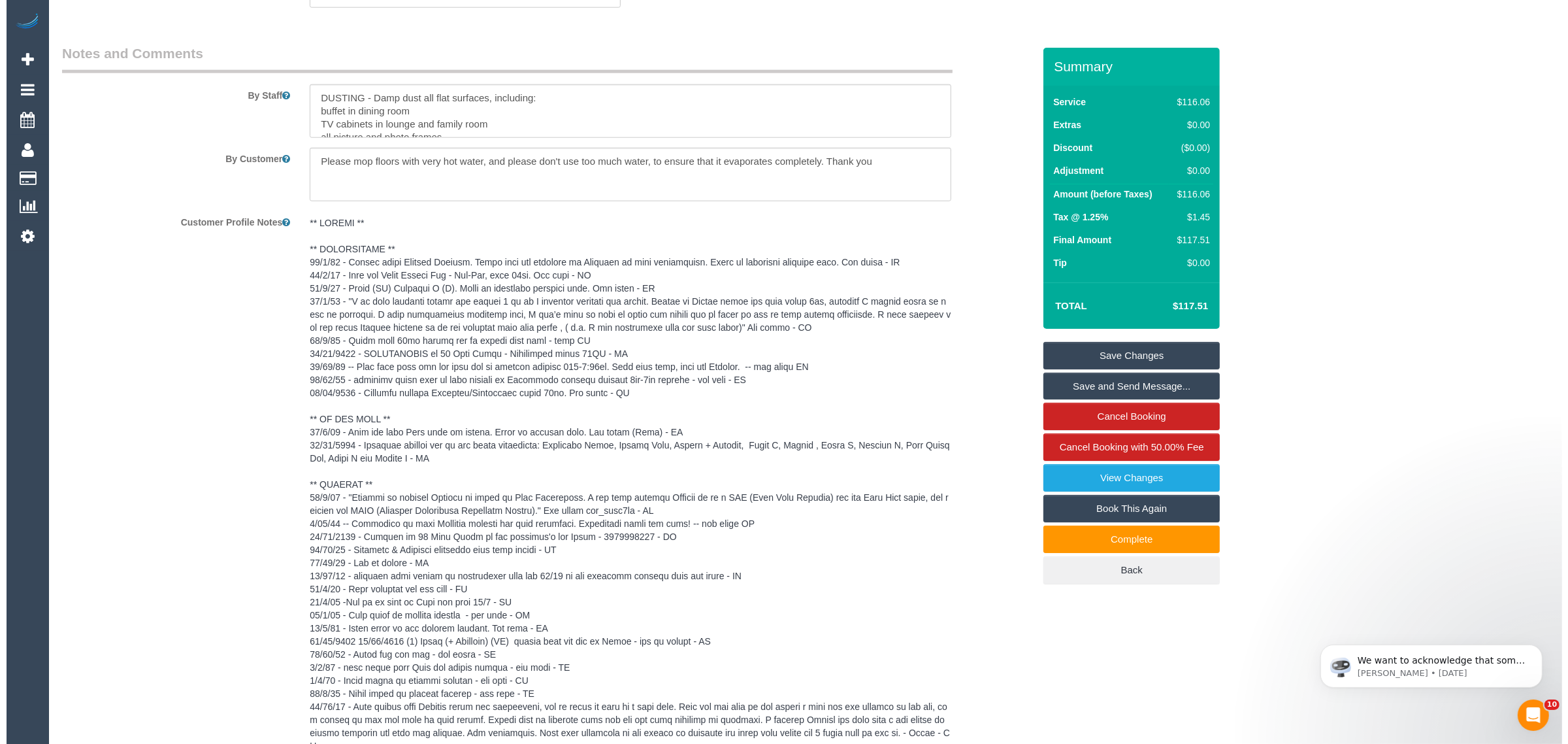
scroll to position [1417, 0]
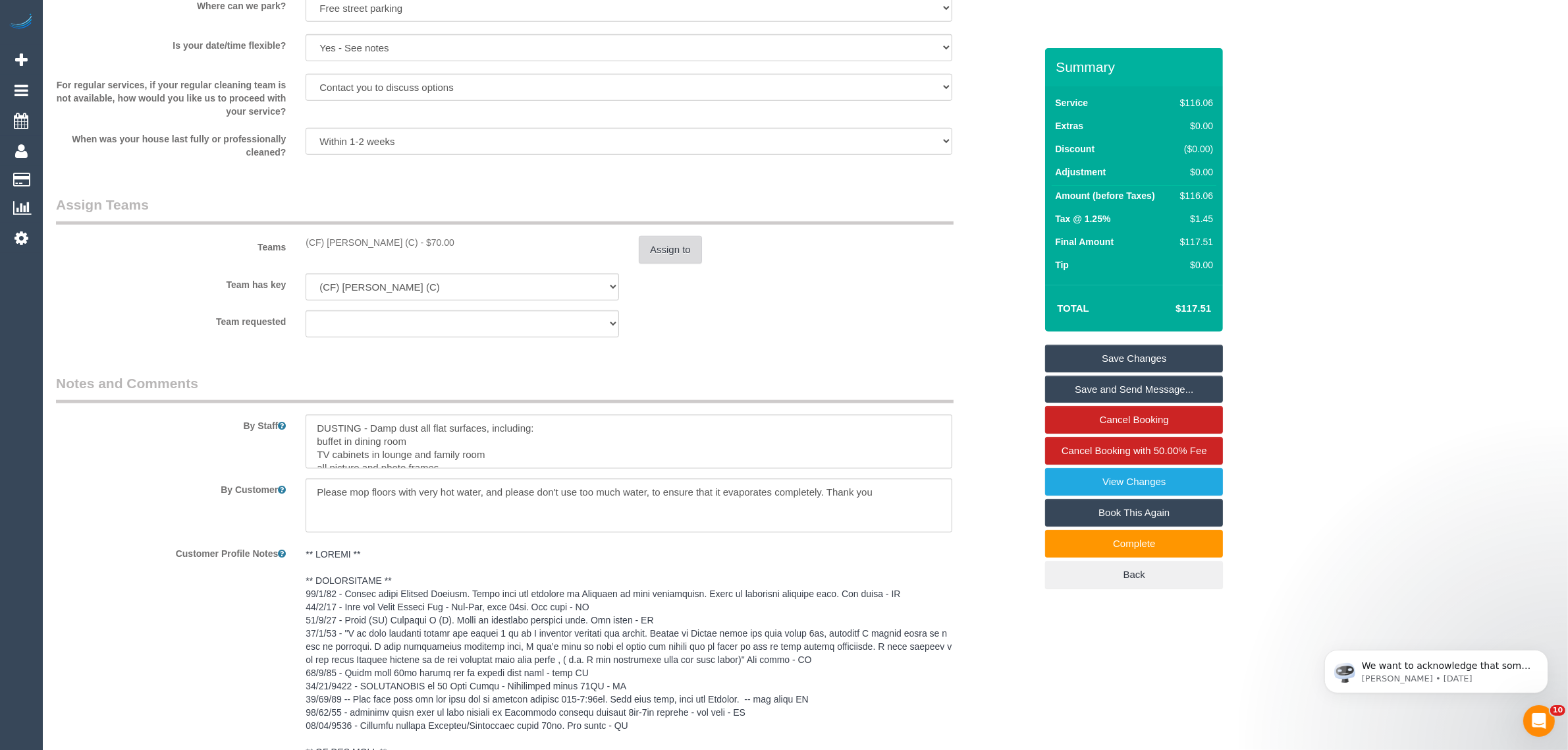
click at [688, 252] on button "Assign to" at bounding box center [670, 249] width 63 height 28
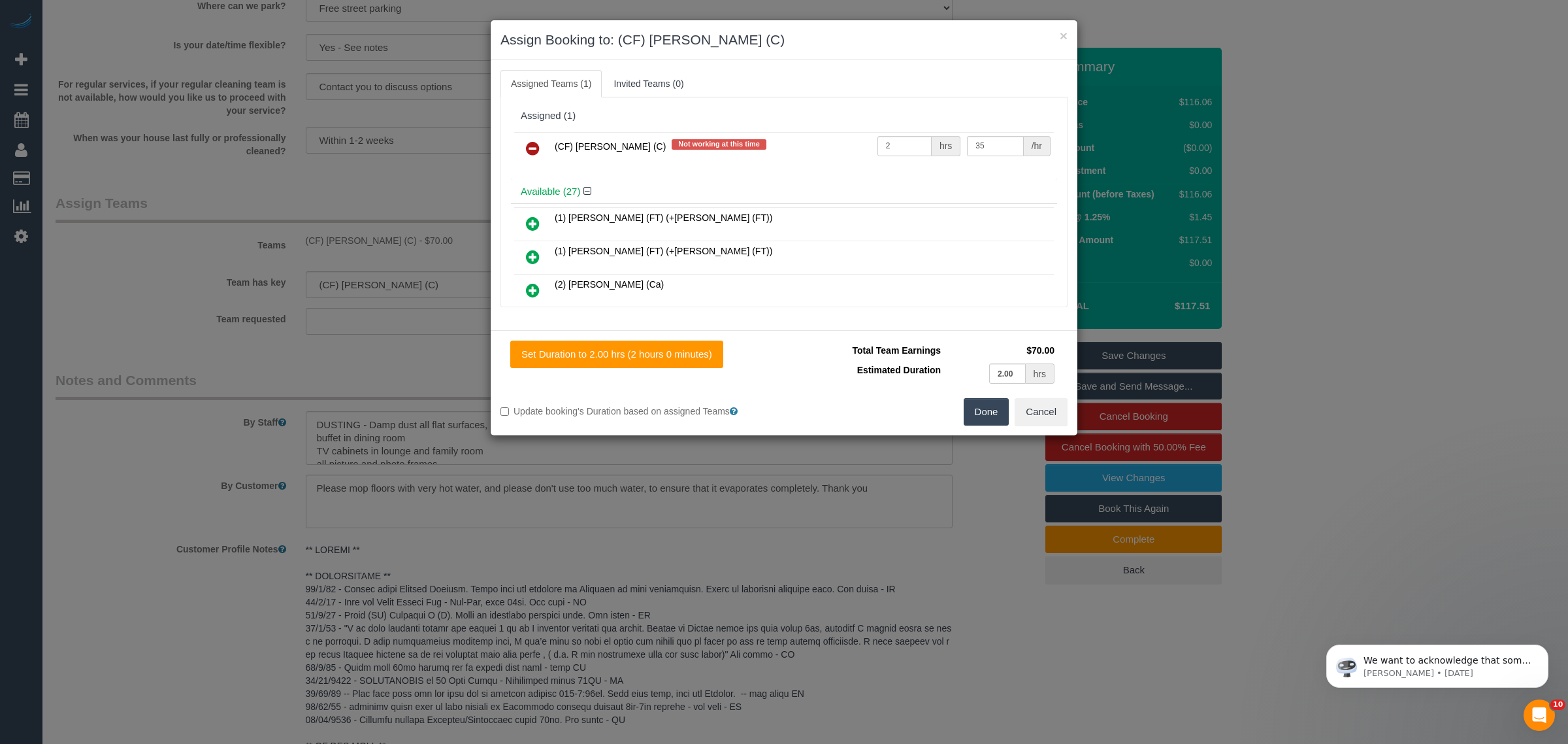
click at [518, 148] on link at bounding box center [533, 148] width 31 height 26
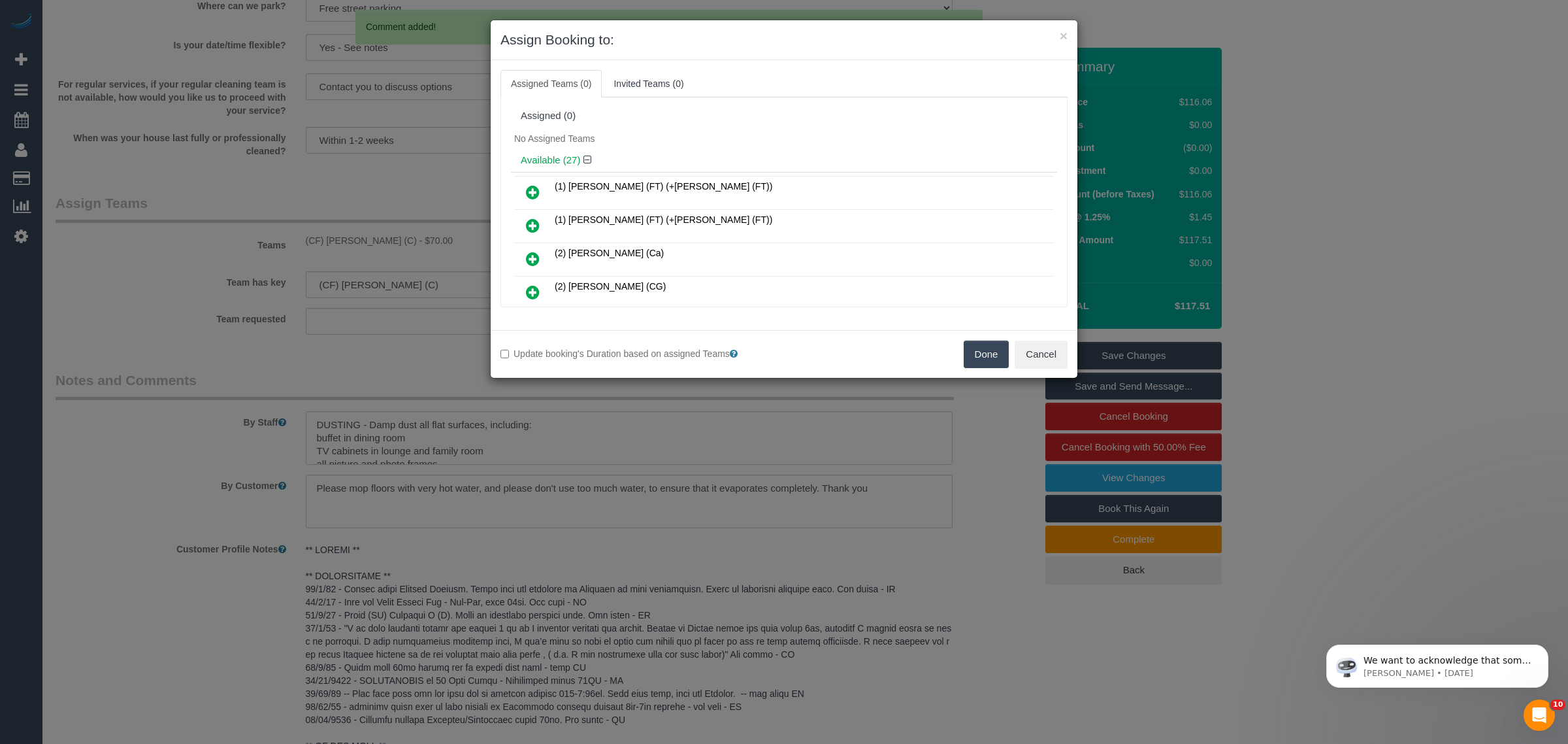
click at [972, 359] on button "Done" at bounding box center [987, 354] width 46 height 28
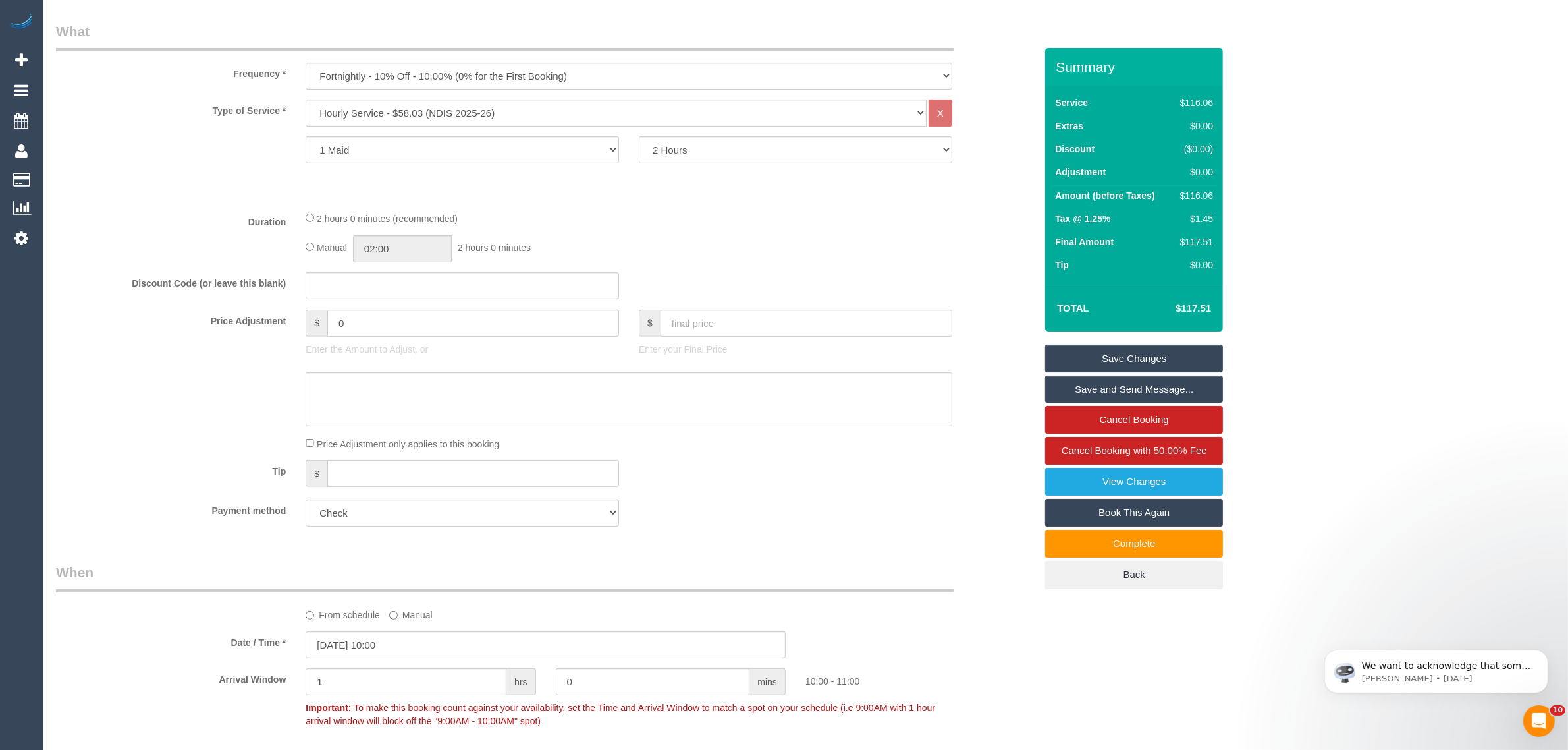
scroll to position [329, 0]
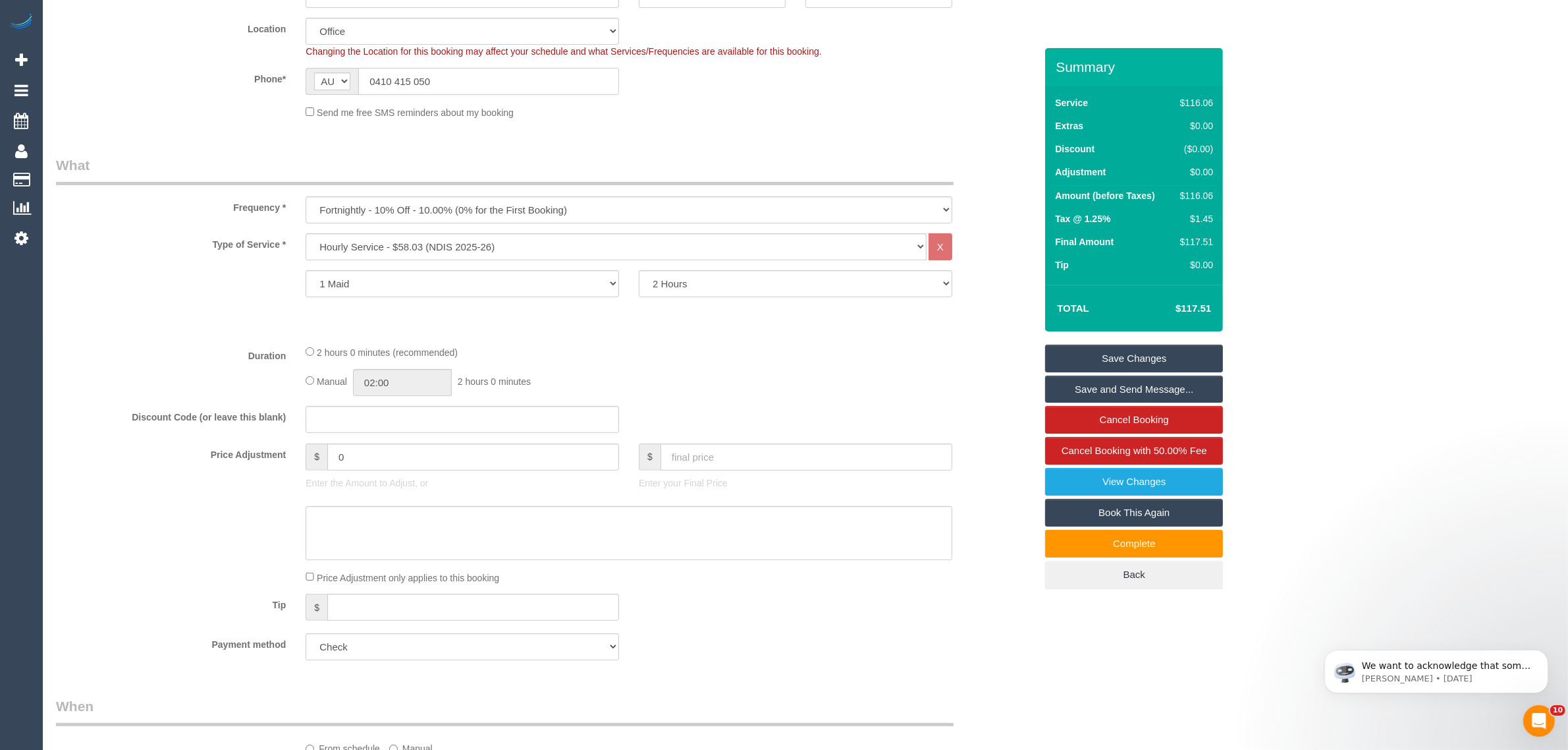
click at [548, 84] on input "0410 415 050" at bounding box center [488, 82] width 261 height 27
click at [1071, 349] on link "Save Changes" at bounding box center [1134, 358] width 178 height 28
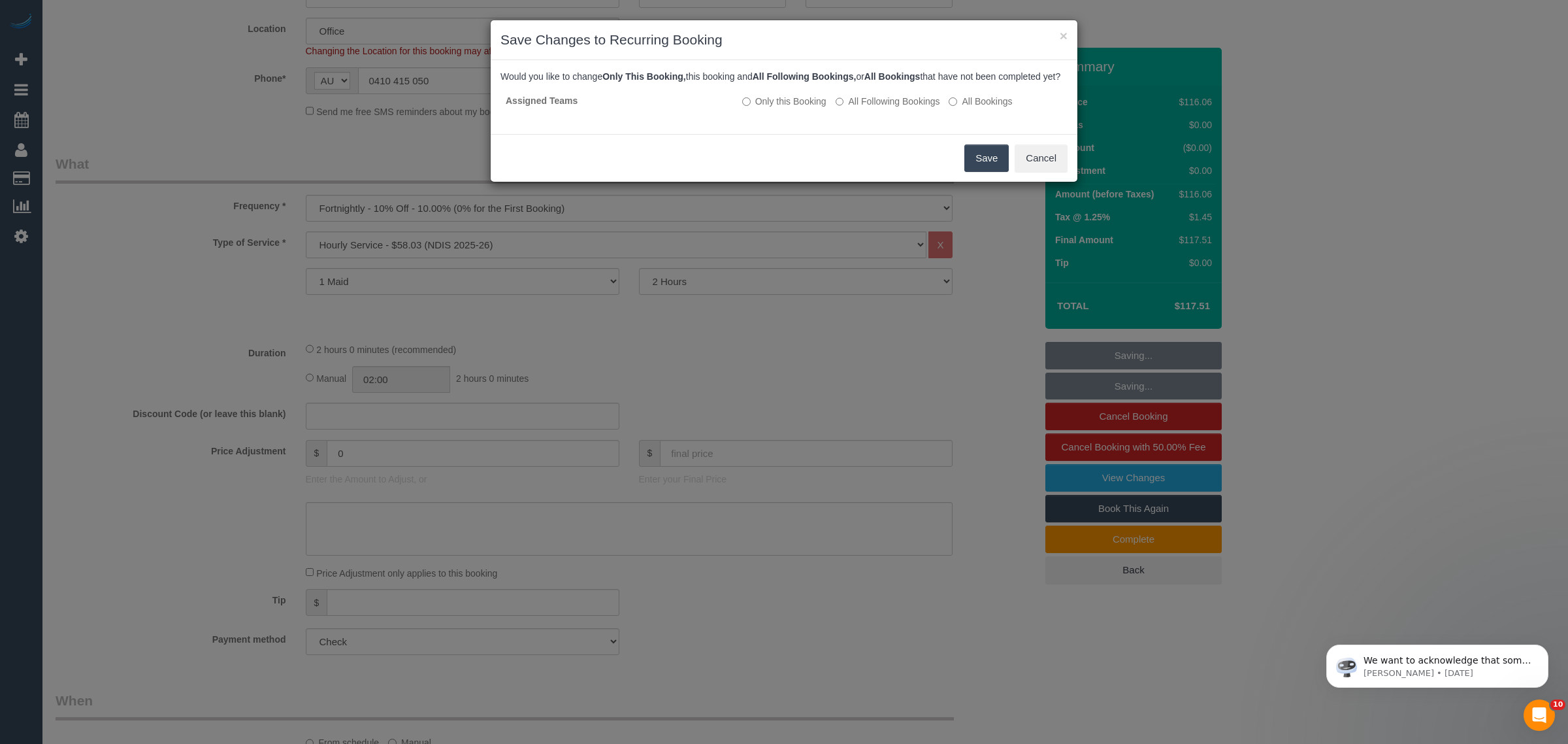
click at [972, 162] on button "Save" at bounding box center [986, 158] width 44 height 28
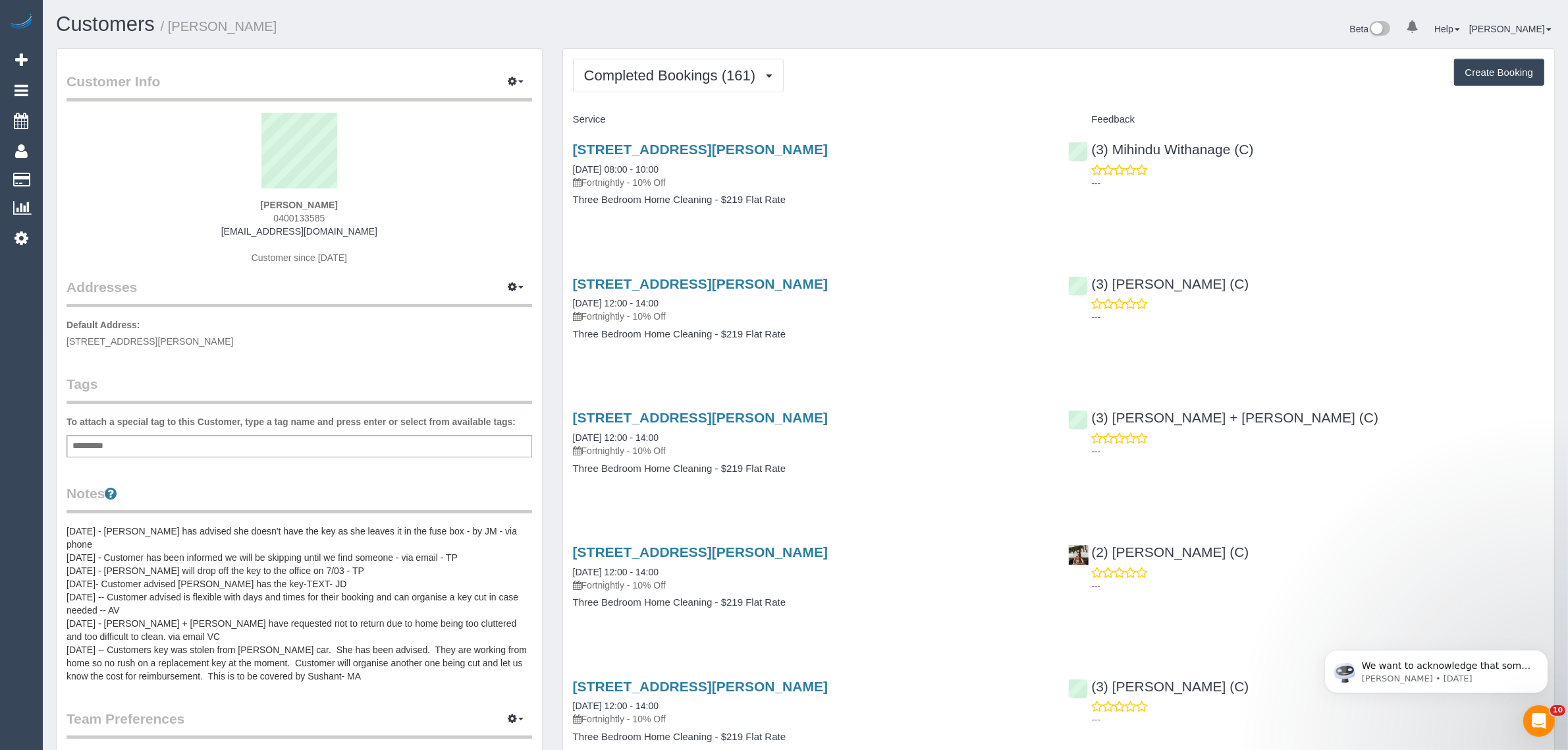
click at [290, 215] on span "0400133585" at bounding box center [299, 217] width 51 height 10
click at [290, 216] on span "0400133585" at bounding box center [299, 217] width 51 height 10
copy span "0400133585"
click at [729, 81] on span "Completed Bookings (161)" at bounding box center [673, 75] width 178 height 17
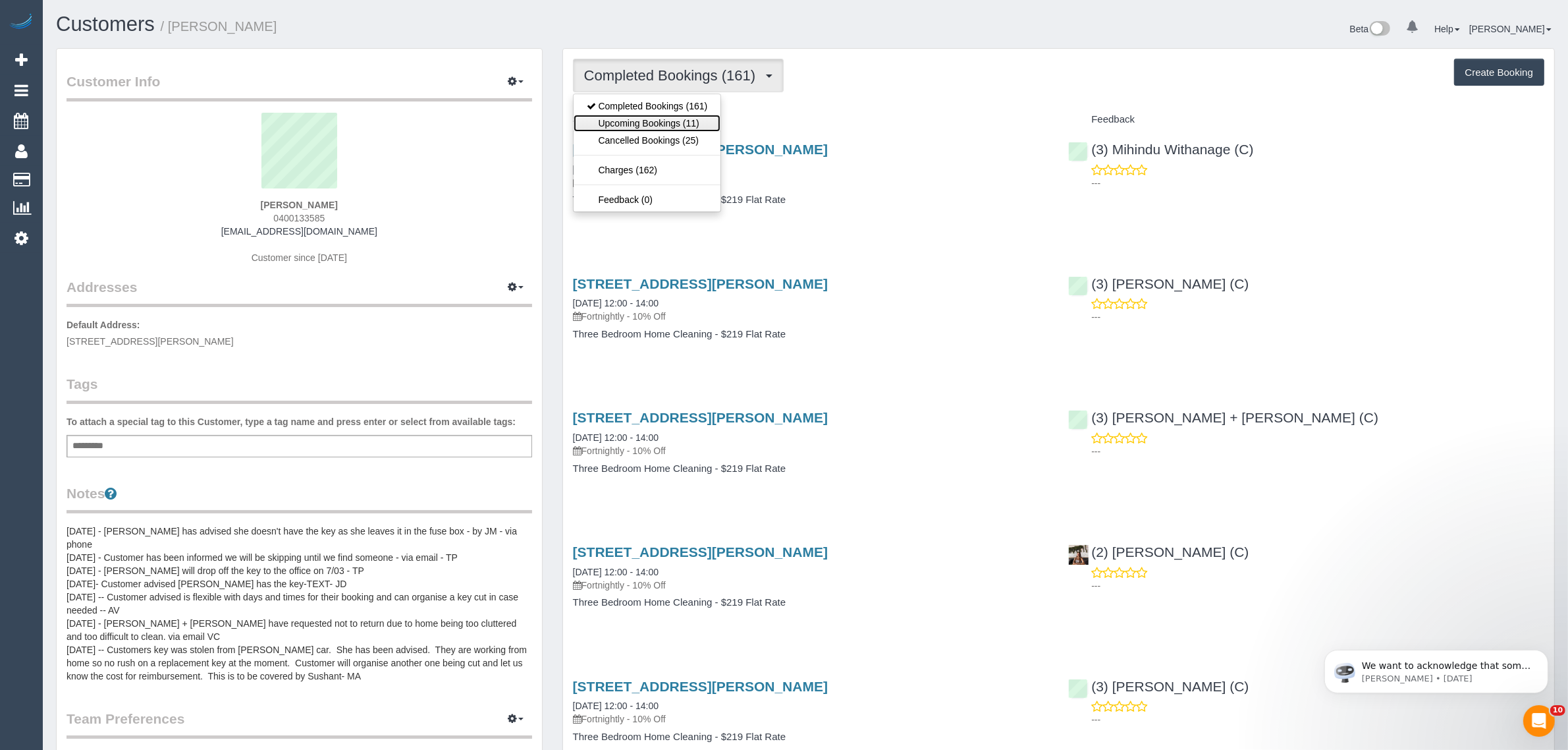
click at [700, 118] on link "Upcoming Bookings (11)" at bounding box center [647, 122] width 148 height 17
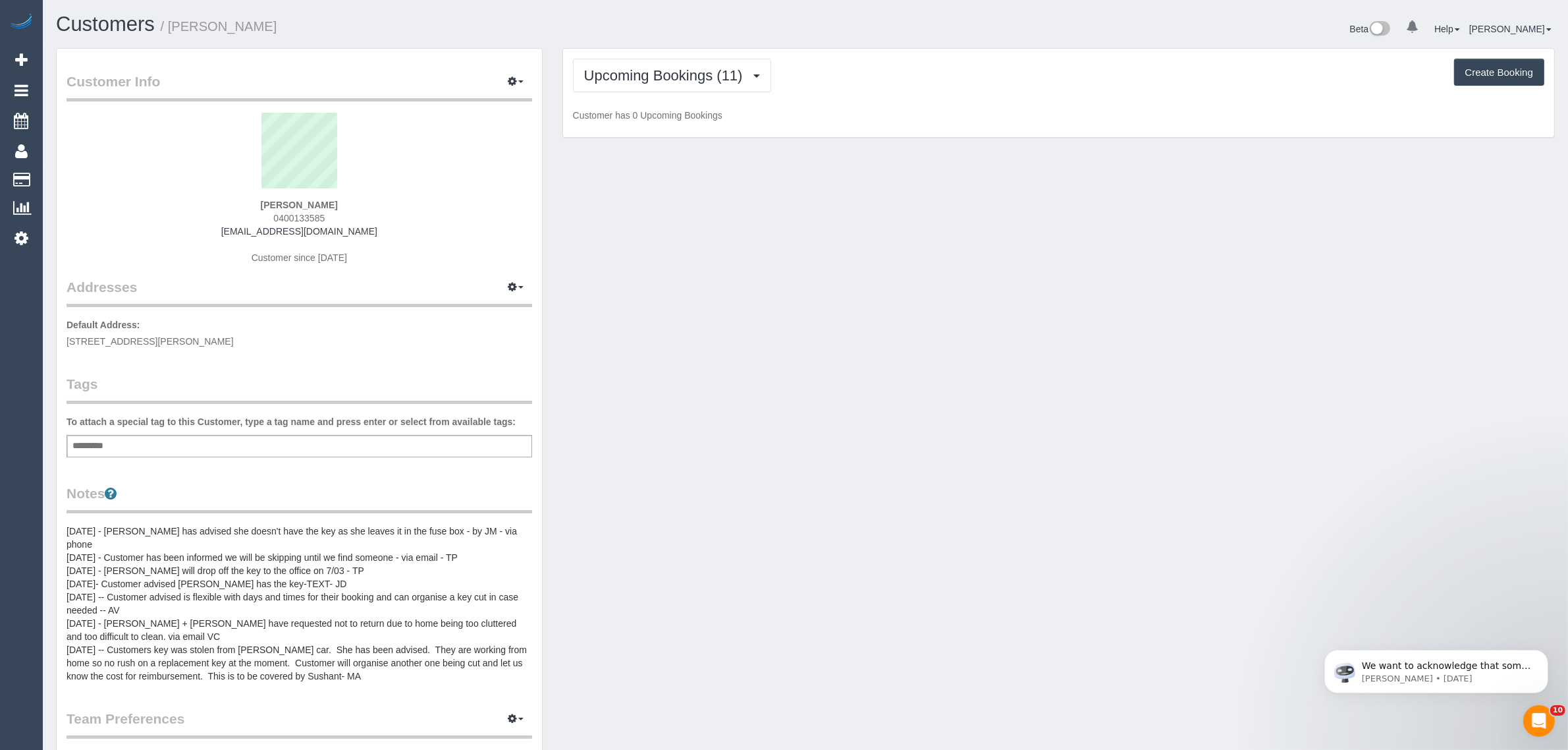
click at [814, 96] on div "Upcoming Bookings (11) Completed Bookings (161) Upcoming Bookings (11) Cancelle…" at bounding box center [1059, 93] width 991 height 89
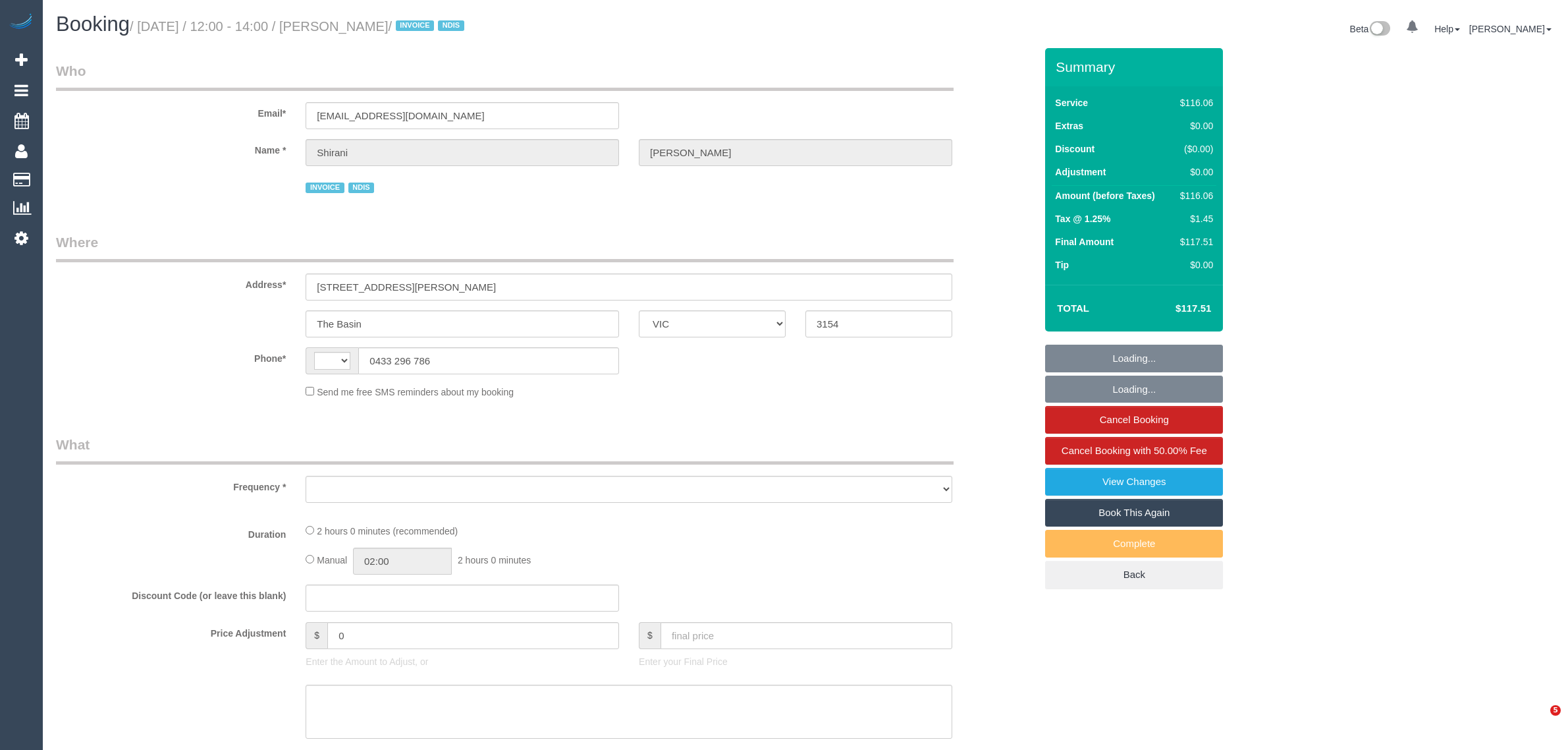
select select "VIC"
select select "object:282"
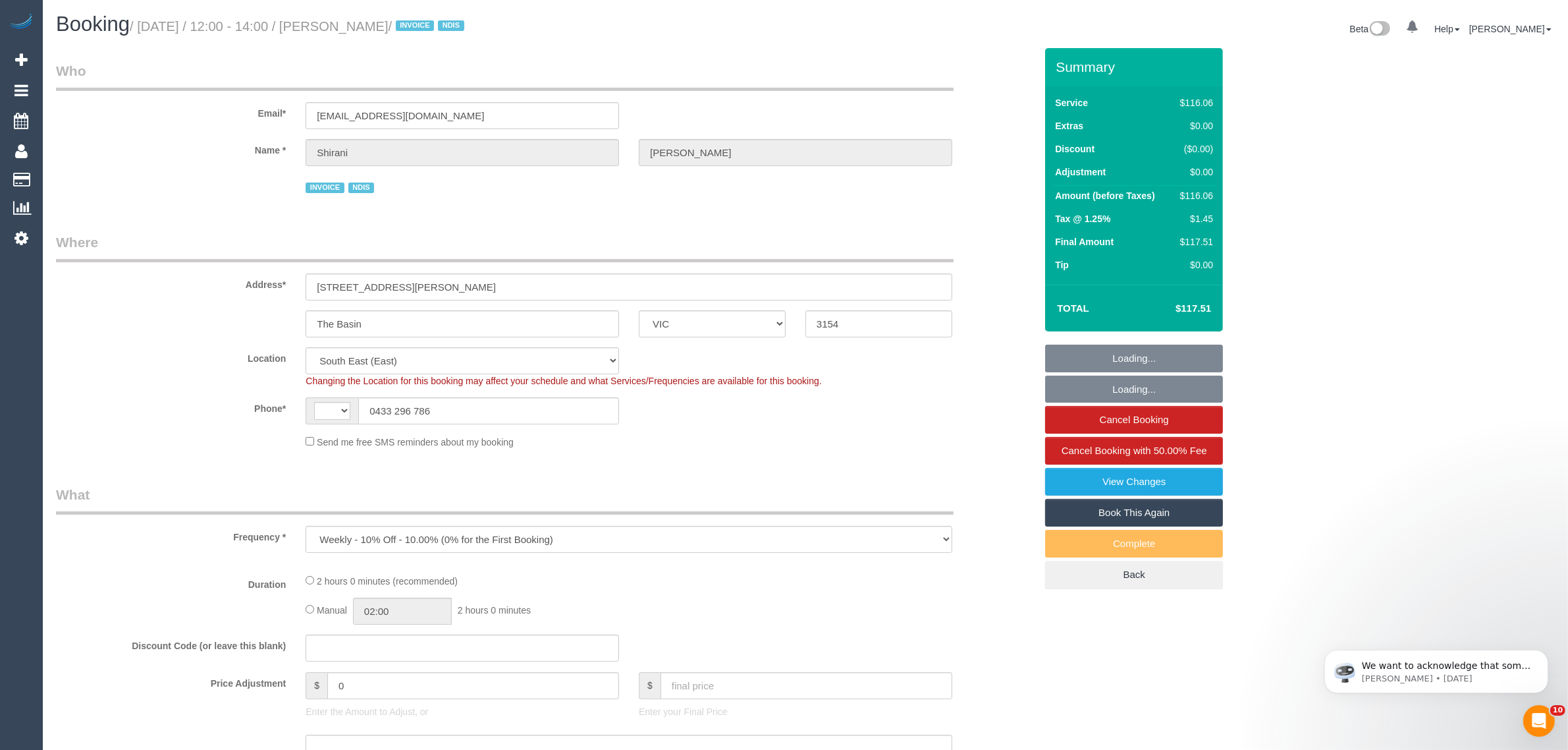
select select "string:AU"
select select "number:29"
select select "number:14"
select select "number:19"
select select "number:36"
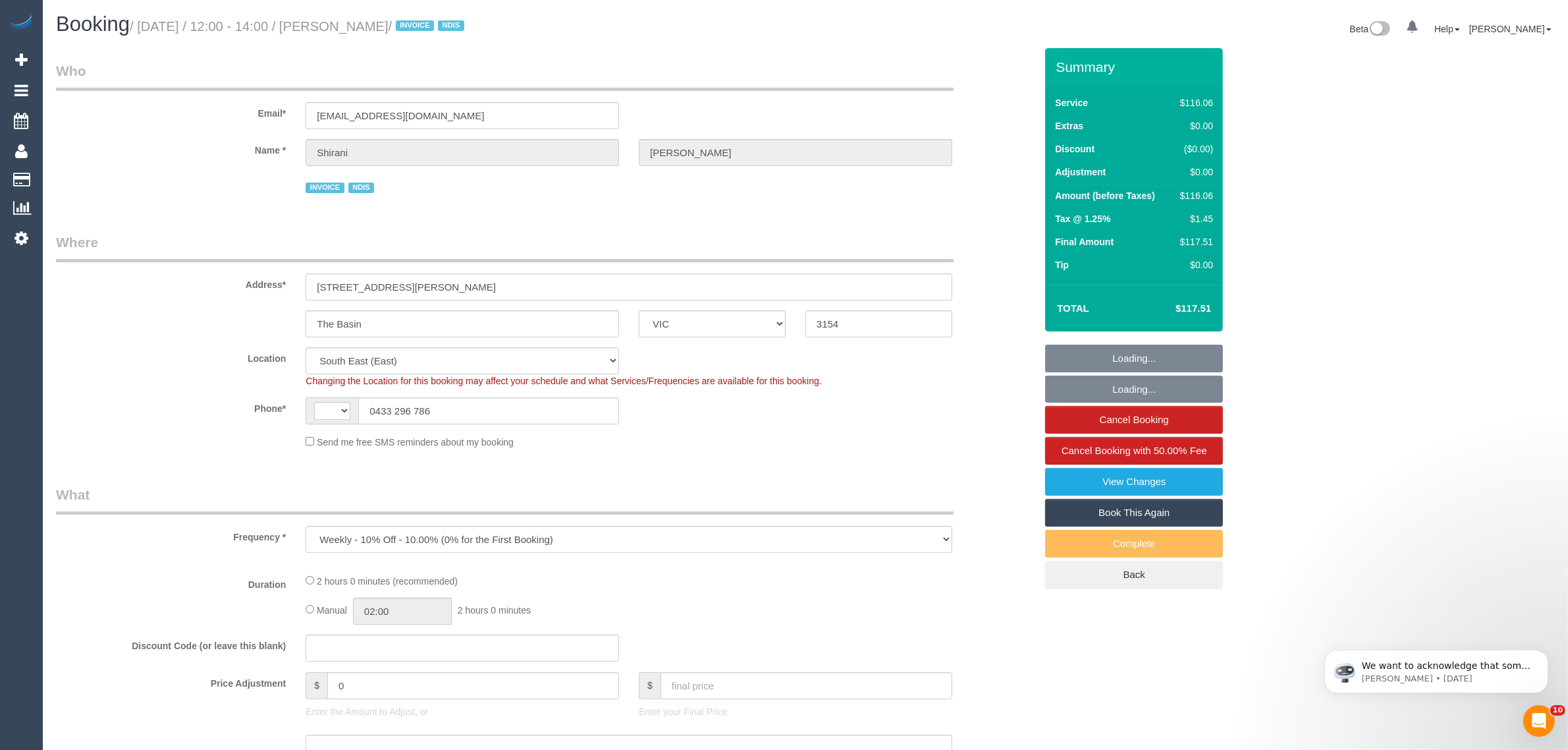
select select "number:35"
select select "number:12"
select select "object:682"
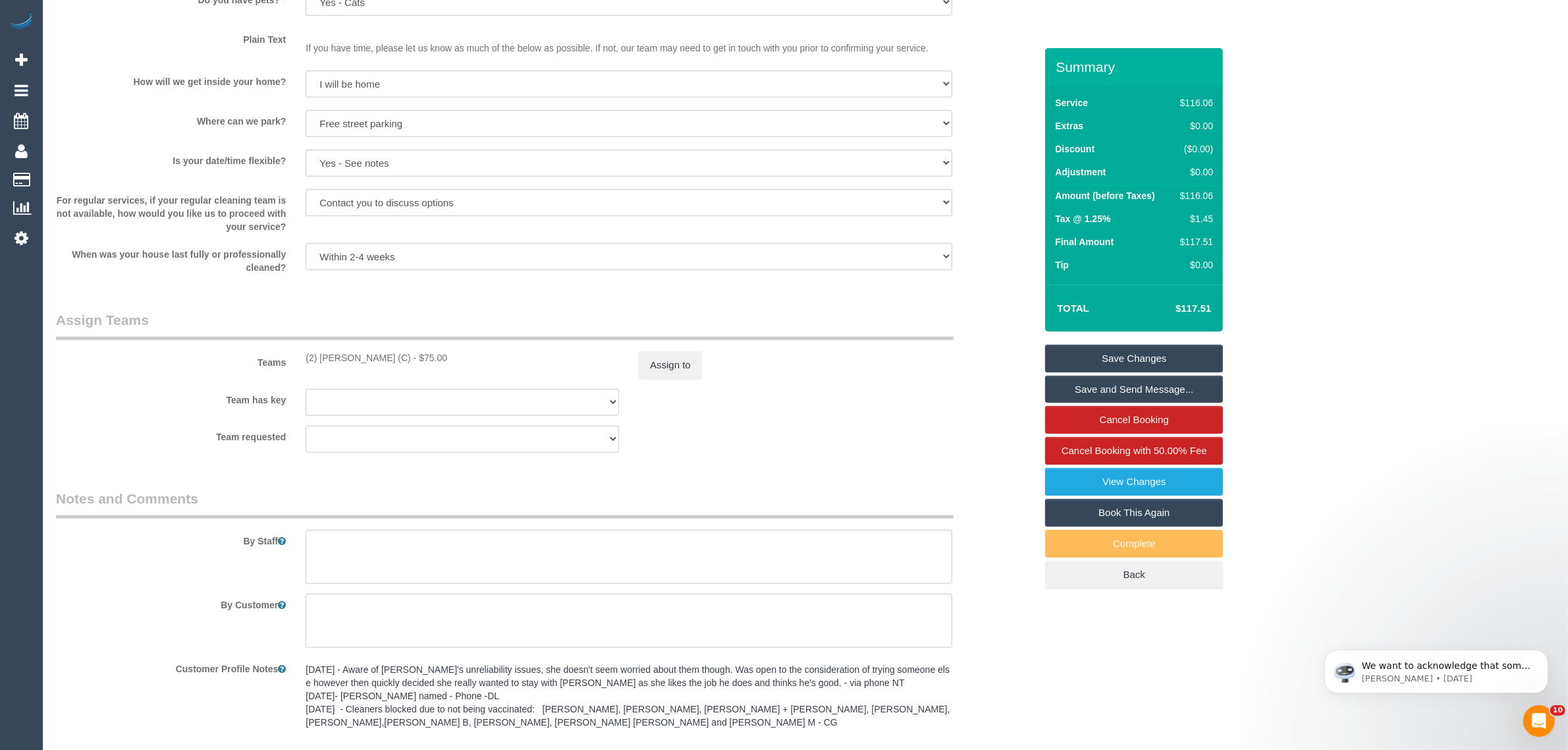
scroll to position [1318, 0]
drag, startPoint x: 298, startPoint y: 353, endPoint x: 435, endPoint y: 358, distance: 137.1
click at [435, 358] on div "(2) Catalina Fabro (C) - $75.00" at bounding box center [462, 353] width 333 height 13
copy div "(2) Catalina Fabro (C) - $75.00"
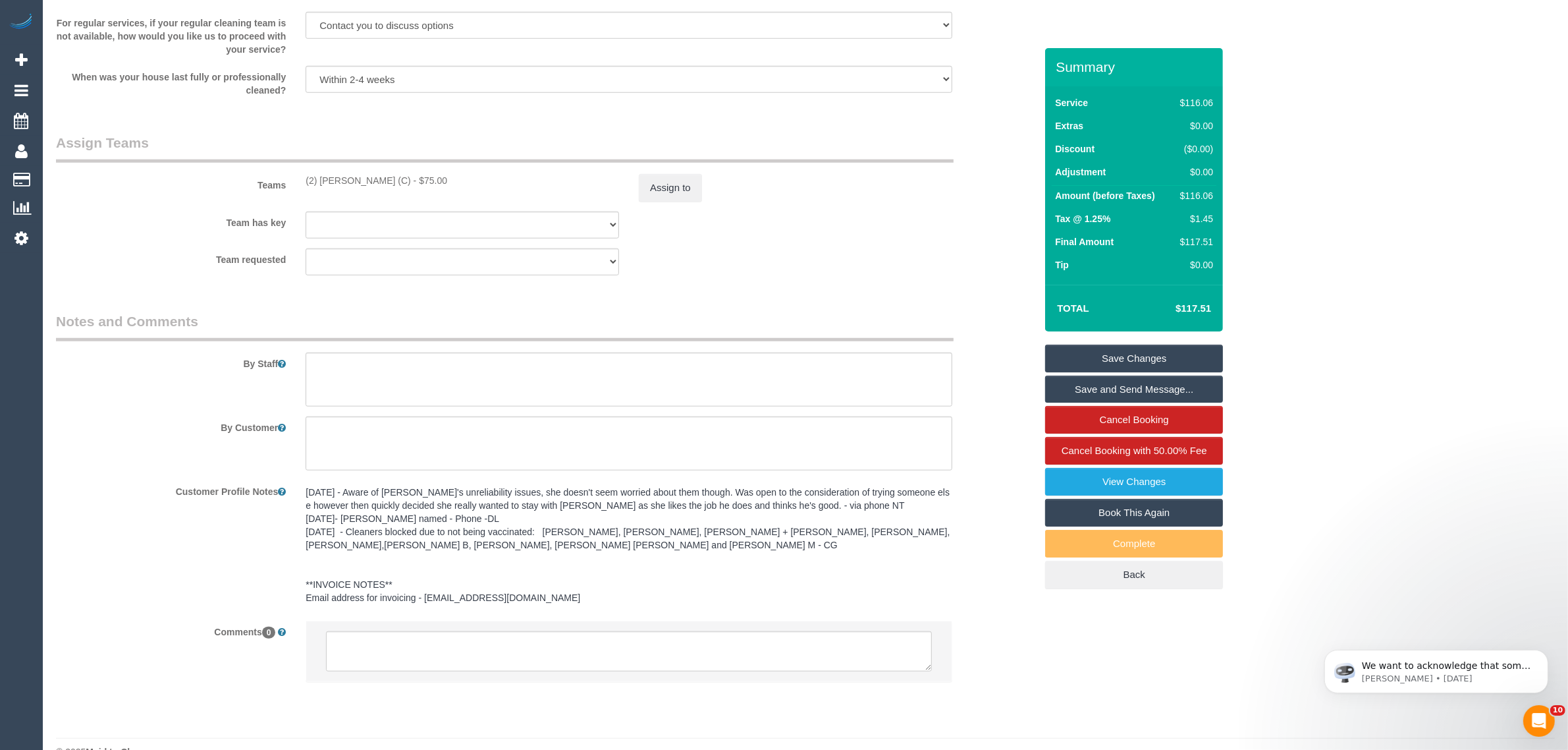
scroll to position [1520, 0]
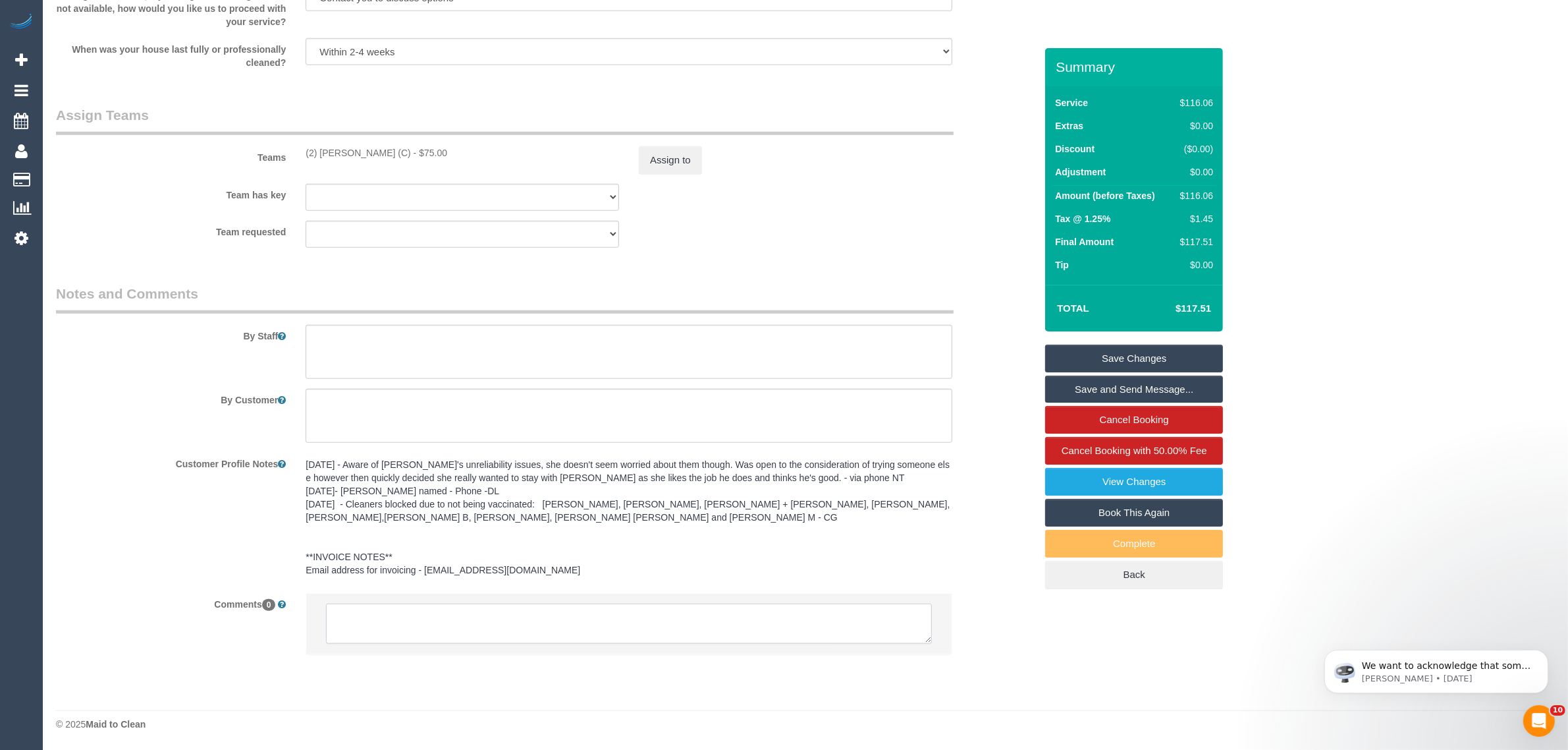
click at [575, 636] on textarea at bounding box center [629, 624] width 606 height 41
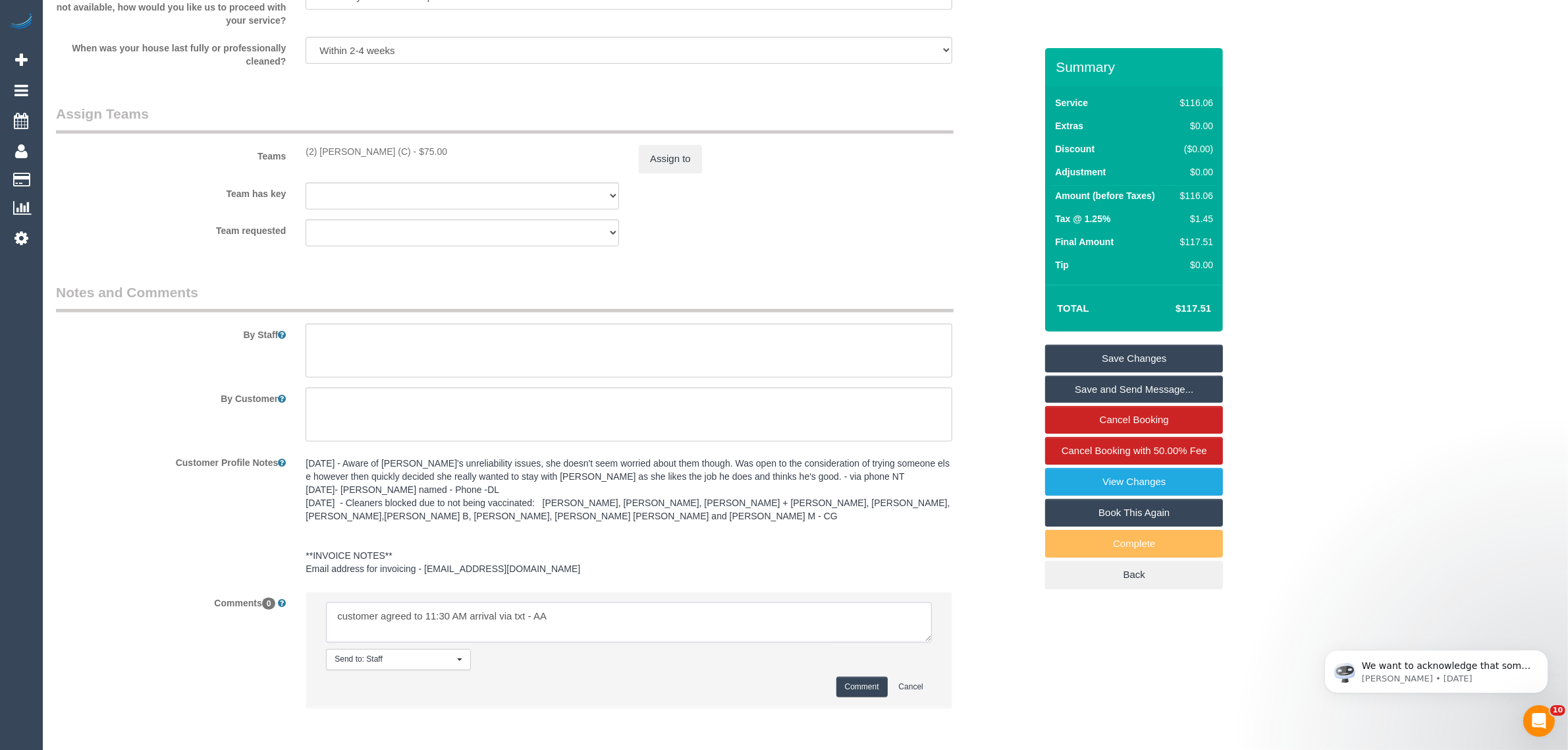
type textarea "customer agreed to 11:30 AM arrival via txt - AA"
click at [843, 687] on button "Comment" at bounding box center [862, 687] width 51 height 21
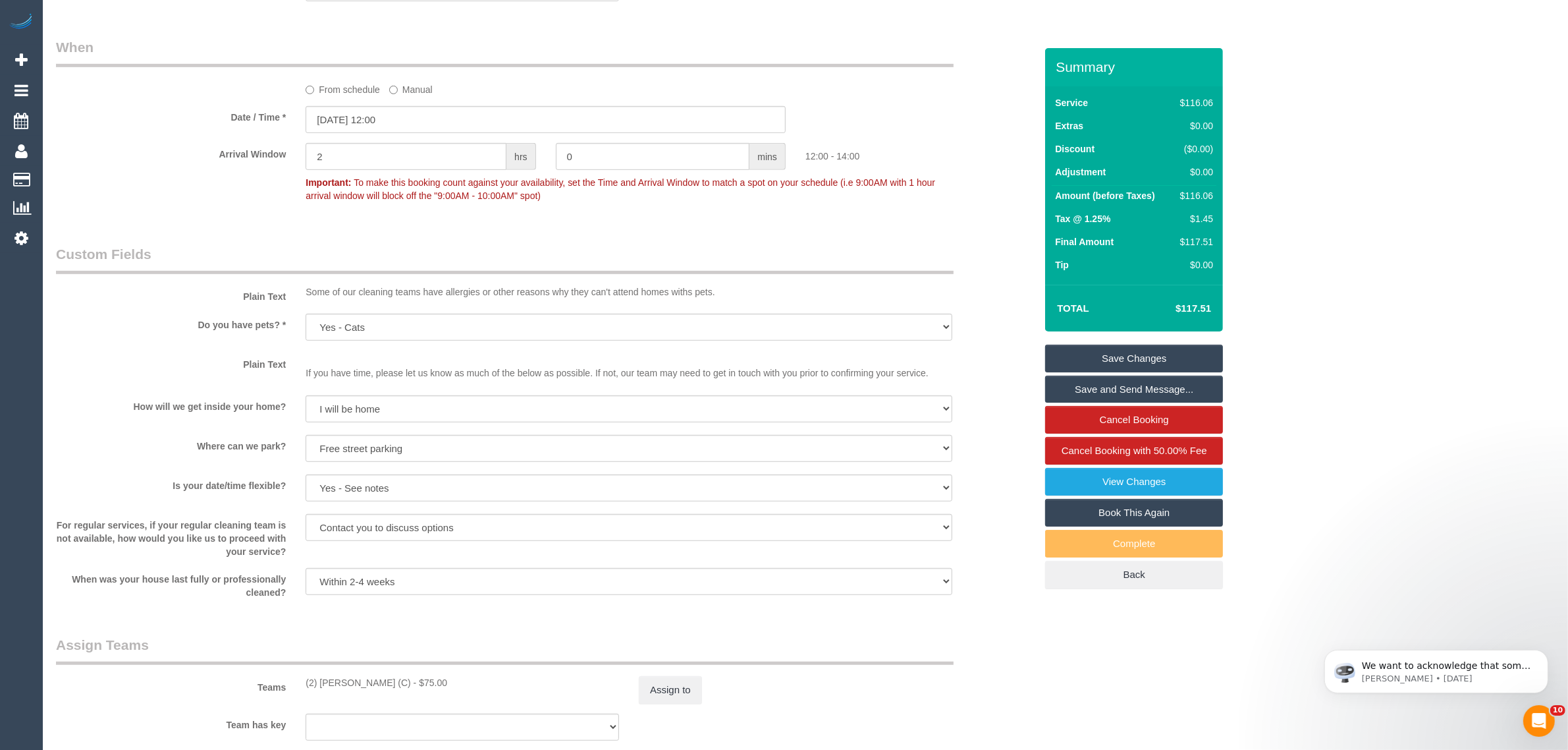
scroll to position [860, 0]
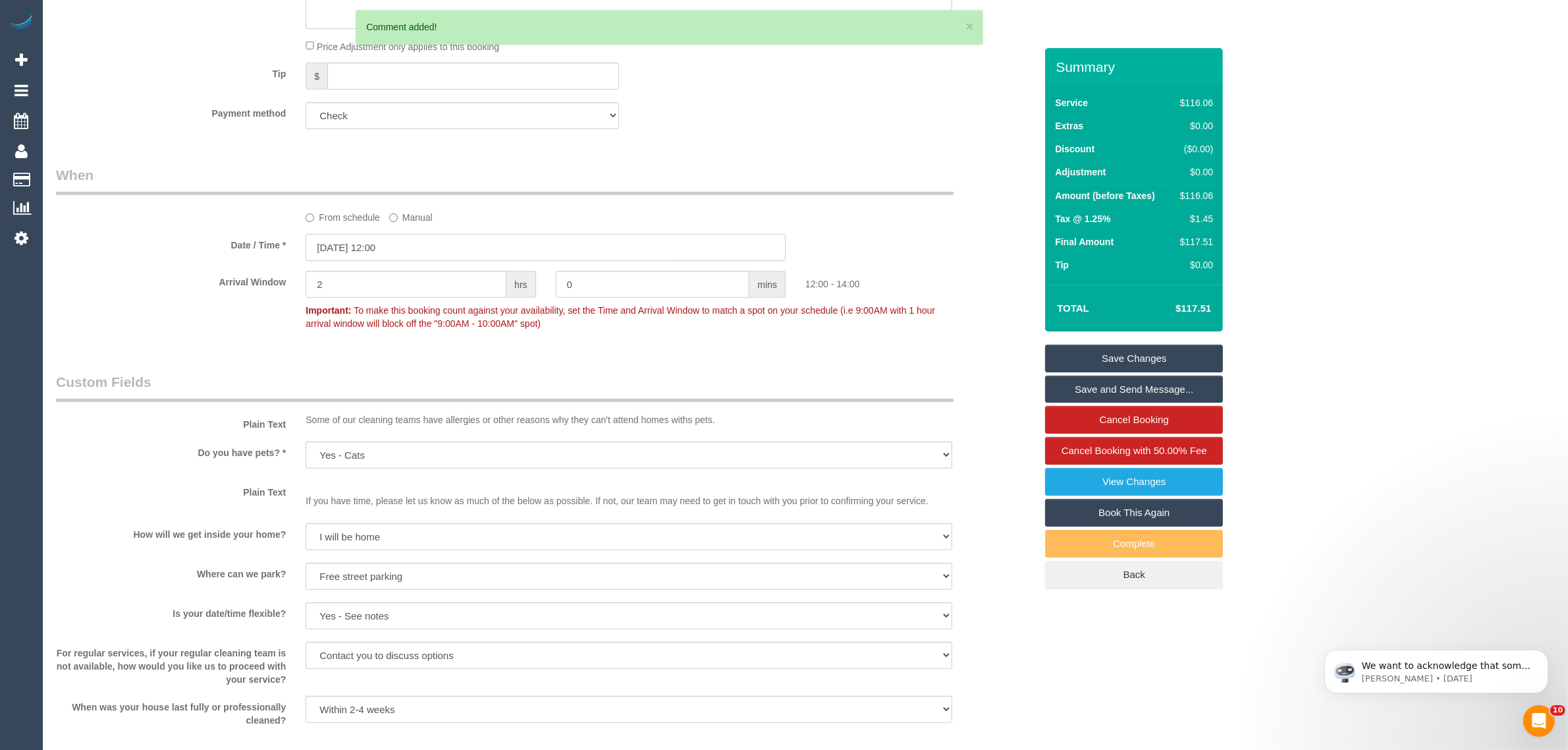
click at [438, 251] on input "25/09/2025 12:00" at bounding box center [545, 248] width 480 height 27
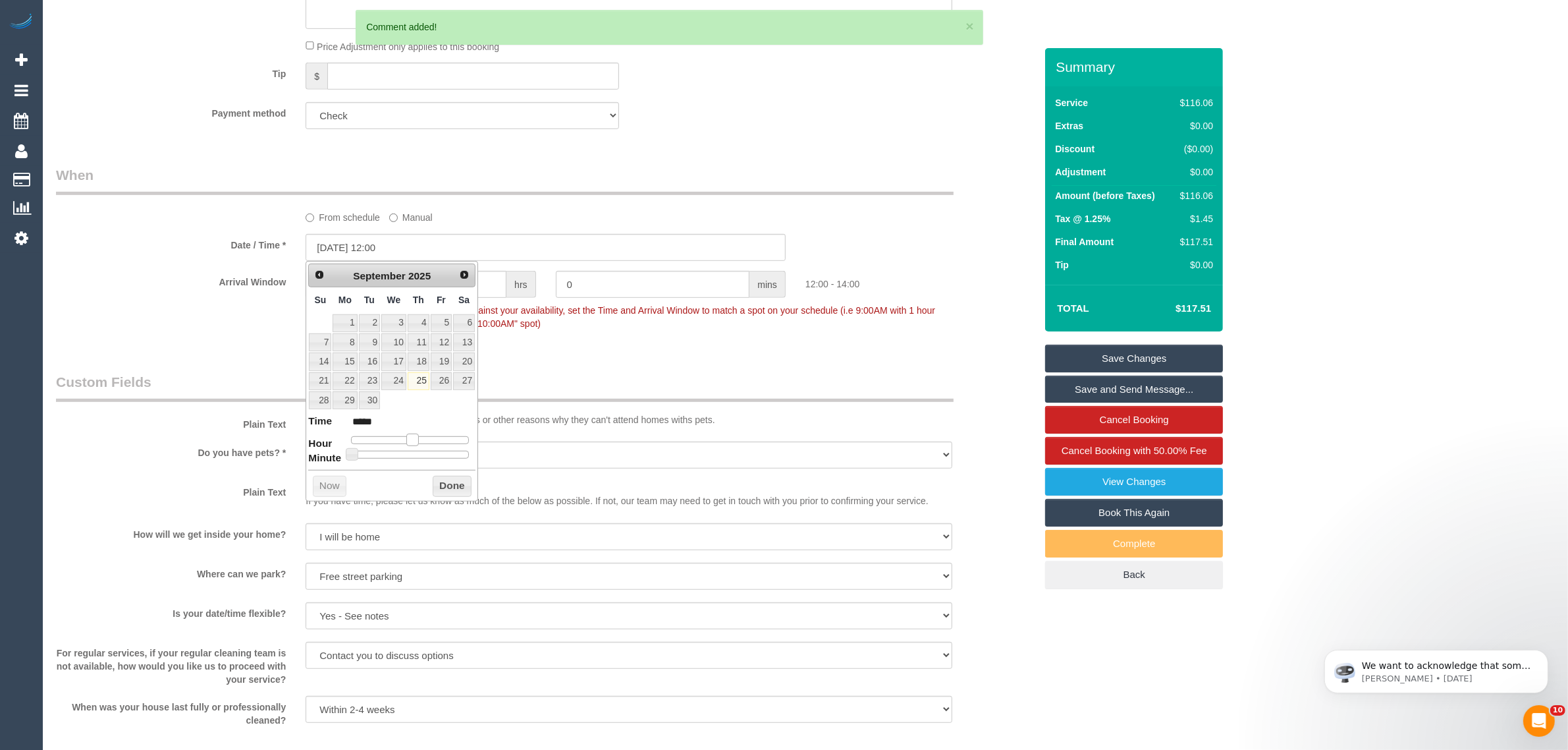
type input "25/09/2025 11:00"
type input "*****"
click at [409, 439] on span at bounding box center [408, 439] width 12 height 12
click at [444, 485] on button "Done" at bounding box center [452, 486] width 39 height 21
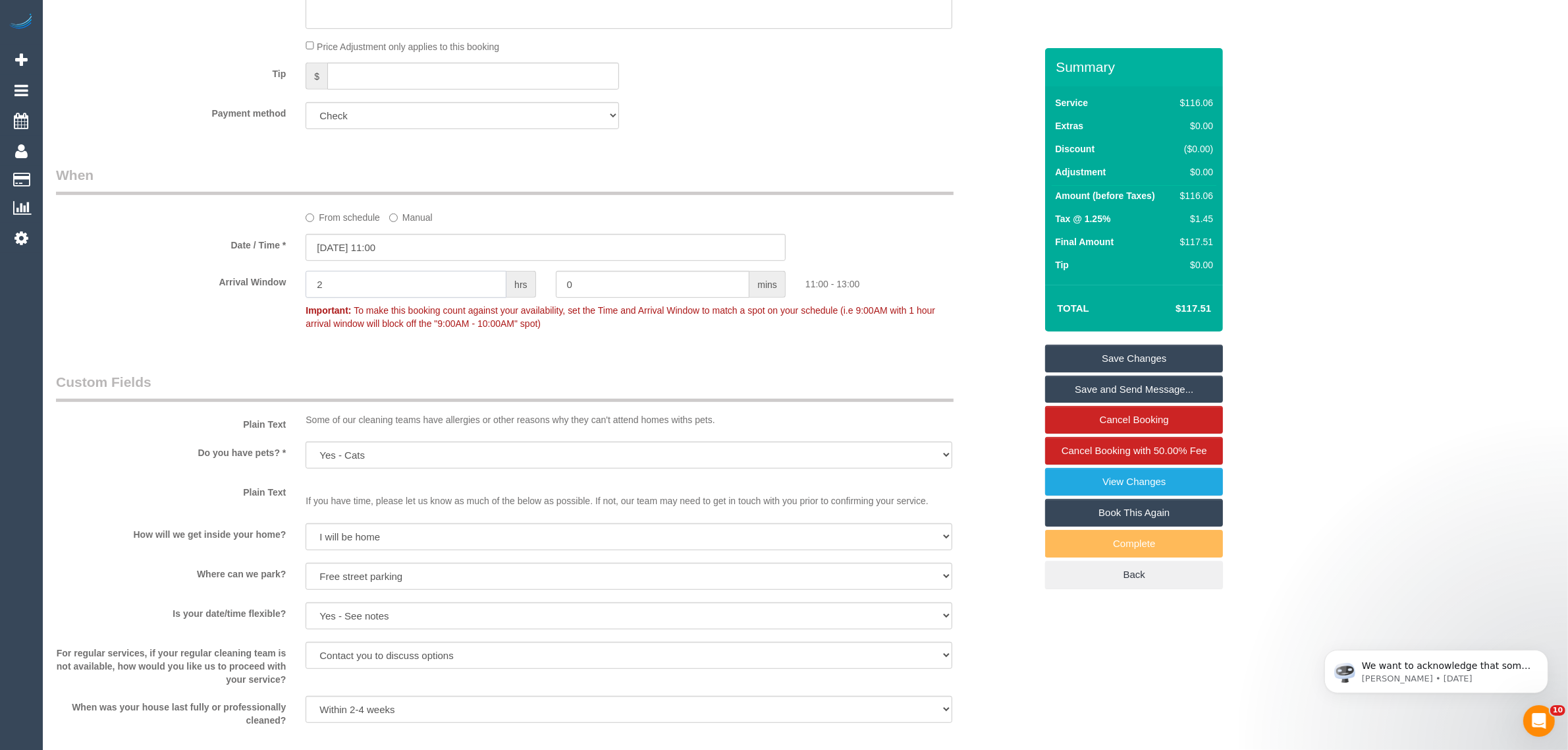
click at [362, 291] on input "2" at bounding box center [405, 285] width 201 height 27
click at [402, 256] on input "25/09/2025 11:00" at bounding box center [545, 248] width 480 height 27
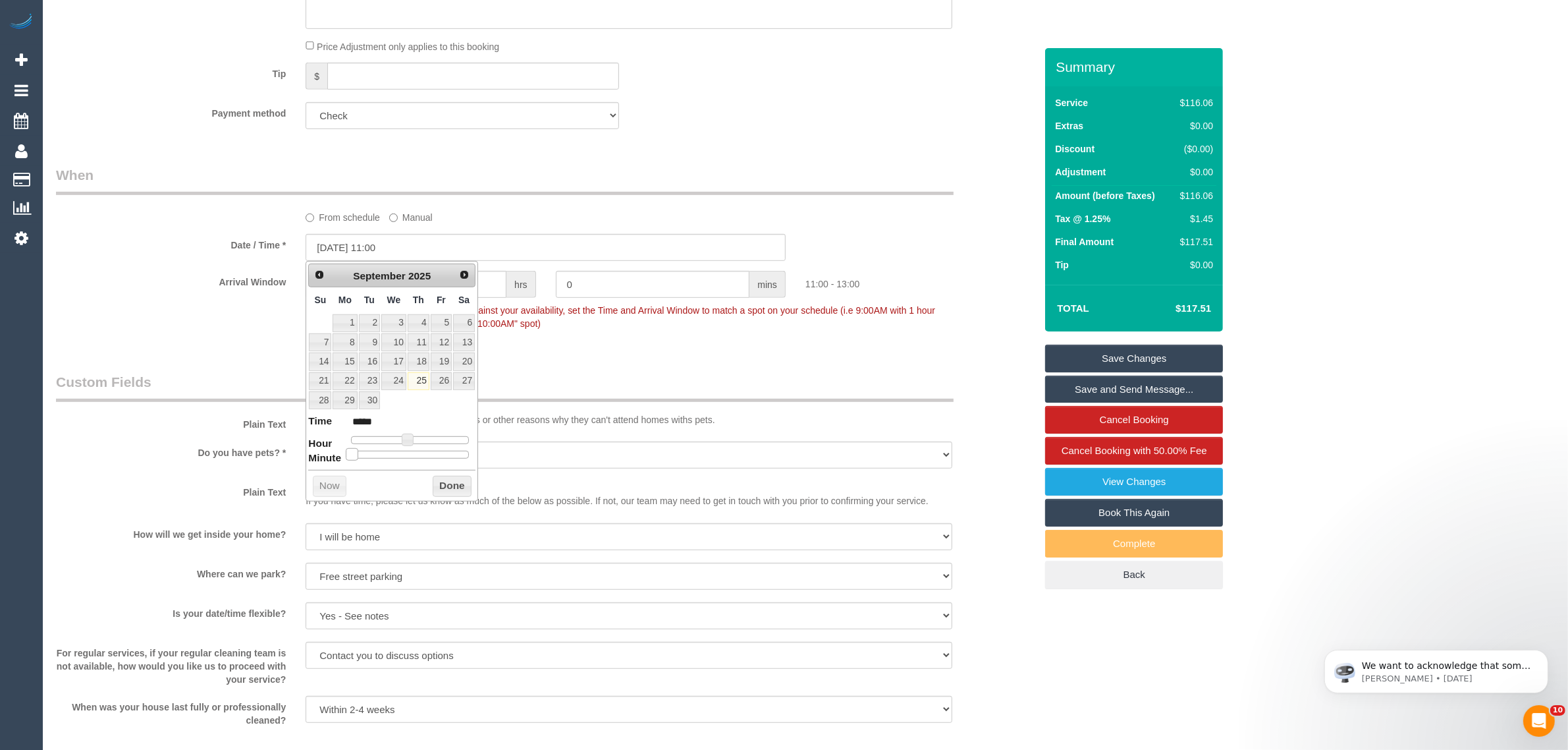
type input "25/09/2025 11:05"
type input "*****"
type input "25/09/2025 11:10"
type input "*****"
type input "25/09/2025 11:15"
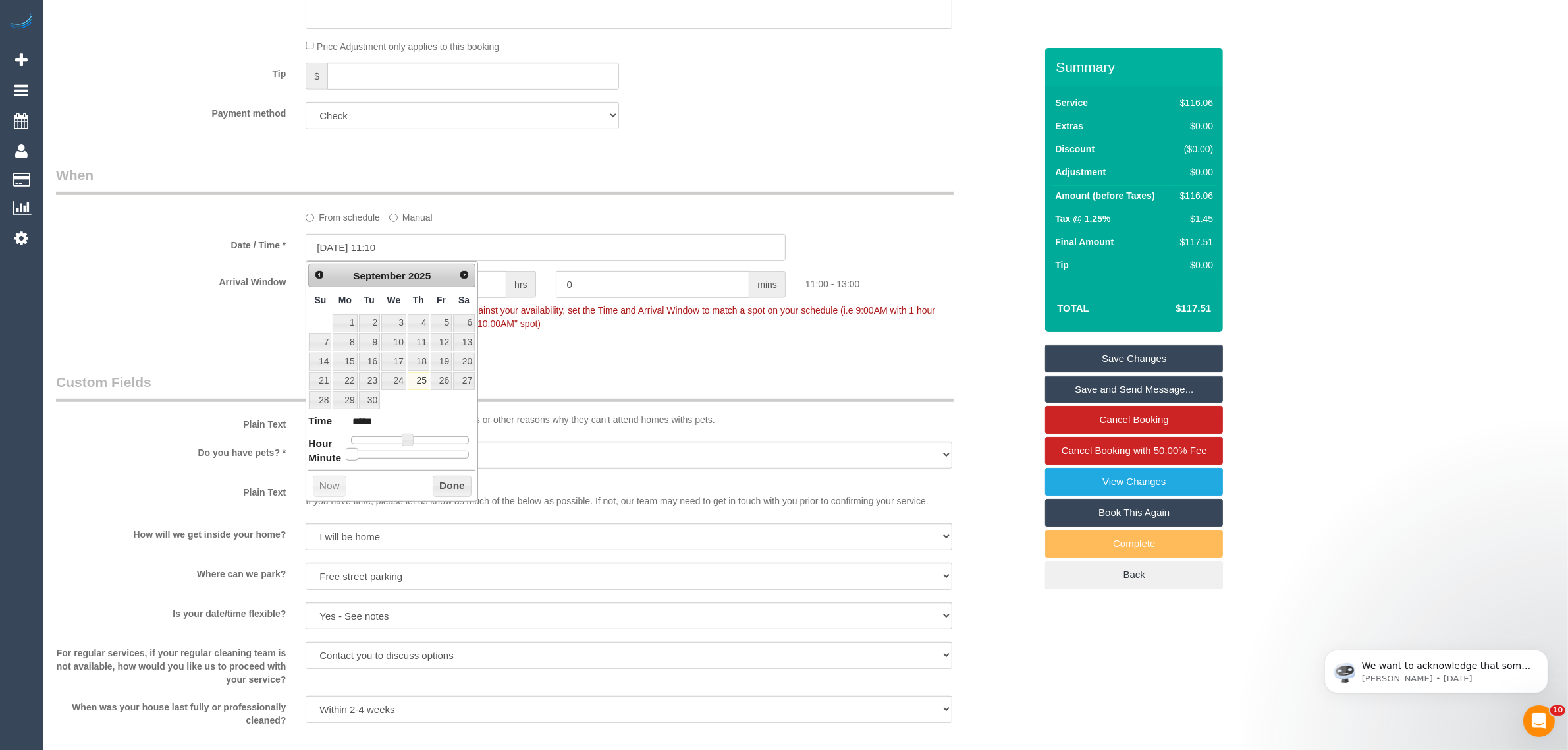
type input "*****"
type input "25/09/2025 11:20"
type input "*****"
type input "25/09/2025 11:25"
type input "*****"
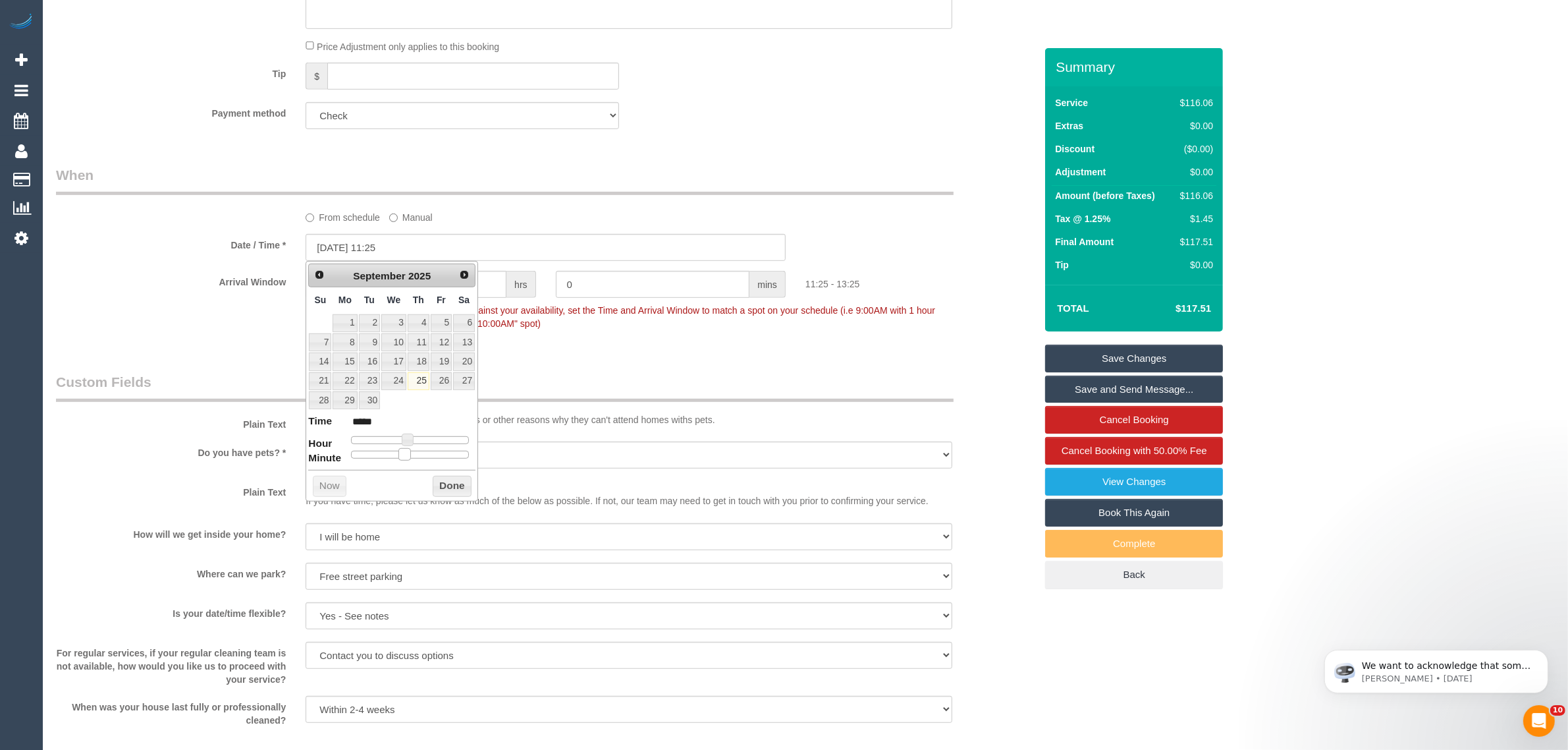
type input "25/09/2025 11:30"
type input "*****"
drag, startPoint x: 358, startPoint y: 456, endPoint x: 421, endPoint y: 455, distance: 63.0
click at [421, 455] on div at bounding box center [410, 455] width 118 height 8
click at [448, 482] on button "Done" at bounding box center [452, 486] width 39 height 21
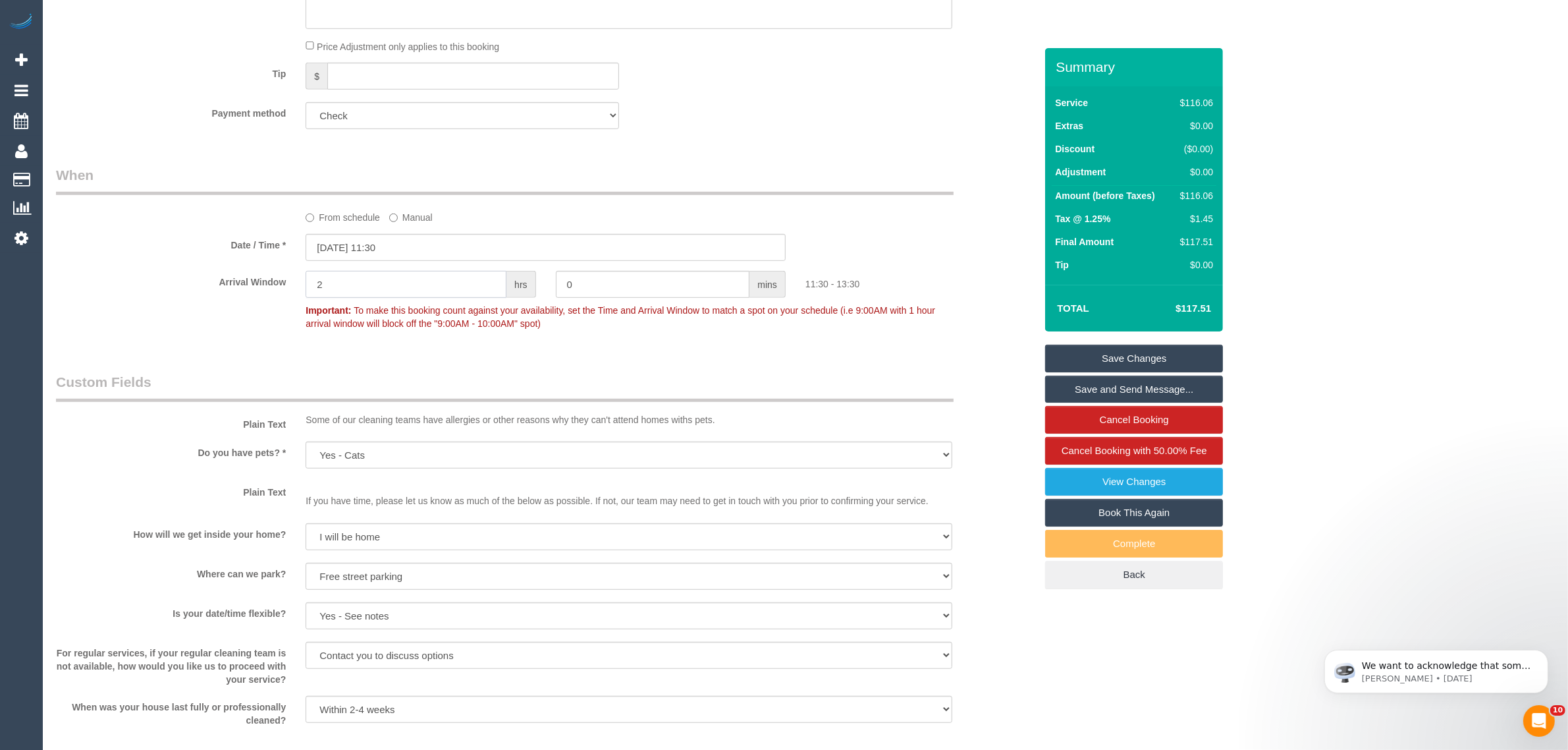
click at [462, 292] on input "2" at bounding box center [405, 285] width 201 height 27
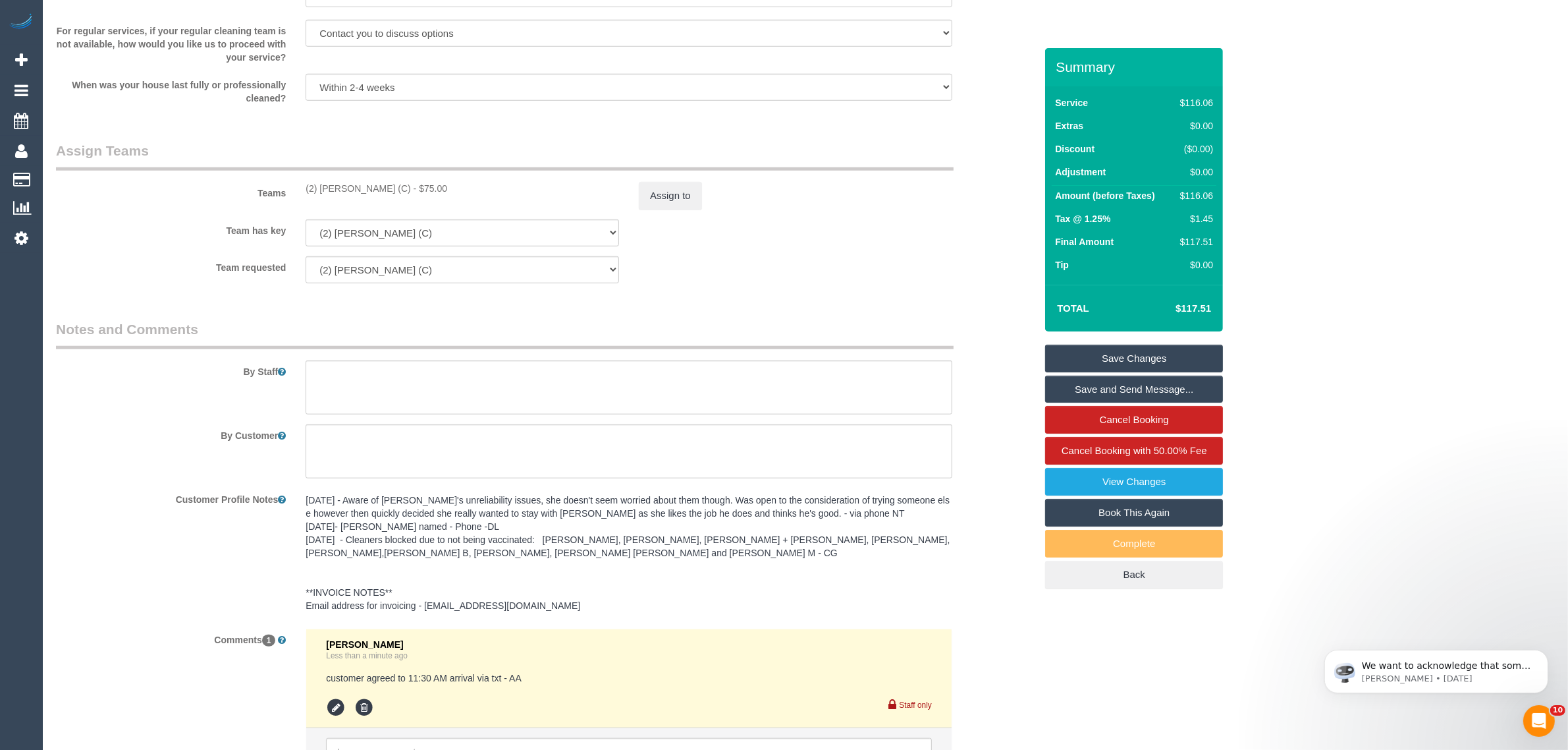
scroll to position [1520, 0]
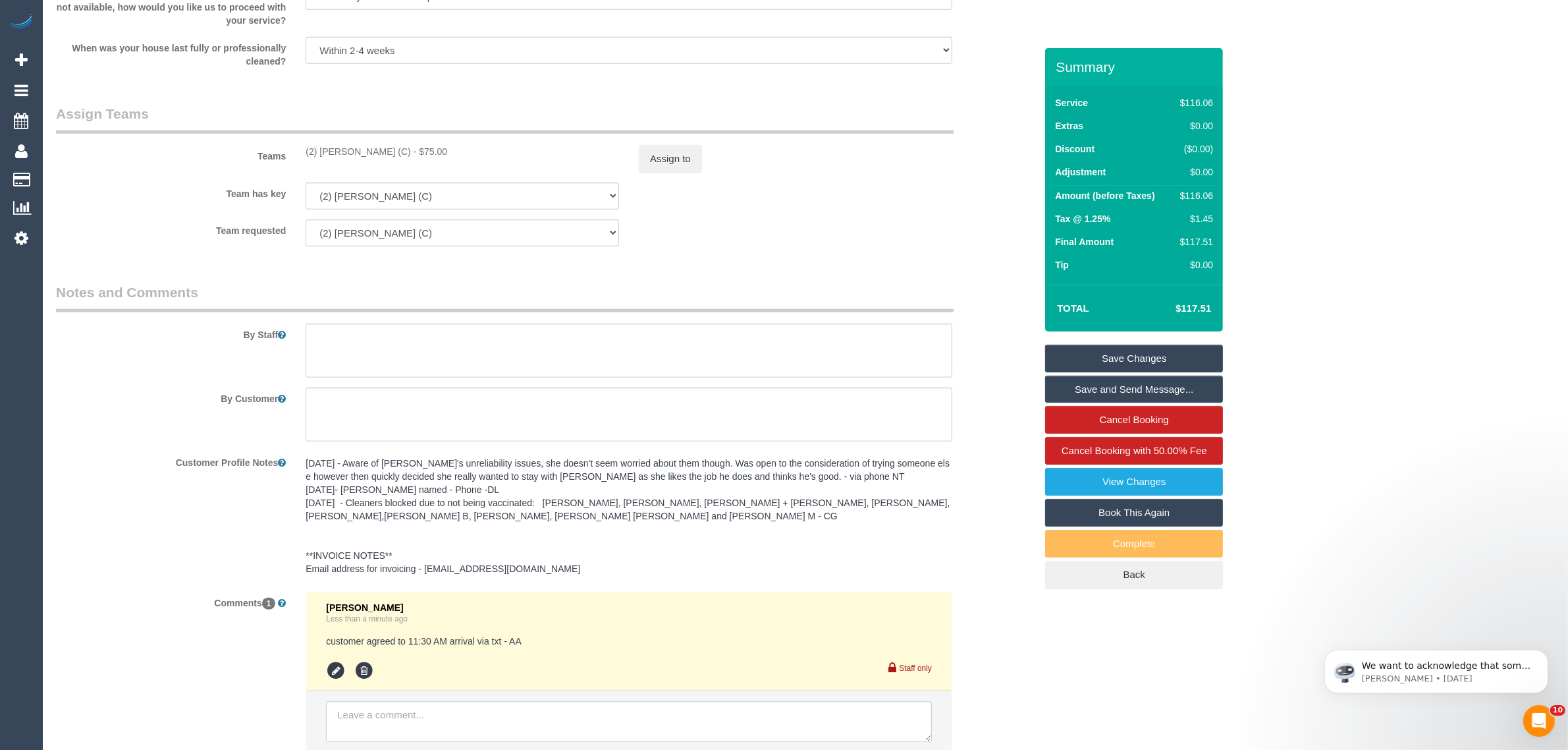
type input "0"
click at [1177, 360] on link "Save Changes" at bounding box center [1134, 358] width 178 height 28
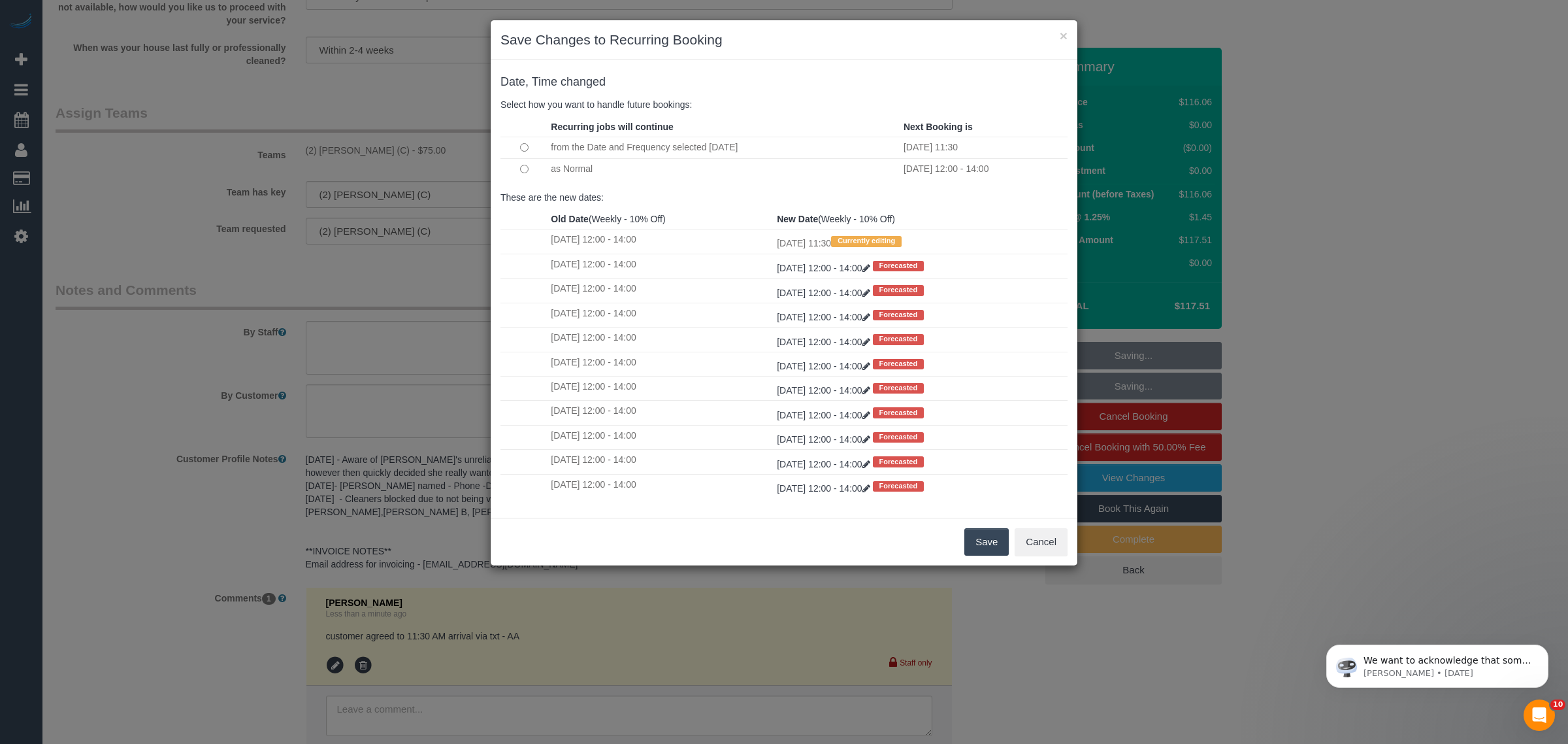
click at [998, 538] on button "Save" at bounding box center [986, 542] width 44 height 28
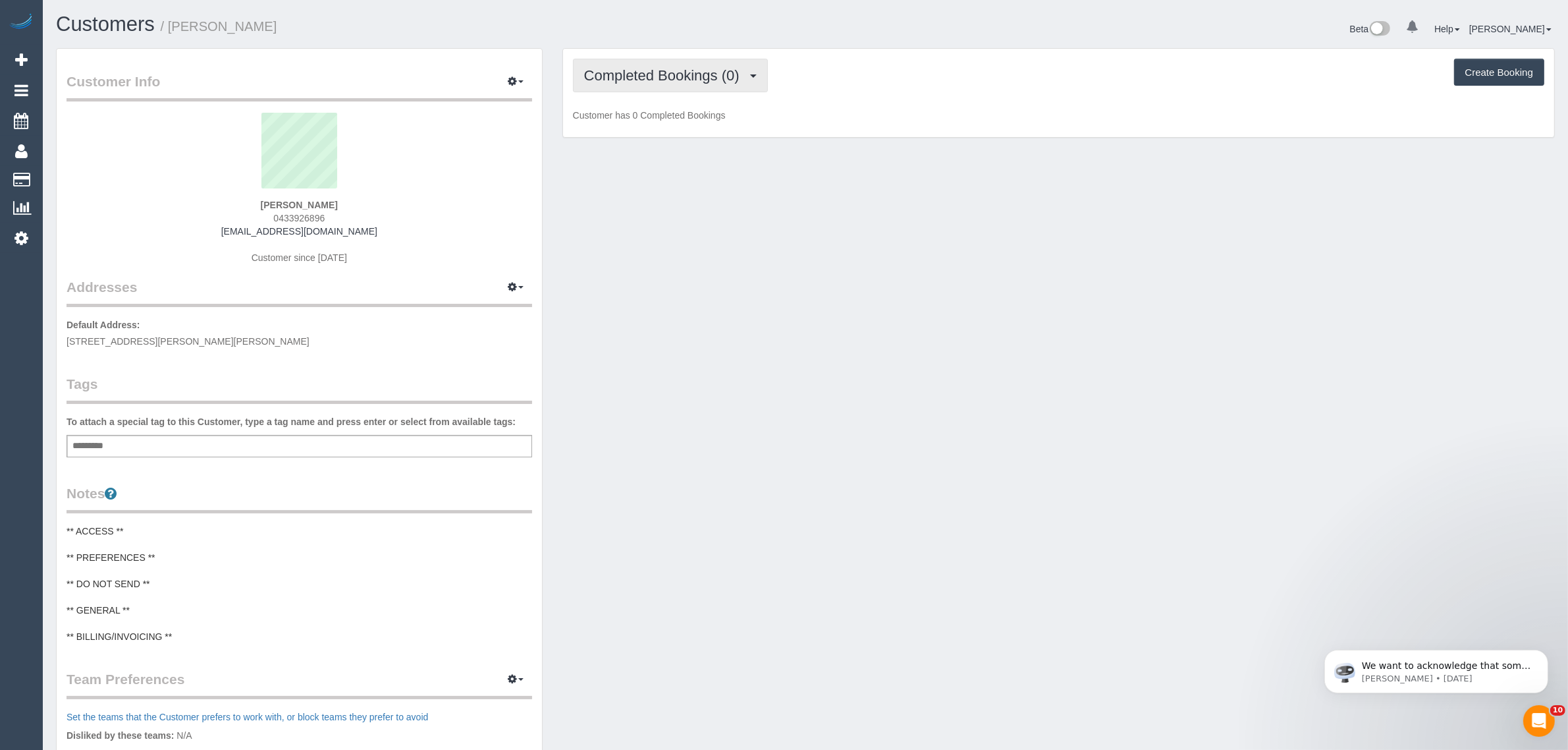
click at [670, 65] on button "Completed Bookings (0)" at bounding box center [671, 75] width 195 height 34
click at [658, 118] on link "Upcoming Bookings (12)" at bounding box center [643, 122] width 139 height 17
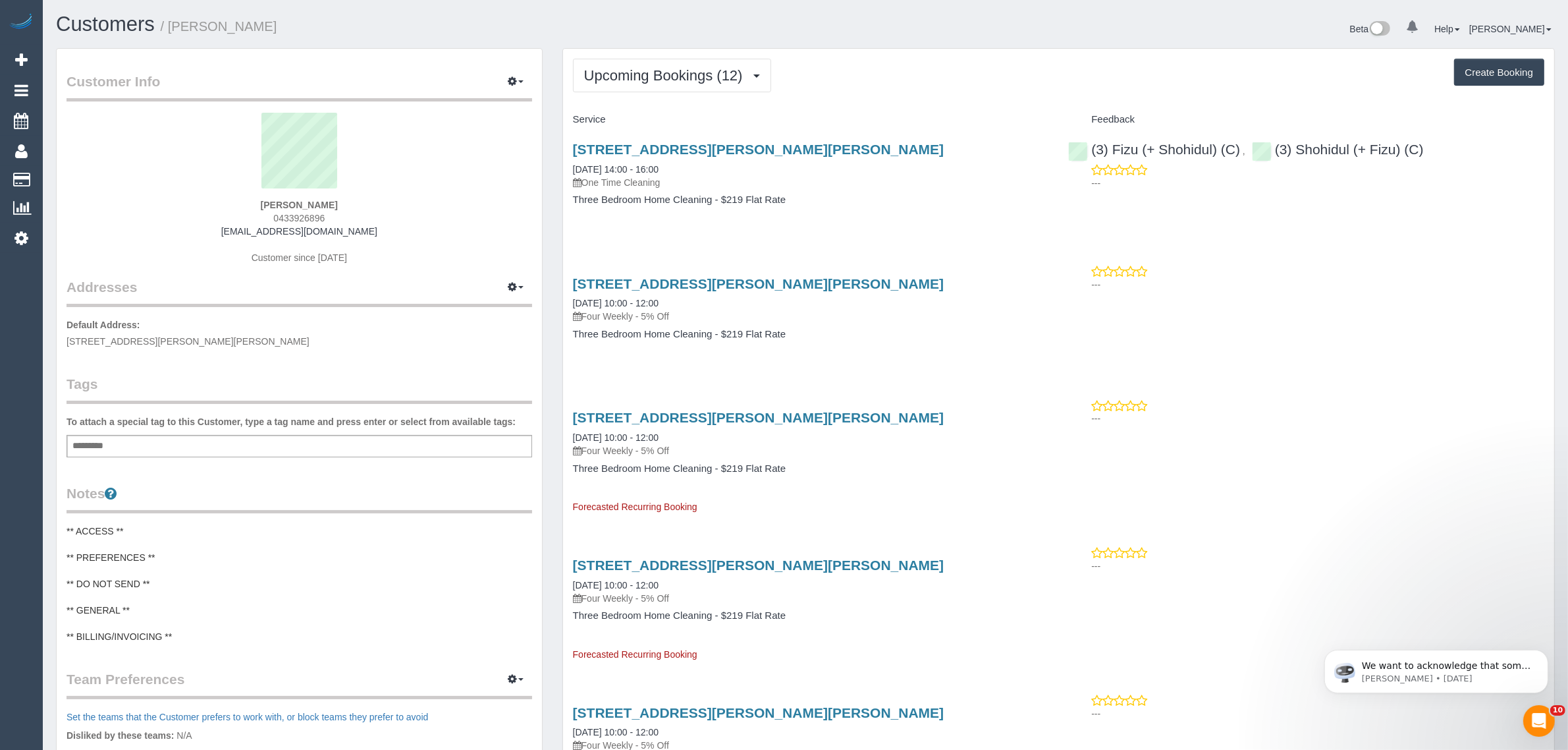
drag, startPoint x: 651, startPoint y: 162, endPoint x: 562, endPoint y: 162, distance: 89.0
click at [563, 162] on div "[STREET_ADDRESS][PERSON_NAME][PERSON_NAME] [DATE] 14:00 - 16:00 One Time Cleani…" at bounding box center [811, 181] width 496 height 102
copy link "[DATE] 14:00 - 16:00"
drag, startPoint x: 1443, startPoint y: 152, endPoint x: 1295, endPoint y: 152, distance: 148.0
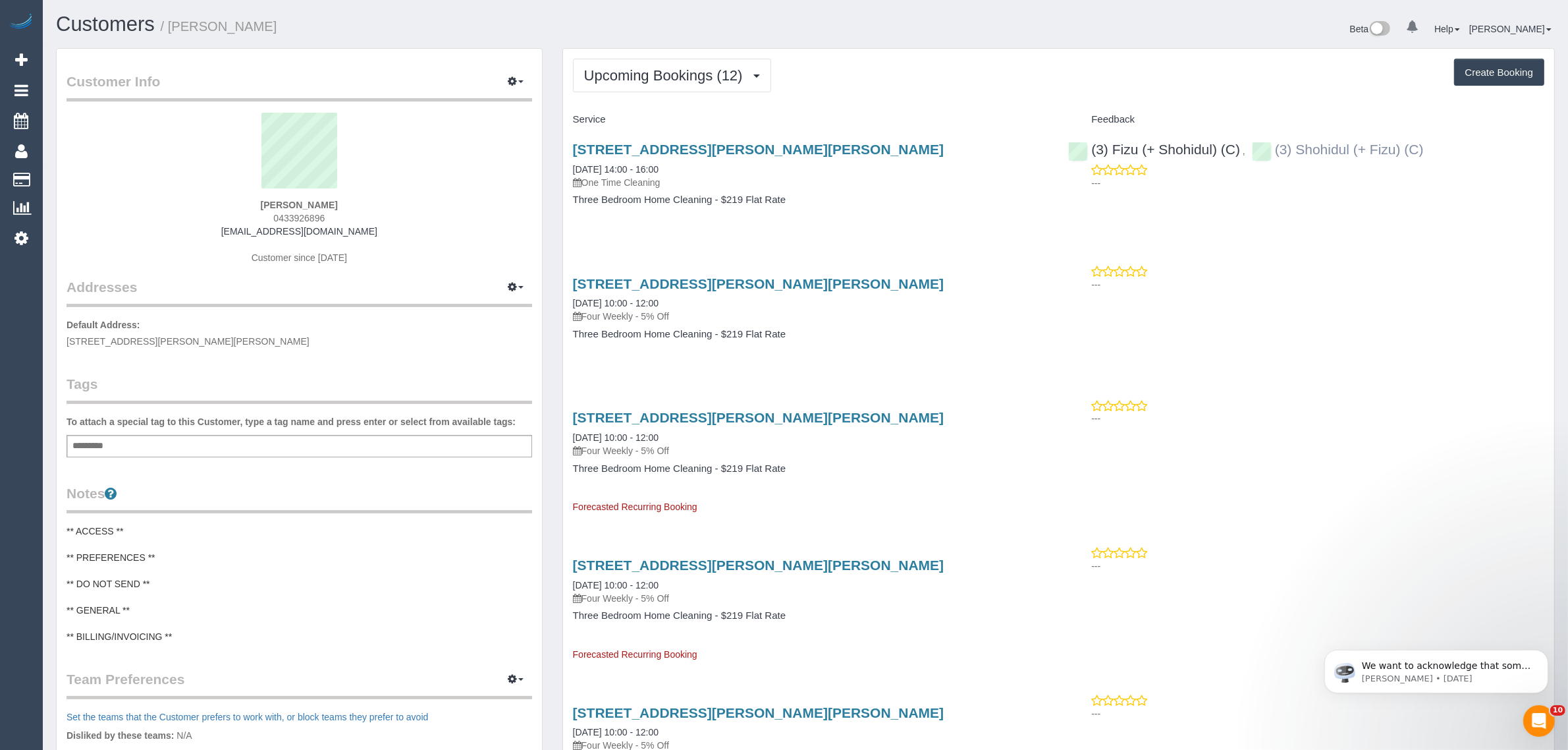
click at [1295, 152] on div "(3) Fizu (+ Shohidul) (C) , (3) Shohidul (+ Fizu) (C) ---" at bounding box center [1306, 162] width 496 height 65
copy link "Shohidul (+ Fizu) (C)"
